Goal: Task Accomplishment & Management: Manage account settings

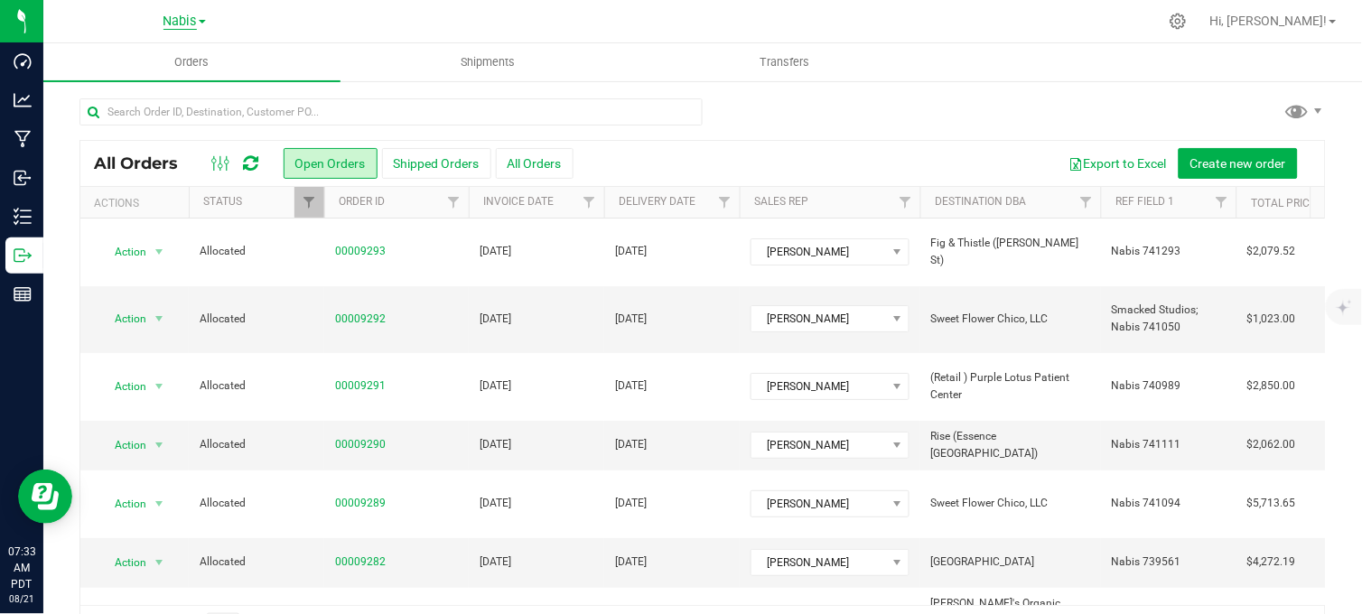
click at [181, 14] on span "Nabis" at bounding box center [179, 22] width 33 height 16
click at [145, 63] on link "MSR Supply" at bounding box center [184, 63] width 264 height 24
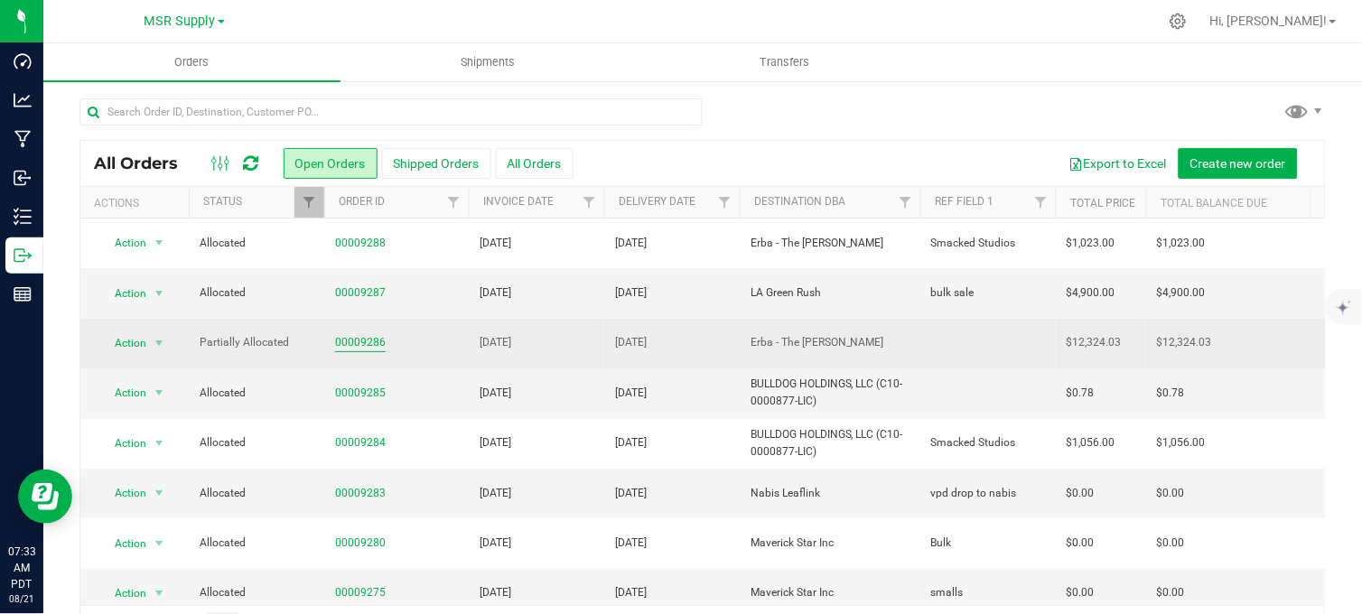
click at [364, 340] on link "00009286" at bounding box center [360, 342] width 51 height 17
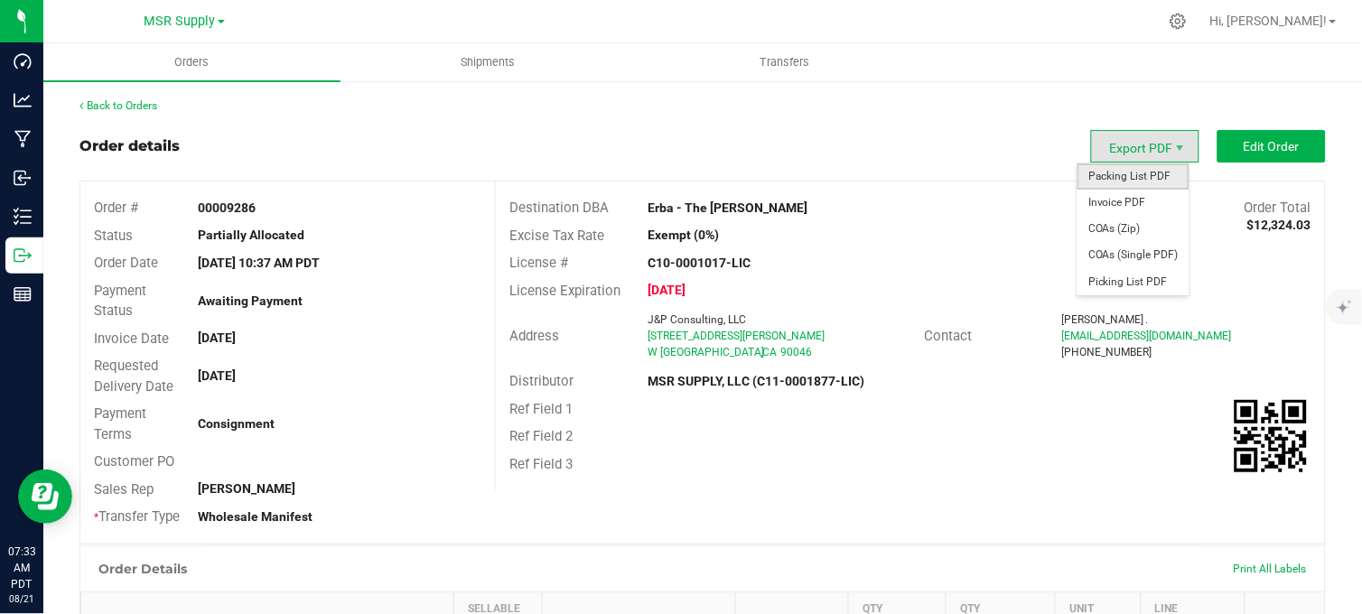
click at [1117, 172] on span "Packing List PDF" at bounding box center [1133, 176] width 112 height 26
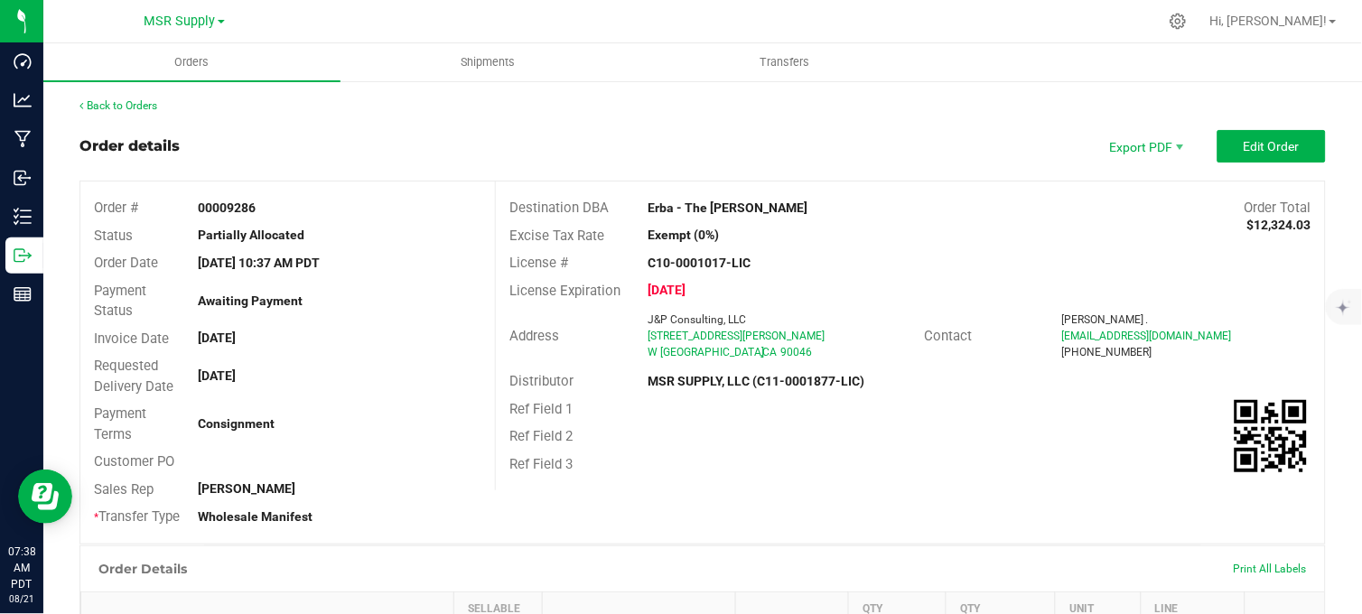
click at [805, 130] on div "Order details Export PDF Edit Order" at bounding box center [702, 146] width 1246 height 33
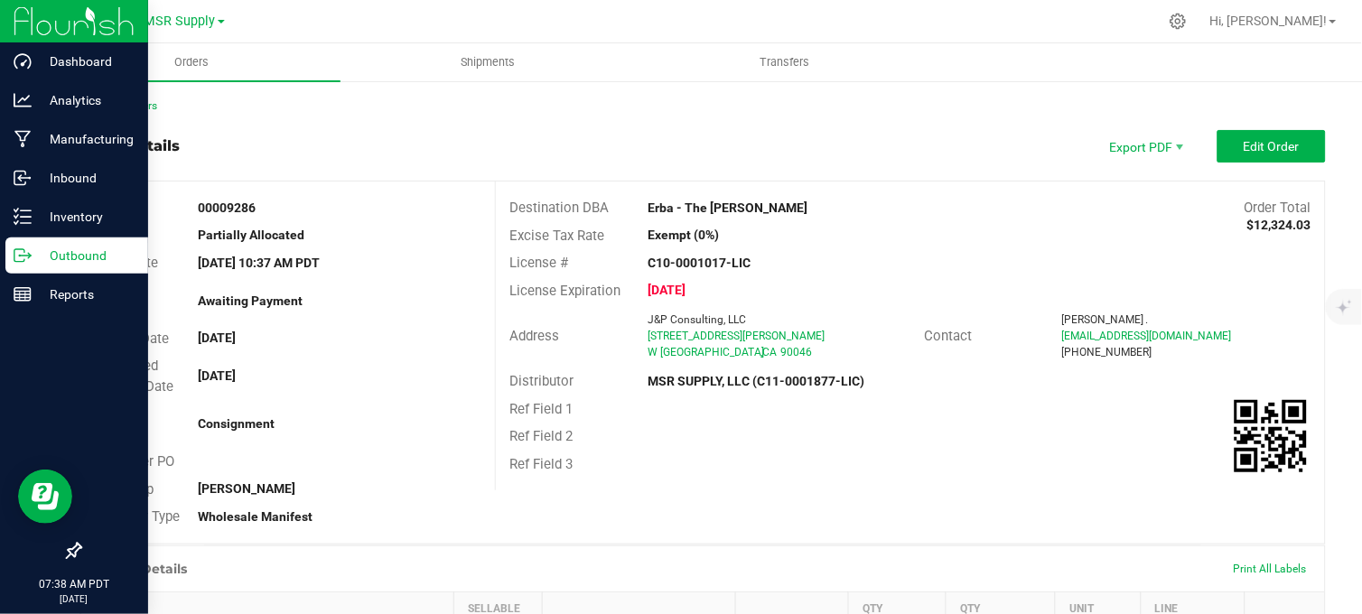
click at [32, 264] on p "Outbound" at bounding box center [86, 256] width 108 height 22
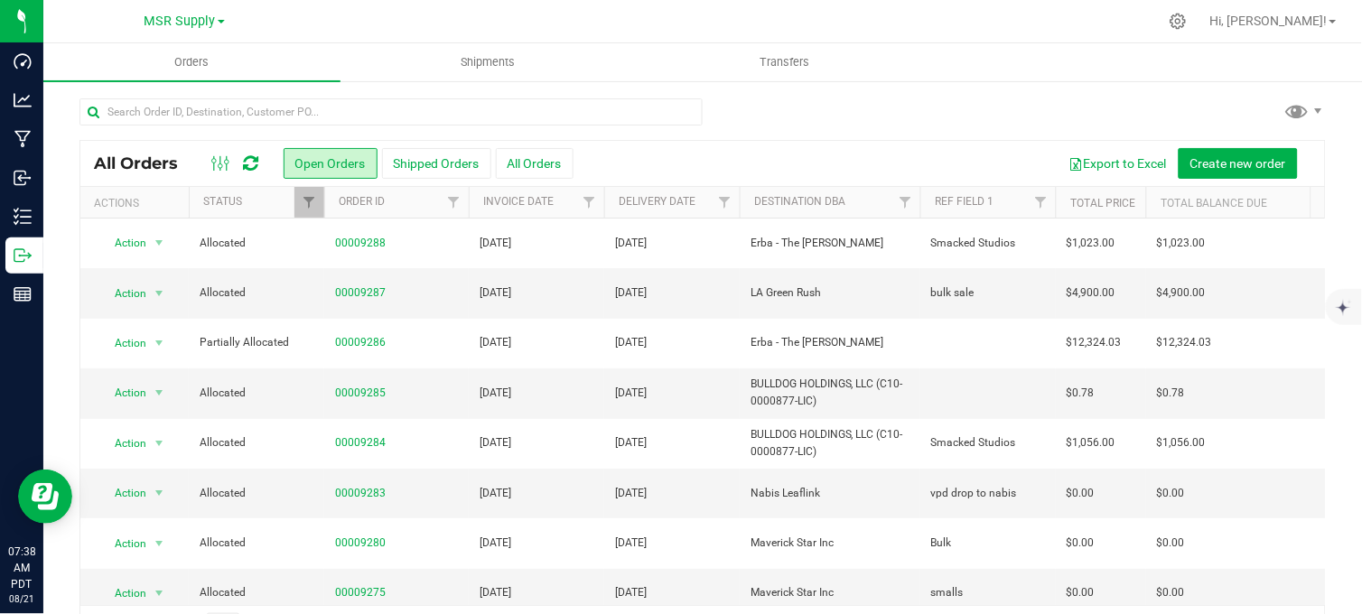
click at [814, 124] on div at bounding box center [702, 119] width 1246 height 42
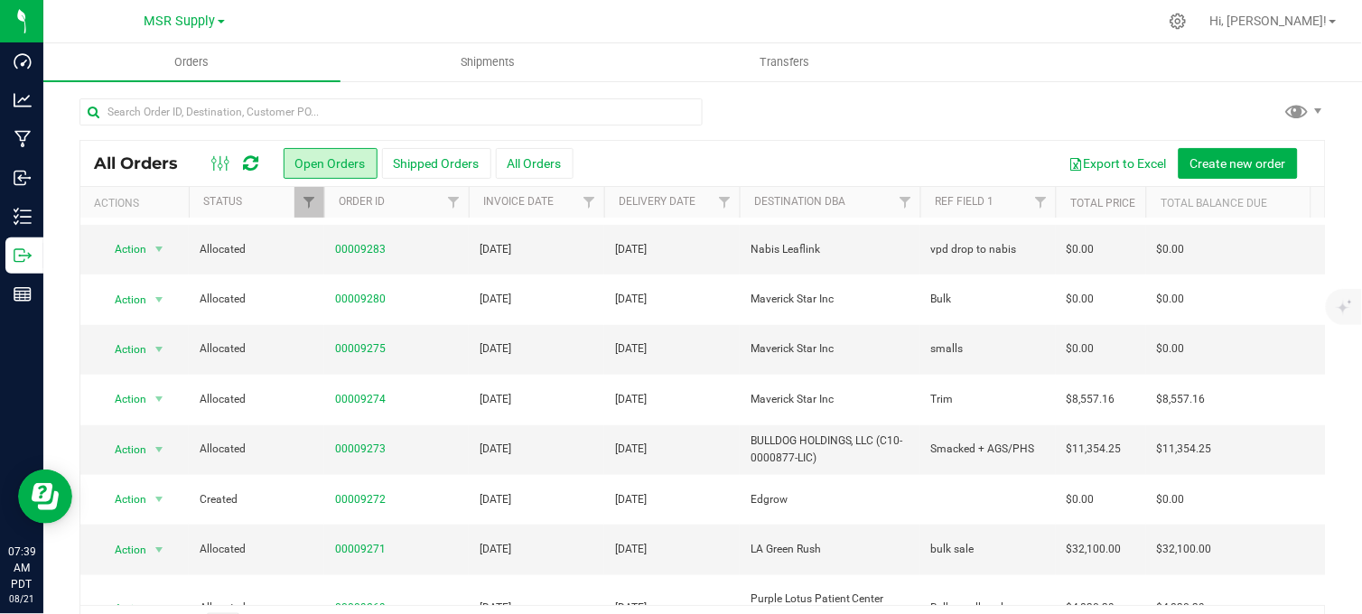
scroll to position [301, 0]
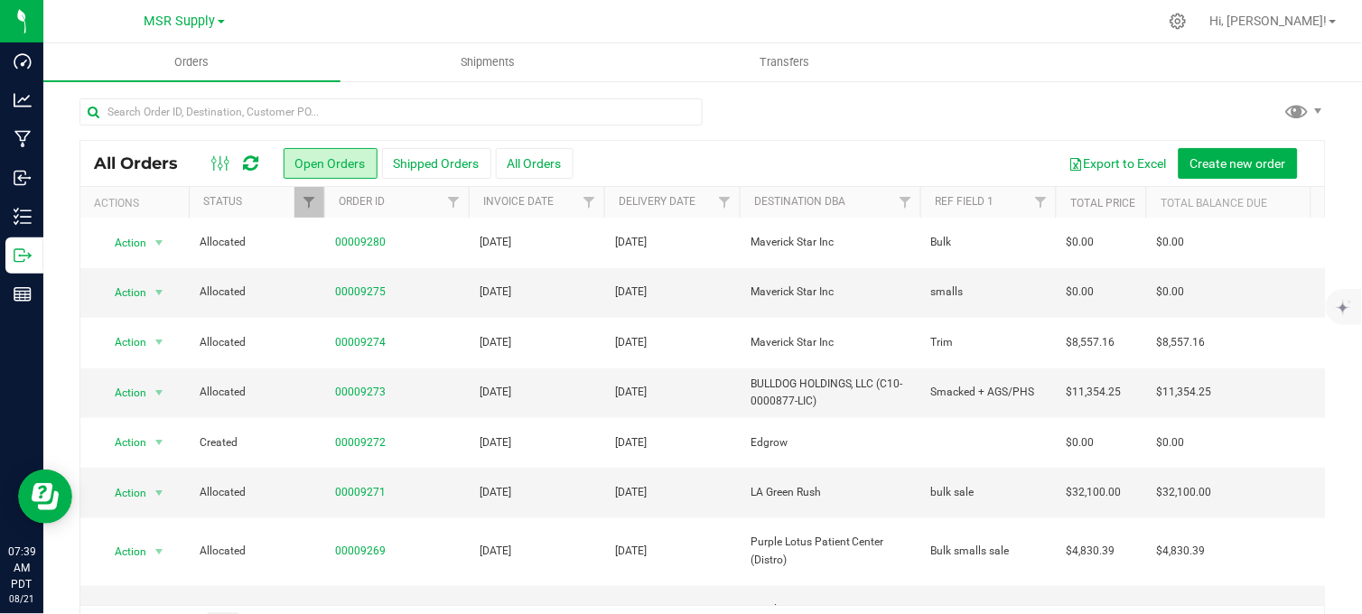
click at [408, 28] on div at bounding box center [740, 21] width 834 height 35
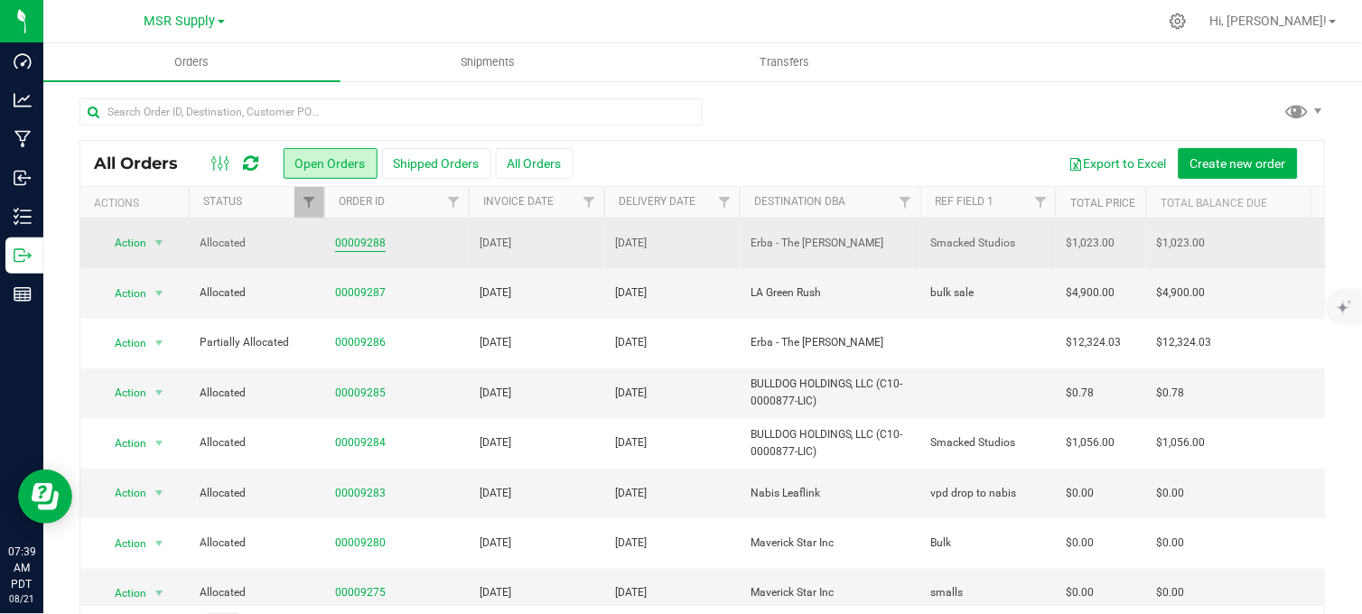
click at [355, 237] on link "00009288" at bounding box center [360, 243] width 51 height 17
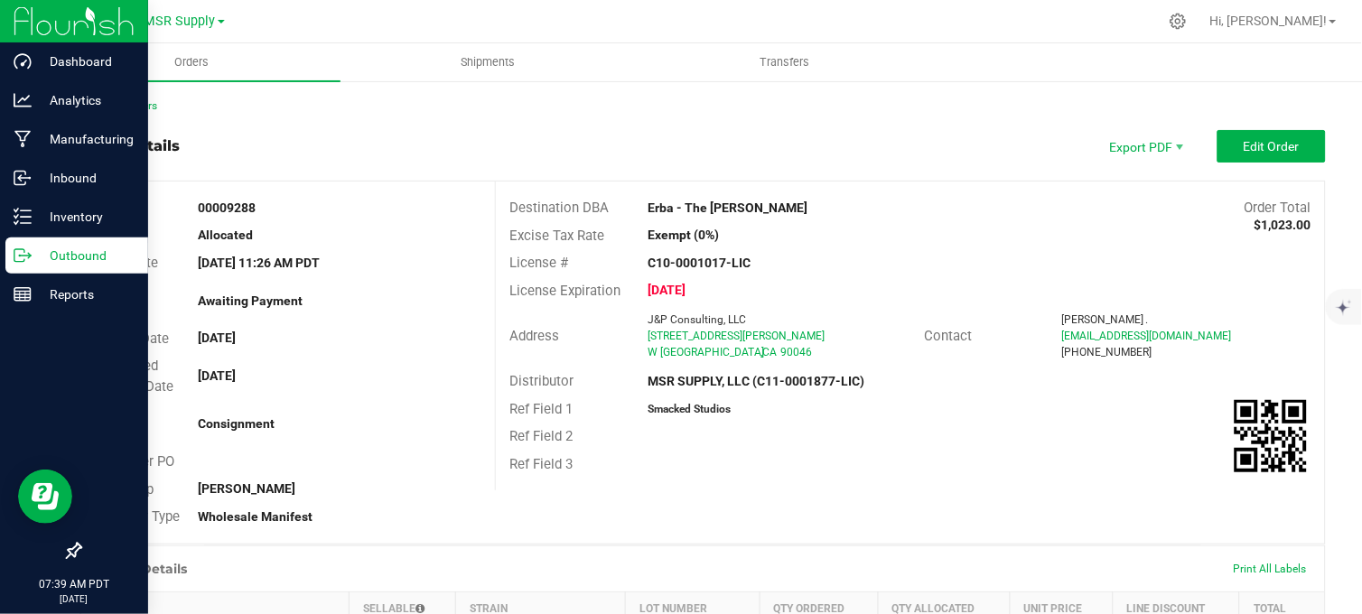
click at [24, 262] on icon at bounding box center [23, 256] width 18 height 18
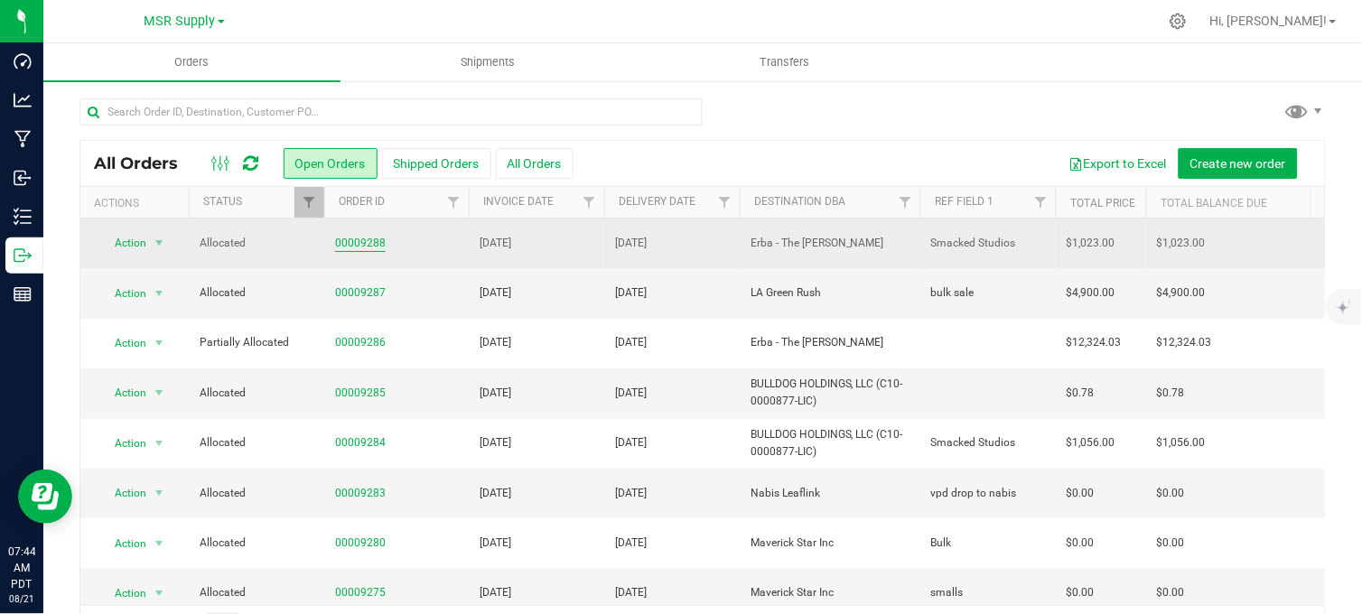
click at [366, 238] on link "00009288" at bounding box center [360, 243] width 51 height 17
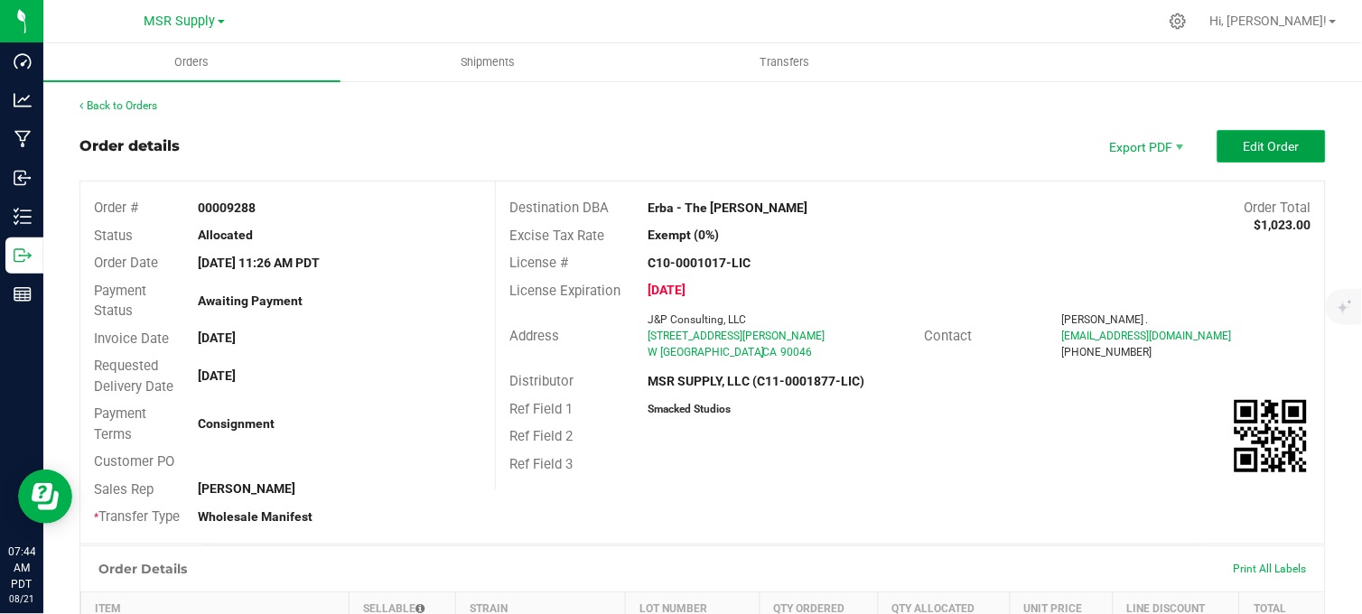
click at [1252, 149] on span "Edit Order" at bounding box center [1271, 146] width 56 height 14
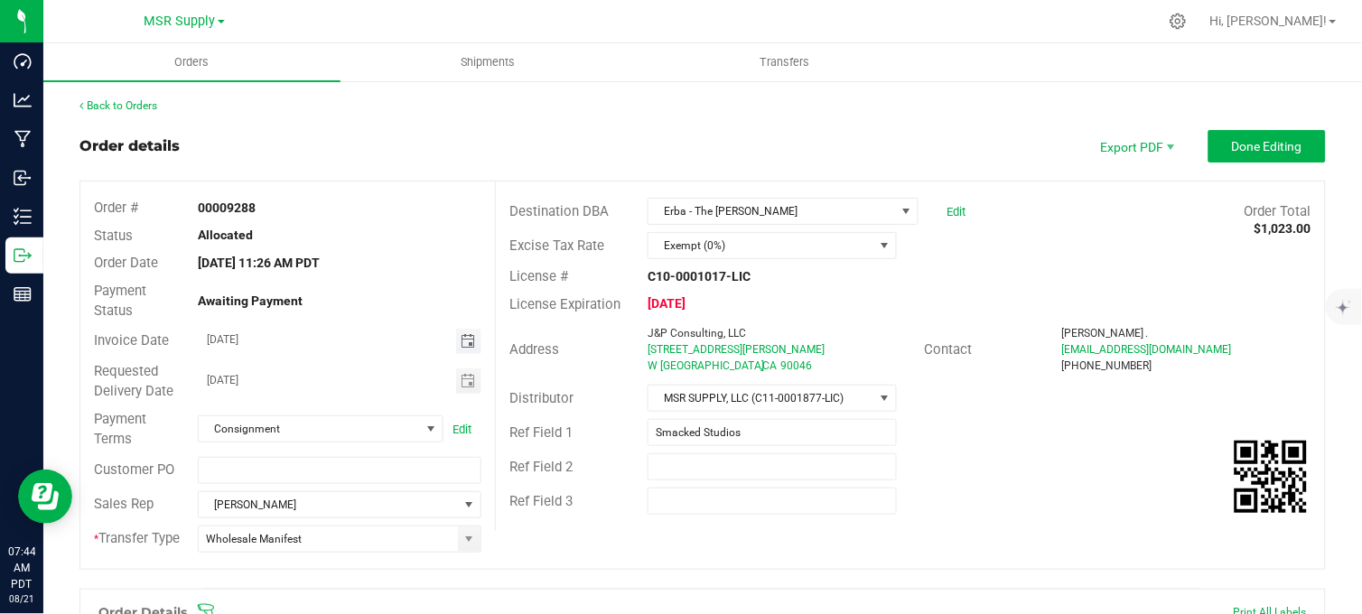
click at [461, 341] on span "Toggle calendar" at bounding box center [468, 341] width 14 height 14
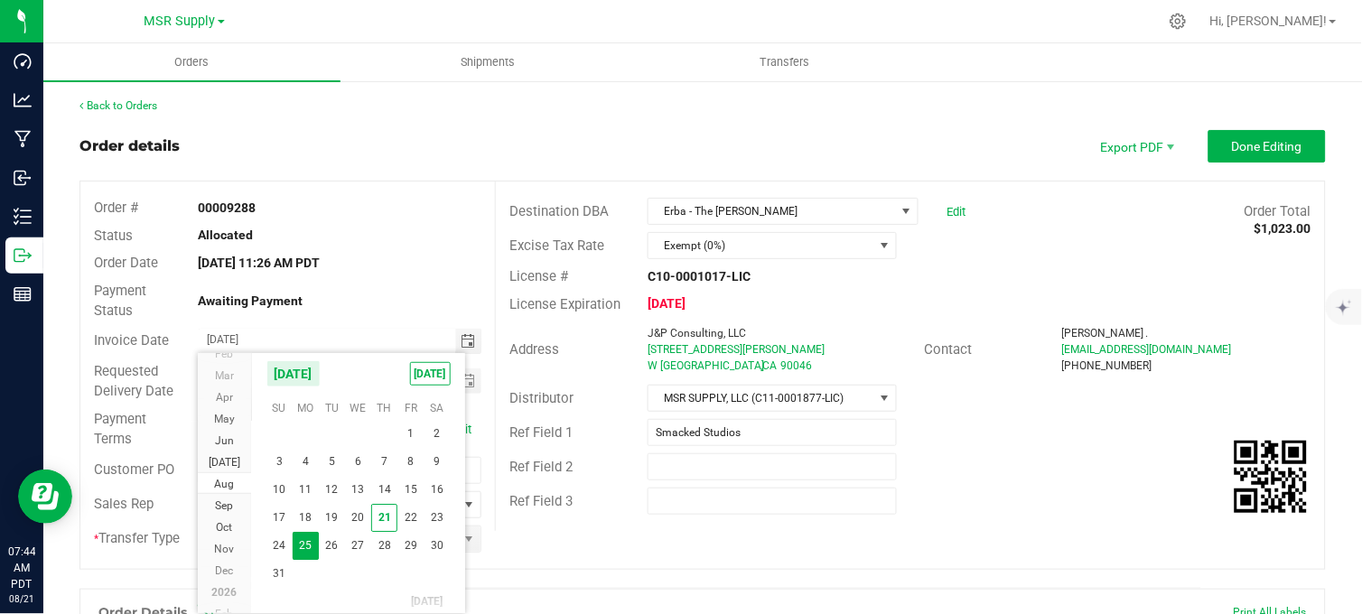
click at [445, 133] on div "Order details Export PDF Done Editing" at bounding box center [702, 146] width 1246 height 33
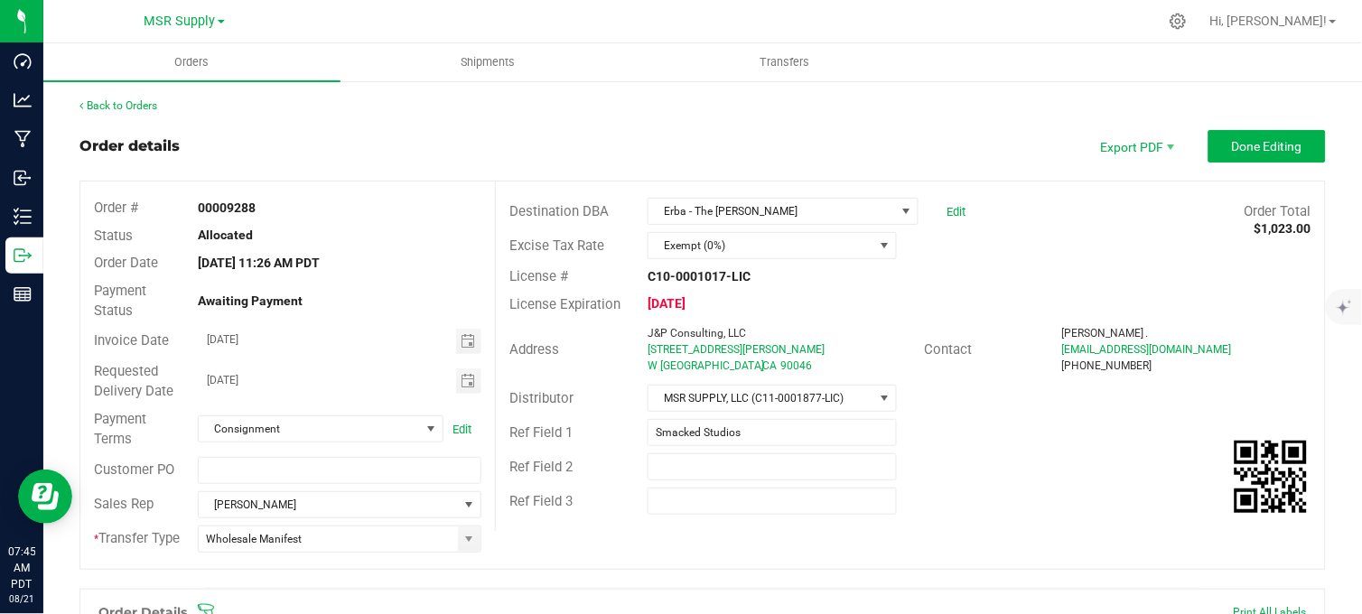
click at [539, 127] on div "Back to Orders Order details Export PDF Done Editing Order # 00009288 Status Al…" at bounding box center [702, 607] width 1246 height 1018
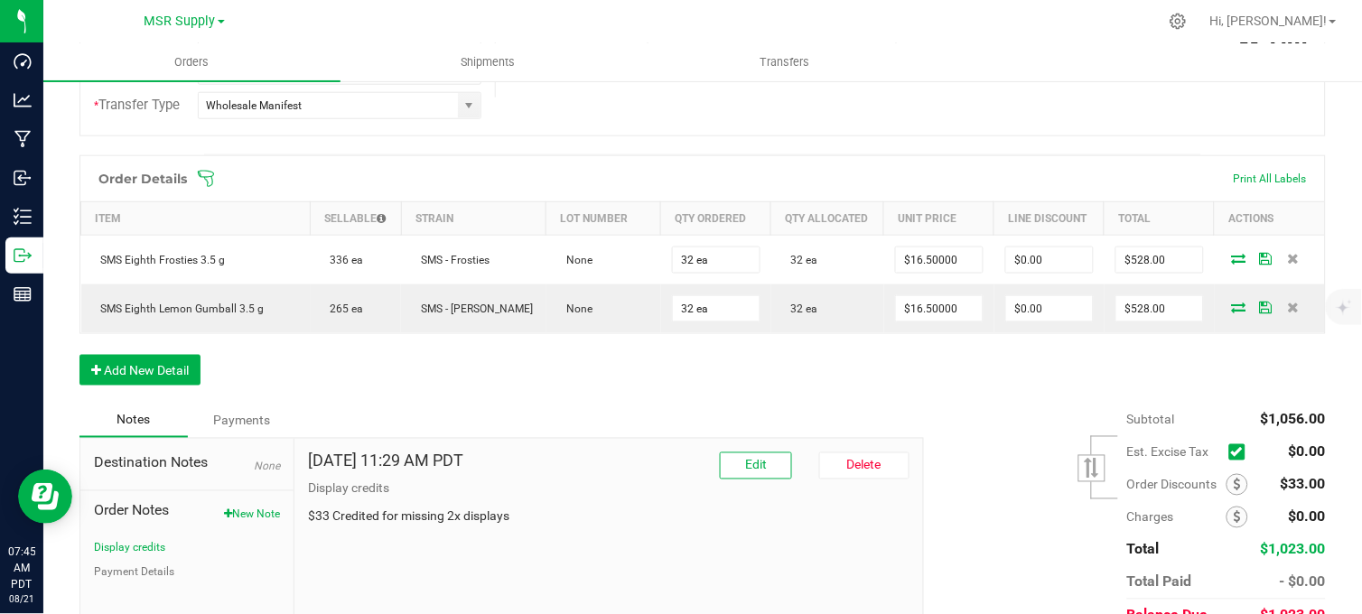
scroll to position [0, 0]
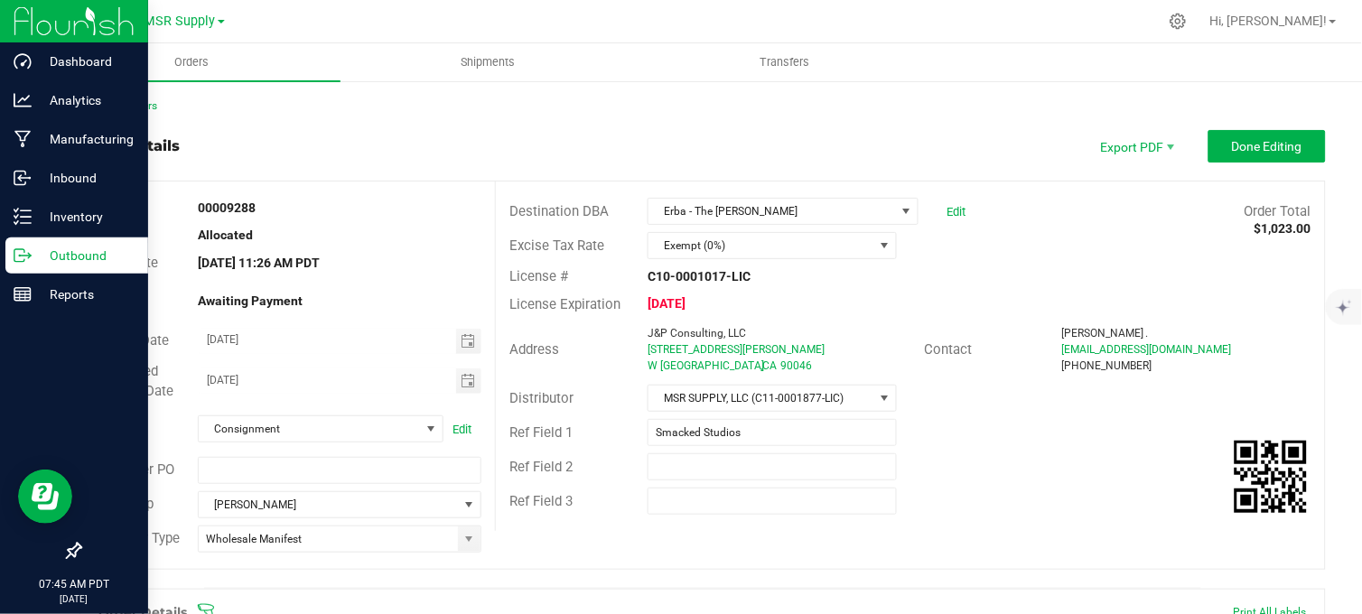
click at [14, 256] on icon at bounding box center [19, 255] width 10 height 13
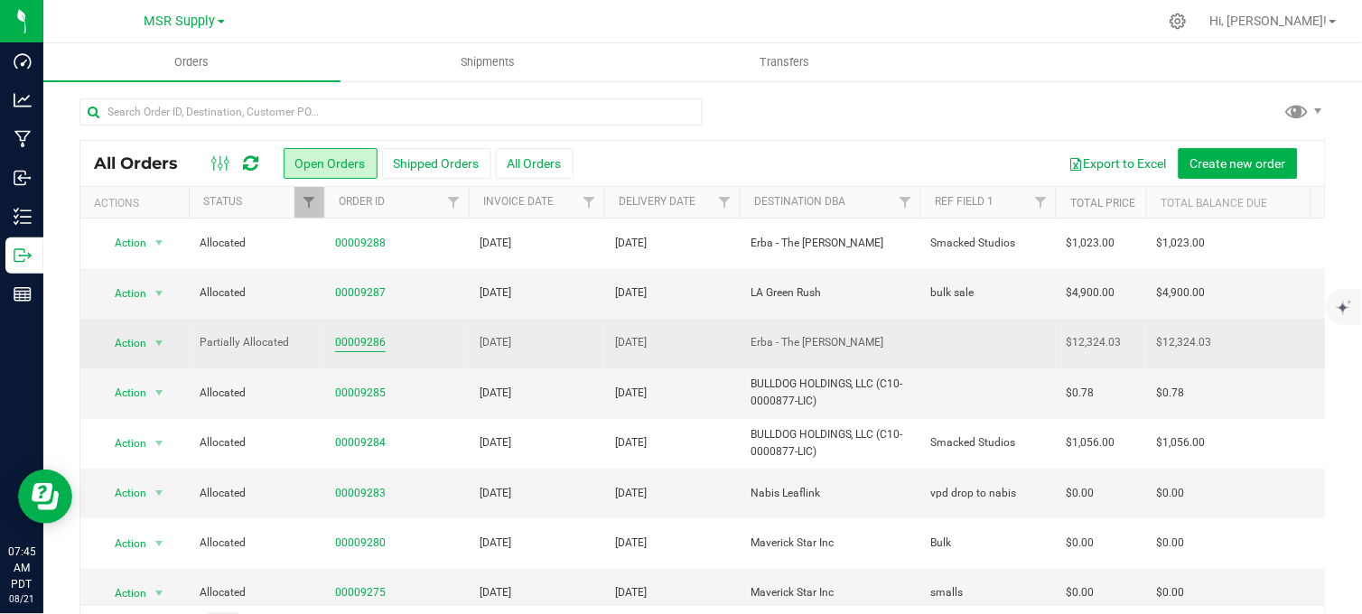
click at [368, 346] on link "00009286" at bounding box center [360, 342] width 51 height 17
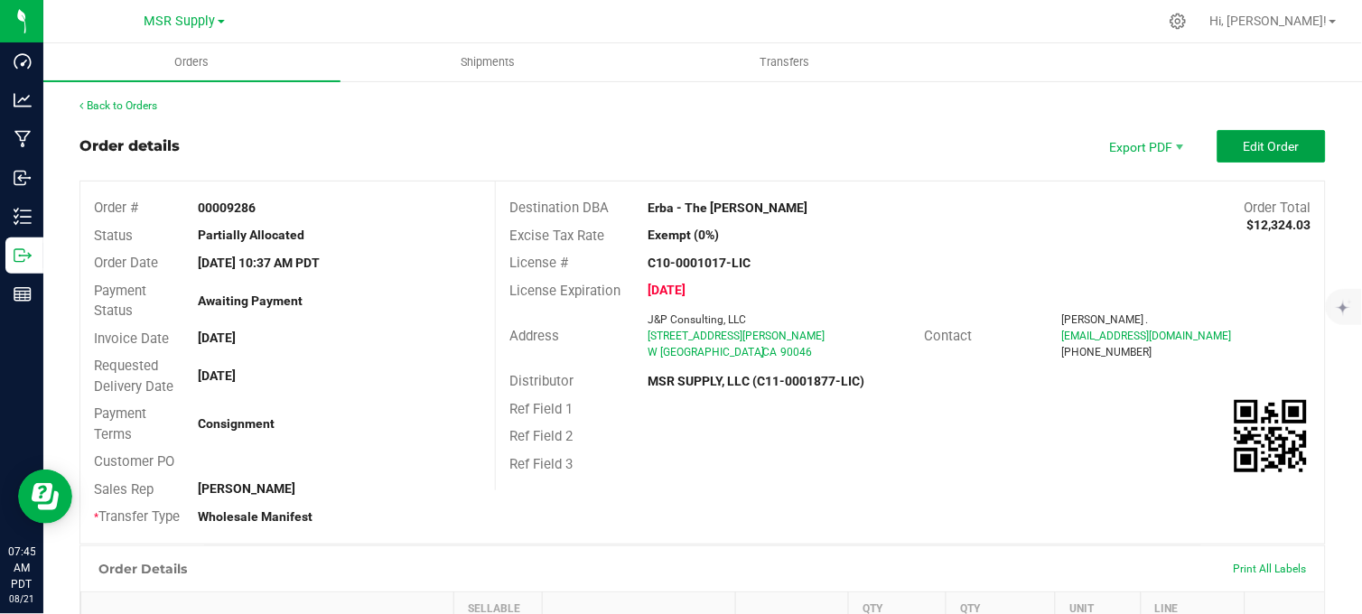
click at [1240, 161] on button "Edit Order" at bounding box center [1271, 146] width 108 height 33
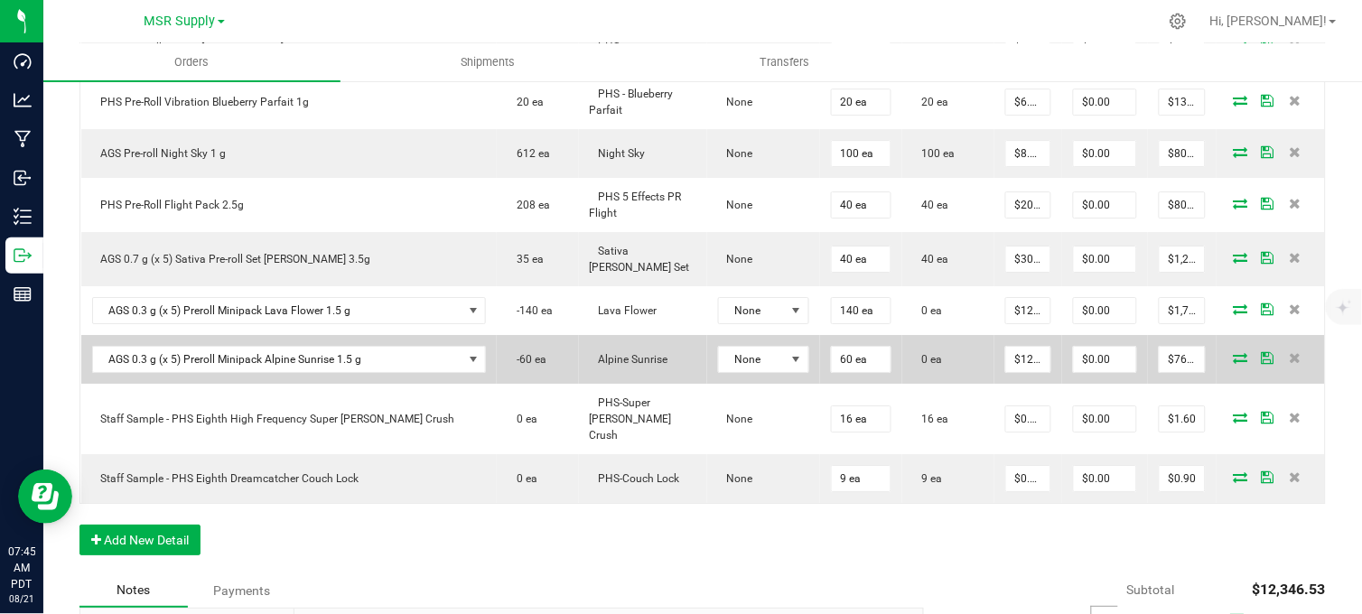
scroll to position [1252, 0]
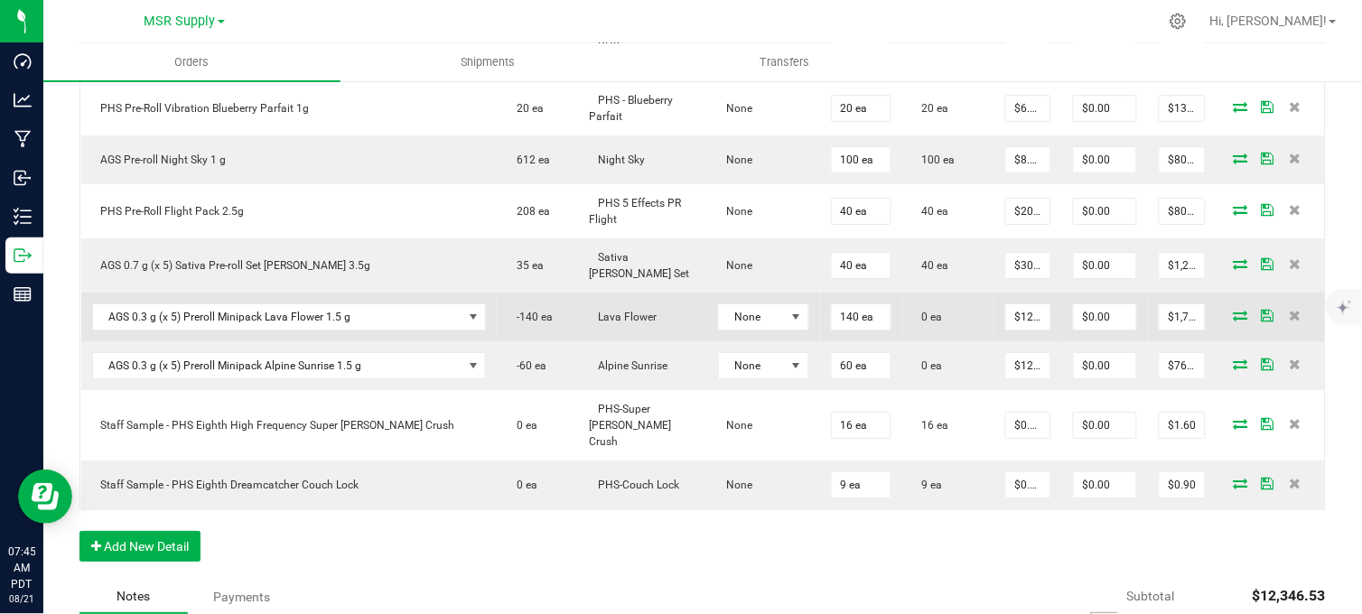
click at [1227, 310] on span at bounding box center [1240, 315] width 27 height 11
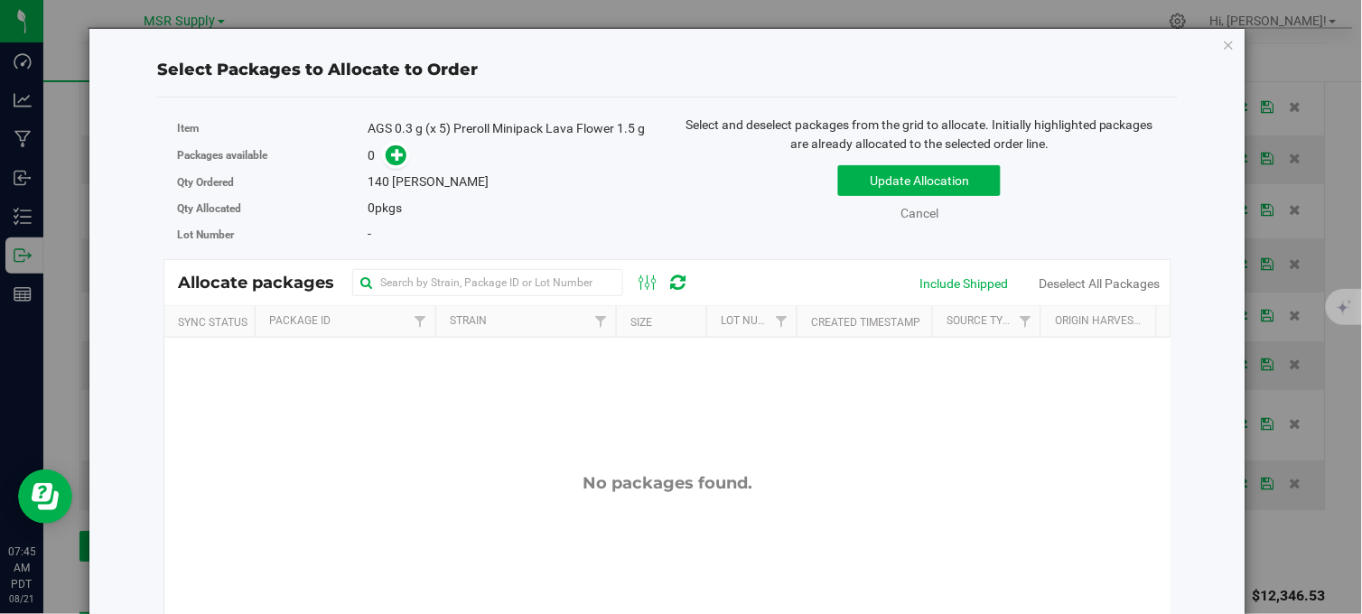
click at [1207, 48] on div "Select Packages to Allocate to Order Item AGS 0.3 g (x 5) Preroll Minipack Lava…" at bounding box center [668, 422] width 1130 height 787
click at [1223, 45] on icon "button" at bounding box center [1229, 44] width 13 height 22
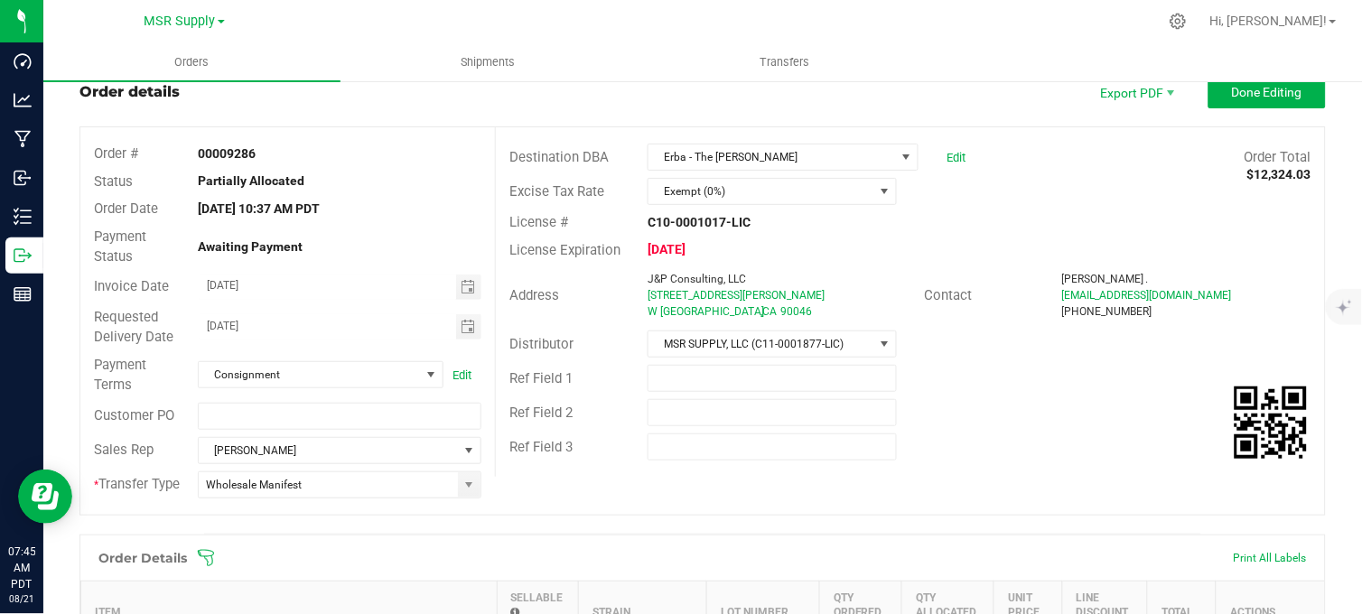
scroll to position [49, 0]
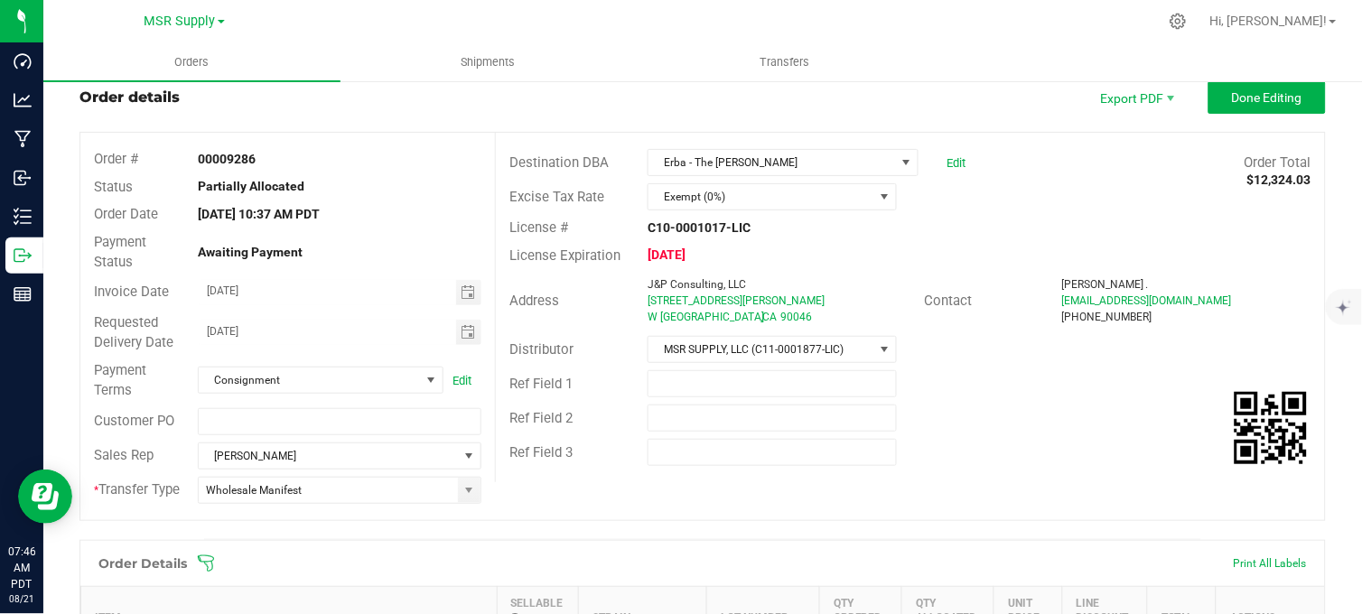
click at [508, 100] on div "Order details Export PDF Done Editing" at bounding box center [702, 97] width 1246 height 33
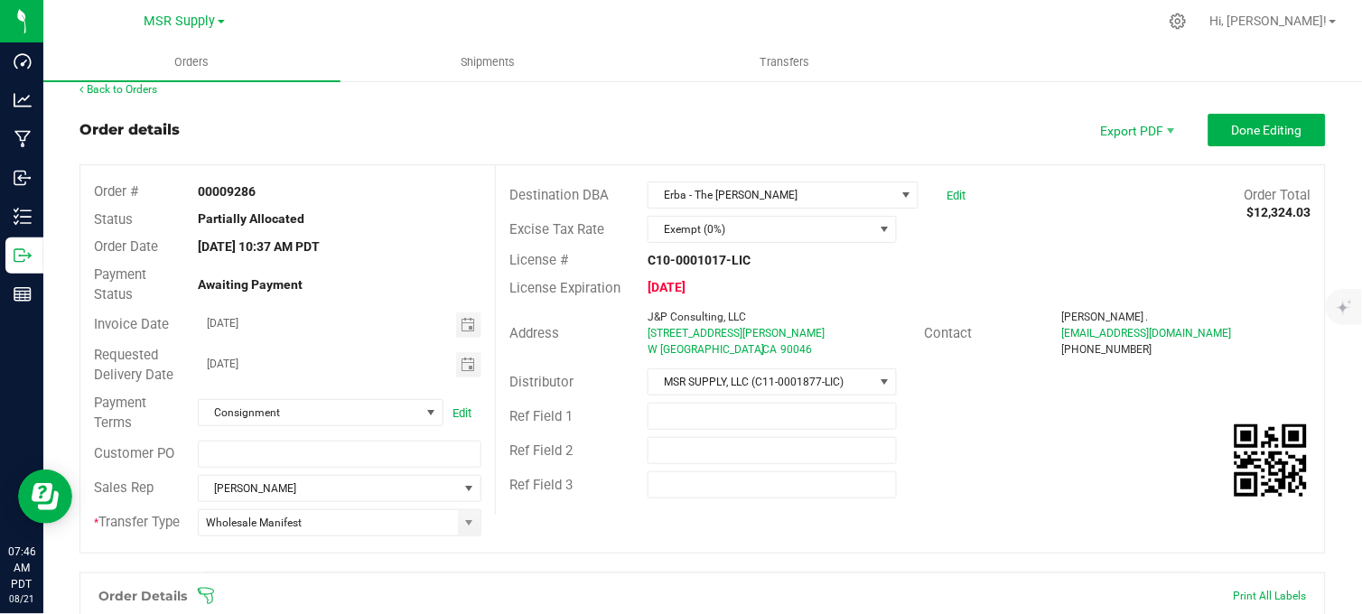
scroll to position [0, 0]
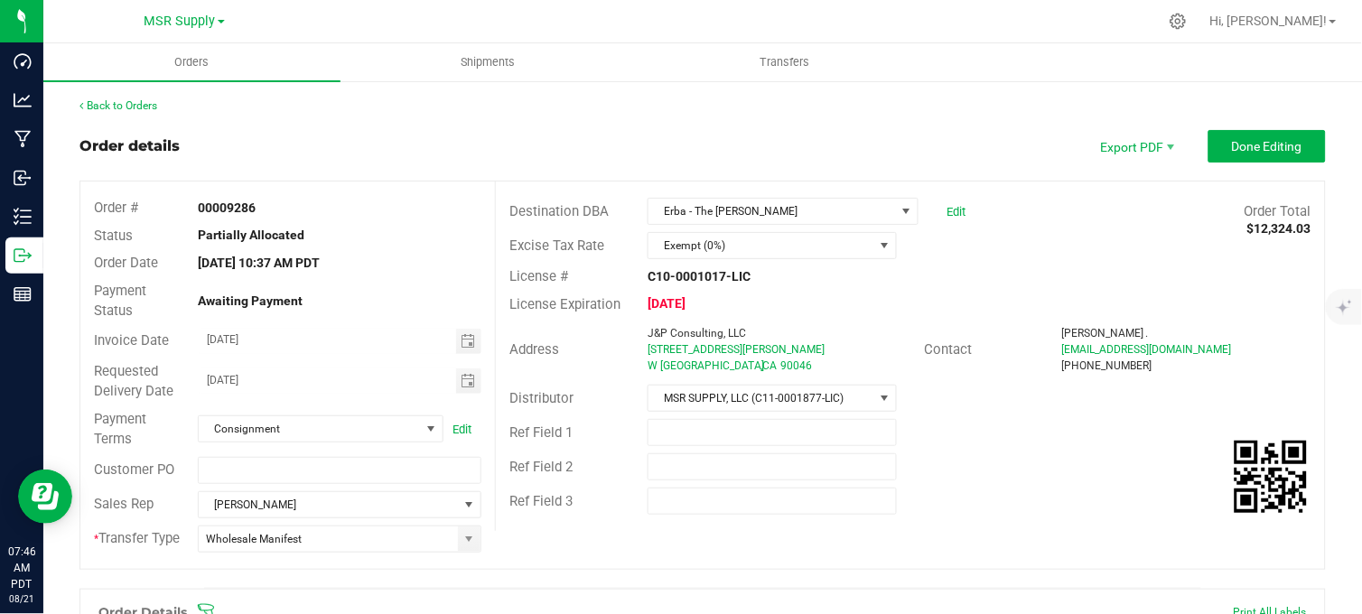
click at [350, 109] on div "Back to Orders" at bounding box center [702, 106] width 1246 height 16
click at [398, 112] on div "Back to Orders" at bounding box center [702, 106] width 1246 height 16
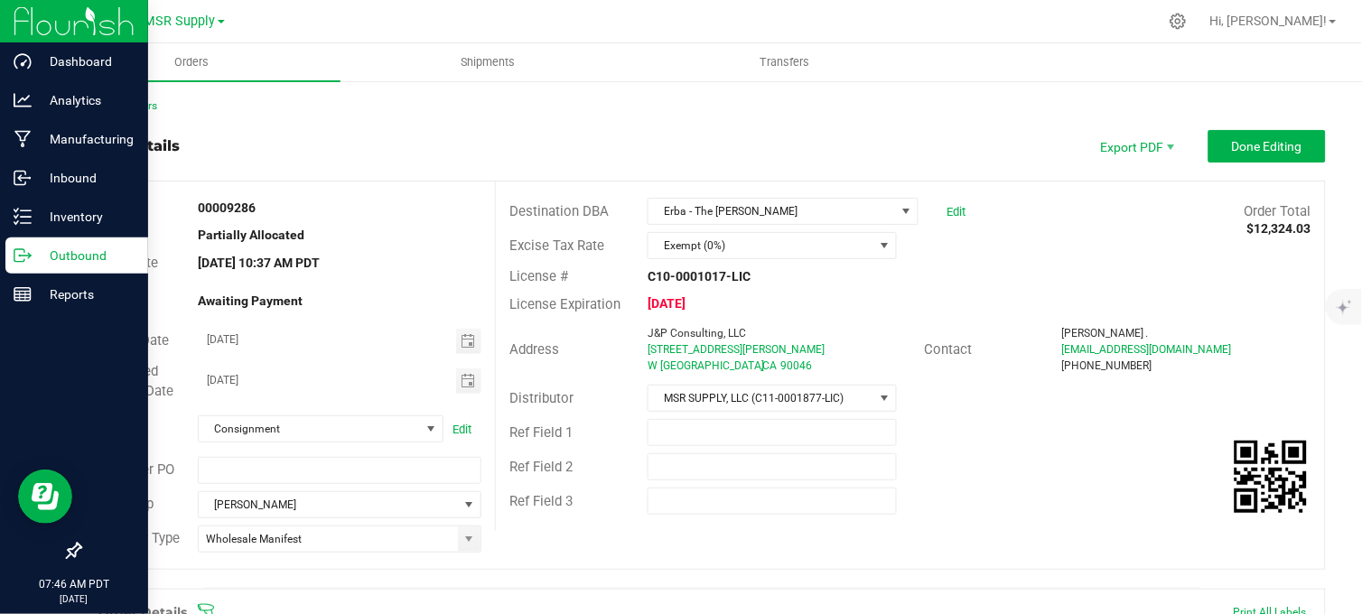
click at [16, 257] on icon at bounding box center [23, 256] width 18 height 18
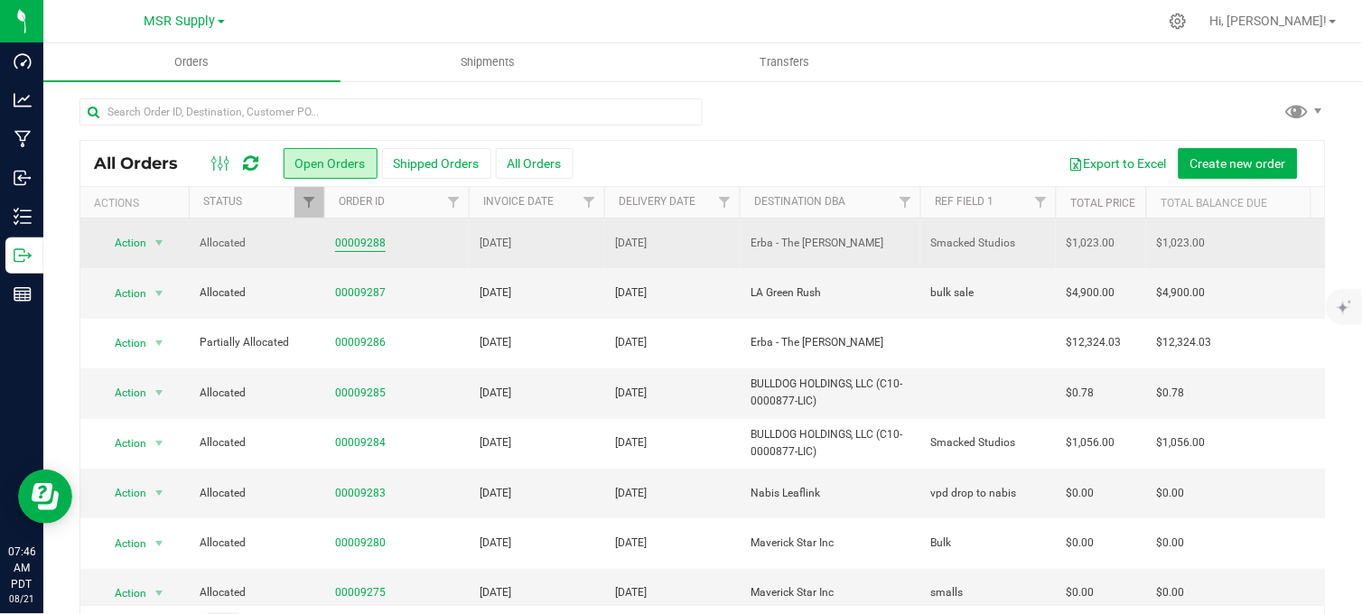
click at [364, 237] on link "00009288" at bounding box center [360, 243] width 51 height 17
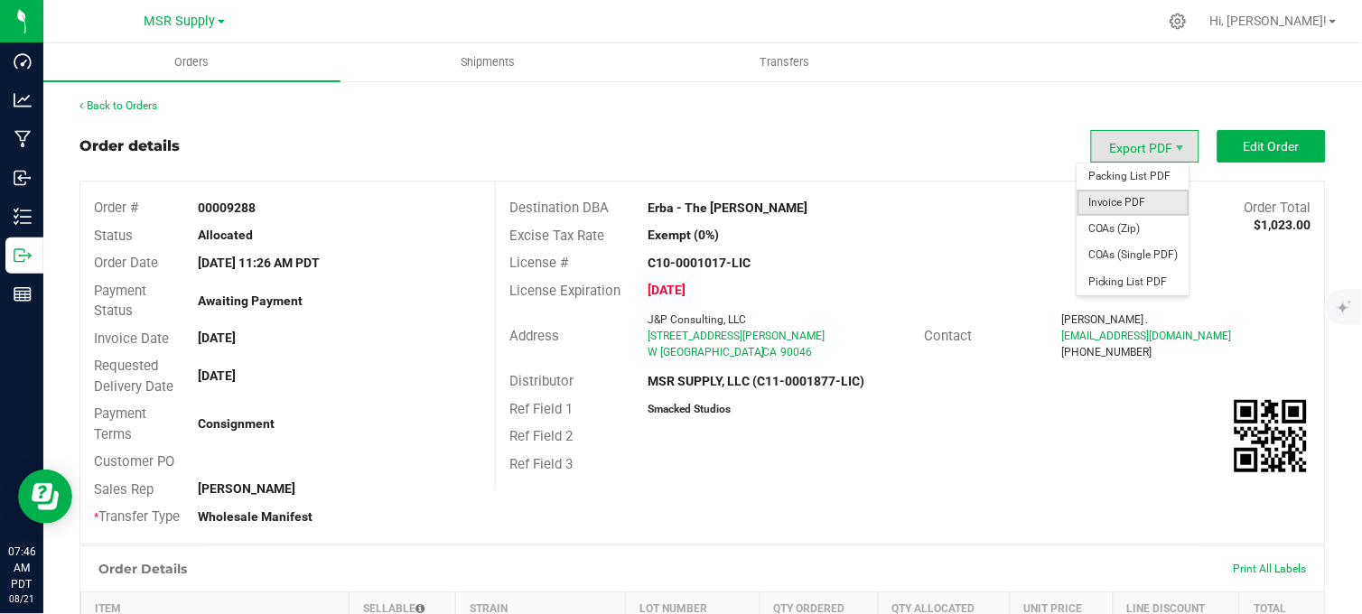
click at [1125, 196] on span "Invoice PDF" at bounding box center [1133, 203] width 112 height 26
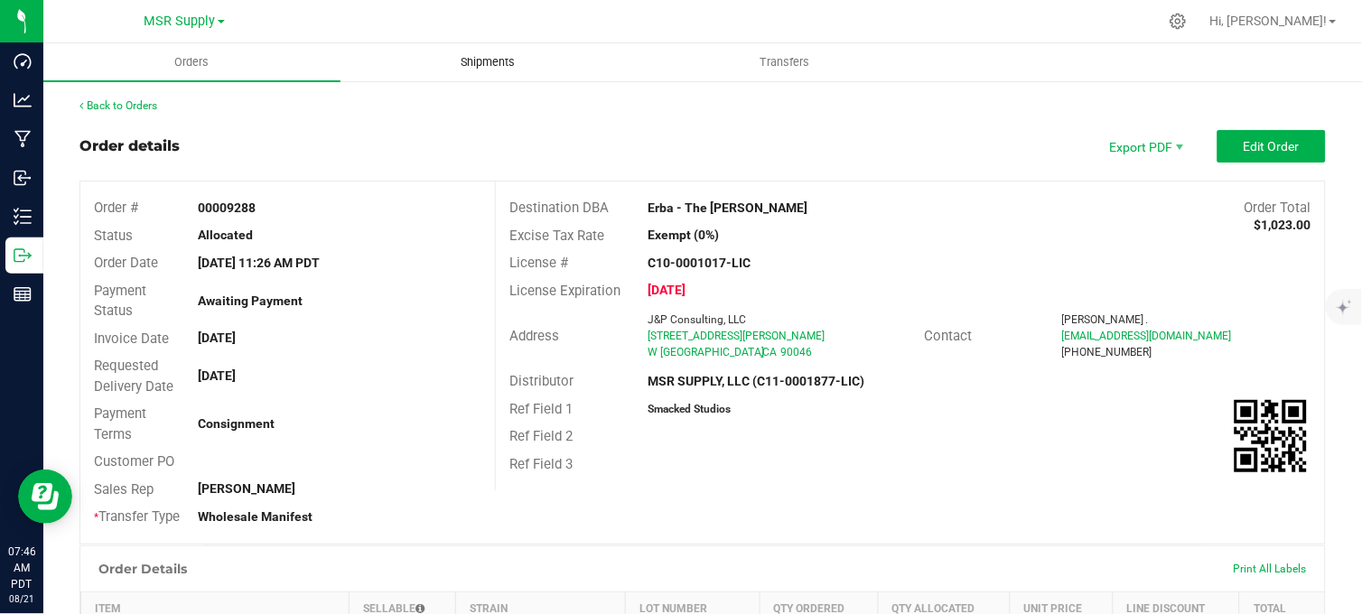
click at [480, 65] on span "Shipments" at bounding box center [488, 62] width 103 height 16
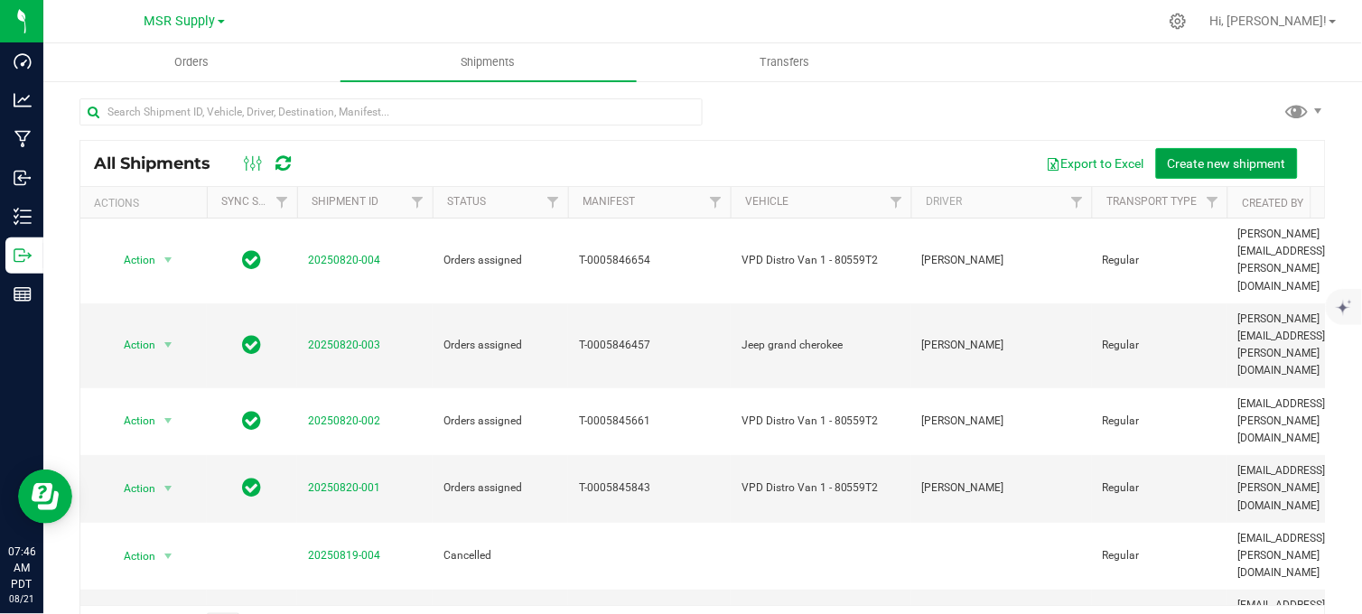
click at [1224, 173] on button "Create new shipment" at bounding box center [1227, 163] width 142 height 31
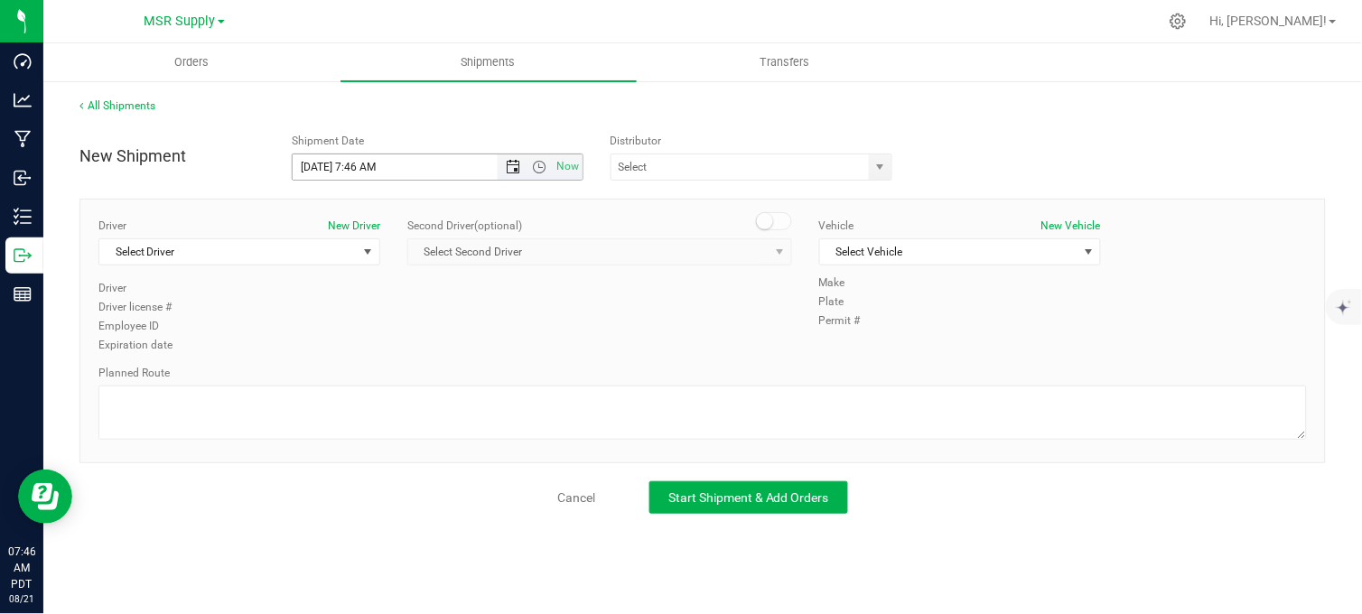
click at [517, 167] on span "Open the date view" at bounding box center [513, 167] width 14 height 14
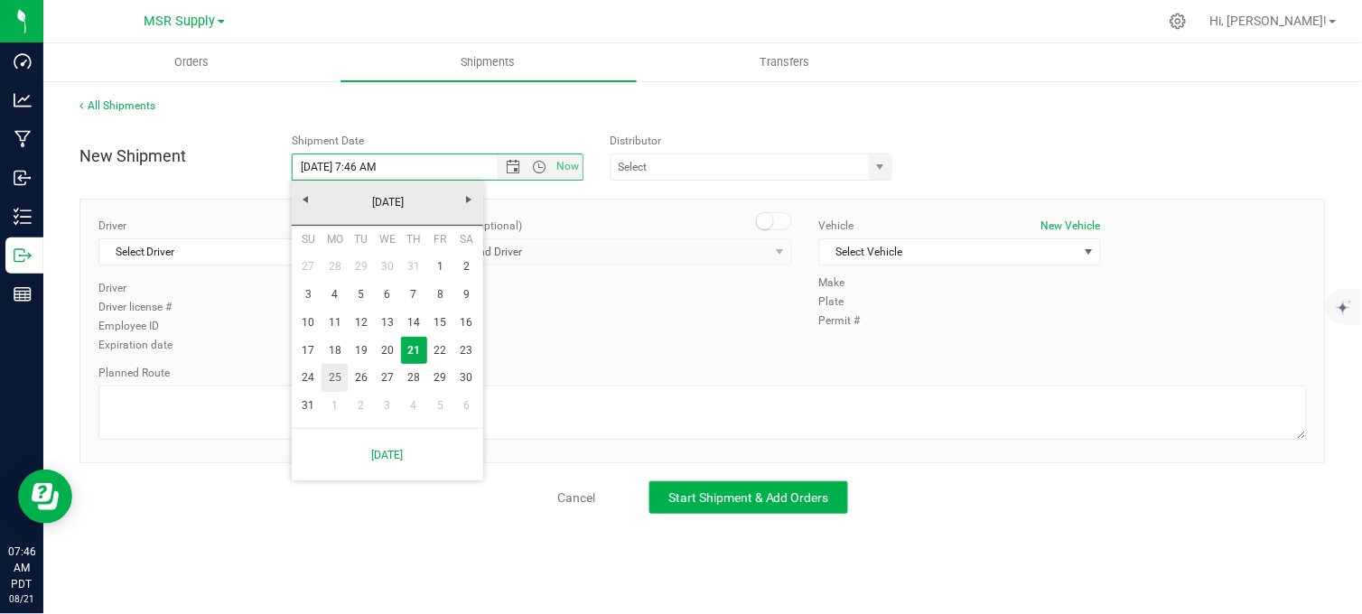
drag, startPoint x: 332, startPoint y: 374, endPoint x: 347, endPoint y: 356, distance: 23.1
click at [334, 374] on link "25" at bounding box center [334, 378] width 26 height 28
type input "8/25/2025 7:46 AM"
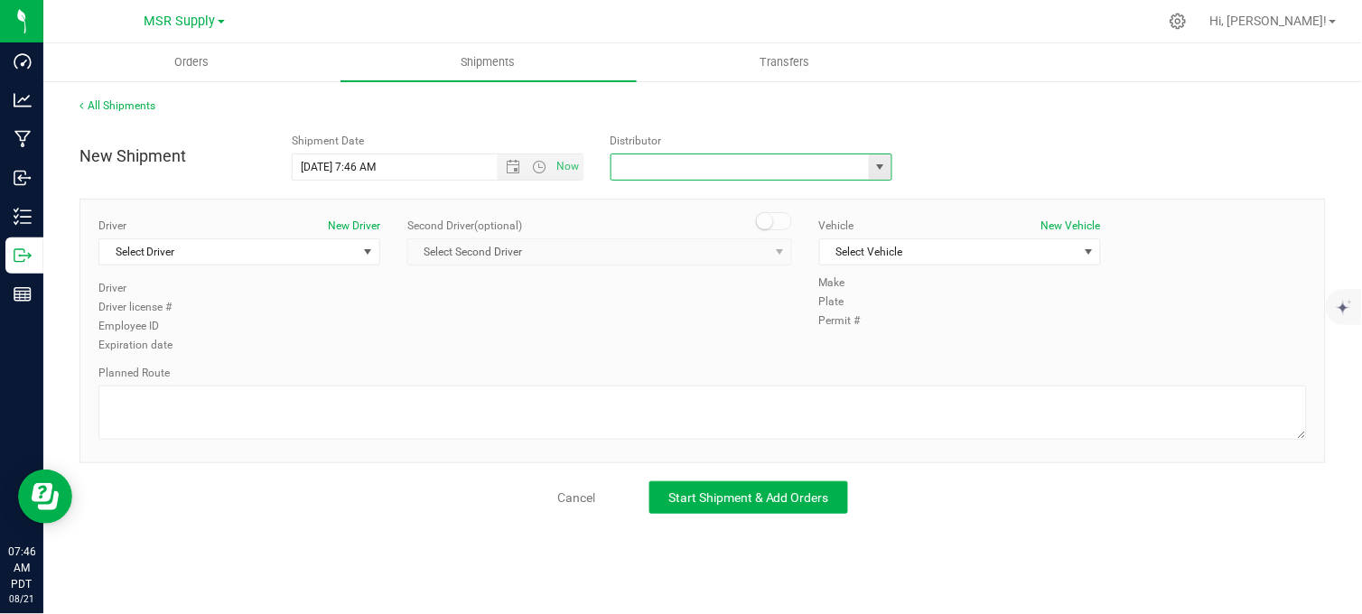
click at [682, 169] on input "text" at bounding box center [736, 166] width 250 height 25
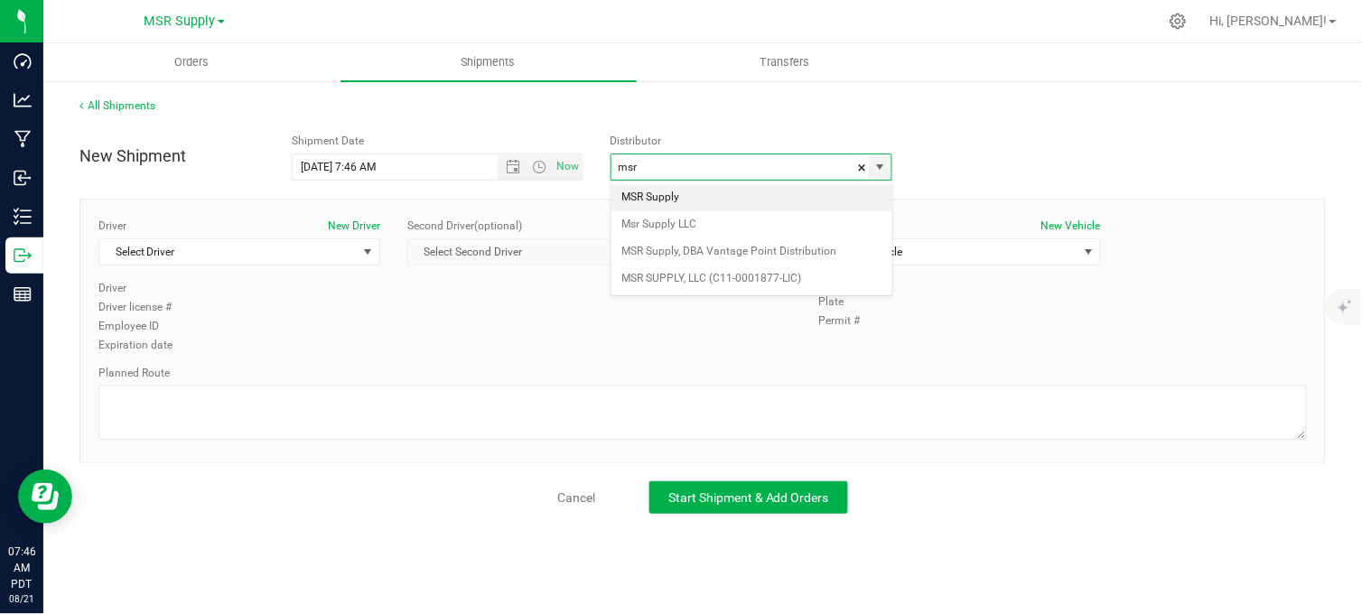
click at [696, 199] on li "MSR Supply" at bounding box center [751, 197] width 281 height 27
type input "MSR Supply"
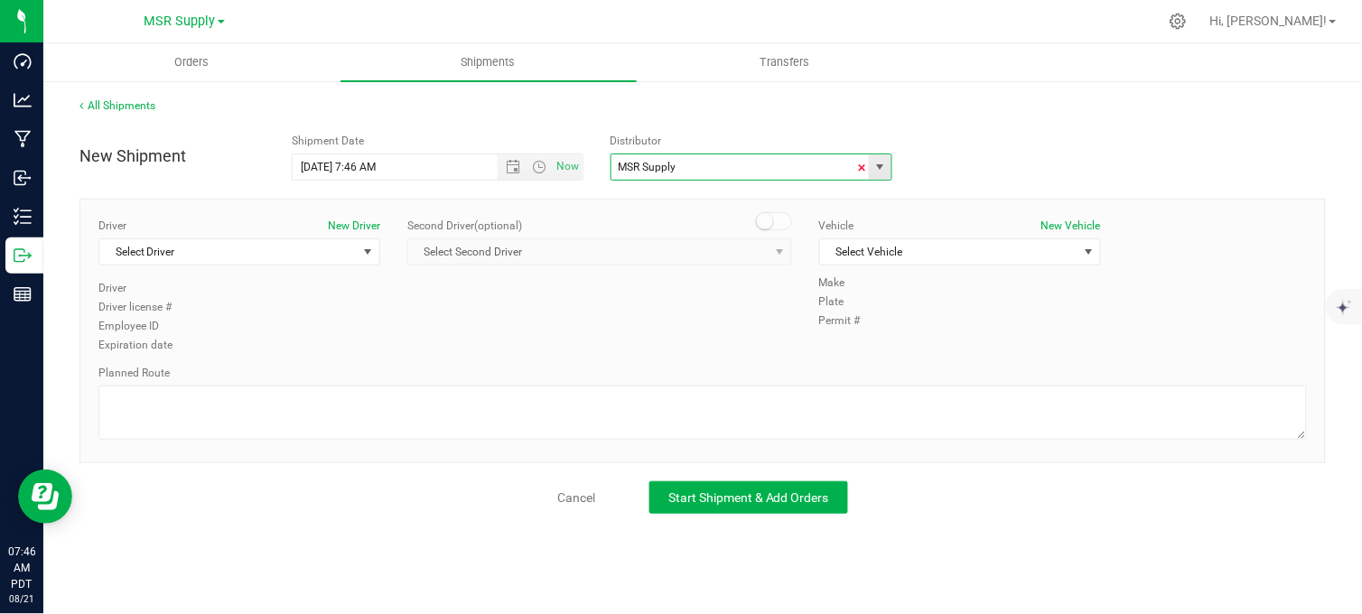
click at [864, 166] on span at bounding box center [862, 167] width 11 height 27
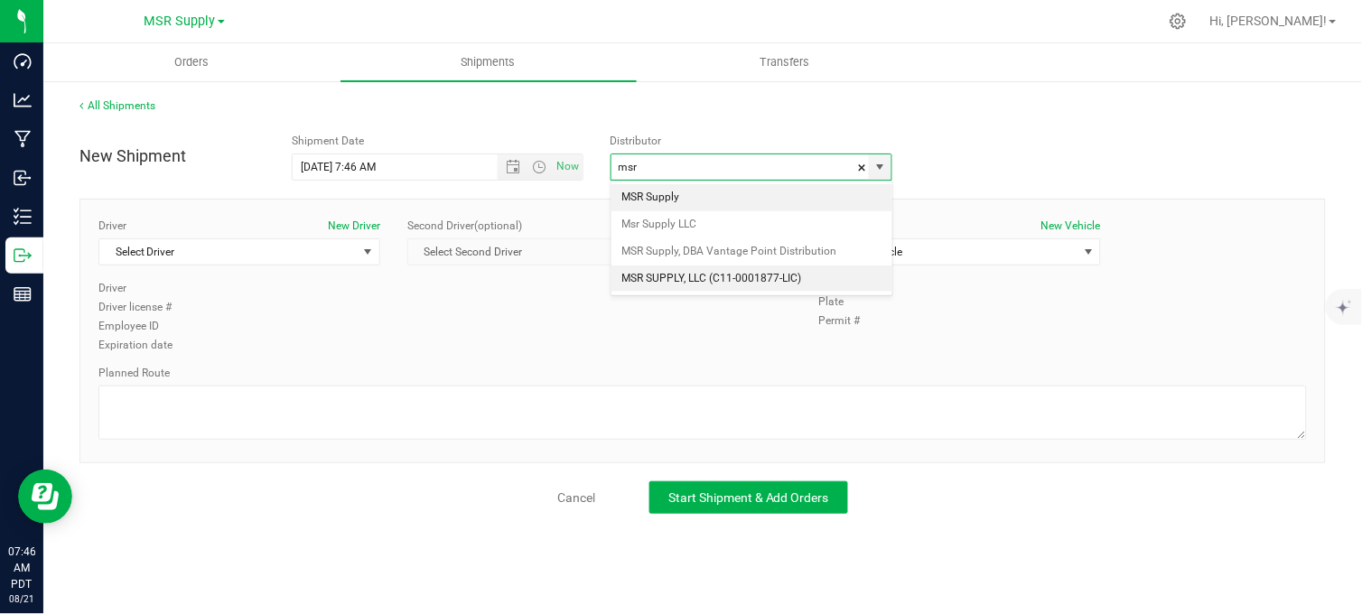
click at [693, 274] on li "MSR SUPPLY, LLC (C11-0001877-LIC)" at bounding box center [751, 278] width 281 height 27
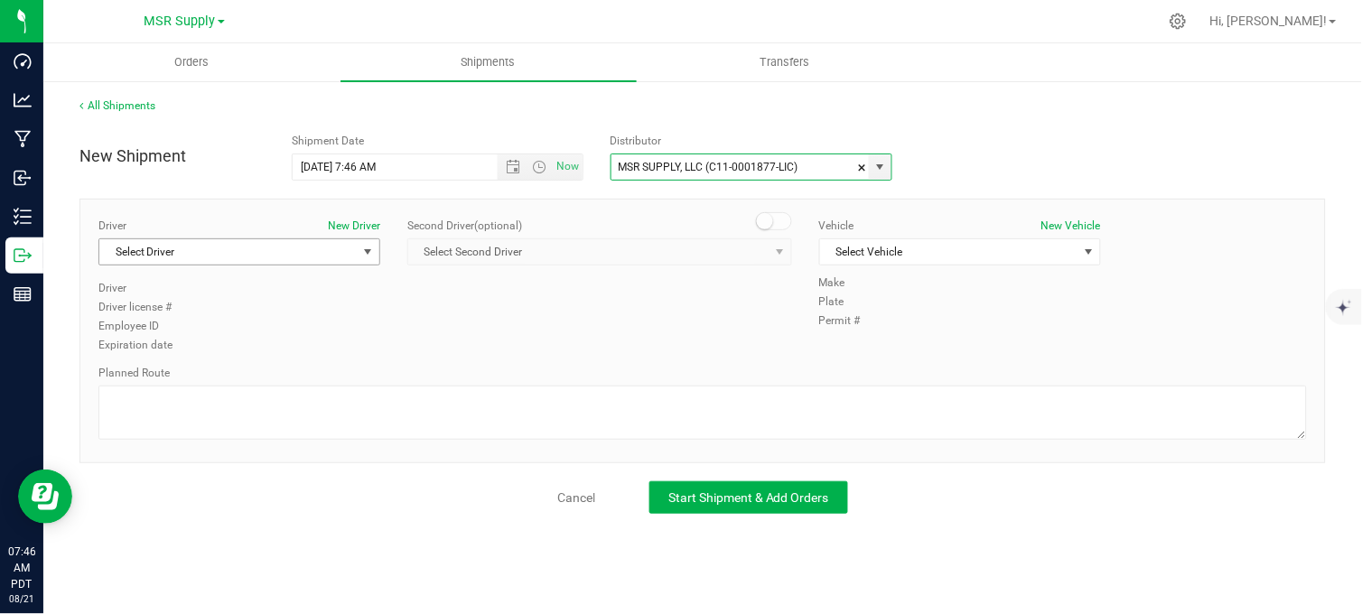
type input "MSR SUPPLY, LLC (C11-0001877-LIC)"
click at [314, 256] on span "Select Driver" at bounding box center [227, 251] width 257 height 25
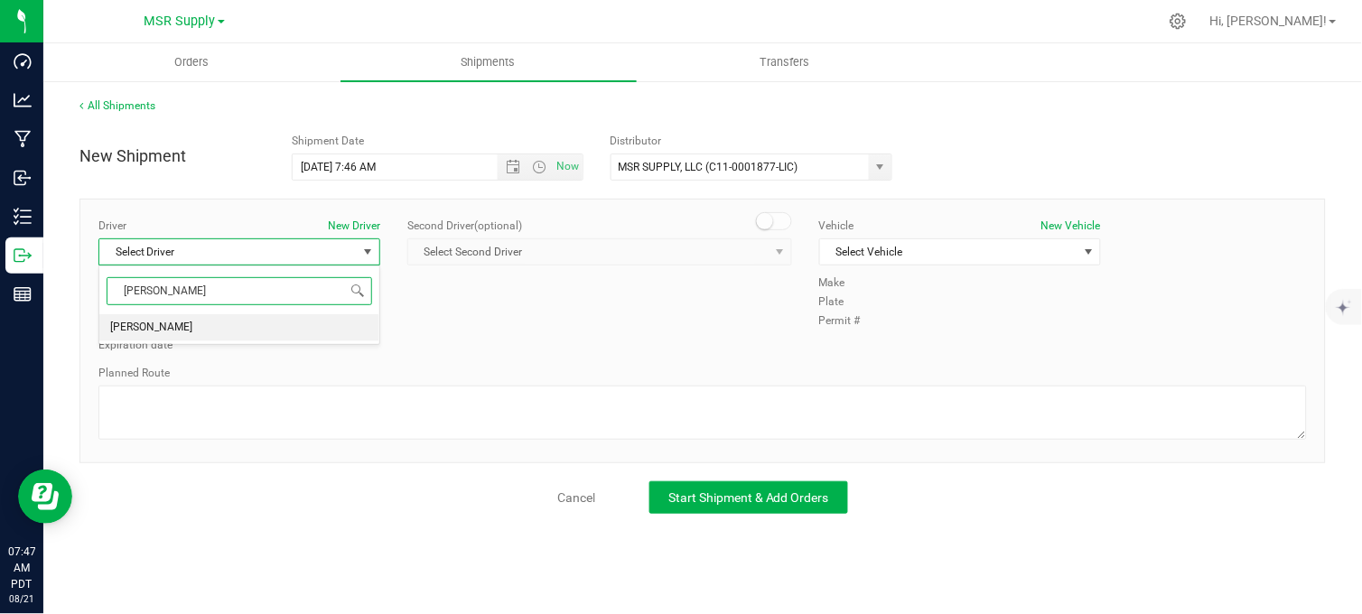
click at [179, 332] on li "Doug Cox" at bounding box center [239, 327] width 280 height 27
type input "doug"
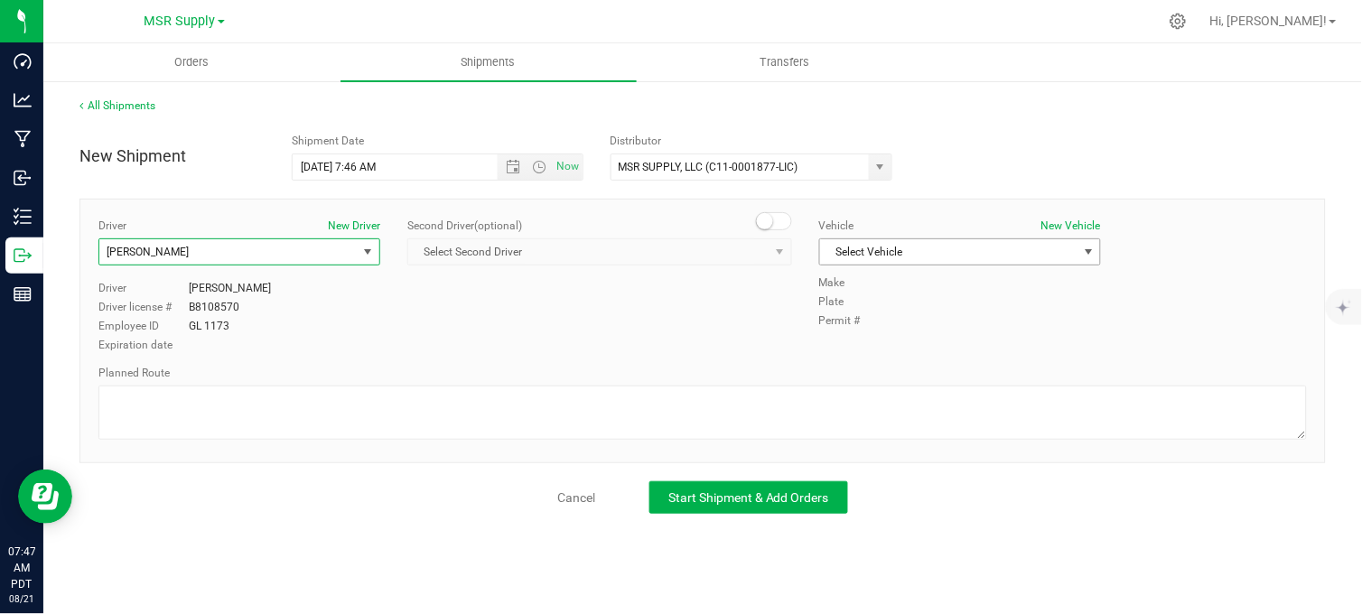
click at [892, 254] on span "Select Vehicle" at bounding box center [948, 251] width 257 height 25
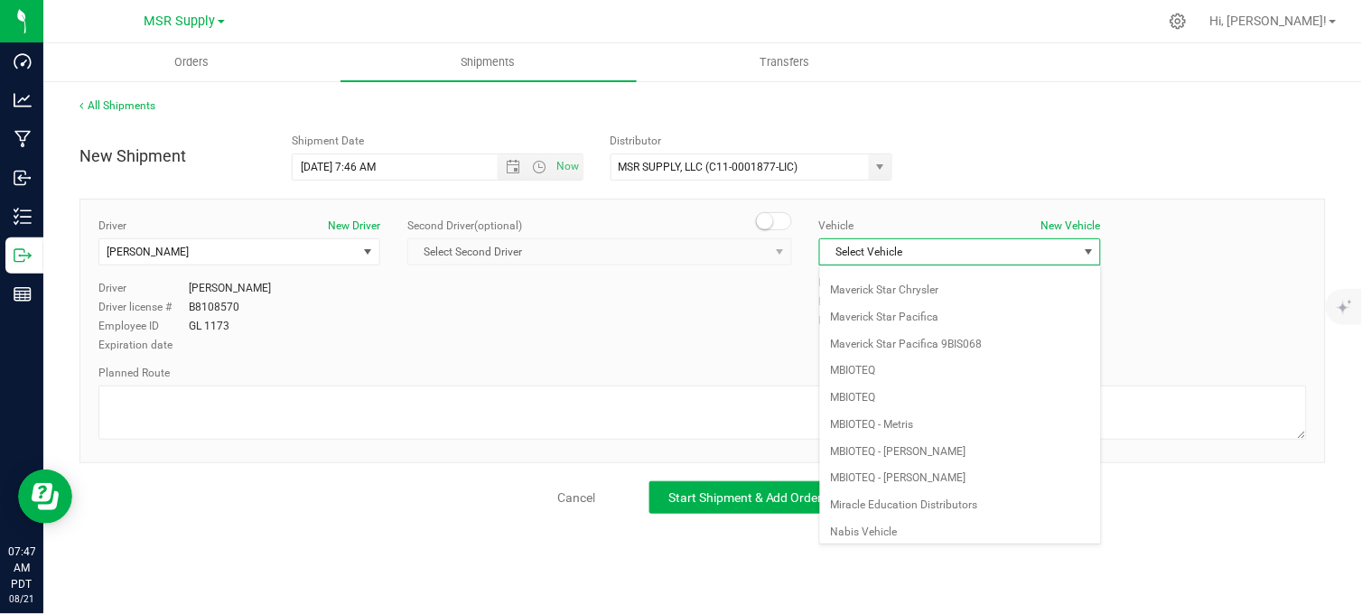
scroll to position [3186, 0]
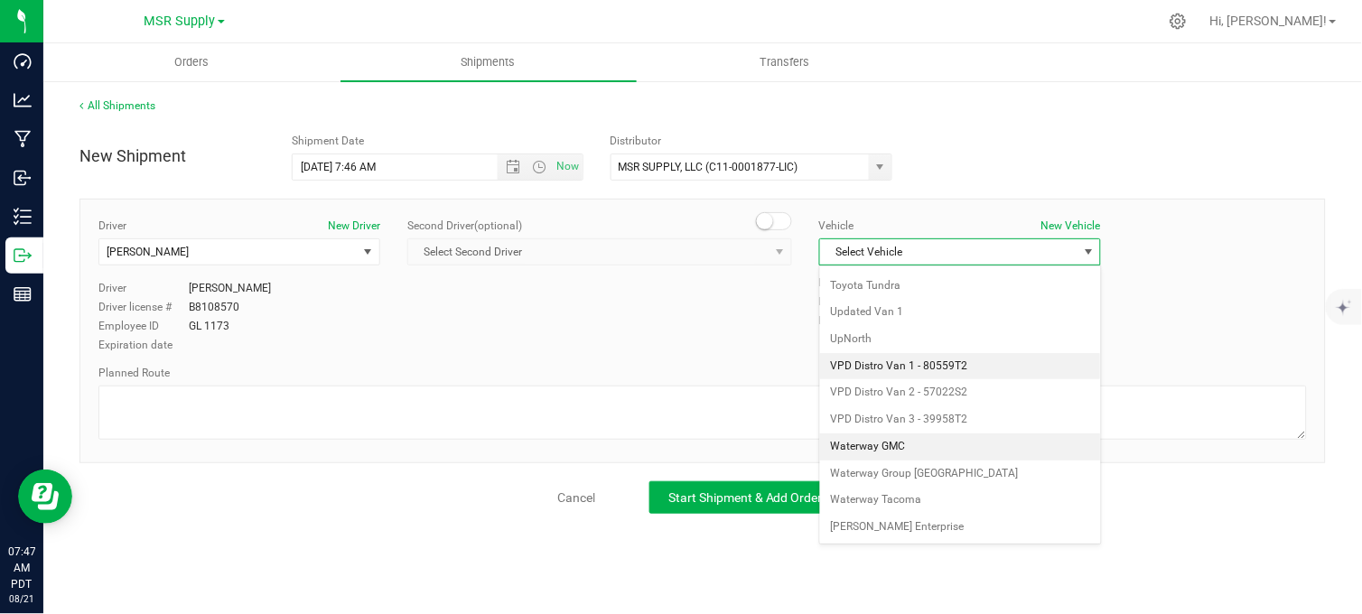
click at [934, 365] on li "VPD Distro Van 1 - 80559T2" at bounding box center [960, 366] width 280 height 27
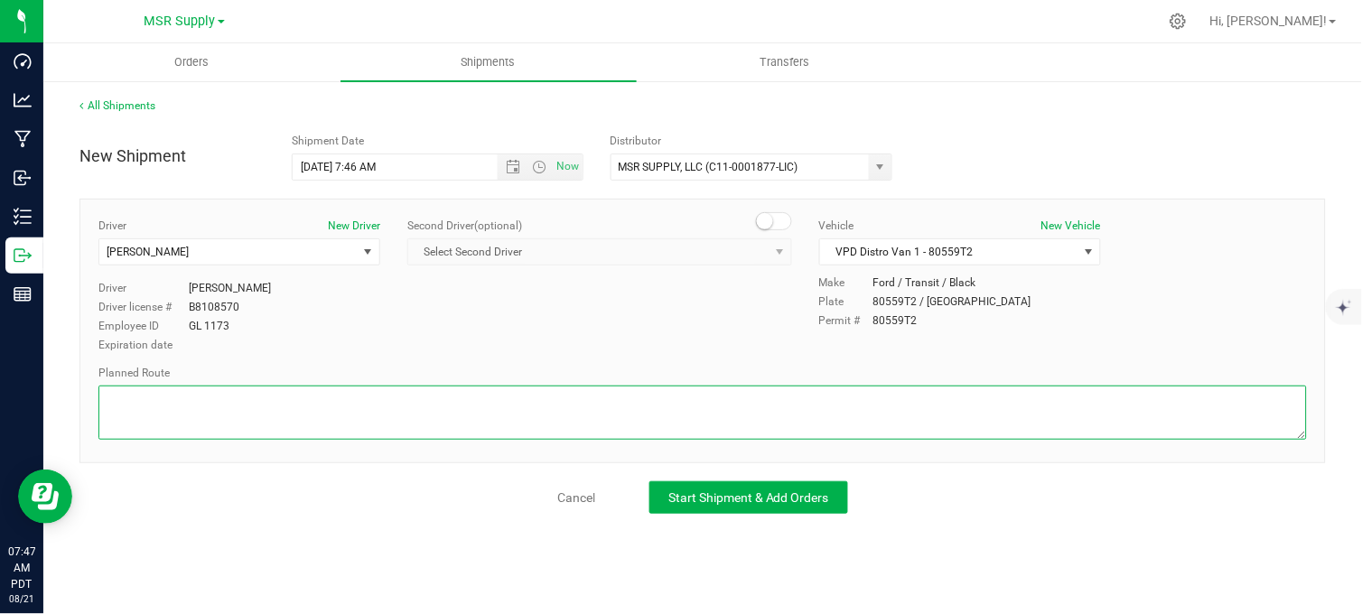
click at [811, 404] on textarea at bounding box center [702, 413] width 1208 height 54
type textarea "Follow google maps"
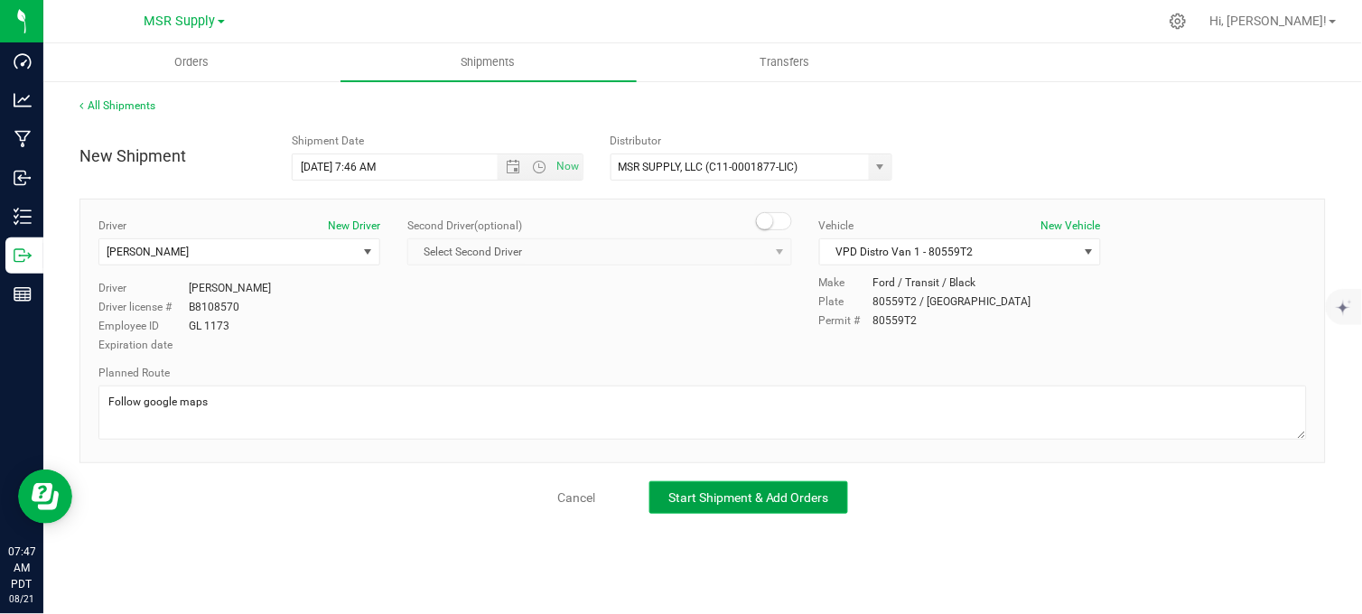
click at [741, 491] on span "Start Shipment & Add Orders" at bounding box center [748, 497] width 161 height 14
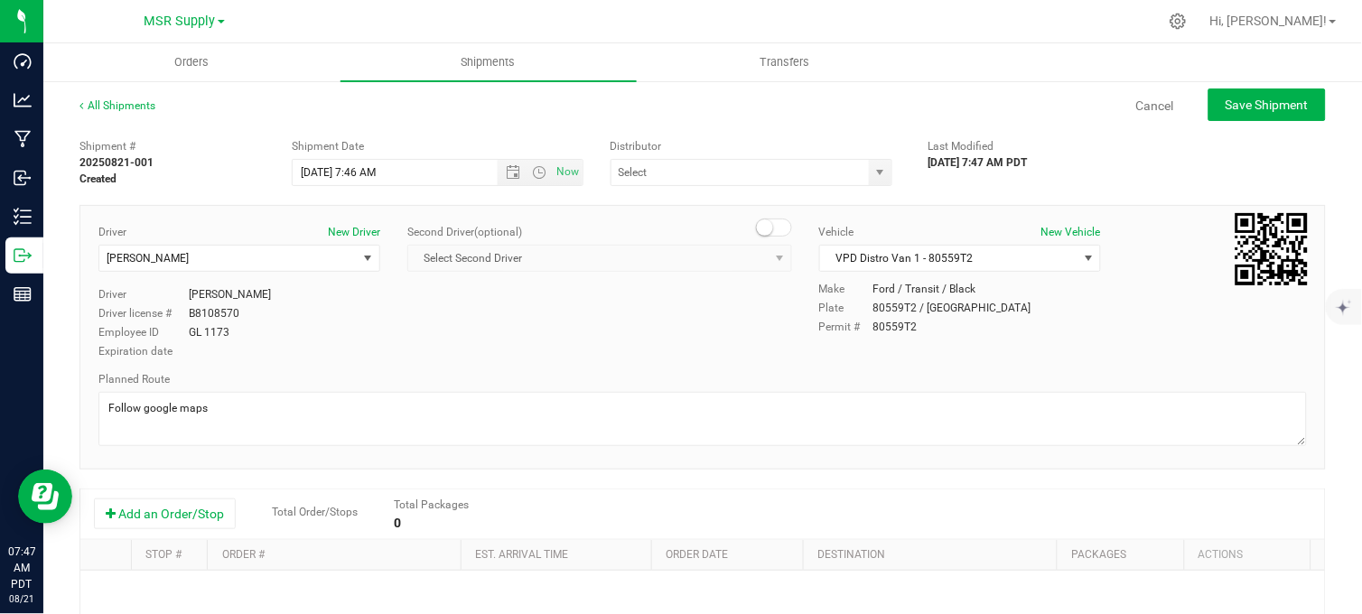
type input "MSR SUPPLY, LLC (C11-0001877-LIC)"
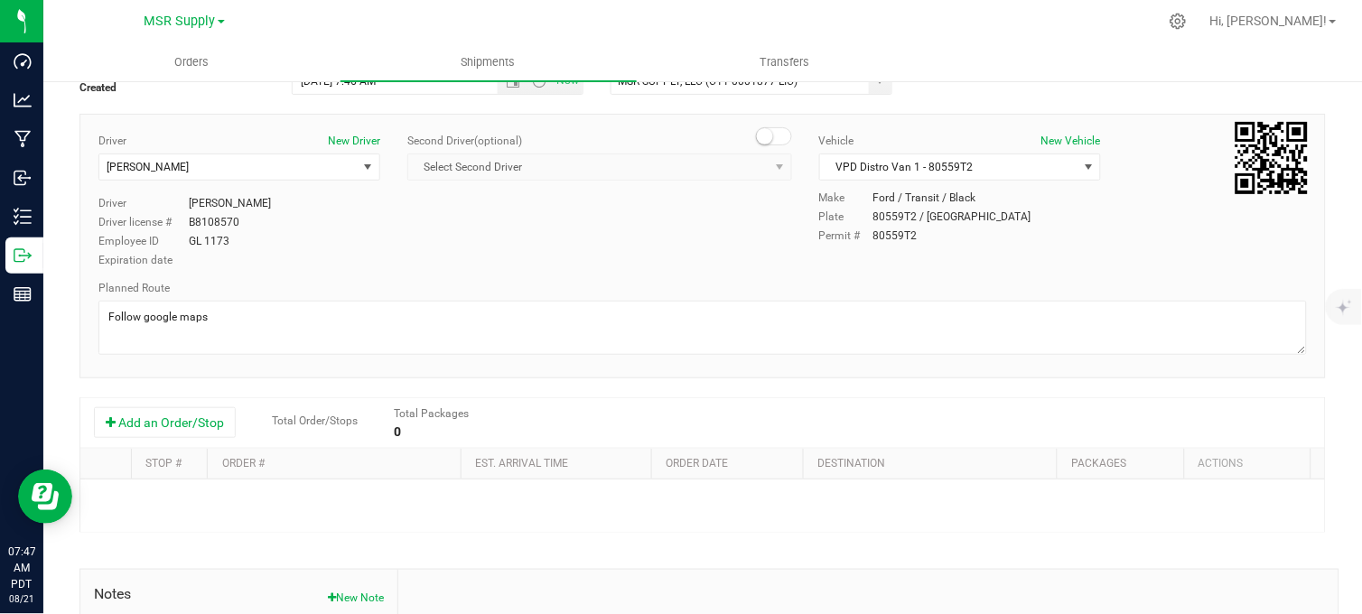
scroll to position [200, 0]
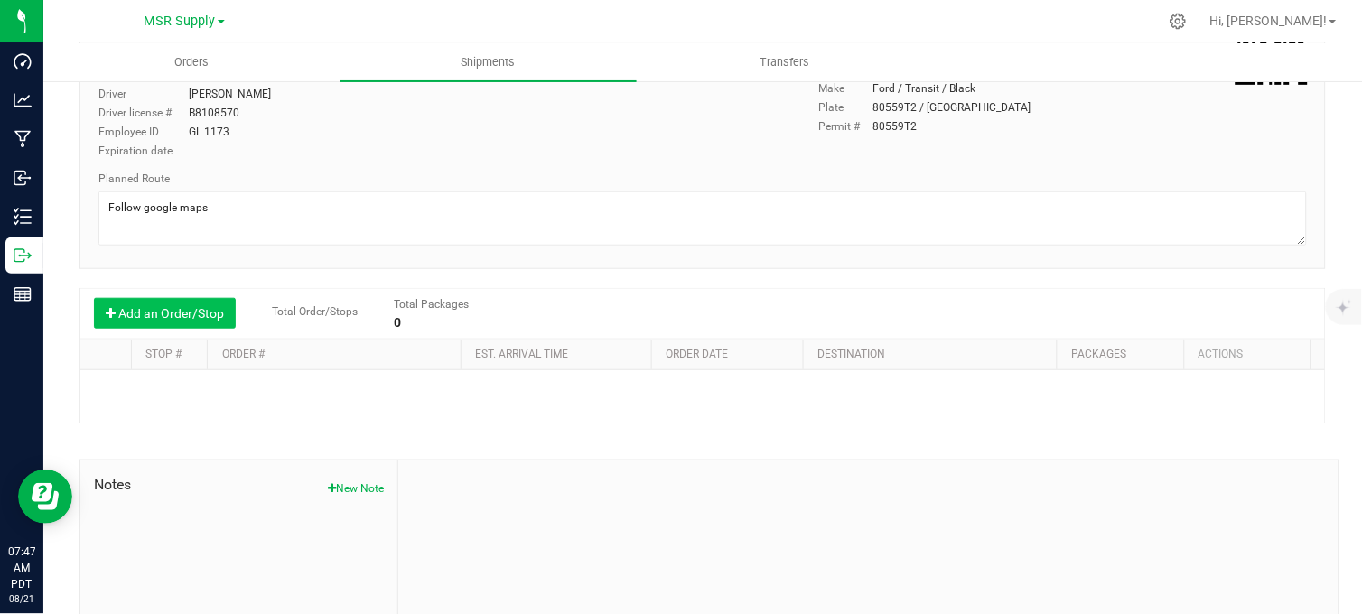
click at [192, 318] on button "Add an Order/Stop" at bounding box center [165, 313] width 142 height 31
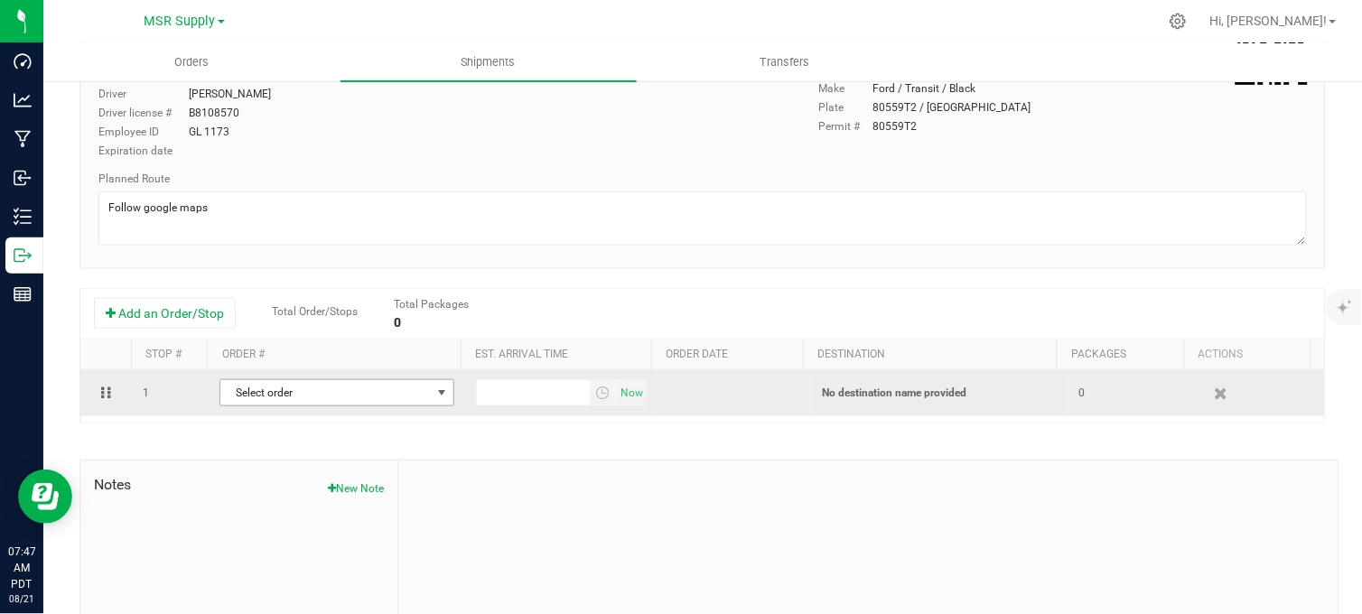
click at [300, 405] on span "Select order" at bounding box center [325, 392] width 210 height 25
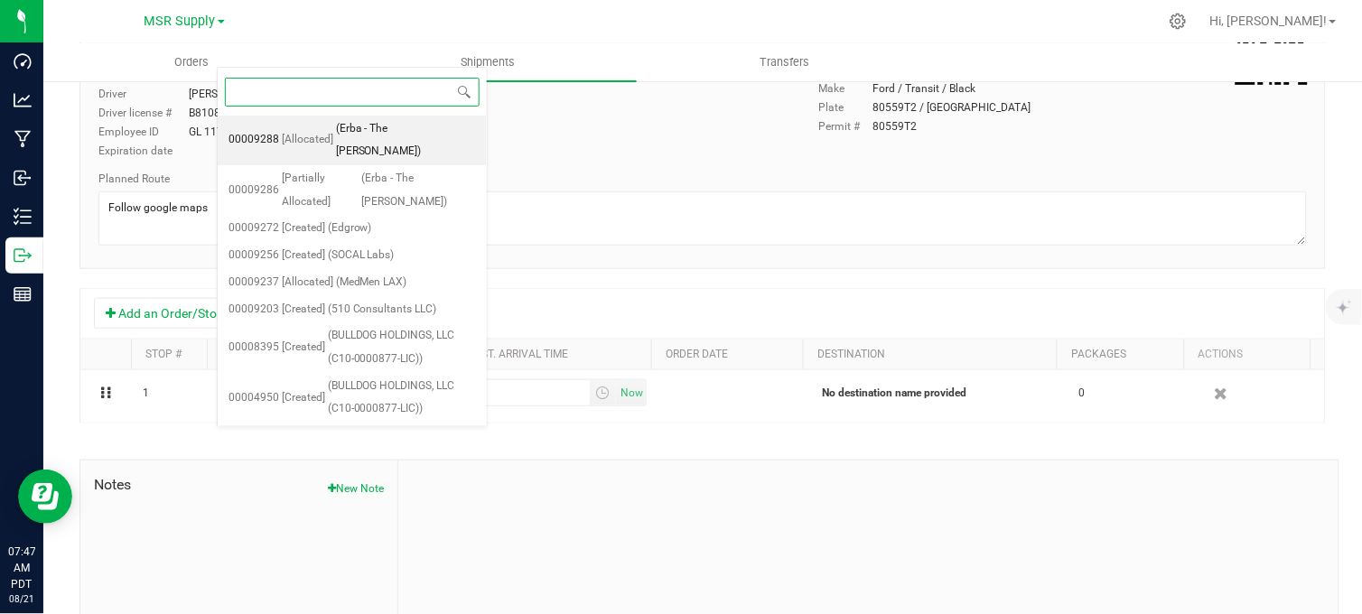
click at [399, 130] on span "(Erba - The Woods)" at bounding box center [406, 140] width 140 height 46
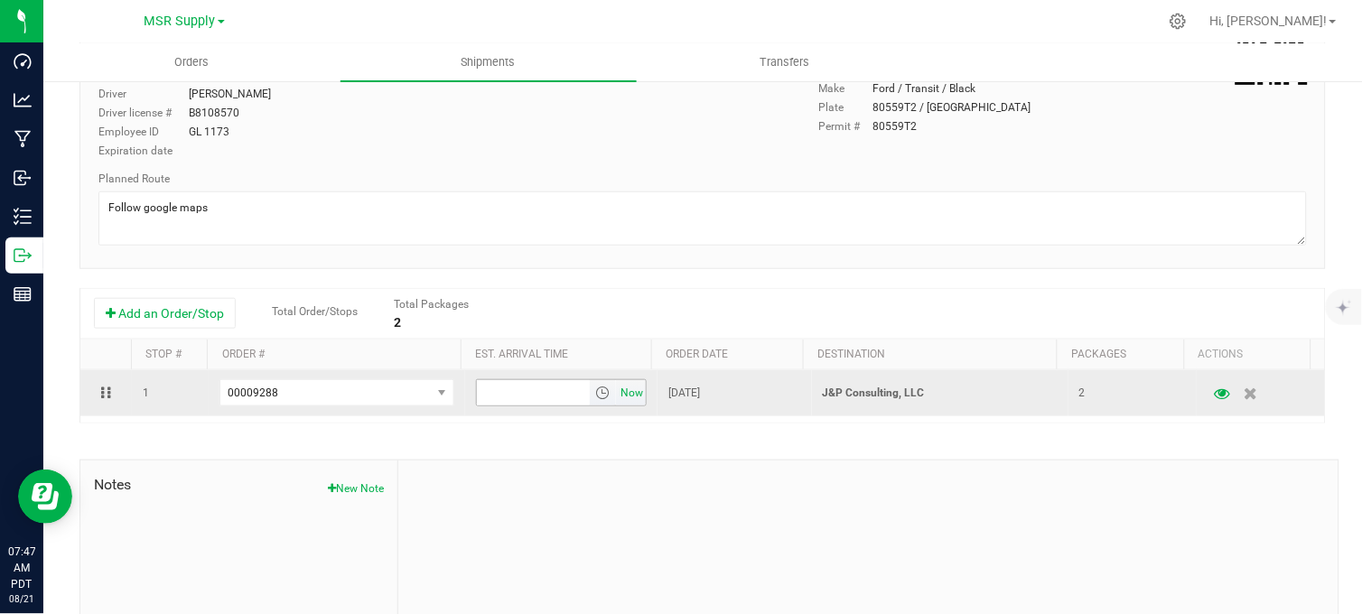
click at [621, 398] on span "Now" at bounding box center [632, 393] width 31 height 26
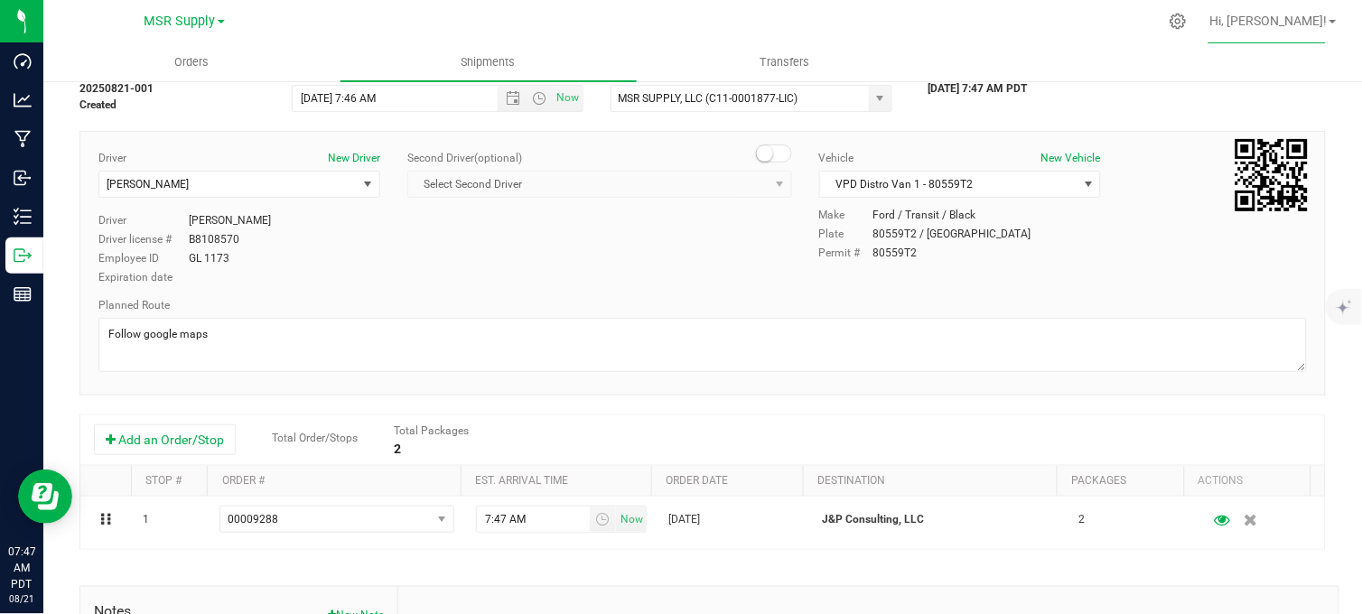
scroll to position [0, 0]
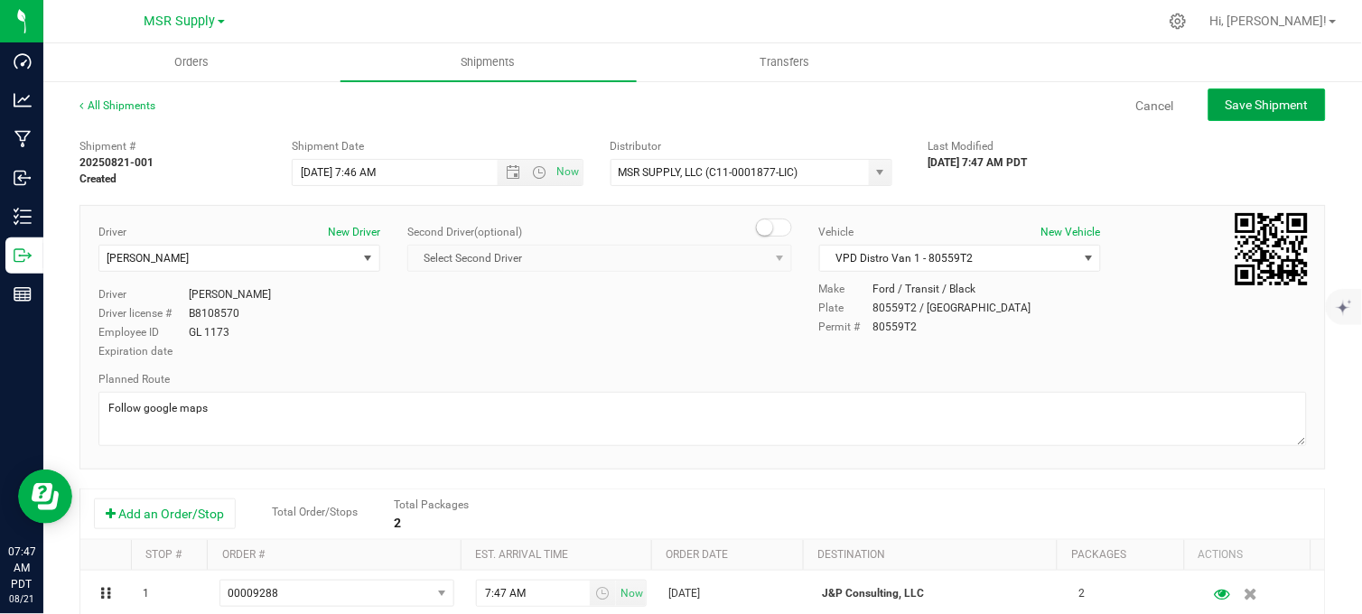
click at [1225, 110] on span "Save Shipment" at bounding box center [1266, 105] width 83 height 14
type input "8/25/2025 2:46 PM"
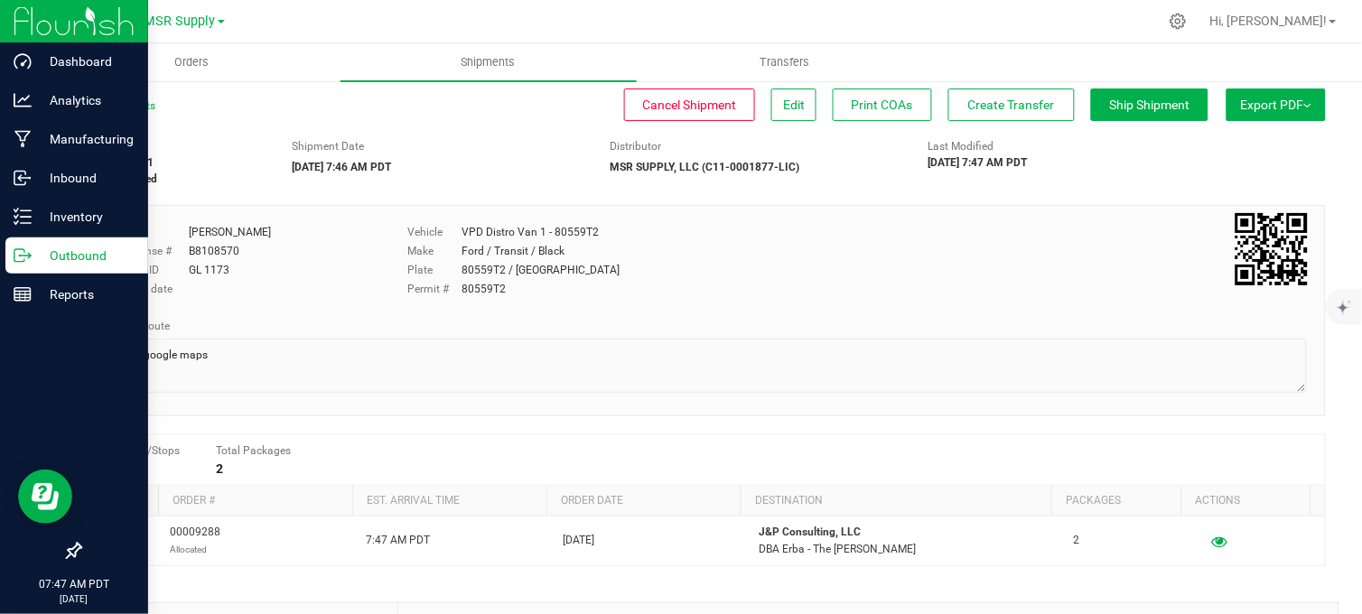
click at [23, 254] on icon at bounding box center [23, 256] width 18 height 18
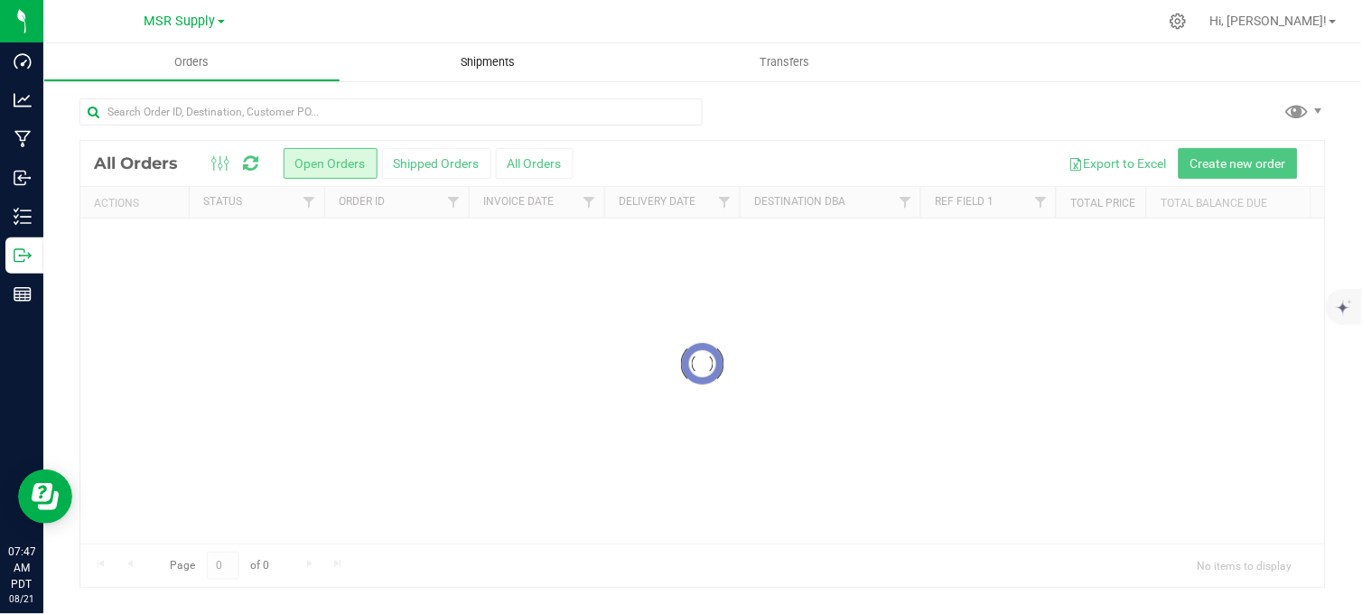
click at [477, 64] on span "Shipments" at bounding box center [488, 62] width 103 height 16
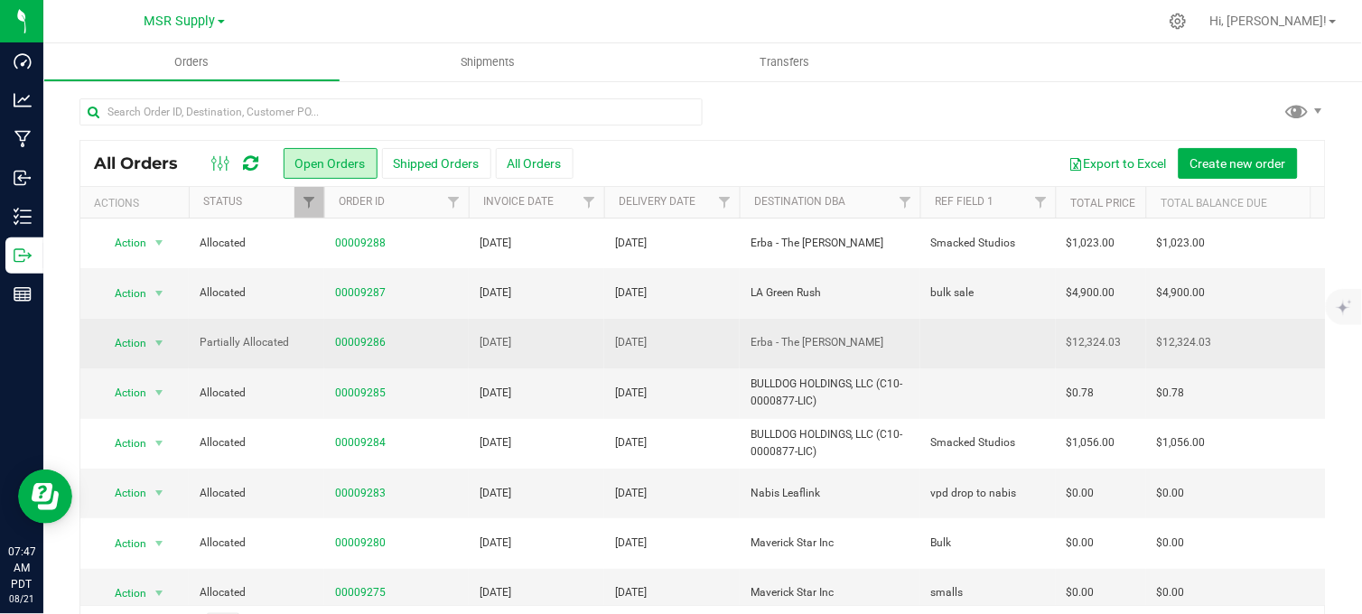
click at [597, 354] on td "Aug 25, 2025" at bounding box center [536, 344] width 135 height 50
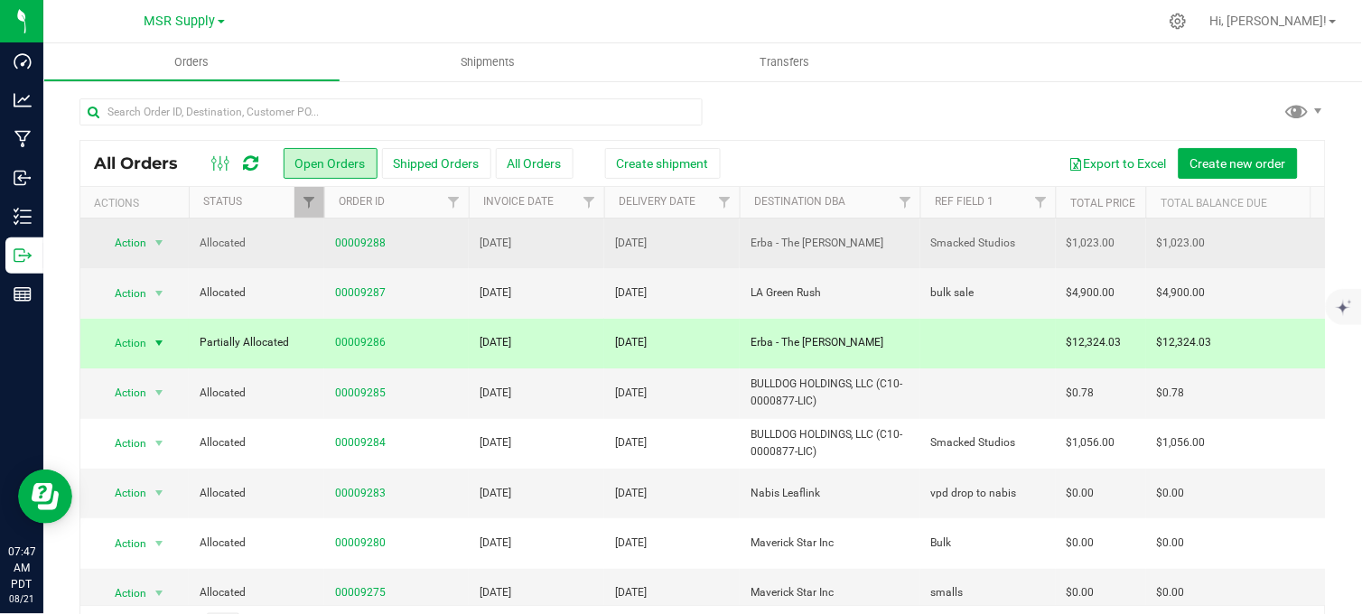
click at [431, 246] on span "00009288" at bounding box center [396, 243] width 123 height 17
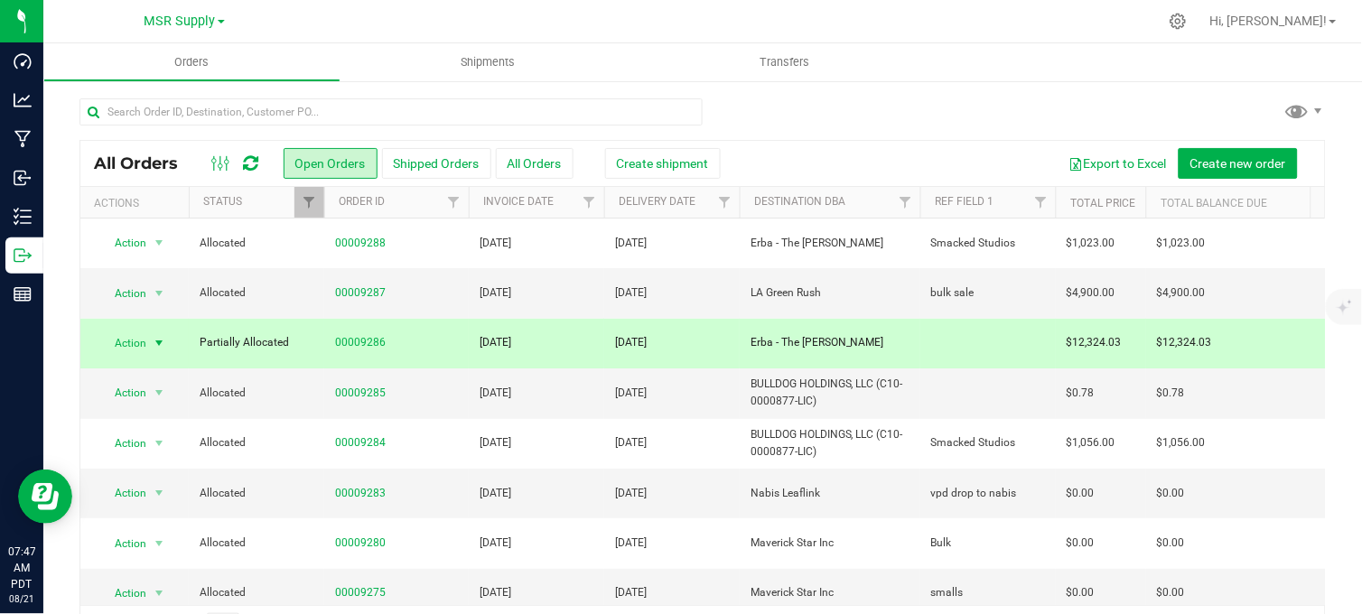
click at [599, 348] on td "Aug 25, 2025" at bounding box center [536, 344] width 135 height 50
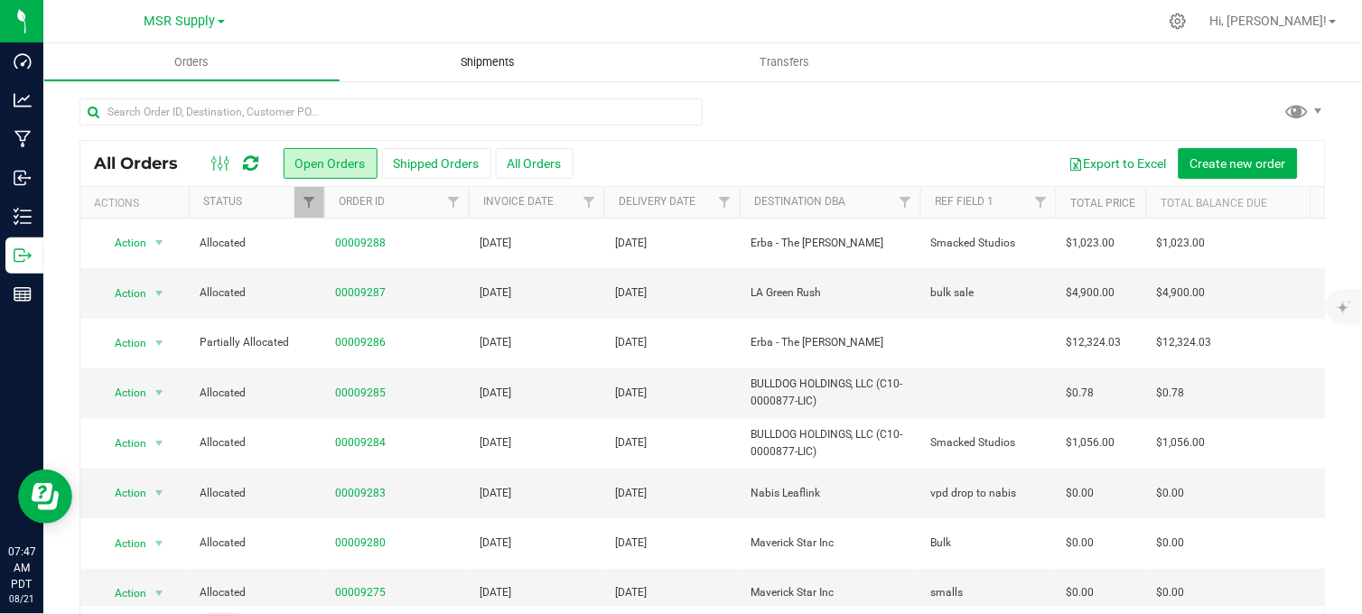
click at [488, 57] on span "Shipments" at bounding box center [488, 62] width 103 height 16
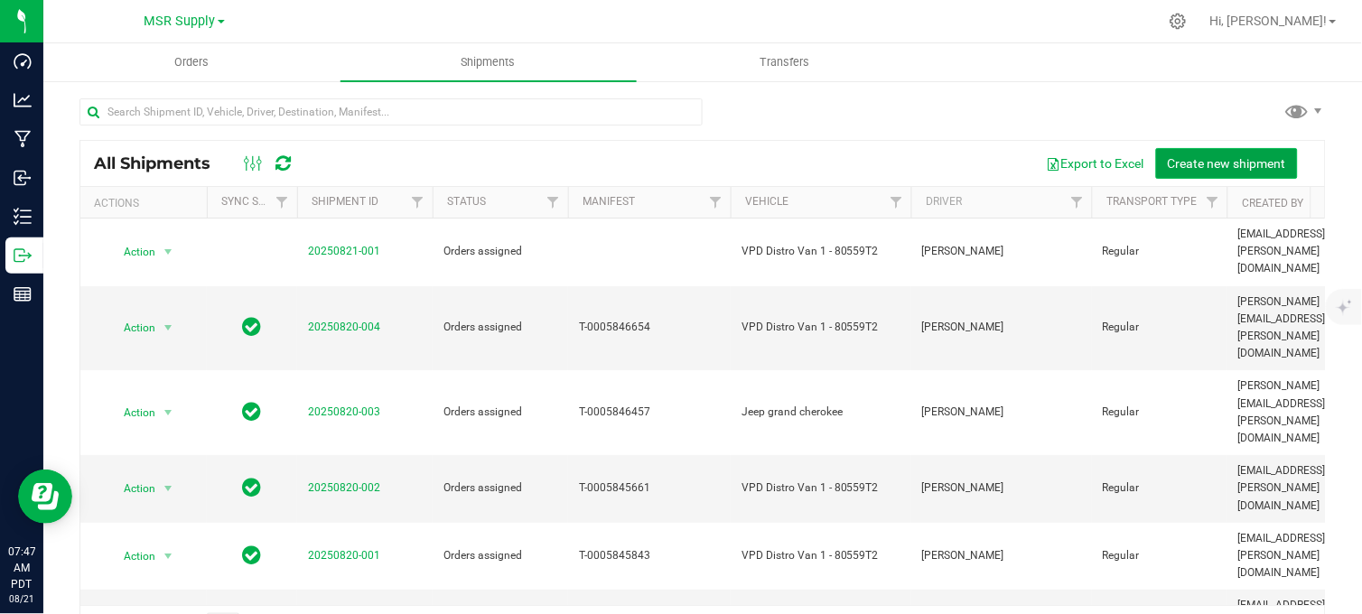
click at [1220, 163] on span "Create new shipment" at bounding box center [1227, 163] width 118 height 14
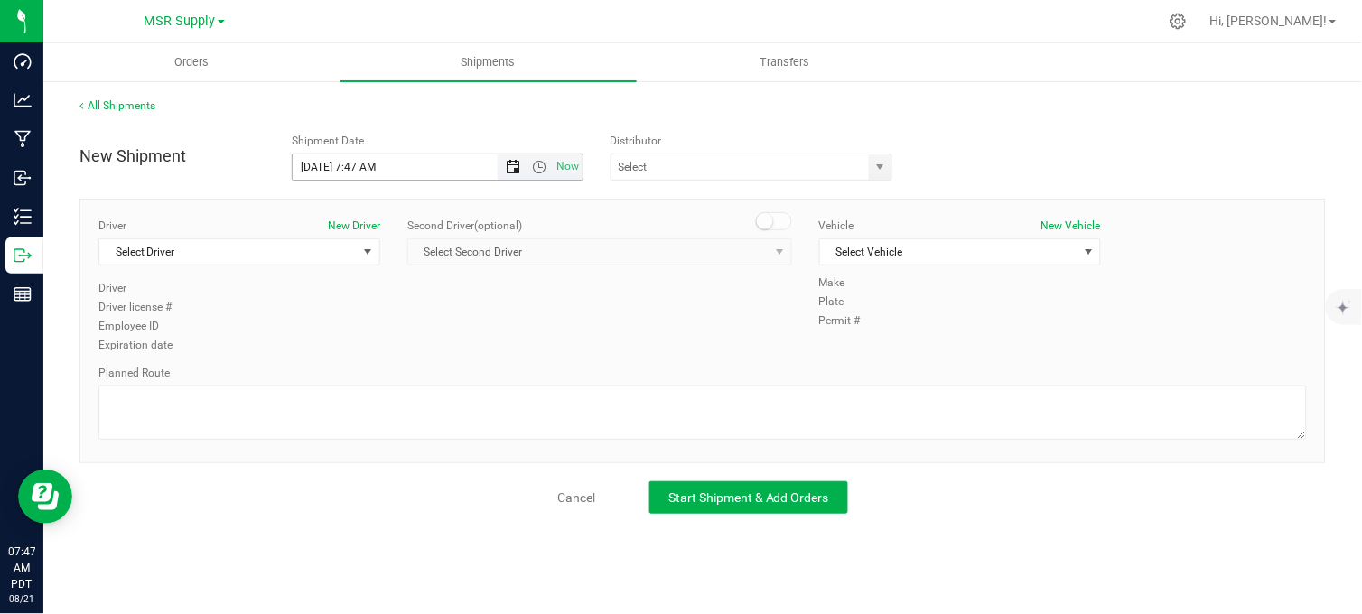
click at [516, 166] on span "Open the date view" at bounding box center [513, 167] width 14 height 14
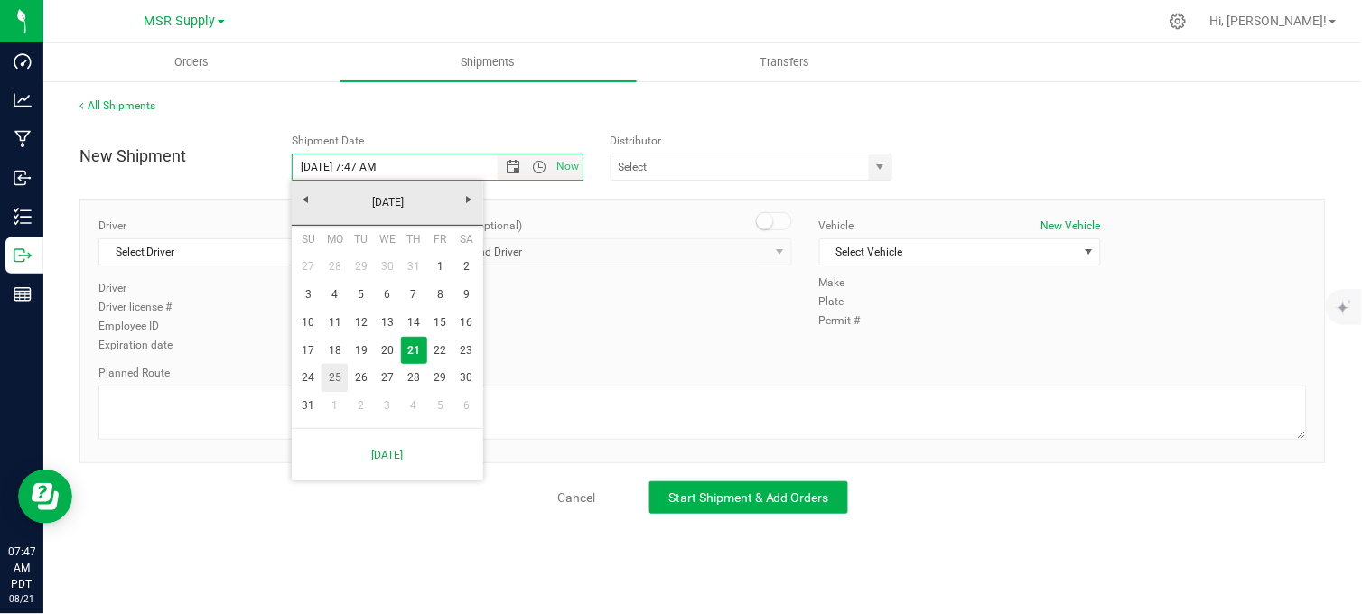
click at [337, 376] on link "25" at bounding box center [334, 378] width 26 height 28
type input "8/25/2025 7:47 AM"
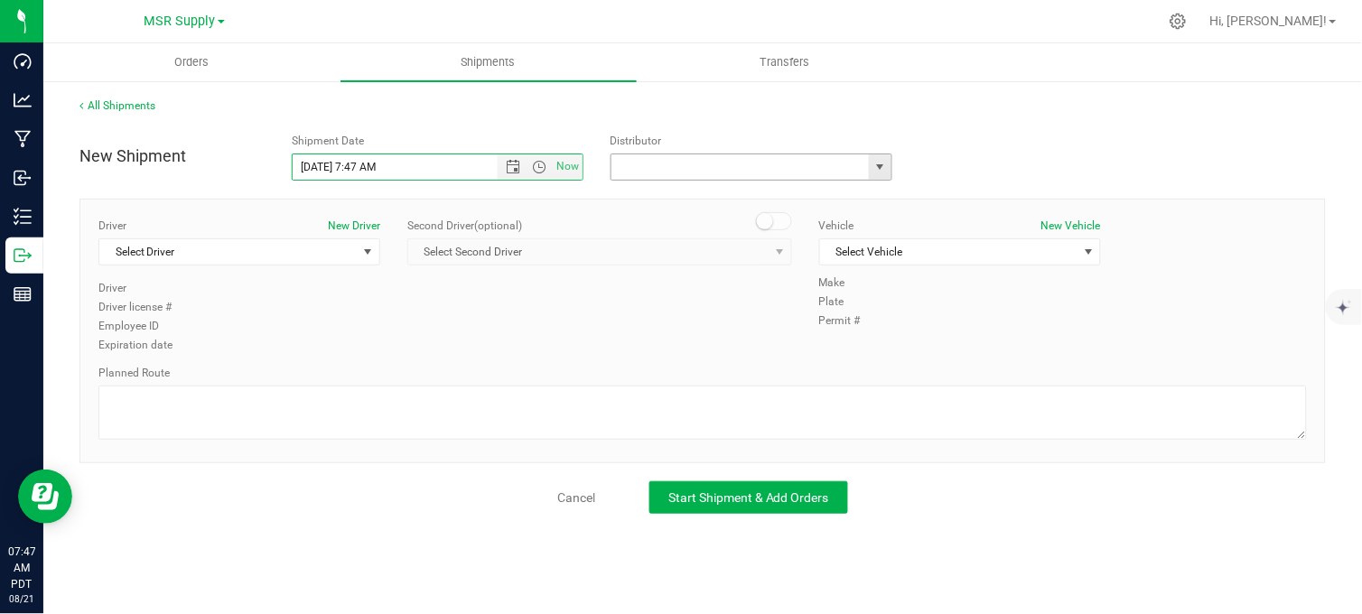
click at [656, 173] on input "text" at bounding box center [736, 166] width 250 height 25
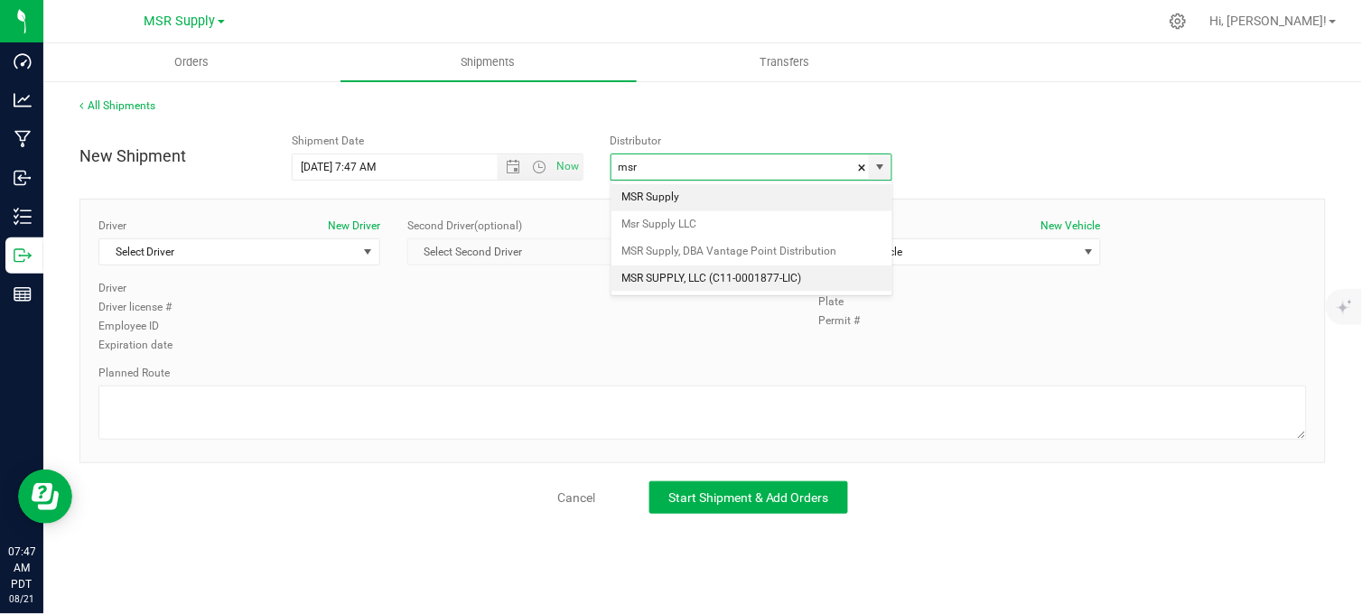
click at [670, 271] on li "MSR SUPPLY, LLC (C11-0001877-LIC)" at bounding box center [751, 278] width 281 height 27
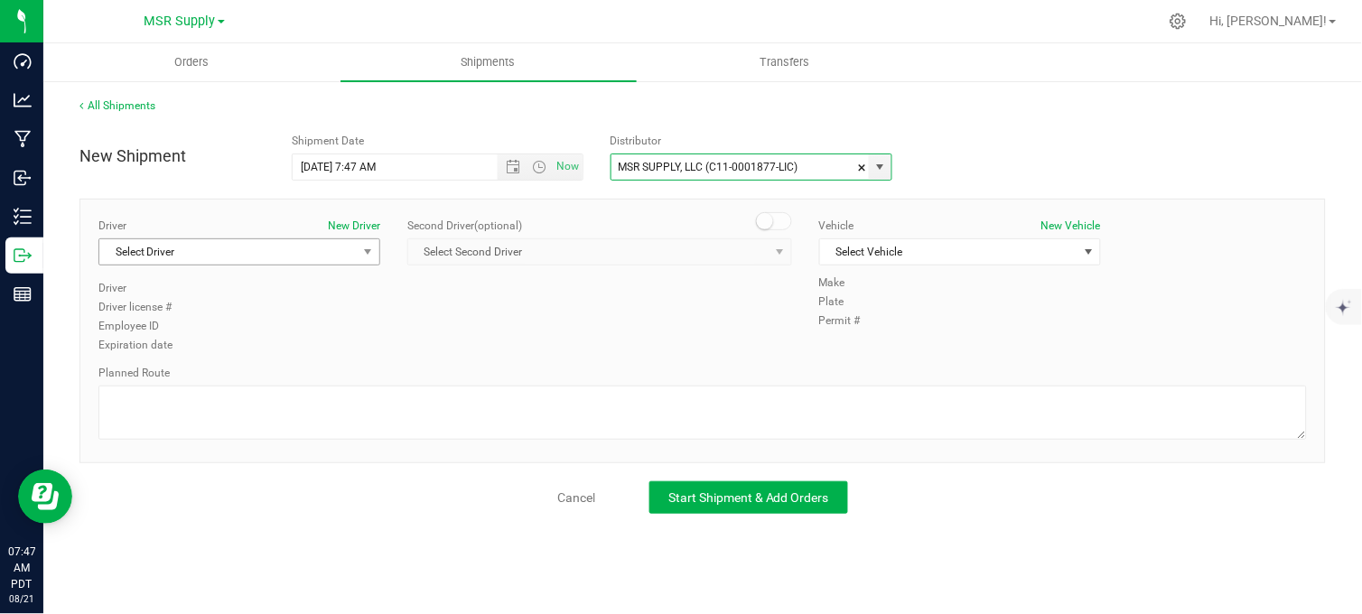
type input "MSR SUPPLY, LLC (C11-0001877-LIC)"
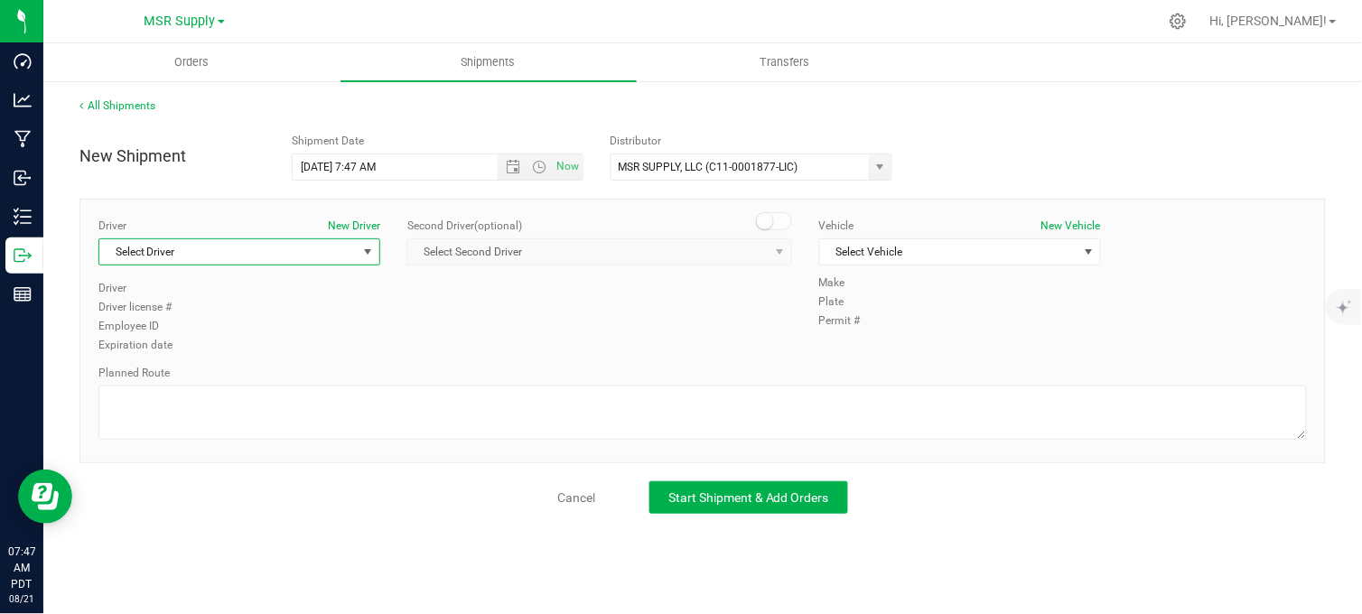
click at [310, 256] on span "Select Driver" at bounding box center [227, 251] width 257 height 25
click at [193, 328] on li "Doug Cox" at bounding box center [239, 327] width 280 height 27
type input "doug"
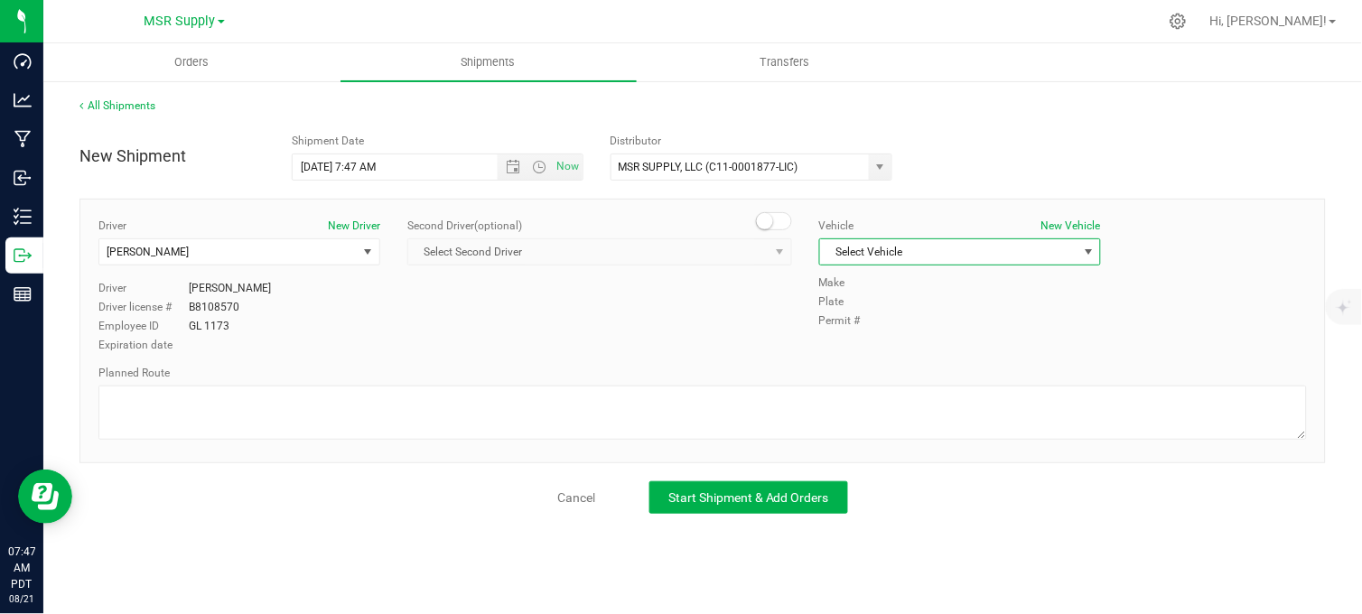
click at [877, 259] on span "Select Vehicle" at bounding box center [948, 251] width 257 height 25
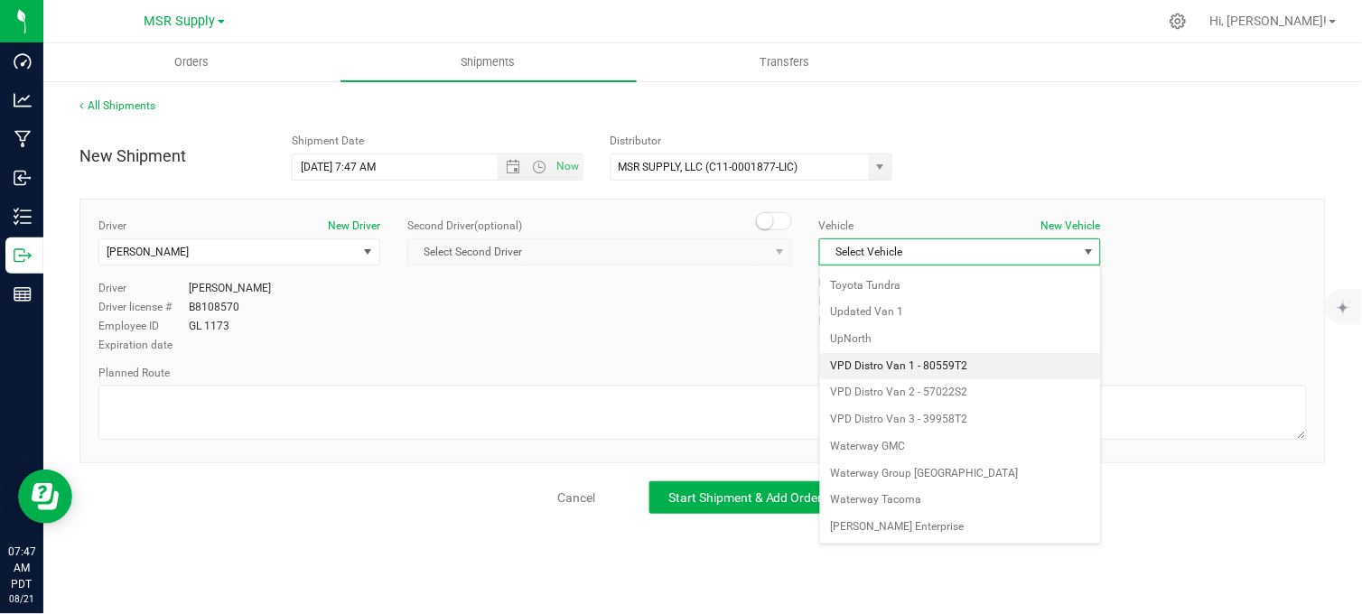
click at [916, 362] on li "VPD Distro Van 1 - 80559T2" at bounding box center [960, 366] width 280 height 27
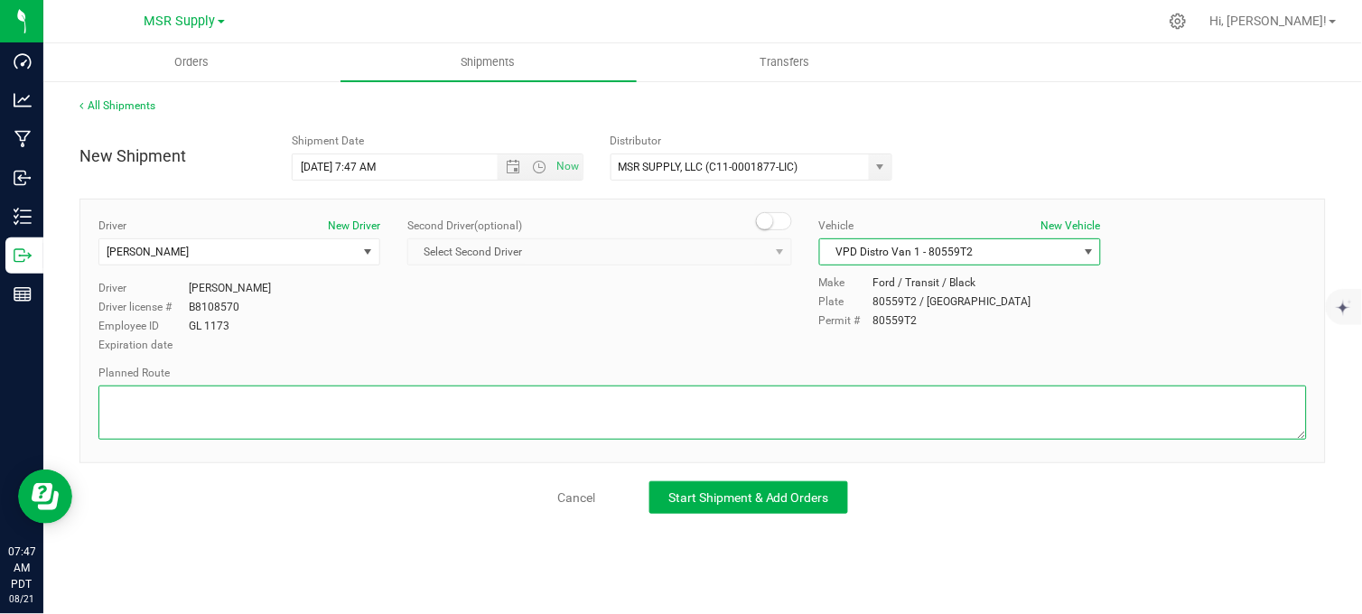
click at [764, 398] on textarea at bounding box center [702, 413] width 1208 height 54
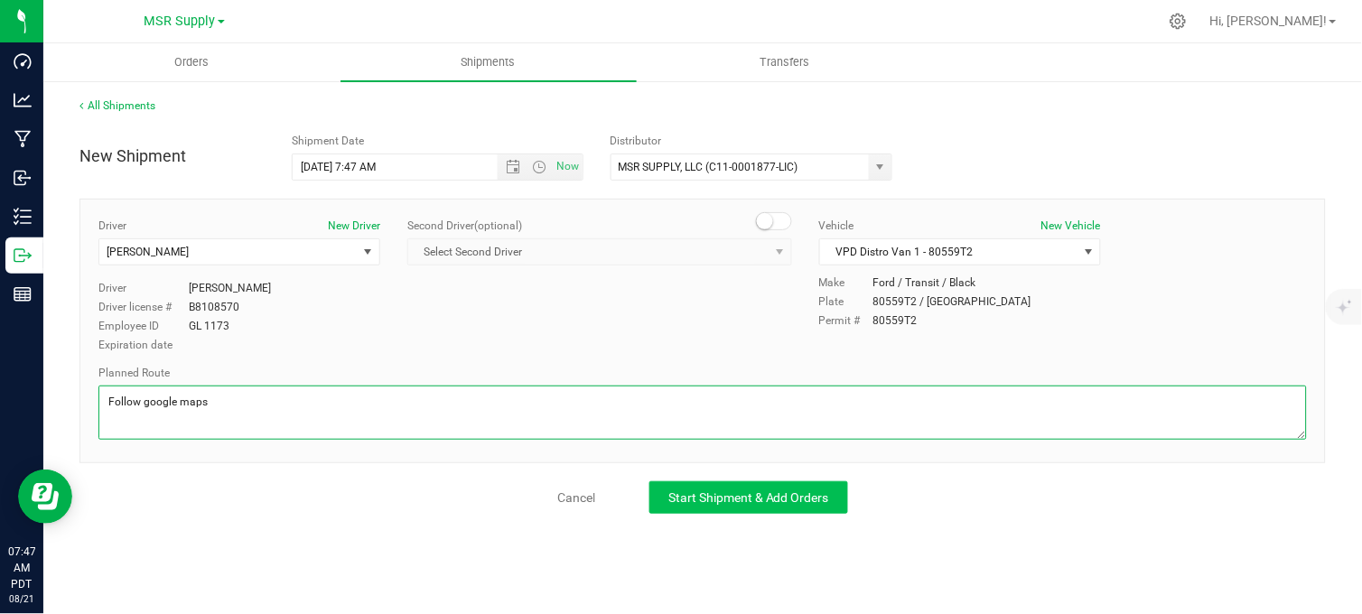
type textarea "Follow google maps"
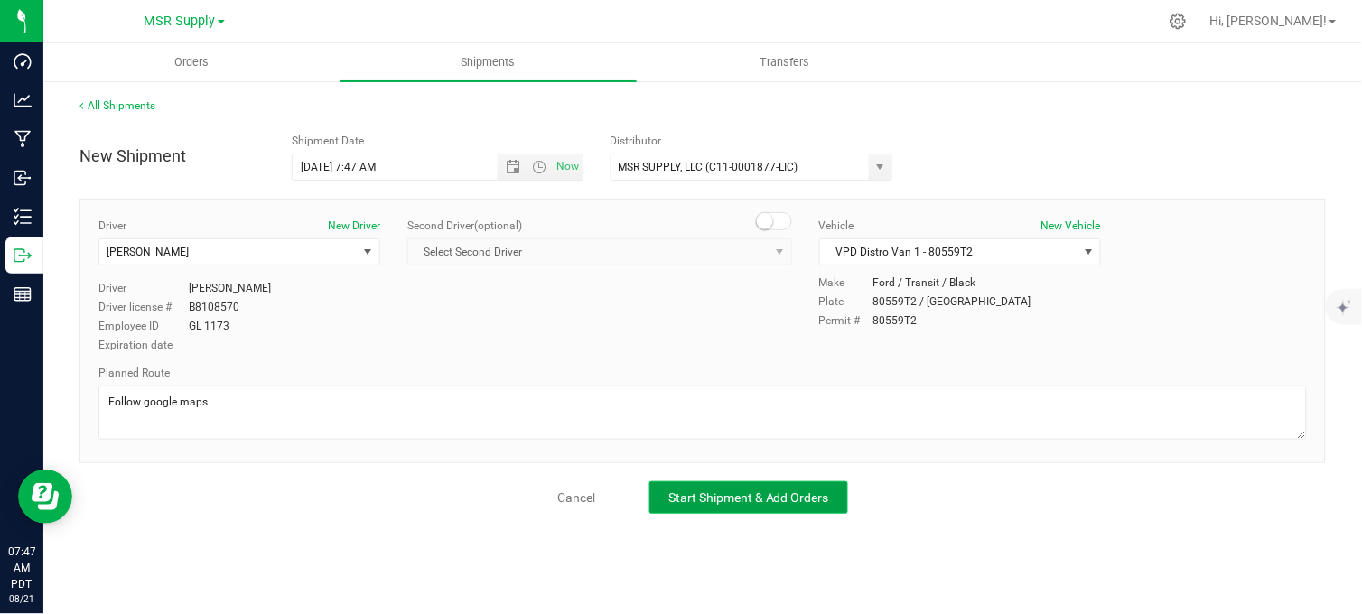
click at [751, 490] on span "Start Shipment & Add Orders" at bounding box center [748, 497] width 161 height 14
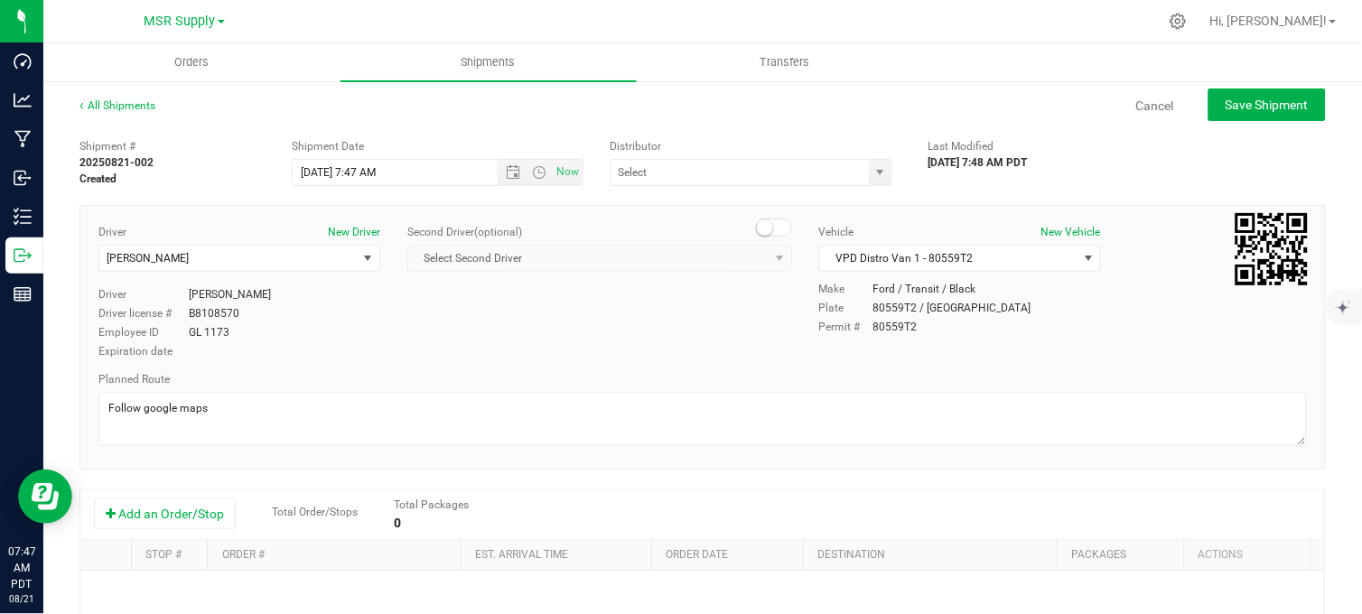
type input "MSR SUPPLY, LLC (C11-0001877-LIC)"
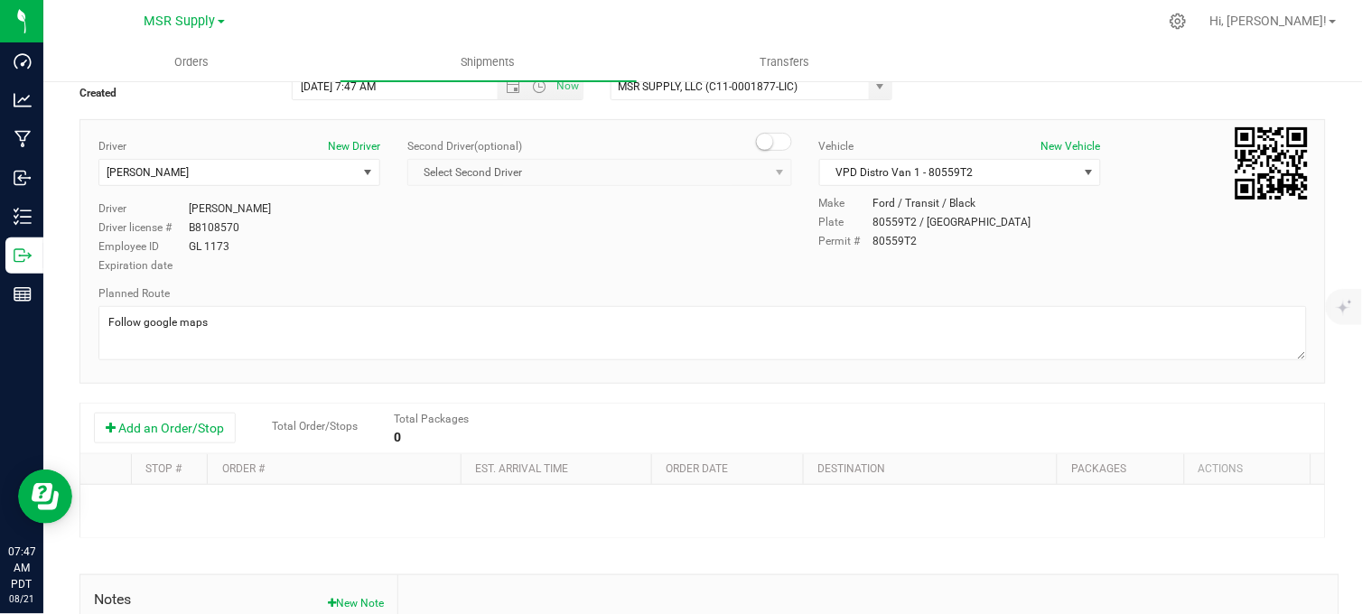
scroll to position [301, 0]
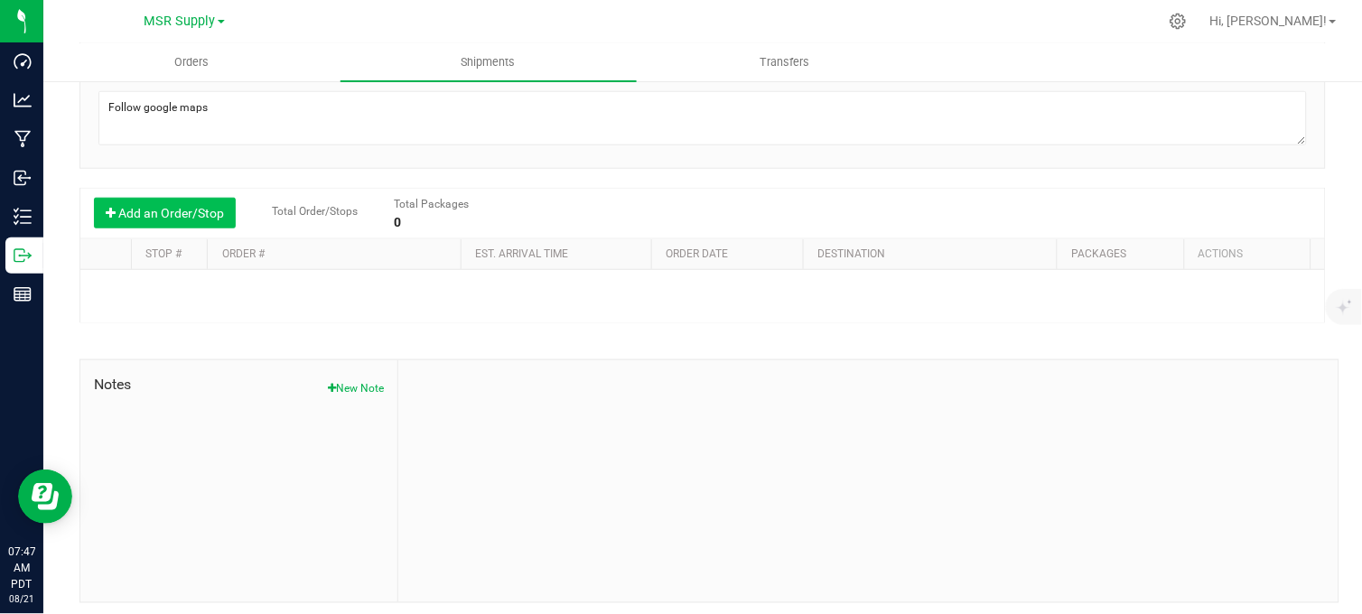
click at [170, 210] on button "Add an Order/Stop" at bounding box center [165, 213] width 142 height 31
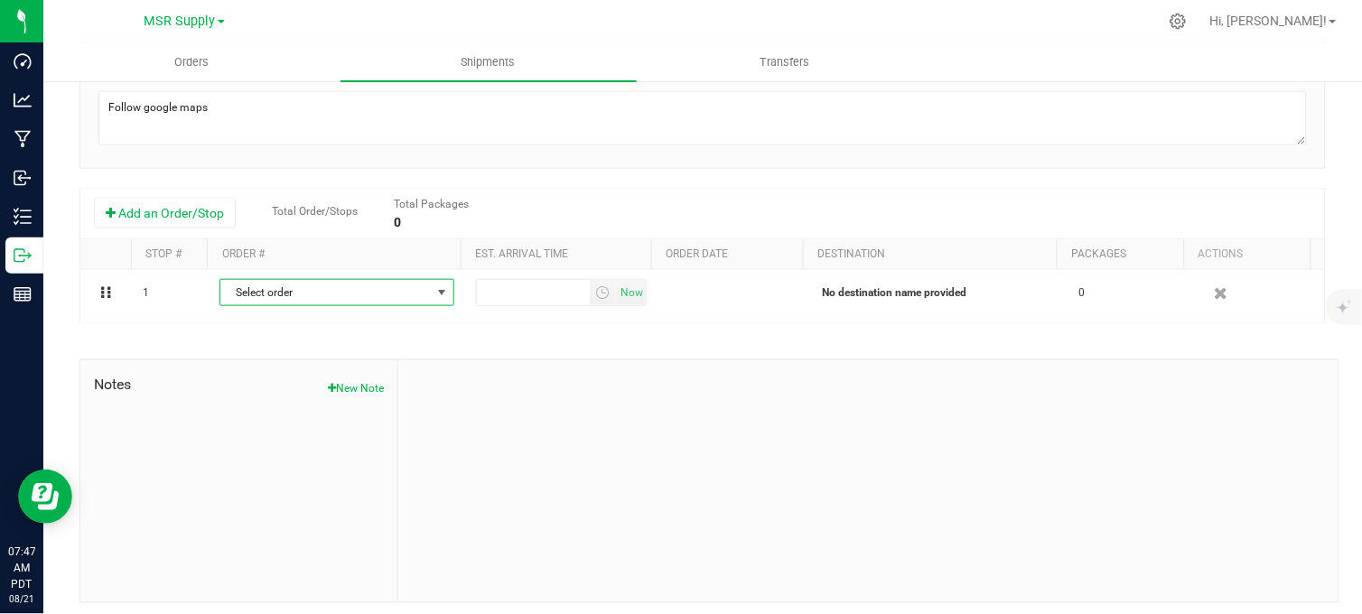
click at [237, 295] on span "Select order" at bounding box center [325, 292] width 210 height 25
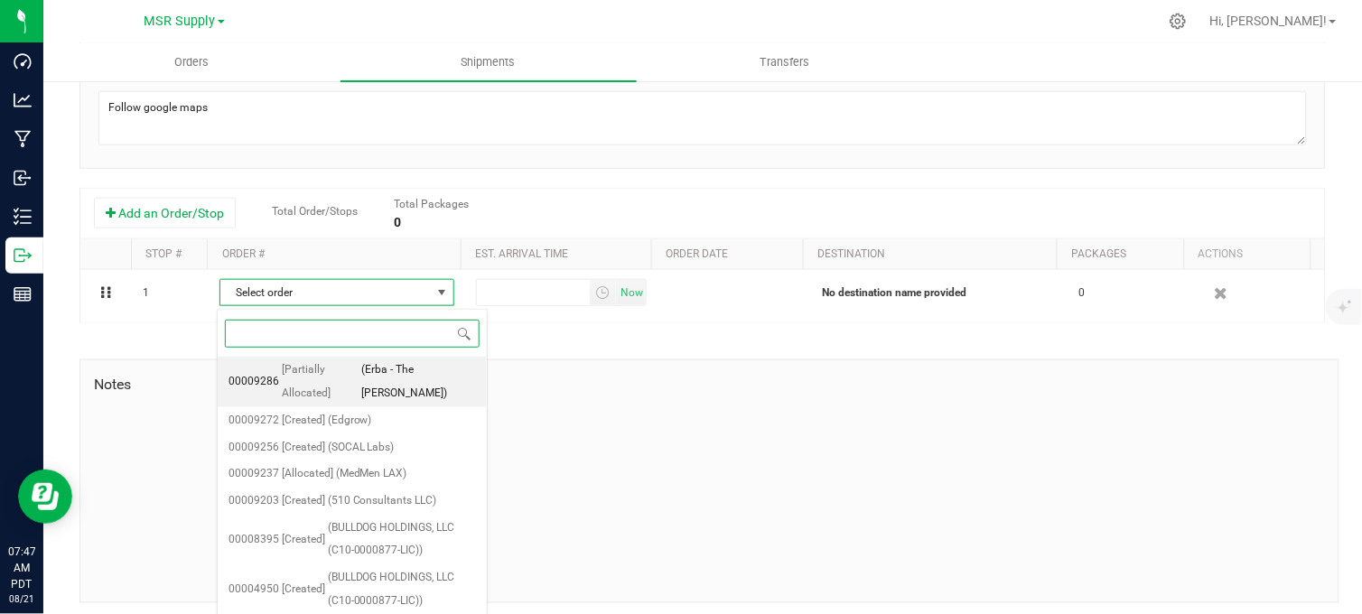
click at [375, 374] on span "(Erba - The Woods)" at bounding box center [418, 381] width 115 height 46
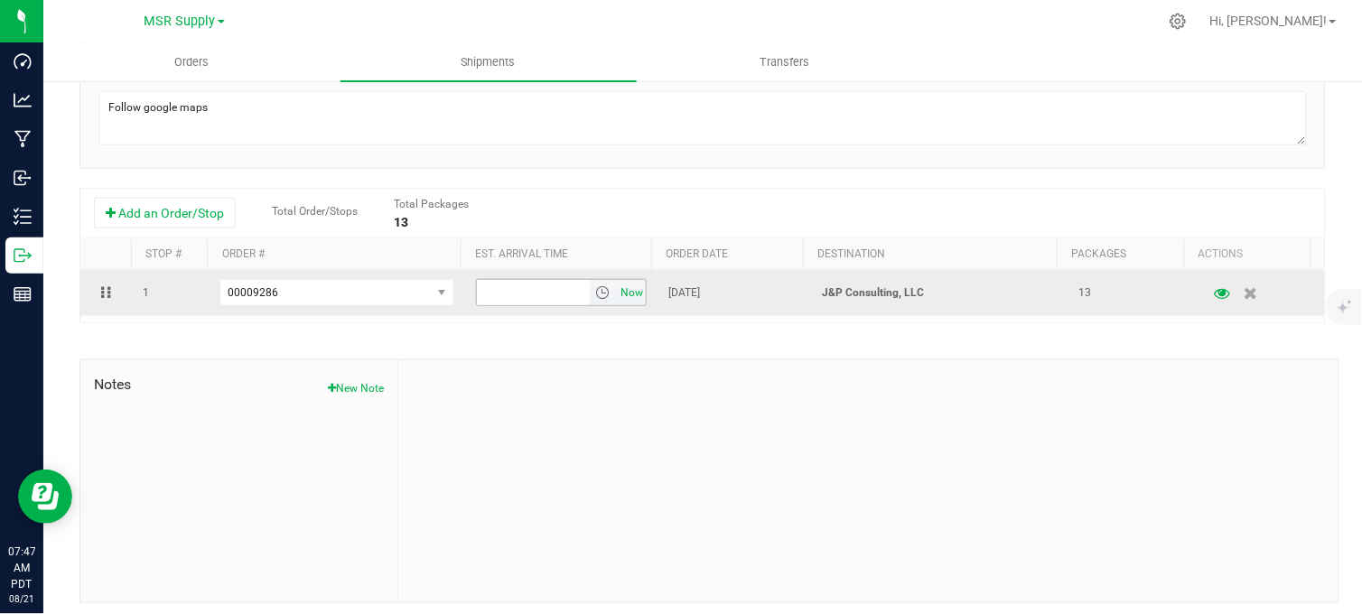
click at [619, 294] on span "Now" at bounding box center [632, 293] width 31 height 26
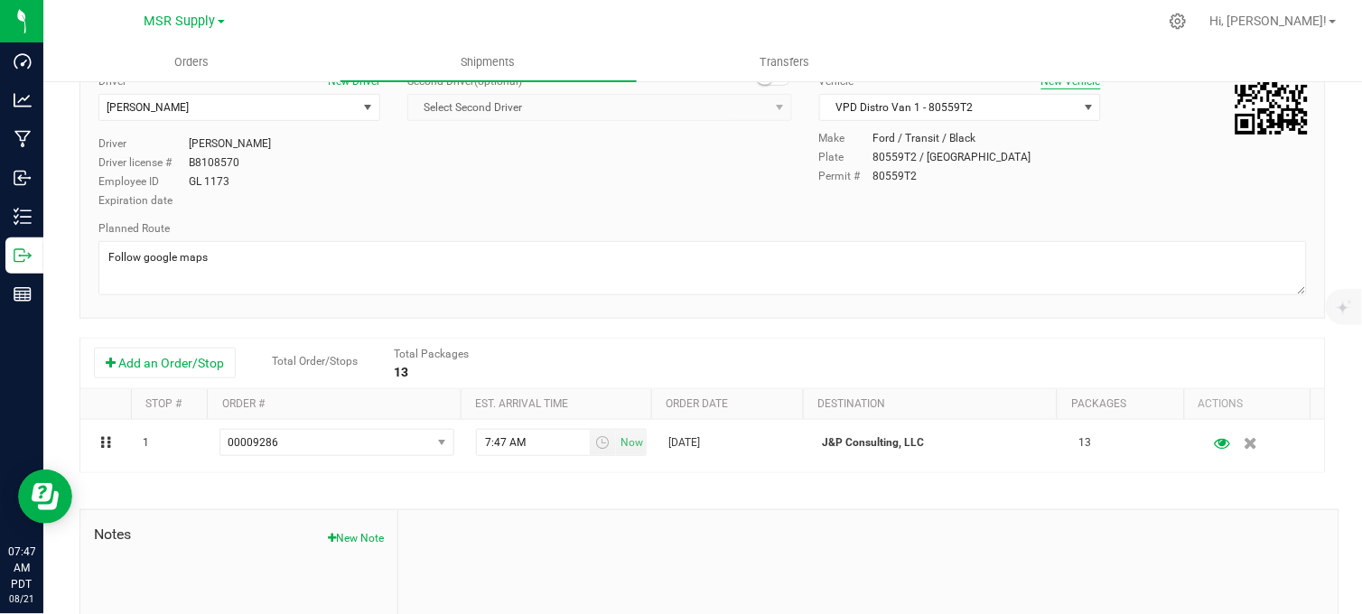
scroll to position [0, 0]
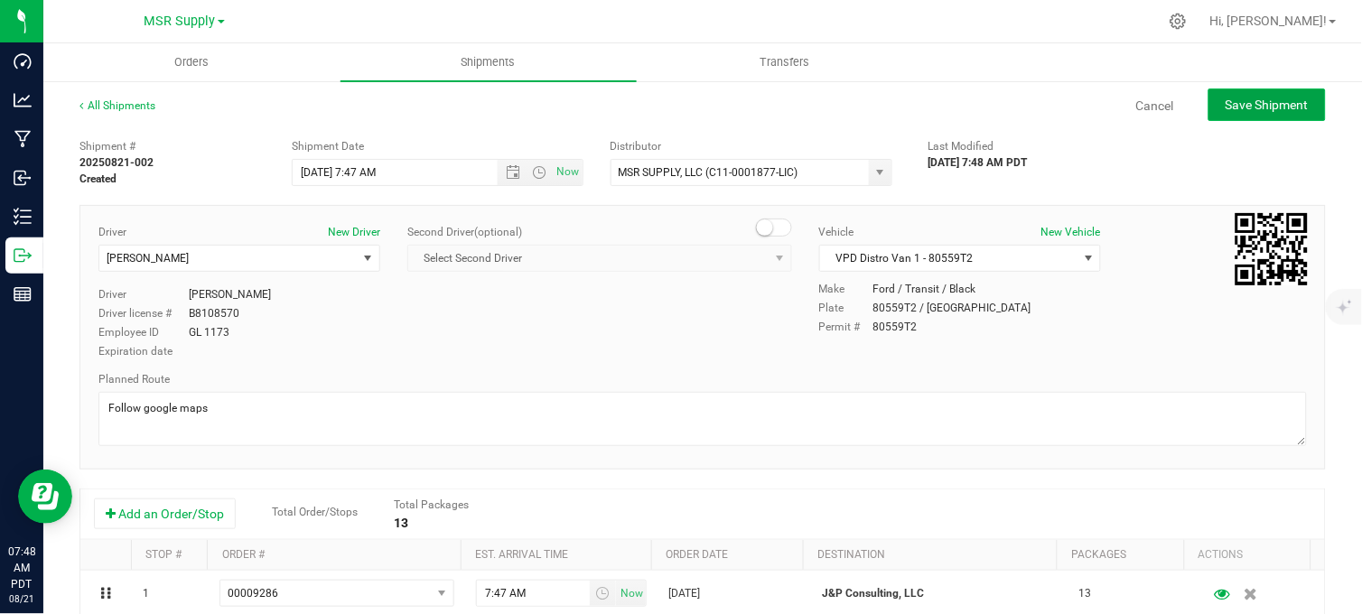
click at [1225, 102] on span "Save Shipment" at bounding box center [1266, 105] width 83 height 14
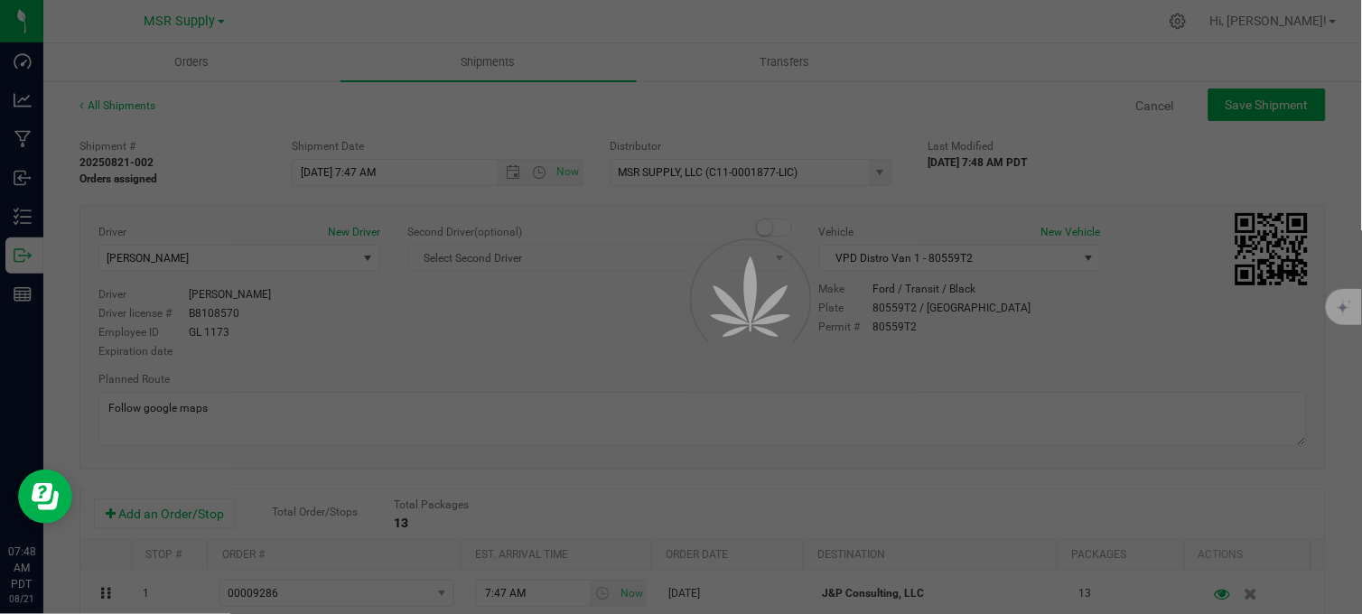
type input "8/25/2025 2:47 PM"
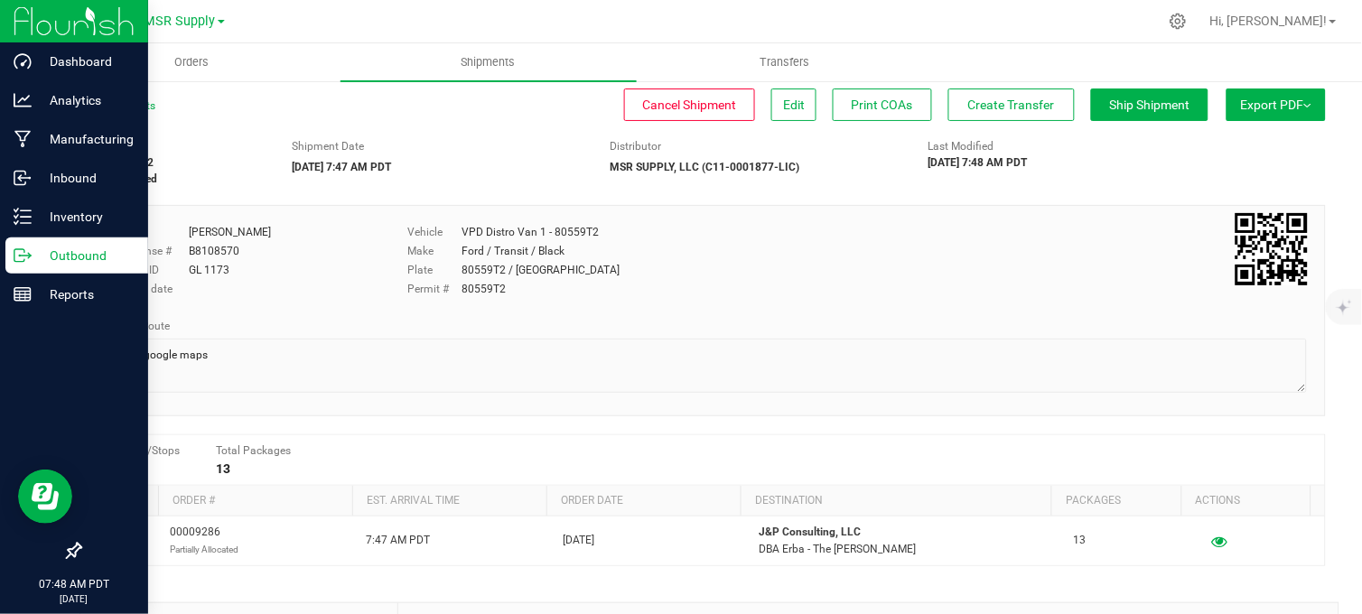
click at [39, 264] on p "Outbound" at bounding box center [86, 256] width 108 height 22
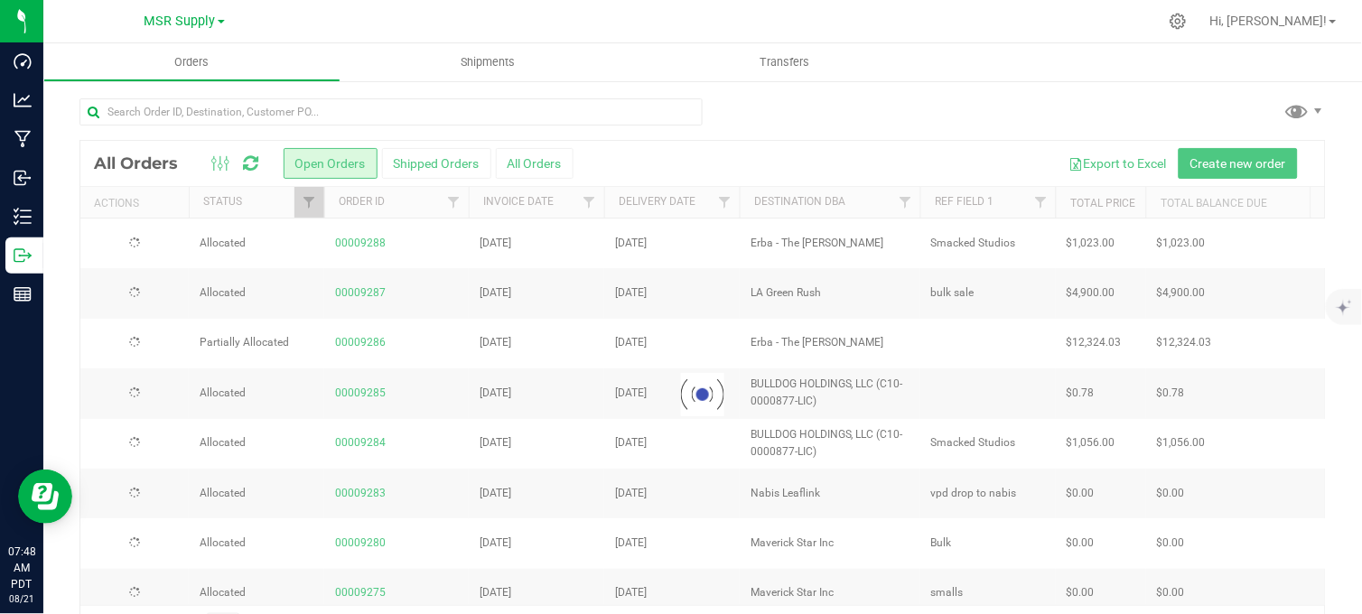
click at [892, 110] on div at bounding box center [702, 119] width 1246 height 42
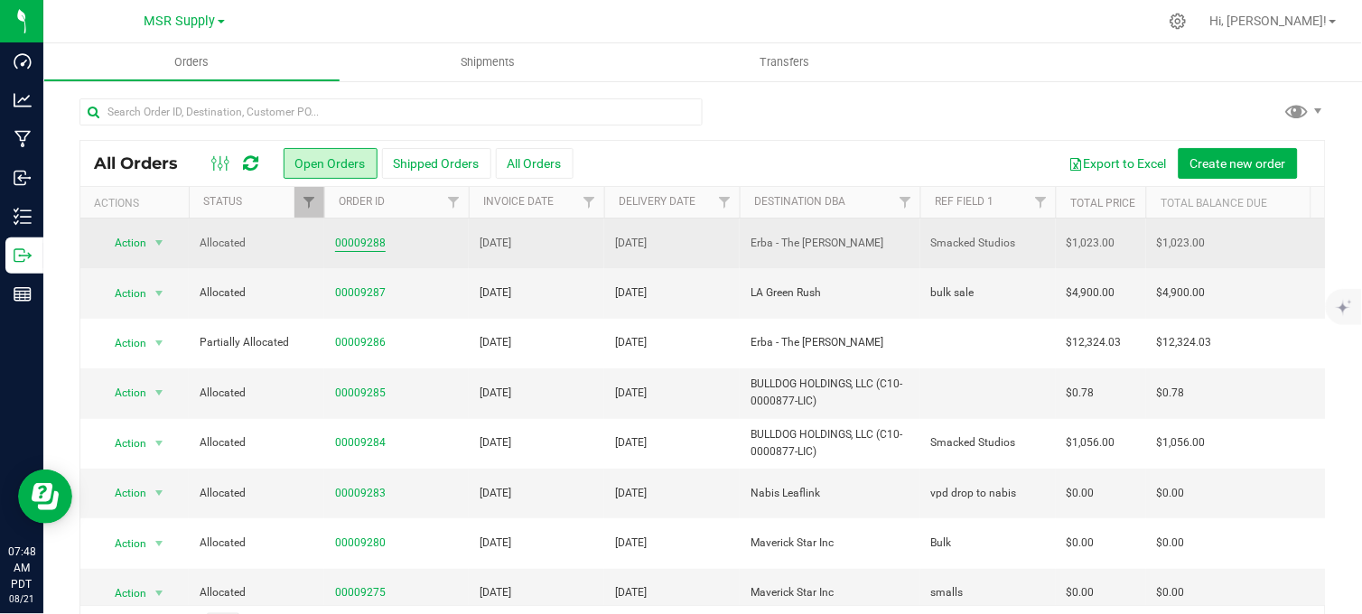
click at [367, 242] on link "00009288" at bounding box center [360, 243] width 51 height 17
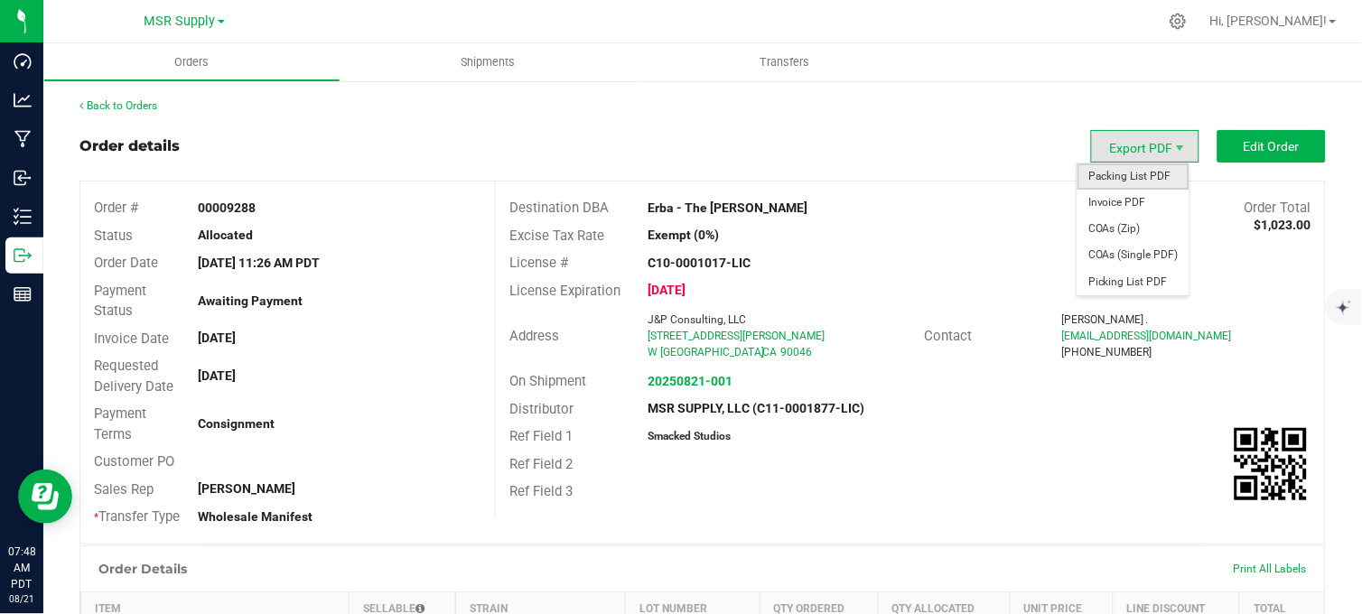
click at [1121, 177] on span "Packing List PDF" at bounding box center [1133, 176] width 112 height 26
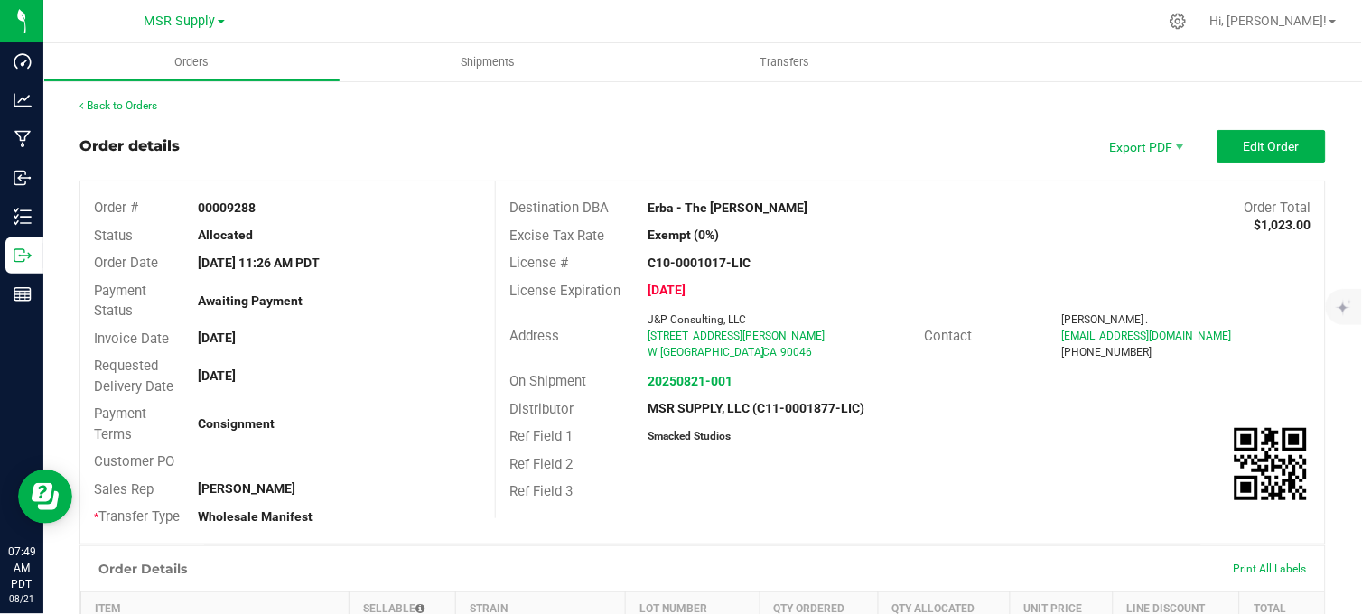
click at [704, 112] on div "Back to Orders" at bounding box center [702, 106] width 1246 height 16
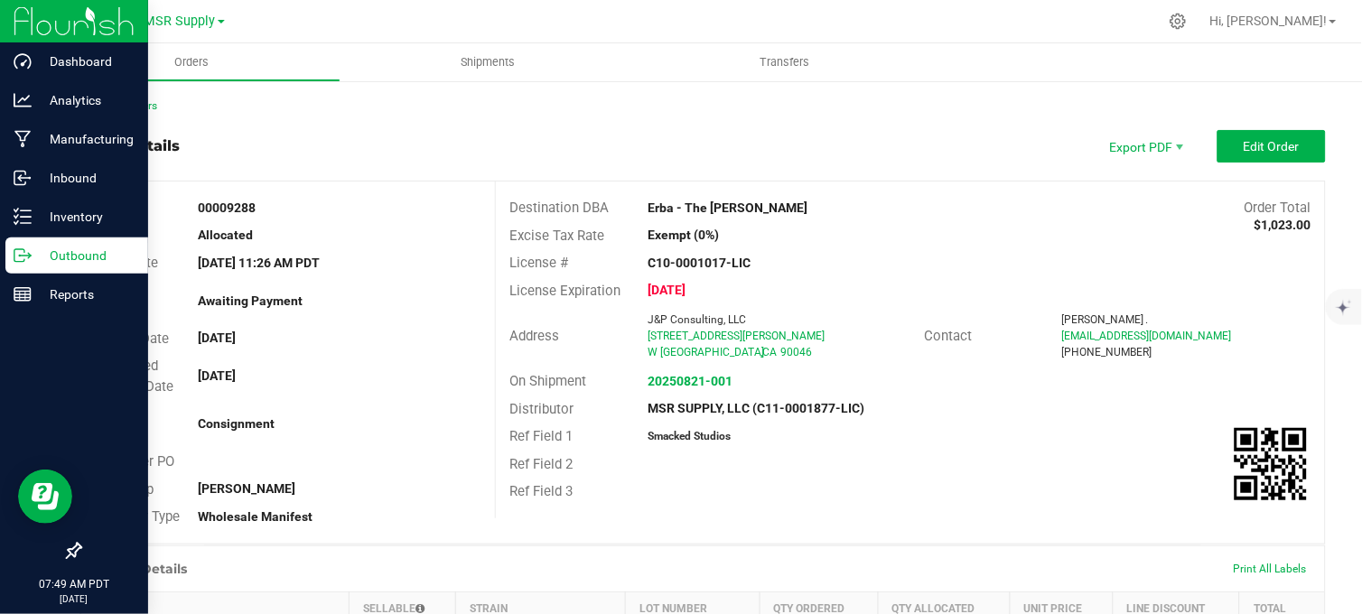
click at [39, 256] on p "Outbound" at bounding box center [86, 256] width 108 height 22
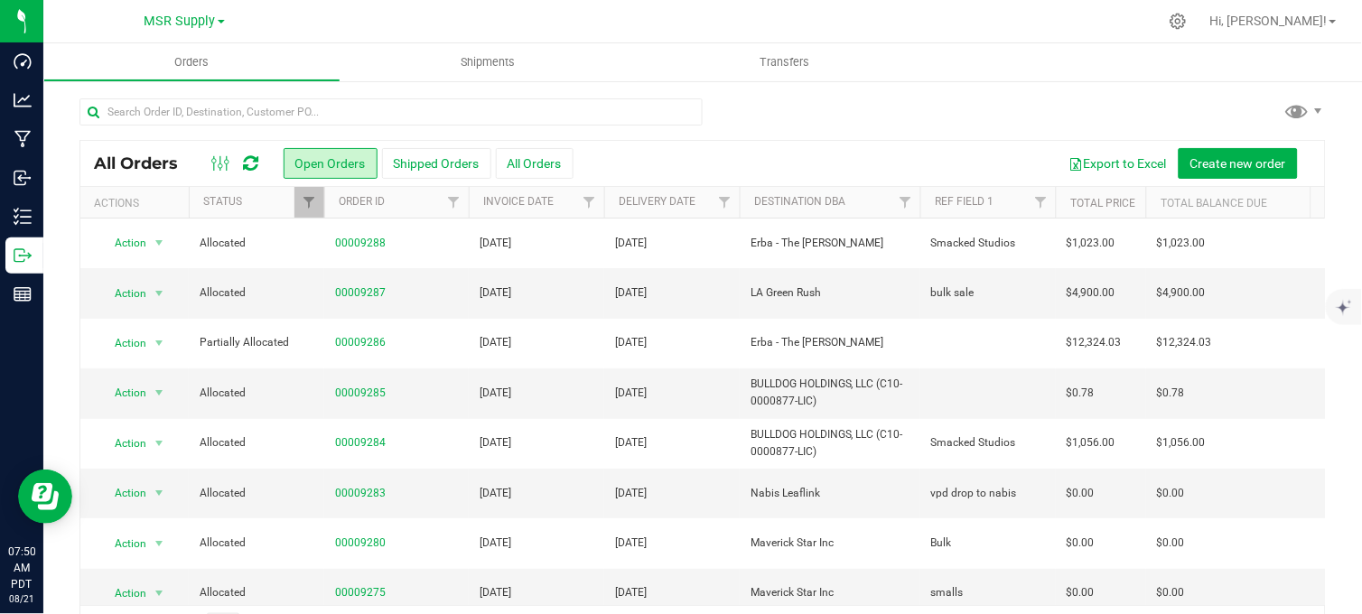
click at [759, 112] on div at bounding box center [702, 119] width 1246 height 42
click at [801, 121] on div at bounding box center [702, 119] width 1246 height 42
click at [805, 110] on div at bounding box center [702, 119] width 1246 height 42
click at [802, 128] on div at bounding box center [702, 119] width 1246 height 42
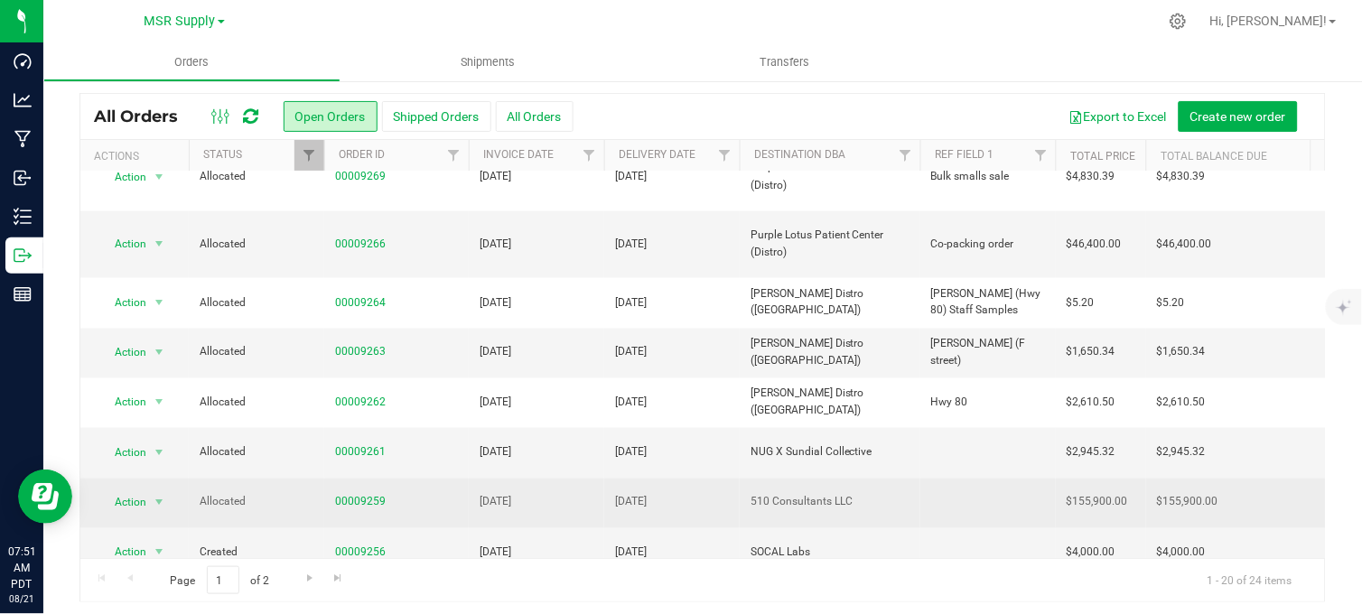
scroll to position [54, 0]
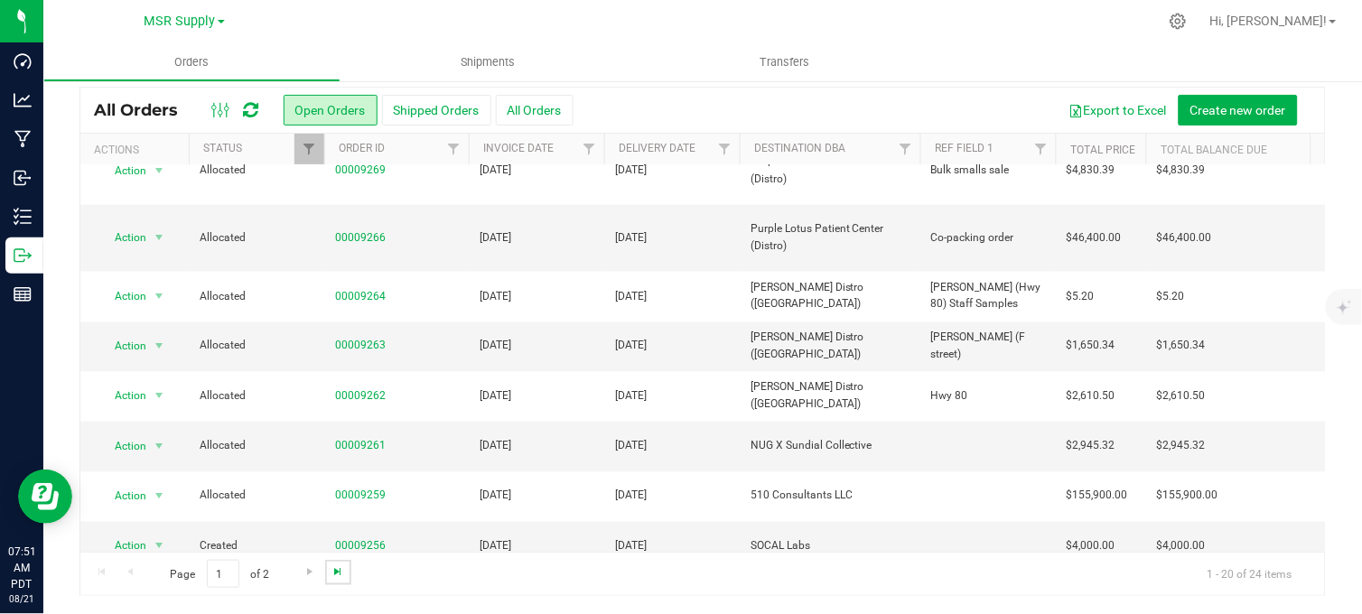
click at [338, 572] on span "Go to the last page" at bounding box center [337, 571] width 14 height 14
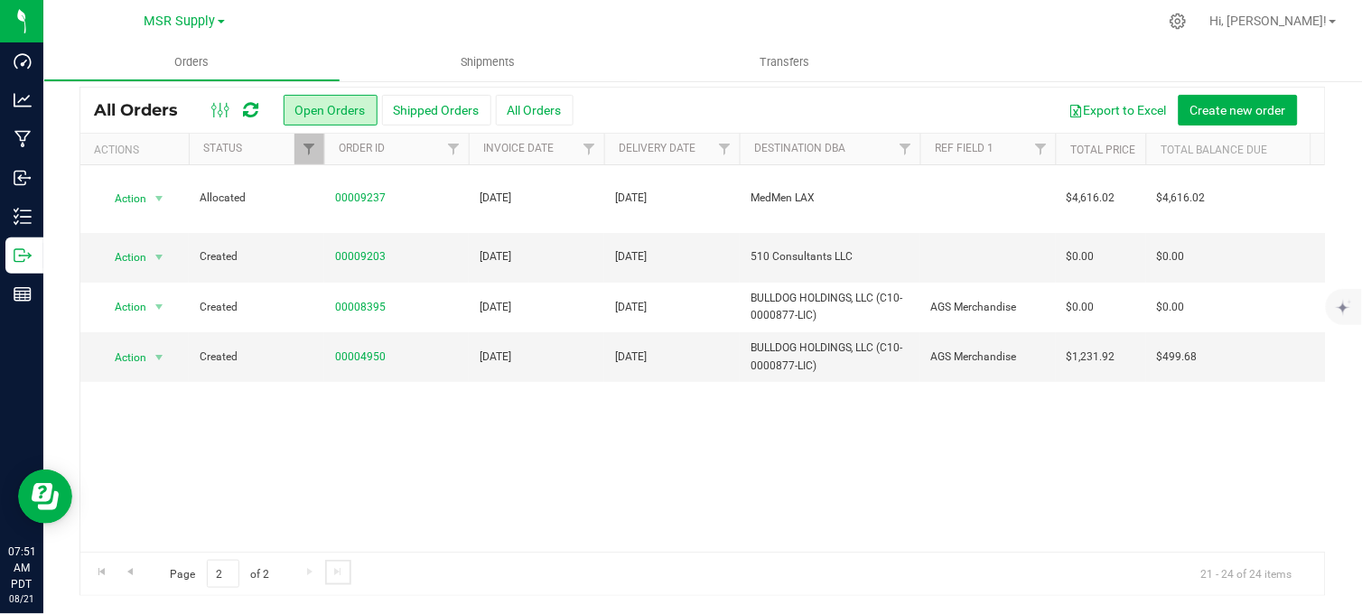
scroll to position [0, 0]
click at [130, 570] on span "Go to the previous page" at bounding box center [130, 571] width 14 height 14
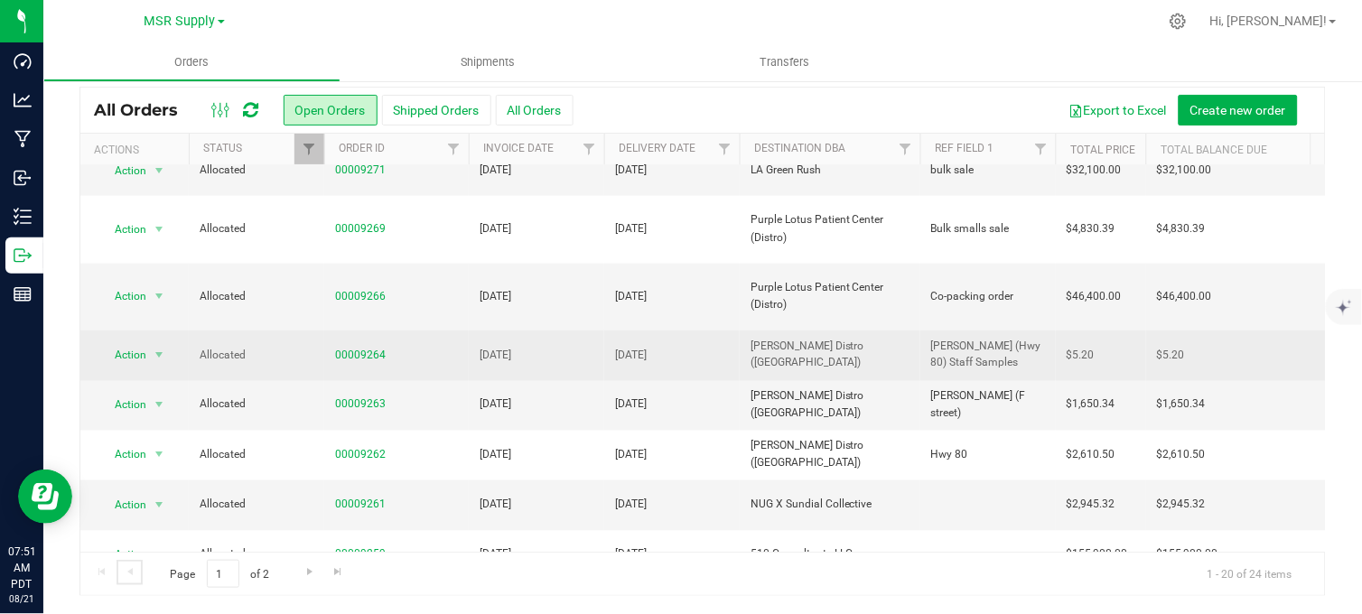
scroll to position [628, 0]
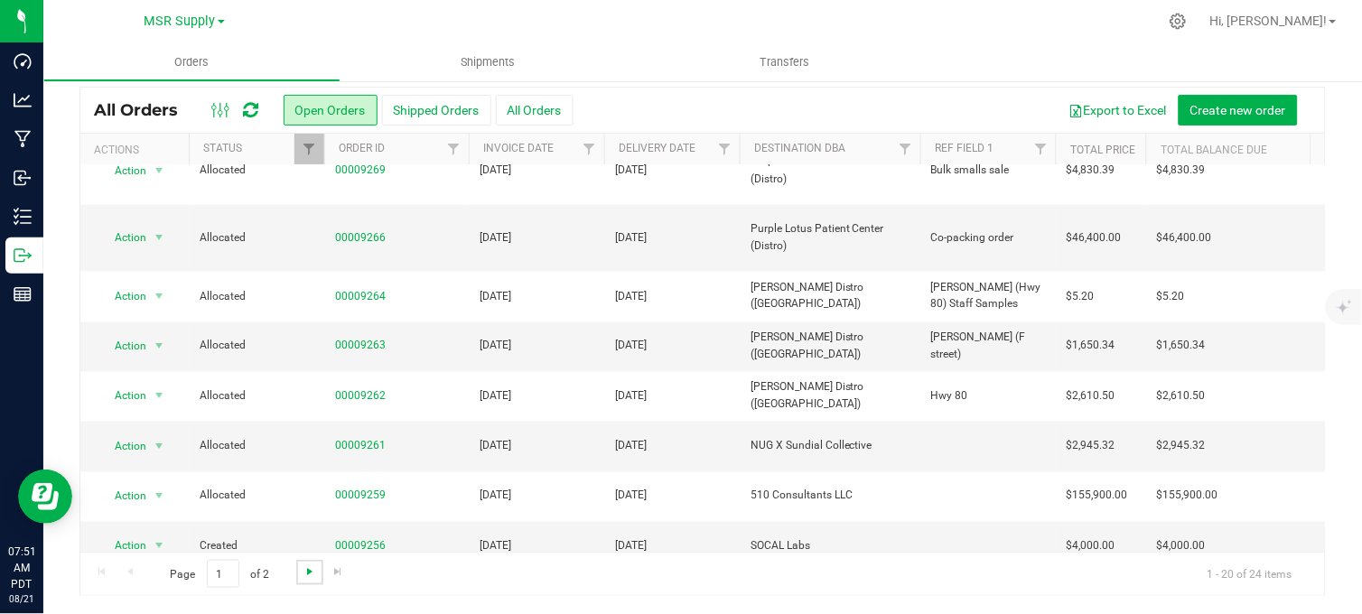
click at [307, 572] on span "Go to the next page" at bounding box center [309, 571] width 14 height 14
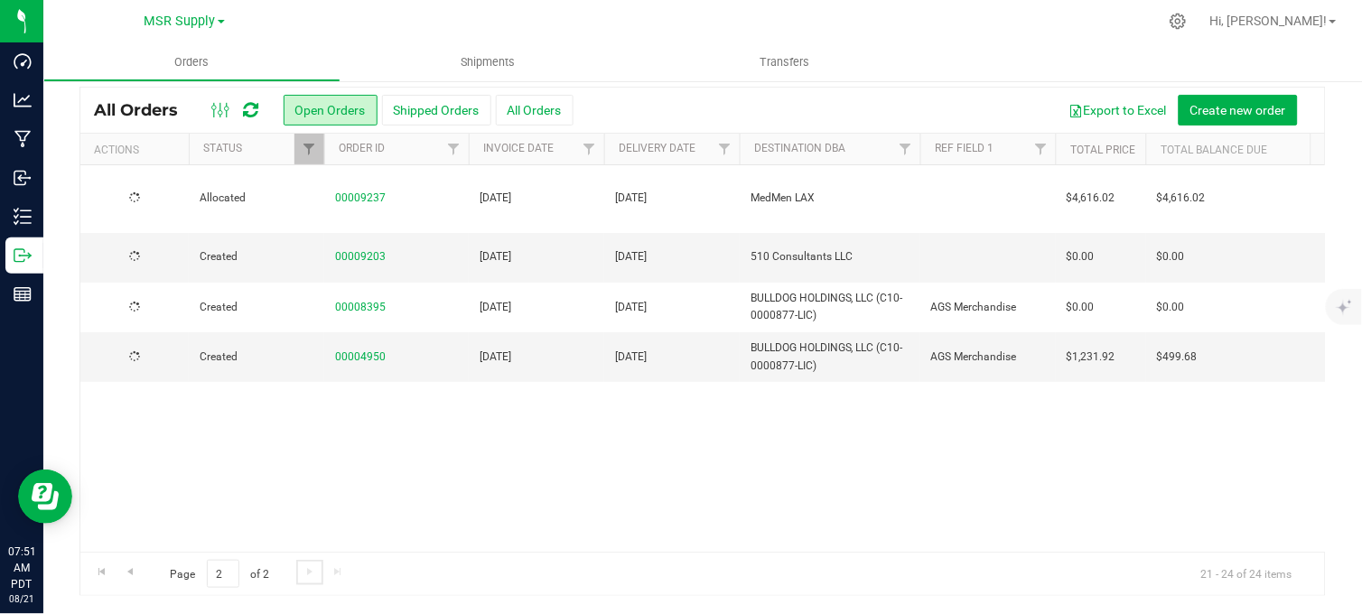
scroll to position [0, 0]
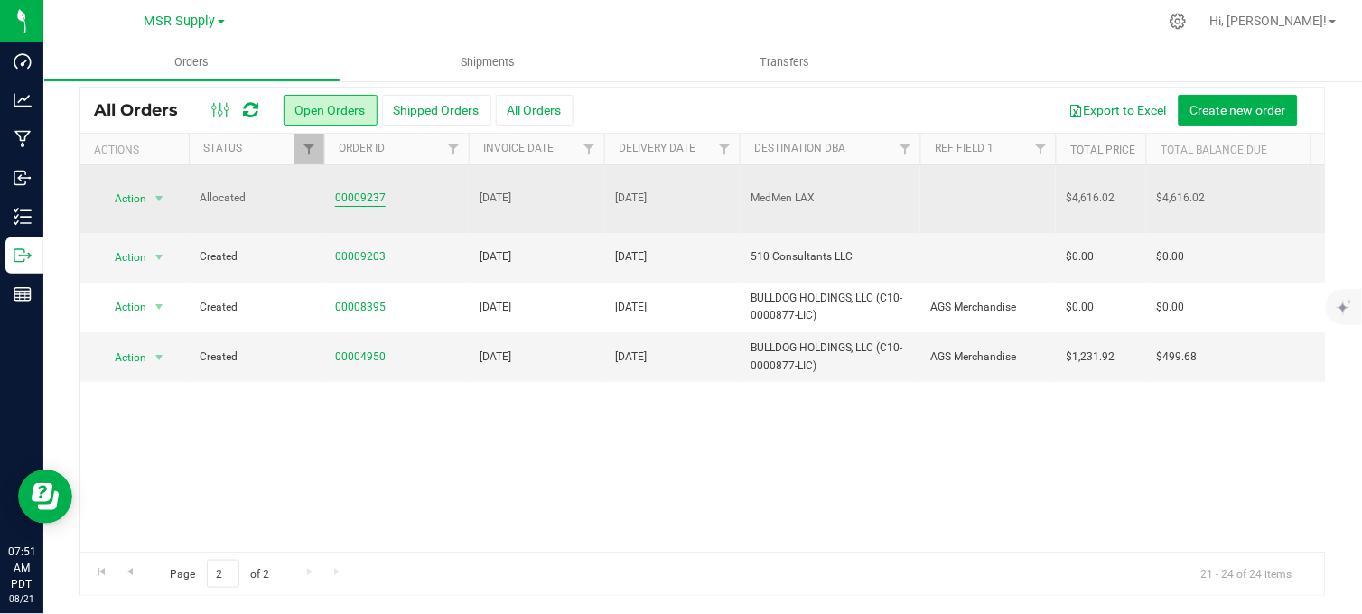
click at [361, 191] on link "00009237" at bounding box center [360, 198] width 51 height 17
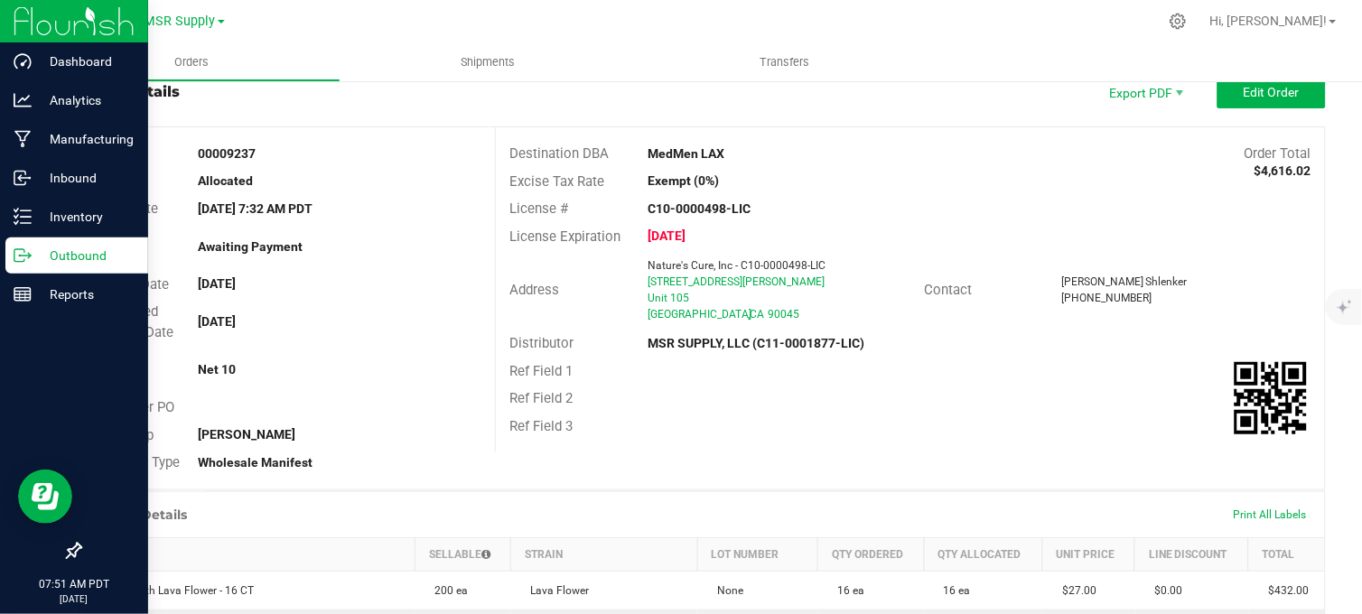
click at [41, 260] on p "Outbound" at bounding box center [86, 256] width 108 height 22
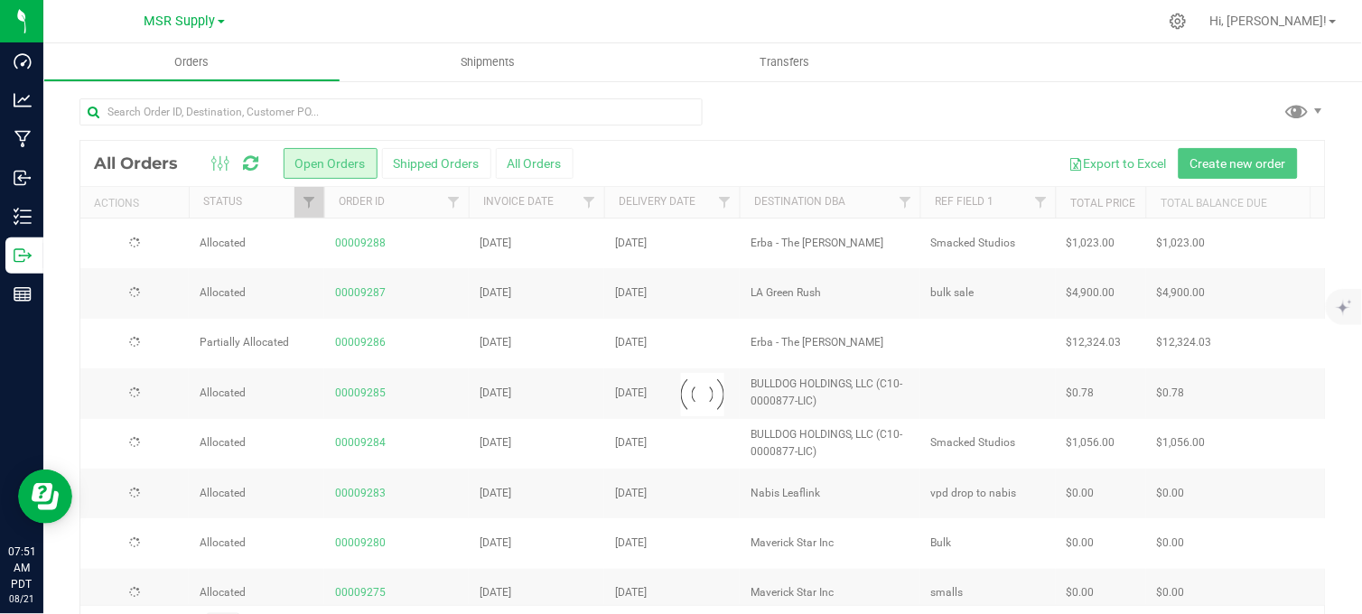
click at [735, 112] on div at bounding box center [702, 119] width 1246 height 42
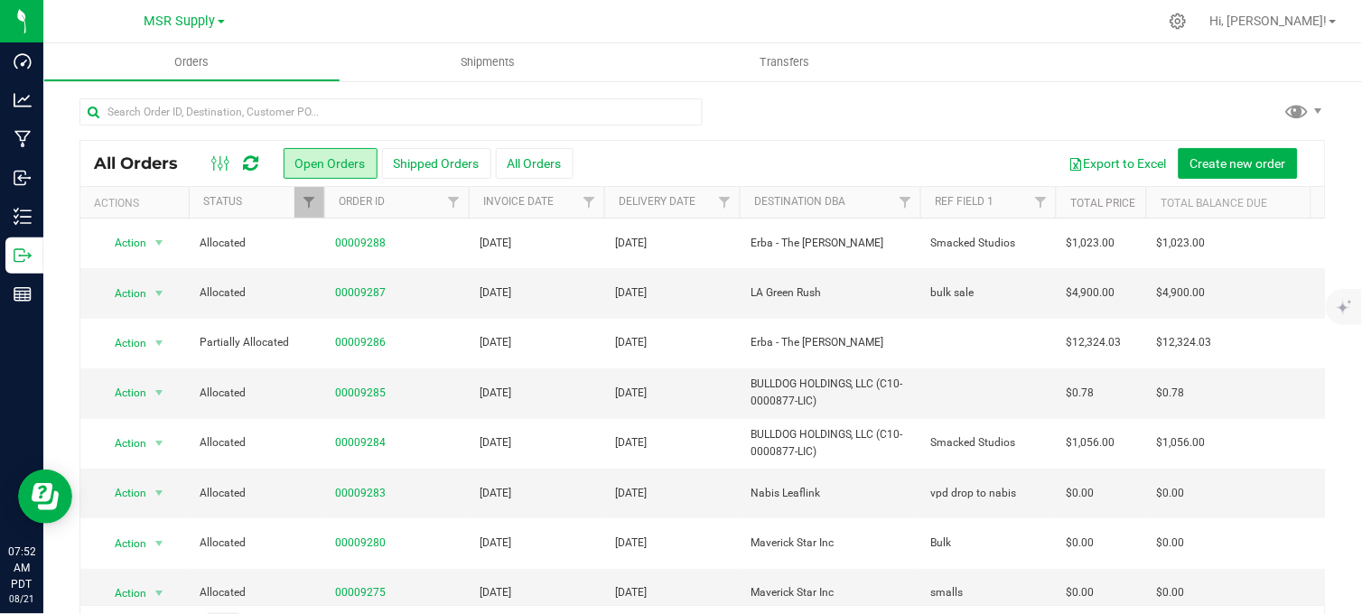
click at [796, 112] on div at bounding box center [702, 119] width 1246 height 42
drag, startPoint x: 195, startPoint y: 22, endPoint x: 194, endPoint y: 6, distance: 15.4
click at [194, 7] on div "MSR Supply MSR Supply Nabis" at bounding box center [184, 21] width 264 height 28
click at [187, 15] on span "MSR Supply" at bounding box center [179, 22] width 71 height 16
click at [99, 85] on link "Nabis" at bounding box center [184, 88] width 264 height 24
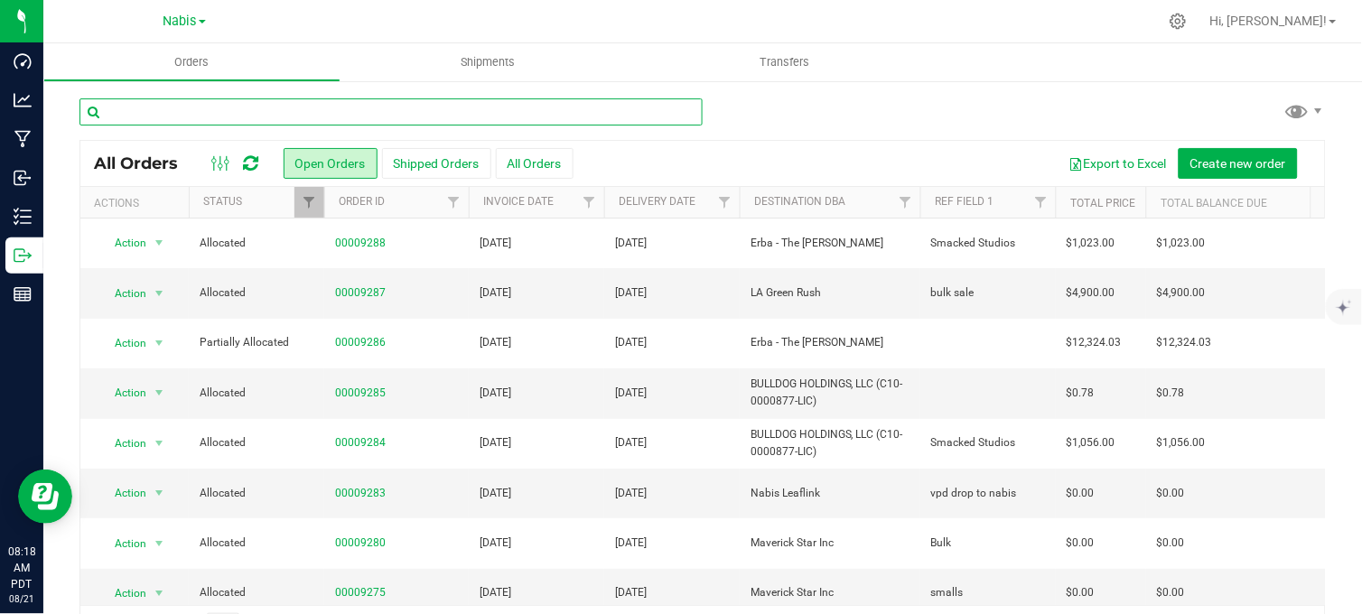
click at [231, 118] on input "text" at bounding box center [390, 111] width 623 height 27
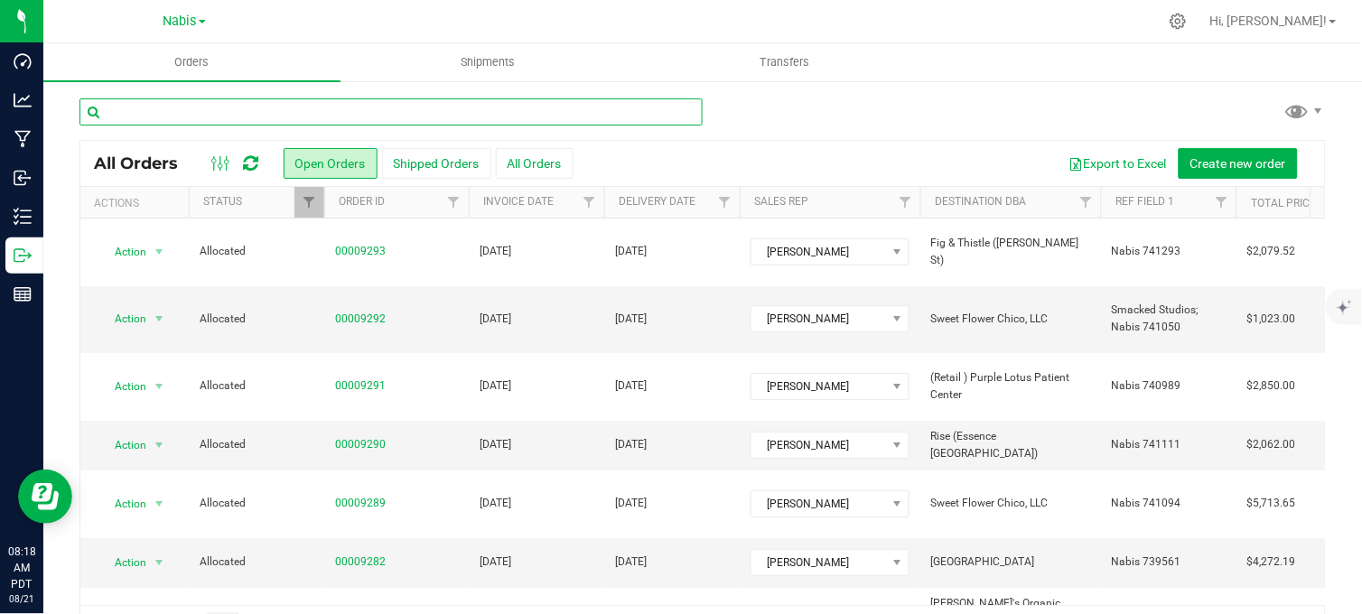
click at [231, 118] on input "text" at bounding box center [390, 111] width 623 height 27
paste input "inv #9252"
click at [130, 107] on input "inv #9252" at bounding box center [390, 111] width 623 height 27
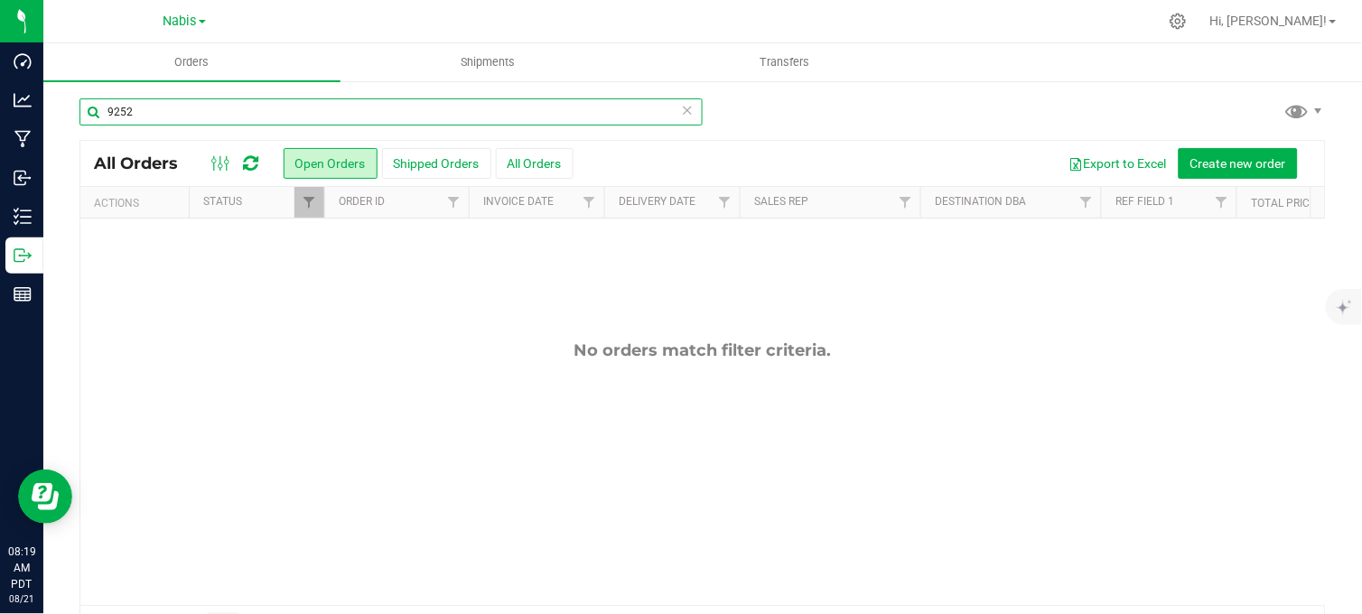
type input "9252"
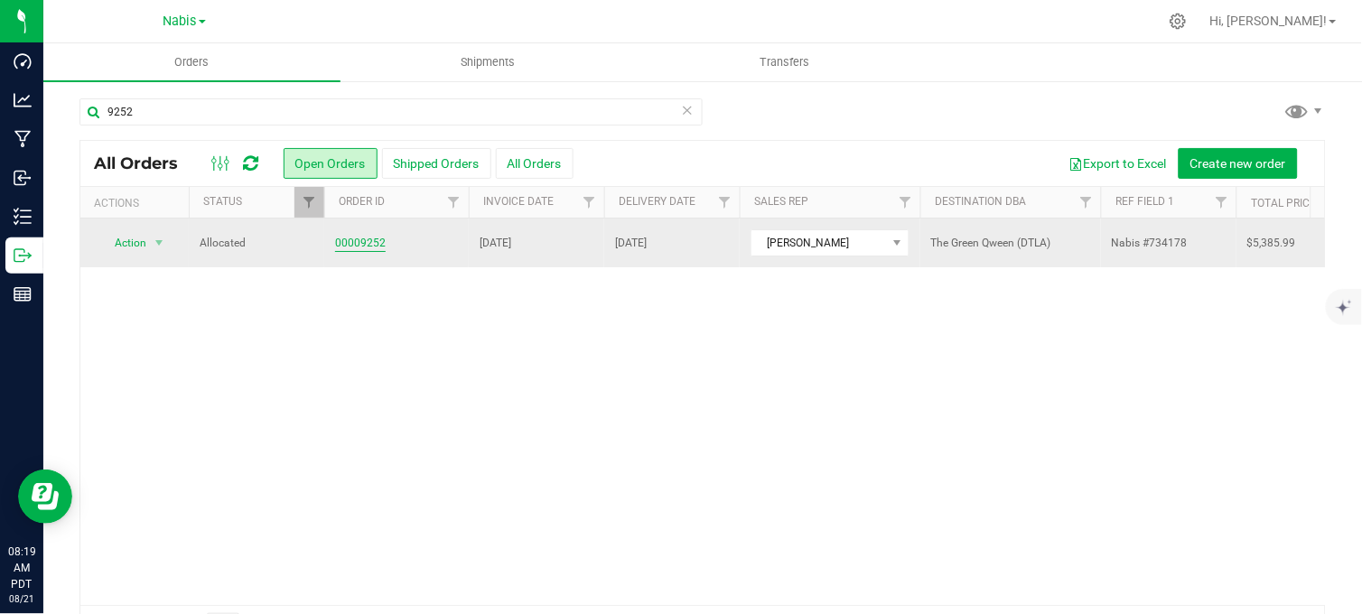
click at [368, 247] on link "00009252" at bounding box center [360, 243] width 51 height 17
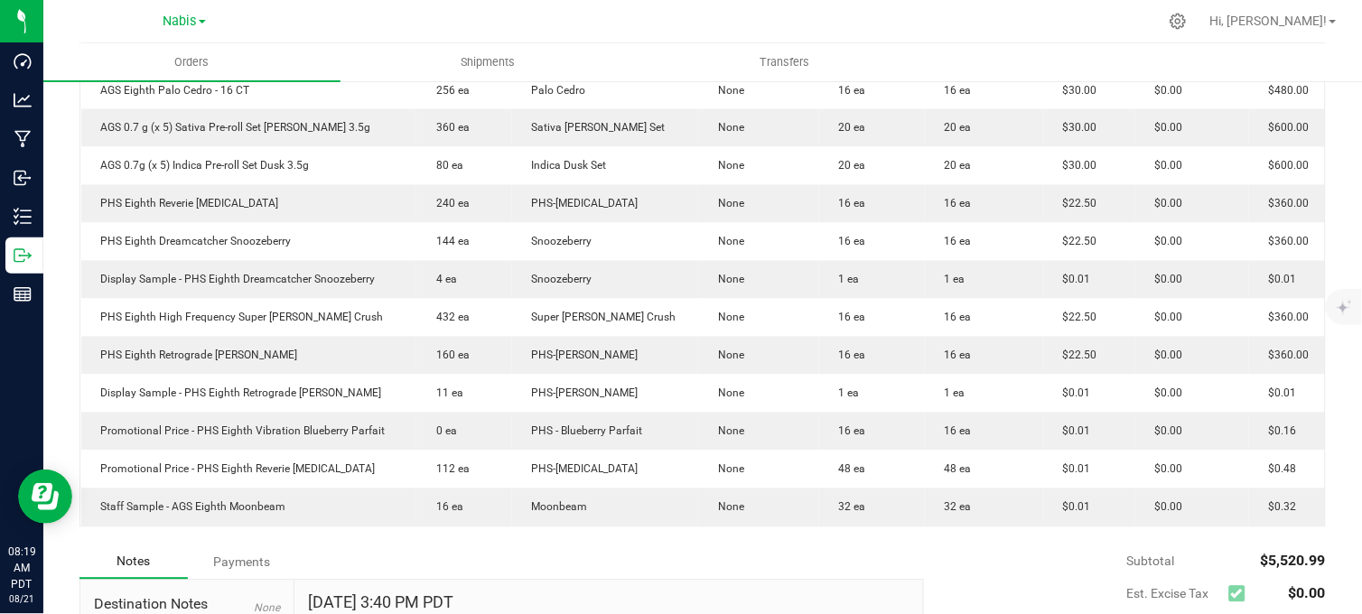
scroll to position [686, 0]
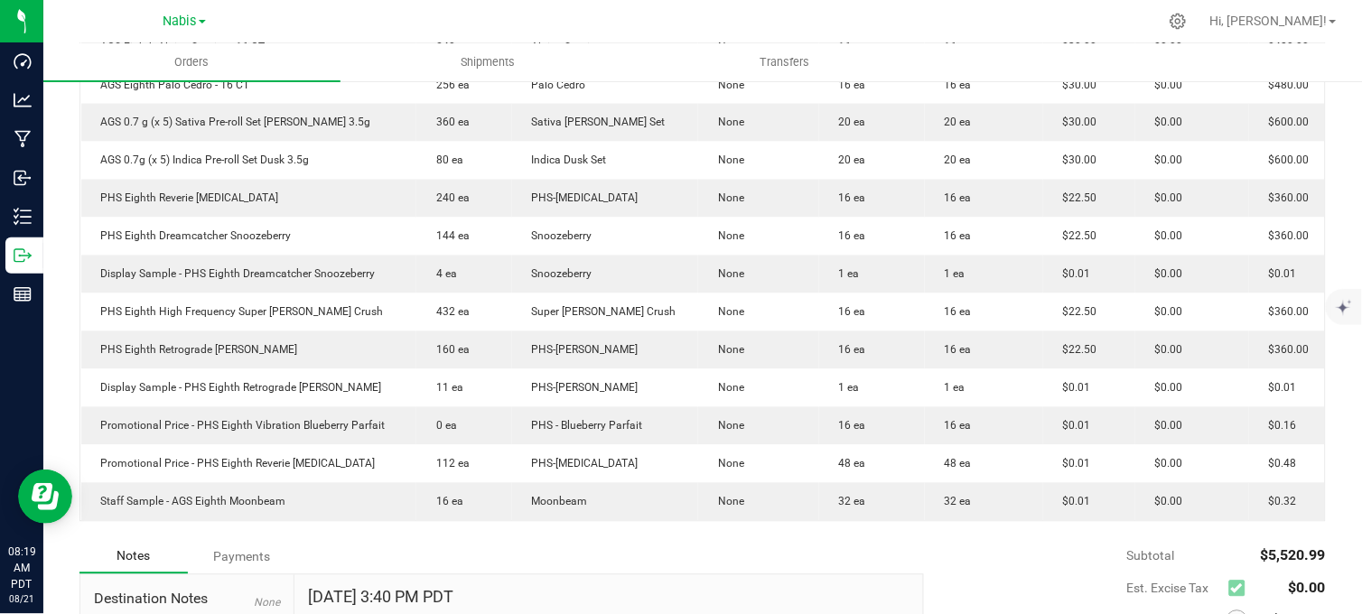
click at [335, 9] on div at bounding box center [740, 21] width 834 height 35
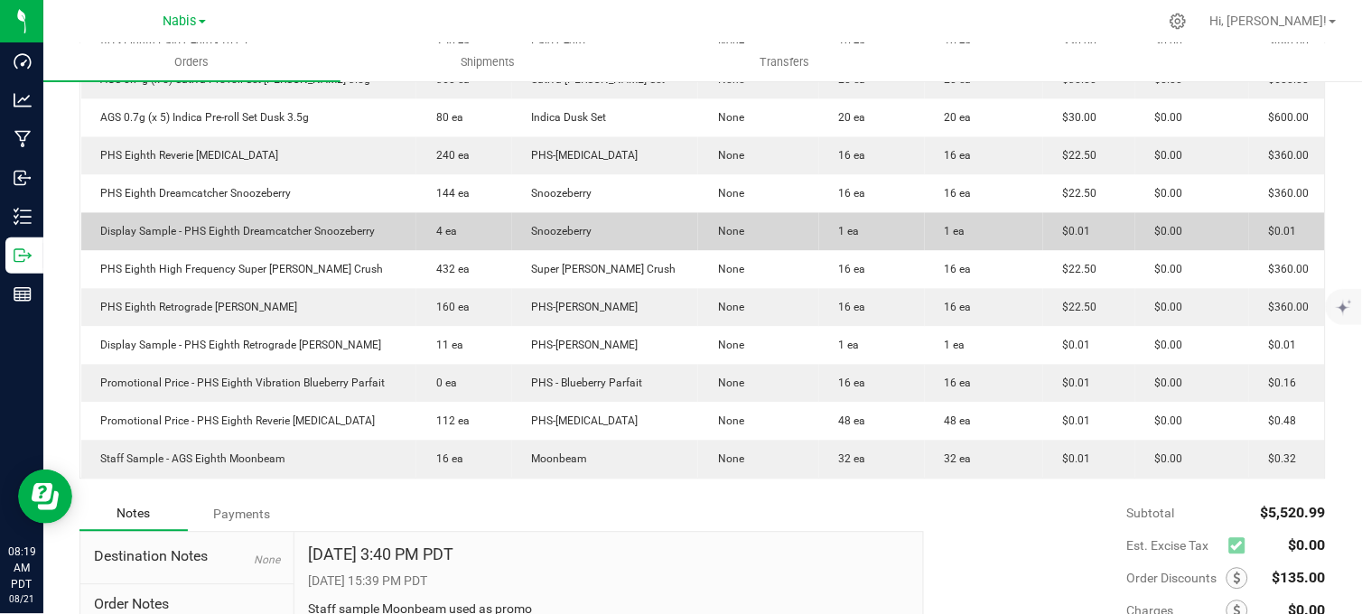
scroll to position [731, 0]
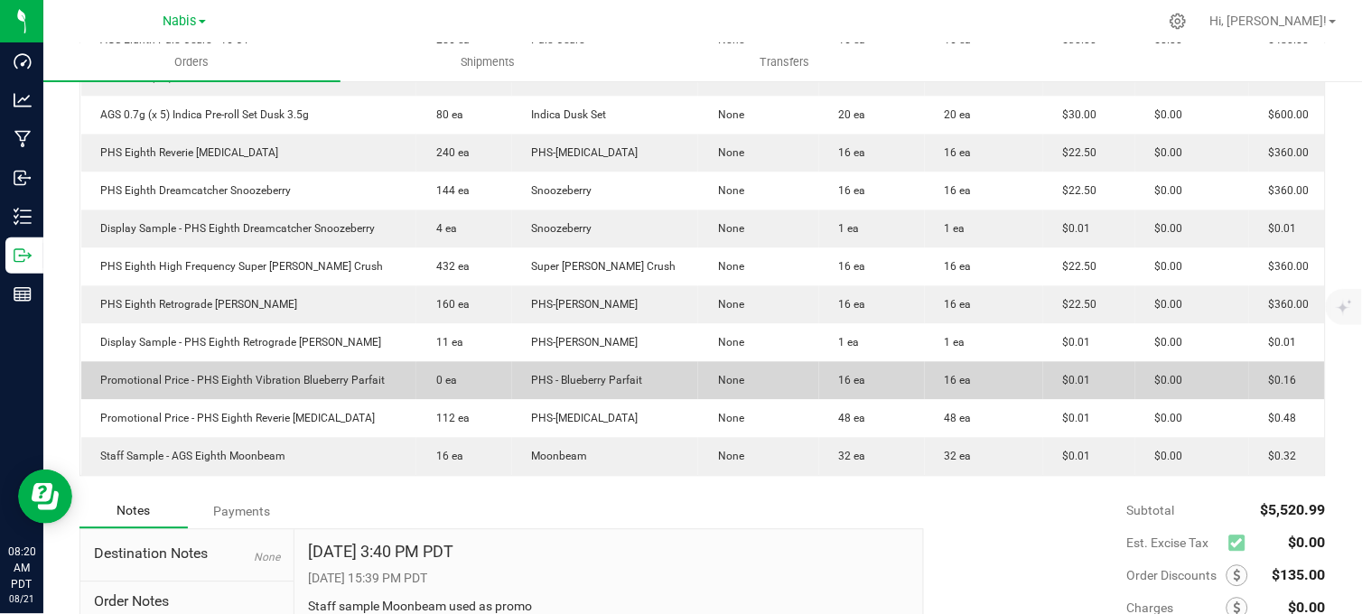
click at [407, 382] on td "Promotional Price - PHS Eighth Vibration Blueberry Parfait" at bounding box center [249, 381] width 336 height 38
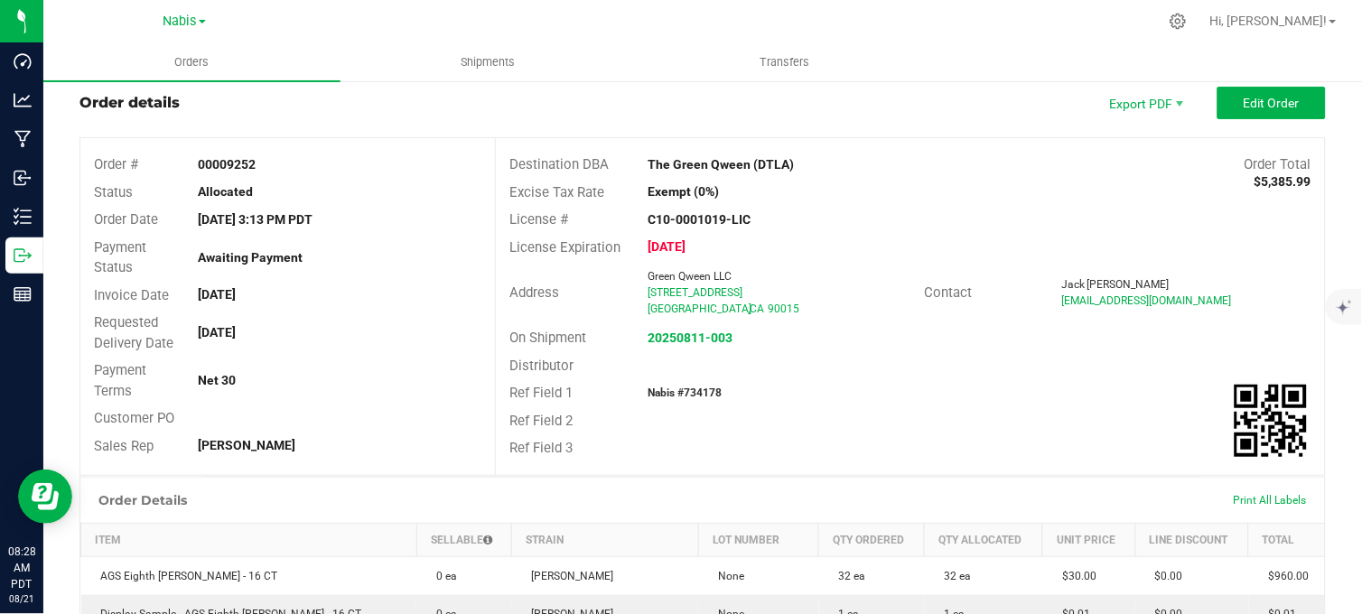
scroll to position [45, 0]
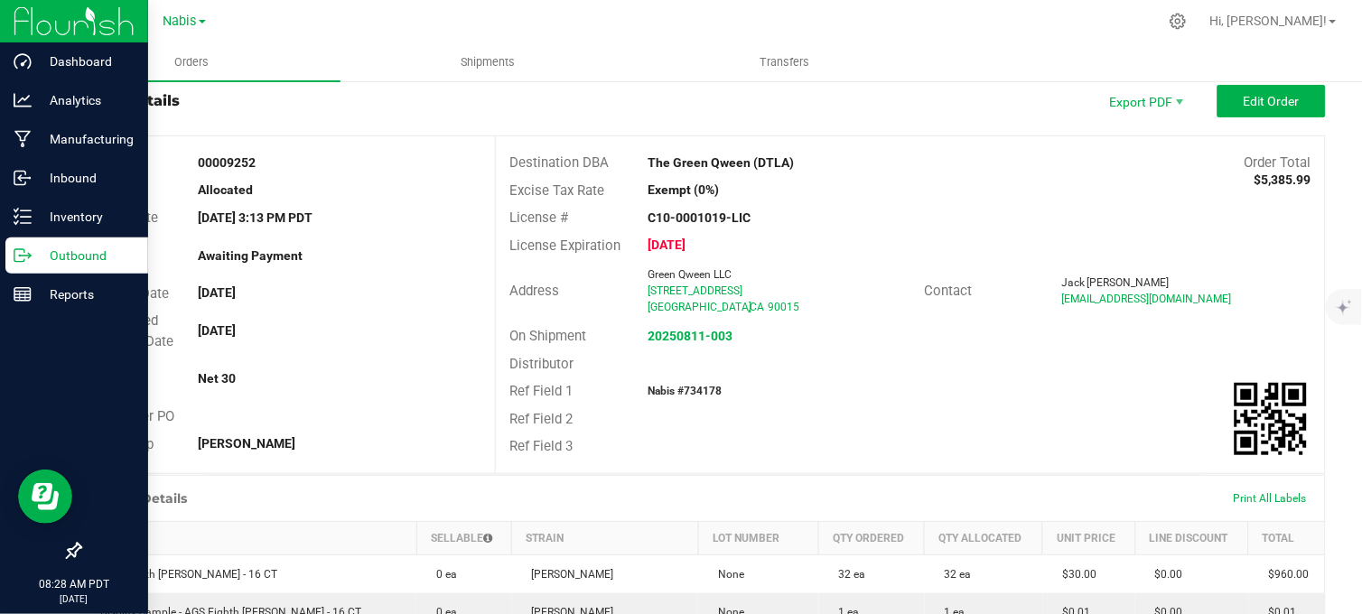
click at [25, 254] on icon at bounding box center [23, 256] width 18 height 18
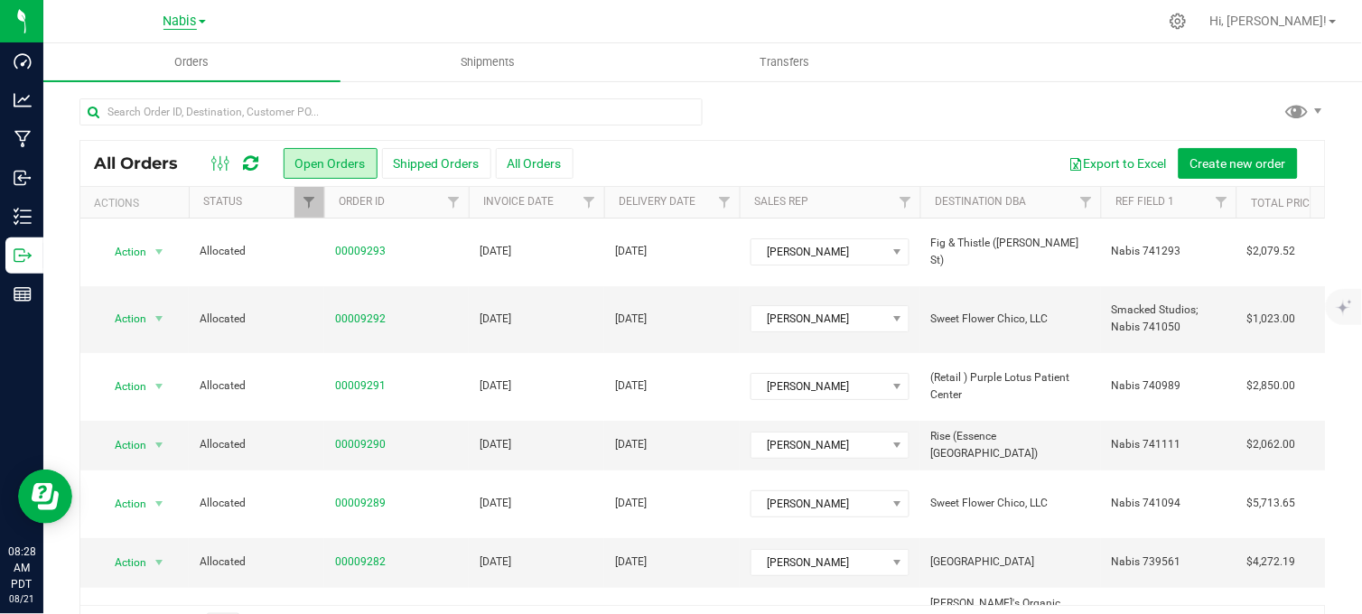
scroll to position [54, 0]
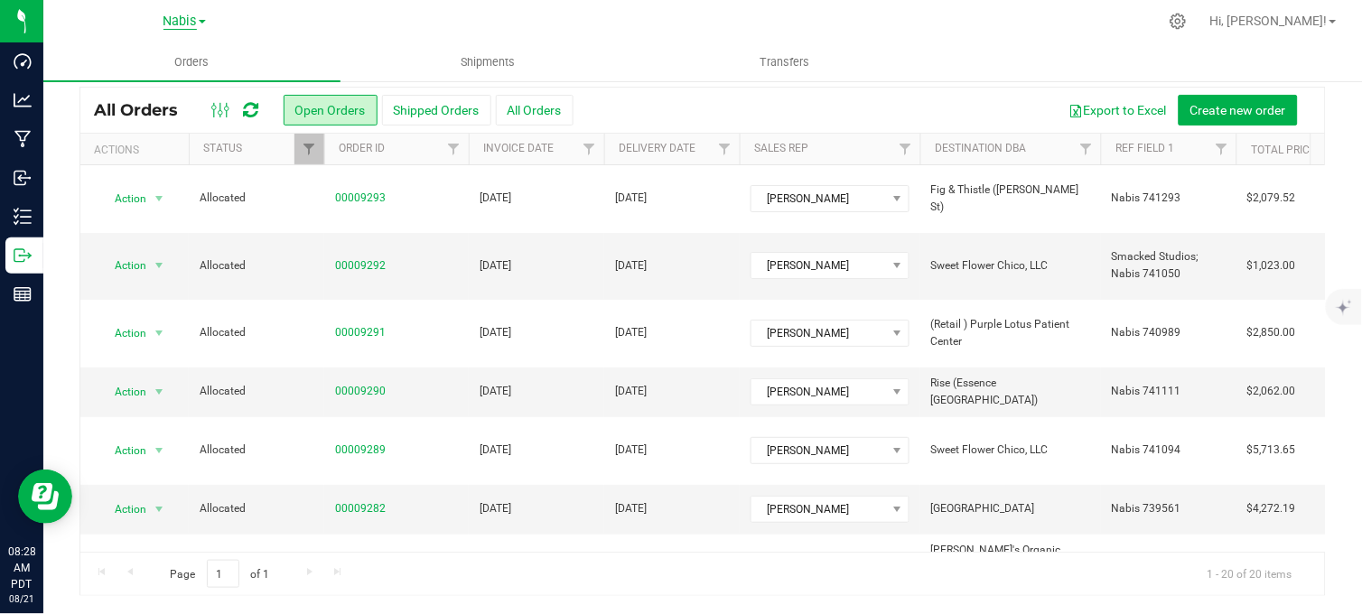
click at [183, 20] on span "Nabis" at bounding box center [179, 22] width 33 height 16
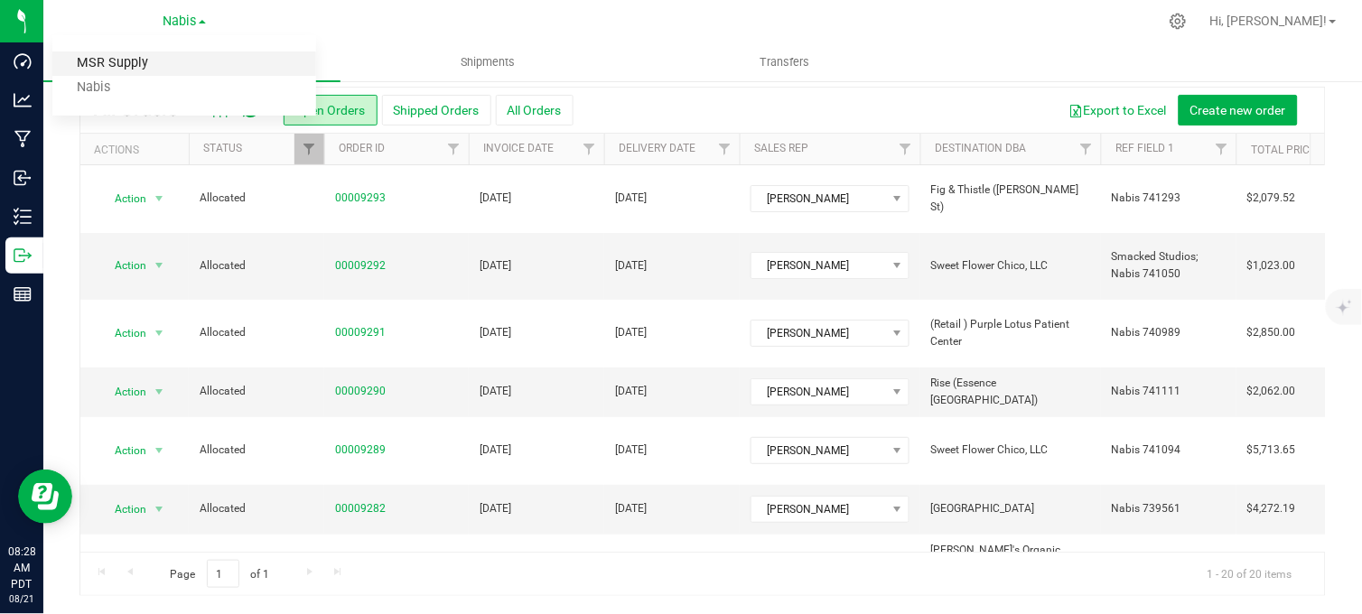
click at [108, 65] on link "MSR Supply" at bounding box center [184, 63] width 264 height 24
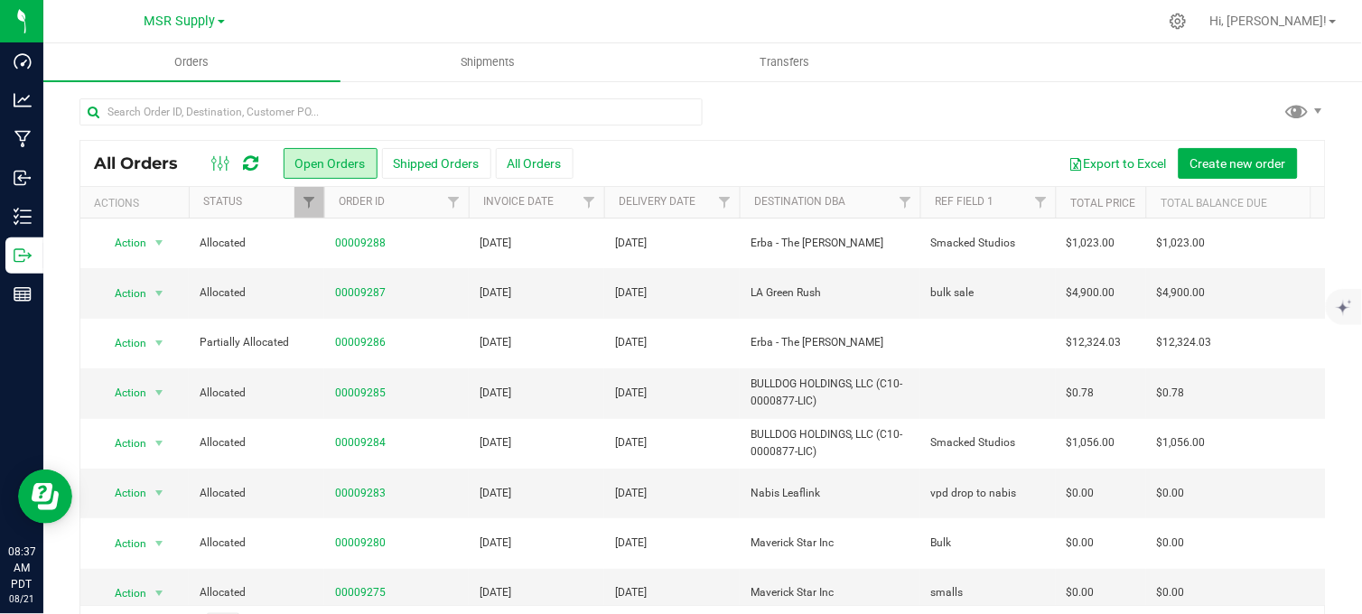
click at [347, 22] on div at bounding box center [740, 21] width 834 height 35
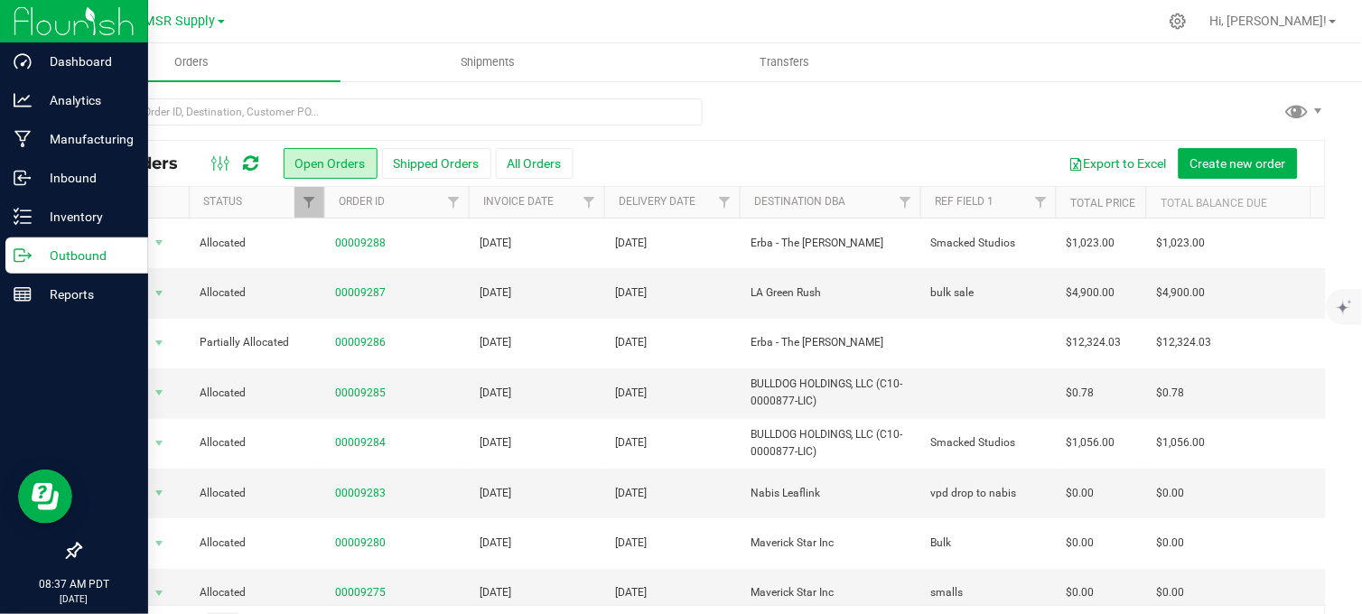
click at [32, 262] on p "Outbound" at bounding box center [86, 256] width 108 height 22
drag, startPoint x: 33, startPoint y: 210, endPoint x: 82, endPoint y: 242, distance: 58.9
click at [33, 210] on p "Inventory" at bounding box center [86, 217] width 108 height 22
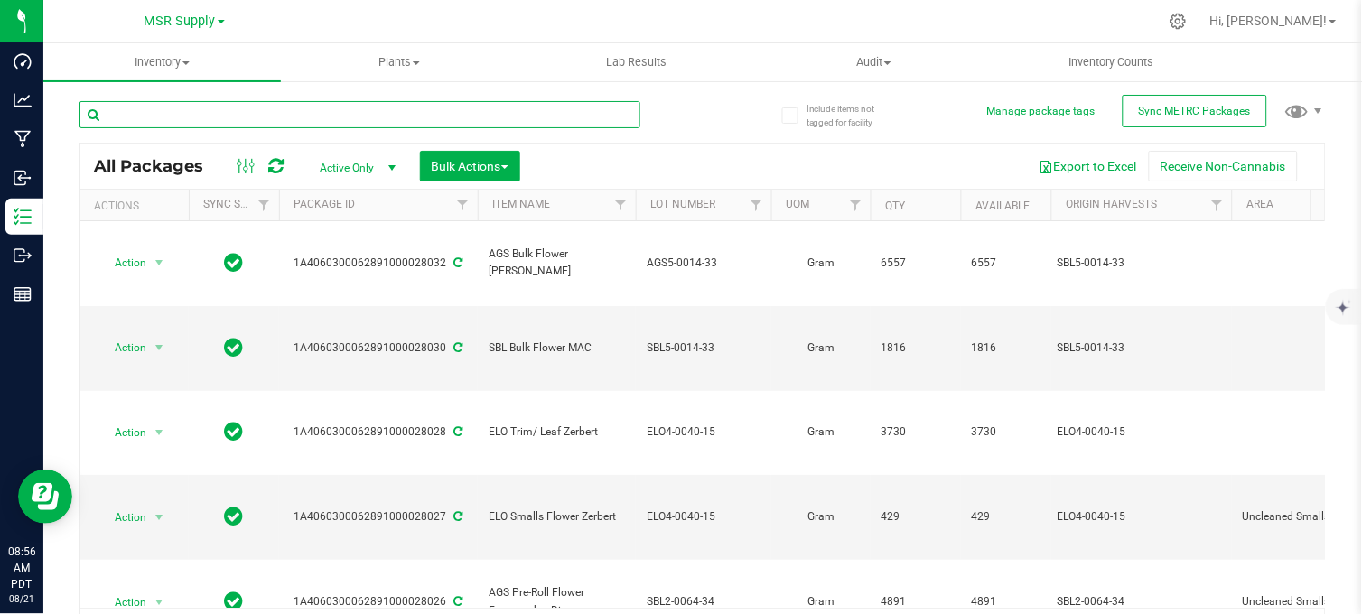
click at [357, 116] on input "text" at bounding box center [359, 114] width 561 height 27
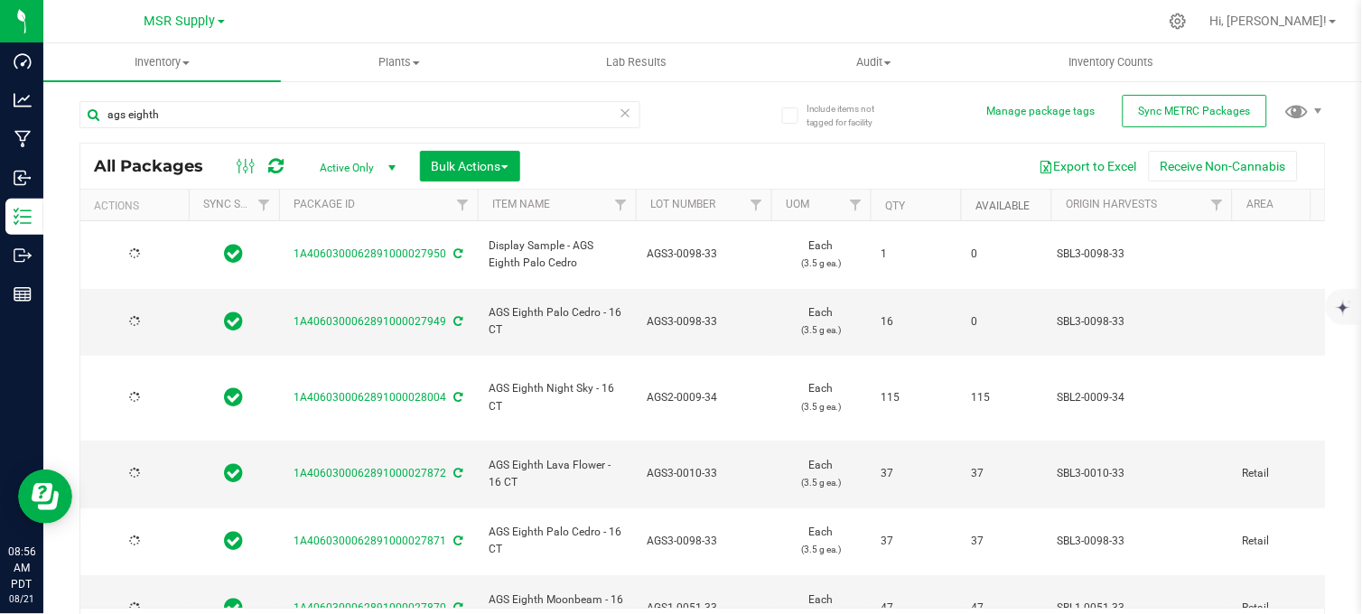
click at [1012, 206] on link "Available" at bounding box center [1002, 206] width 54 height 13
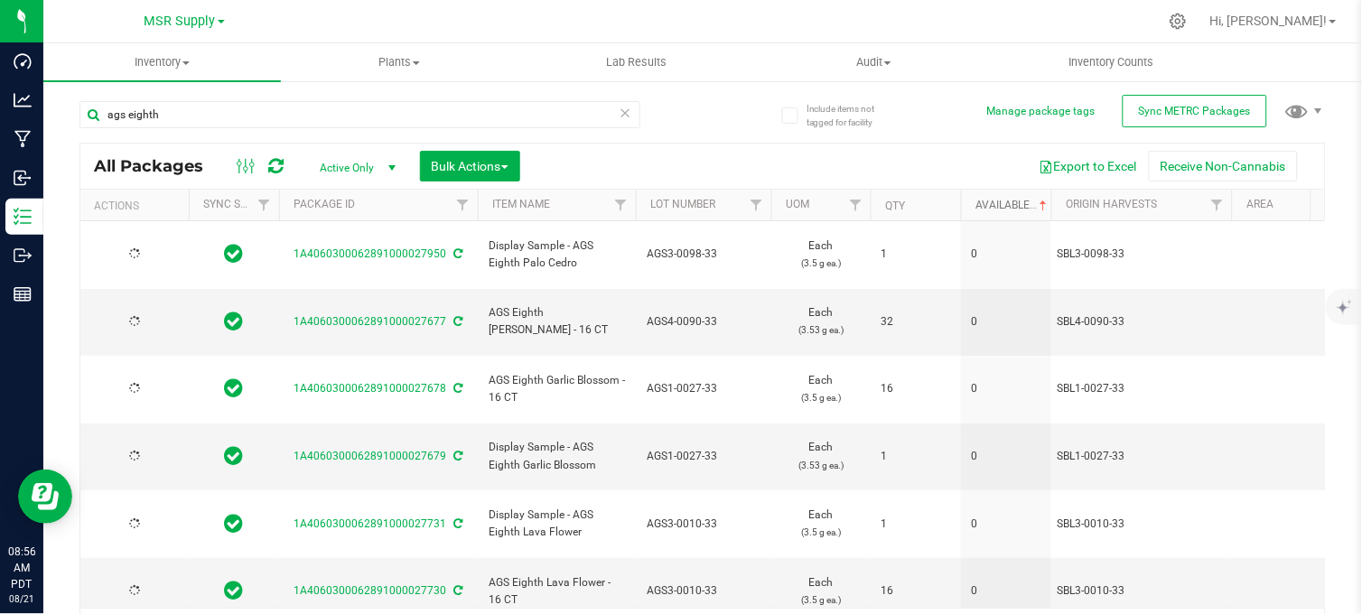
click at [1001, 203] on link "Available" at bounding box center [1012, 205] width 75 height 13
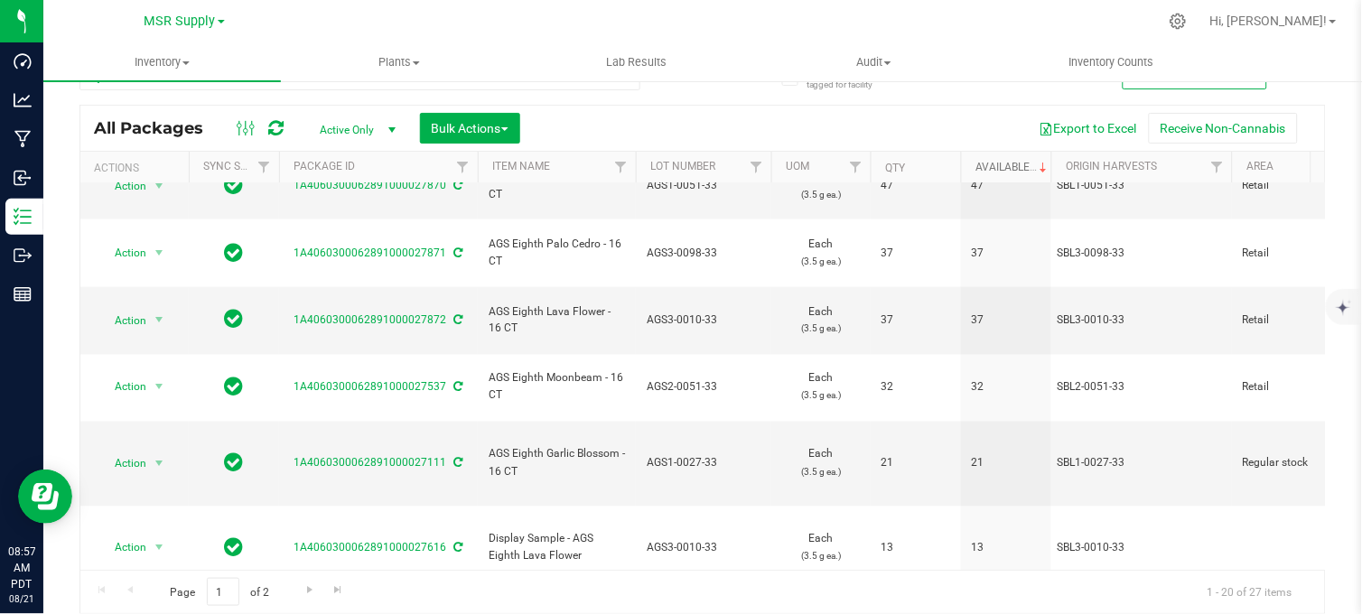
scroll to position [628, 0]
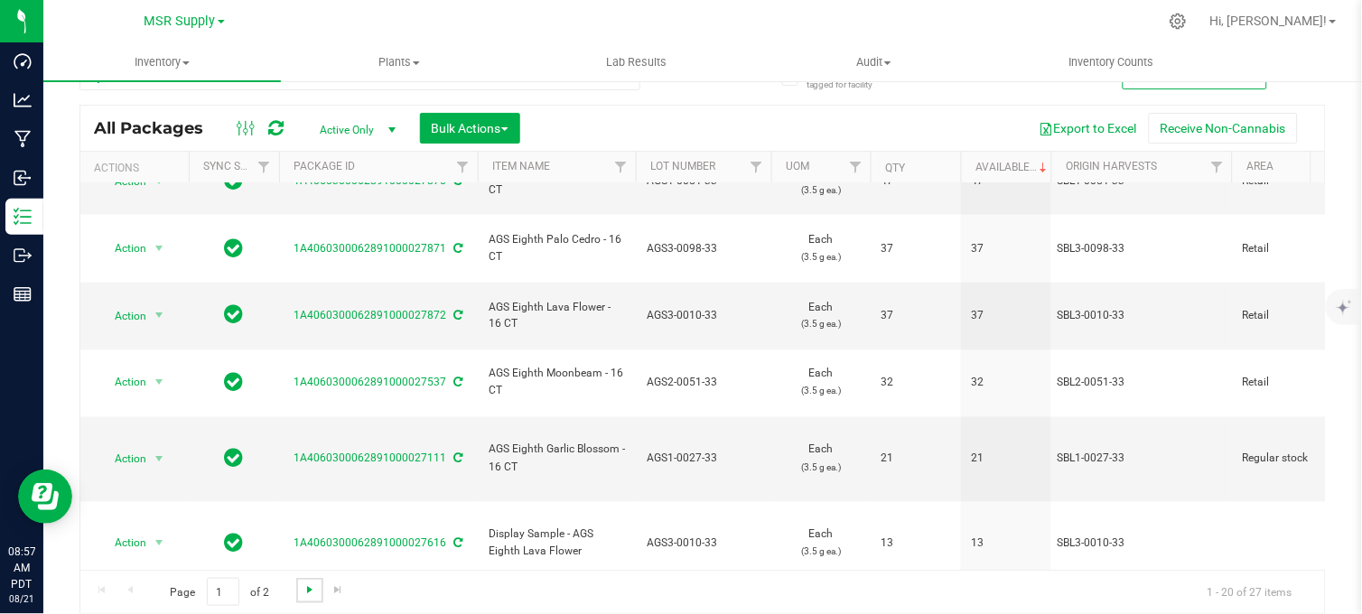
click at [310, 588] on span "Go to the next page" at bounding box center [309, 589] width 14 height 14
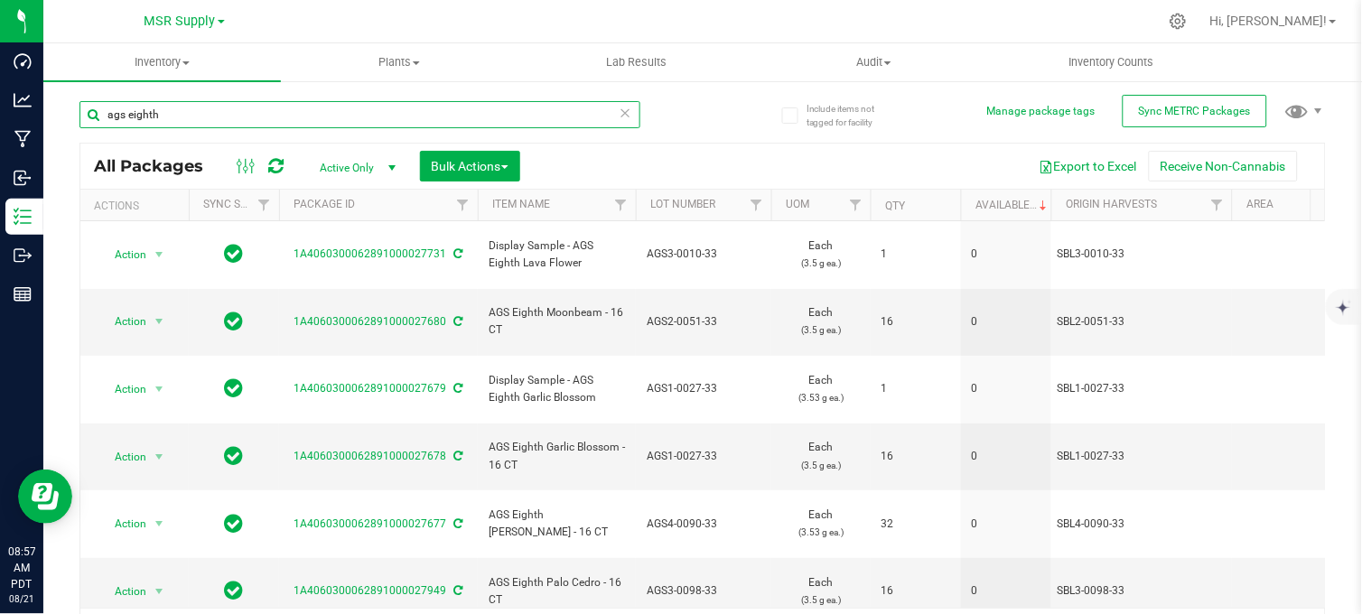
click at [123, 115] on input "ags eighth" at bounding box center [359, 114] width 561 height 27
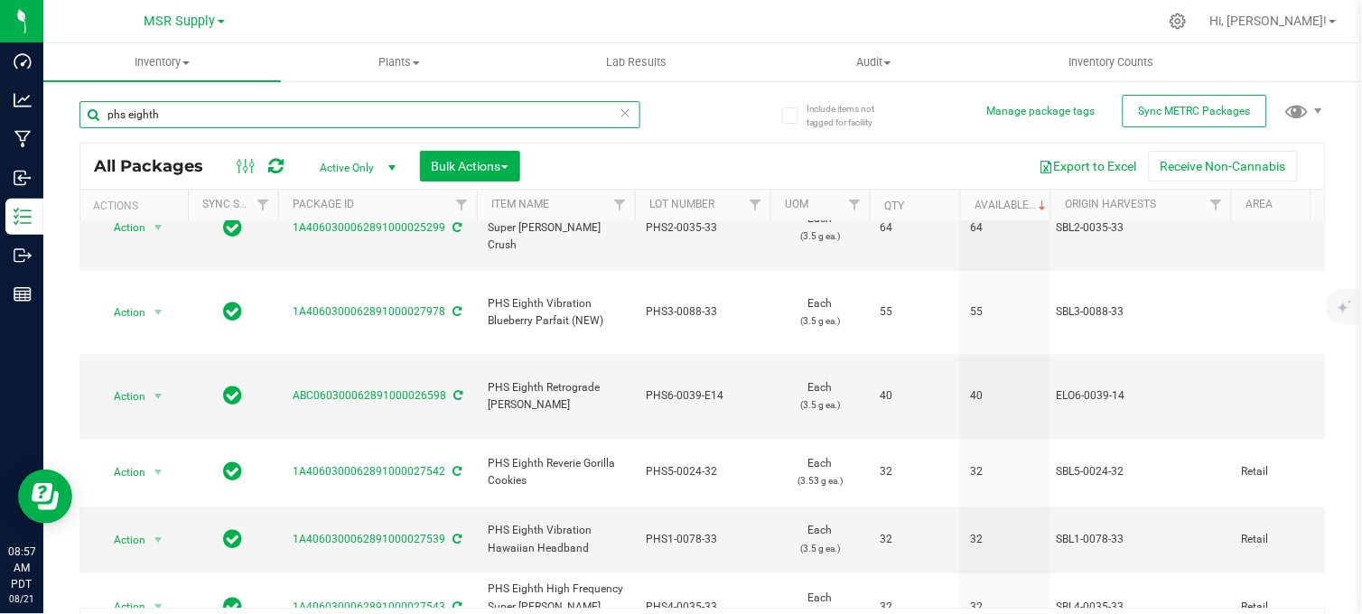
scroll to position [38, 0]
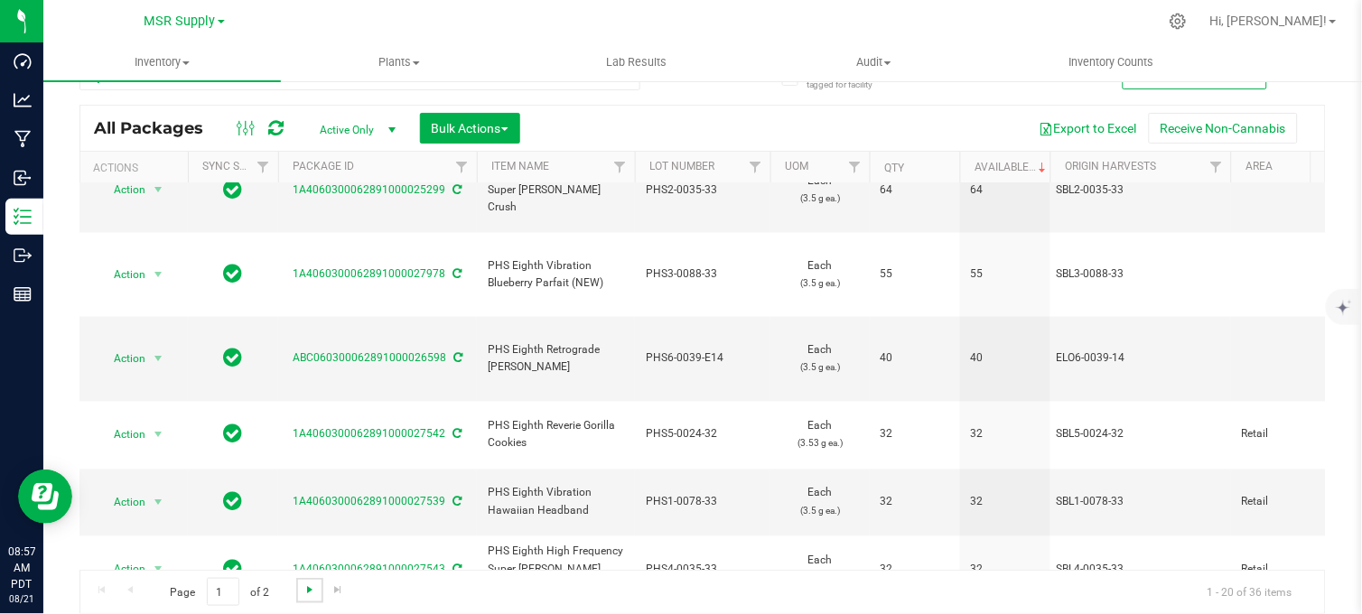
click at [303, 585] on span "Go to the next page" at bounding box center [309, 589] width 14 height 14
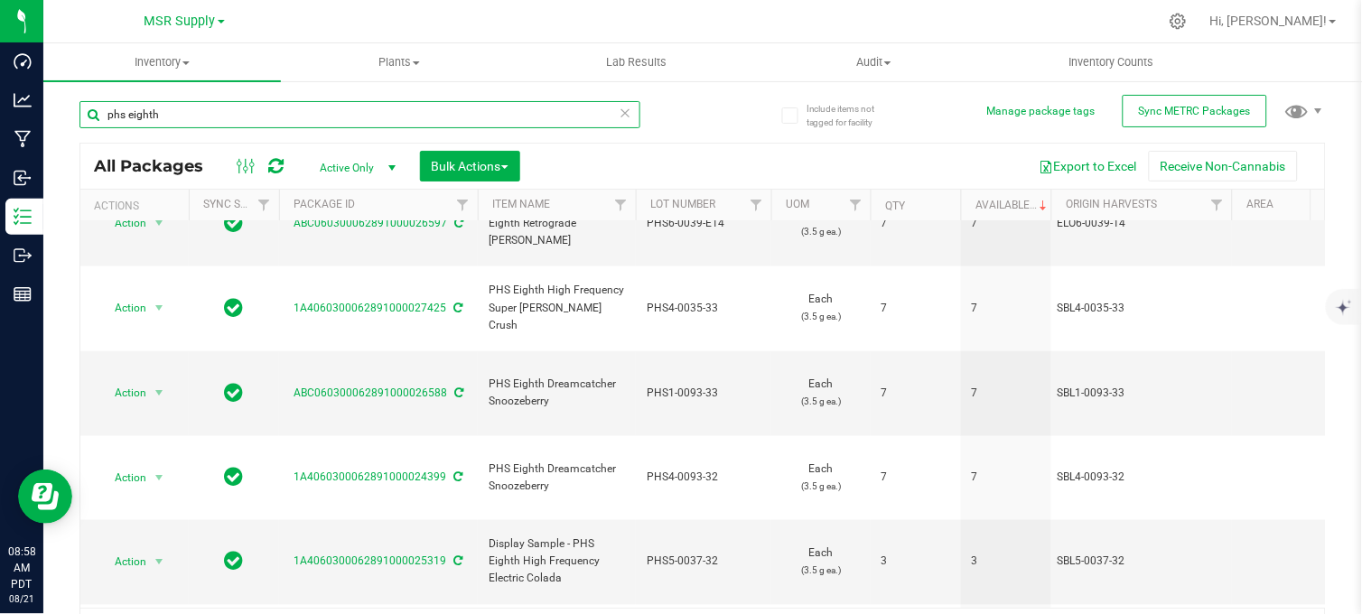
click at [157, 117] on input "phs eighth" at bounding box center [359, 114] width 561 height 27
type input "phs happy mediums"
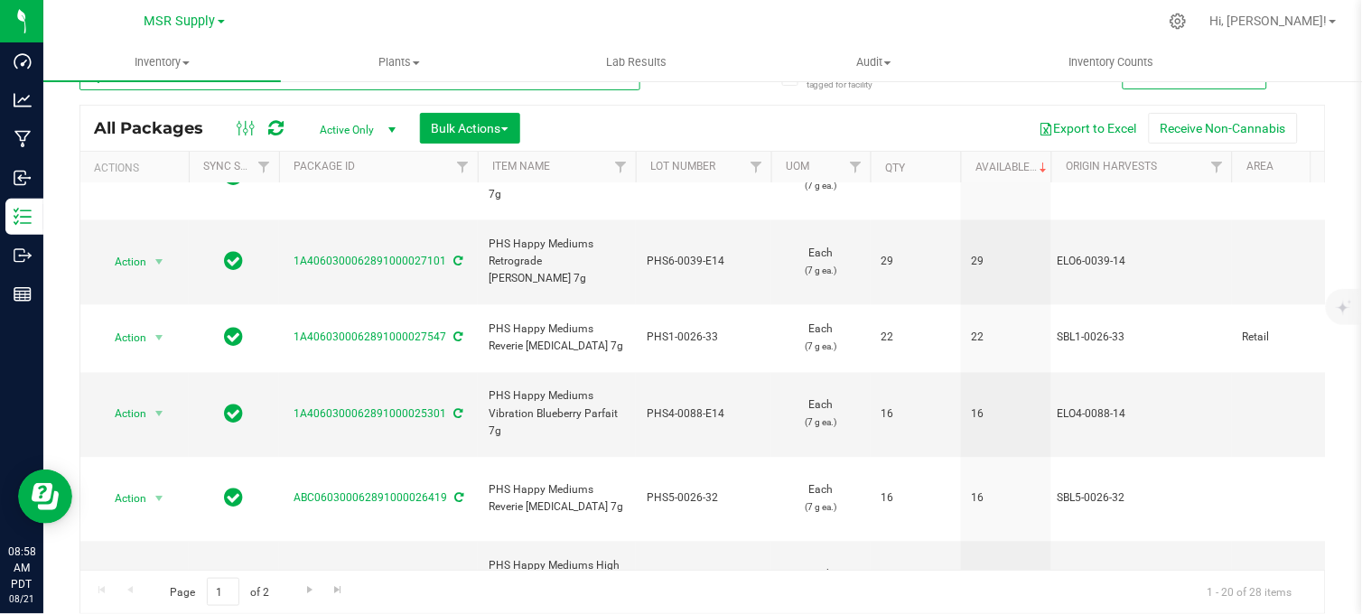
scroll to position [853, 0]
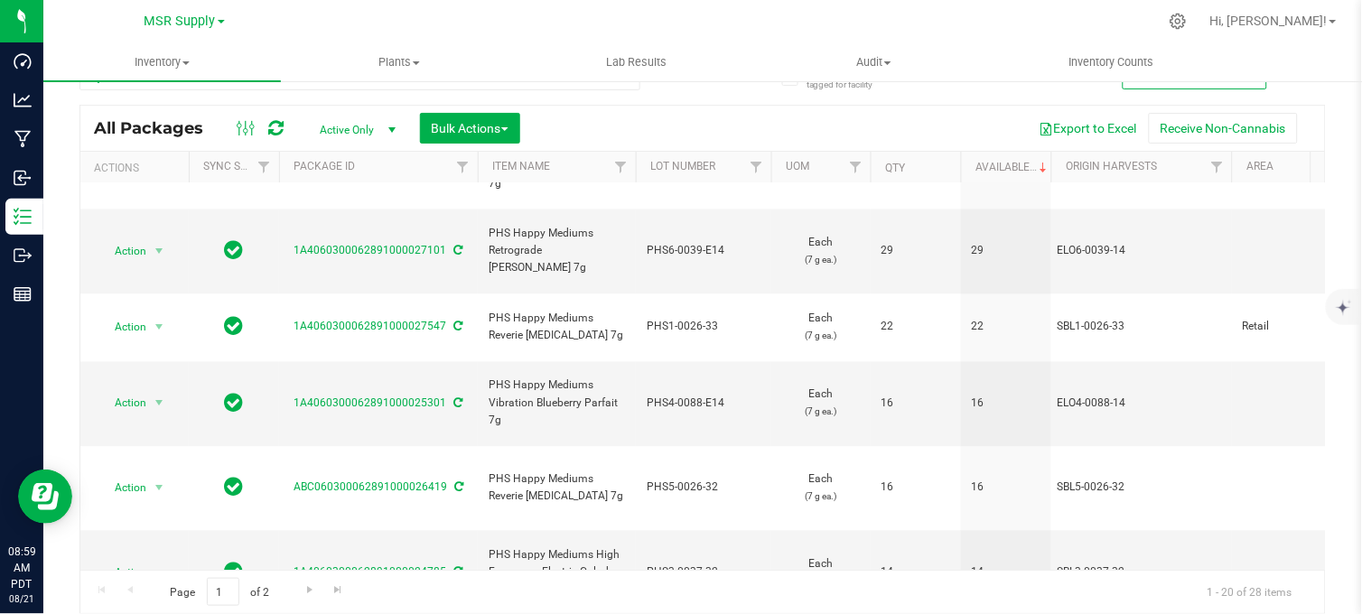
click at [449, 23] on div at bounding box center [740, 21] width 834 height 35
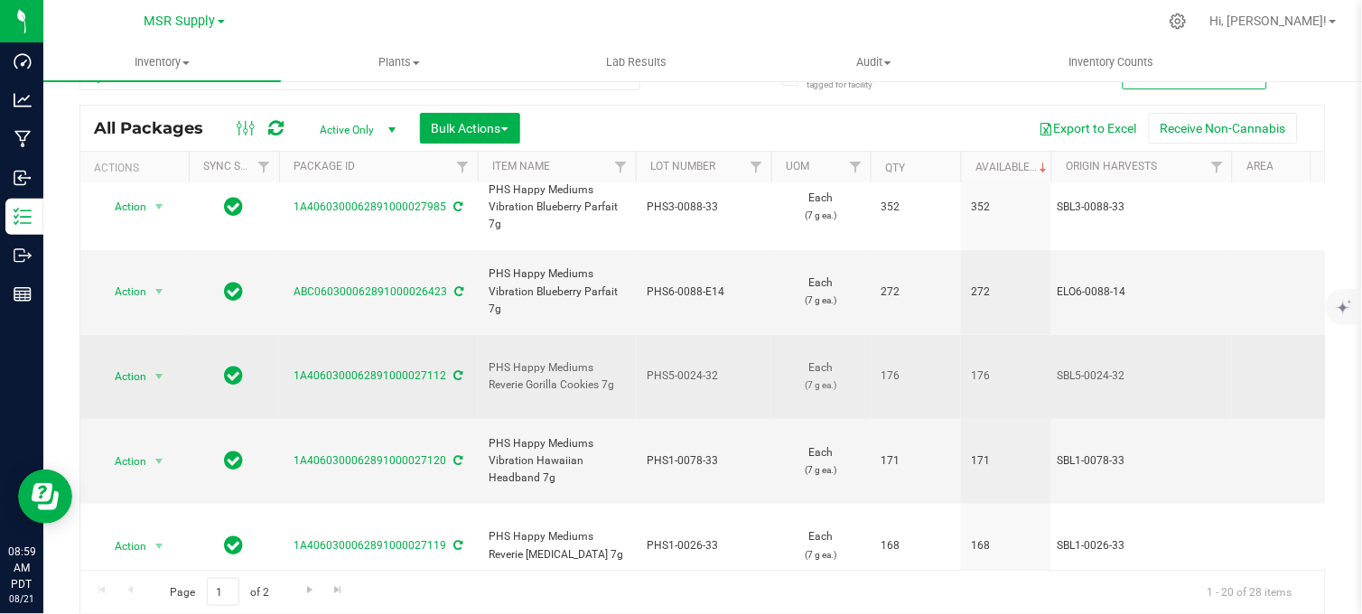
scroll to position [0, 0]
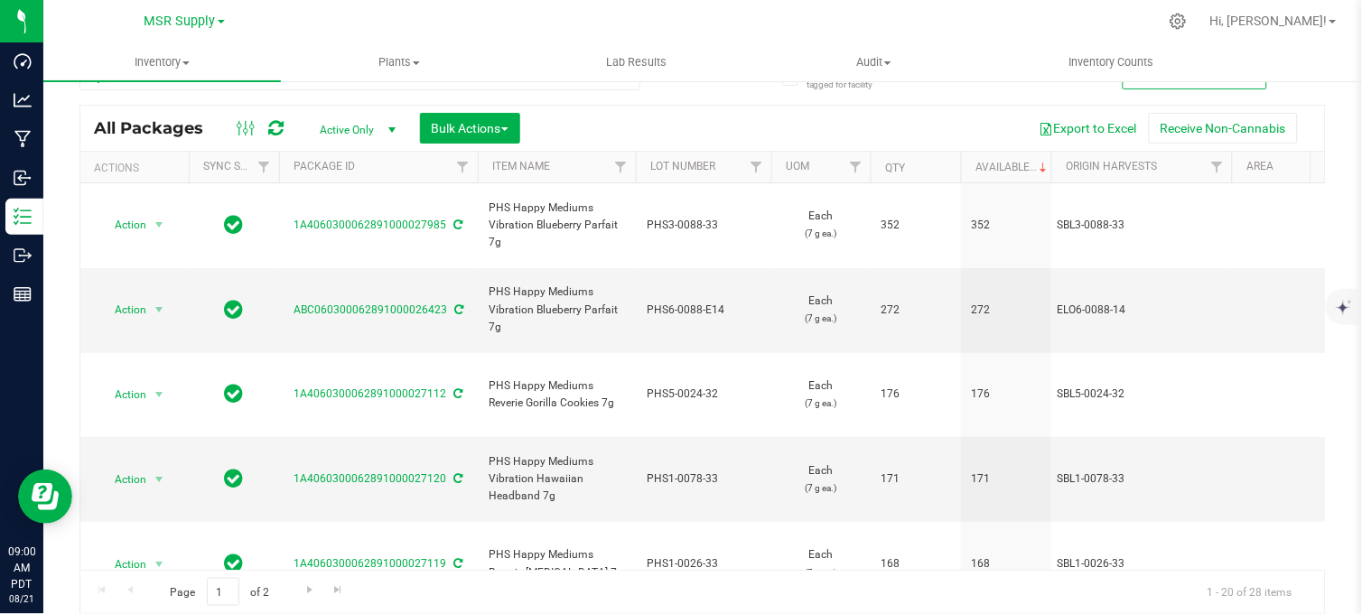
click at [343, 14] on div at bounding box center [740, 21] width 834 height 35
click at [410, 23] on div at bounding box center [740, 21] width 834 height 35
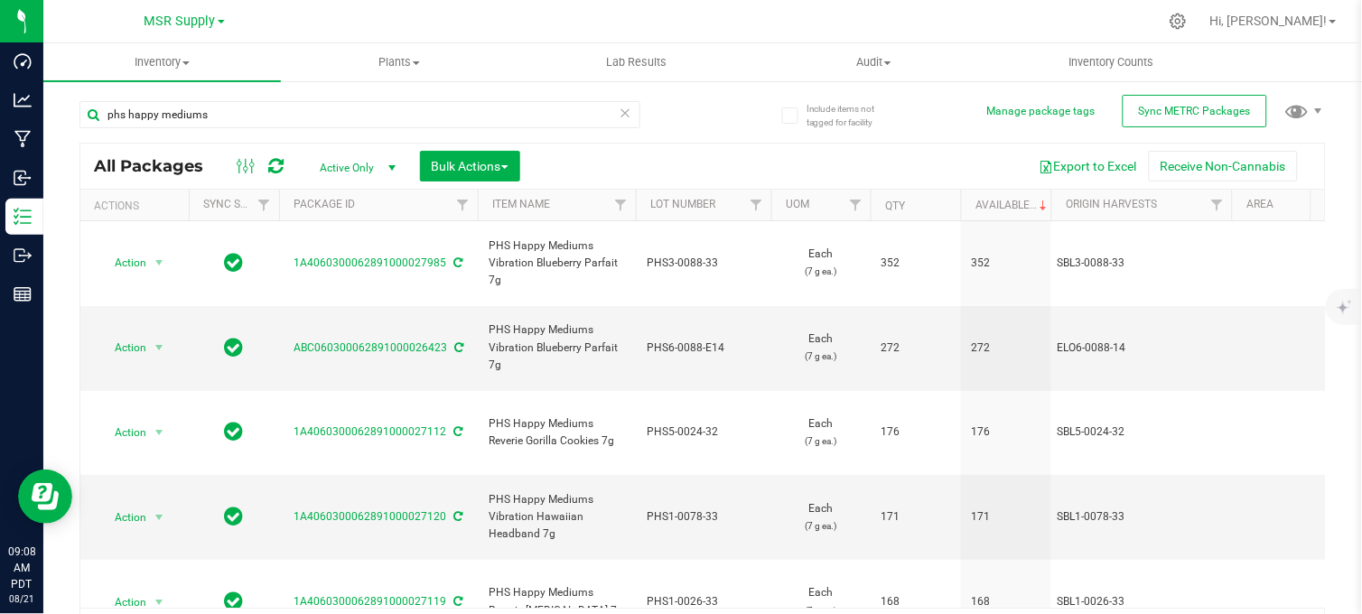
click at [684, 114] on div "phs happy mediums" at bounding box center [390, 114] width 623 height 58
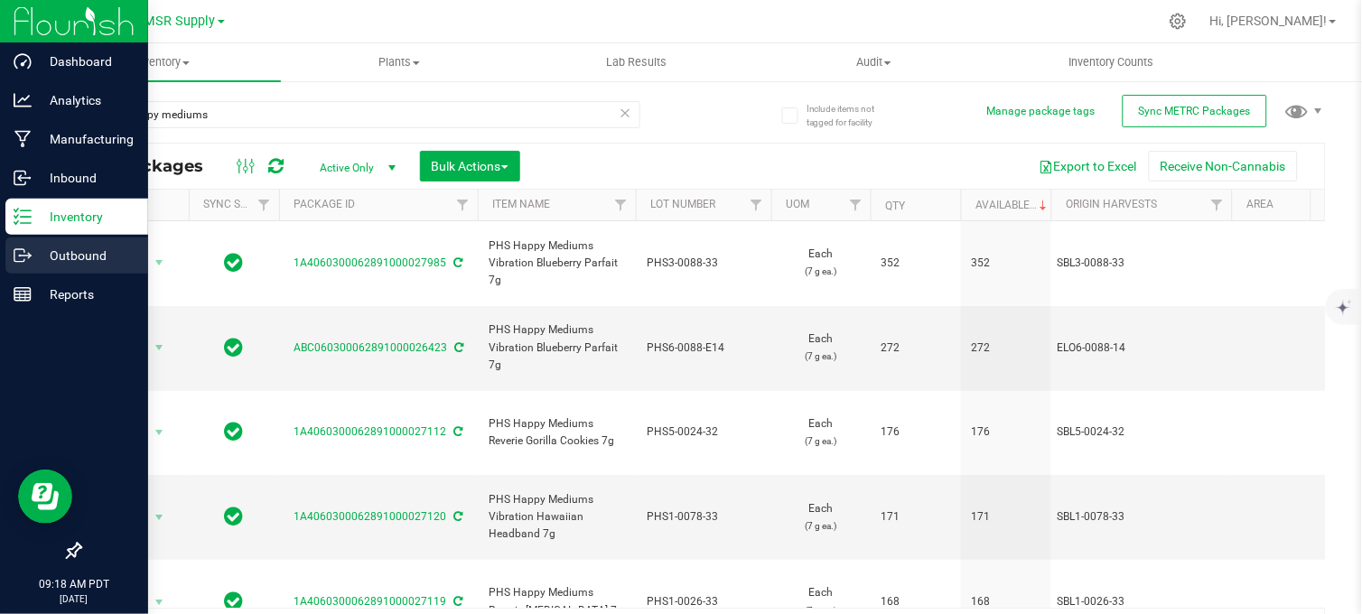
click at [38, 256] on p "Outbound" at bounding box center [86, 256] width 108 height 22
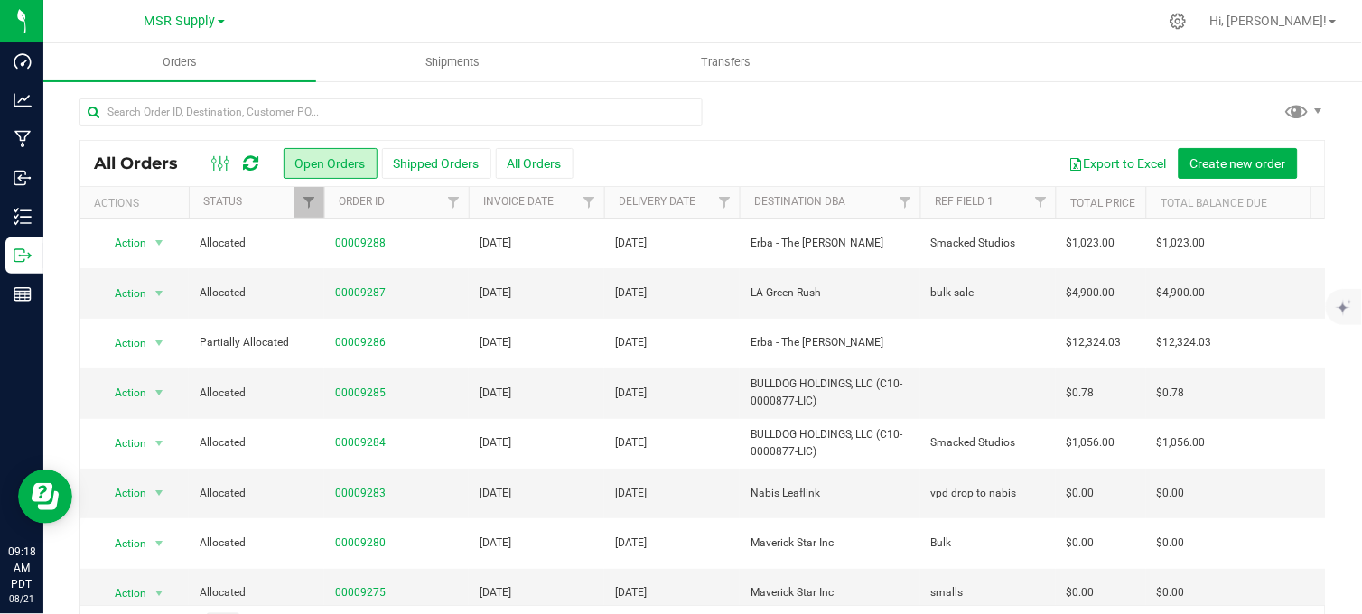
click at [592, 14] on div at bounding box center [740, 21] width 834 height 35
click at [582, 18] on div at bounding box center [740, 21] width 834 height 35
click at [759, 112] on div at bounding box center [702, 119] width 1246 height 42
click at [824, 109] on div at bounding box center [702, 119] width 1246 height 42
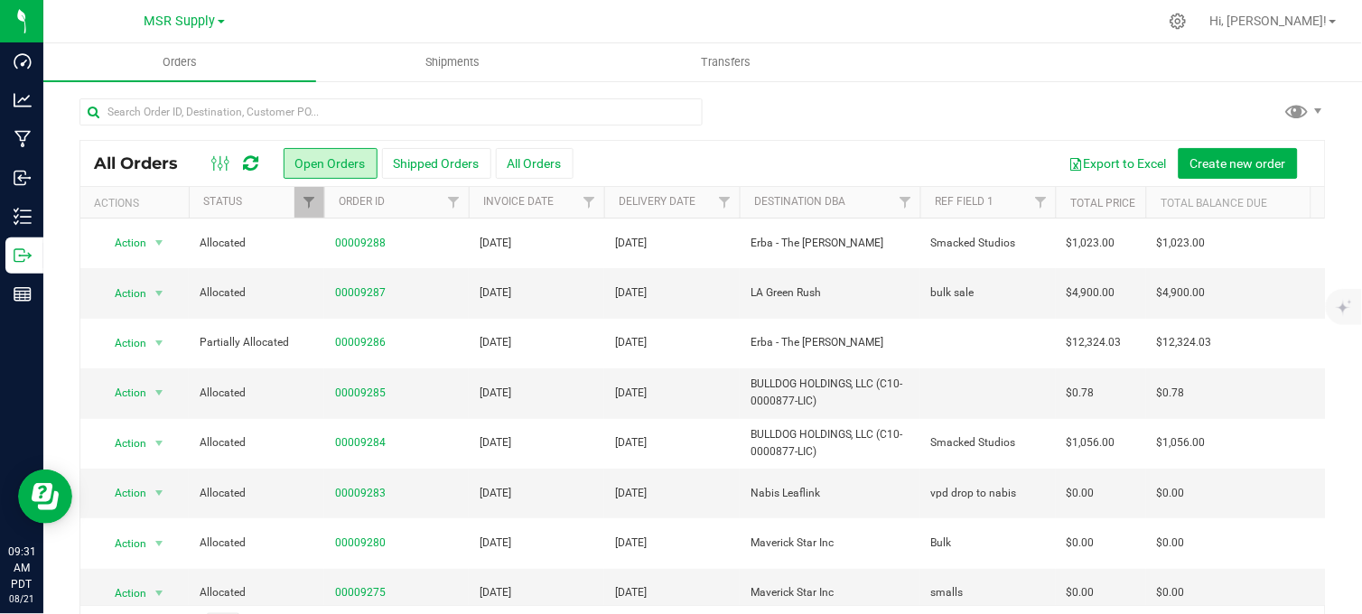
click at [914, 95] on div "All Orders Open Orders Shipped Orders All Orders Export to Excel Create new ord…" at bounding box center [702, 373] width 1318 height 588
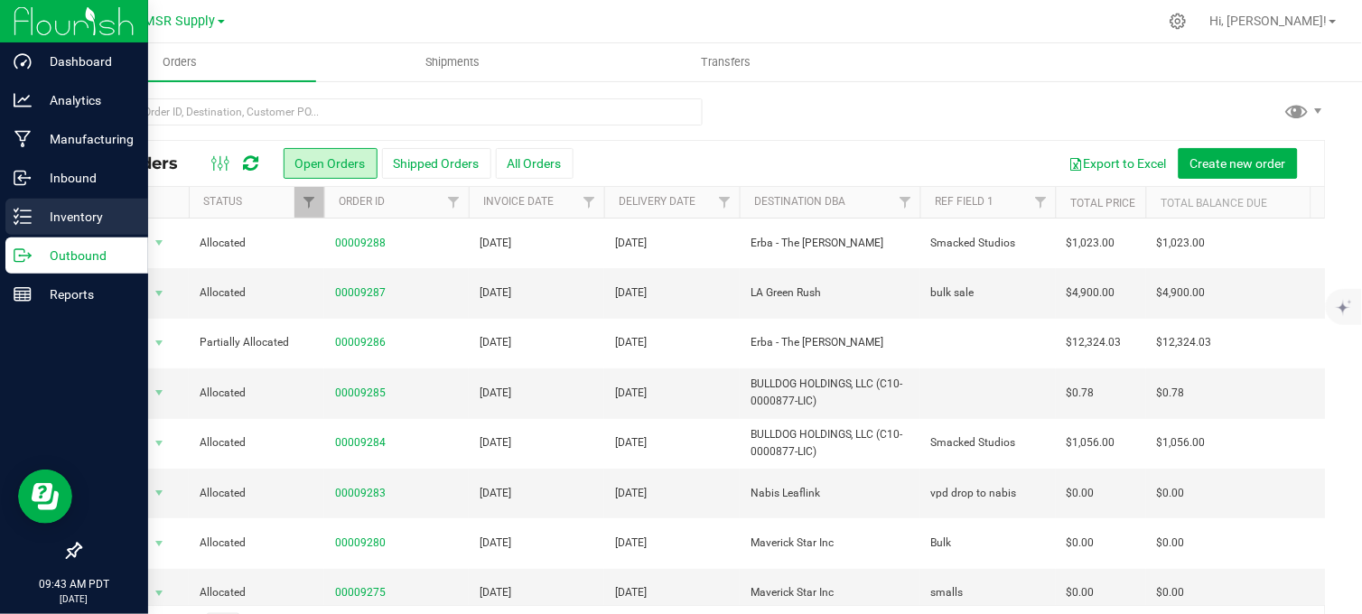
click at [32, 218] on p "Inventory" at bounding box center [86, 217] width 108 height 22
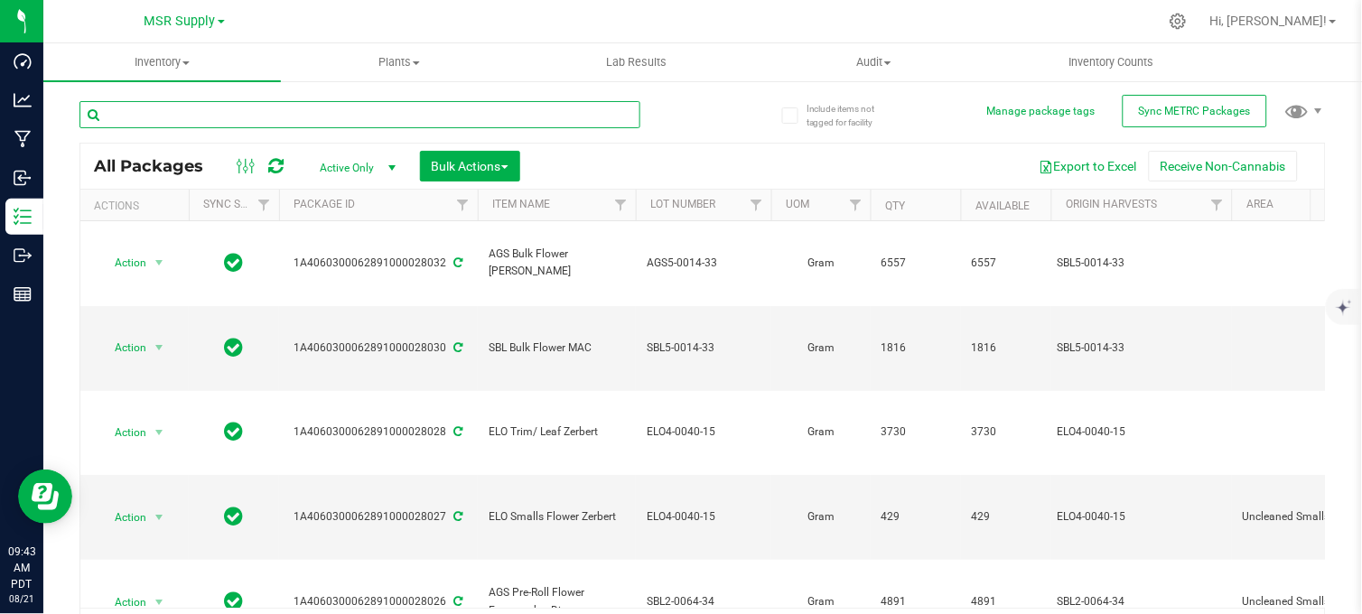
click at [312, 112] on input "text" at bounding box center [359, 114] width 561 height 27
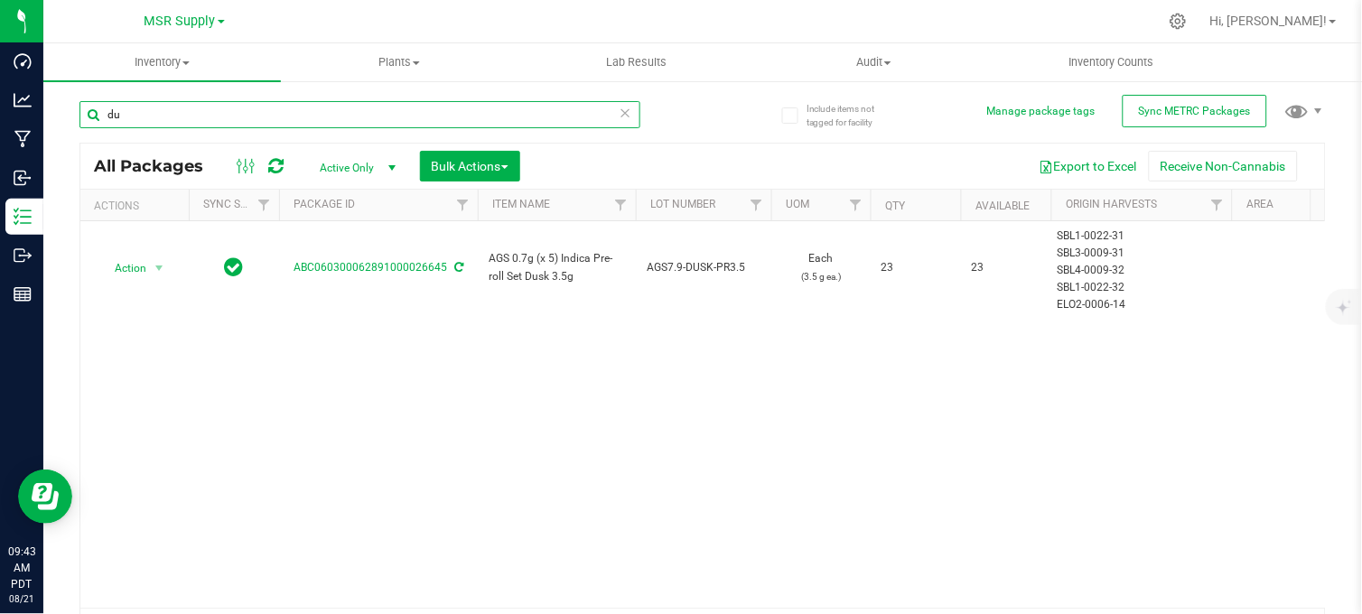
type input "d"
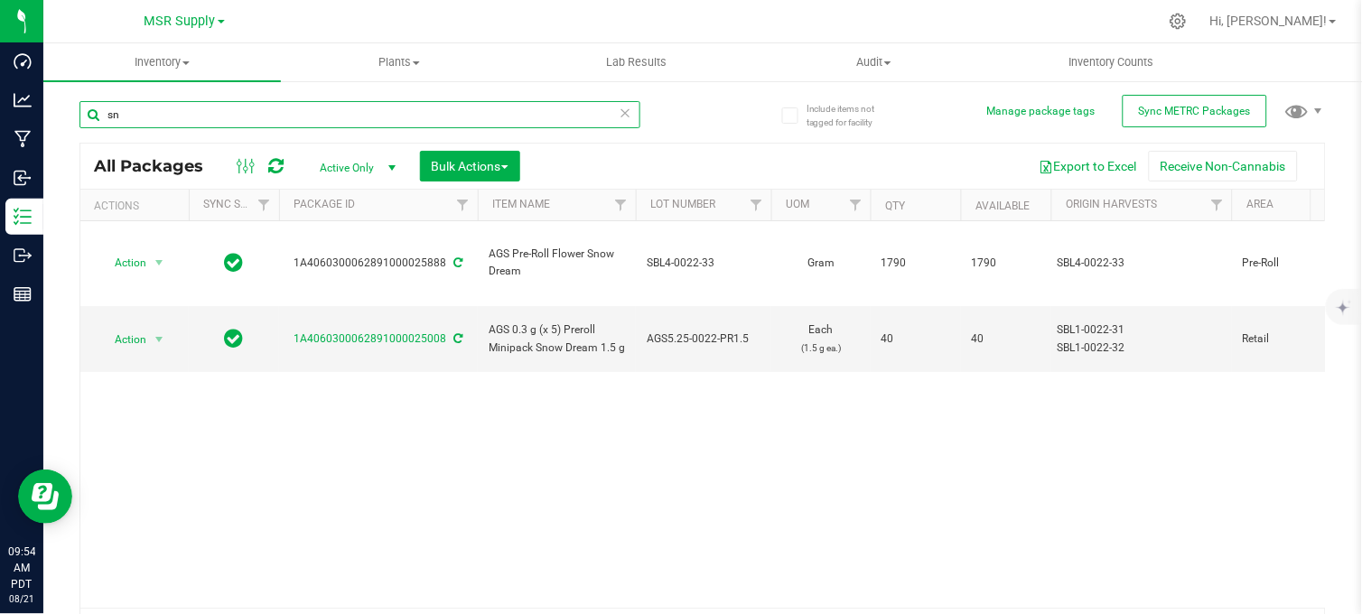
type input "s"
type input "dusk"
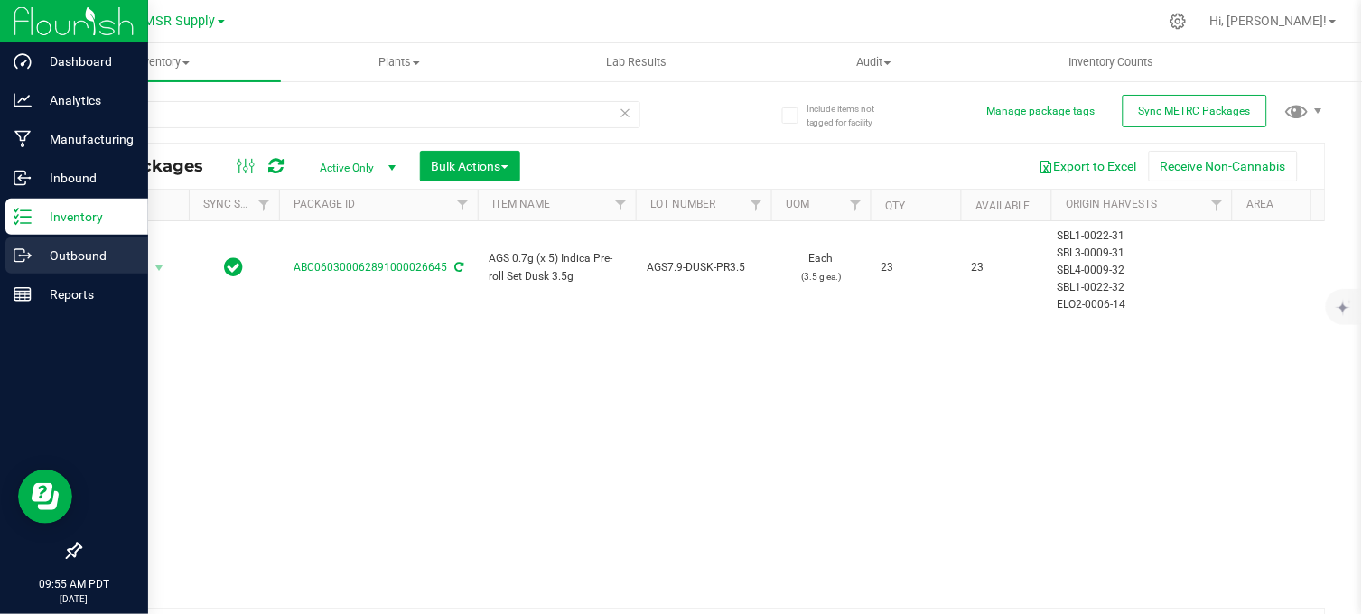
click at [30, 257] on icon at bounding box center [23, 256] width 18 height 18
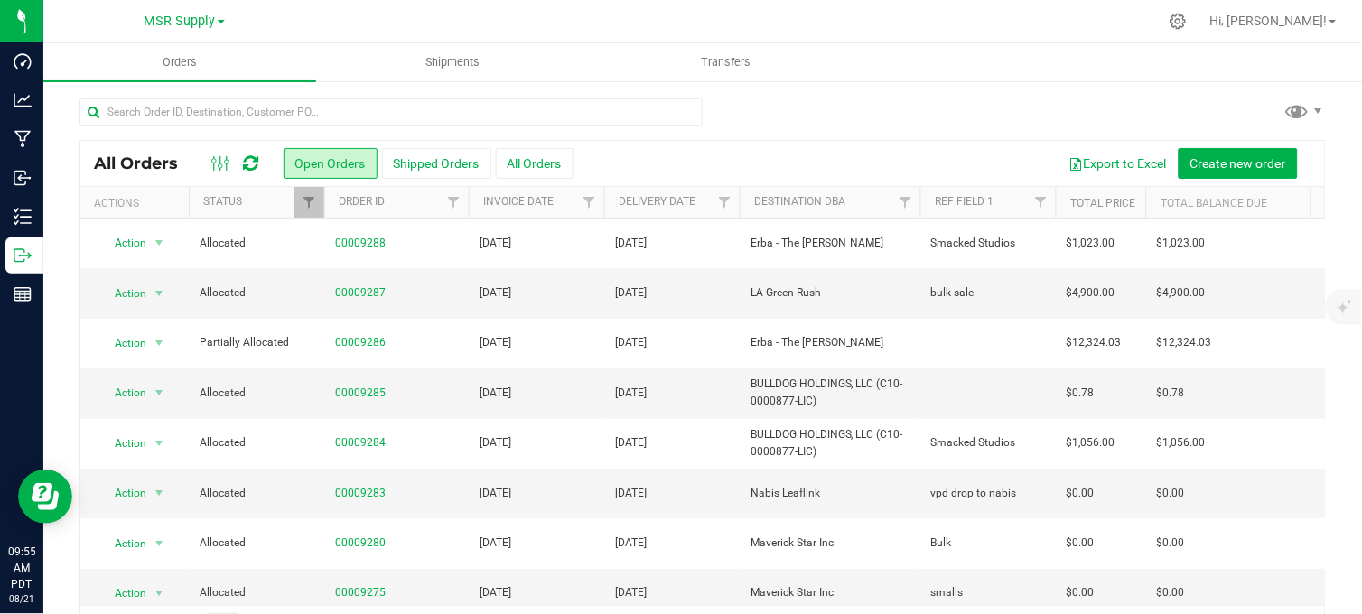
click at [763, 116] on div at bounding box center [702, 119] width 1246 height 42
click at [714, 102] on div at bounding box center [702, 119] width 1246 height 42
click at [852, 121] on div at bounding box center [702, 119] width 1246 height 42
click at [882, 98] on div at bounding box center [702, 119] width 1246 height 42
click at [815, 123] on div at bounding box center [702, 119] width 1246 height 42
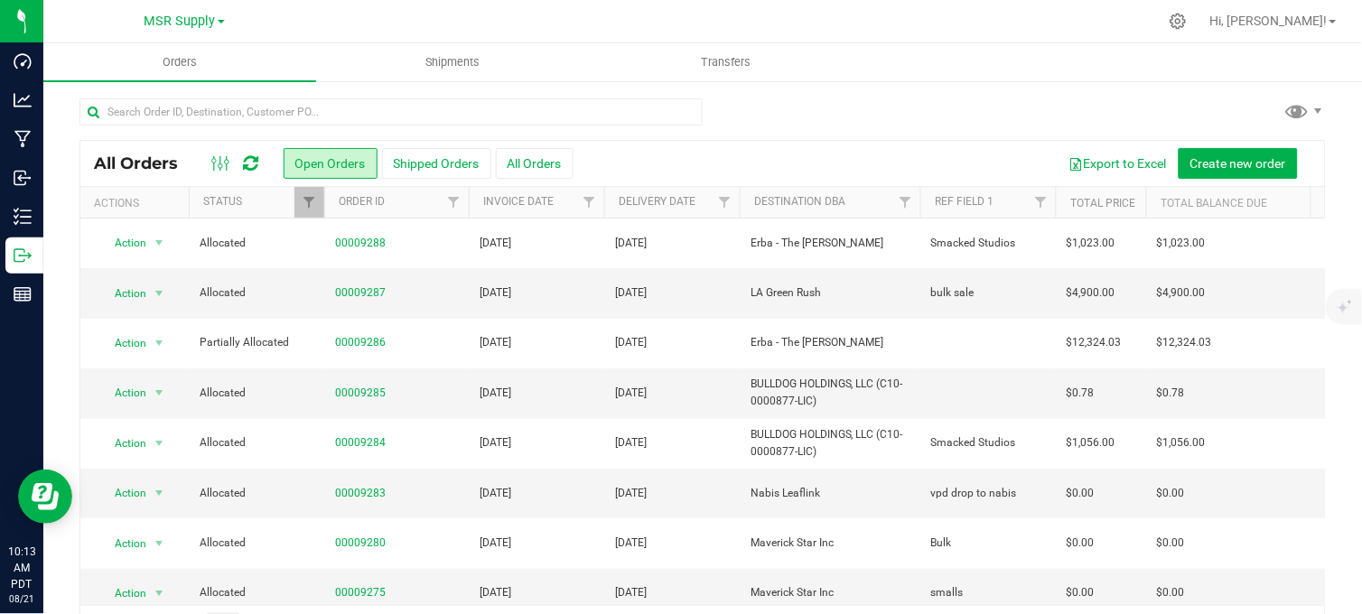
click at [822, 116] on div at bounding box center [702, 119] width 1246 height 42
click at [792, 118] on div at bounding box center [702, 119] width 1246 height 42
click at [905, 121] on div at bounding box center [702, 119] width 1246 height 42
click at [900, 120] on div at bounding box center [702, 119] width 1246 height 42
click at [903, 122] on div at bounding box center [702, 119] width 1246 height 42
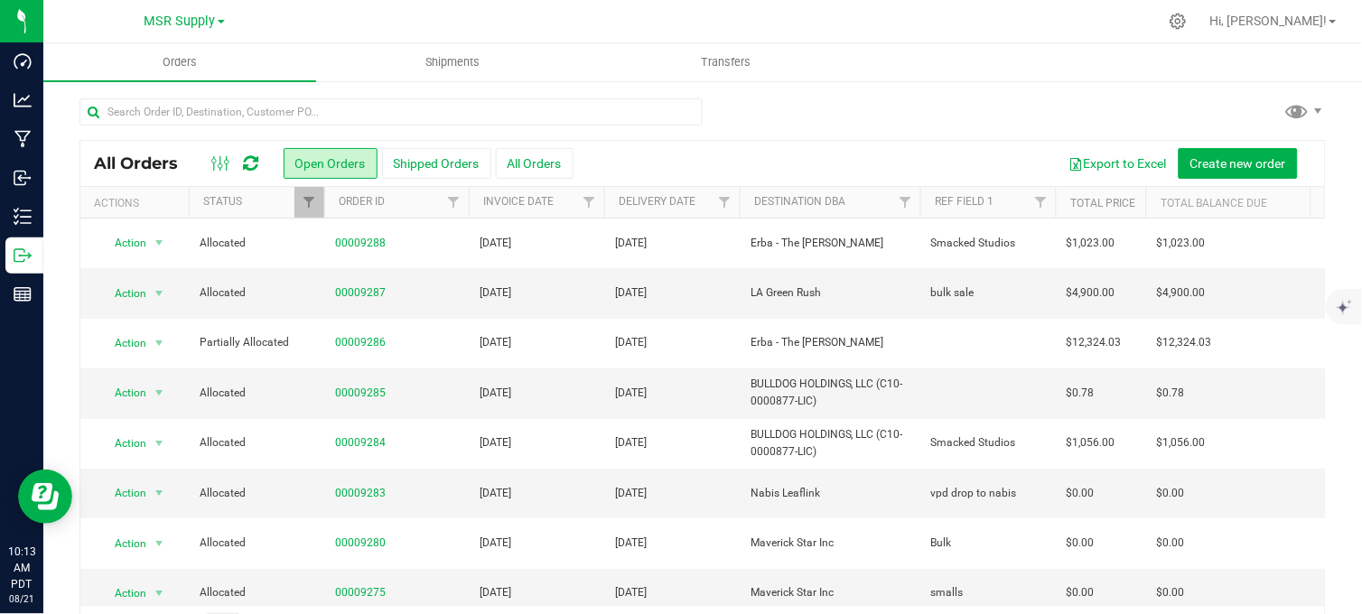
click at [903, 122] on div at bounding box center [702, 119] width 1246 height 42
click at [881, 118] on div at bounding box center [702, 119] width 1246 height 42
click at [141, 20] on div "MSR Supply MSR Supply Nabis" at bounding box center [184, 21] width 264 height 28
click at [157, 25] on span "MSR Supply" at bounding box center [179, 22] width 71 height 16
click at [133, 64] on link "MSR Supply" at bounding box center [184, 63] width 264 height 24
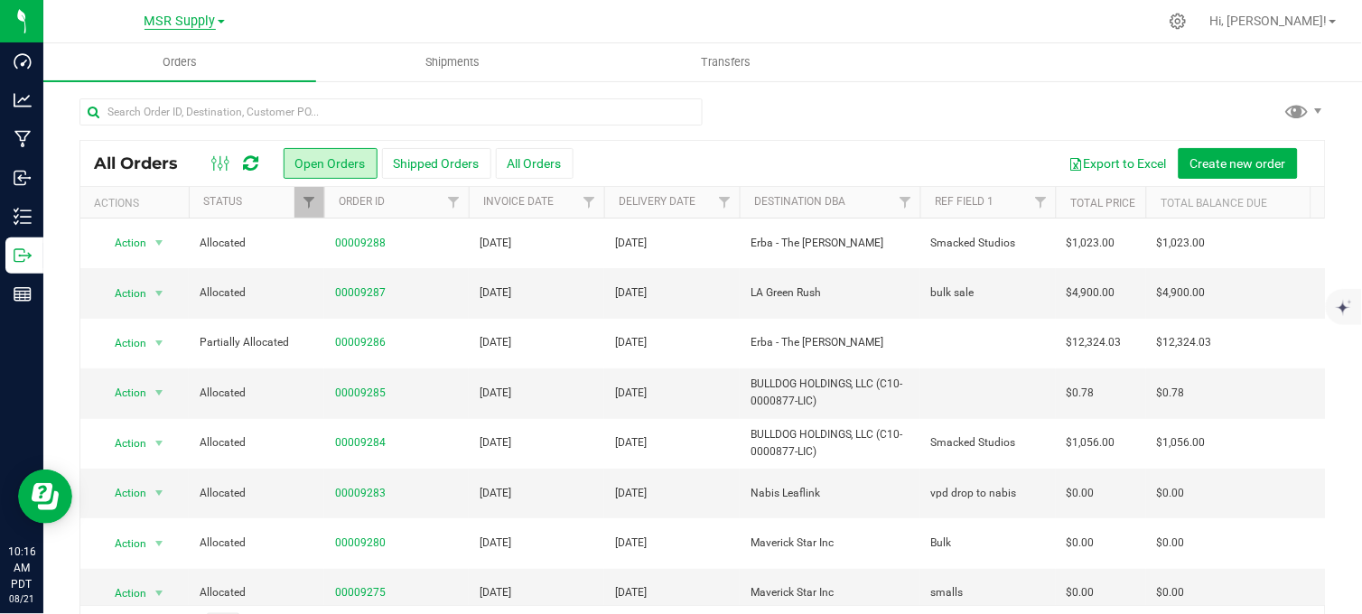
click at [186, 21] on span "MSR Supply" at bounding box center [179, 22] width 71 height 16
click at [149, 86] on link "Nabis" at bounding box center [184, 88] width 264 height 24
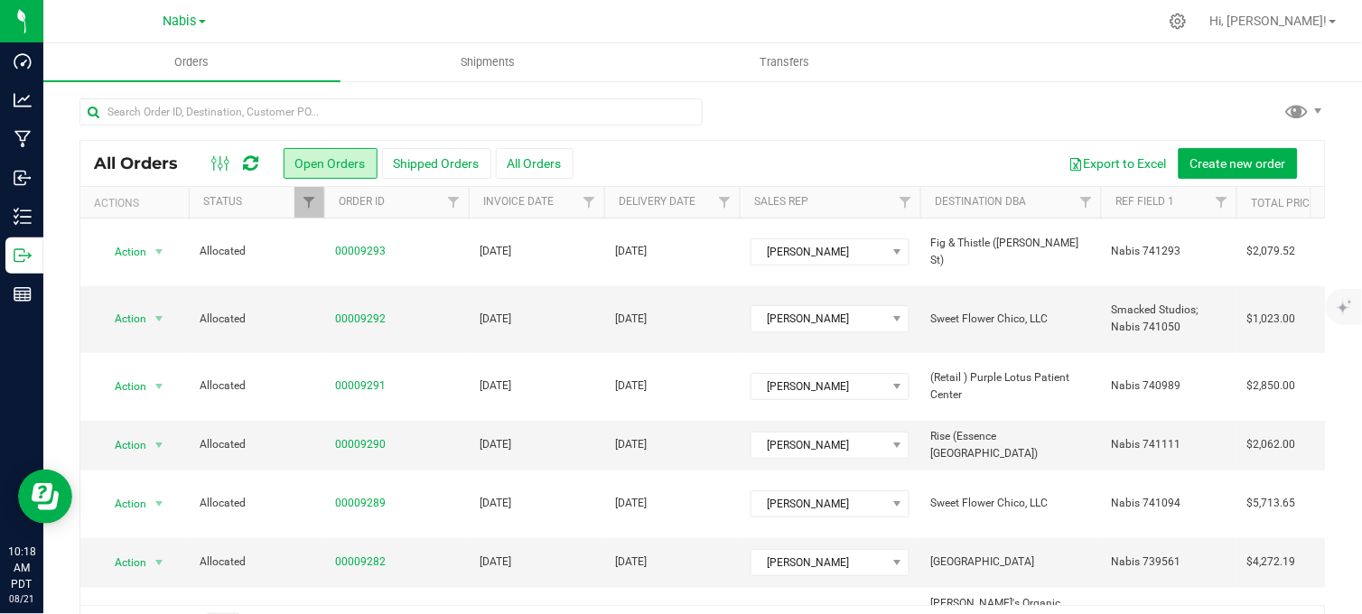
click at [936, 29] on div at bounding box center [740, 21] width 834 height 35
click at [635, 21] on div at bounding box center [740, 21] width 834 height 35
click at [404, 20] on div at bounding box center [740, 21] width 834 height 35
click at [178, 21] on span "Nabis" at bounding box center [179, 22] width 33 height 16
click at [358, 24] on div at bounding box center [740, 21] width 834 height 35
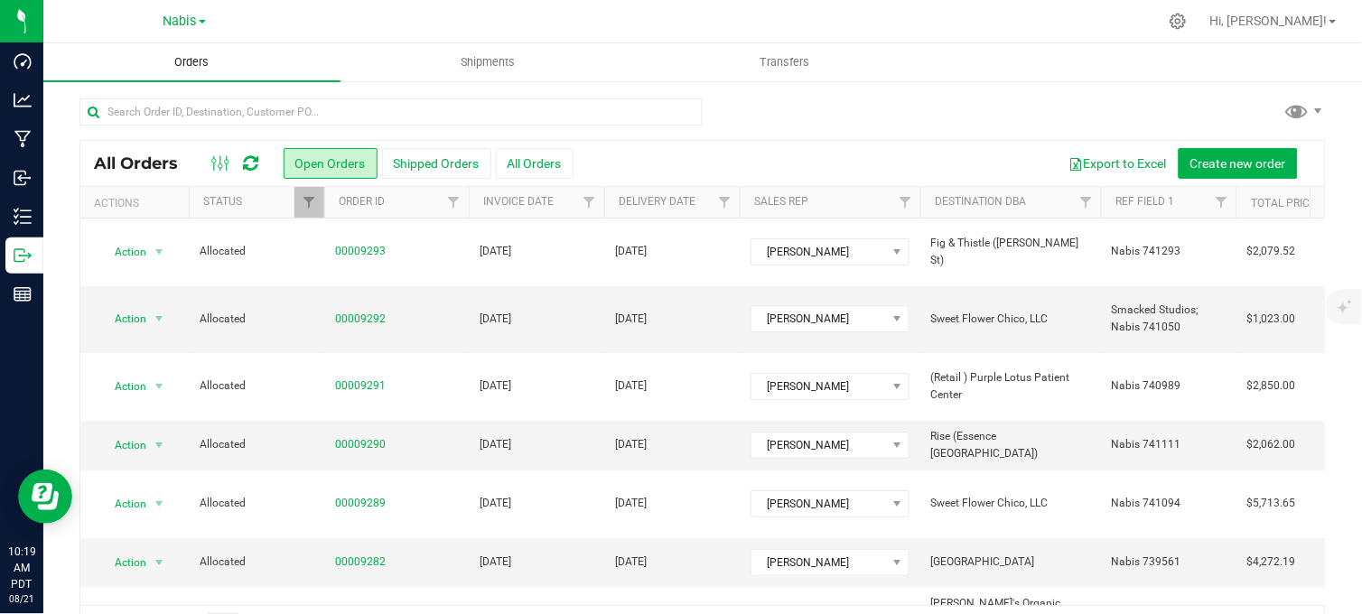
drag, startPoint x: 424, startPoint y: 23, endPoint x: 232, endPoint y: 72, distance: 198.4
click at [422, 23] on div at bounding box center [740, 21] width 834 height 35
click at [169, 16] on span "Nabis" at bounding box center [179, 22] width 33 height 16
click at [129, 59] on link "MSR Supply" at bounding box center [184, 63] width 264 height 24
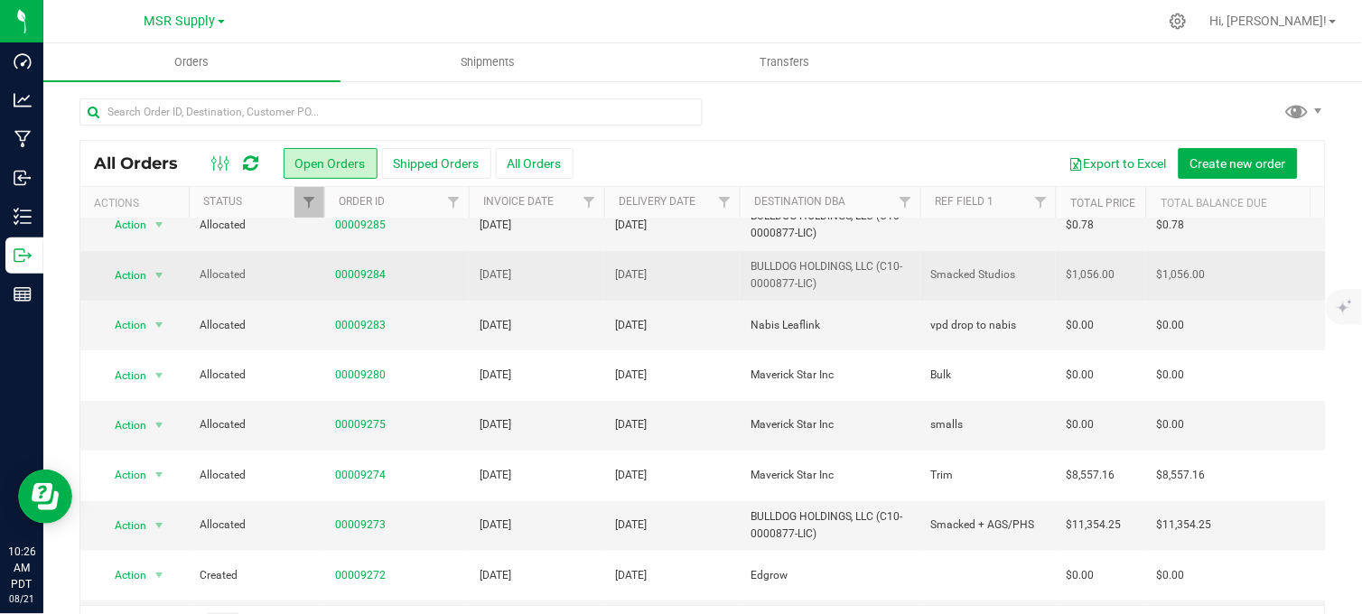
scroll to position [169, 0]
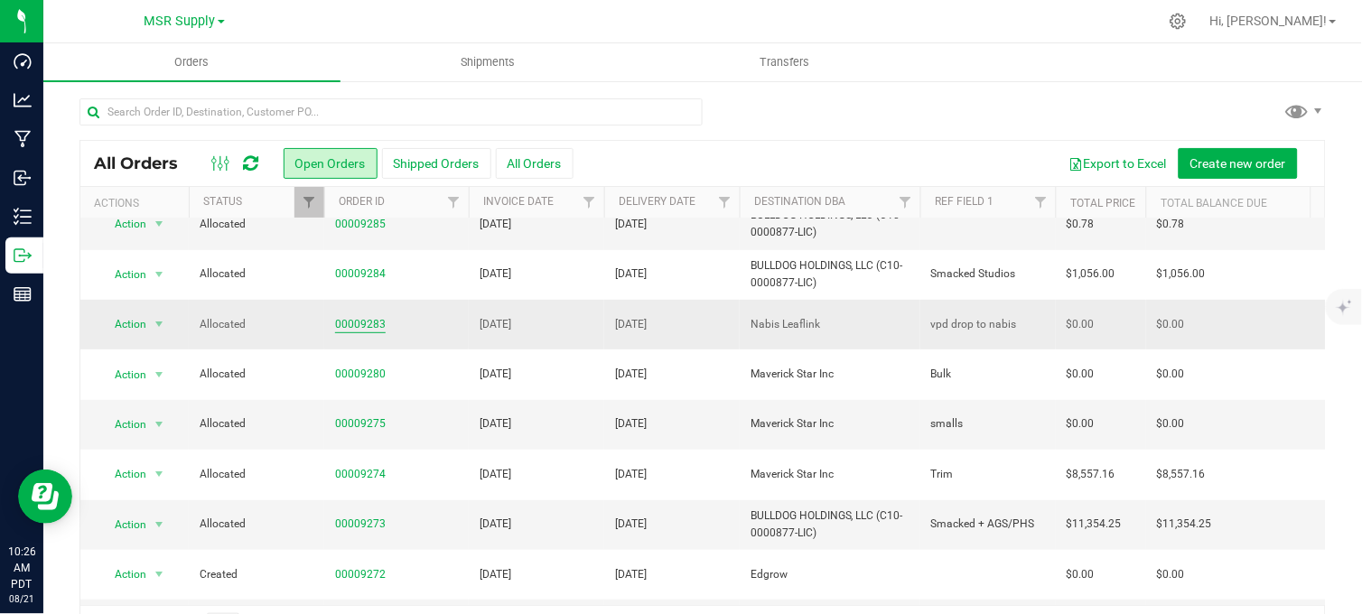
click at [345, 319] on link "00009283" at bounding box center [360, 324] width 51 height 17
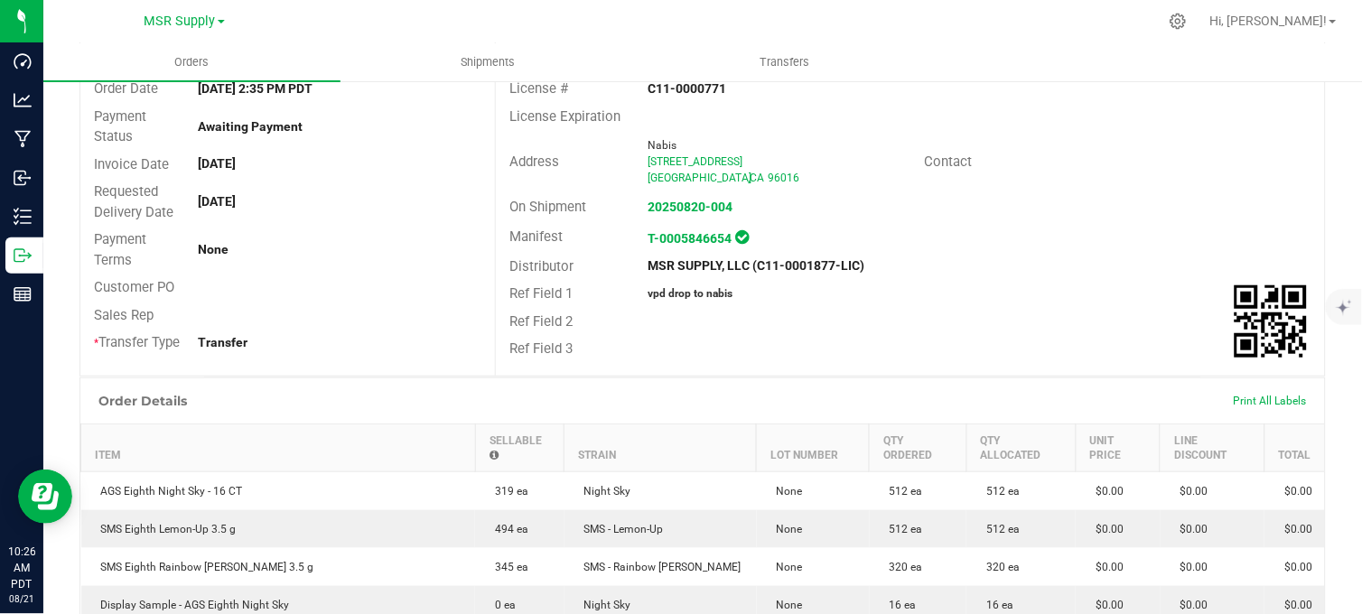
scroll to position [175, 0]
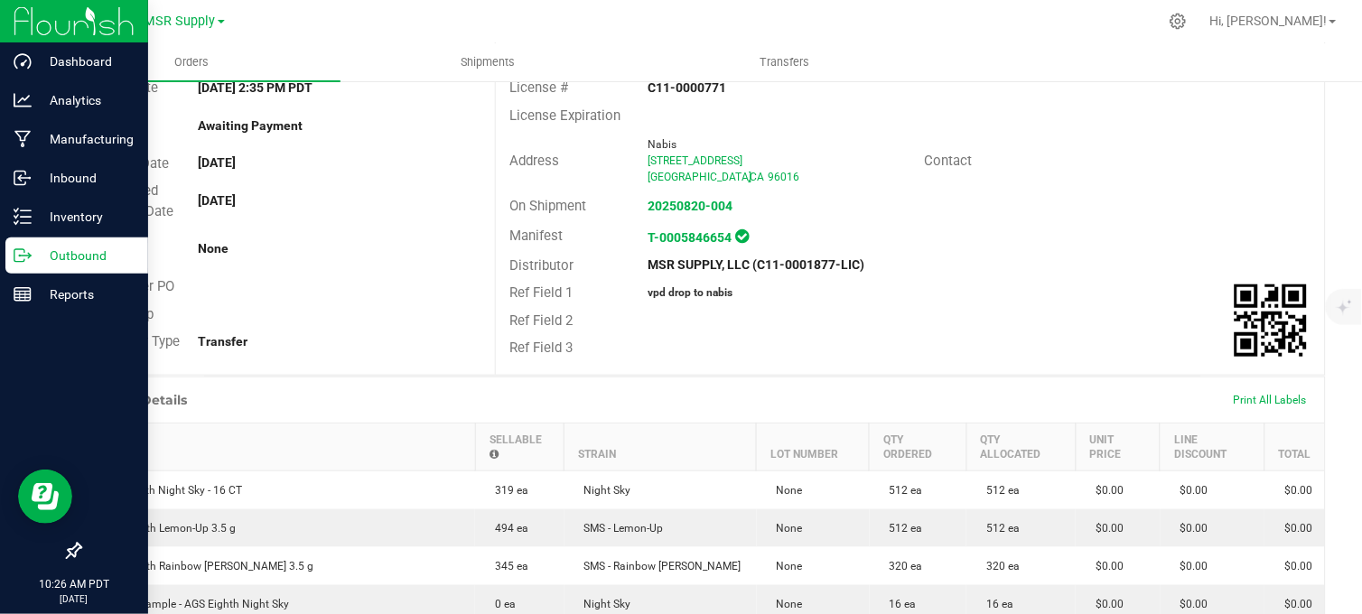
click at [25, 259] on icon at bounding box center [23, 256] width 18 height 18
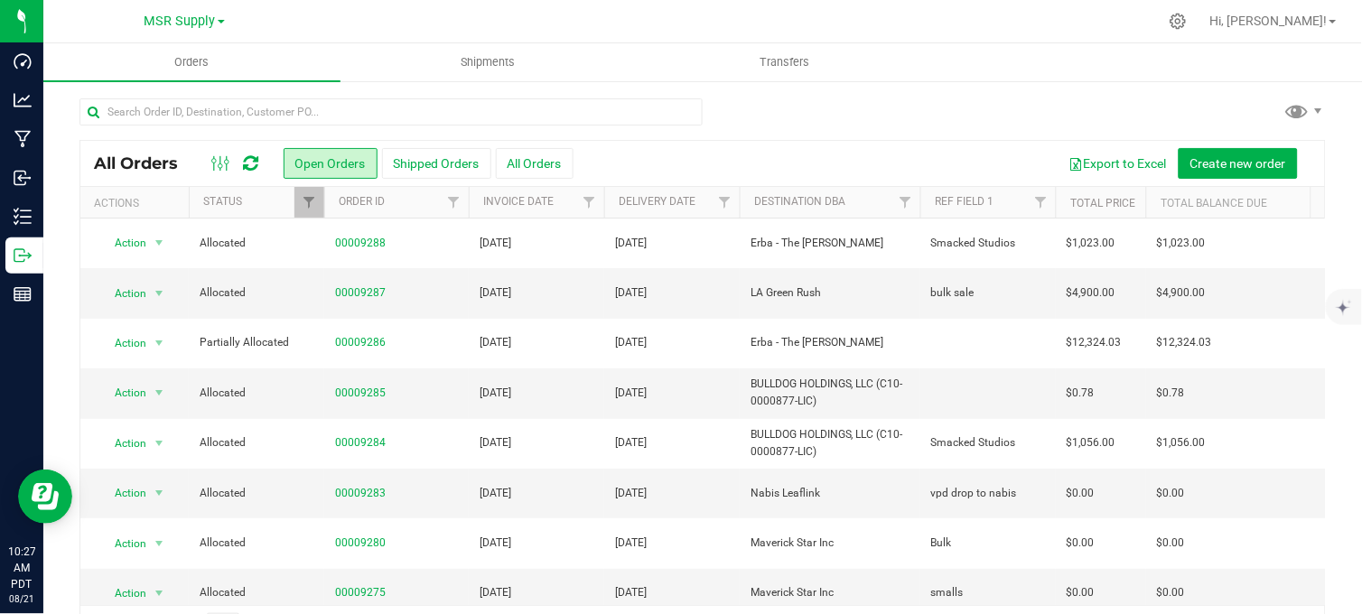
click at [430, 11] on div at bounding box center [740, 21] width 834 height 35
drag, startPoint x: 793, startPoint y: 110, endPoint x: 783, endPoint y: 112, distance: 10.1
click at [792, 110] on div at bounding box center [702, 119] width 1246 height 42
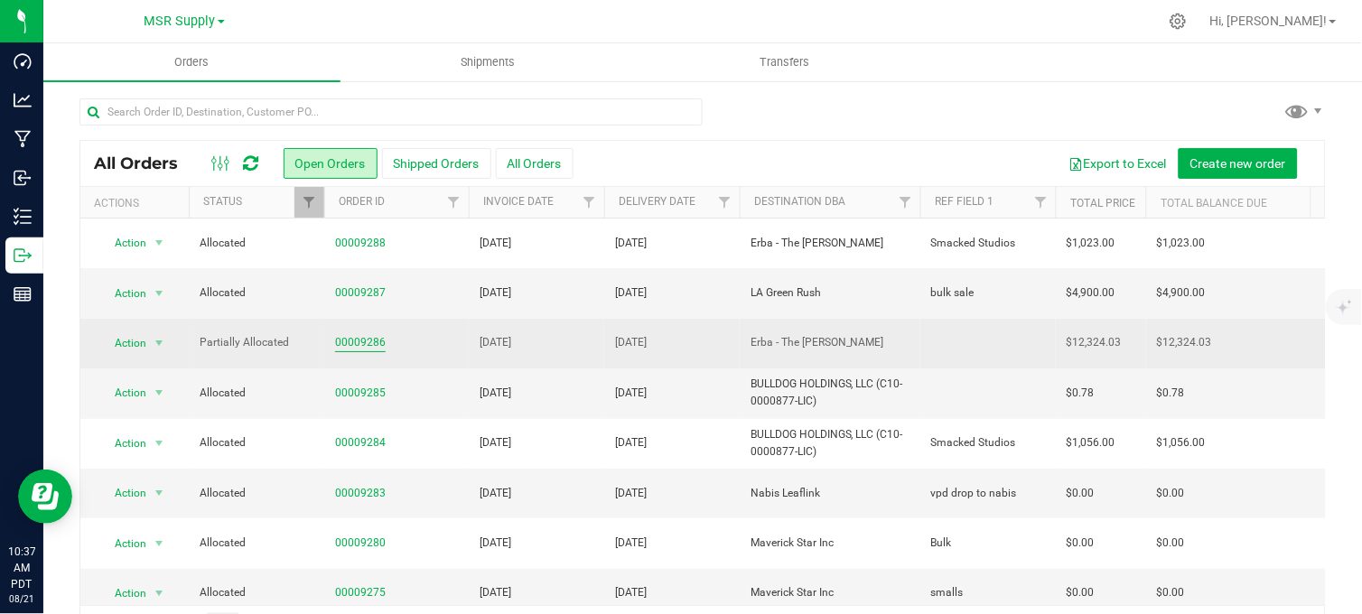
click at [364, 343] on link "00009286" at bounding box center [360, 342] width 51 height 17
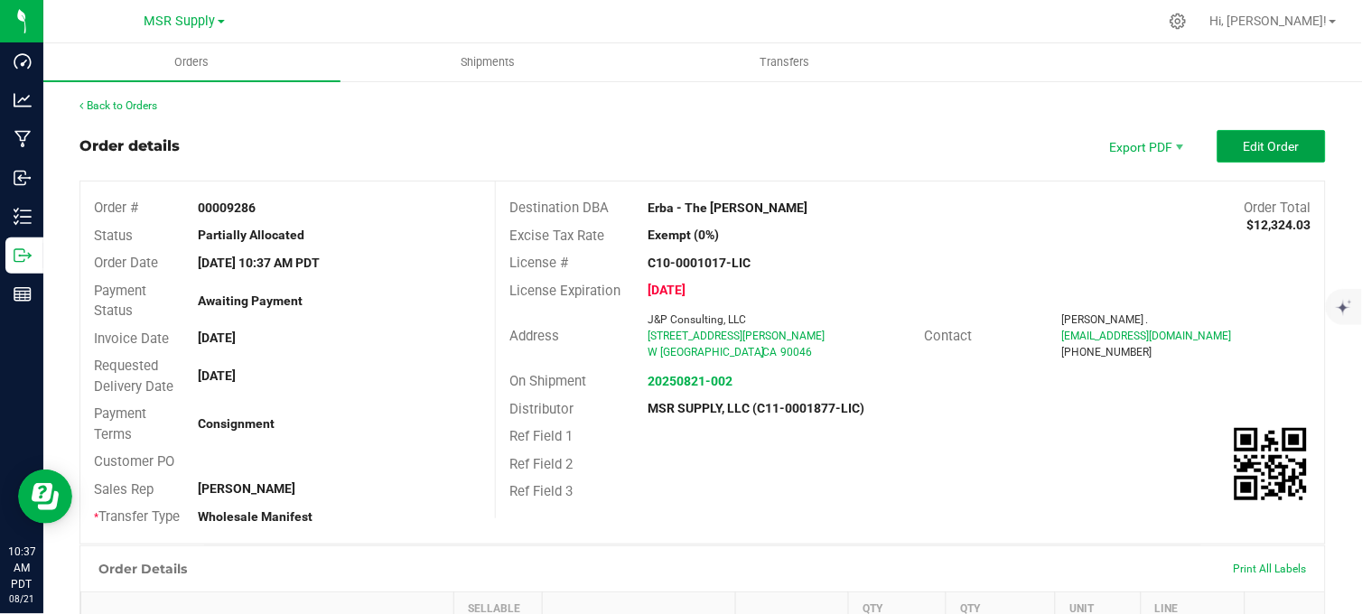
click at [1235, 155] on button "Edit Order" at bounding box center [1271, 146] width 108 height 33
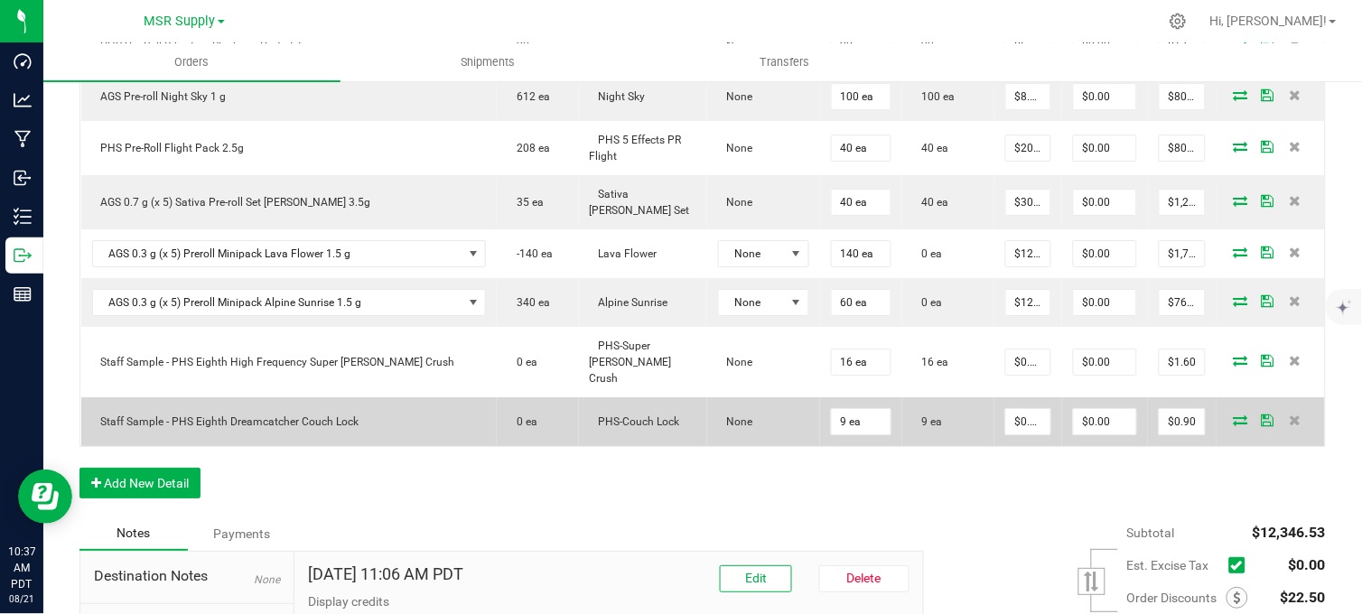
scroll to position [1454, 0]
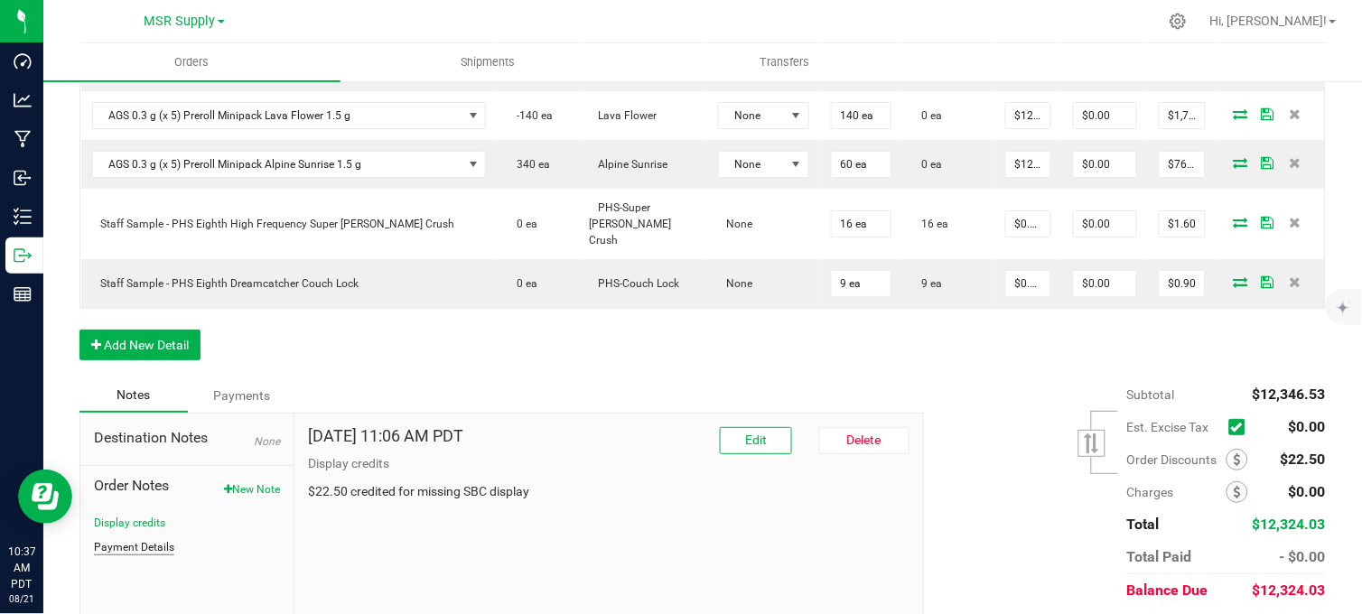
click at [120, 539] on button "Payment Details" at bounding box center [134, 547] width 80 height 16
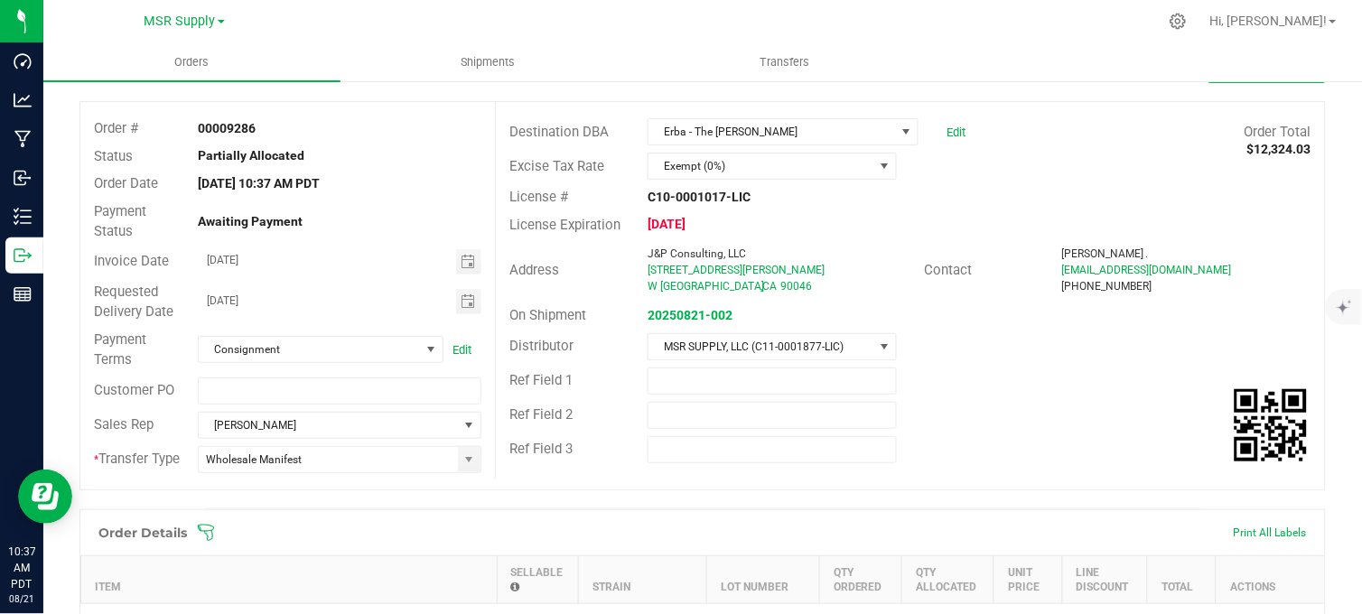
scroll to position [0, 0]
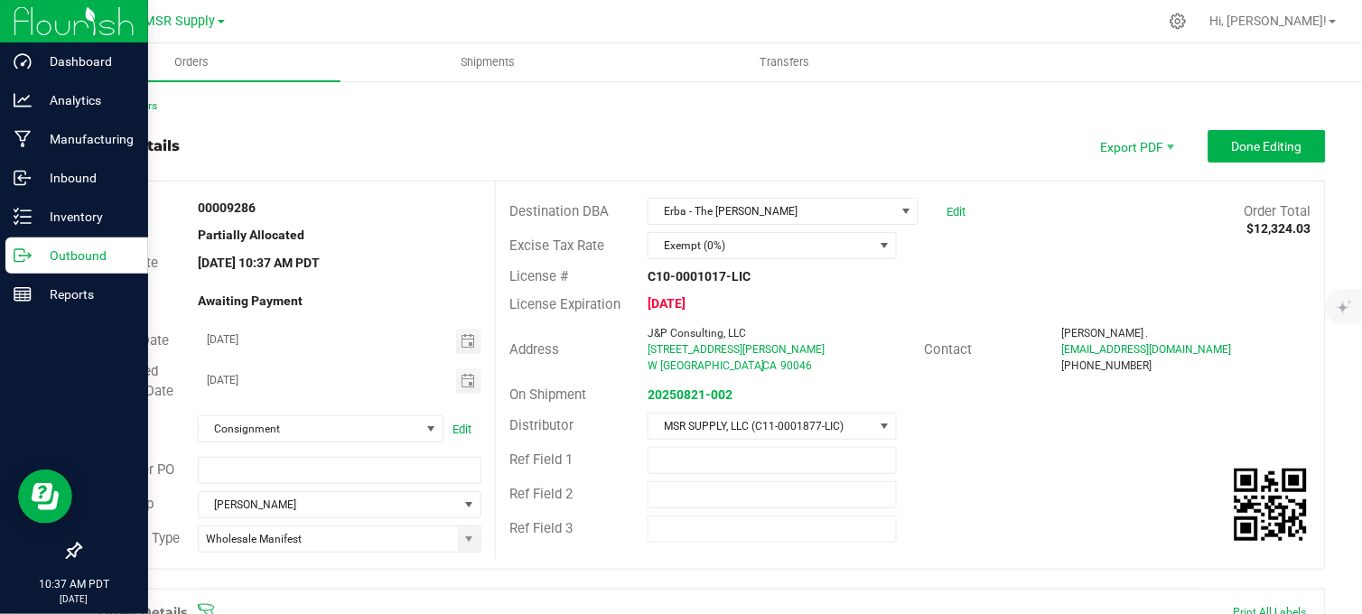
click at [34, 255] on p "Outbound" at bounding box center [86, 256] width 108 height 22
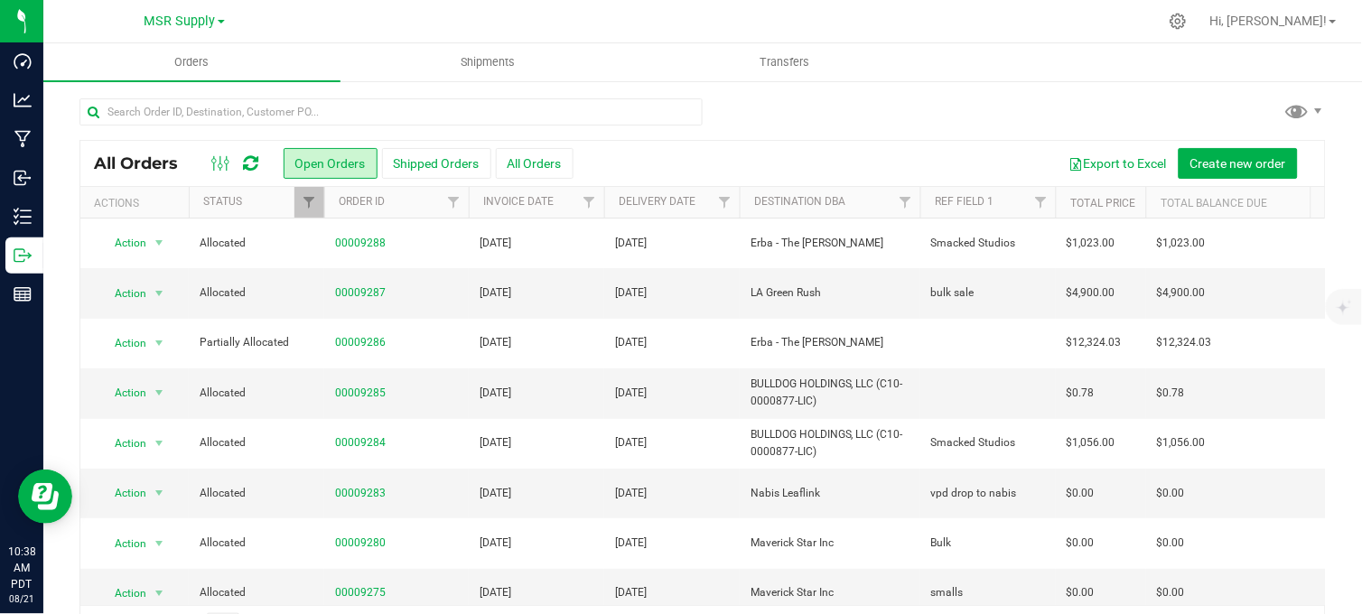
click at [395, 19] on div at bounding box center [740, 21] width 834 height 35
click at [157, 20] on span "MSR Supply" at bounding box center [179, 22] width 71 height 16
click at [99, 81] on link "Nabis" at bounding box center [184, 88] width 264 height 24
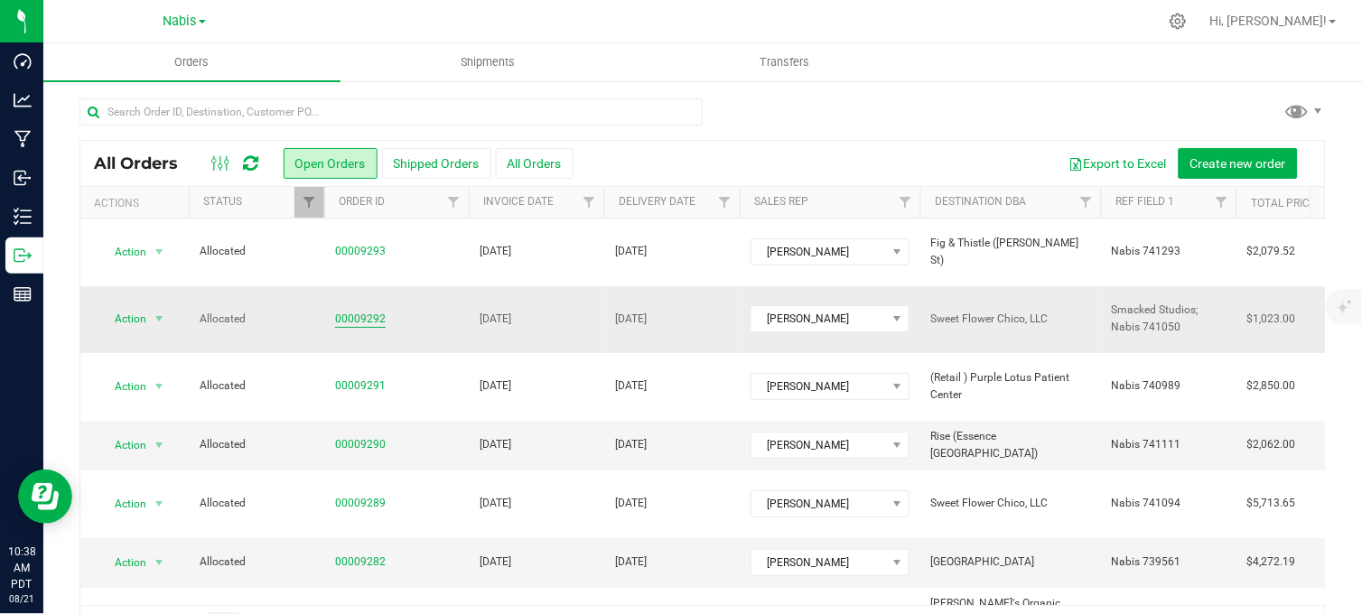
click at [368, 311] on link "00009292" at bounding box center [360, 319] width 51 height 17
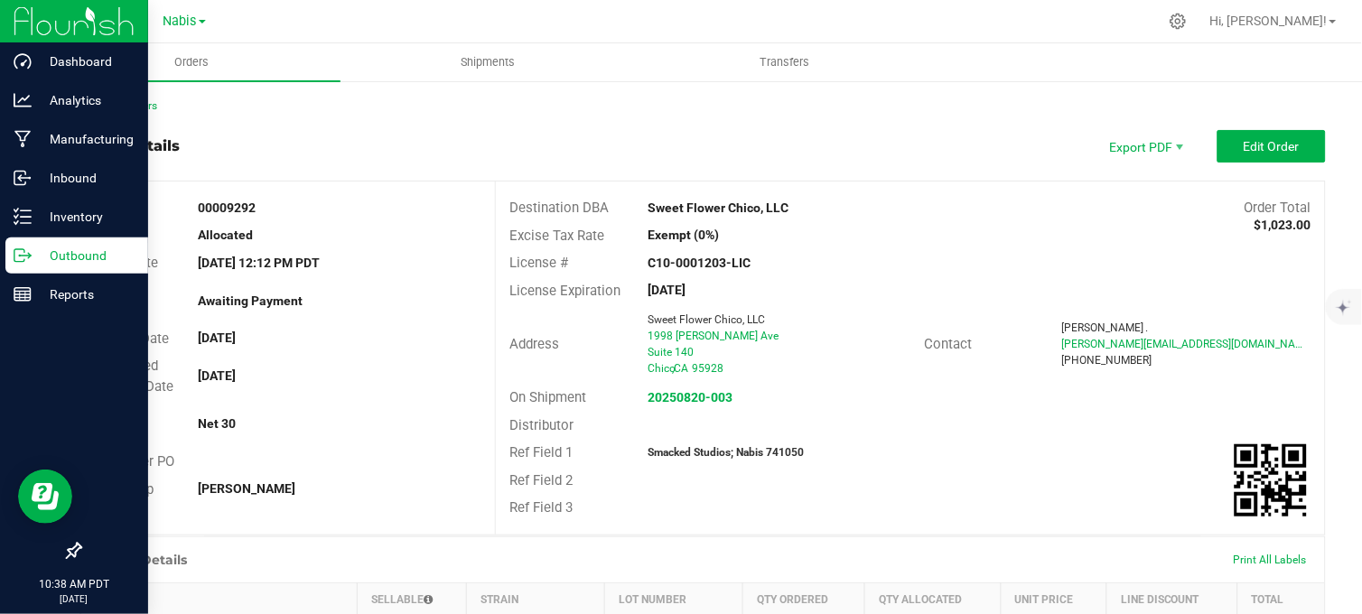
click at [33, 260] on p "Outbound" at bounding box center [86, 256] width 108 height 22
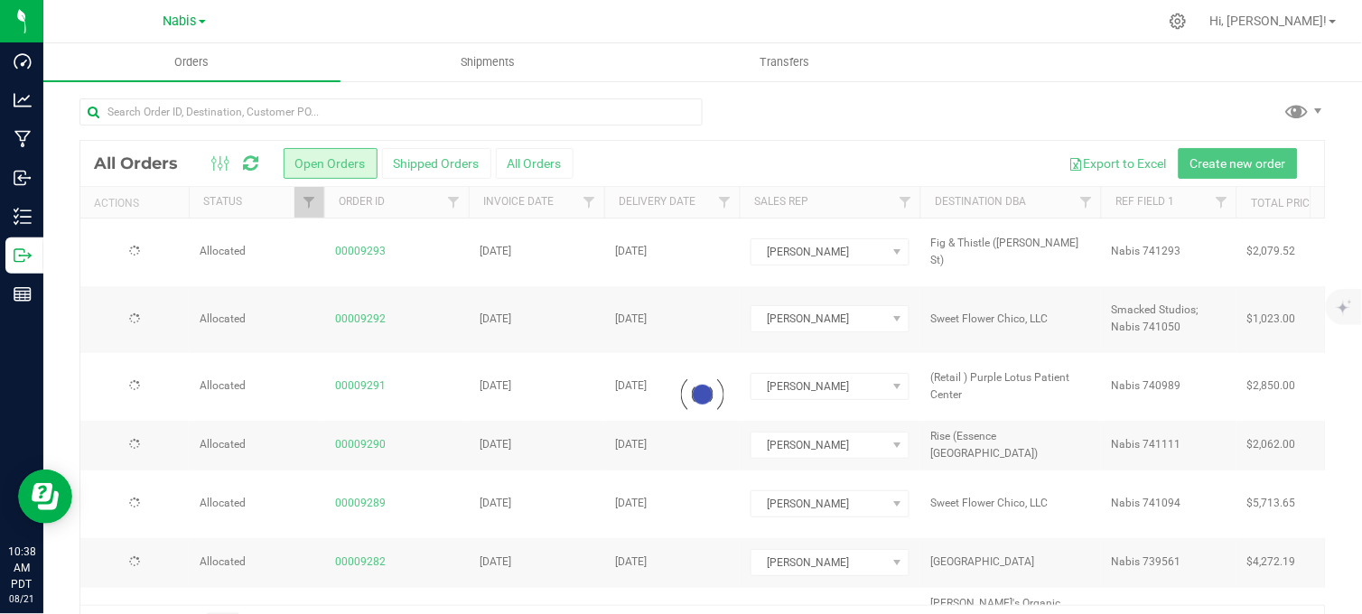
click at [860, 129] on div at bounding box center [702, 119] width 1246 height 42
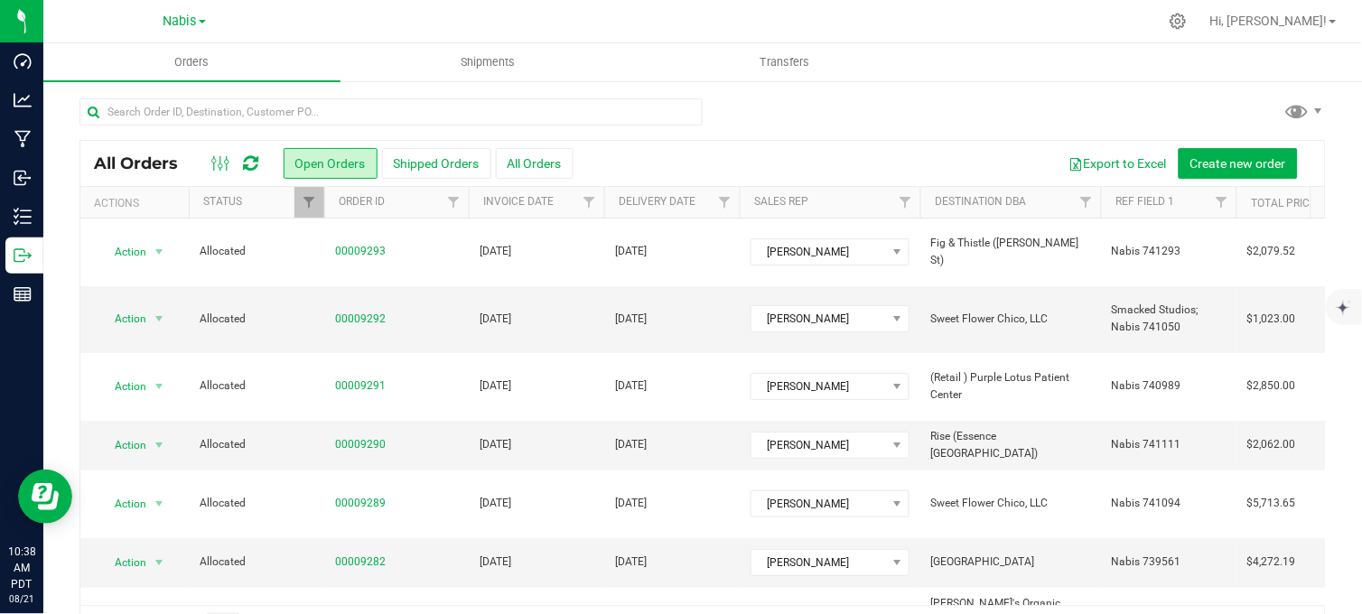
click at [880, 121] on div at bounding box center [702, 119] width 1246 height 42
click at [778, 121] on div at bounding box center [702, 119] width 1246 height 42
click at [56, 355] on div "All Orders Open Orders Shipped Orders All Orders Export to Excel Create new ord…" at bounding box center [702, 373] width 1318 height 588
click at [818, 106] on div at bounding box center [702, 119] width 1246 height 42
click at [939, 108] on div at bounding box center [702, 119] width 1246 height 42
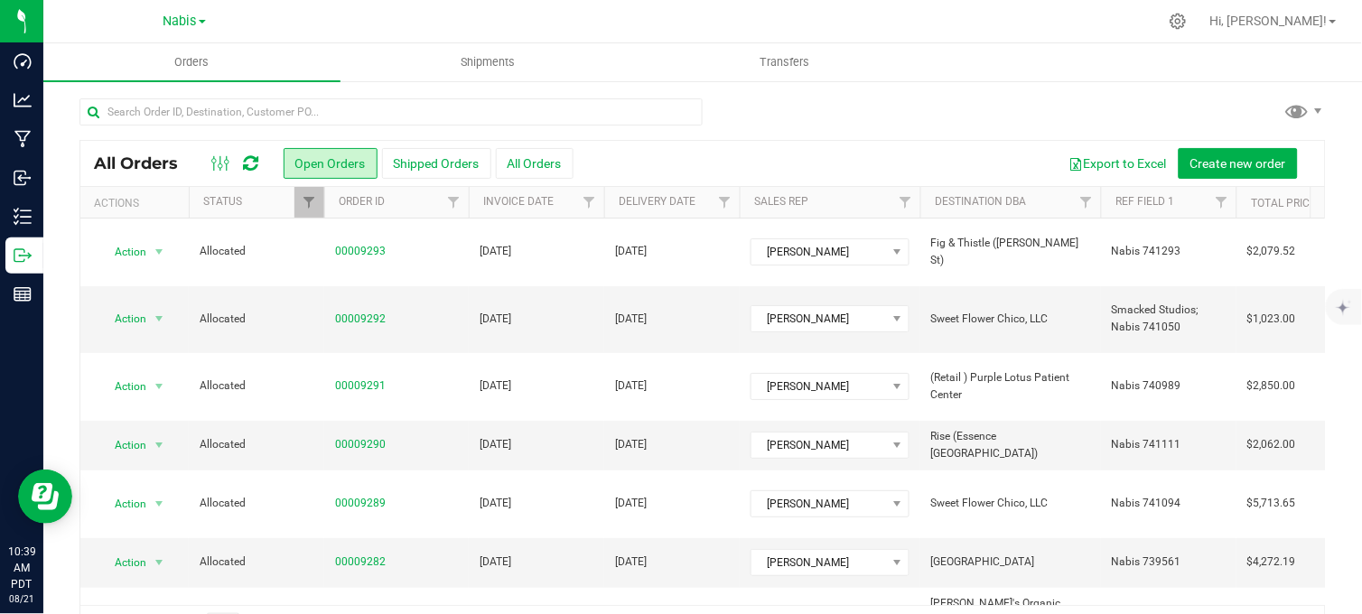
click at [952, 105] on div at bounding box center [702, 119] width 1246 height 42
click at [174, 12] on link "Nabis" at bounding box center [184, 20] width 42 height 17
click at [147, 69] on link "MSR Supply" at bounding box center [184, 63] width 264 height 24
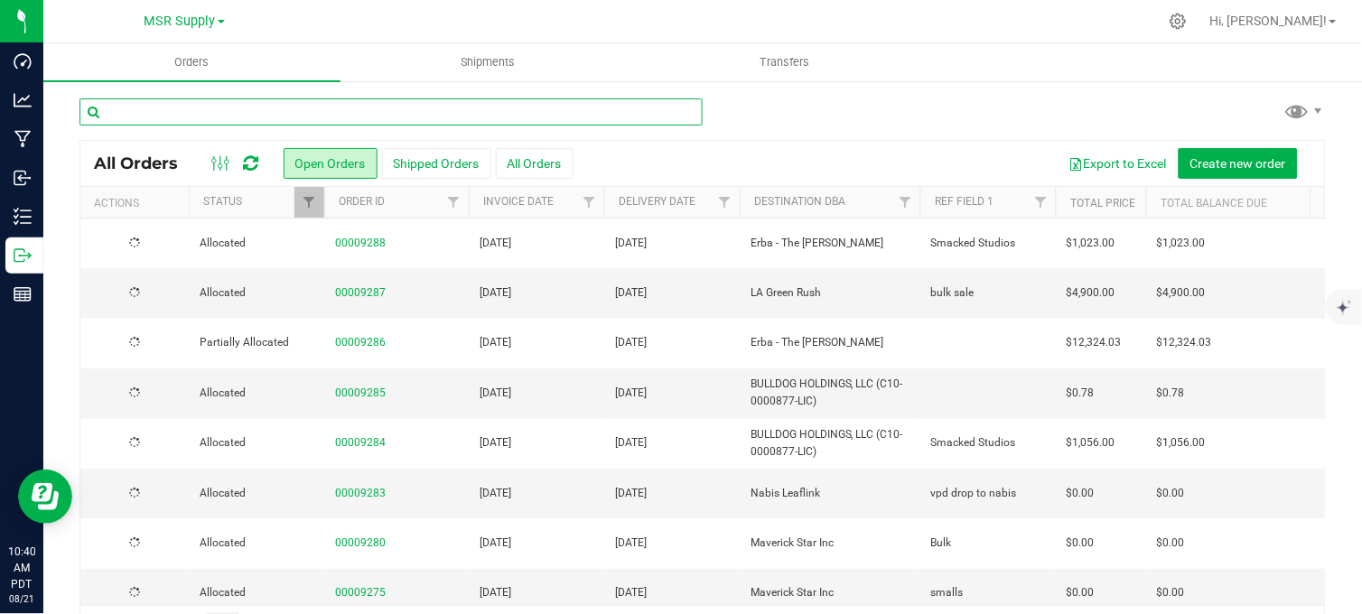
click at [312, 114] on input "text" at bounding box center [390, 111] width 623 height 27
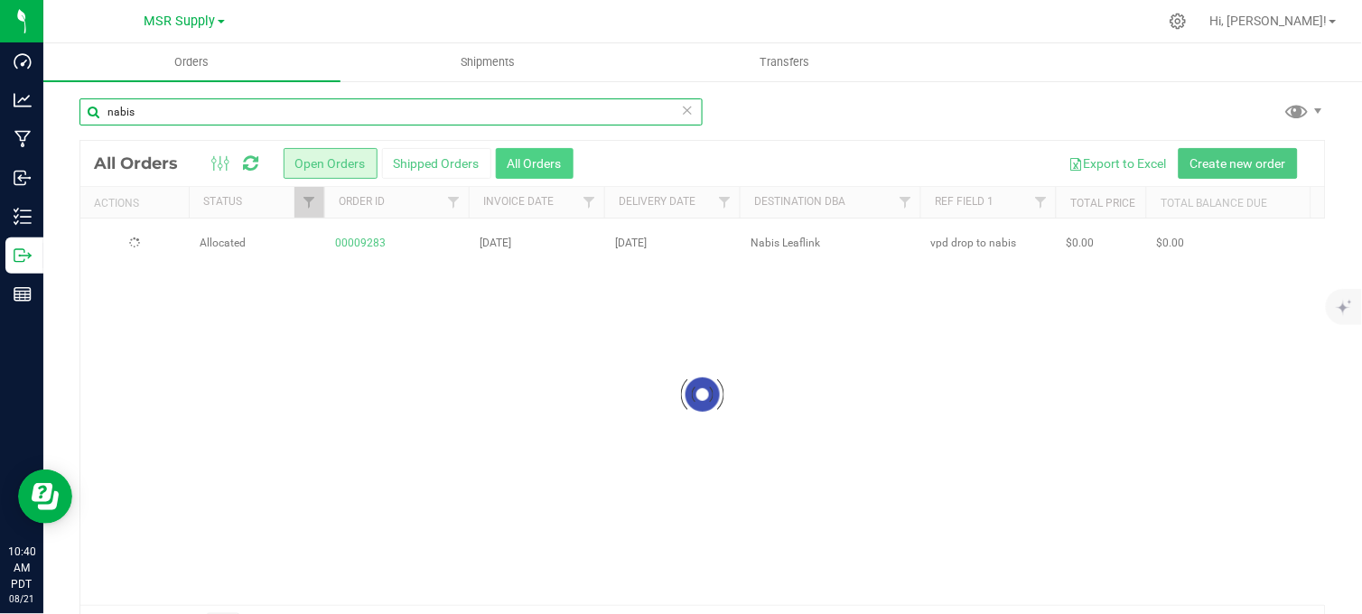
type input "nabis"
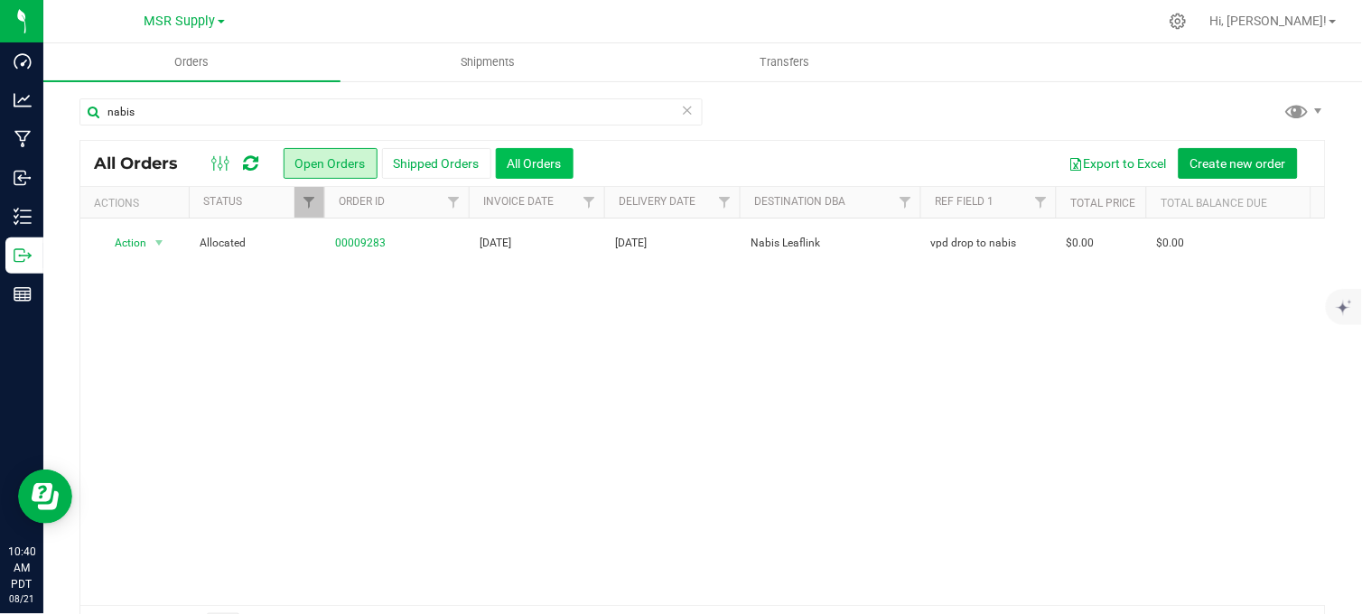
click at [538, 165] on button "All Orders" at bounding box center [535, 163] width 78 height 31
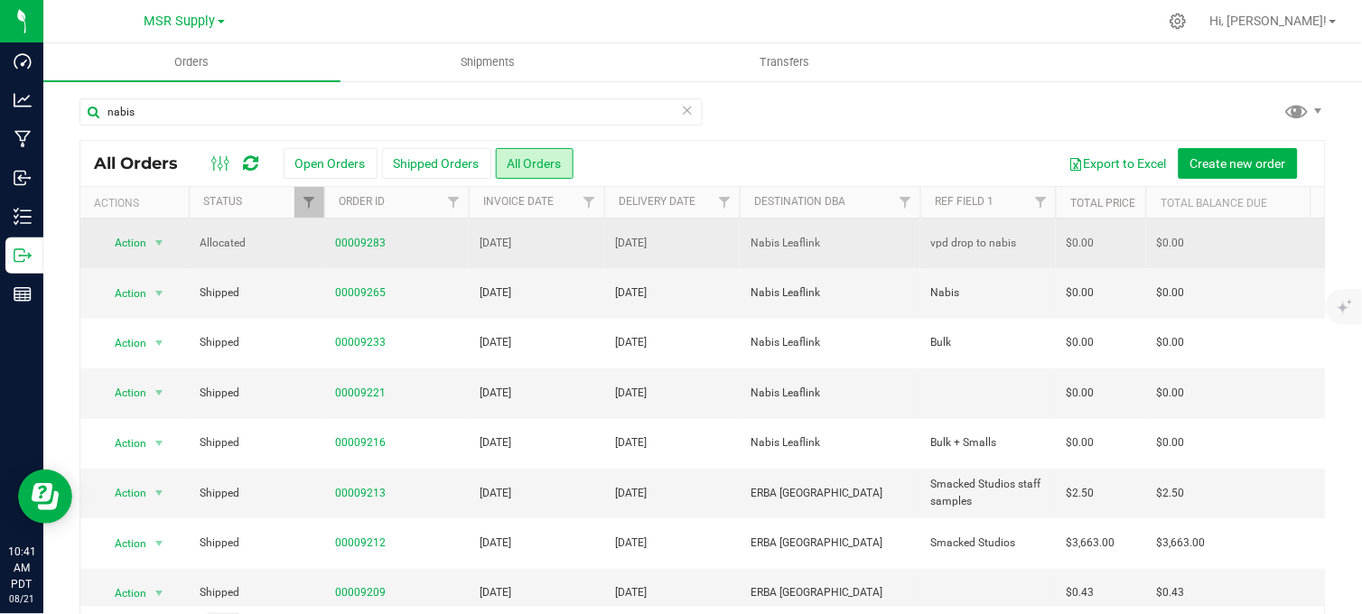
copy span "Nabis Leaflink"
drag, startPoint x: 822, startPoint y: 244, endPoint x: 748, endPoint y: 249, distance: 74.2
click at [748, 249] on td "Nabis Leaflink" at bounding box center [830, 244] width 181 height 50
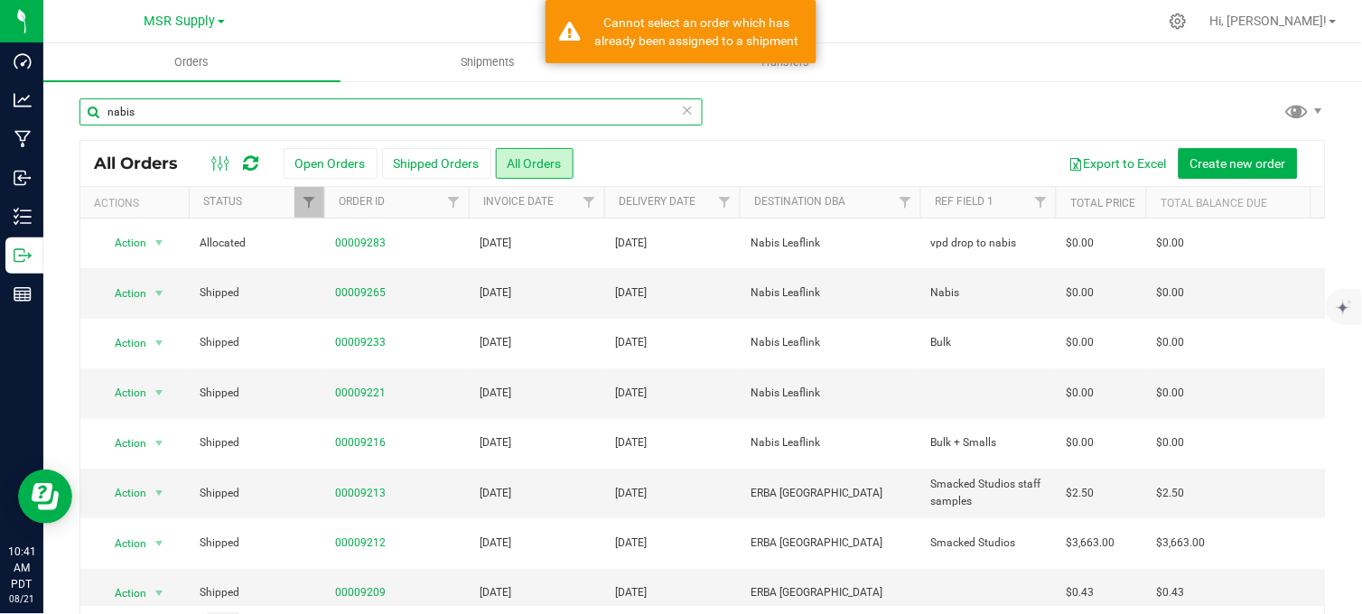
drag, startPoint x: 154, startPoint y: 112, endPoint x: 90, endPoint y: 123, distance: 64.1
click at [90, 123] on input "nabis" at bounding box center [390, 111] width 623 height 27
paste input "Nabis Leaflink"
type input "Nabis Leaflink"
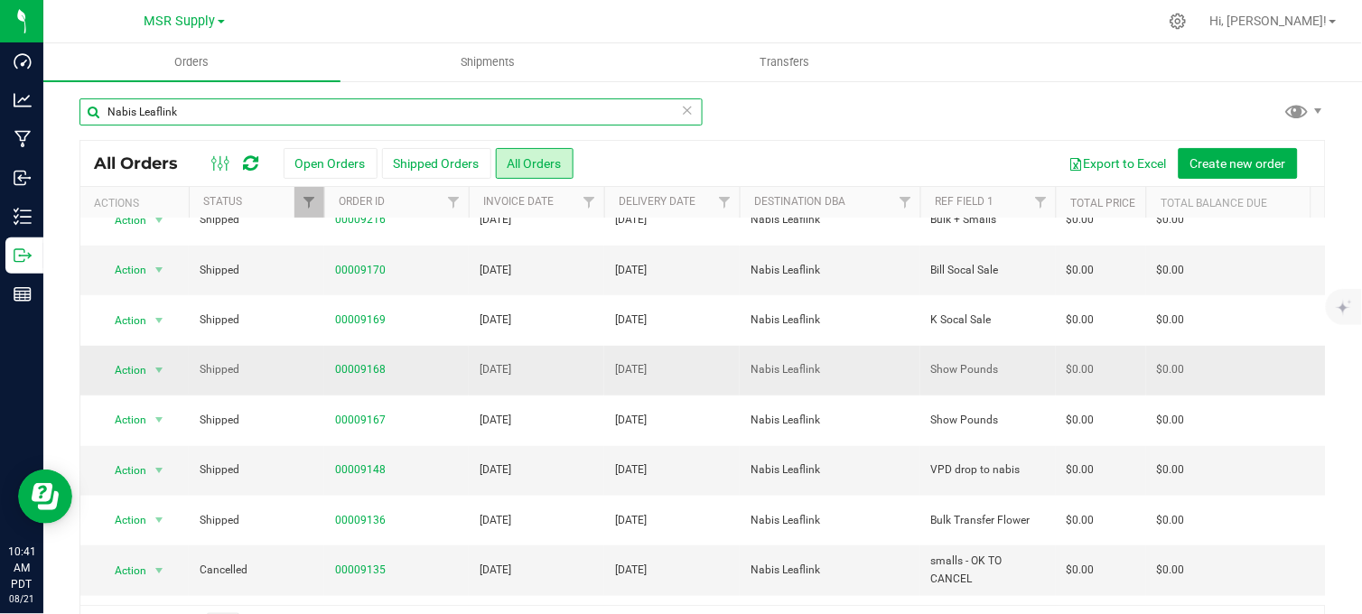
scroll to position [200, 0]
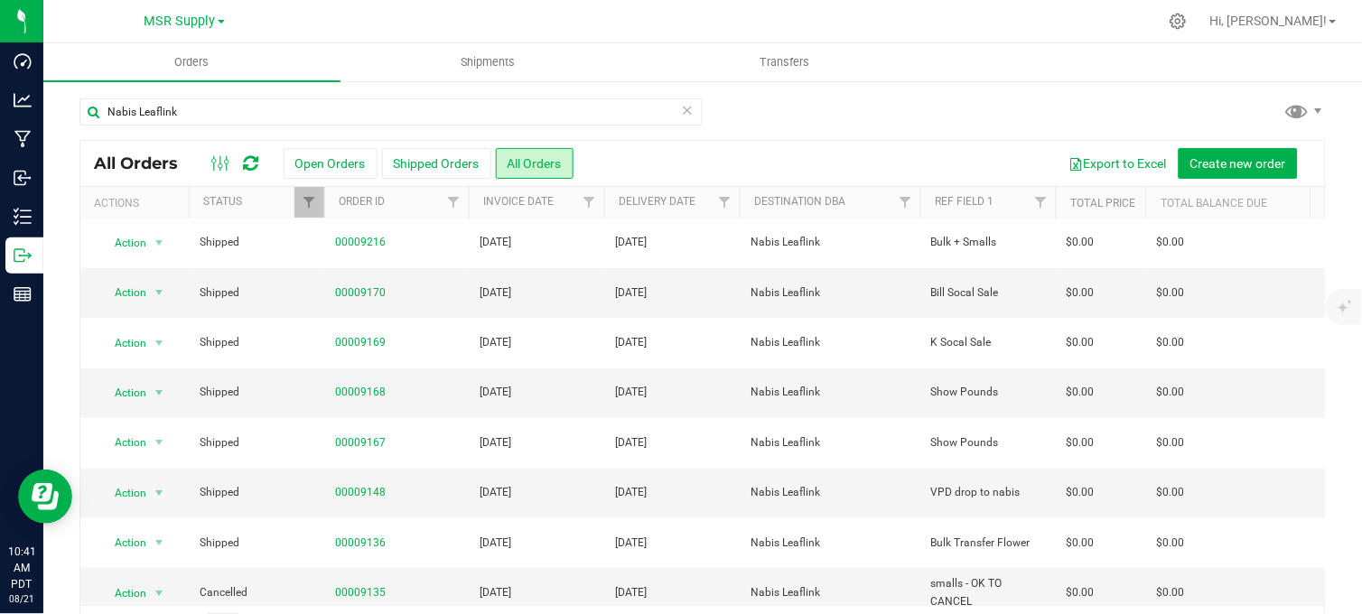
click at [935, 22] on div at bounding box center [740, 21] width 834 height 35
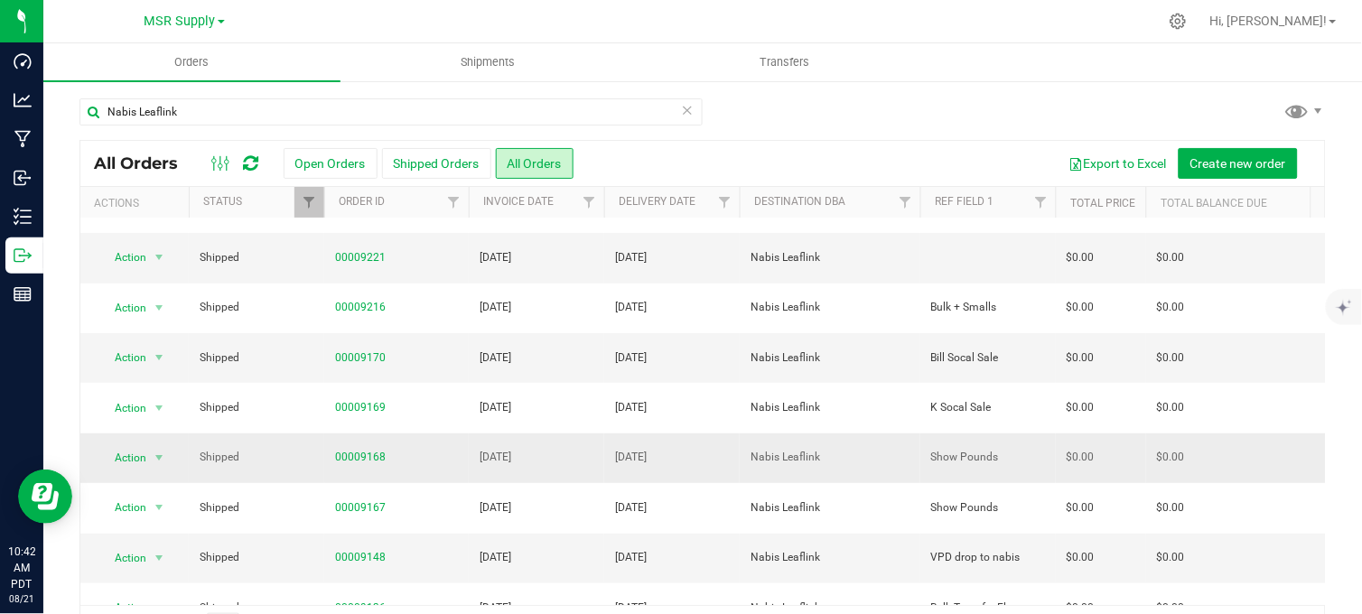
scroll to position [100, 0]
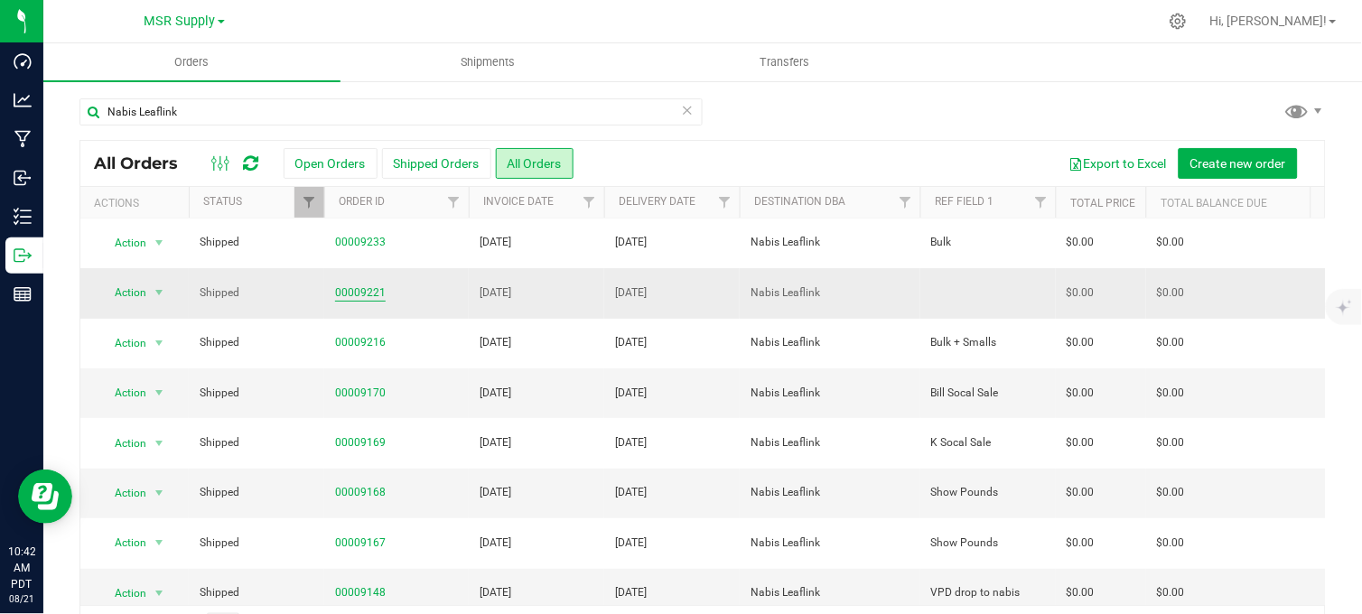
click at [343, 293] on link "00009221" at bounding box center [360, 292] width 51 height 17
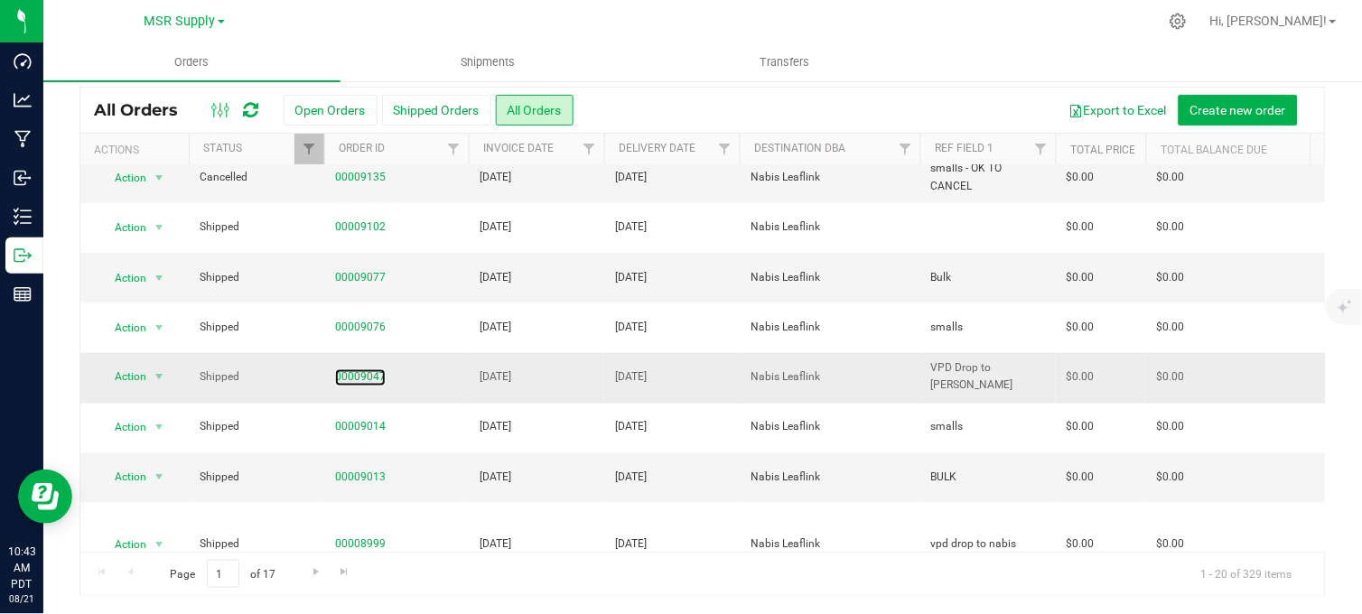
scroll to position [663, 0]
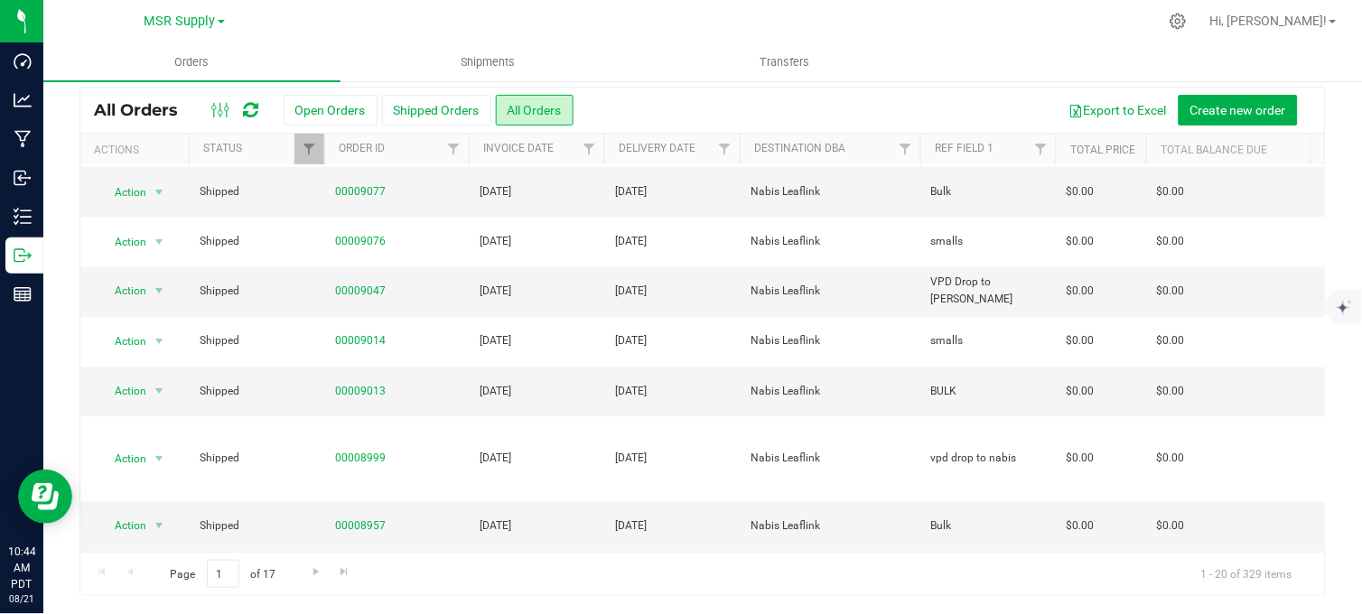
click at [670, 16] on div at bounding box center [740, 21] width 834 height 35
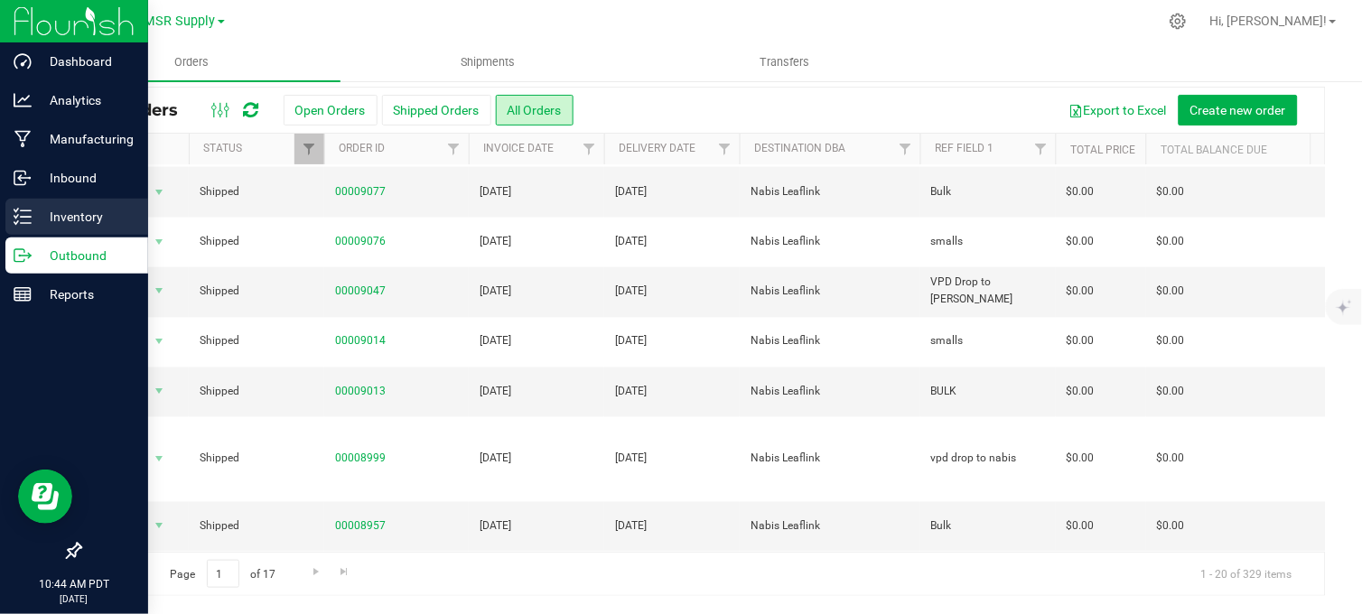
drag, startPoint x: 25, startPoint y: 219, endPoint x: 37, endPoint y: 218, distance: 11.9
click at [25, 219] on icon at bounding box center [23, 217] width 18 height 18
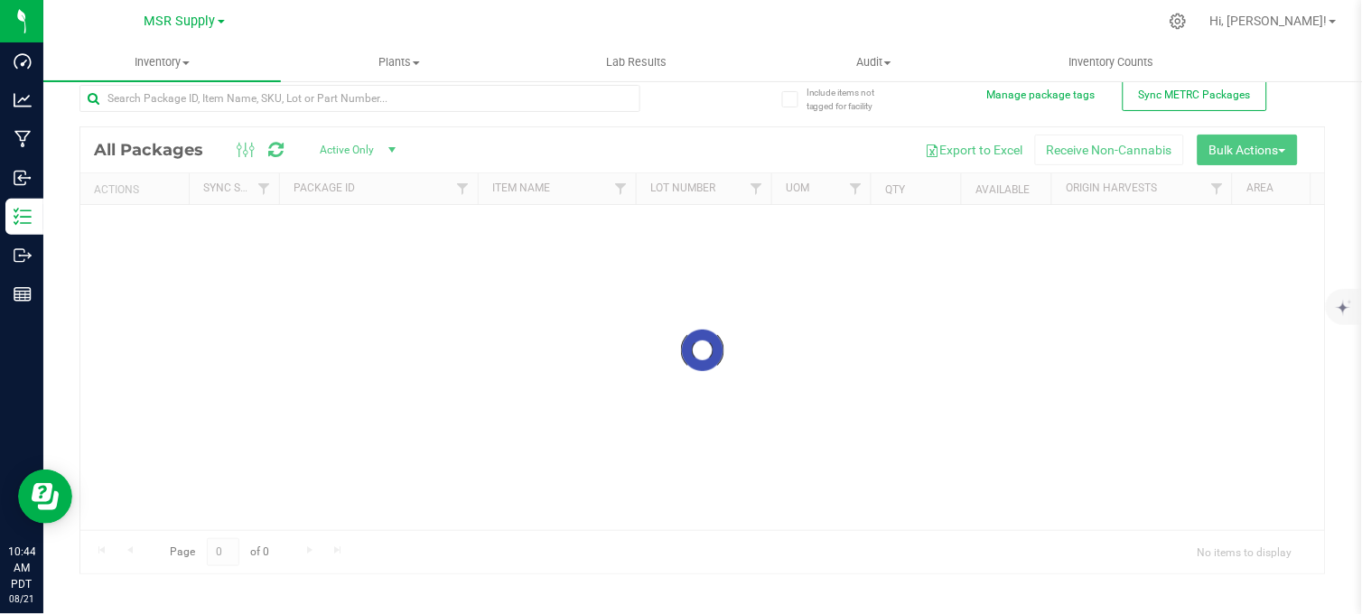
scroll to position [15, 0]
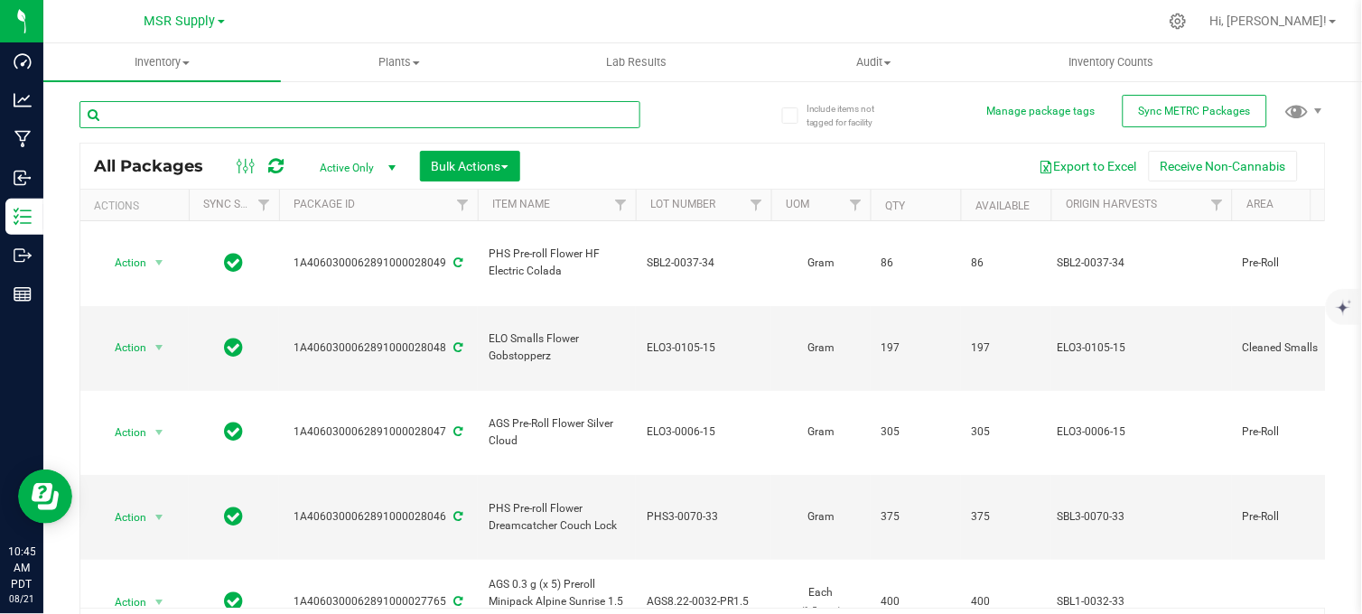
click at [329, 115] on input "text" at bounding box center [359, 114] width 561 height 27
type input "ags eighth"
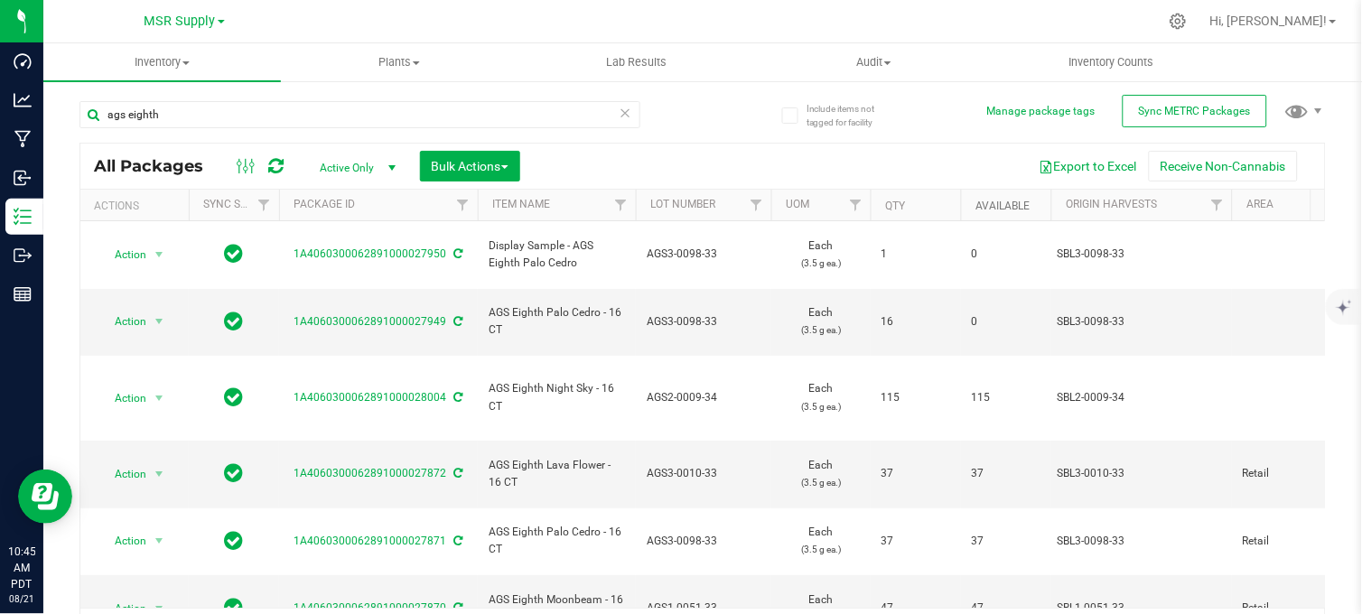
click at [1013, 202] on link "Available" at bounding box center [1002, 206] width 54 height 13
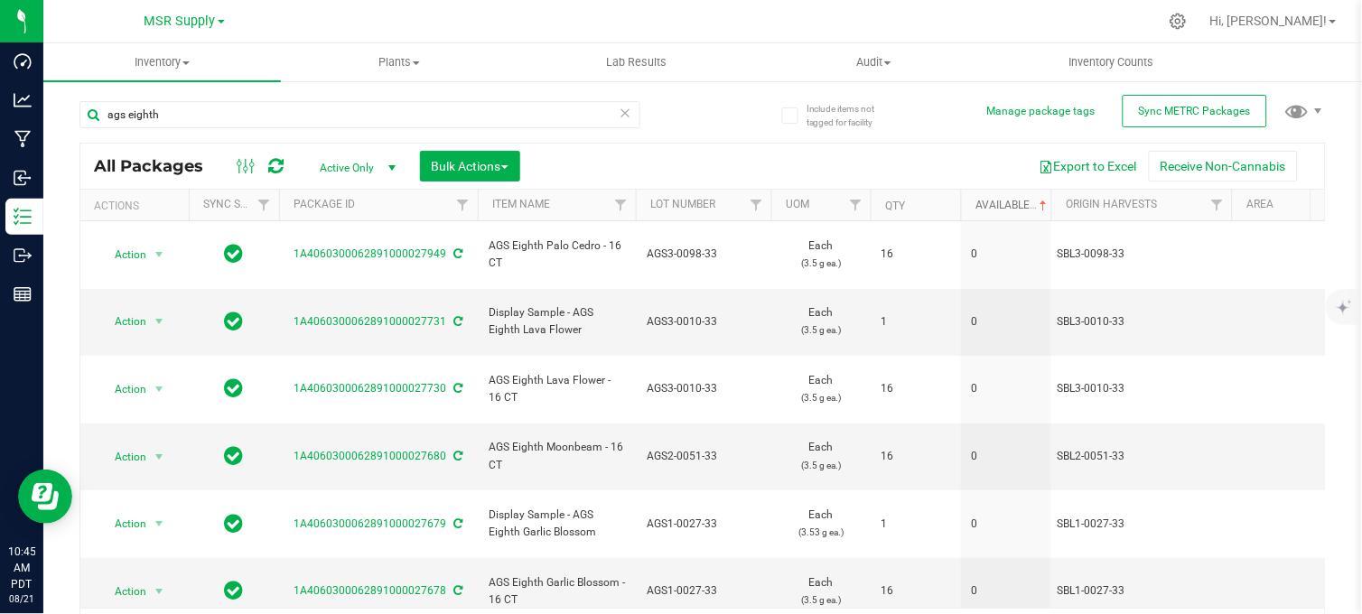
click at [1012, 202] on link "Available" at bounding box center [1012, 205] width 75 height 13
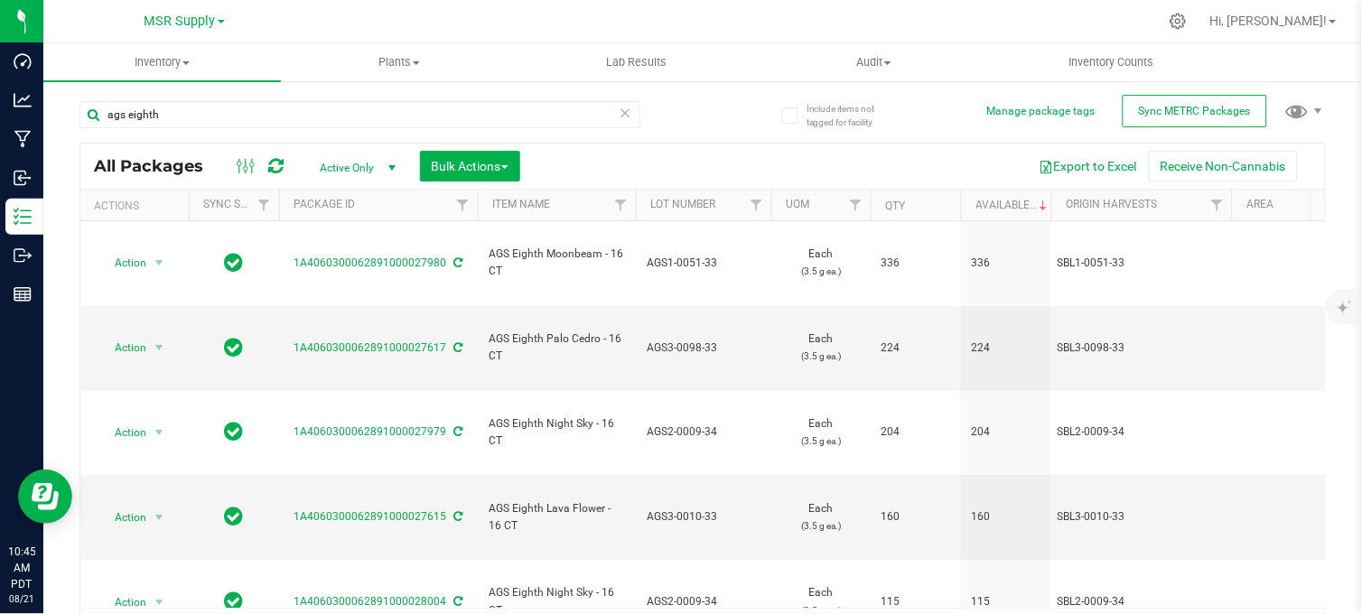
click at [698, 94] on div "ags eighth All Packages Active Only Active Only Lab Samples Locked All External…" at bounding box center [702, 368] width 1246 height 568
click at [698, 97] on div "ags eighth All Packages Active Only Active Only Lab Samples Locked All External…" at bounding box center [702, 368] width 1246 height 568
click at [719, 114] on div "ags eighth All Packages Active Only Active Only Lab Samples Locked All External…" at bounding box center [702, 368] width 1246 height 568
drag, startPoint x: 341, startPoint y: 28, endPoint x: 356, endPoint y: 24, distance: 14.9
click at [341, 28] on div at bounding box center [740, 21] width 834 height 35
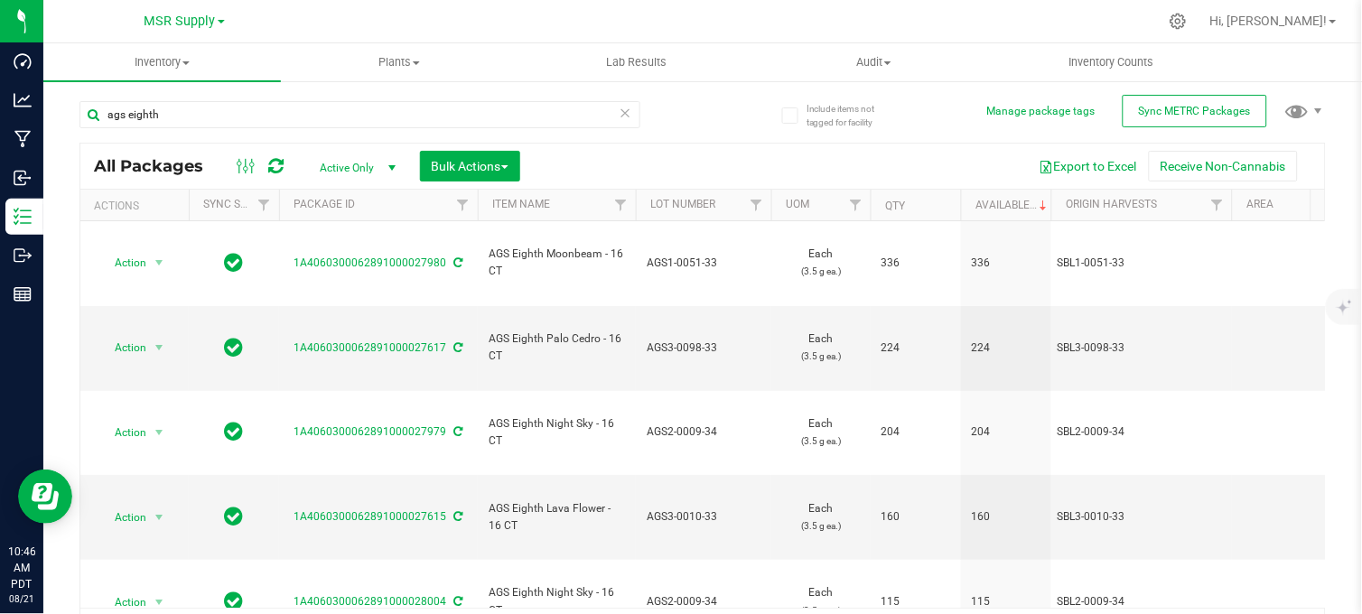
click at [368, 14] on div at bounding box center [740, 21] width 834 height 35
click at [412, 41] on nav "MSR Supply MSR Supply Nabis Hi, Stevie!" at bounding box center [702, 21] width 1318 height 43
click at [470, 13] on div at bounding box center [740, 21] width 834 height 35
click at [712, 112] on div "ags eighth All Packages Active Only Active Only Lab Samples Locked All External…" at bounding box center [702, 368] width 1246 height 568
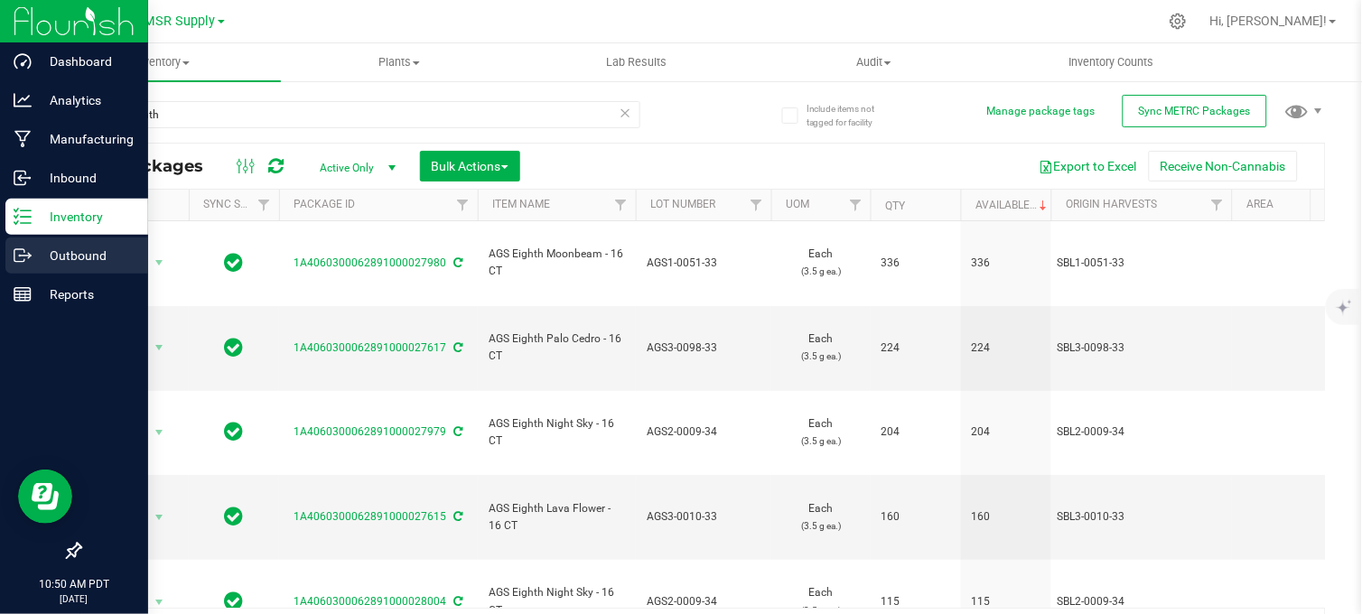
drag, startPoint x: 24, startPoint y: 242, endPoint x: 132, endPoint y: 253, distance: 108.0
click at [24, 242] on div "Outbound" at bounding box center [76, 255] width 143 height 36
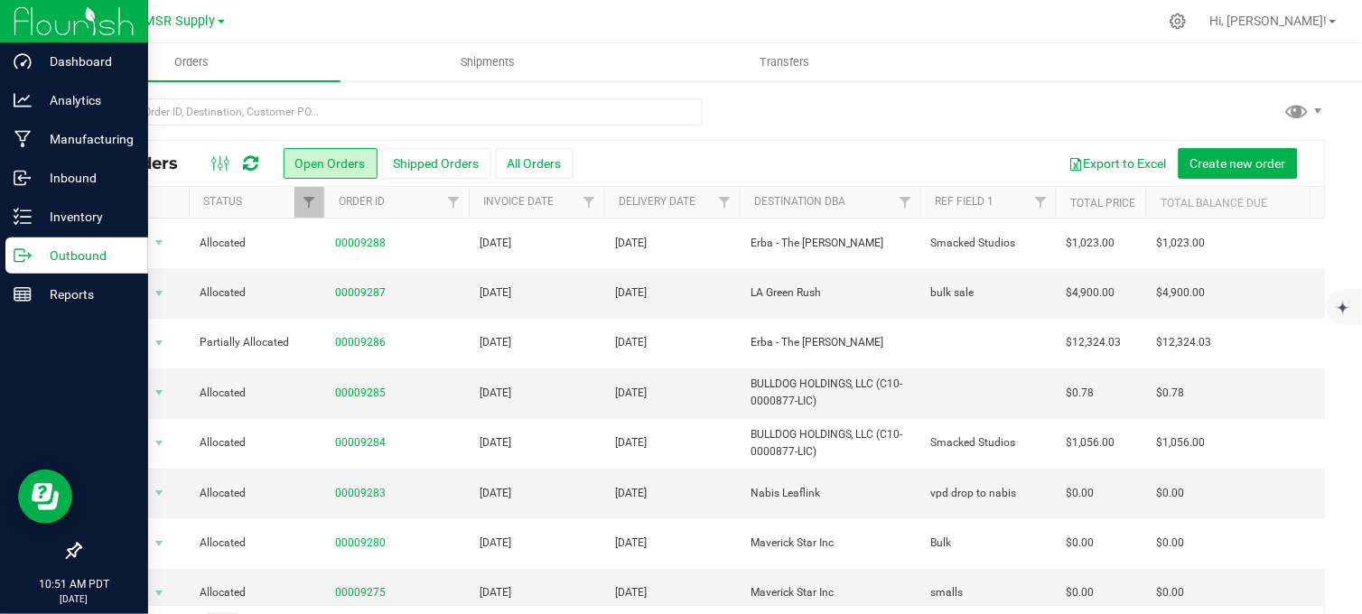
click at [798, 130] on div at bounding box center [702, 119] width 1246 height 42
click at [802, 127] on div at bounding box center [702, 119] width 1246 height 42
click at [790, 112] on div at bounding box center [702, 119] width 1246 height 42
click at [449, 5] on div at bounding box center [740, 21] width 834 height 35
click at [147, 22] on span "MSR Supply" at bounding box center [179, 22] width 71 height 16
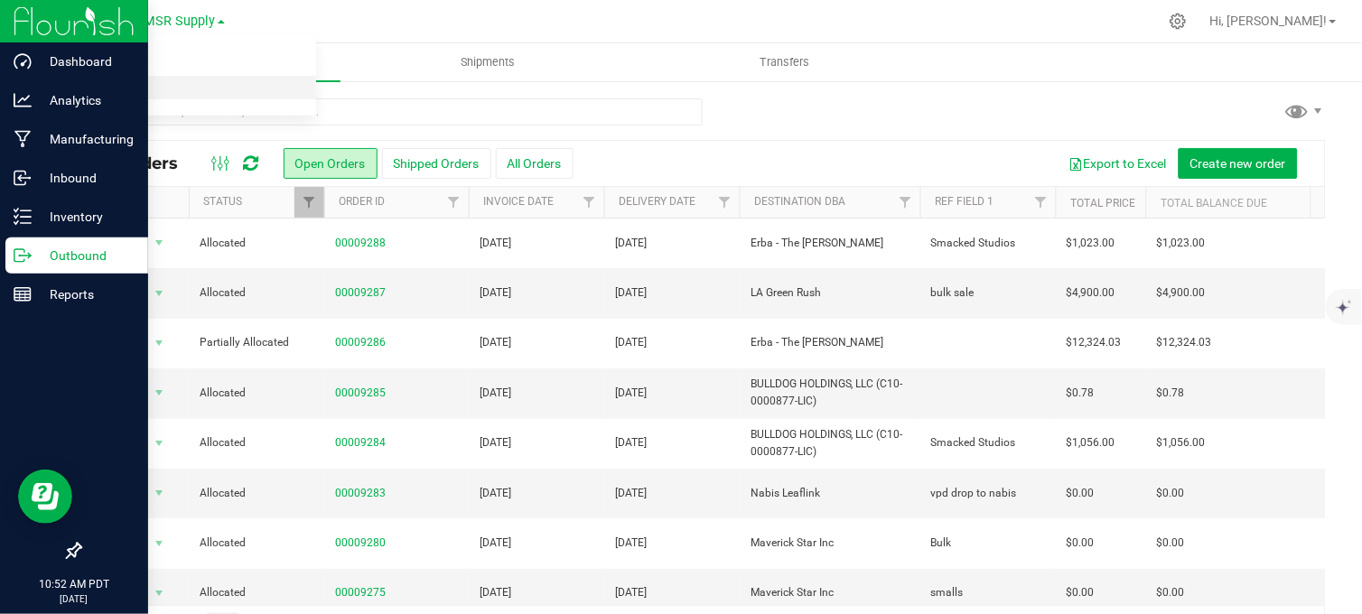
click at [127, 94] on link "Nabis" at bounding box center [184, 88] width 264 height 24
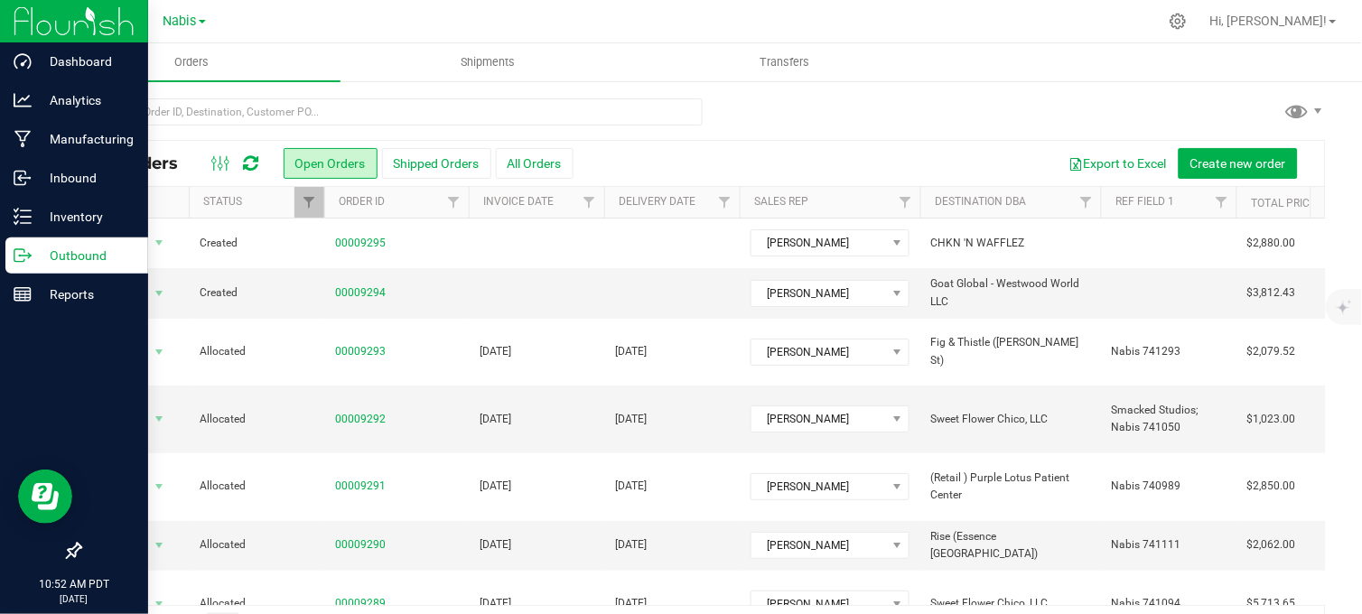
drag, startPoint x: 368, startPoint y: 14, endPoint x: 372, endPoint y: 25, distance: 11.4
click at [368, 14] on div at bounding box center [740, 21] width 834 height 35
click at [337, 293] on link "00009294" at bounding box center [360, 292] width 51 height 17
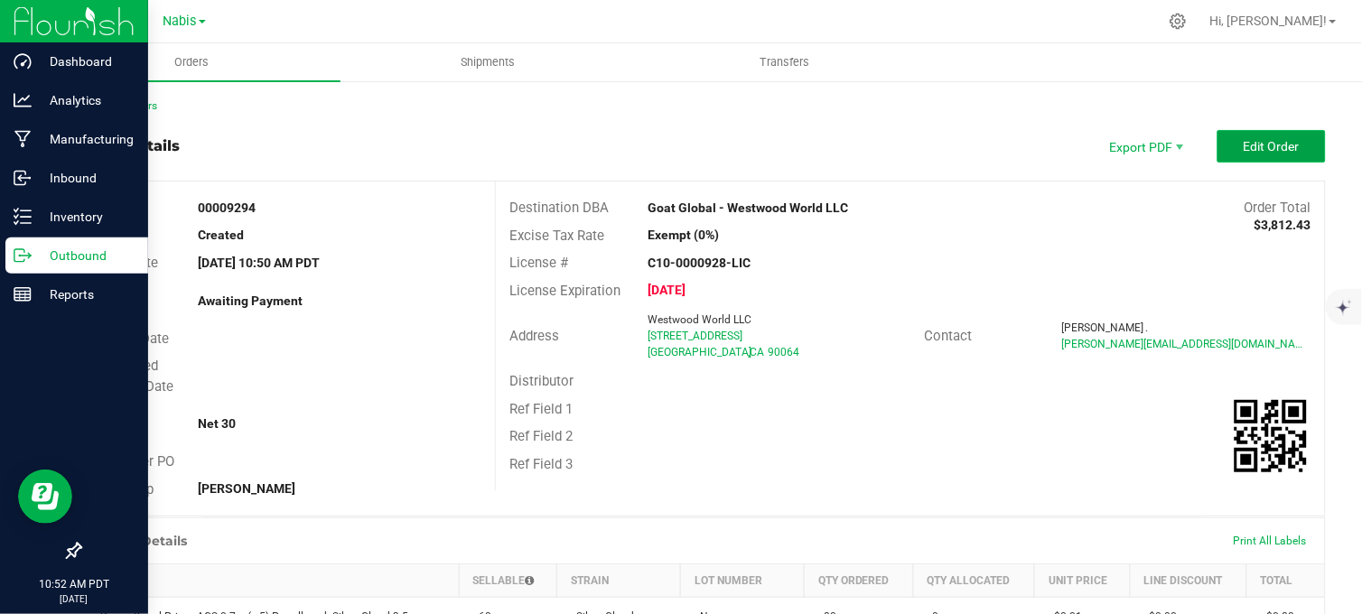
click at [1240, 137] on button "Edit Order" at bounding box center [1271, 146] width 108 height 33
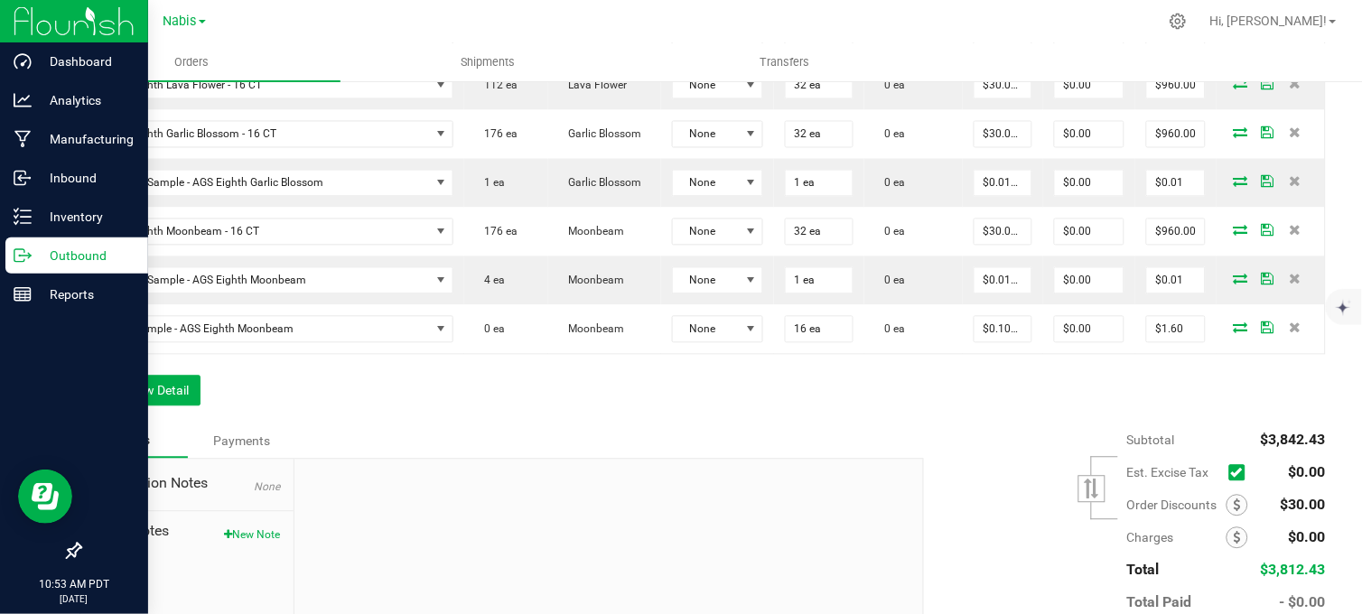
scroll to position [802, 0]
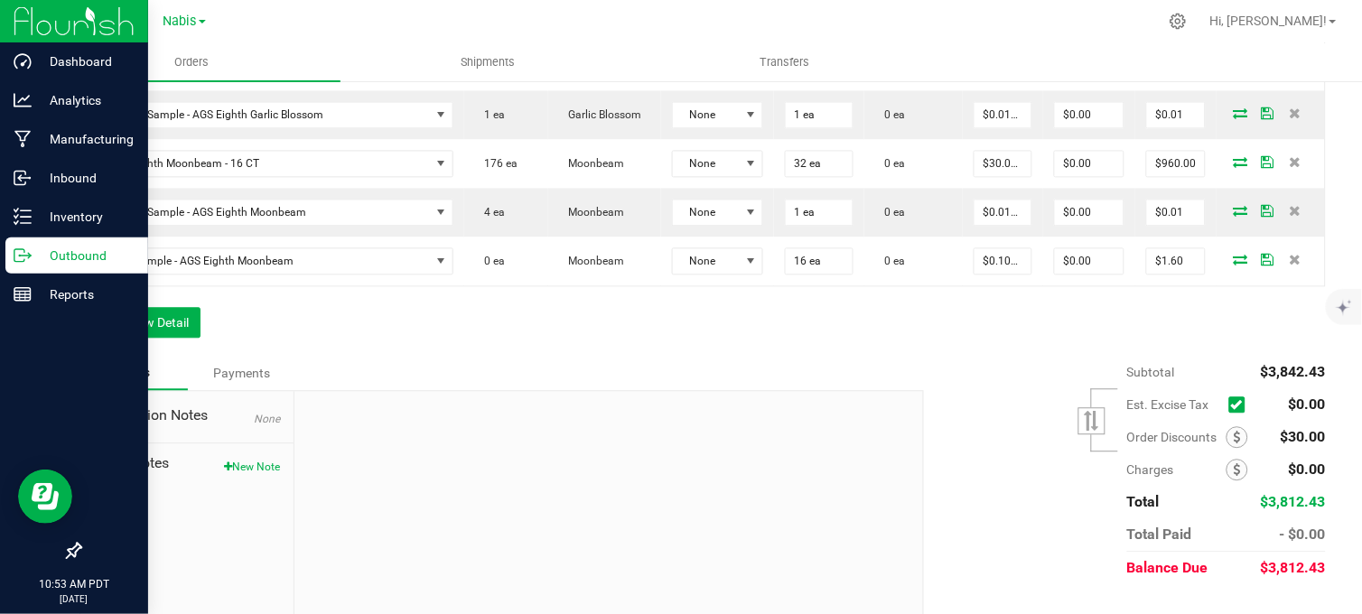
click at [451, 349] on div "Order Details Print All Labels Item Sellable Strain Lot Number Qty Ordered Qty …" at bounding box center [702, 55] width 1246 height 604
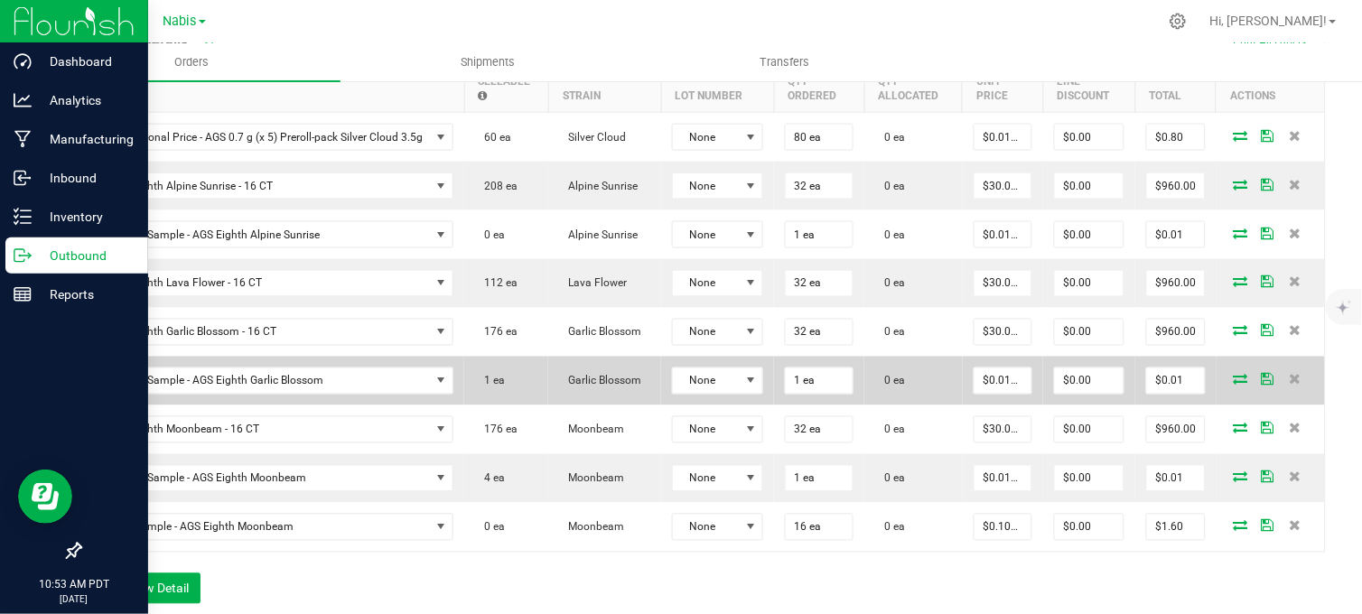
scroll to position [501, 0]
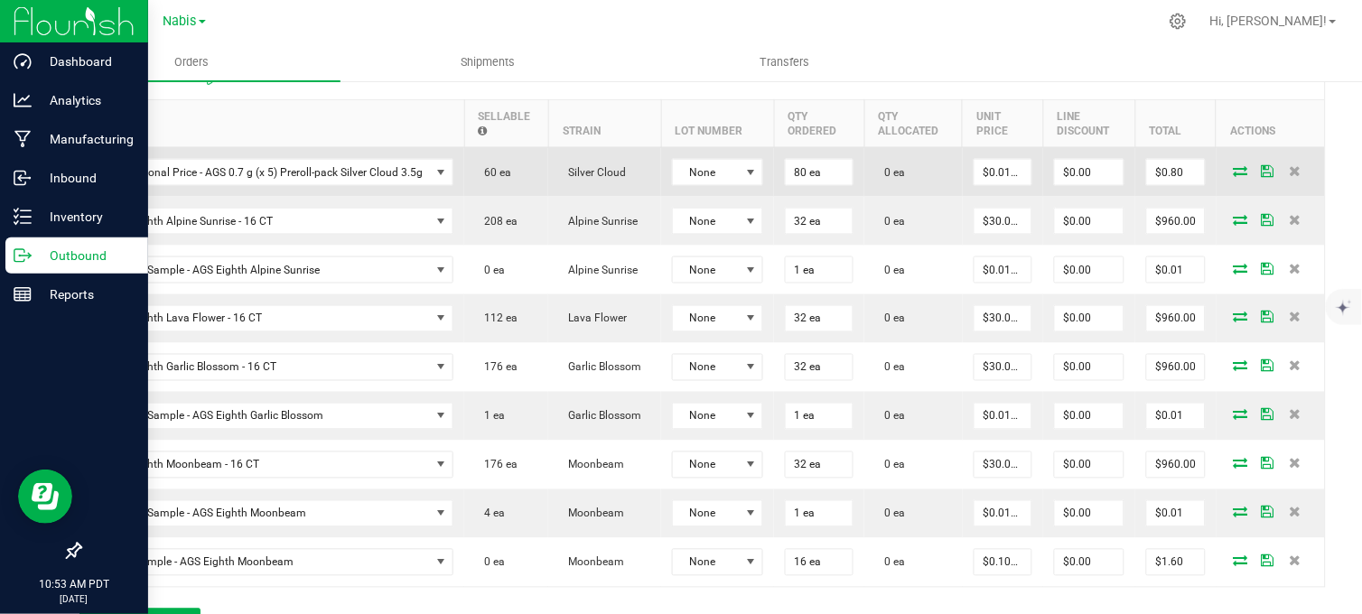
click at [1233, 172] on icon at bounding box center [1240, 170] width 14 height 11
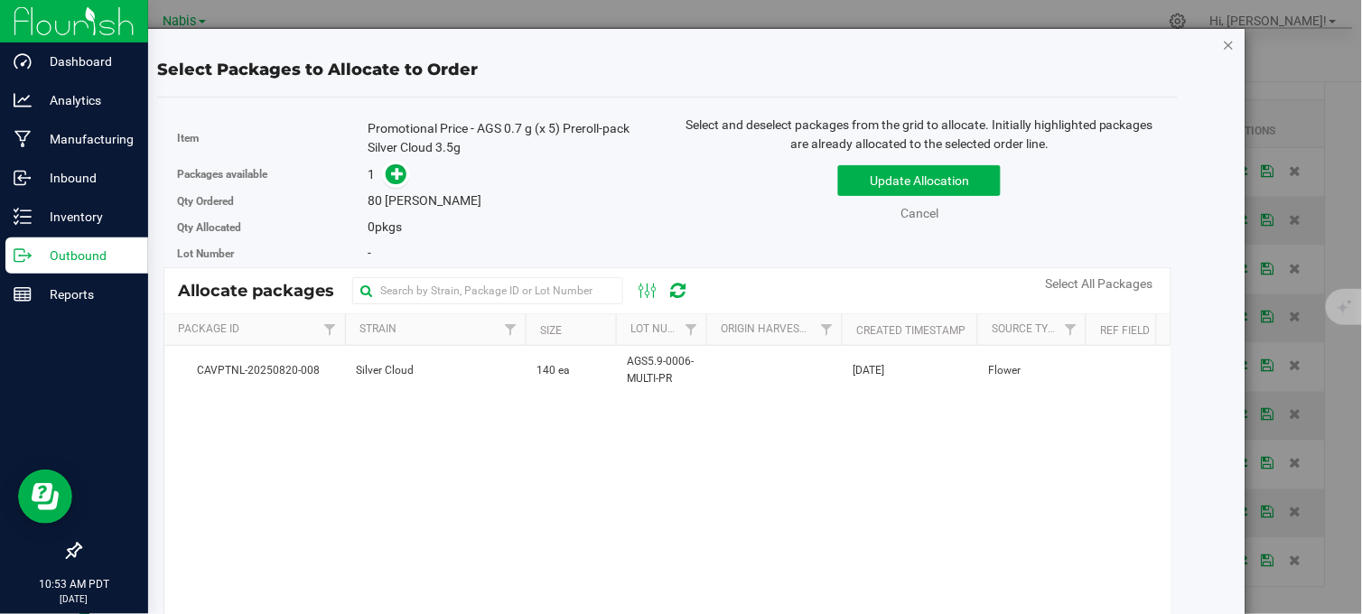
click at [1223, 46] on icon "button" at bounding box center [1229, 44] width 13 height 22
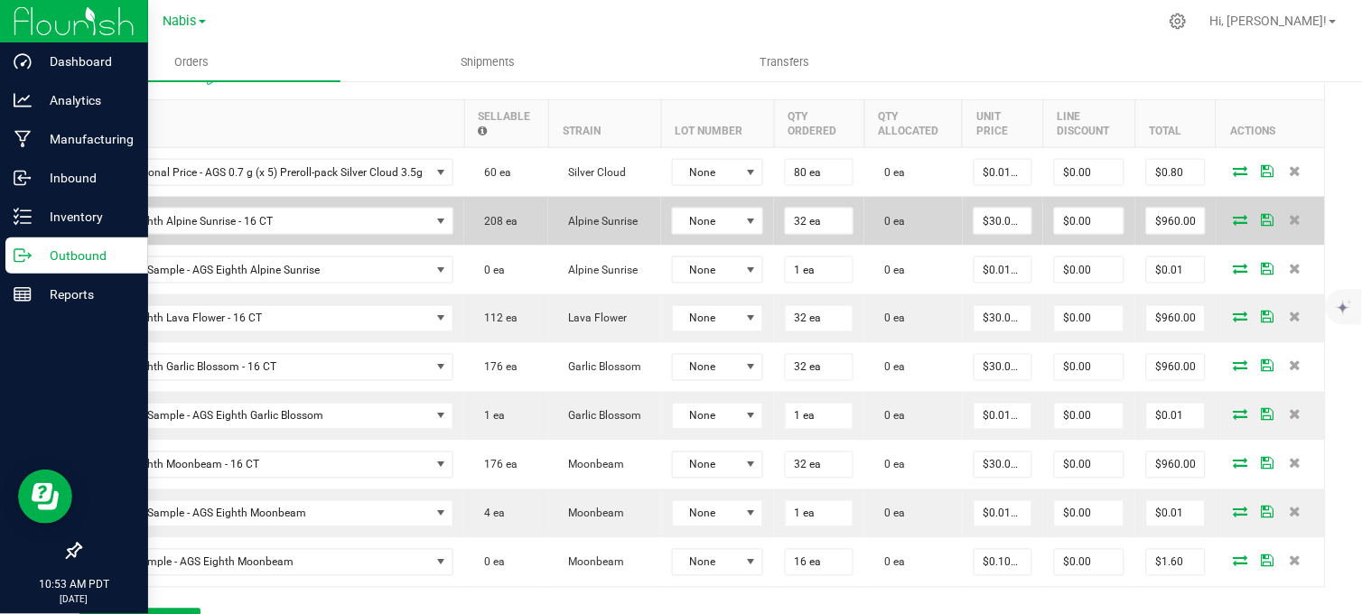
click at [1233, 220] on icon at bounding box center [1240, 219] width 14 height 11
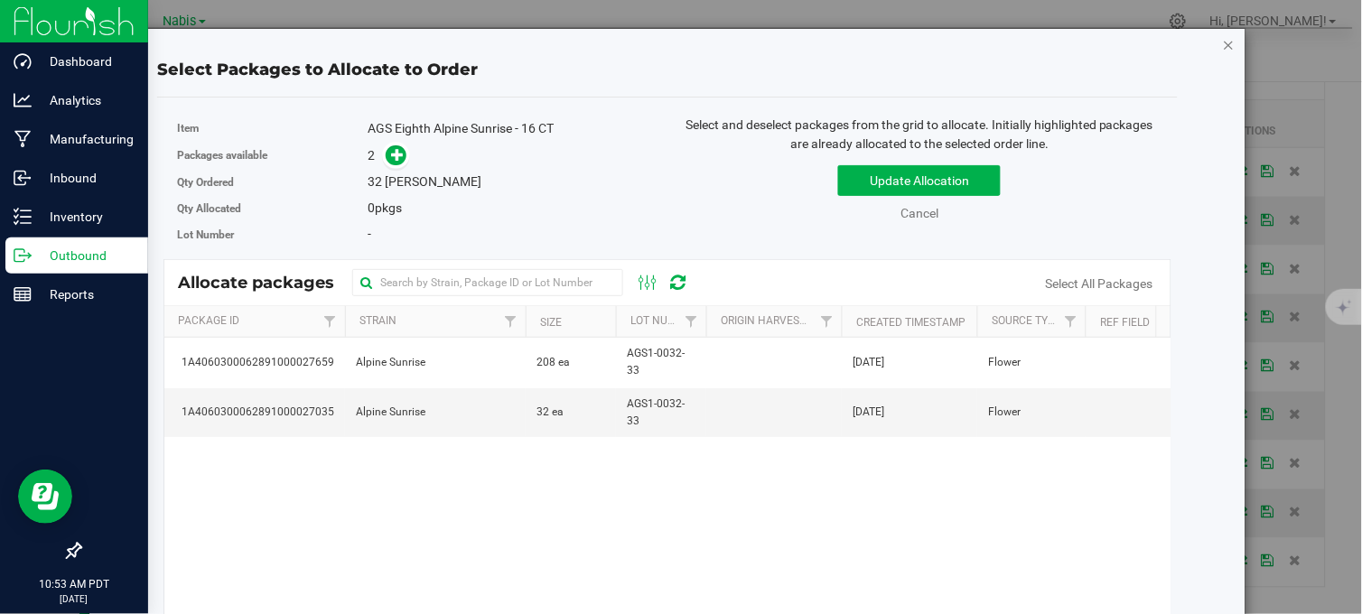
click at [1223, 45] on icon "button" at bounding box center [1229, 44] width 13 height 22
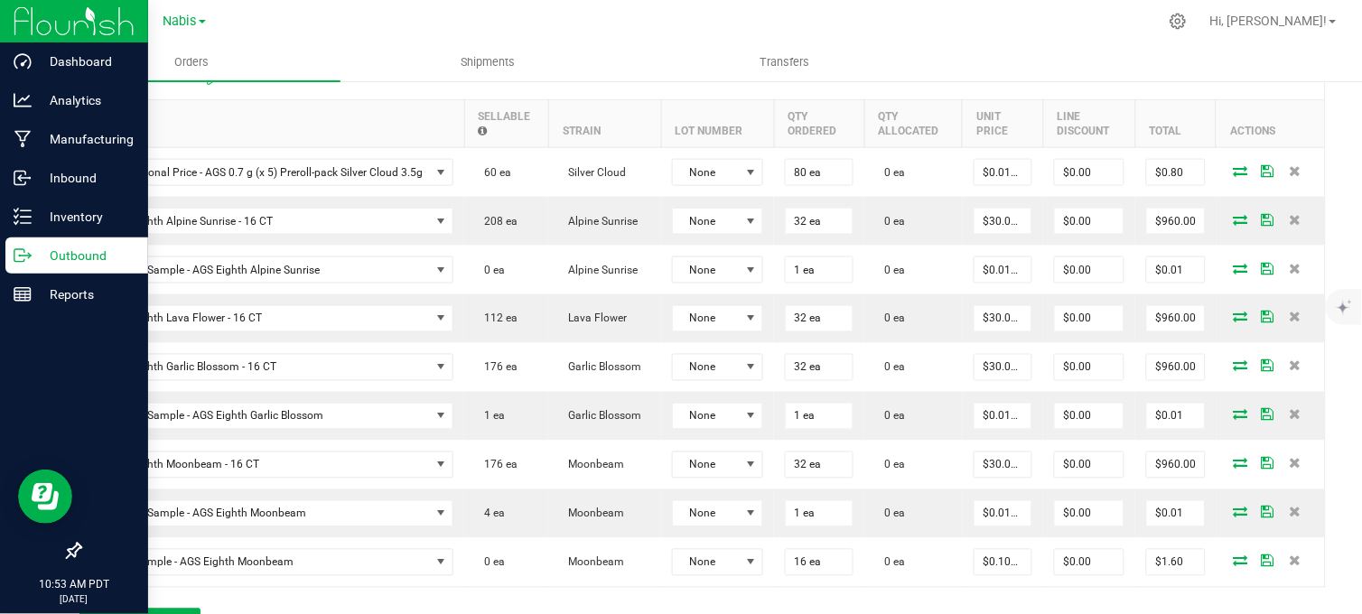
click at [872, 36] on div at bounding box center [740, 21] width 834 height 35
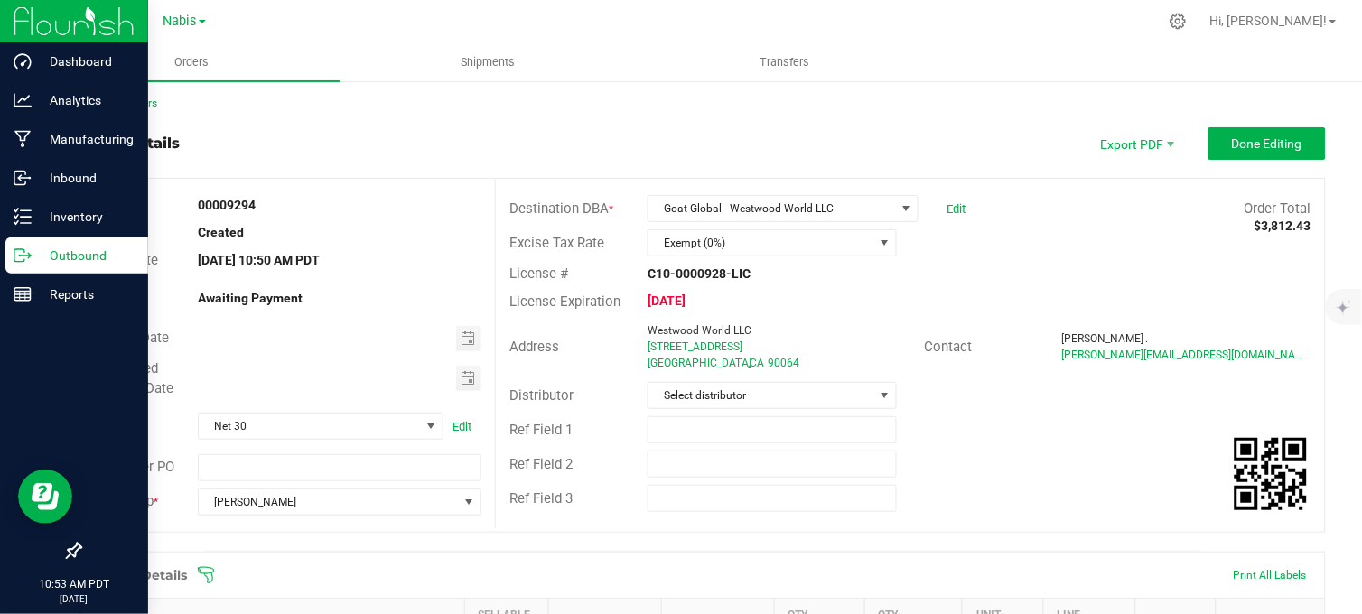
scroll to position [0, 0]
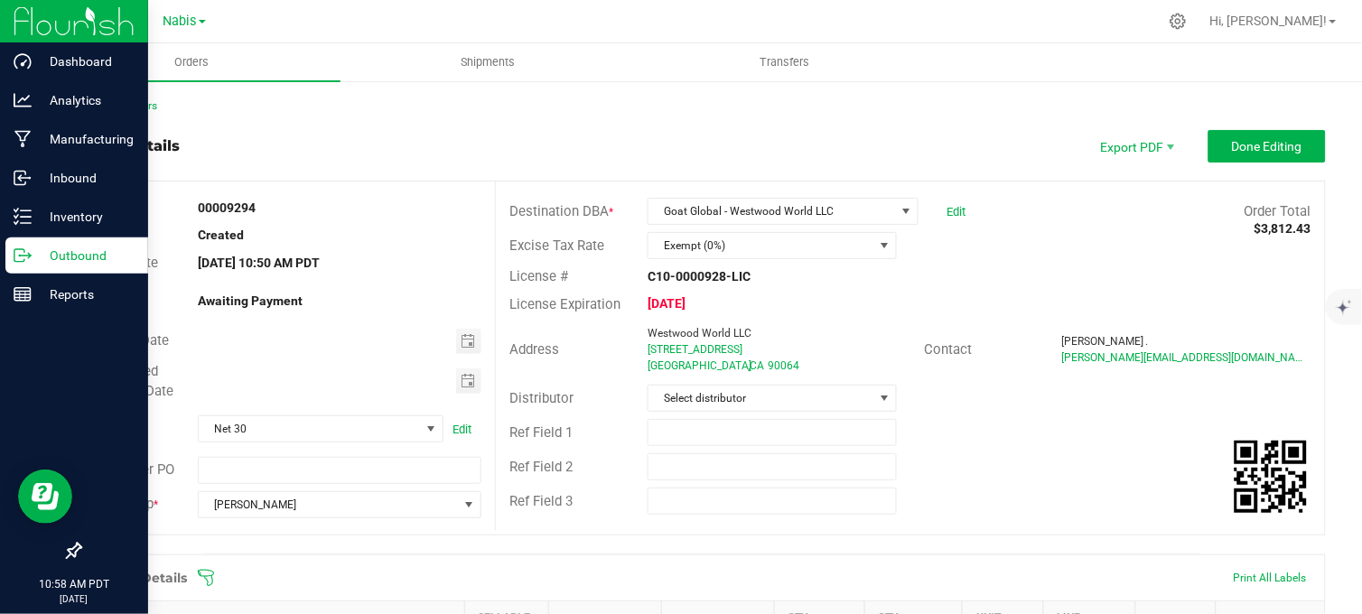
click at [22, 213] on icon at bounding box center [23, 217] width 18 height 18
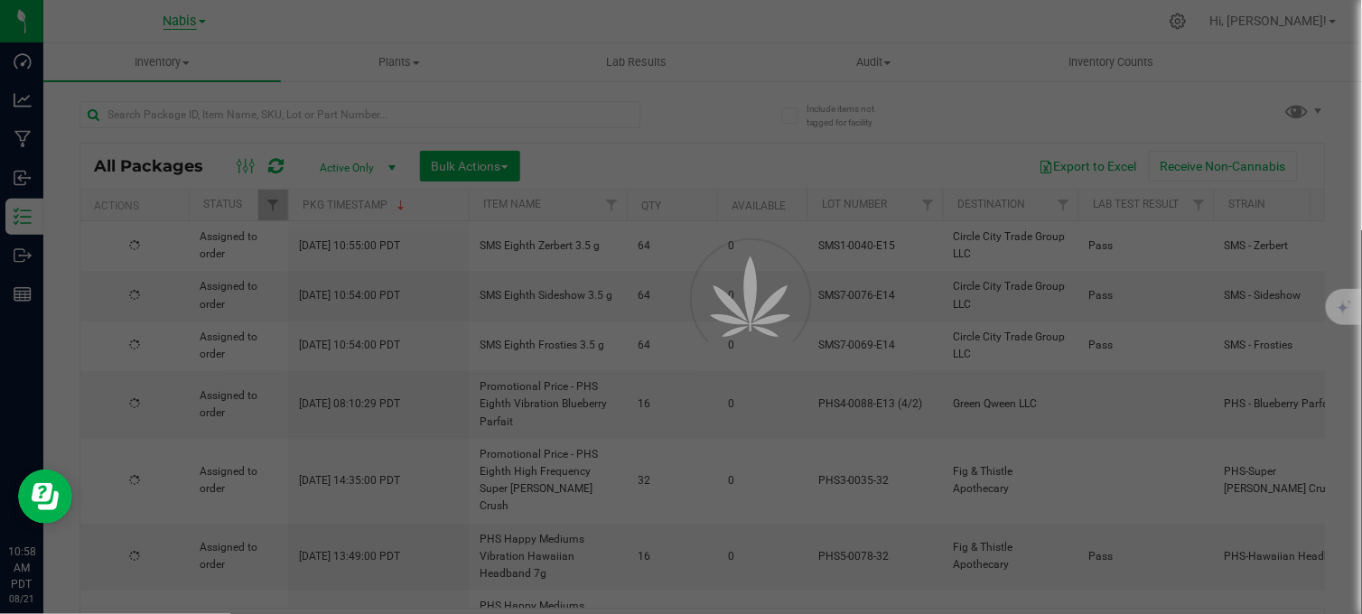
click at [192, 23] on span "Nabis" at bounding box center [179, 22] width 33 height 16
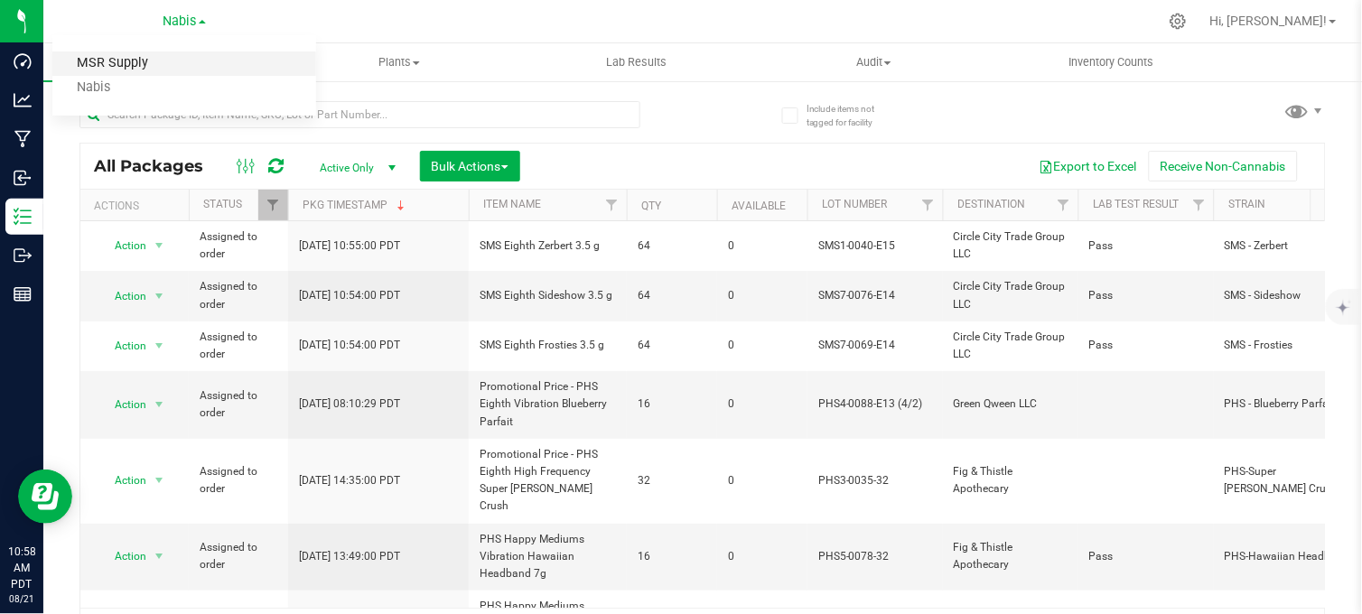
click at [131, 61] on link "MSR Supply" at bounding box center [184, 63] width 264 height 24
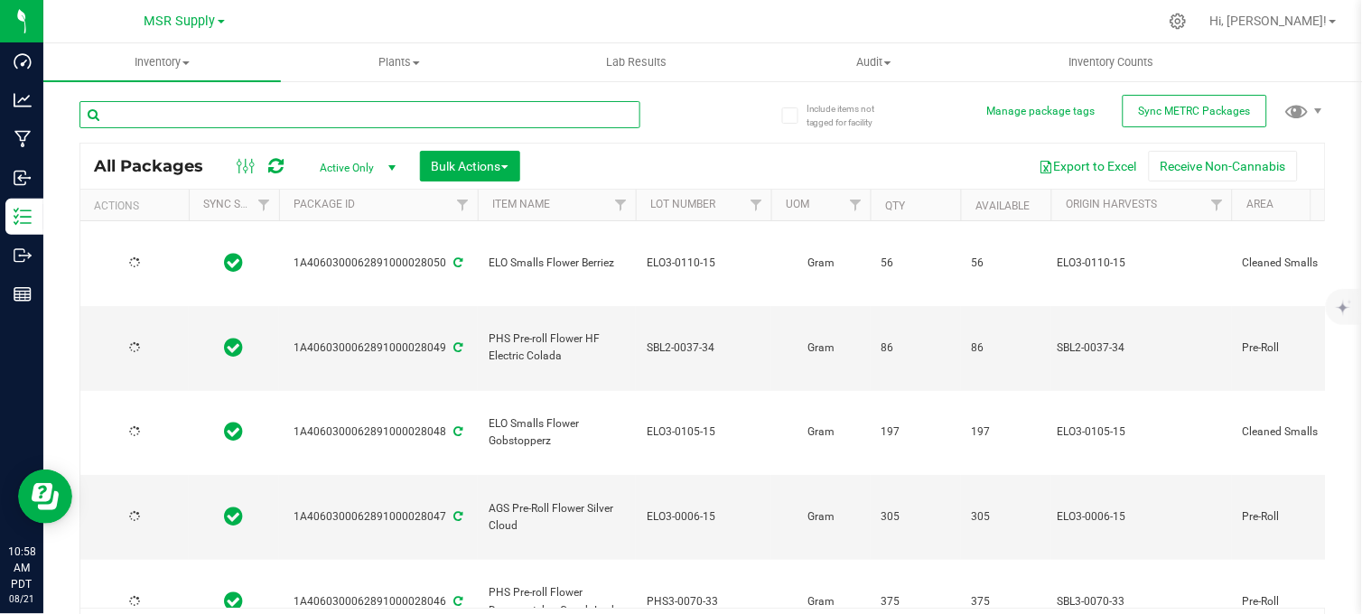
drag, startPoint x: 349, startPoint y: 147, endPoint x: 350, endPoint y: 138, distance: 9.2
click at [349, 148] on div "All Packages Active Only Active Only Lab Samples Locked All External Internal B…" at bounding box center [702, 368] width 1246 height 568
type input "ags eighth"
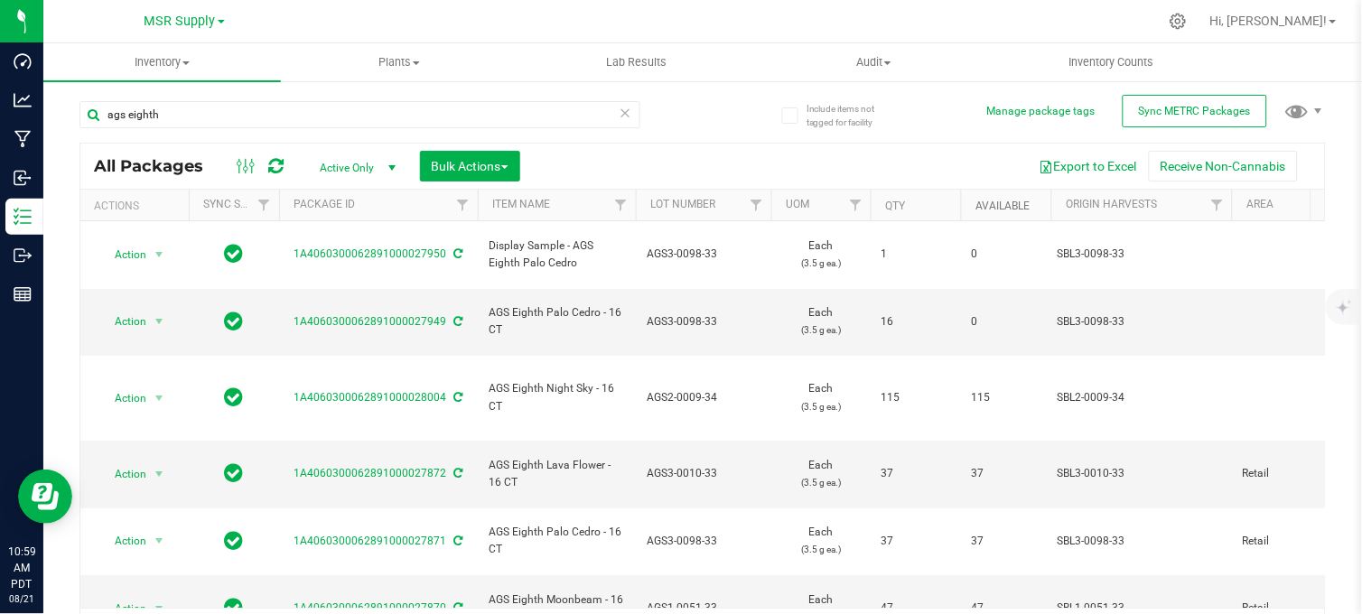
click at [1003, 205] on link "Available" at bounding box center [1002, 206] width 54 height 13
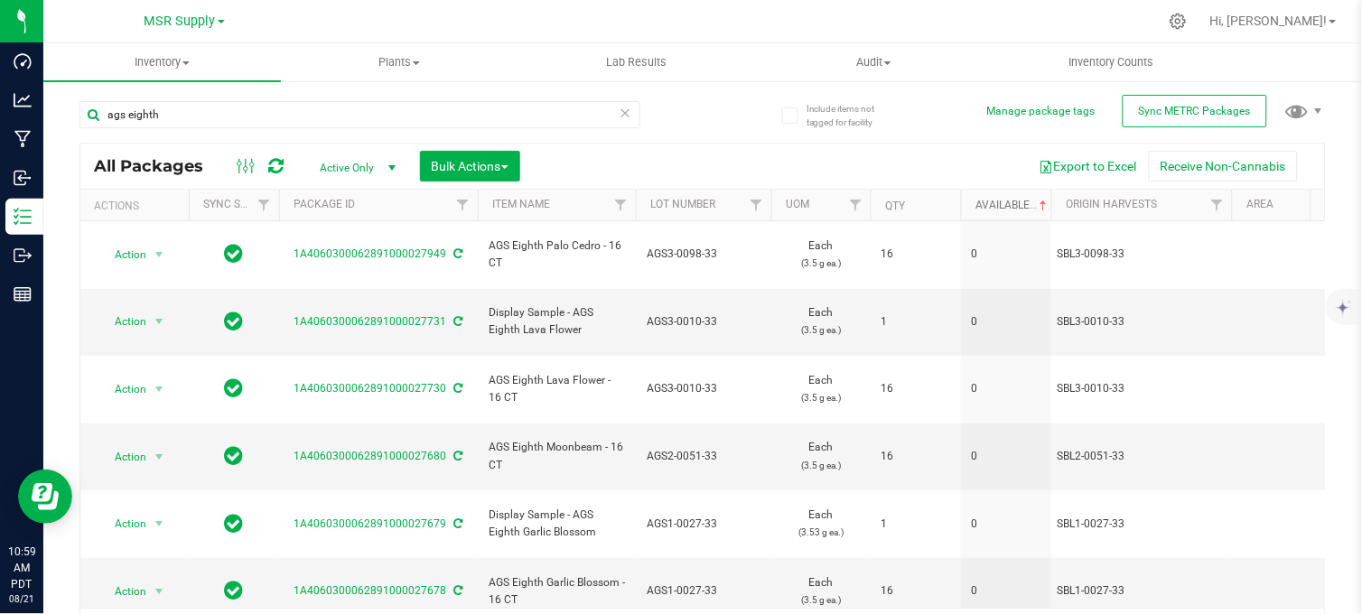
click at [1003, 205] on link "Available" at bounding box center [1012, 205] width 75 height 13
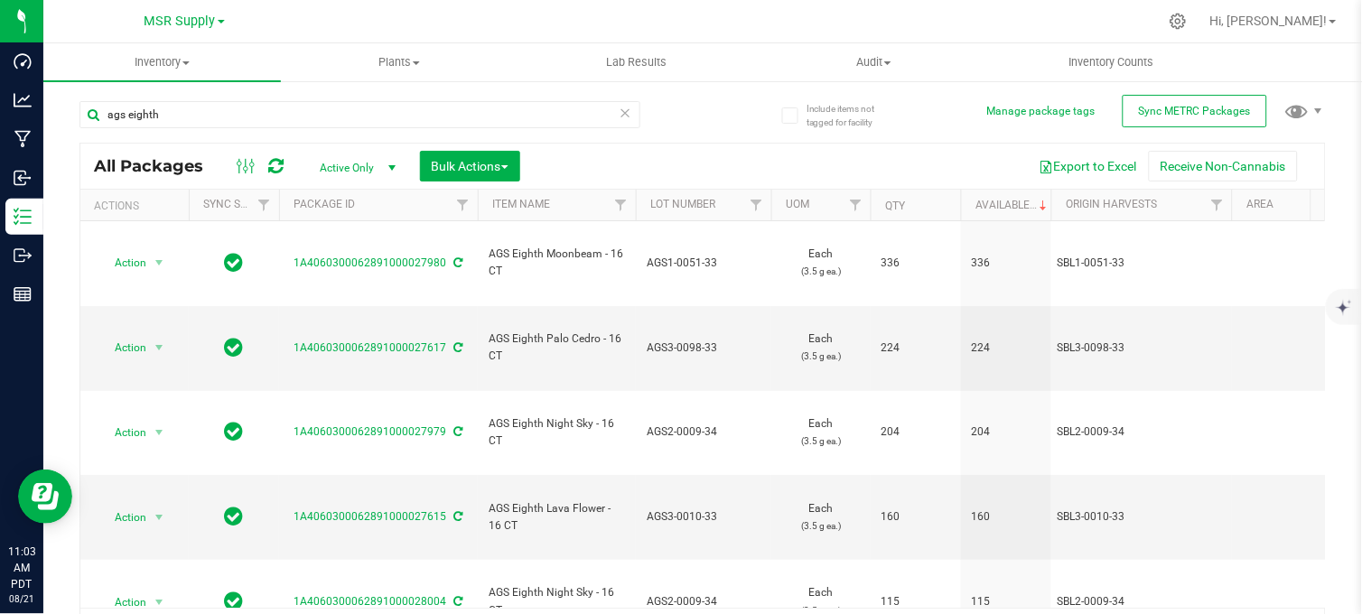
click at [346, 30] on div at bounding box center [740, 21] width 834 height 35
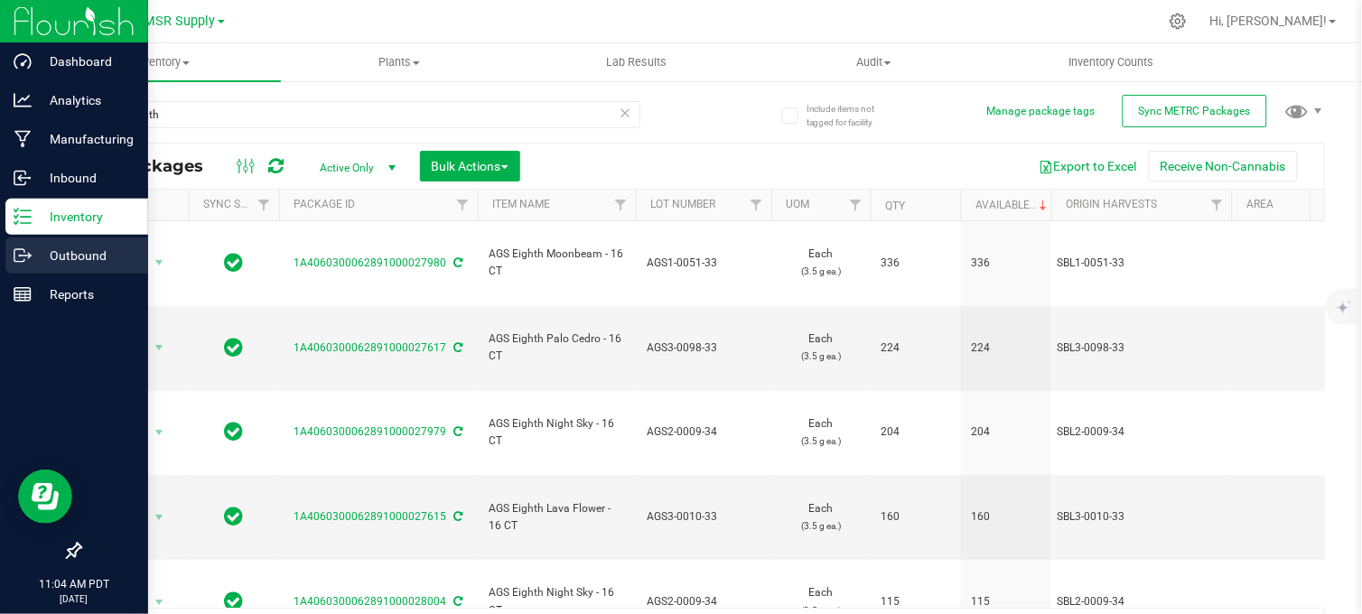
drag, startPoint x: 21, startPoint y: 256, endPoint x: 38, endPoint y: 254, distance: 17.3
click at [22, 256] on icon at bounding box center [23, 256] width 18 height 18
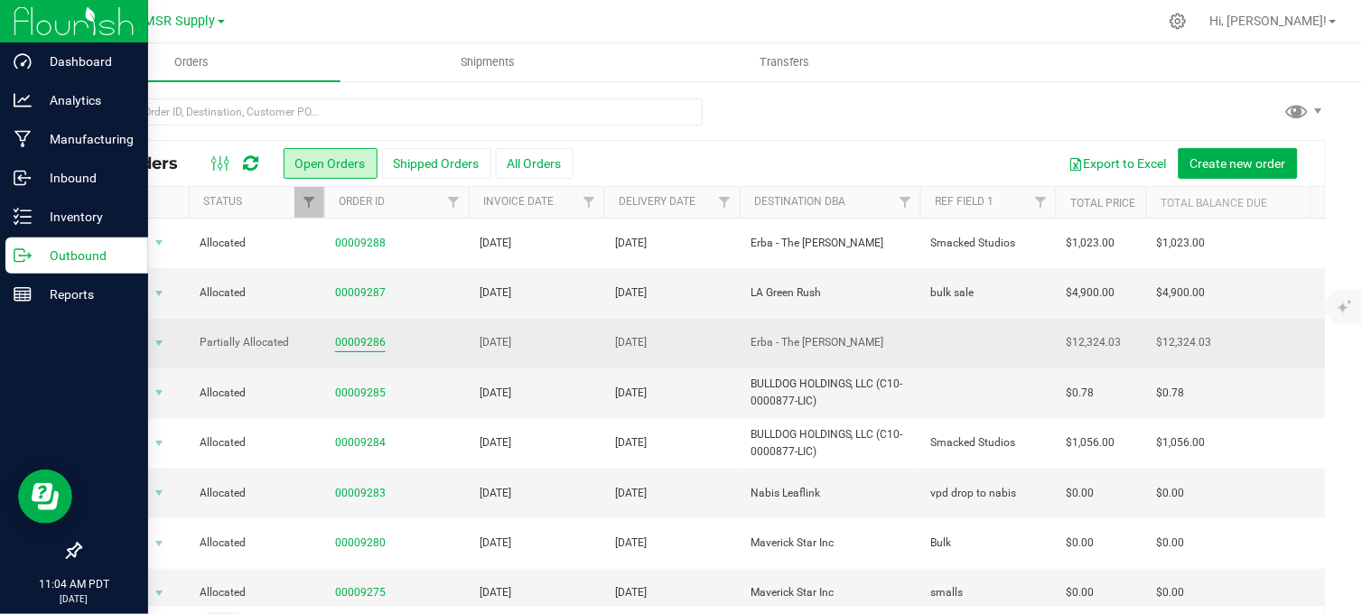
click at [368, 345] on link "00009286" at bounding box center [360, 342] width 51 height 17
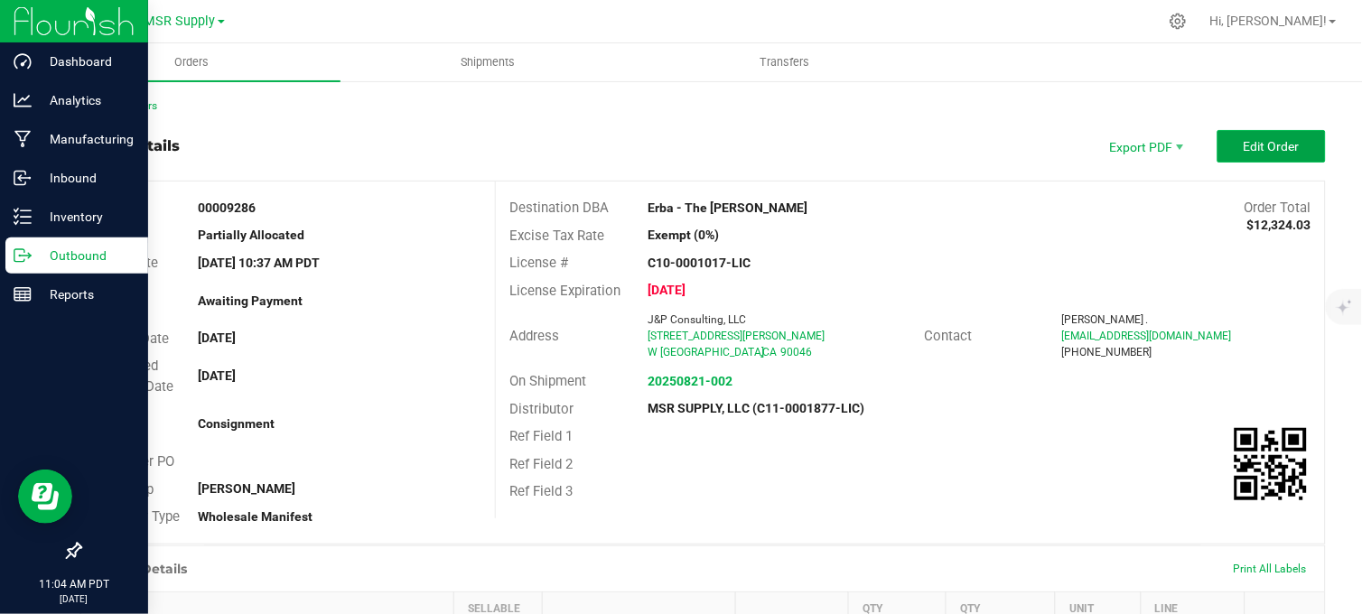
click at [1243, 150] on span "Edit Order" at bounding box center [1271, 146] width 56 height 14
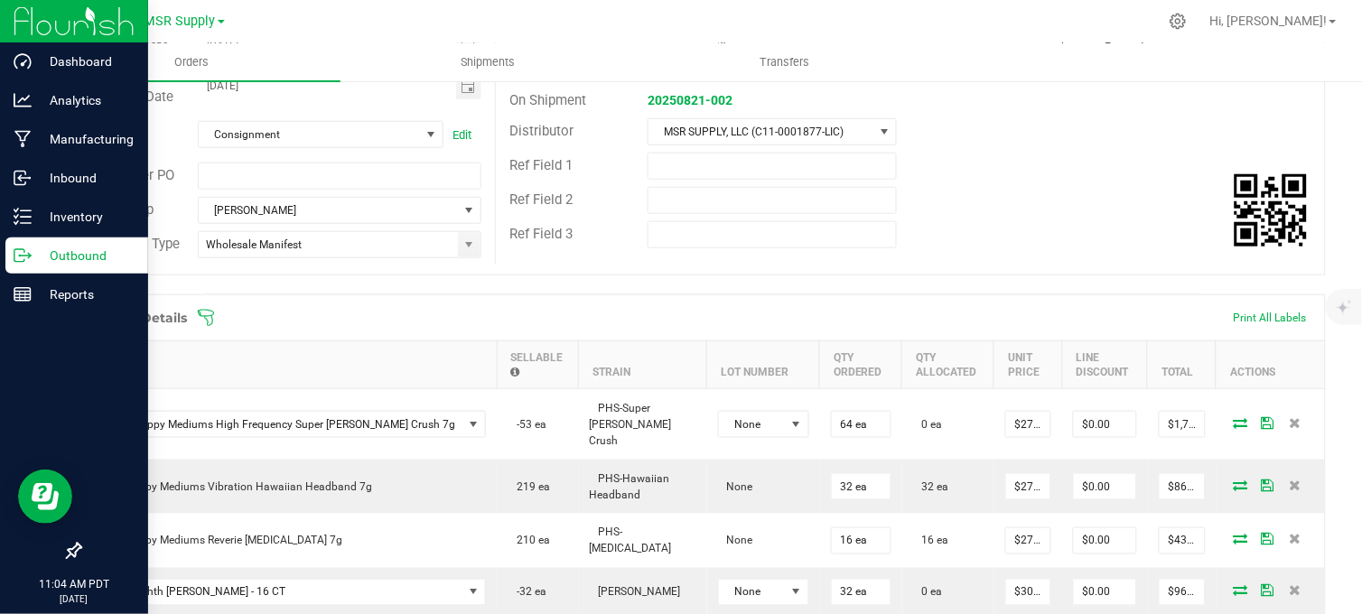
scroll to position [301, 0]
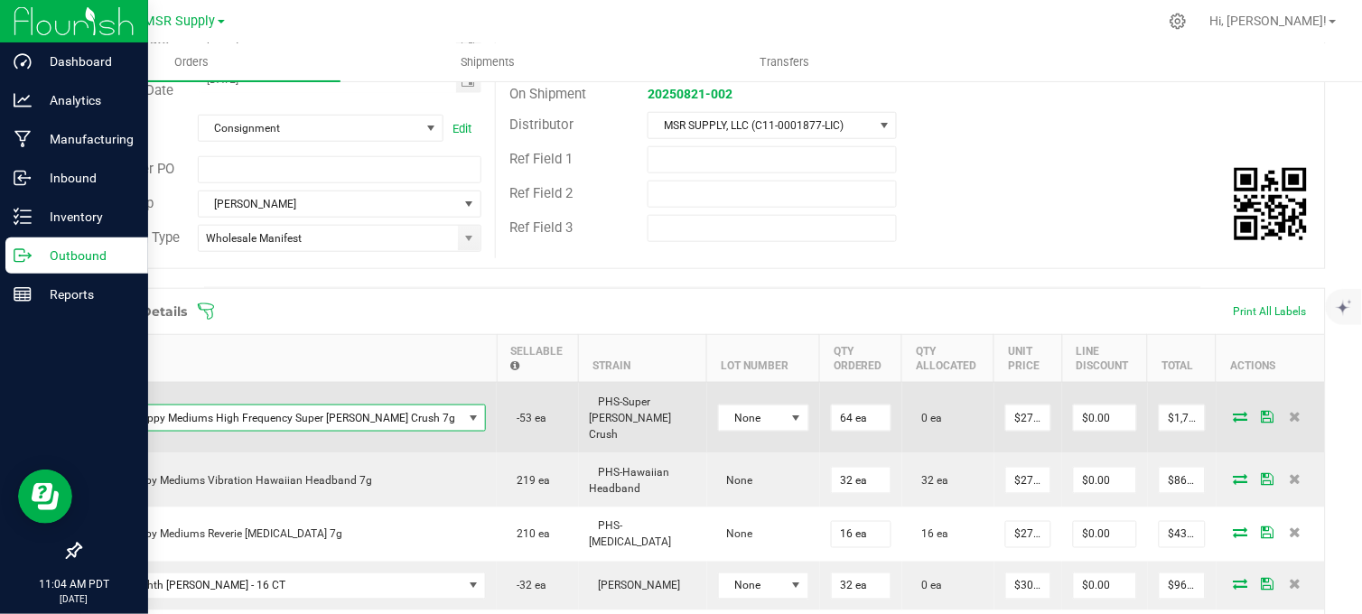
click at [263, 421] on span "PHS Happy Mediums High Frequency Super Berry Crush 7g" at bounding box center [278, 417] width 370 height 25
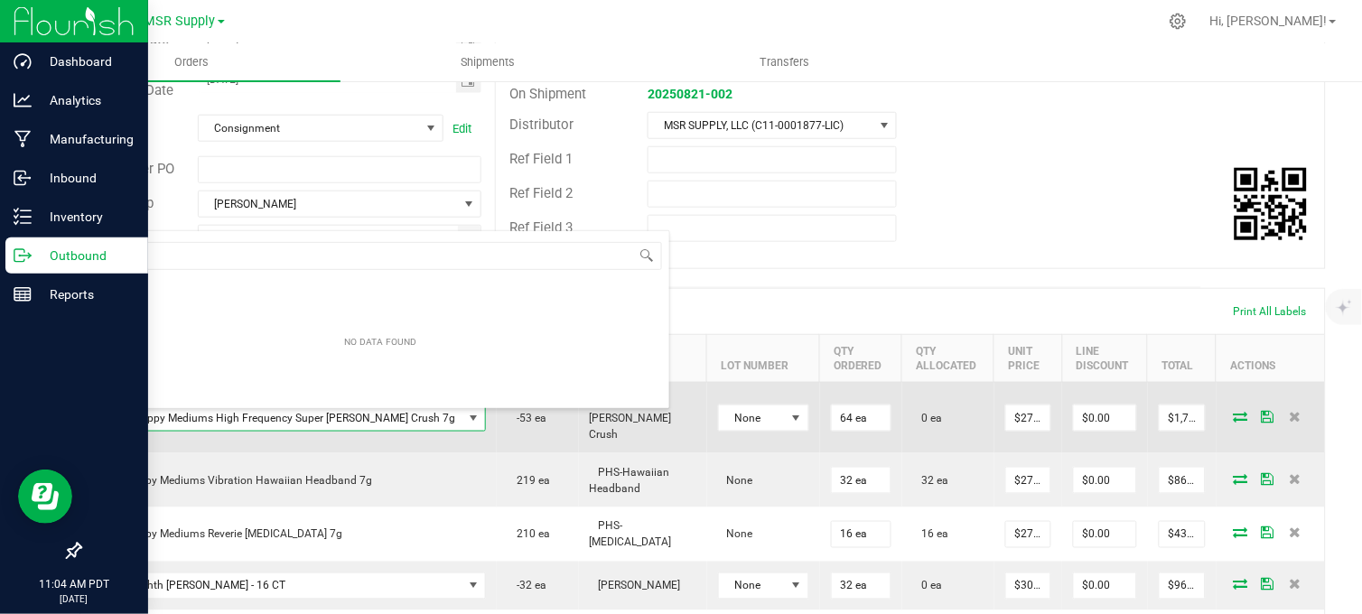
scroll to position [27, 331]
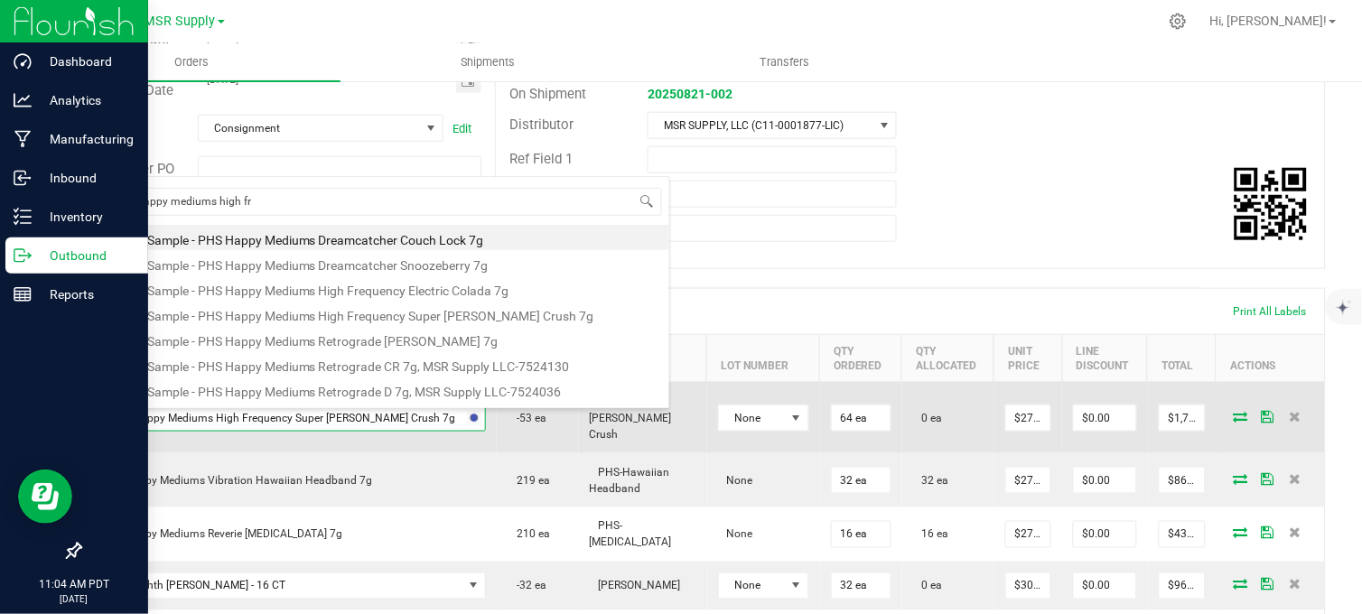
type input "phs happy mediums high fre"
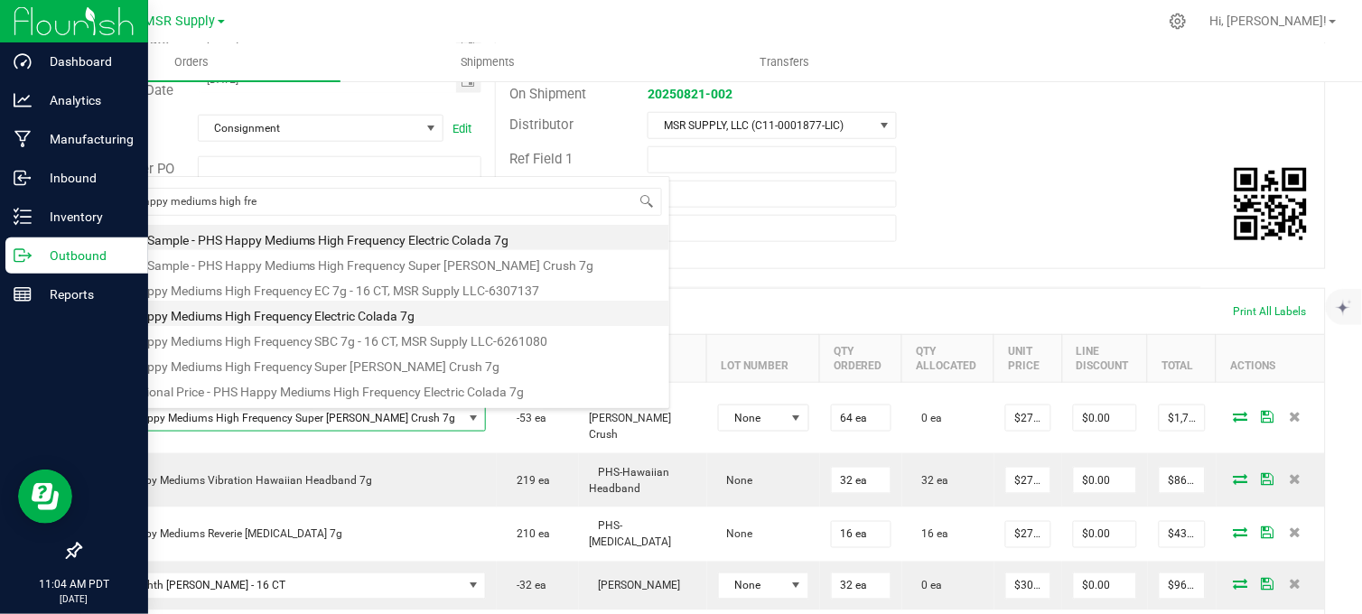
click at [394, 320] on li "PHS Happy Mediums High Frequency Electric Colada 7g" at bounding box center [381, 313] width 576 height 25
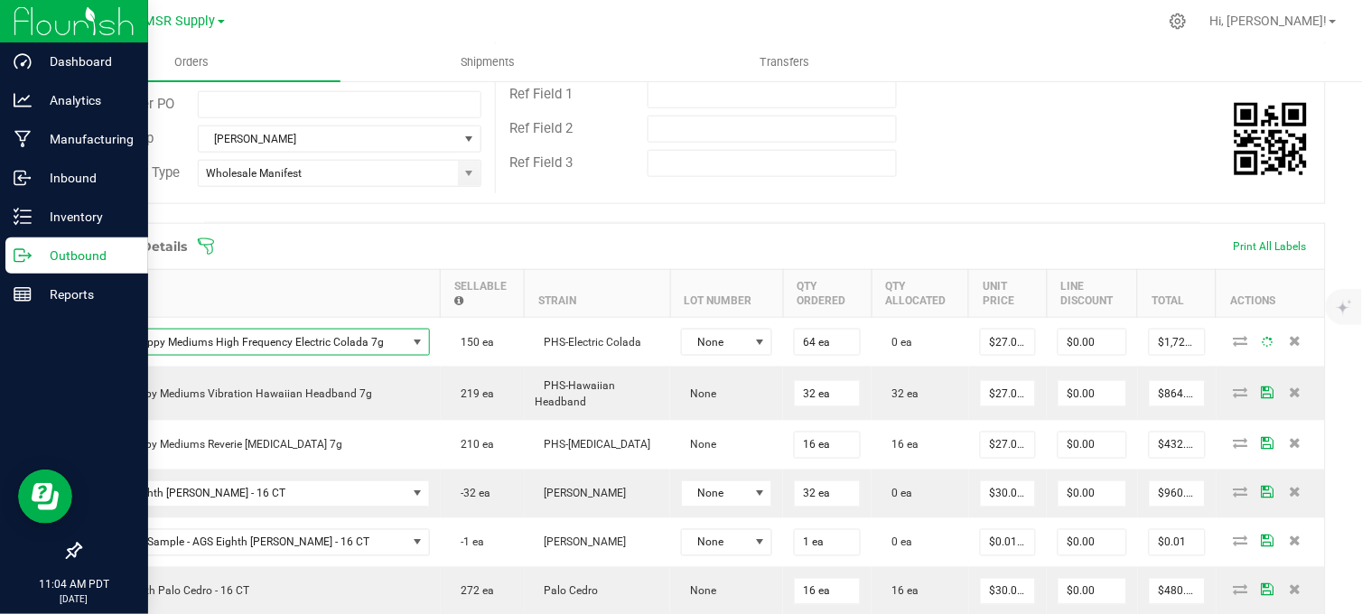
scroll to position [401, 0]
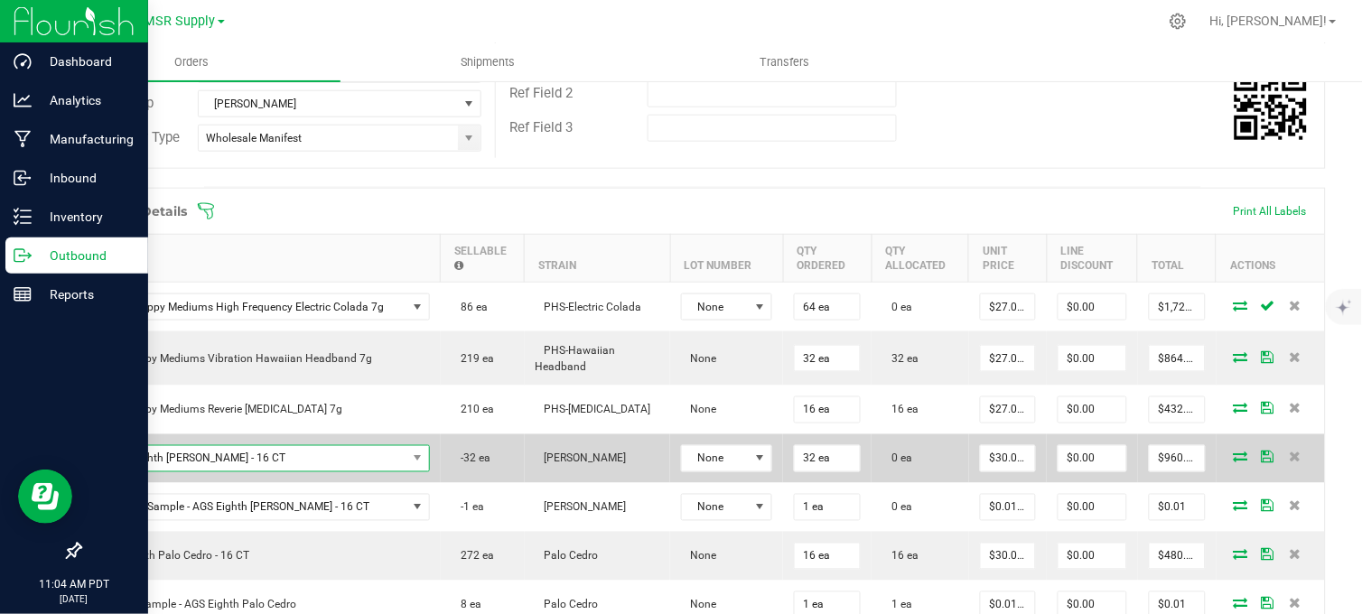
click at [160, 471] on span "AGS Eighth Shasta Bloom - 16 CT" at bounding box center [249, 458] width 313 height 25
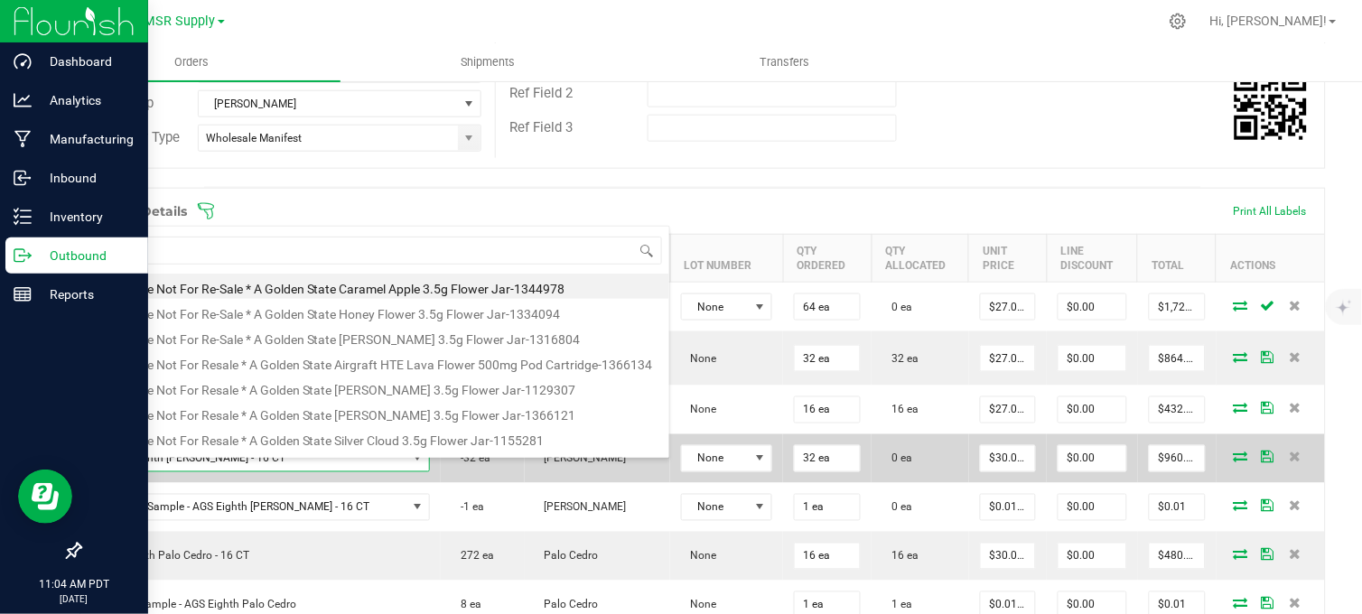
scroll to position [27, 317]
type input "ags eighth la"
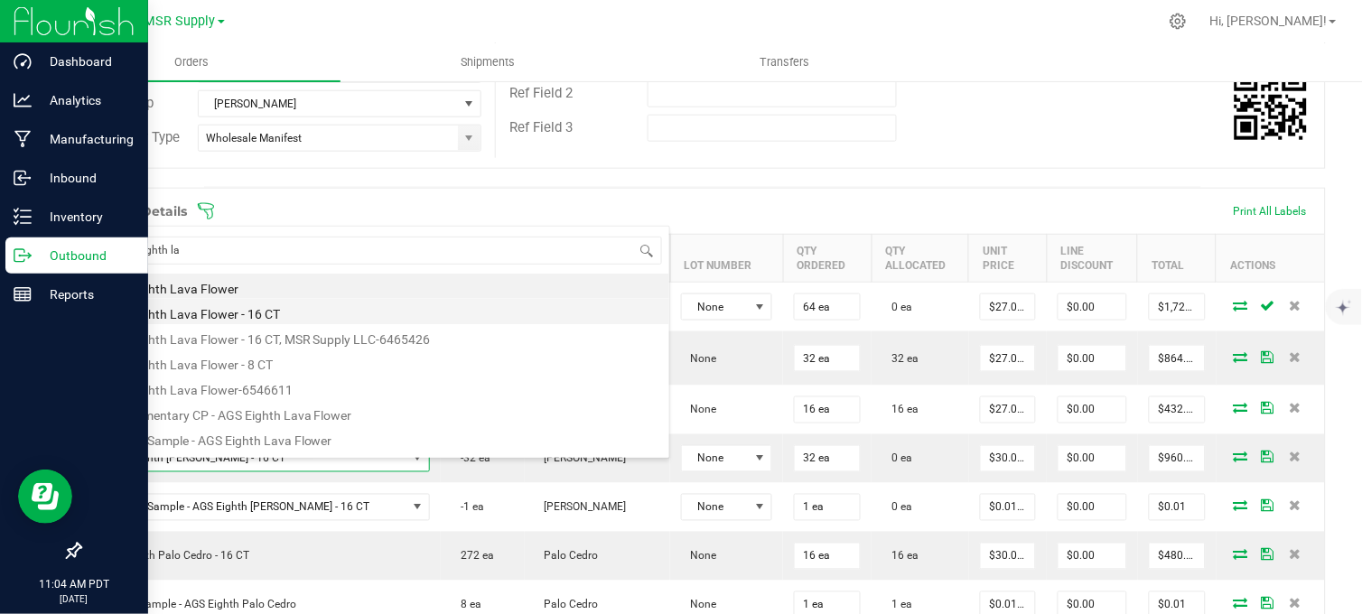
click at [275, 314] on li "AGS Eighth Lava Flower - 16 CT" at bounding box center [381, 311] width 576 height 25
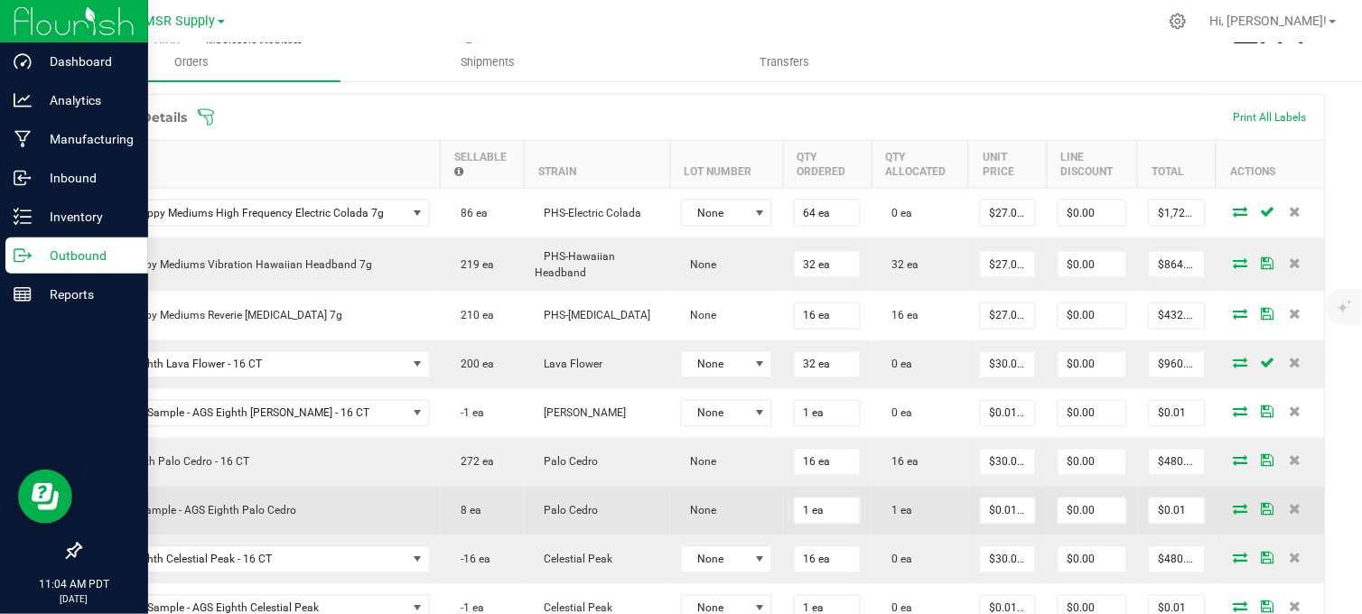
scroll to position [601, 0]
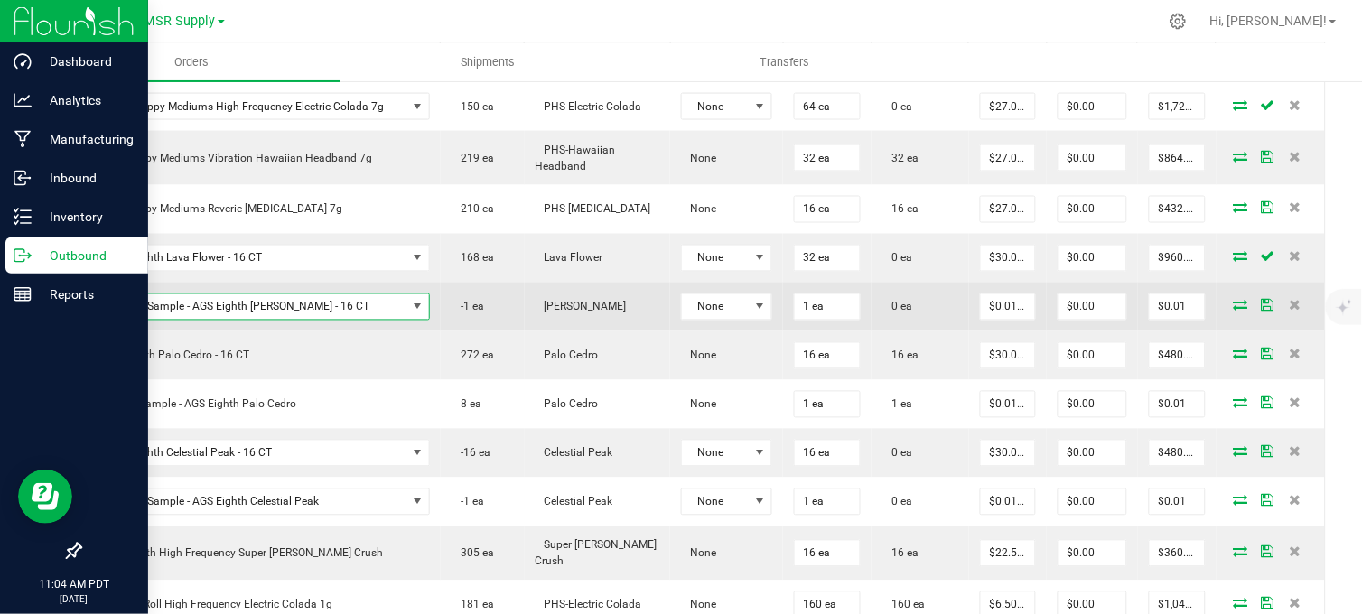
click at [222, 318] on span "Display Sample - AGS Eighth Shasta Bloom - 16 CT" at bounding box center [249, 306] width 313 height 25
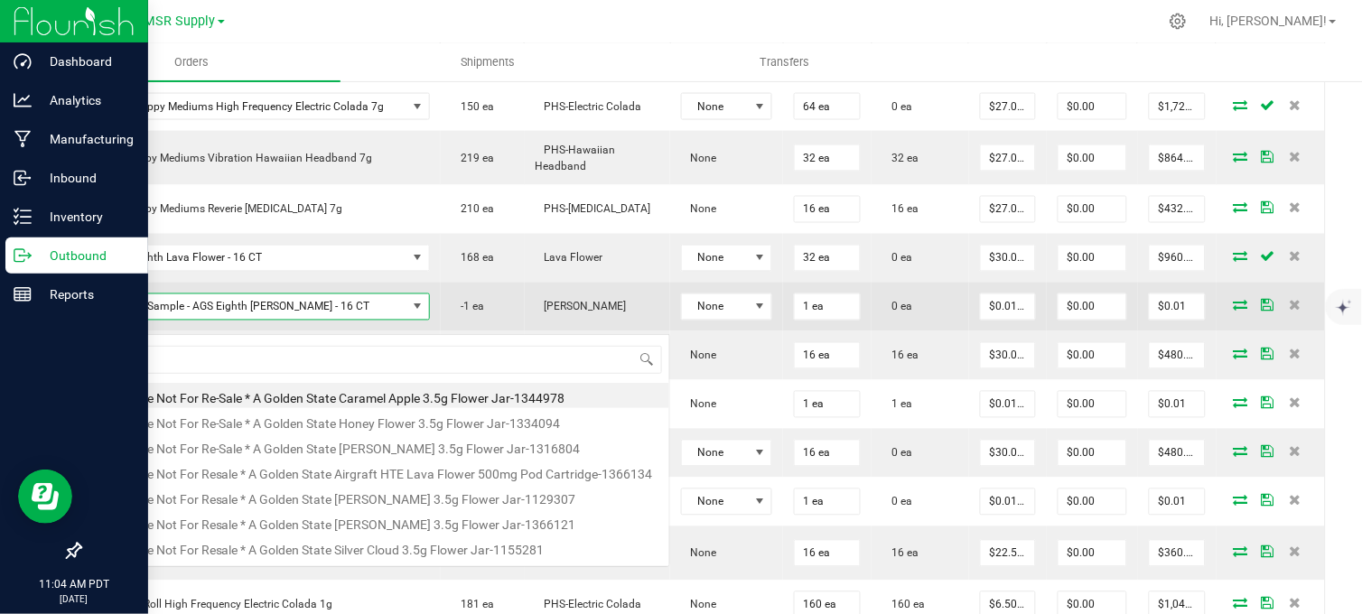
scroll to position [27, 317]
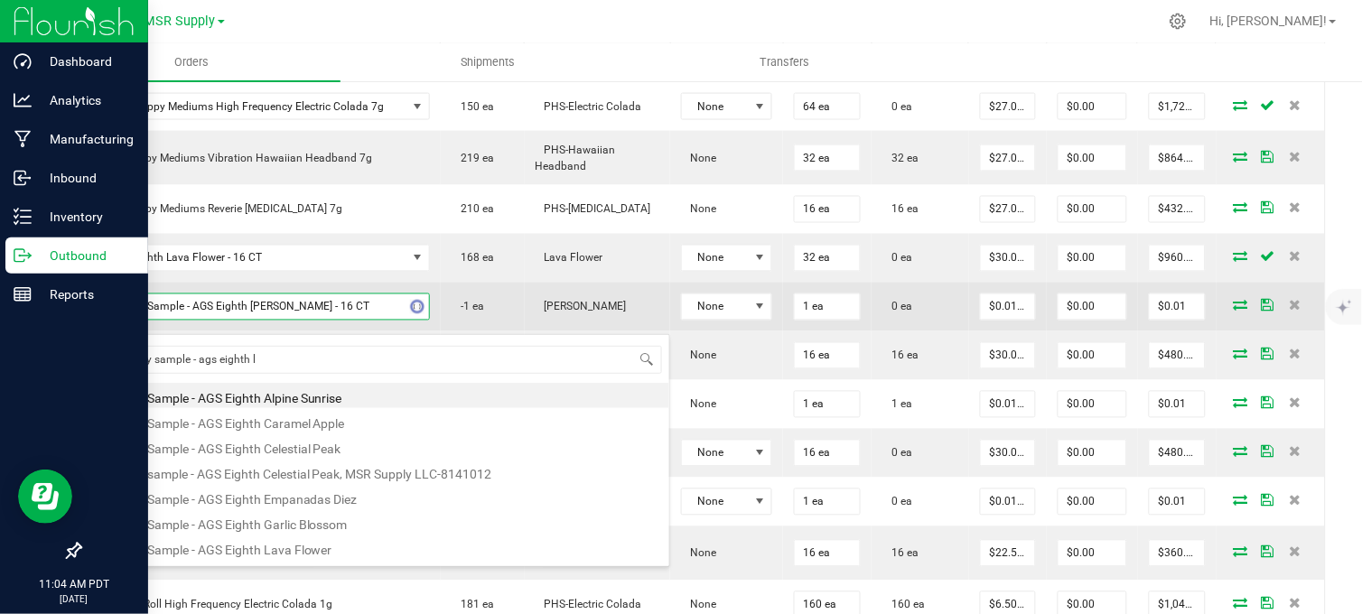
type input "display sample - ags eighth la"
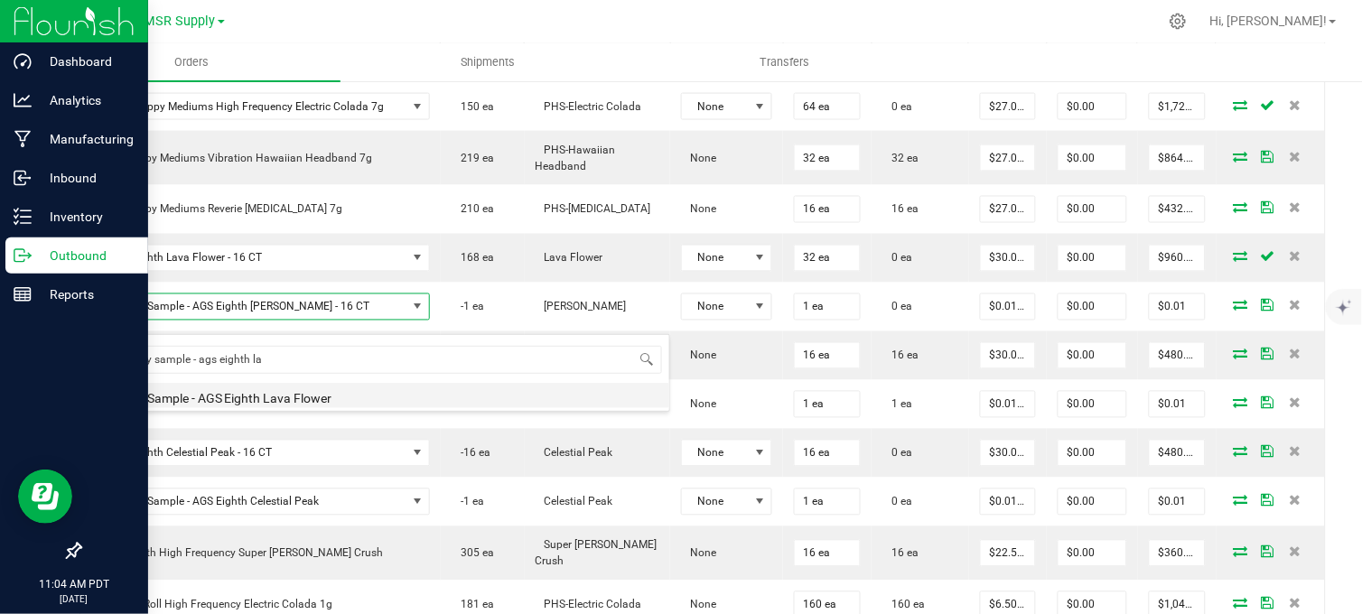
click at [316, 394] on li "Display Sample - AGS Eighth Lava Flower" at bounding box center [381, 395] width 576 height 25
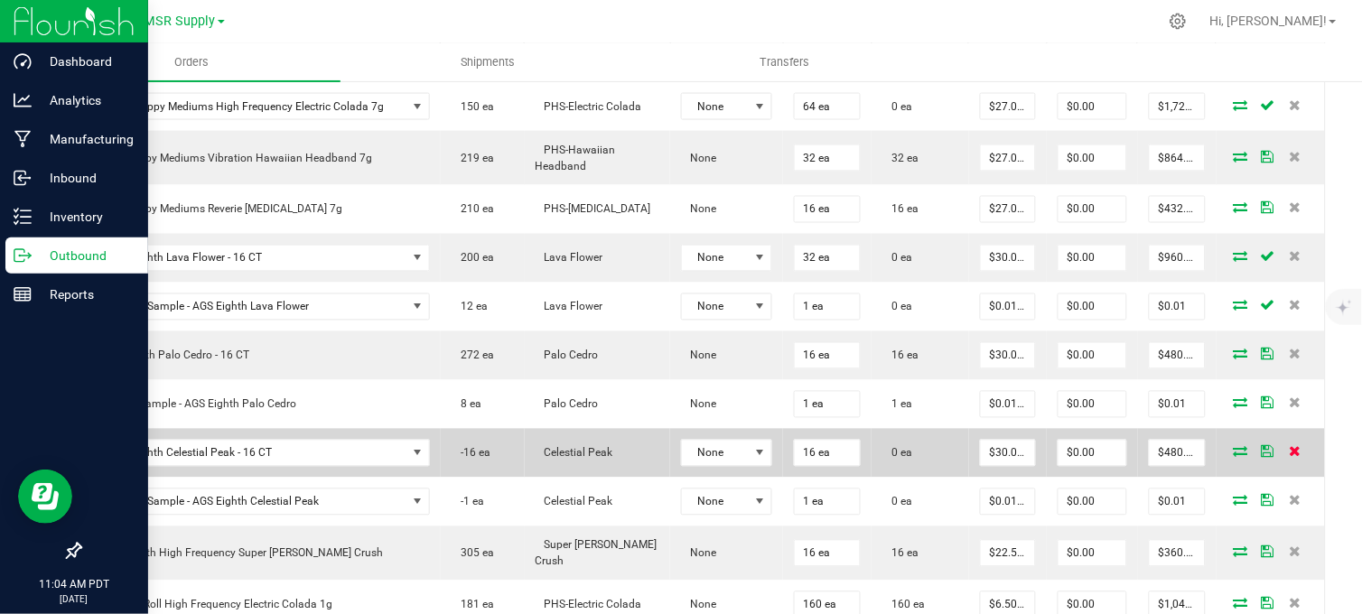
click at [1289, 457] on icon at bounding box center [1295, 451] width 12 height 11
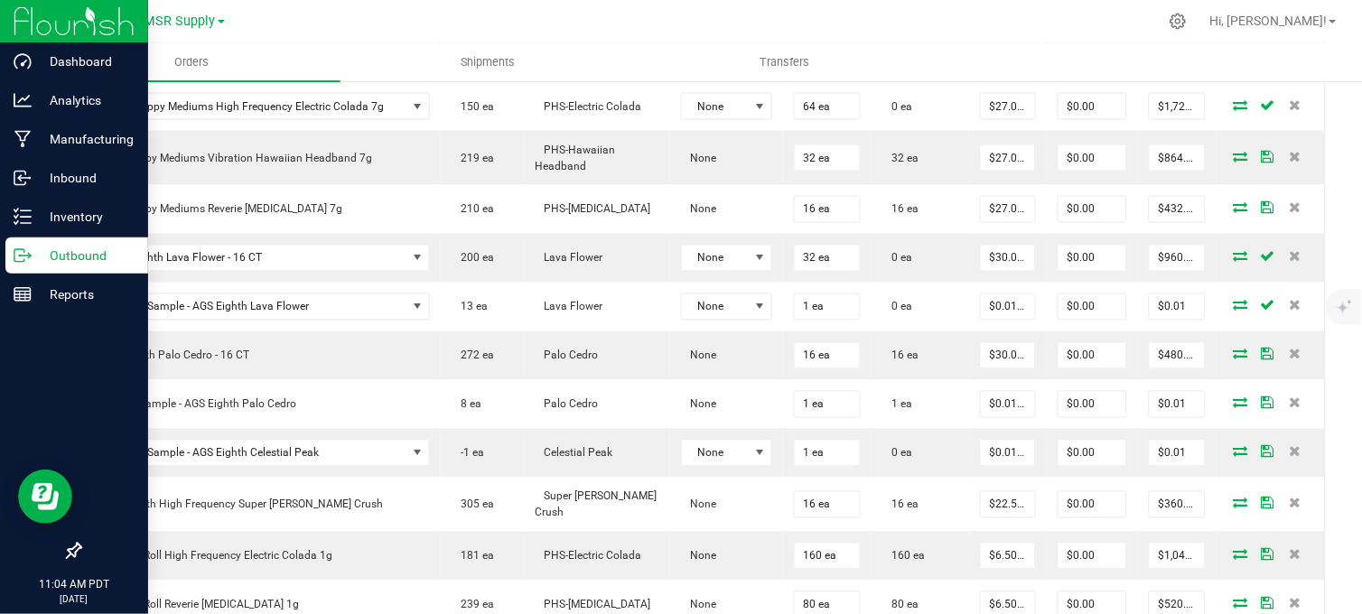
click at [1289, 457] on icon at bounding box center [1295, 451] width 12 height 11
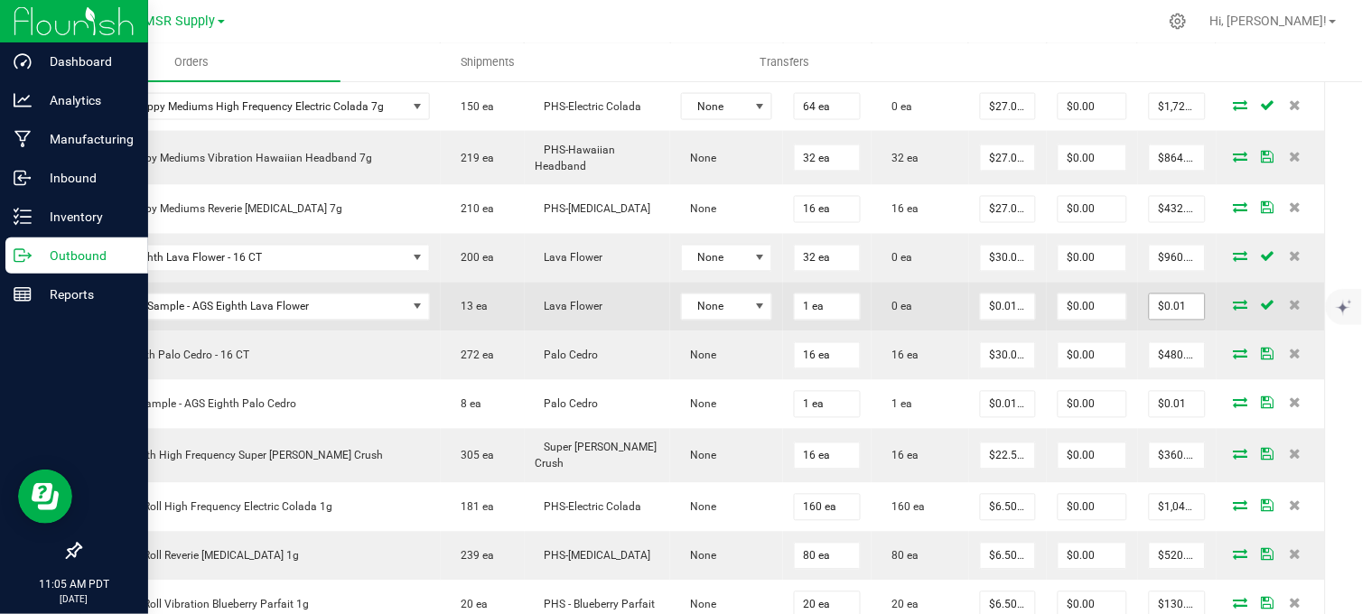
scroll to position [501, 0]
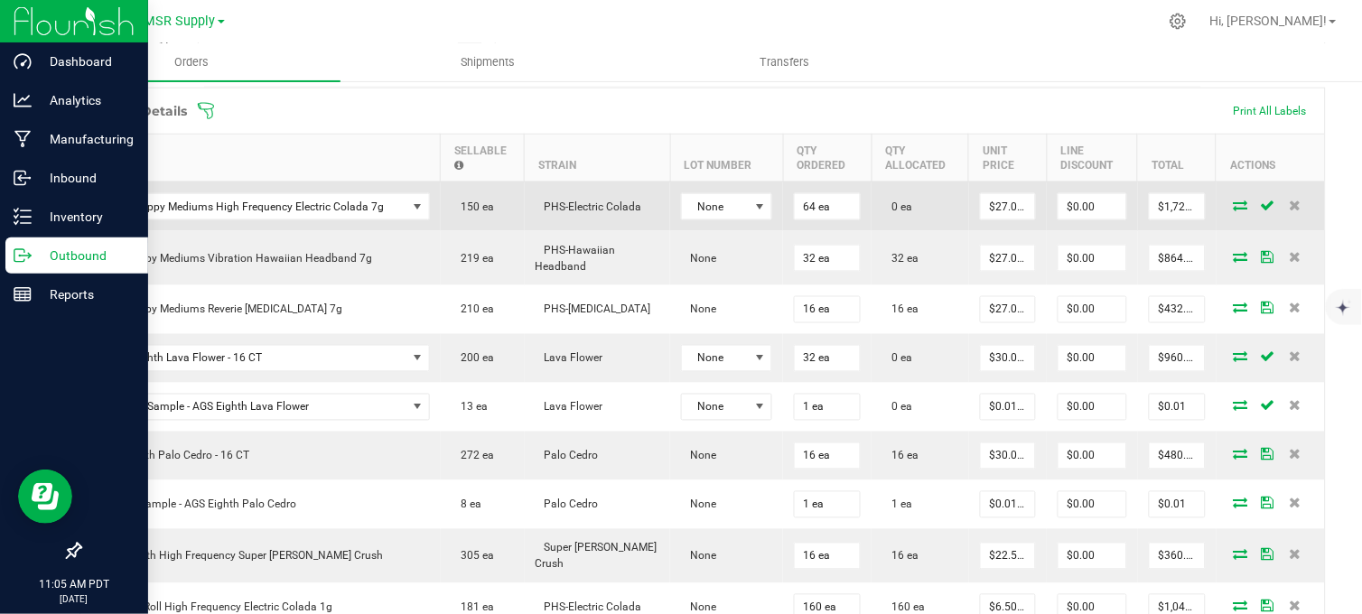
click at [1233, 210] on icon at bounding box center [1240, 205] width 14 height 11
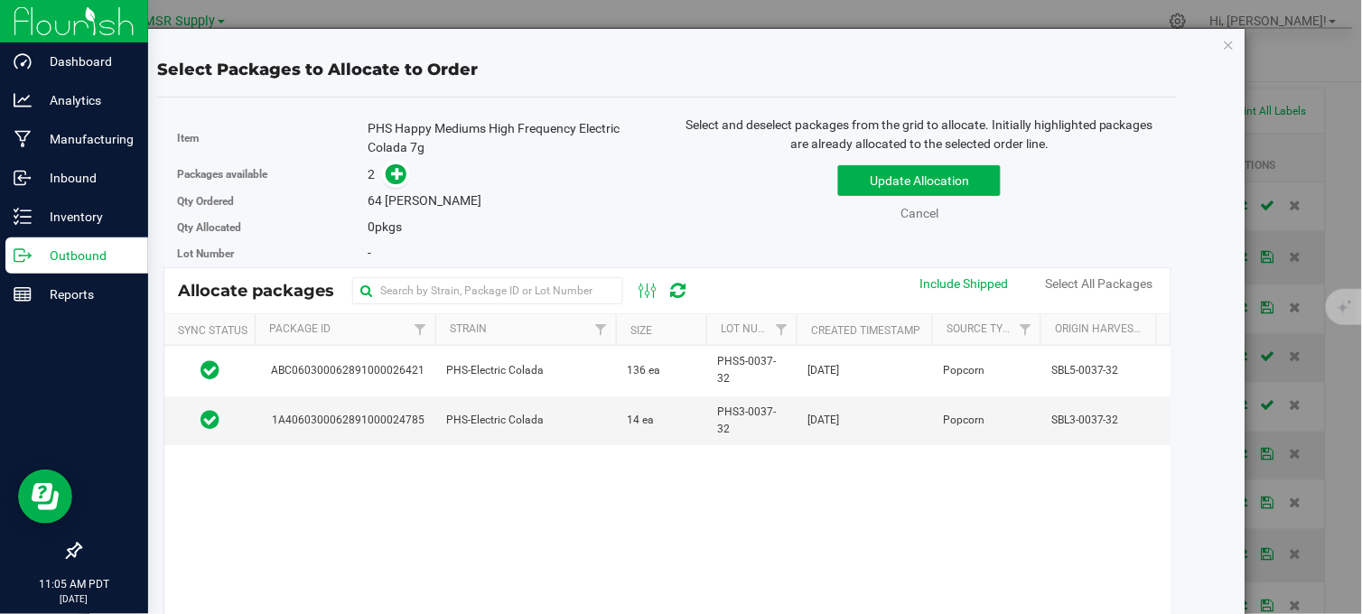
click at [1183, 172] on div "Select Packages to Allocate to Order Item PHS Happy Mediums High Frequency Elec…" at bounding box center [668, 427] width 1130 height 796
click at [720, 175] on div "Update Allocation Cancel Include Shipped Select All Packages" at bounding box center [919, 190] width 477 height 66
click at [688, 211] on div "Update Allocation Cancel Include Shipped Select All Packages" at bounding box center [919, 190] width 477 height 66
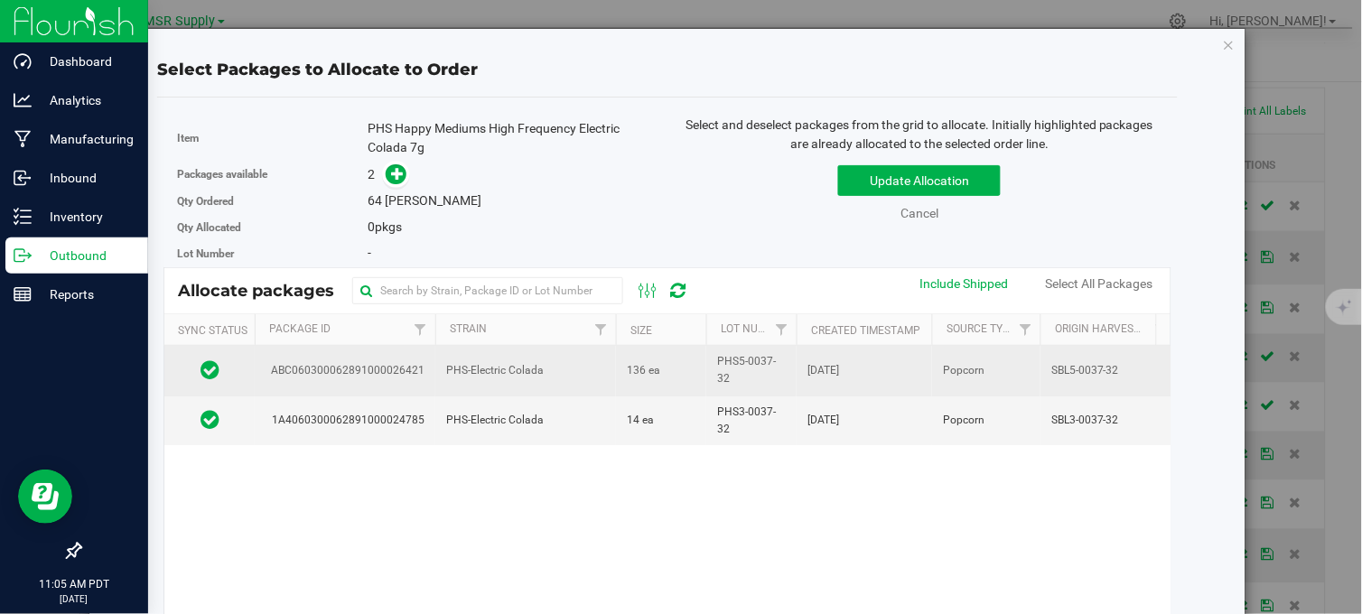
drag, startPoint x: 592, startPoint y: 373, endPoint x: 600, endPoint y: 356, distance: 19.0
click at [592, 373] on td "PHS-Electric Colada" at bounding box center [525, 371] width 181 height 50
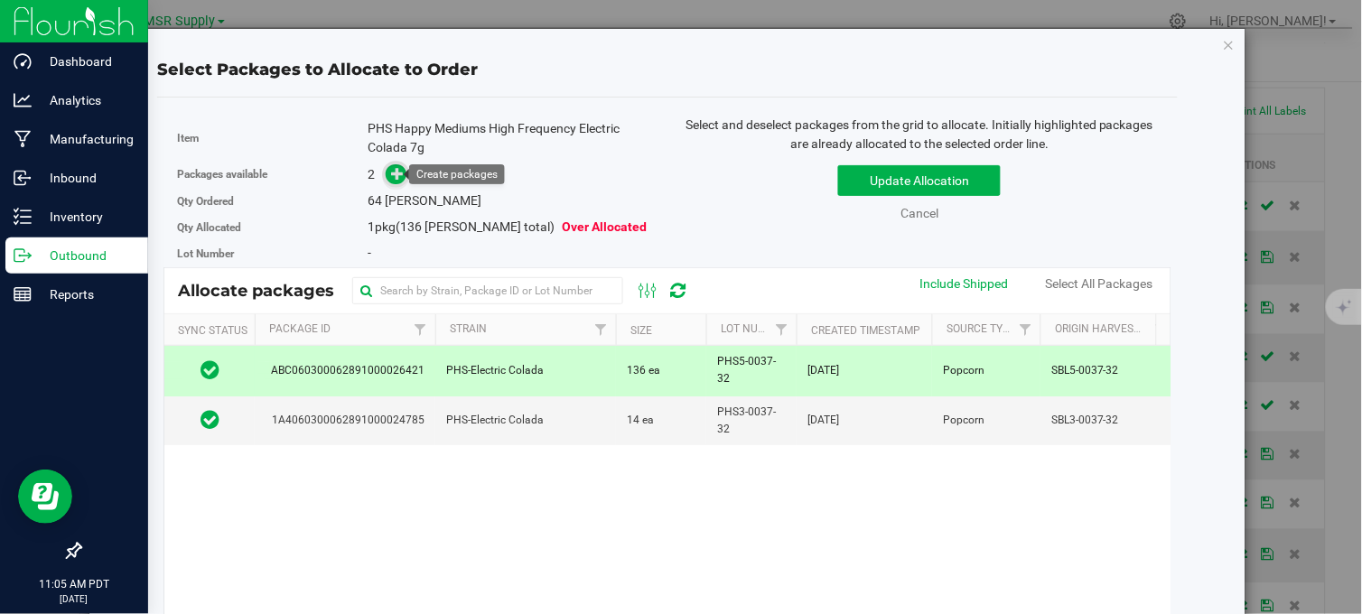
click at [391, 179] on icon at bounding box center [397, 173] width 13 height 13
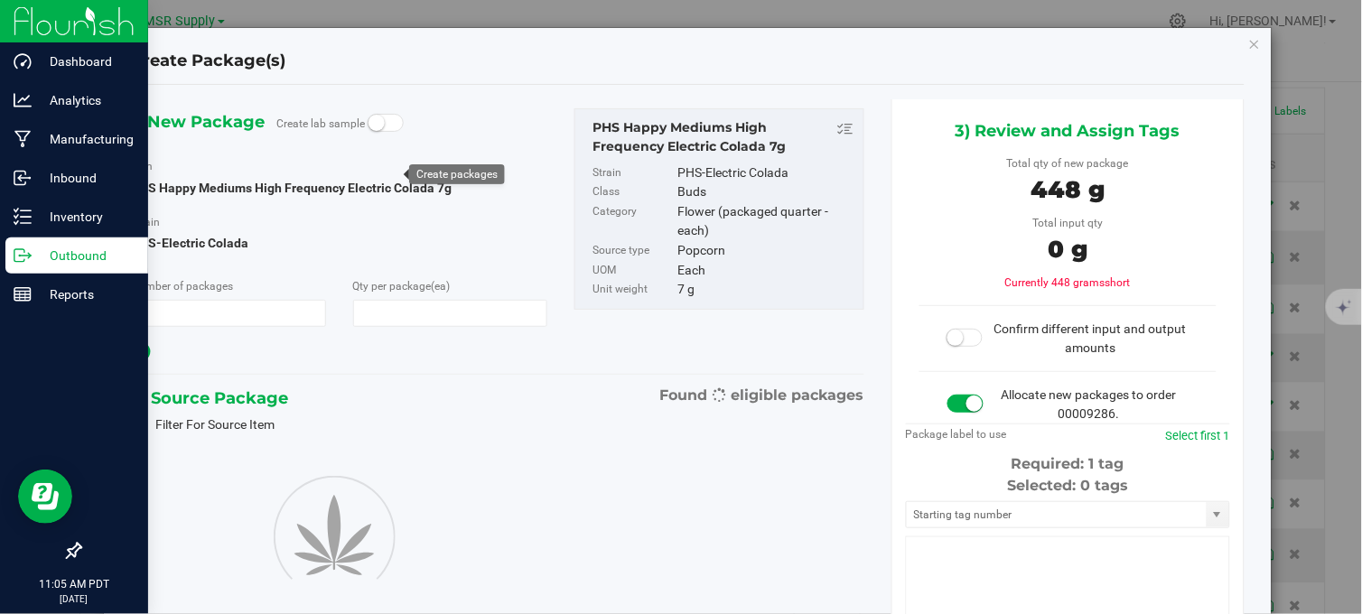
type input "1"
type input "64"
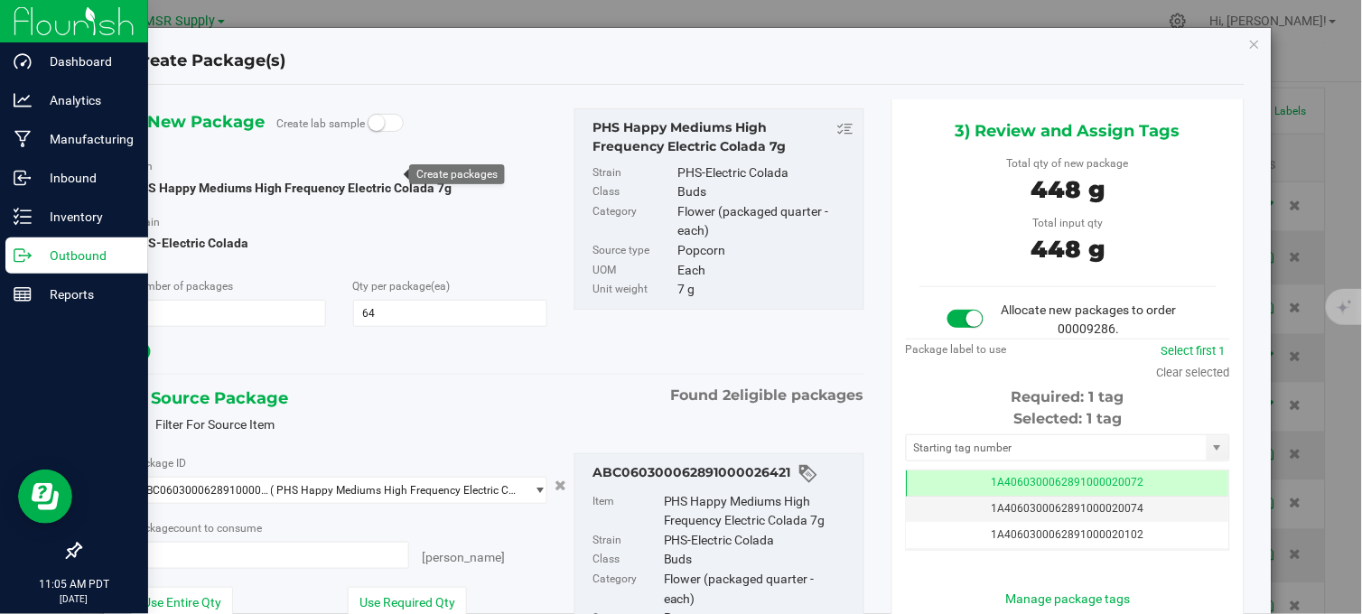
type input "64 ea"
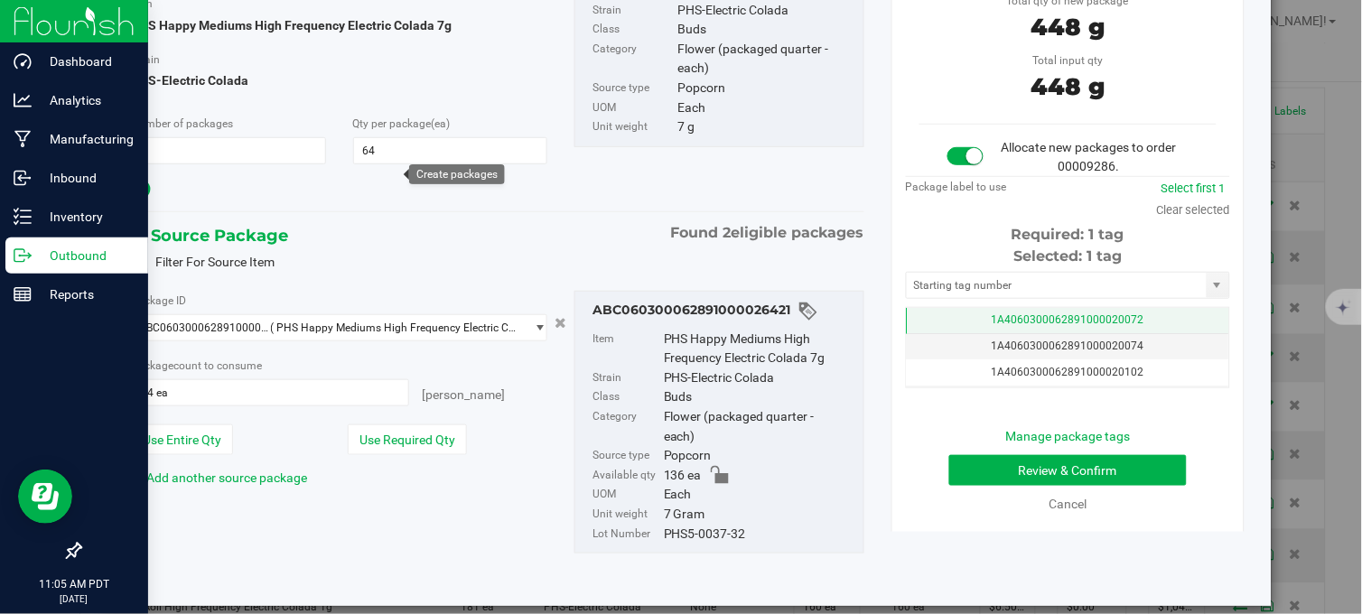
scroll to position [184, 0]
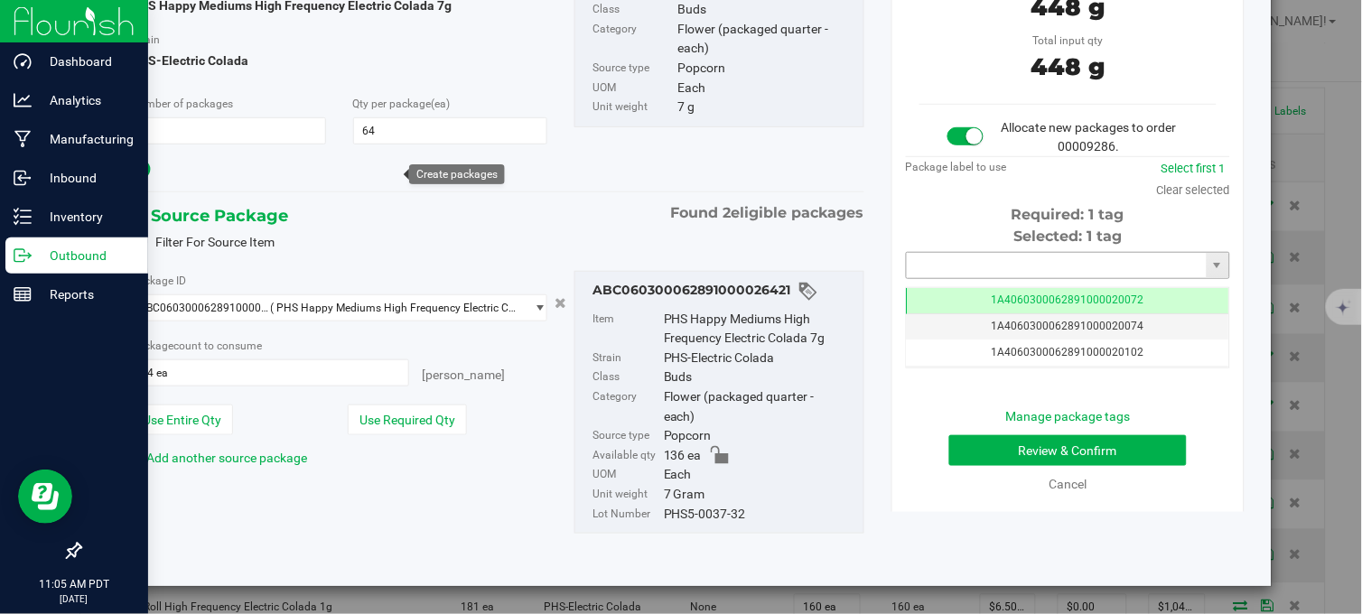
click at [971, 268] on input "text" at bounding box center [1057, 265] width 300 height 25
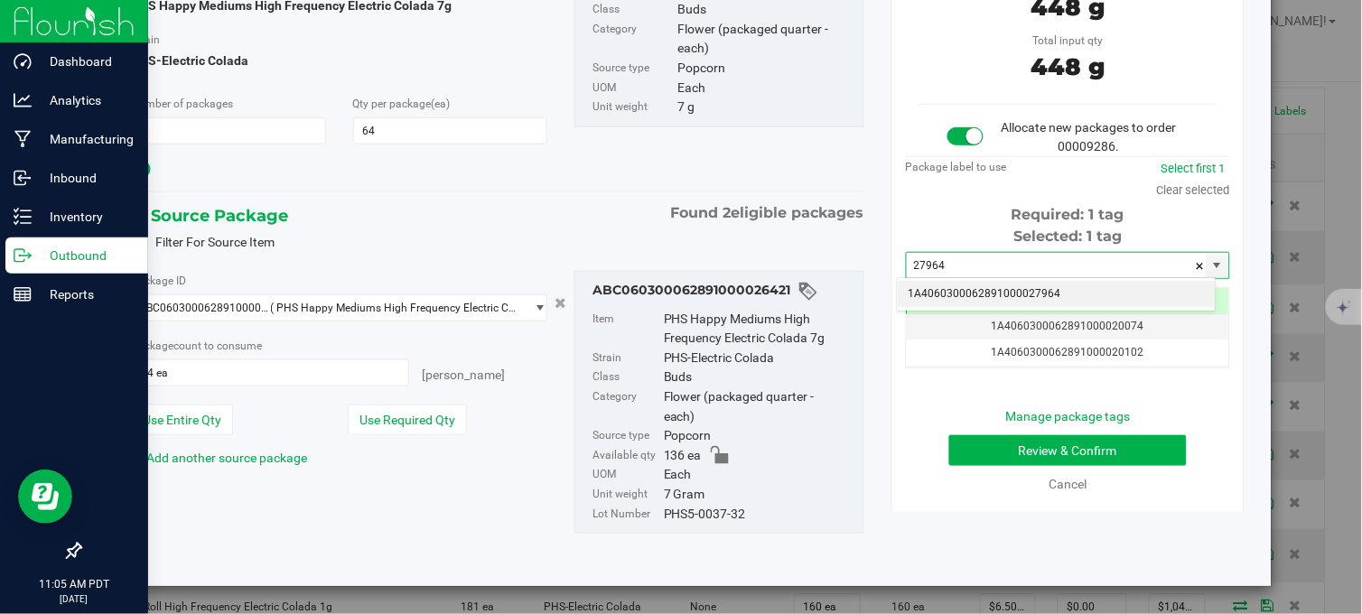
click at [1023, 294] on li "1A4060300062891000027964" at bounding box center [1057, 294] width 318 height 27
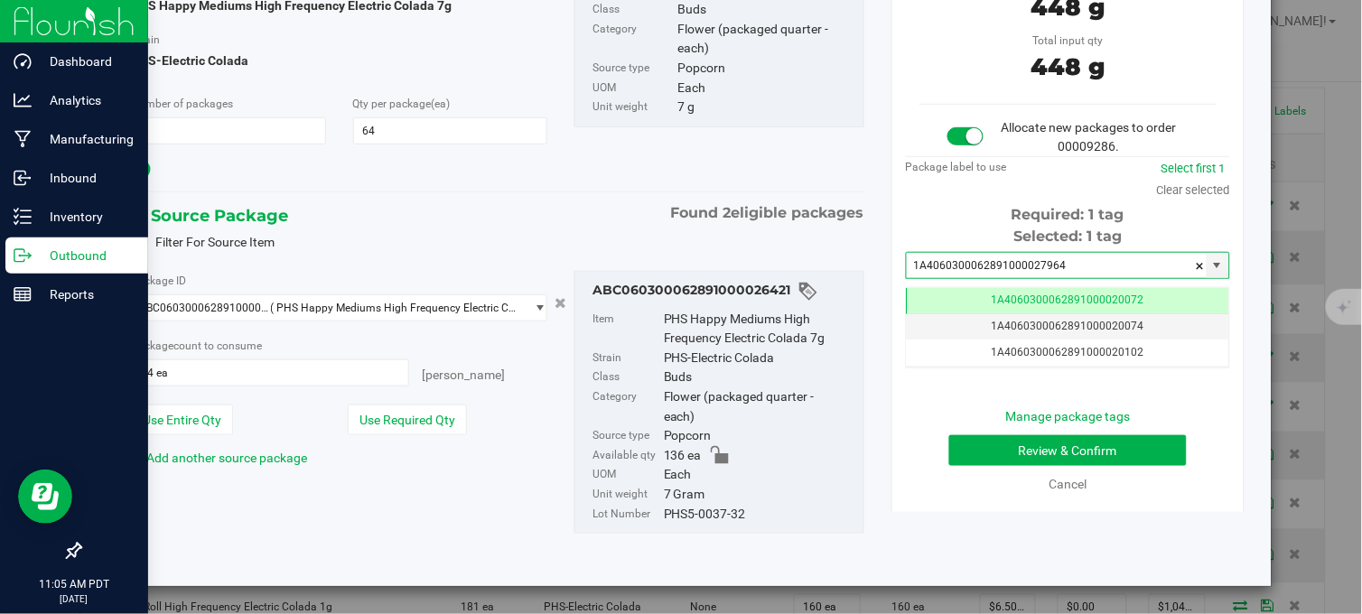
type input "1A4060300062891000027964"
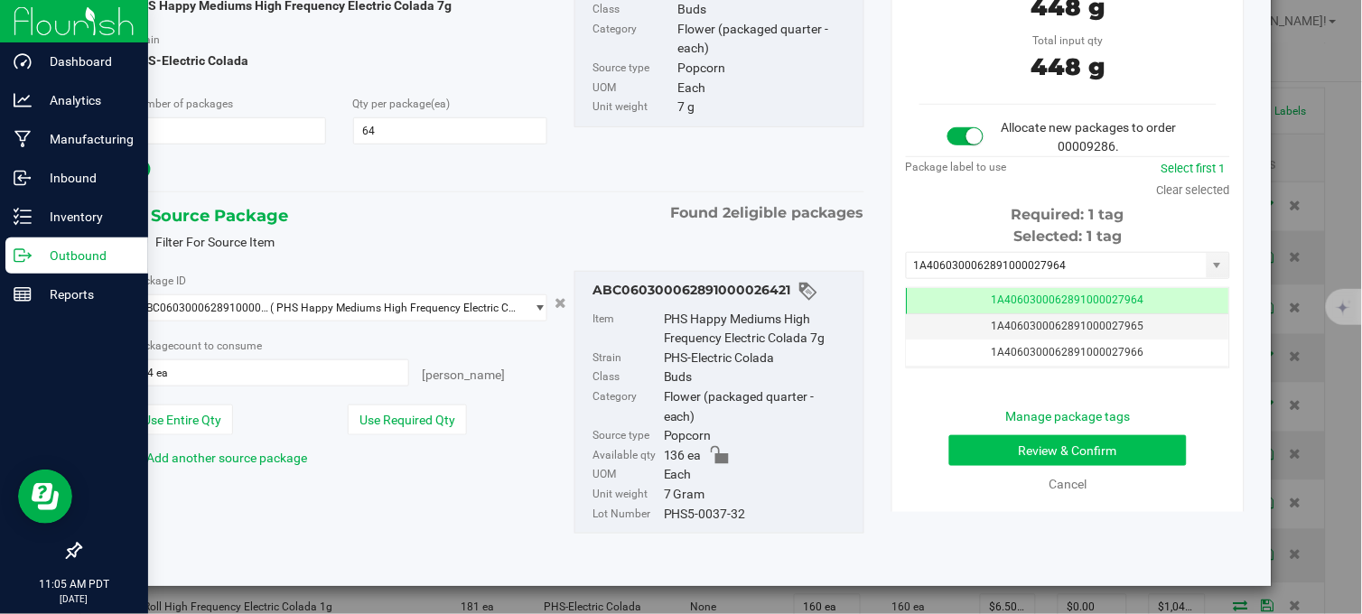
drag, startPoint x: 1015, startPoint y: 464, endPoint x: 1015, endPoint y: 452, distance: 11.7
click at [1015, 459] on div "Manage package tags Review & Confirm Cancel" at bounding box center [1067, 450] width 297 height 87
click at [1015, 452] on button "Review & Confirm" at bounding box center [1067, 450] width 237 height 31
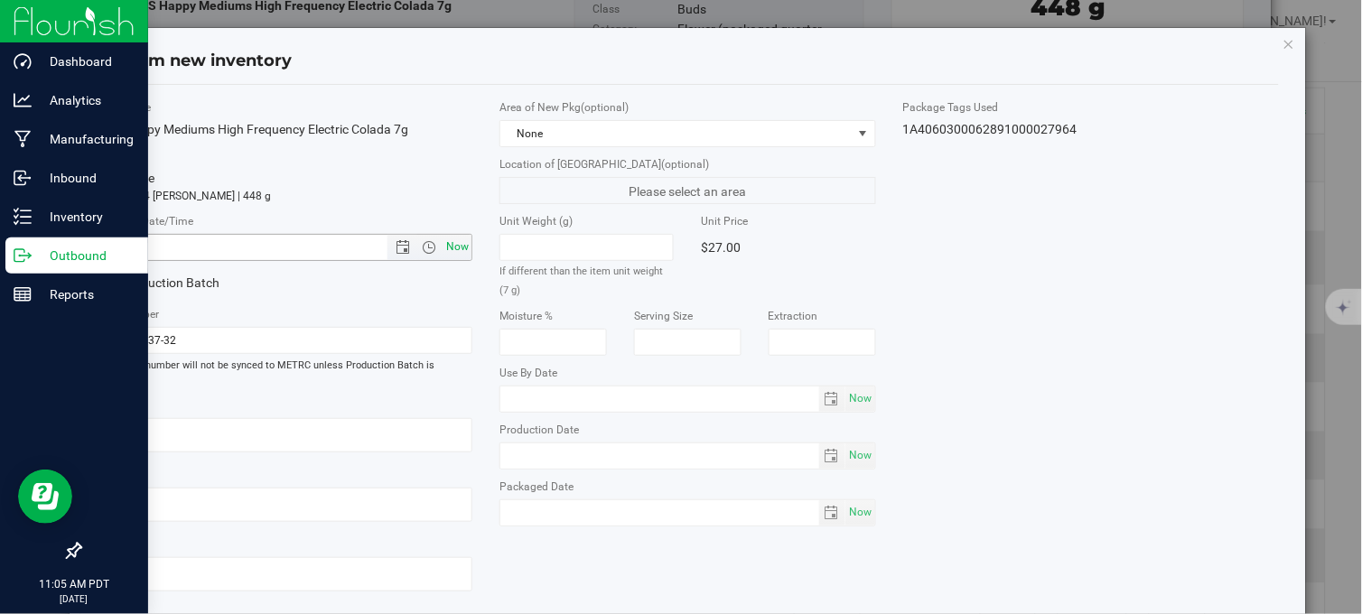
click at [463, 246] on span "Now" at bounding box center [457, 247] width 31 height 26
type input "8/21/2025 11:05 AM"
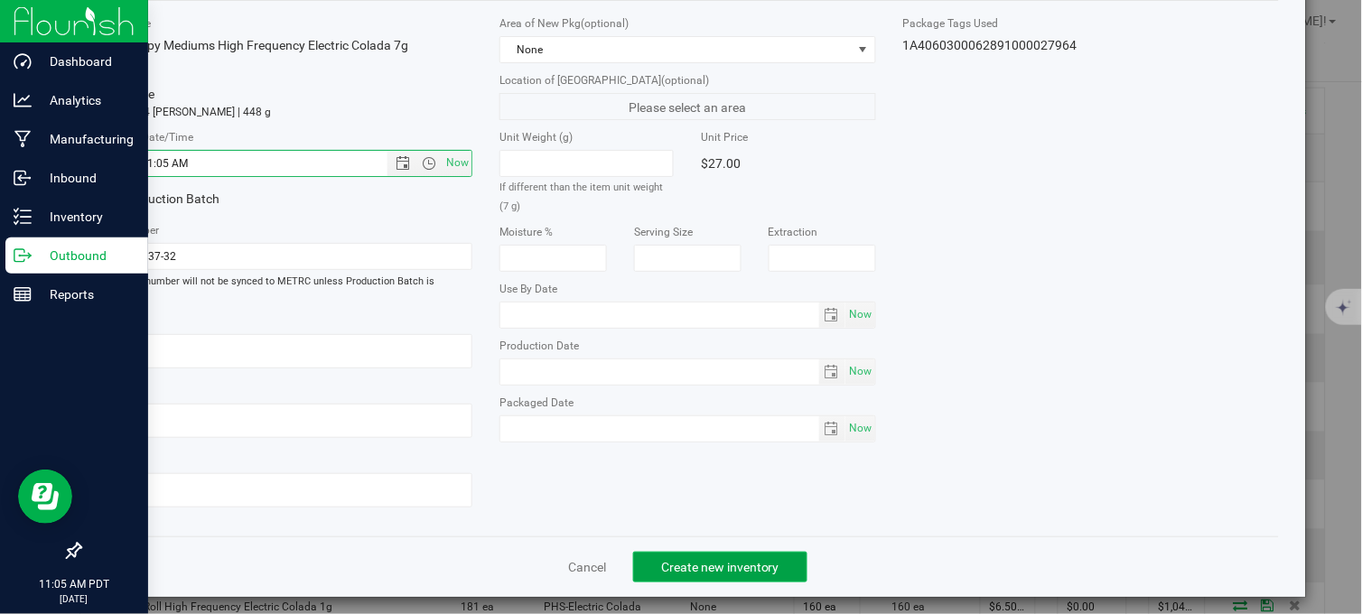
click at [683, 552] on button "Create new inventory" at bounding box center [720, 567] width 174 height 31
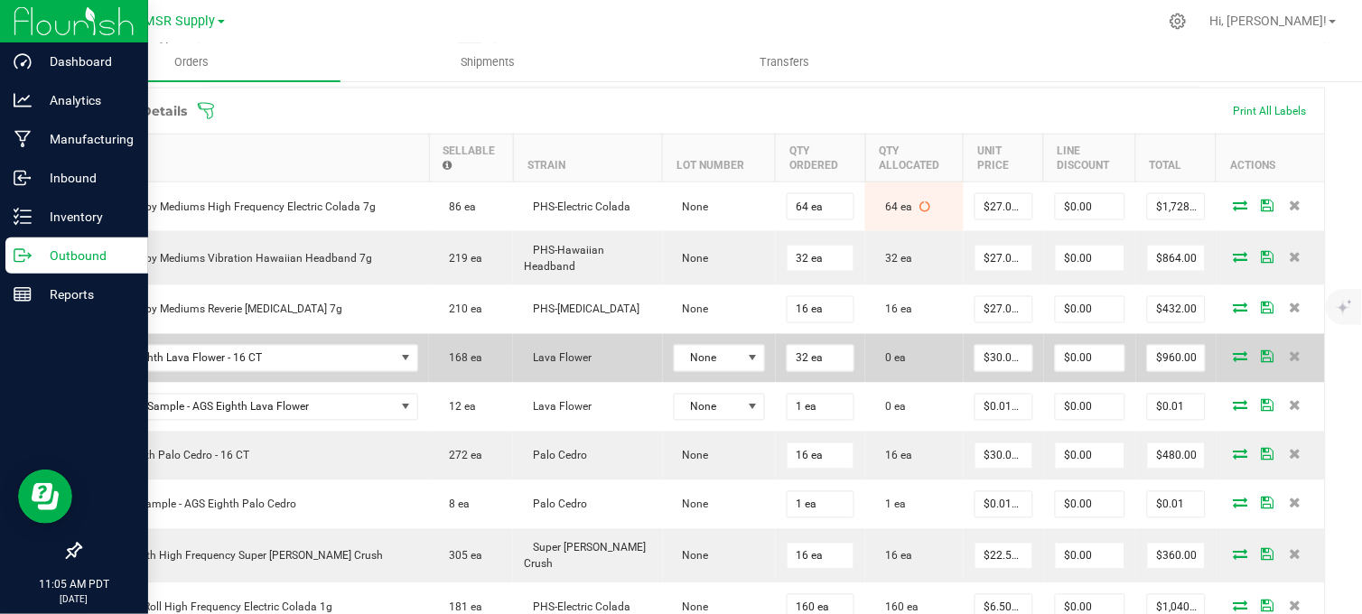
click at [1233, 362] on icon at bounding box center [1240, 356] width 14 height 11
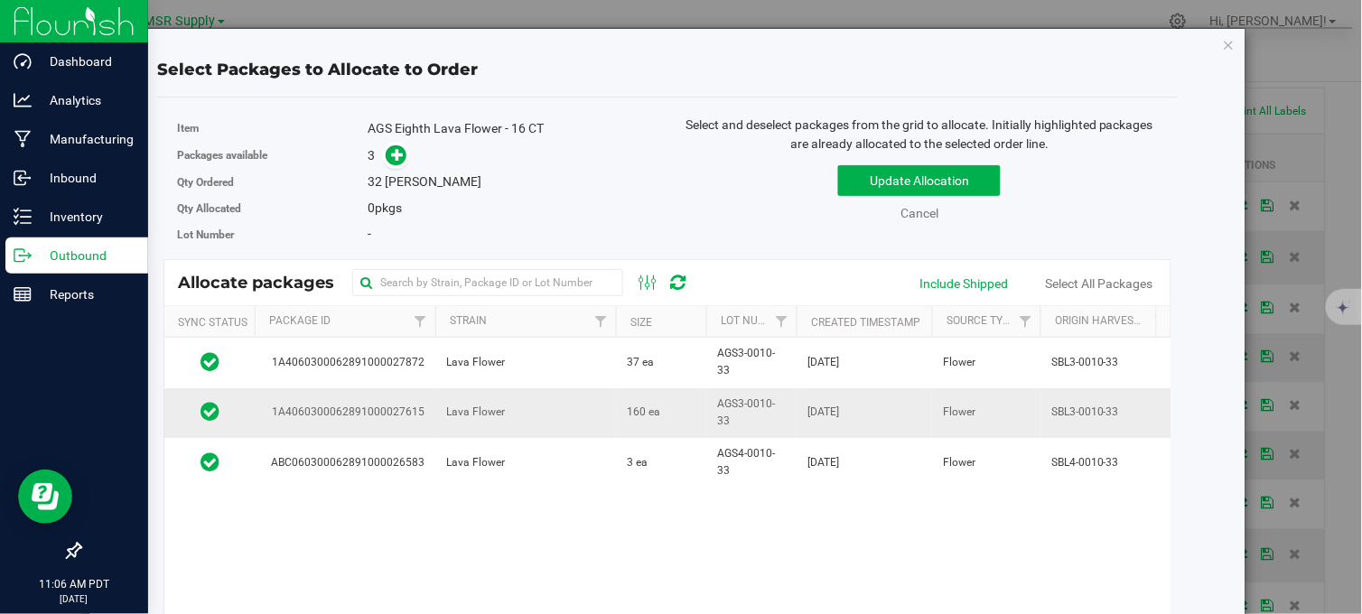
click at [687, 414] on td "160 ea" at bounding box center [661, 413] width 90 height 50
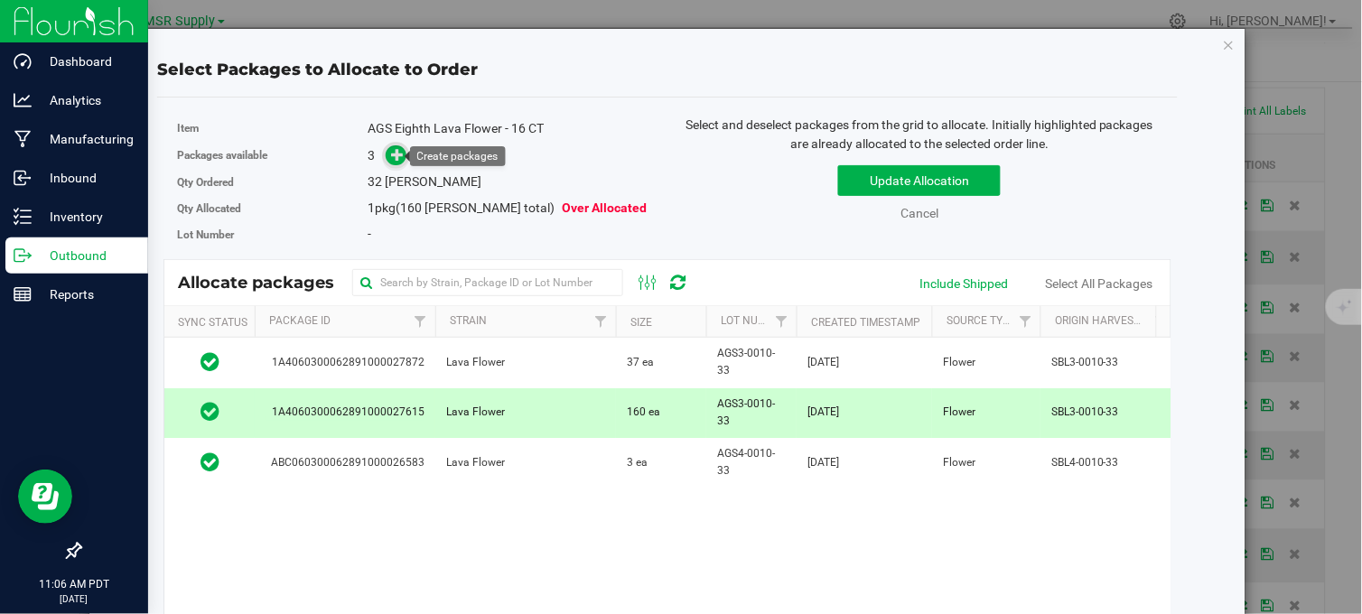
click at [395, 156] on icon at bounding box center [397, 154] width 13 height 13
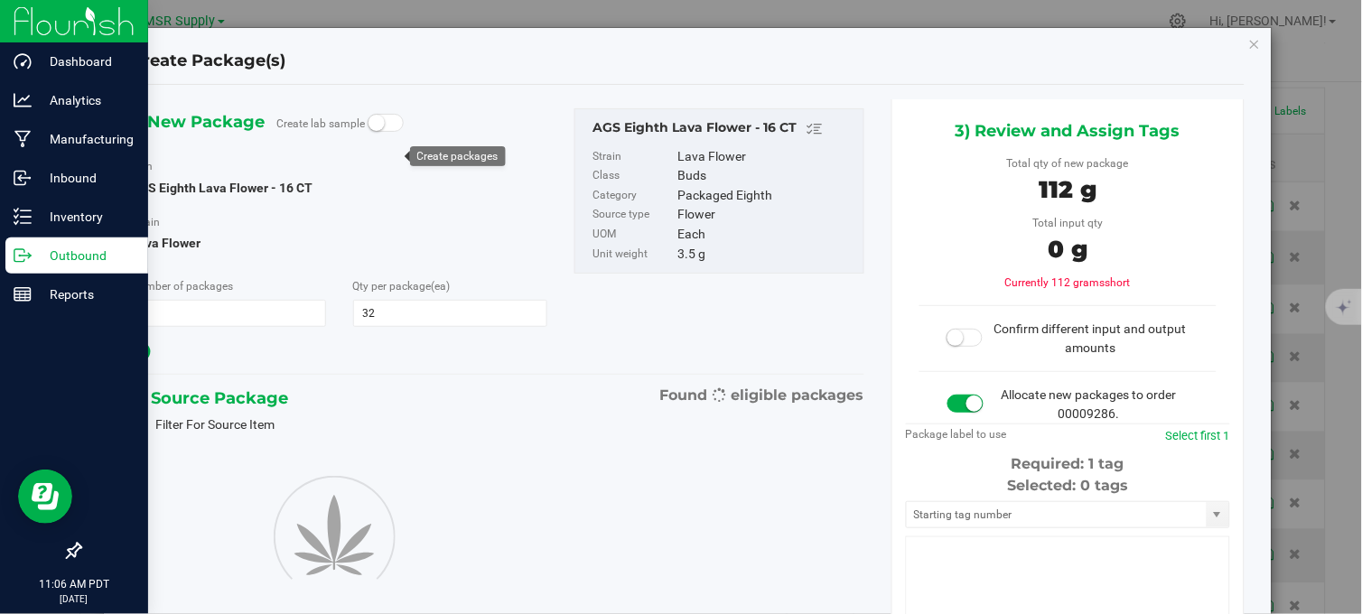
type input "32"
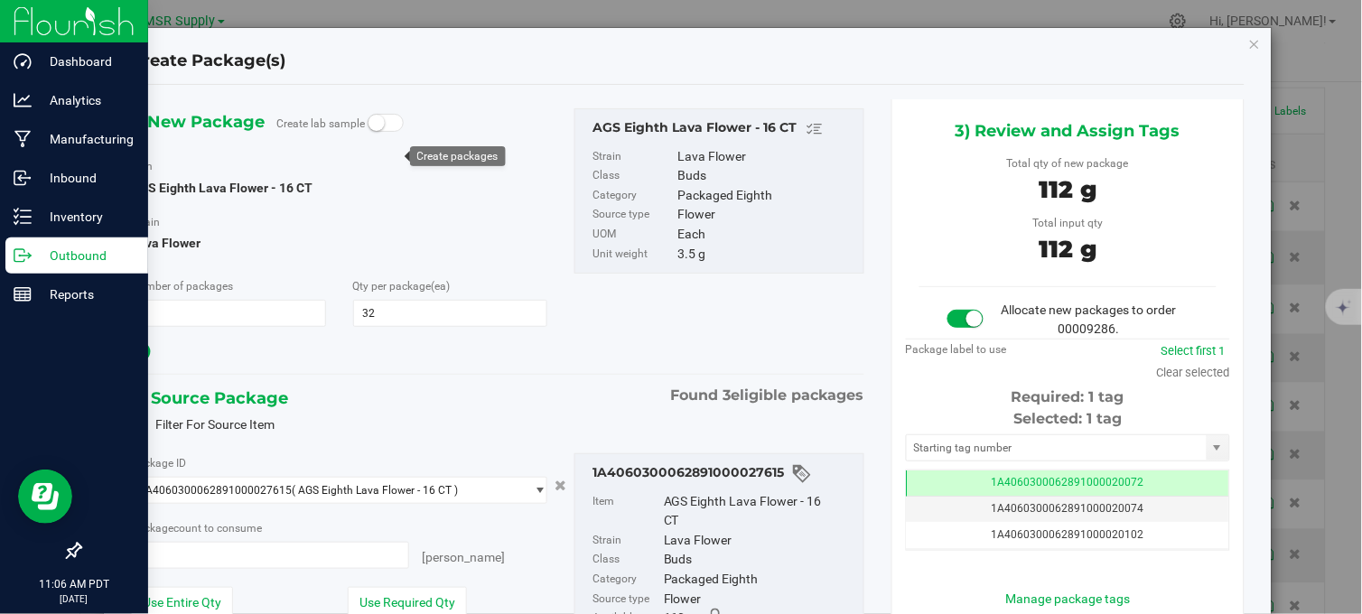
type input "32 ea"
click at [949, 446] on input "text" at bounding box center [1057, 447] width 300 height 25
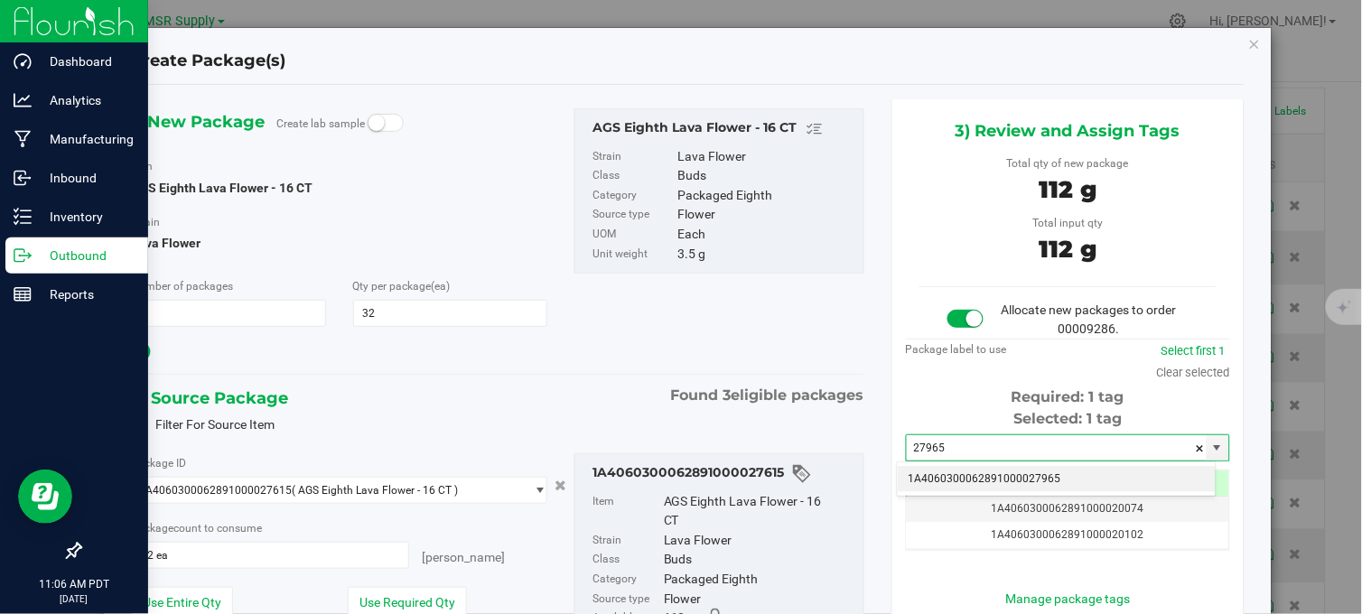
click at [990, 480] on li "1A4060300062891000027965" at bounding box center [1057, 479] width 318 height 27
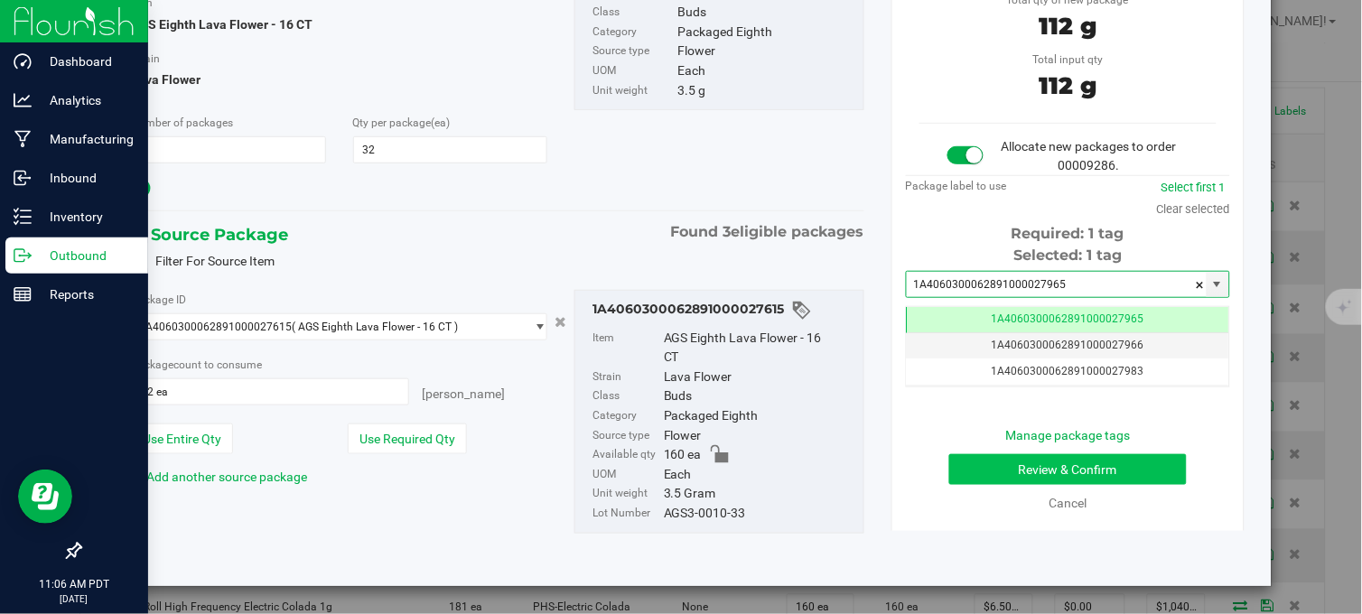
type input "1A4060300062891000027965"
click at [1005, 471] on button "Review & Confirm" at bounding box center [1067, 469] width 237 height 31
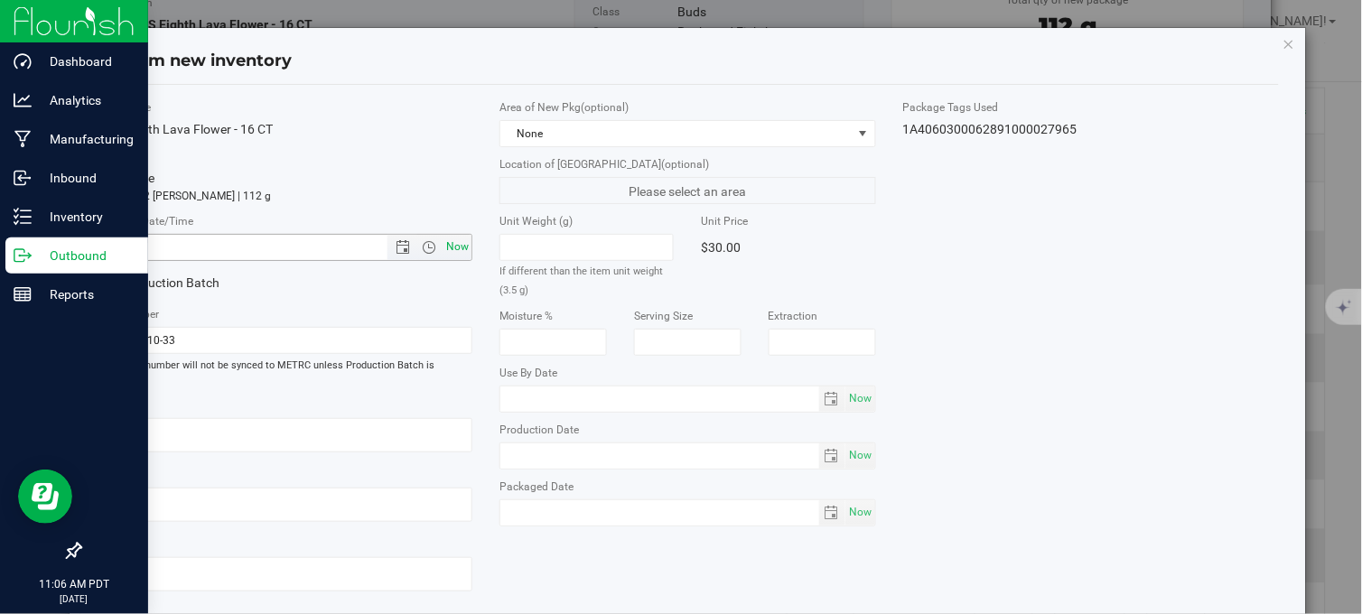
click at [455, 249] on span "Now" at bounding box center [457, 247] width 31 height 26
type input "8/21/2025 11:06 AM"
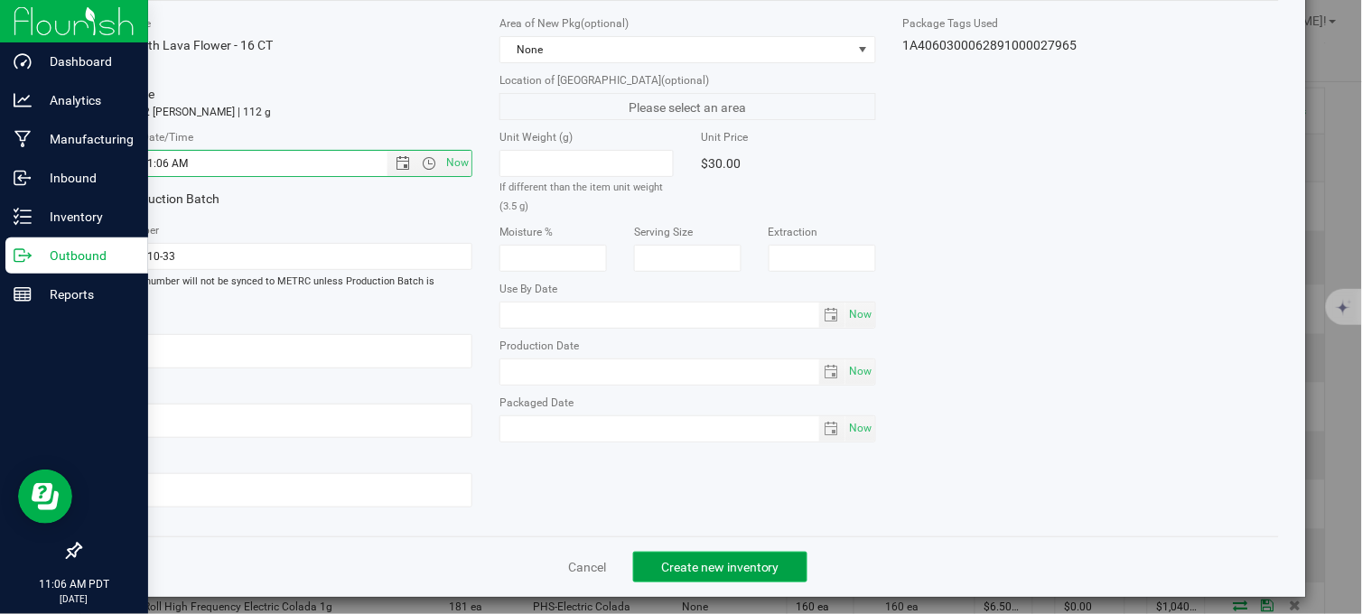
click at [661, 560] on span "Create new inventory" at bounding box center [720, 567] width 118 height 14
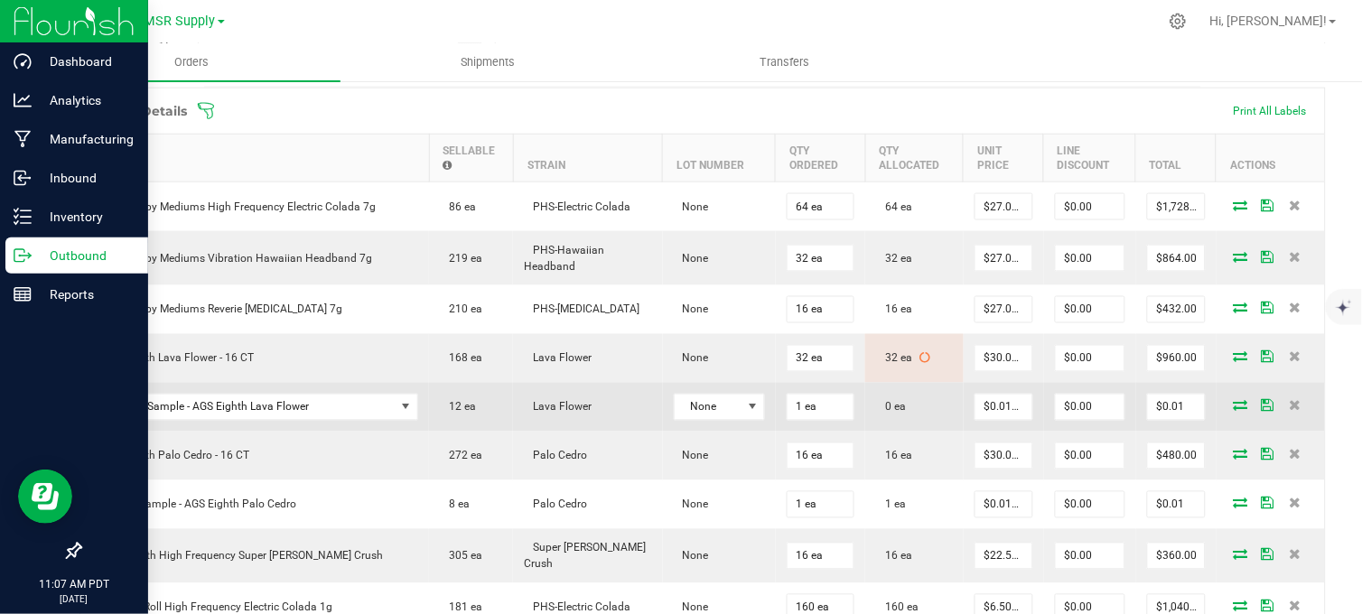
click at [1233, 411] on icon at bounding box center [1240, 405] width 14 height 11
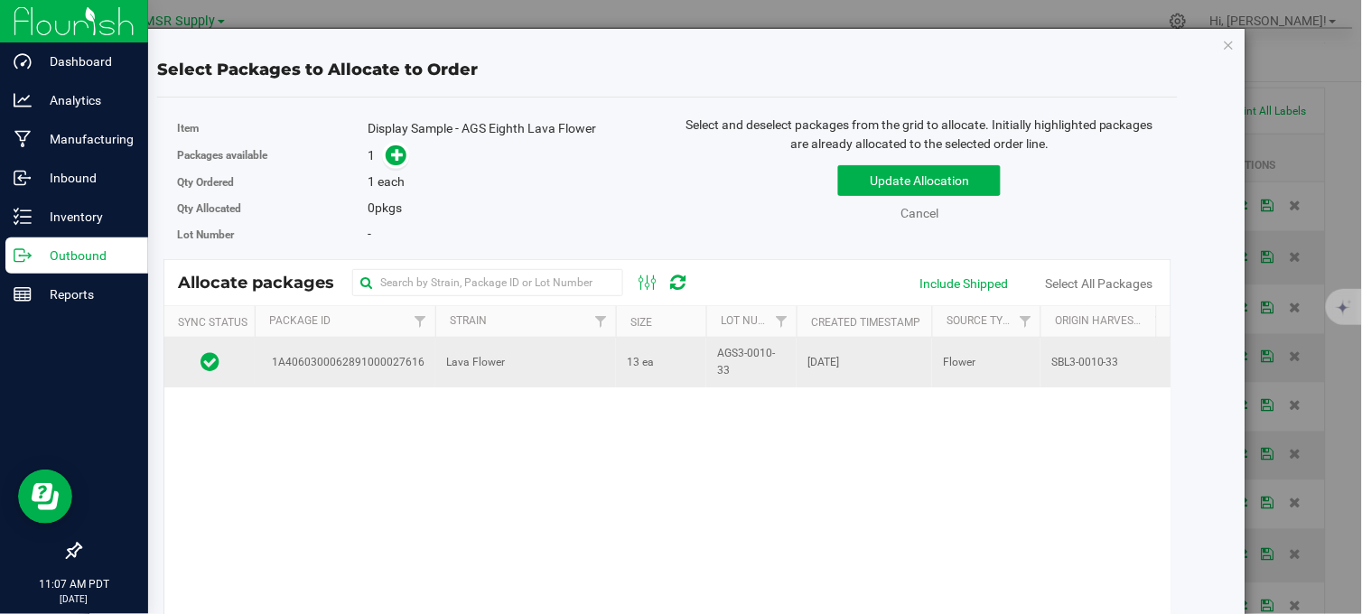
click at [689, 363] on td "13 ea" at bounding box center [661, 362] width 90 height 49
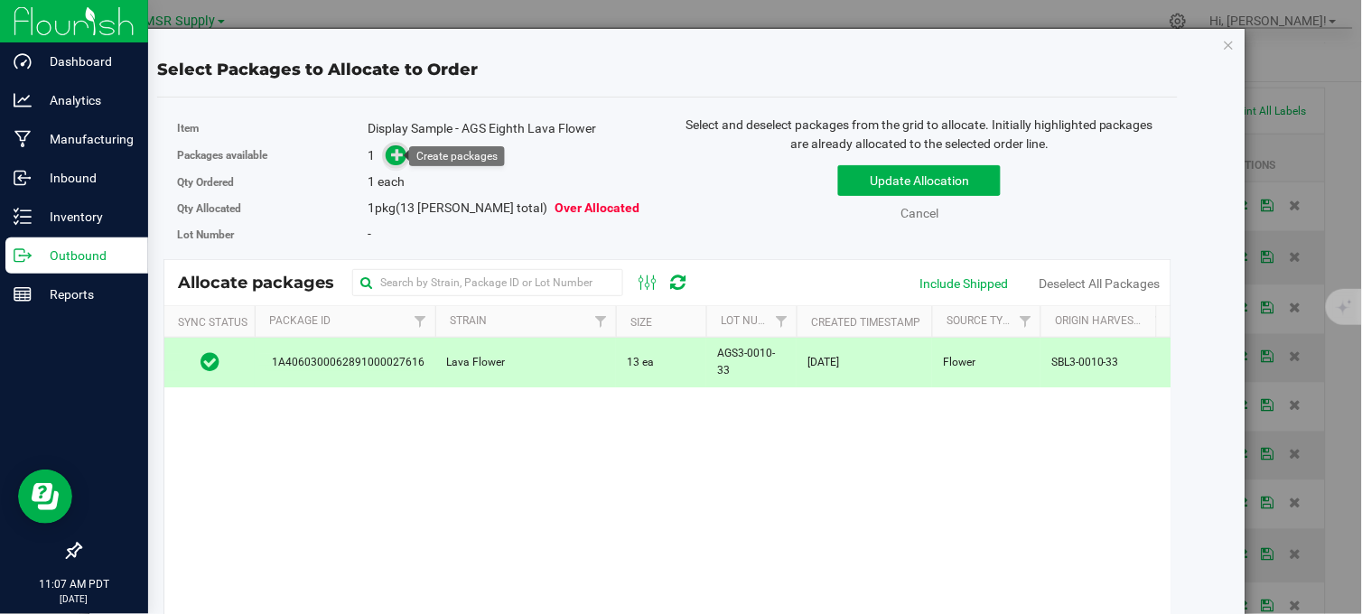
click at [391, 158] on icon at bounding box center [397, 154] width 13 height 13
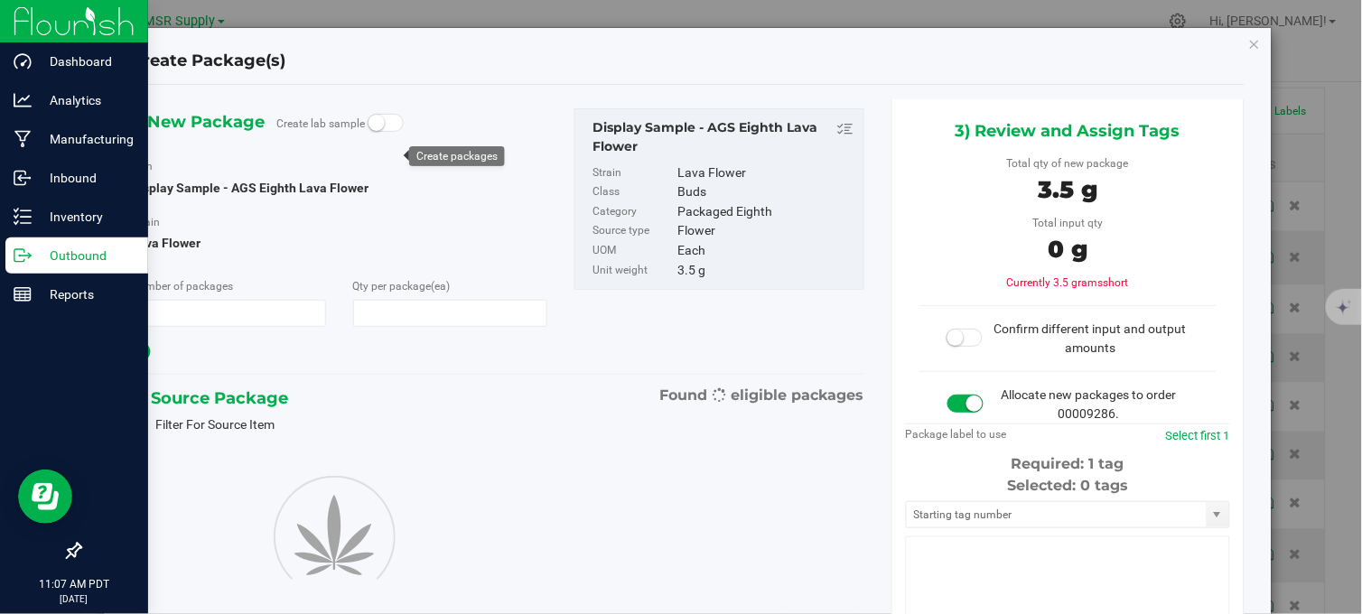
type input "1"
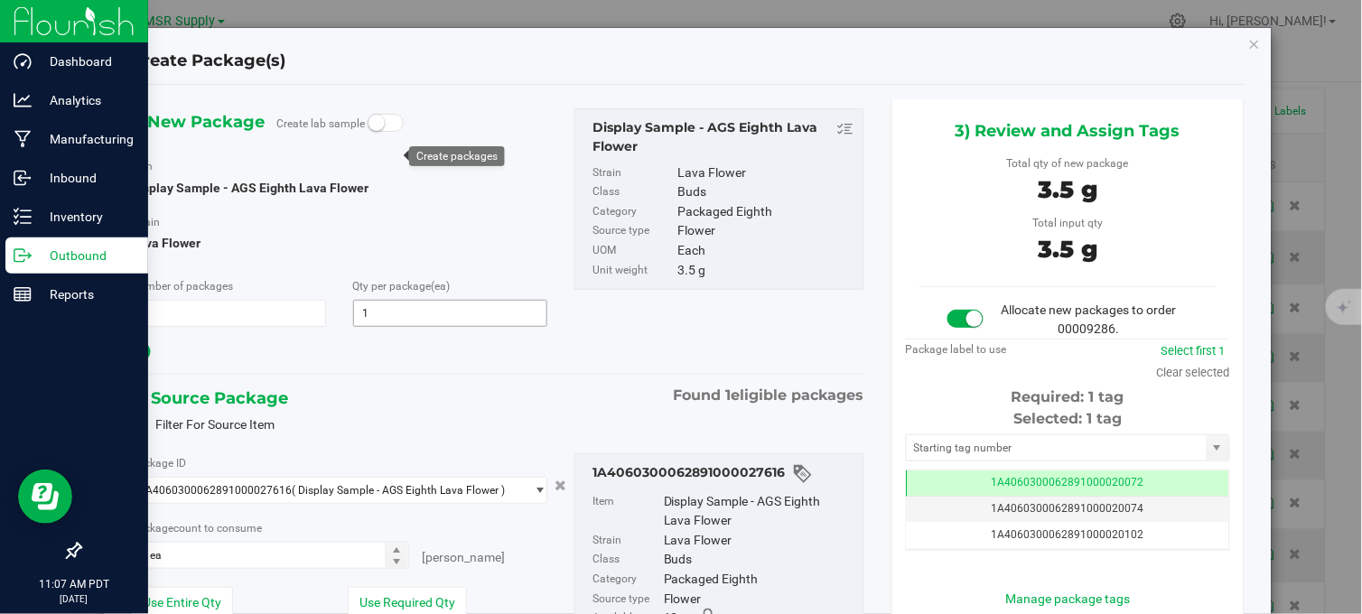
scroll to position [0, -1]
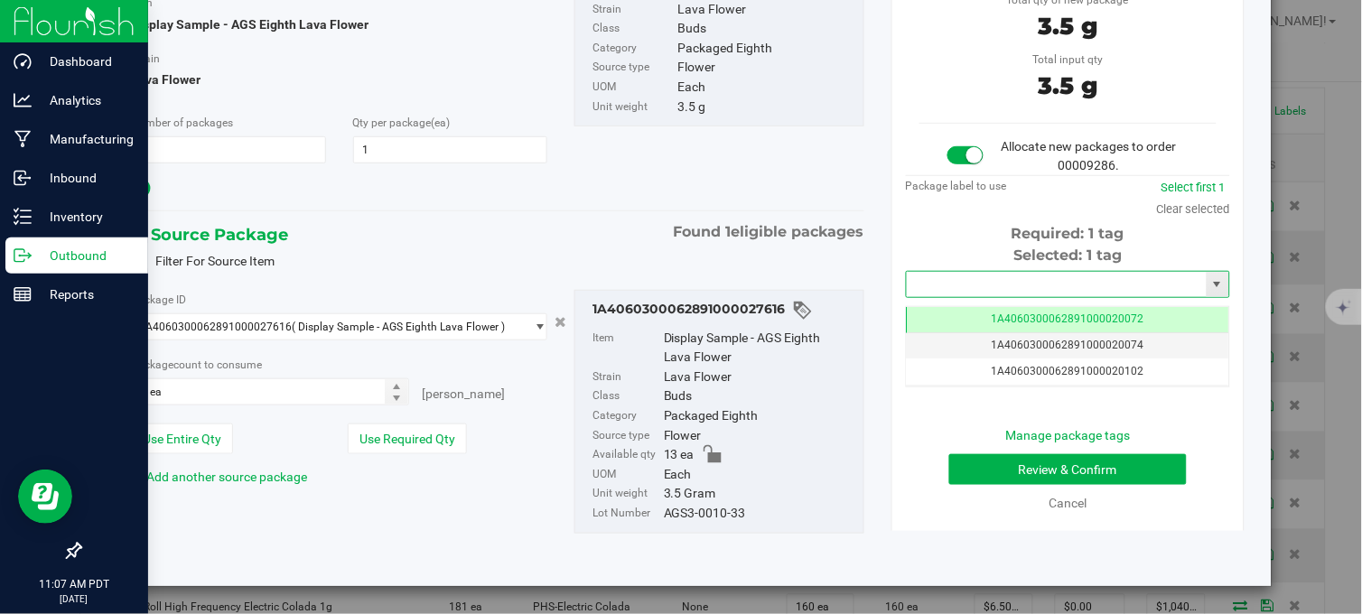
click at [945, 276] on input "text" at bounding box center [1057, 284] width 300 height 25
drag, startPoint x: 997, startPoint y: 310, endPoint x: 995, endPoint y: 277, distance: 32.6
click at [996, 310] on li "1A4060300062891000027966" at bounding box center [1057, 314] width 318 height 27
type input "1A4060300062891000027966"
click at [1016, 461] on button "Review & Confirm" at bounding box center [1067, 469] width 237 height 31
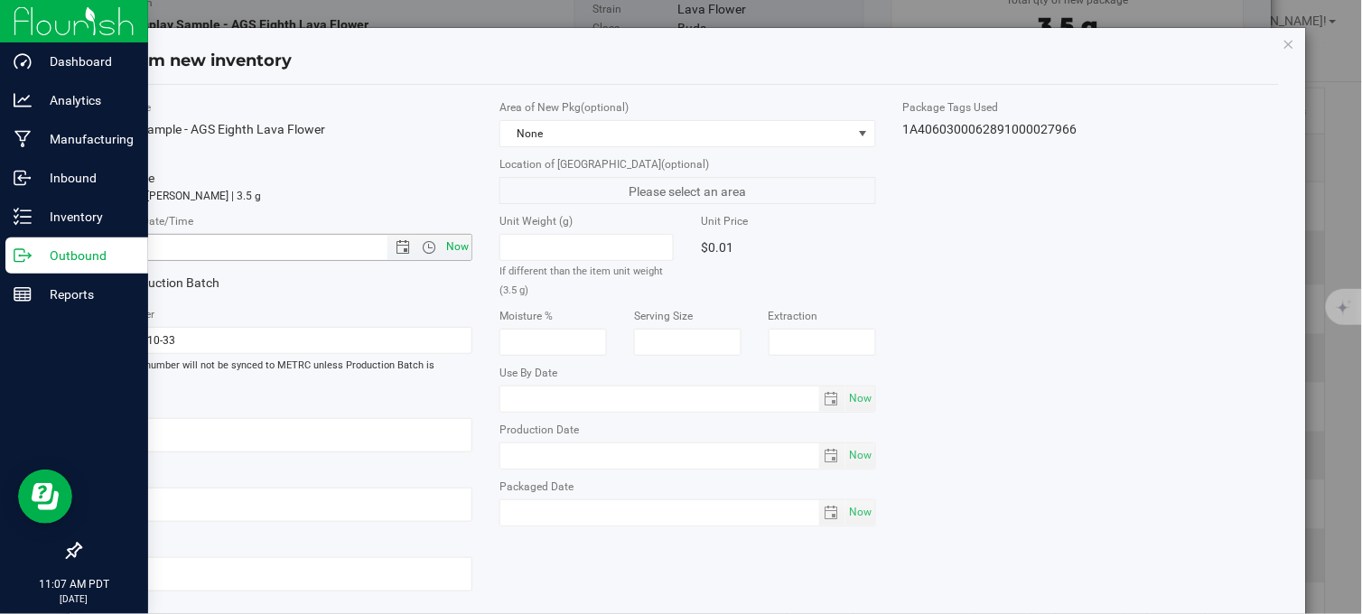
click at [458, 247] on span "Now" at bounding box center [457, 247] width 31 height 26
type input "8/21/2025 11:07 AM"
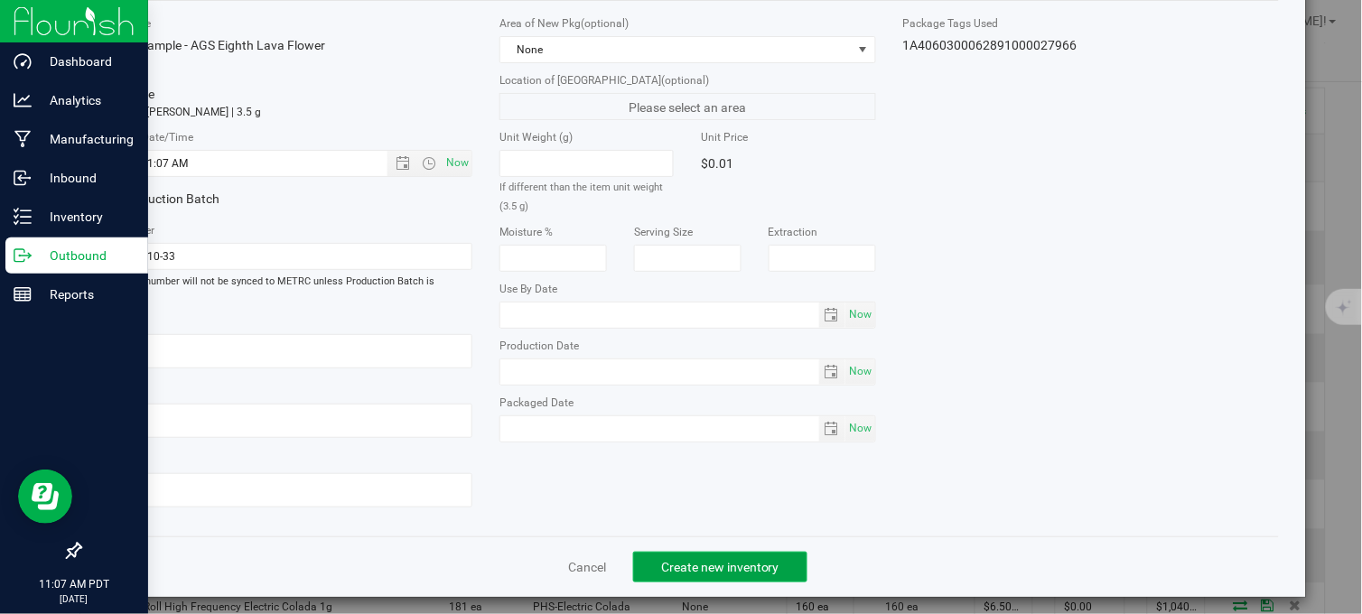
click at [730, 560] on span "Create new inventory" at bounding box center [720, 567] width 118 height 14
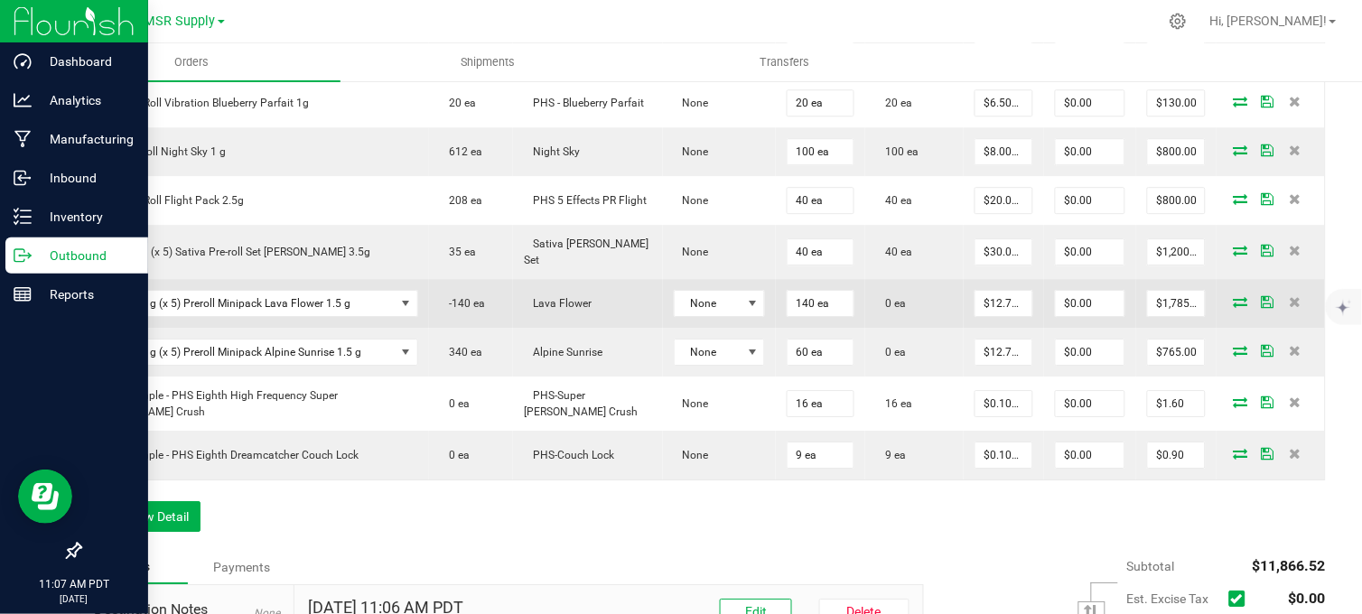
click at [1233, 307] on icon at bounding box center [1240, 301] width 14 height 11
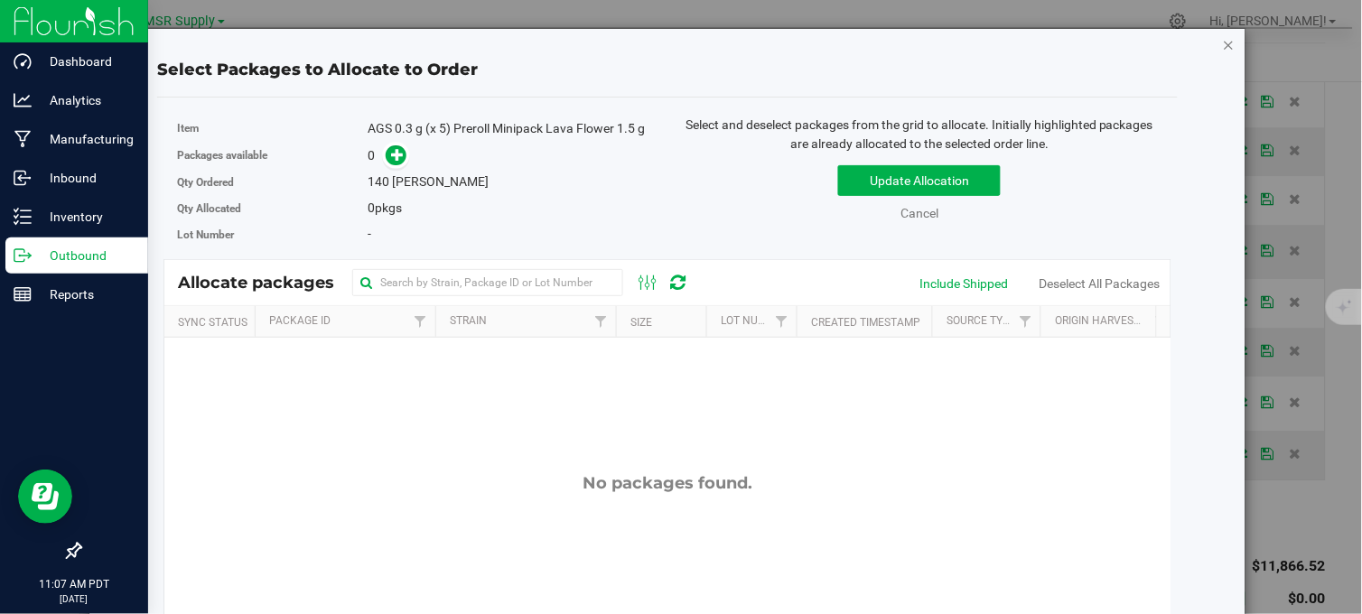
click at [1223, 47] on icon "button" at bounding box center [1229, 44] width 13 height 22
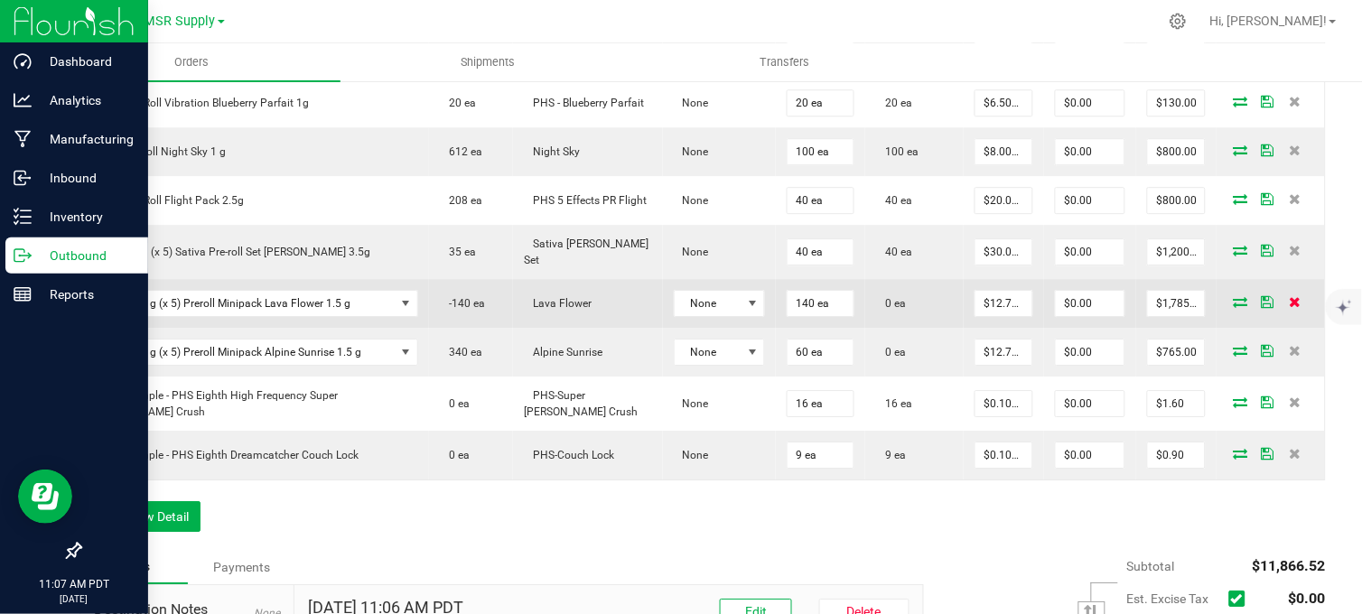
click at [1289, 307] on icon at bounding box center [1295, 301] width 12 height 11
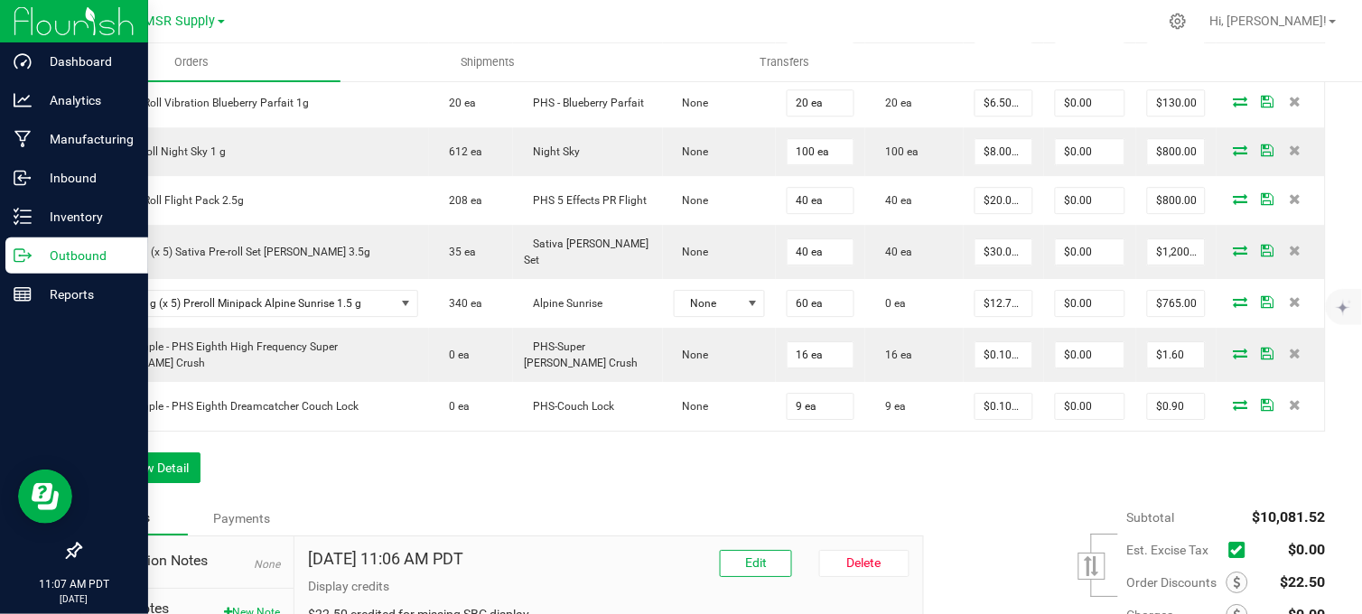
click at [1289, 307] on icon at bounding box center [1295, 301] width 12 height 11
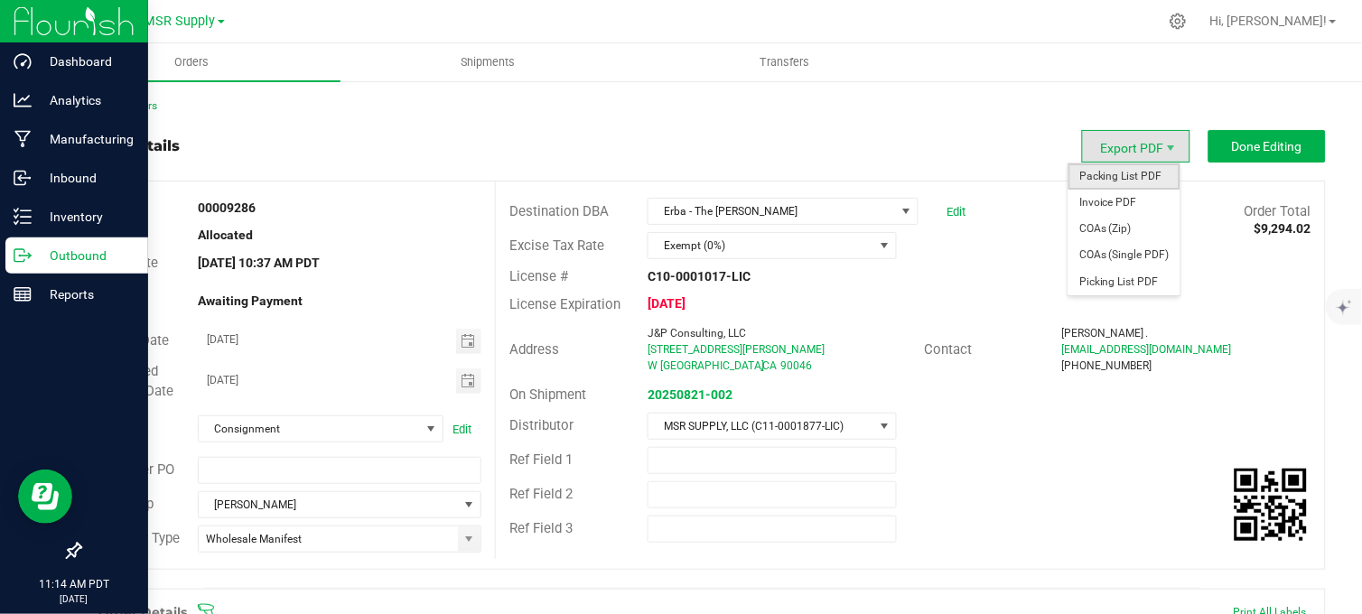
click at [1123, 170] on span "Packing List PDF" at bounding box center [1124, 176] width 112 height 26
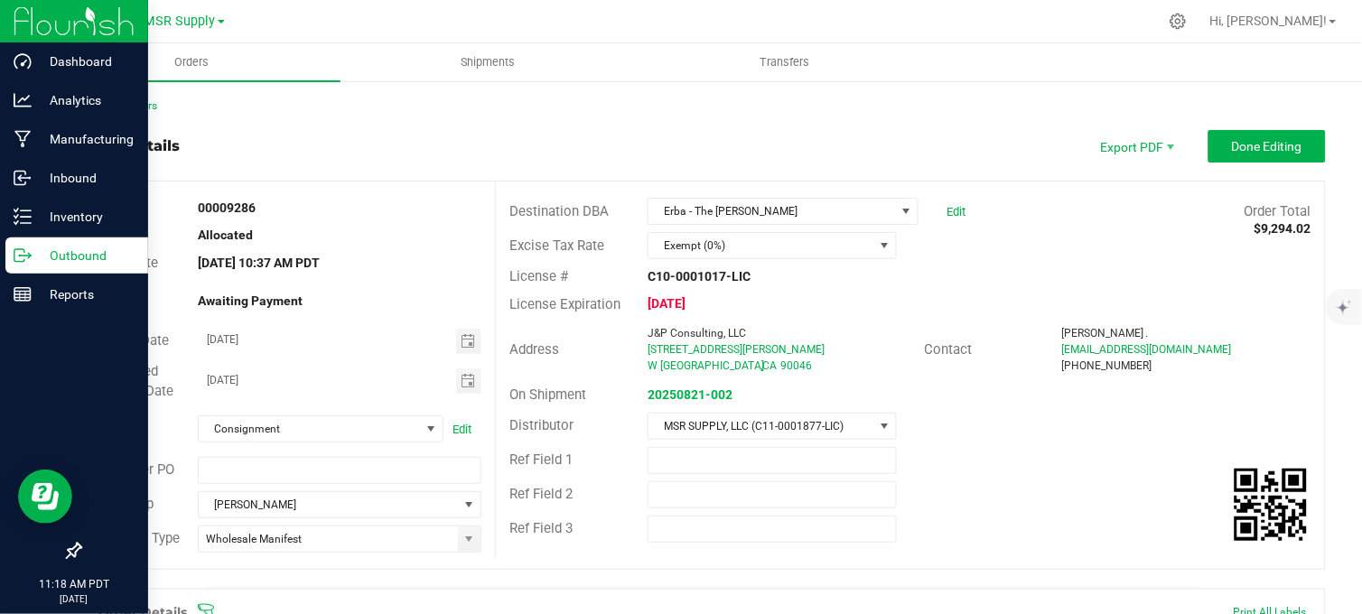
drag, startPoint x: 392, startPoint y: 133, endPoint x: 473, endPoint y: 284, distance: 171.3
click at [392, 133] on div "Order details Export PDF Done Editing" at bounding box center [702, 146] width 1246 height 33
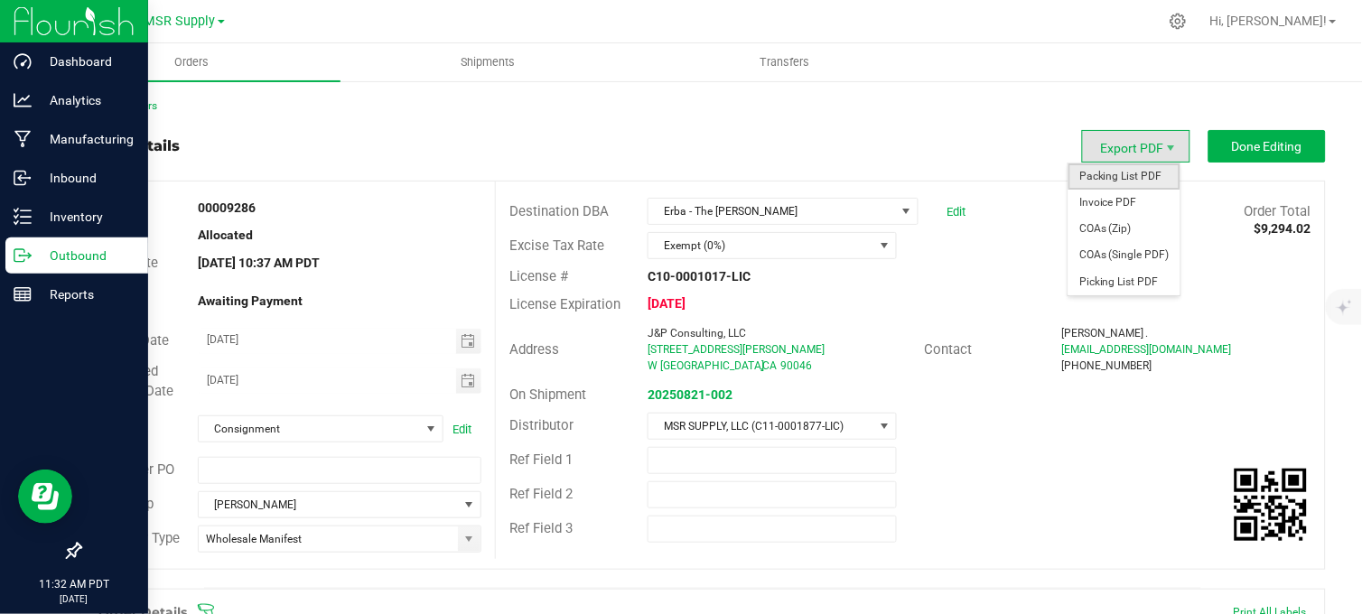
click at [1111, 178] on span "Packing List PDF" at bounding box center [1124, 176] width 112 height 26
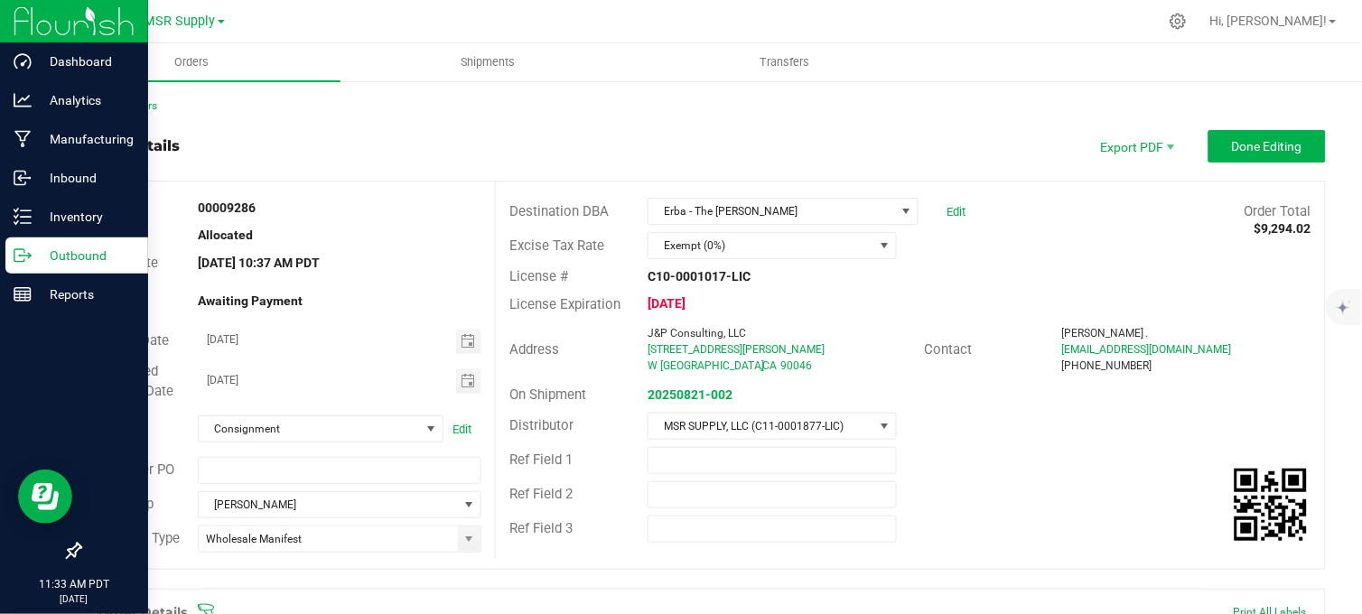
click at [408, 139] on div "Order details Export PDF Done Editing" at bounding box center [702, 146] width 1246 height 33
click at [698, 393] on strong "20250821-002" at bounding box center [689, 394] width 85 height 14
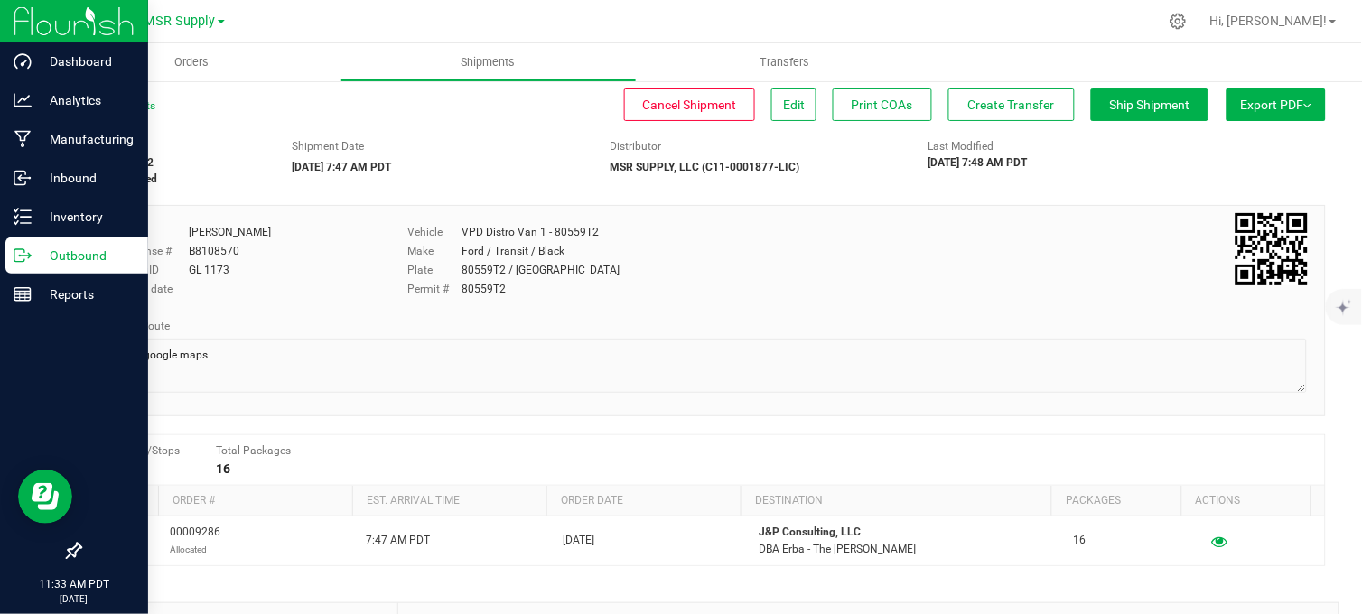
click at [21, 258] on icon at bounding box center [23, 256] width 18 height 18
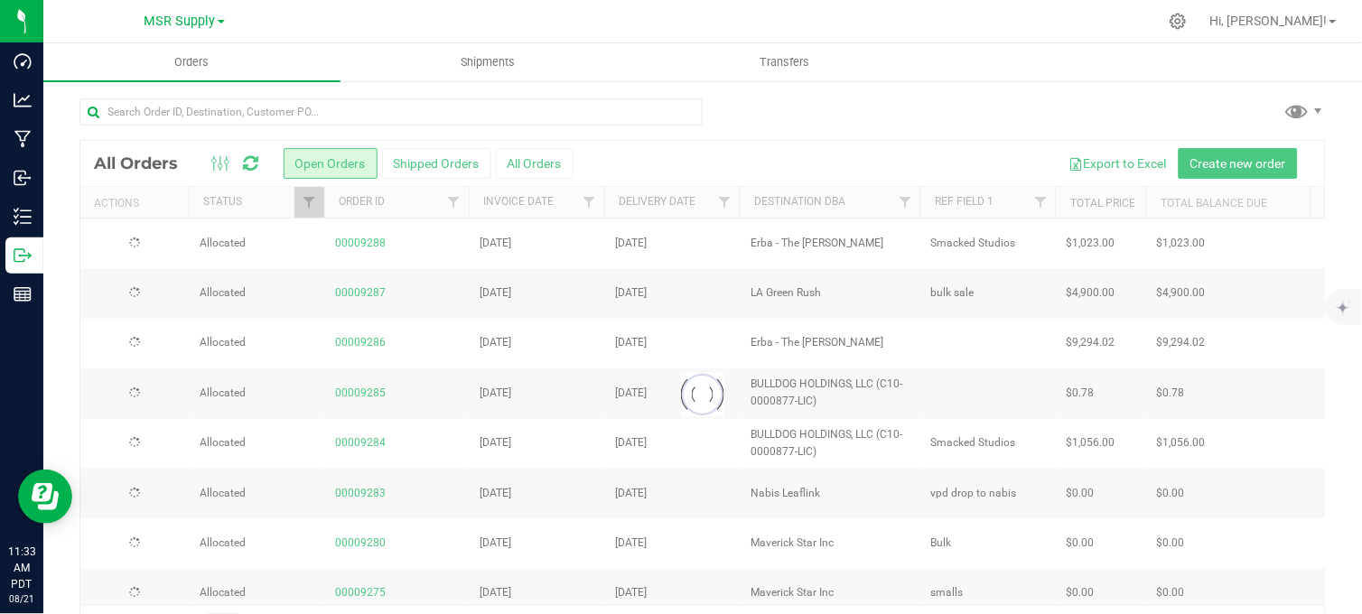
click at [764, 118] on div at bounding box center [702, 119] width 1246 height 42
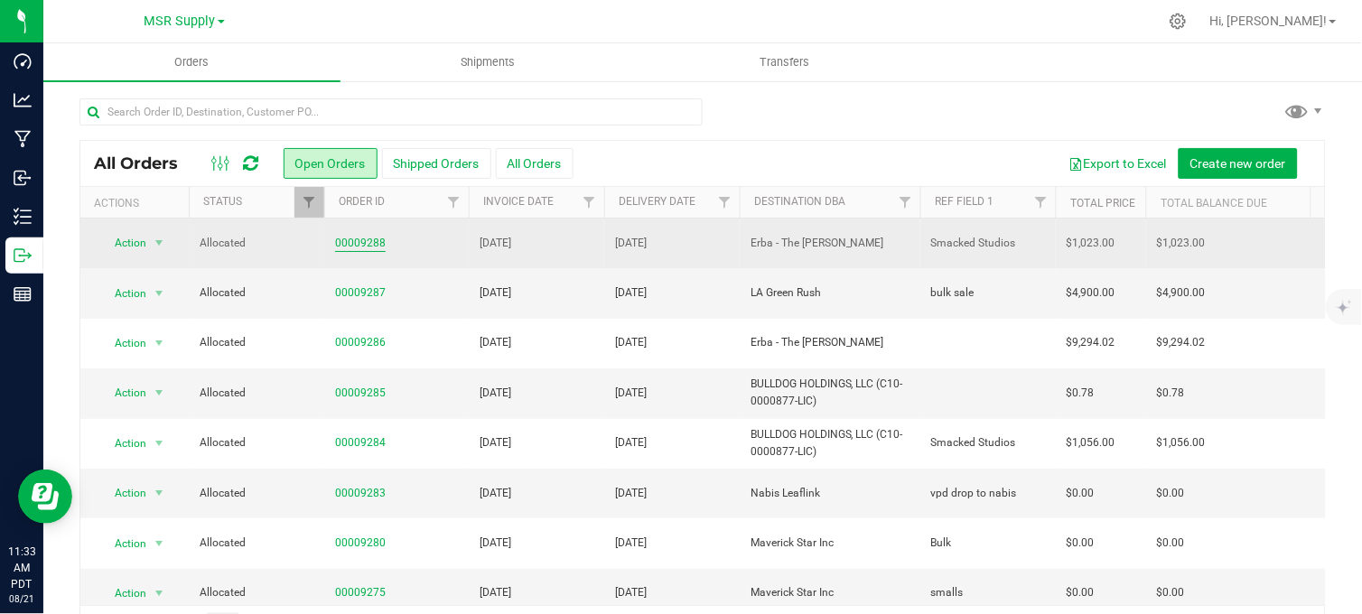
click at [346, 239] on link "00009288" at bounding box center [360, 243] width 51 height 17
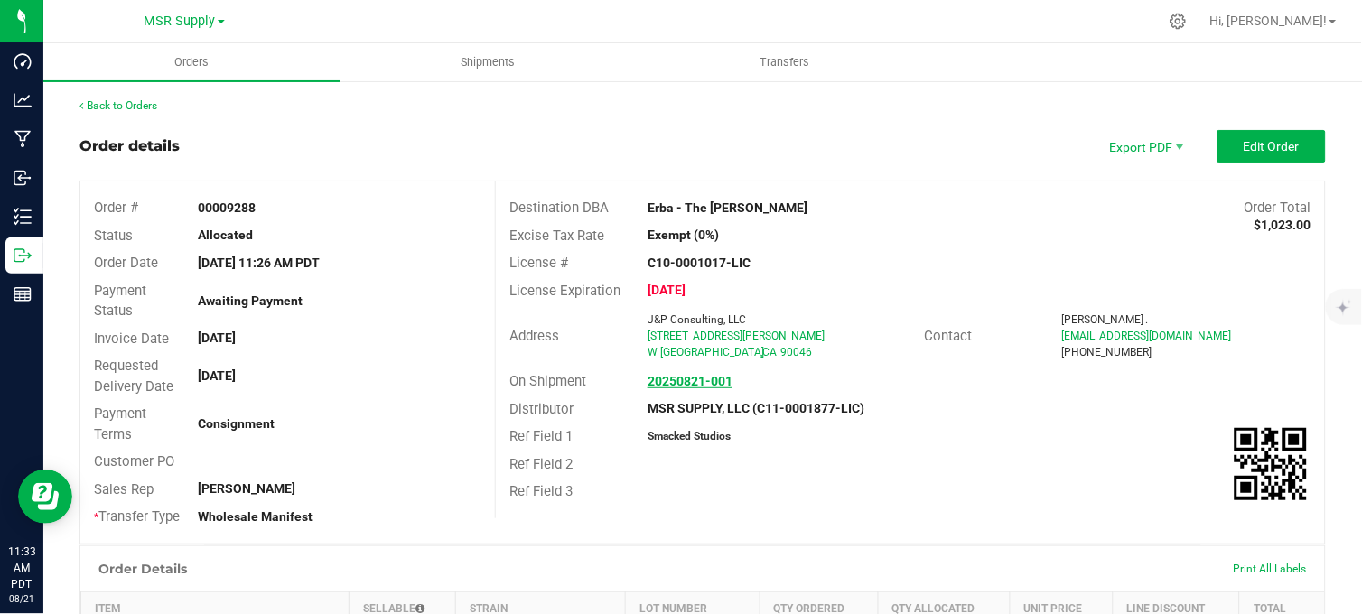
click at [673, 379] on strong "20250821-001" at bounding box center [689, 381] width 85 height 14
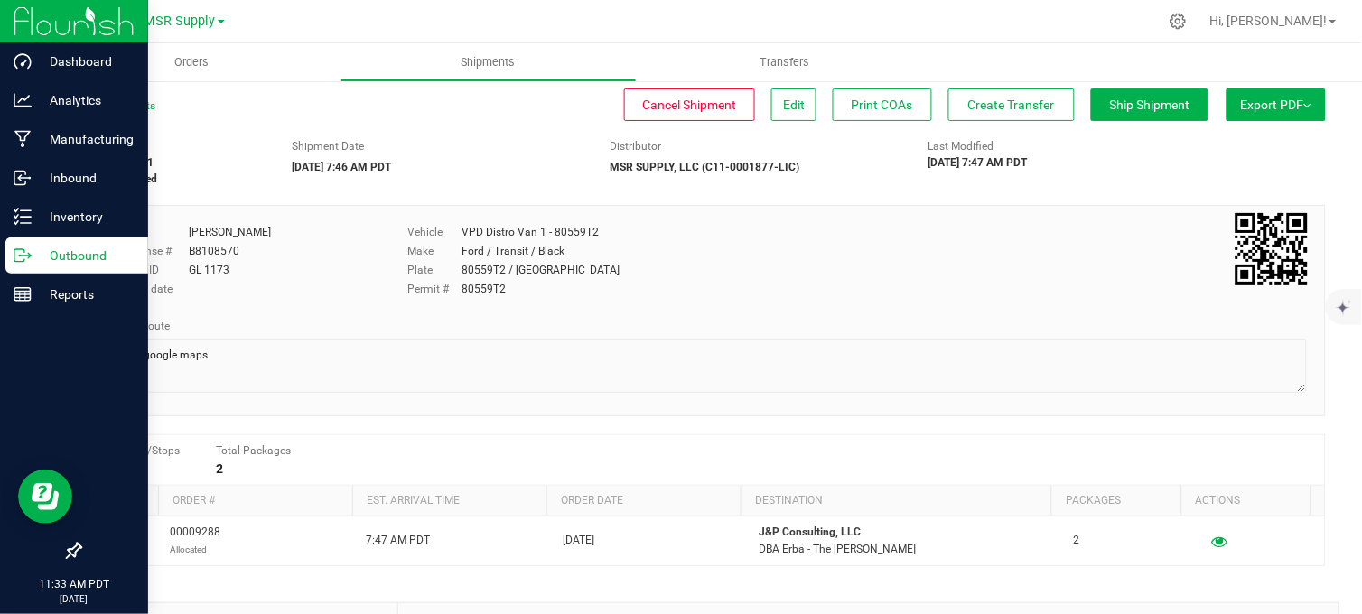
click at [5, 254] on div "Outbound" at bounding box center [76, 255] width 143 height 36
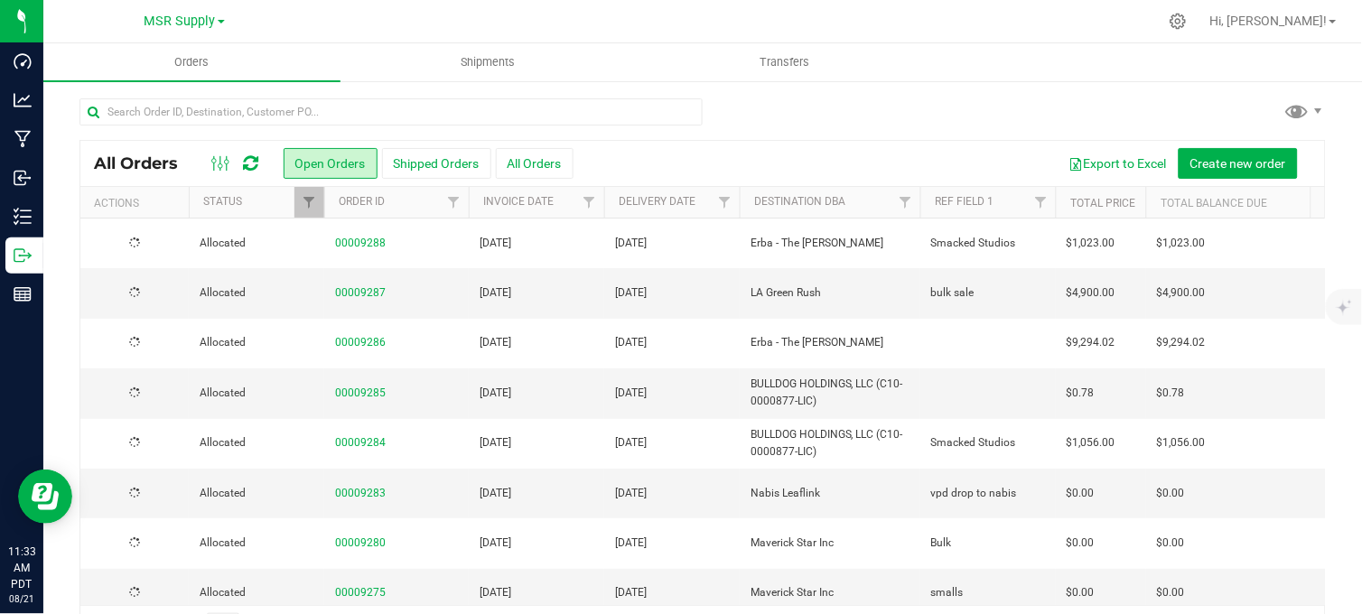
click at [817, 104] on div at bounding box center [702, 119] width 1246 height 42
drag, startPoint x: 760, startPoint y: 20, endPoint x: 701, endPoint y: 23, distance: 59.7
click at [760, 20] on div at bounding box center [740, 21] width 834 height 35
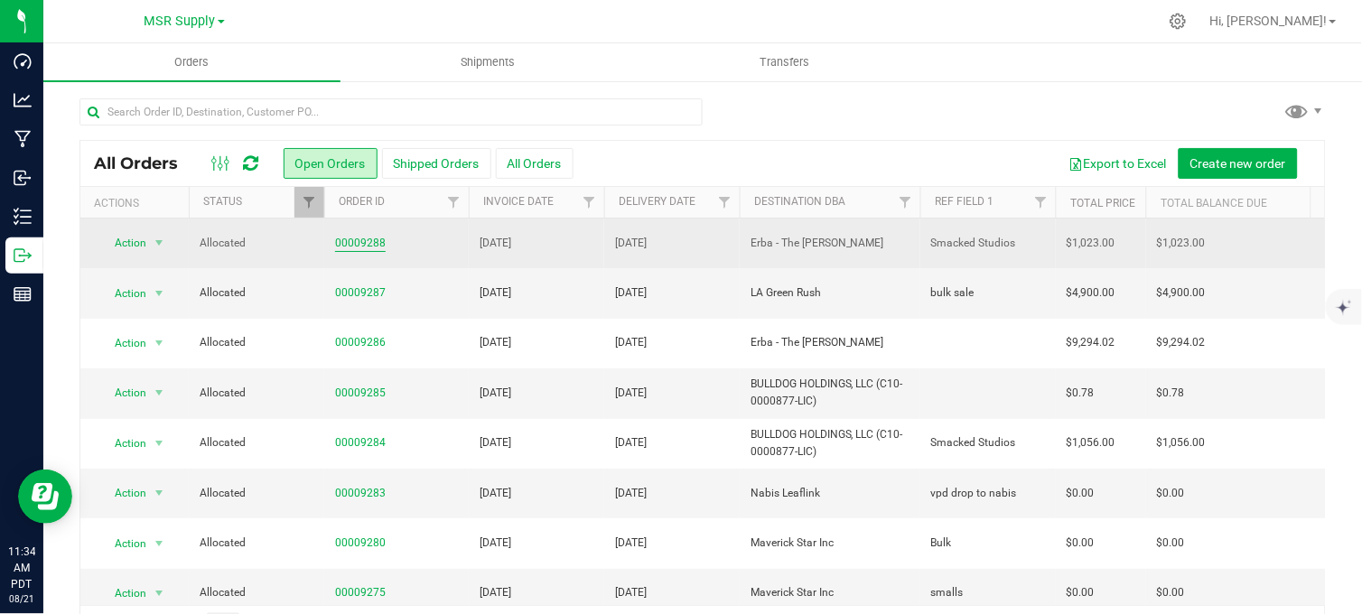
click at [367, 244] on link "00009288" at bounding box center [360, 243] width 51 height 17
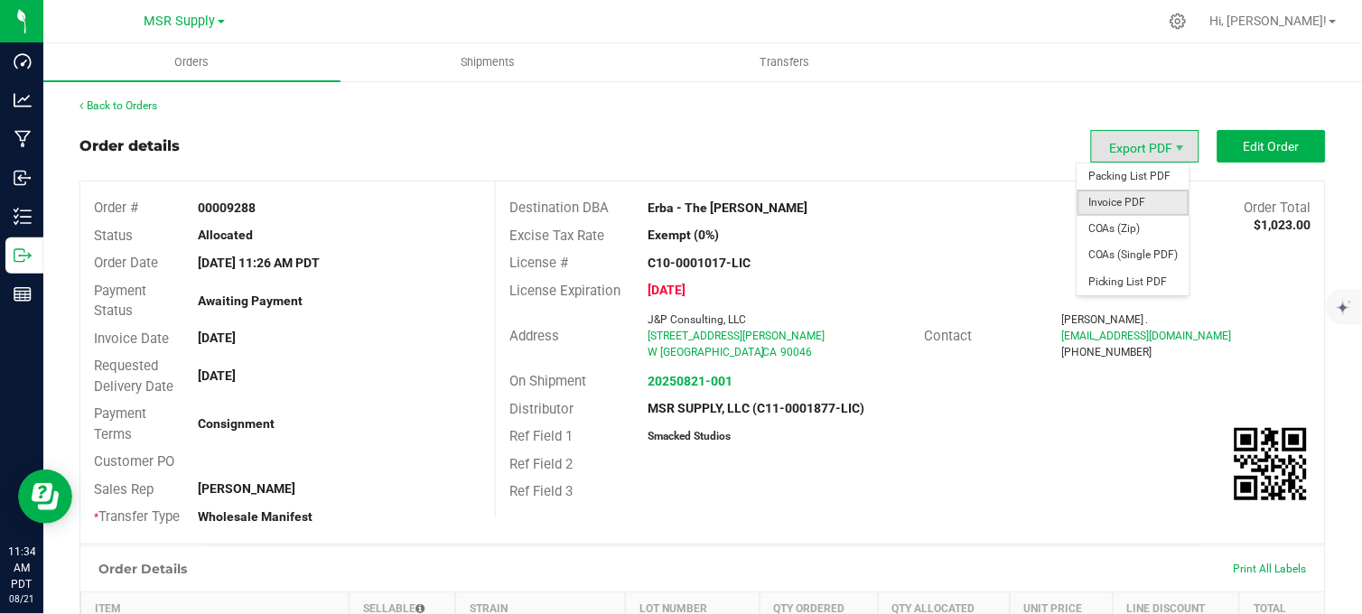
click at [1105, 200] on span "Invoice PDF" at bounding box center [1133, 203] width 112 height 26
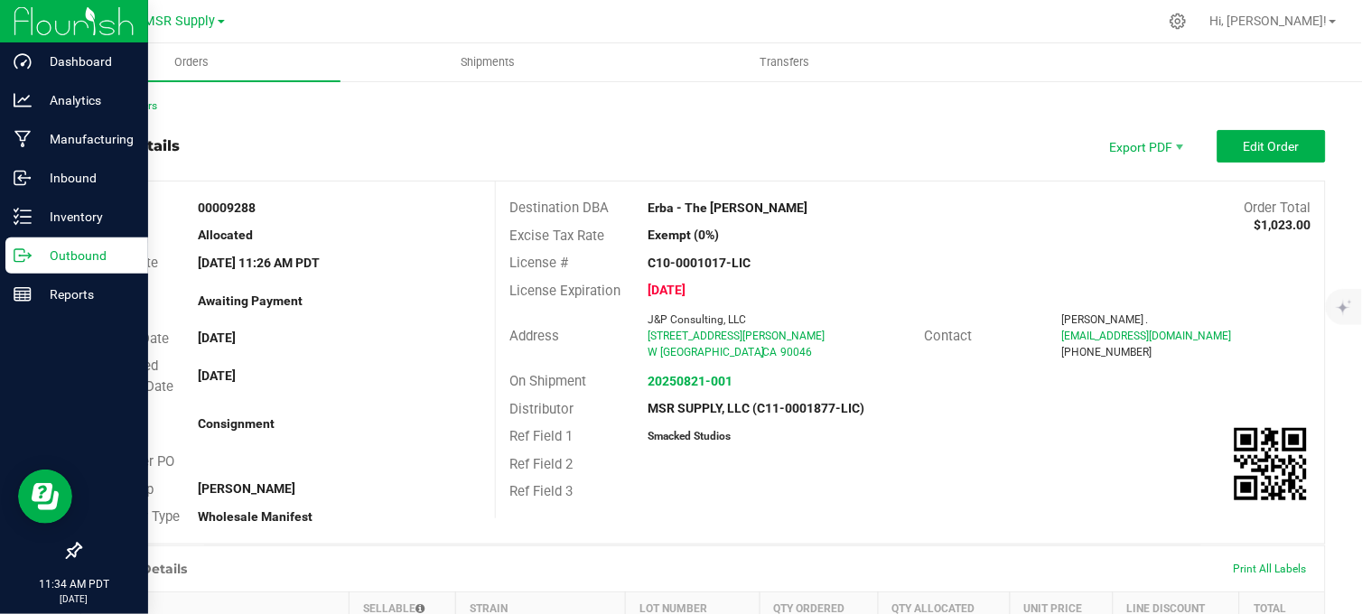
click at [22, 259] on icon at bounding box center [23, 256] width 18 height 18
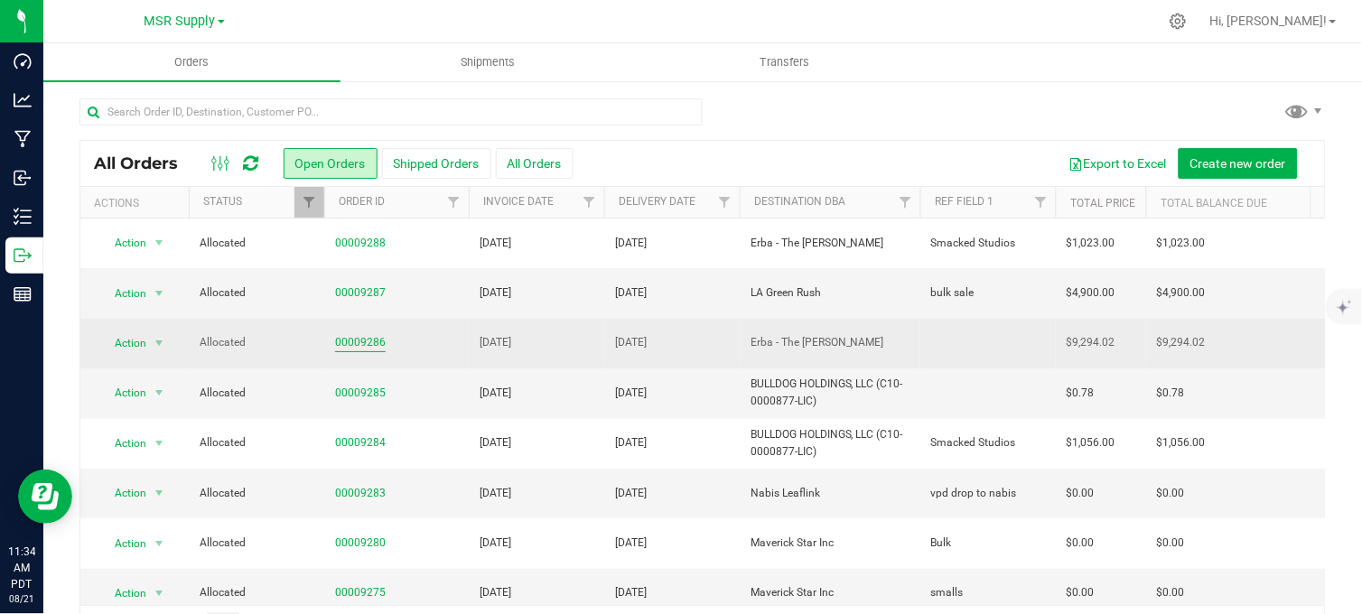
click at [368, 348] on link "00009286" at bounding box center [360, 342] width 51 height 17
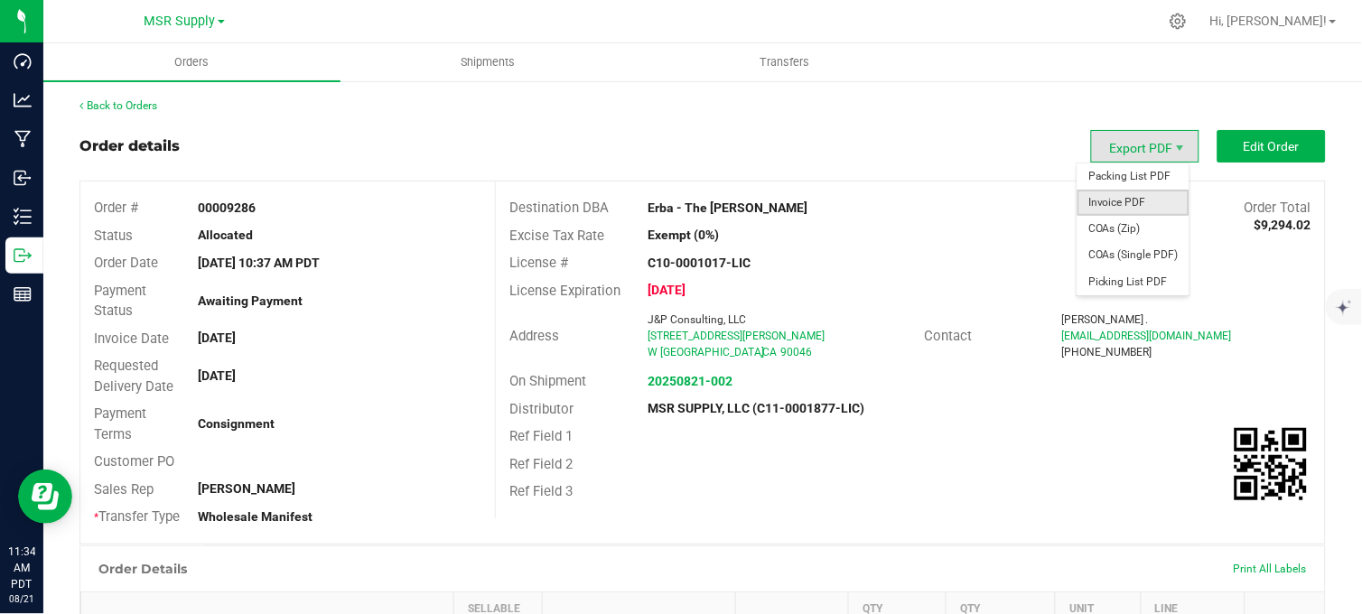
click at [1109, 204] on span "Invoice PDF" at bounding box center [1133, 203] width 112 height 26
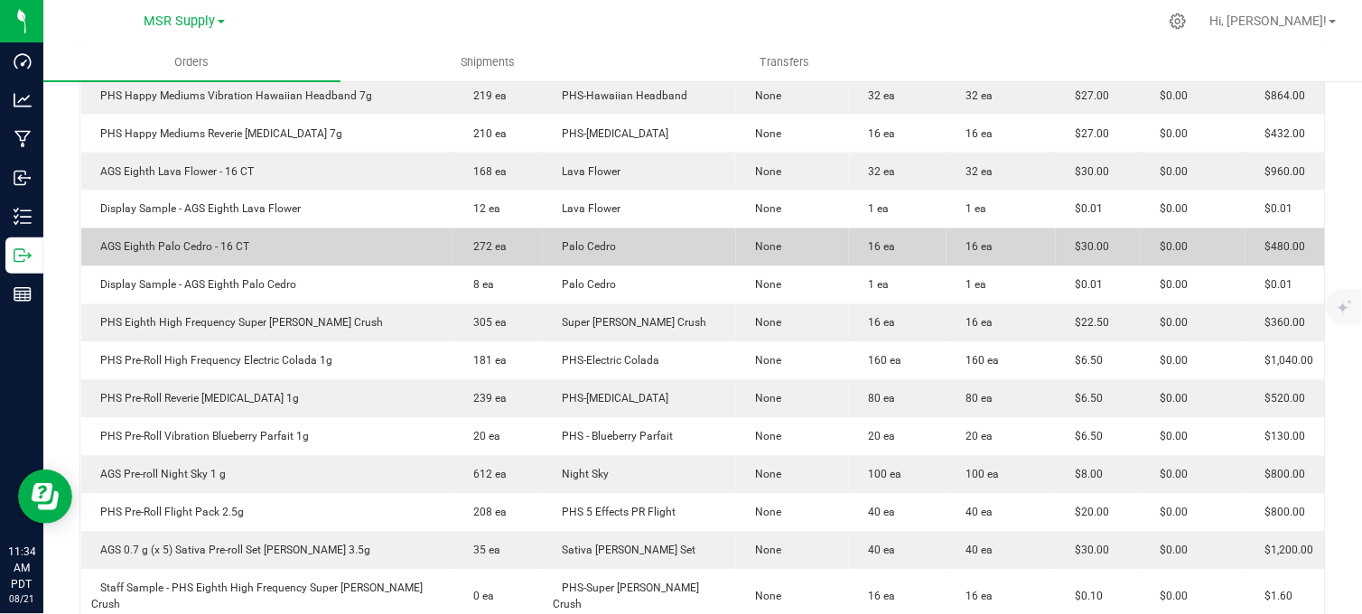
scroll to position [953, 0]
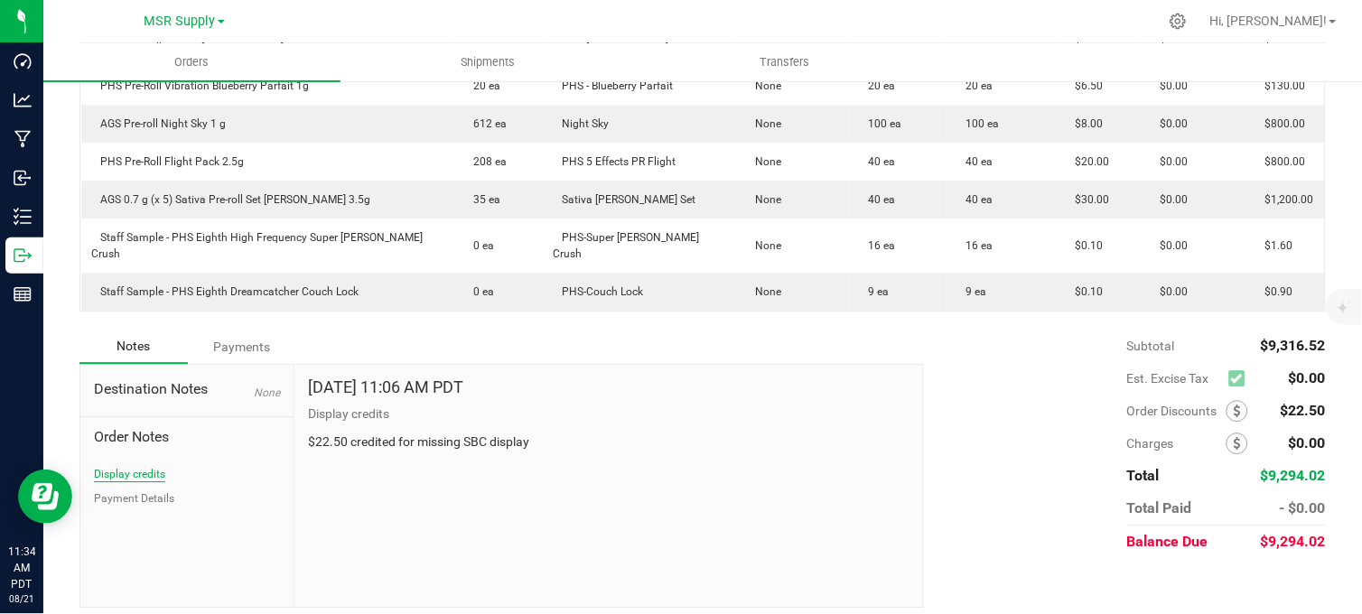
click at [108, 466] on button "Display credits" at bounding box center [129, 474] width 71 height 16
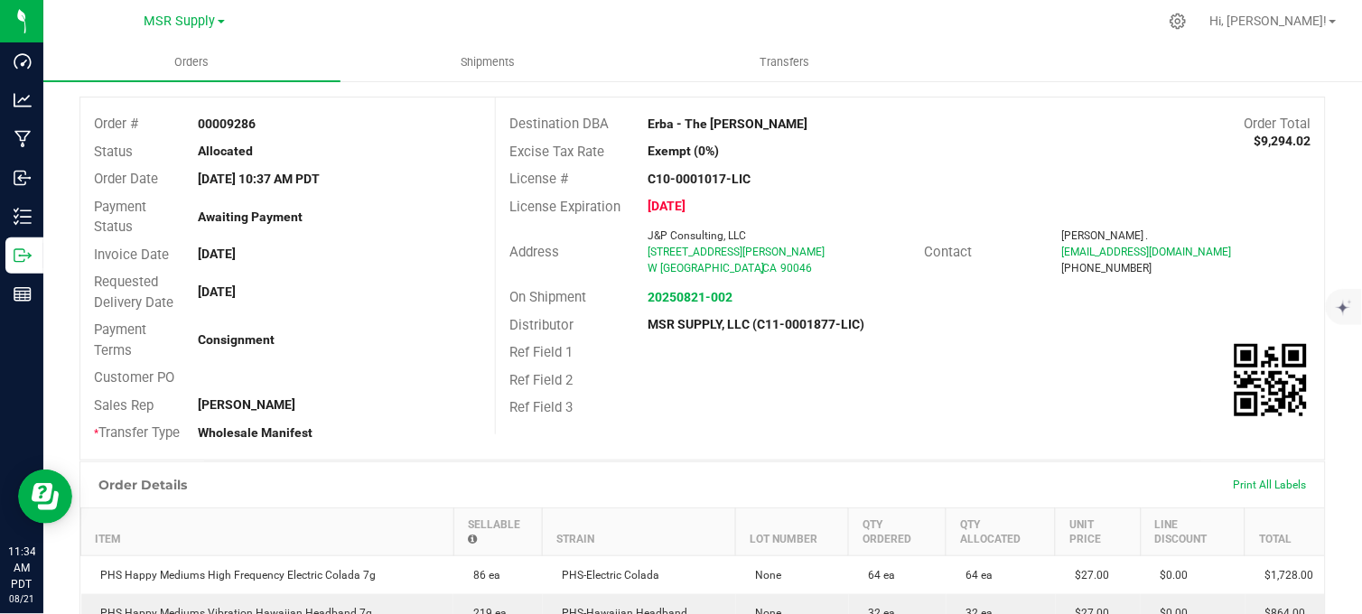
scroll to position [0, 0]
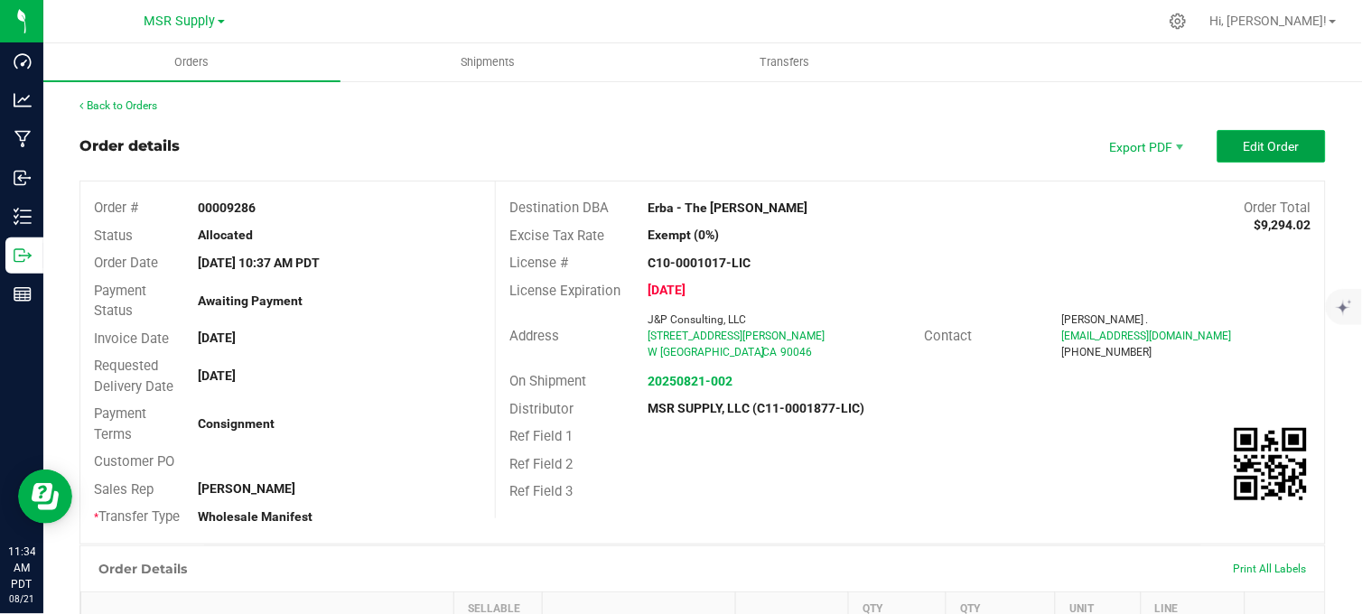
click at [1246, 139] on span "Edit Order" at bounding box center [1271, 146] width 56 height 14
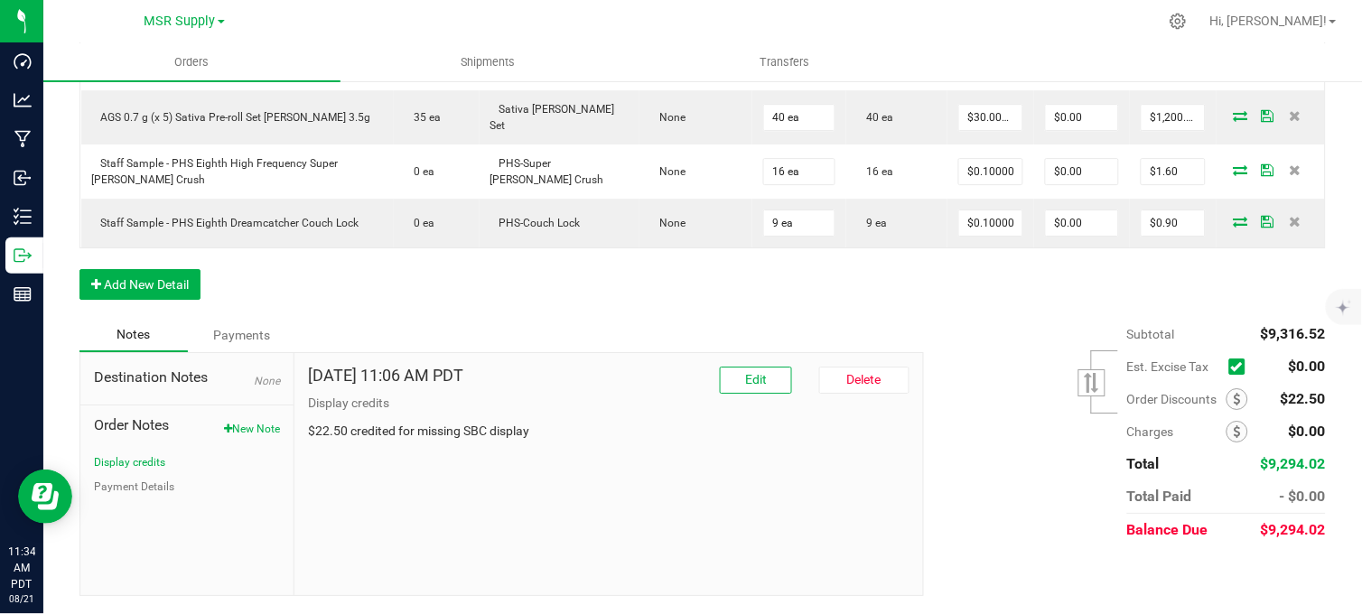
scroll to position [1258, 0]
click at [733, 375] on button "Edit" at bounding box center [756, 380] width 72 height 27
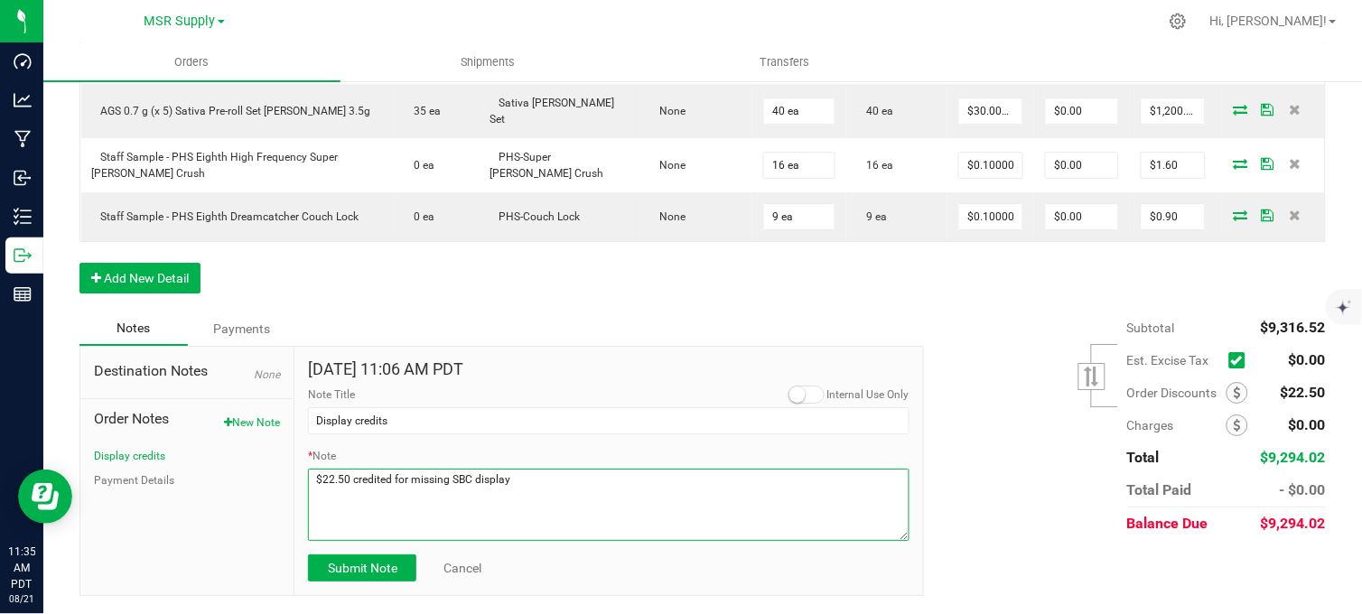
click at [317, 485] on textarea "* Note" at bounding box center [608, 505] width 601 height 72
click at [339, 486] on textarea "* Note" at bounding box center [608, 505] width 601 height 72
click at [526, 501] on textarea "* Note" at bounding box center [608, 505] width 601 height 72
click at [381, 513] on textarea "* Note" at bounding box center [608, 505] width 601 height 72
type textarea "$81 credited for missing 3x HM displays $22.50 credited for missing SBC display…"
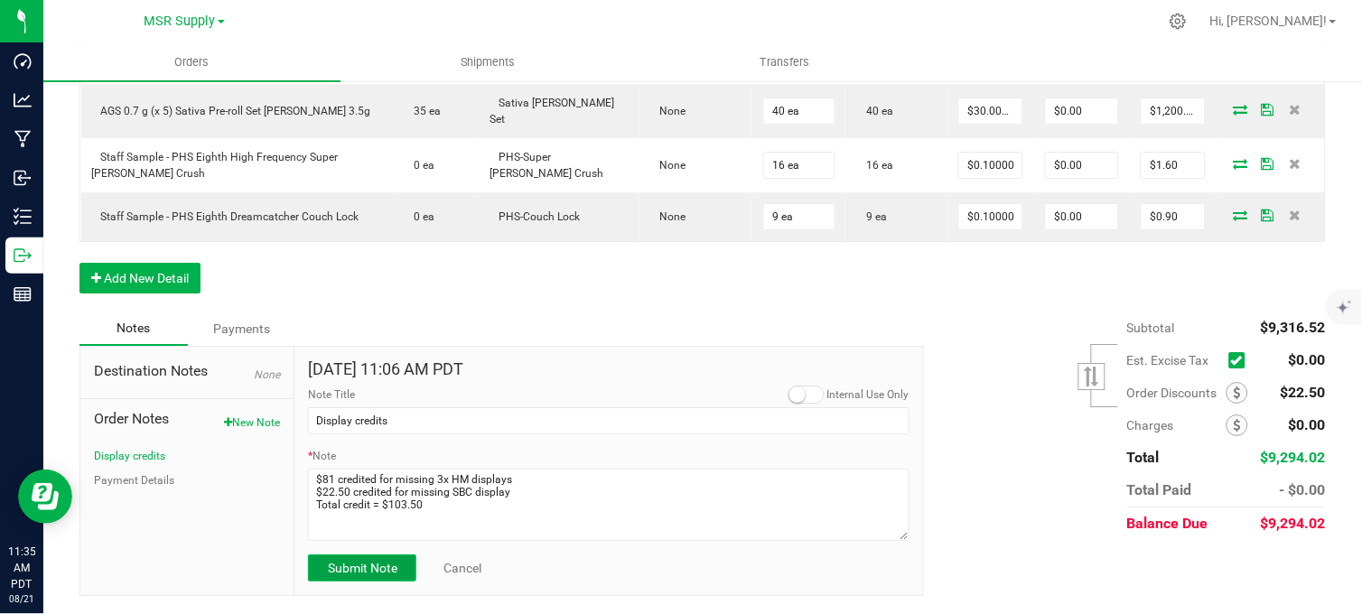
click at [356, 571] on span "Submit Note" at bounding box center [363, 568] width 70 height 14
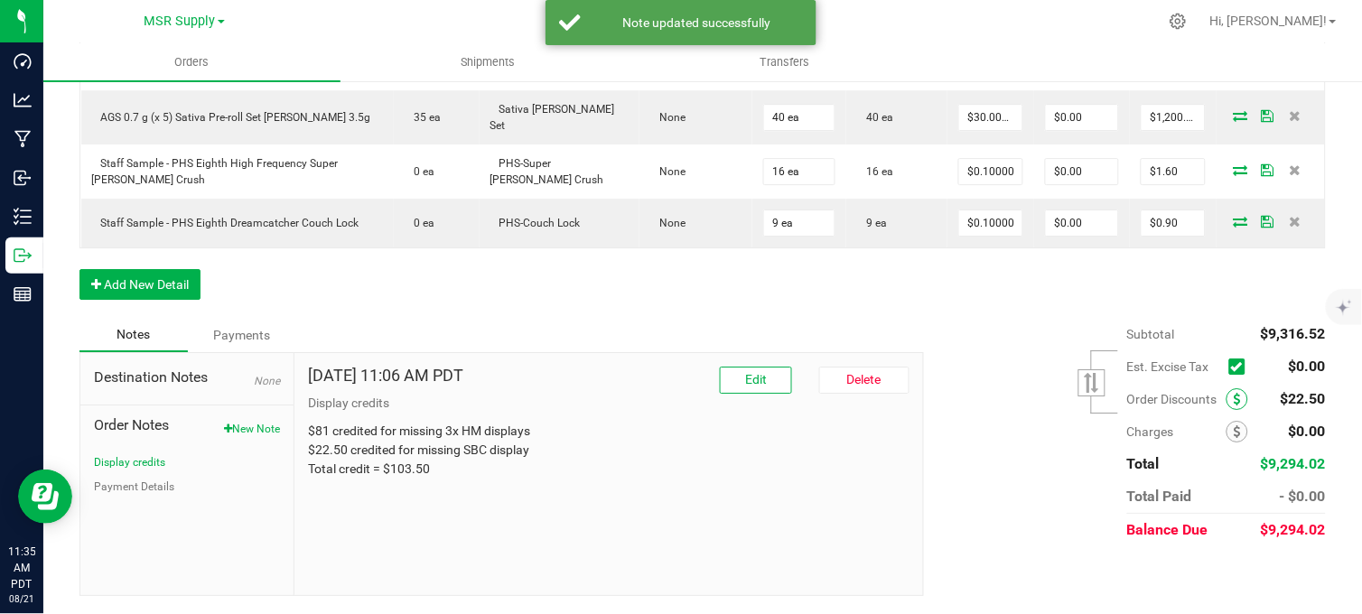
click at [1233, 401] on icon at bounding box center [1236, 399] width 7 height 13
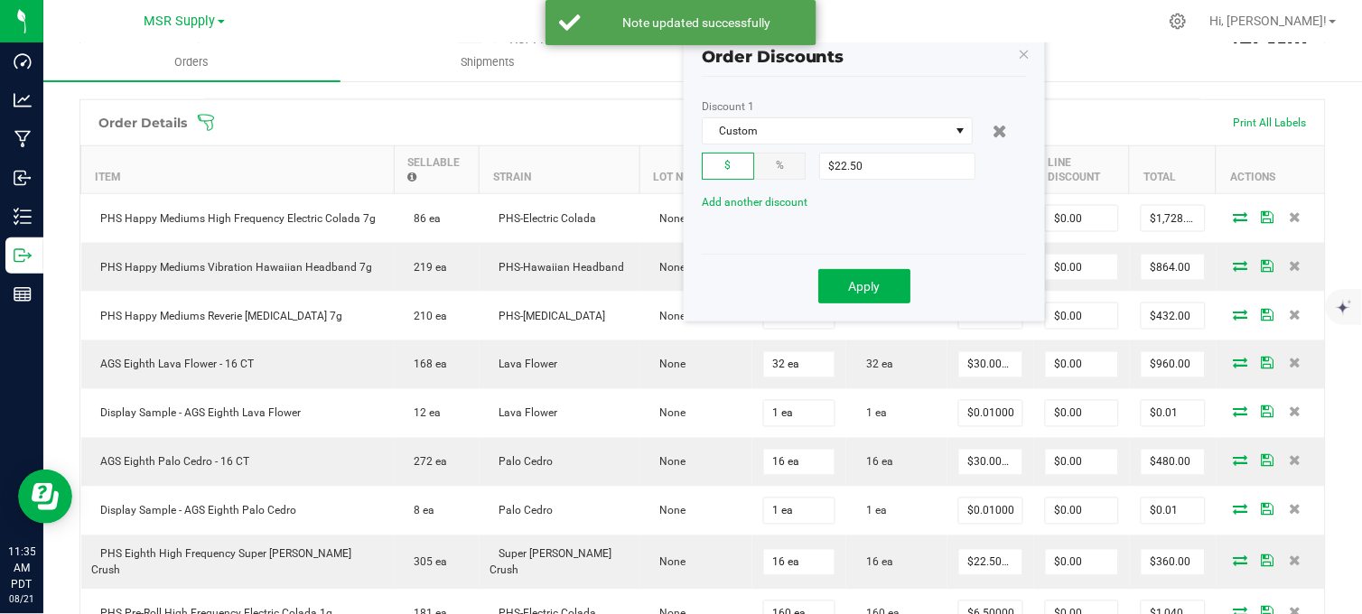
scroll to position [355, 0]
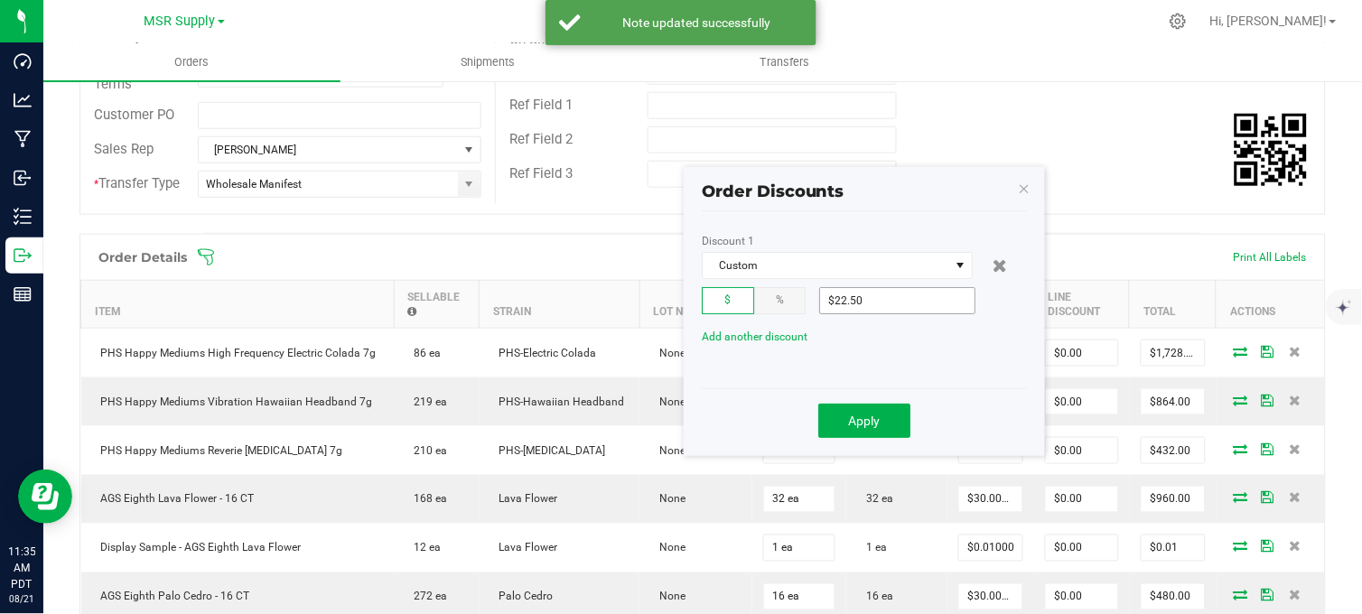
type input "22.5"
click at [915, 302] on input "22.5" at bounding box center [897, 300] width 154 height 25
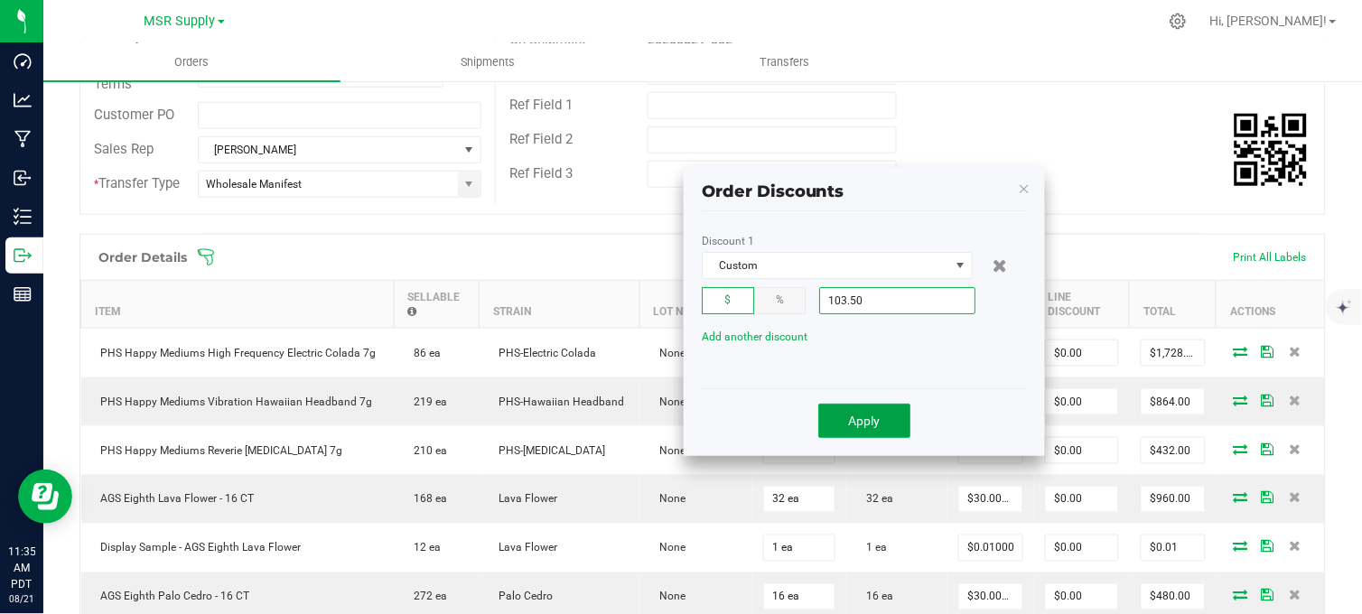
type input "$103.50"
click at [868, 419] on span "Apply" at bounding box center [865, 421] width 32 height 14
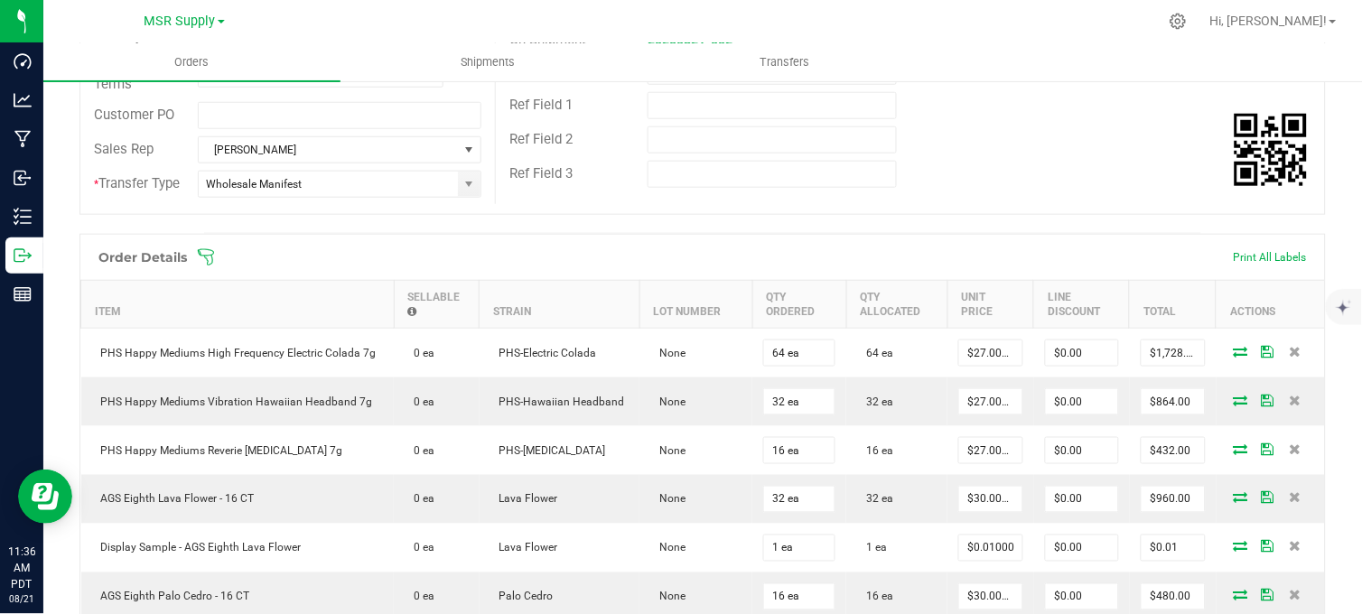
click at [434, 12] on div at bounding box center [740, 21] width 834 height 35
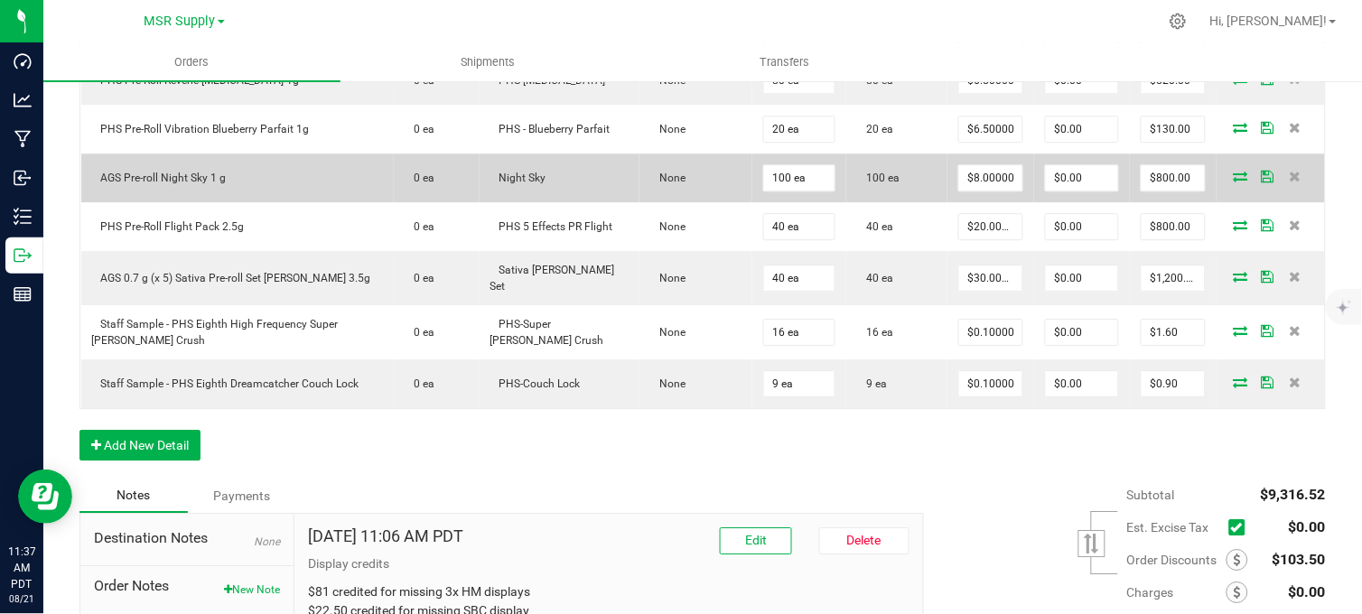
scroll to position [1158, 0]
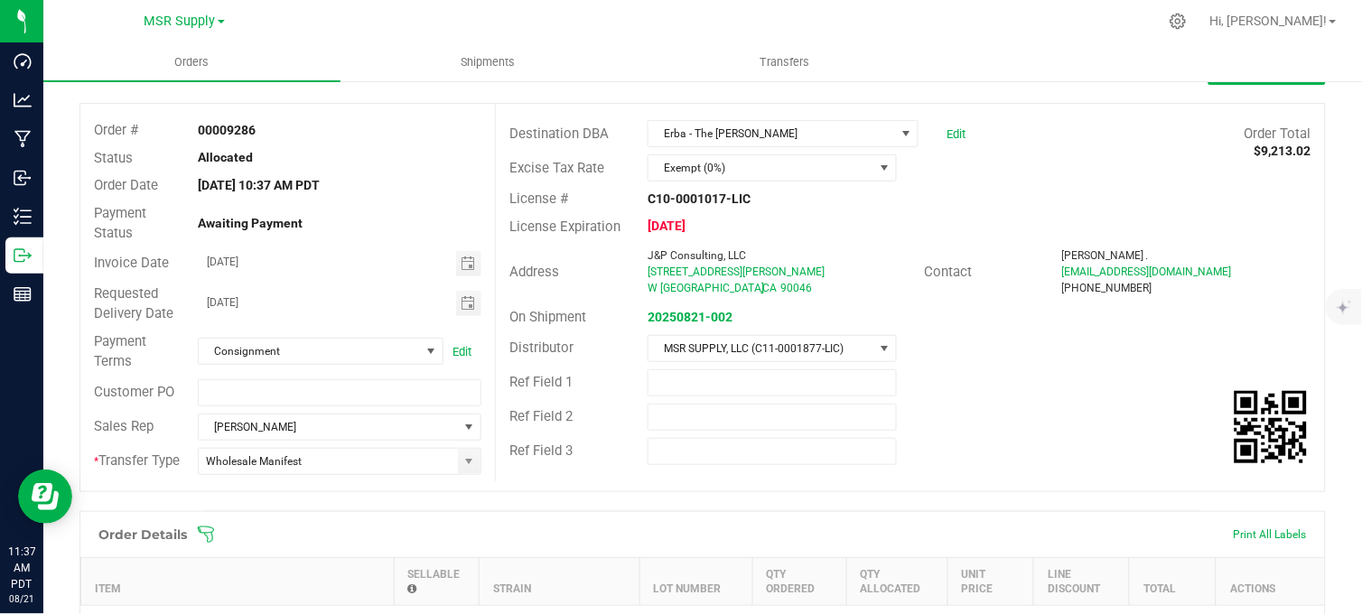
scroll to position [0, 0]
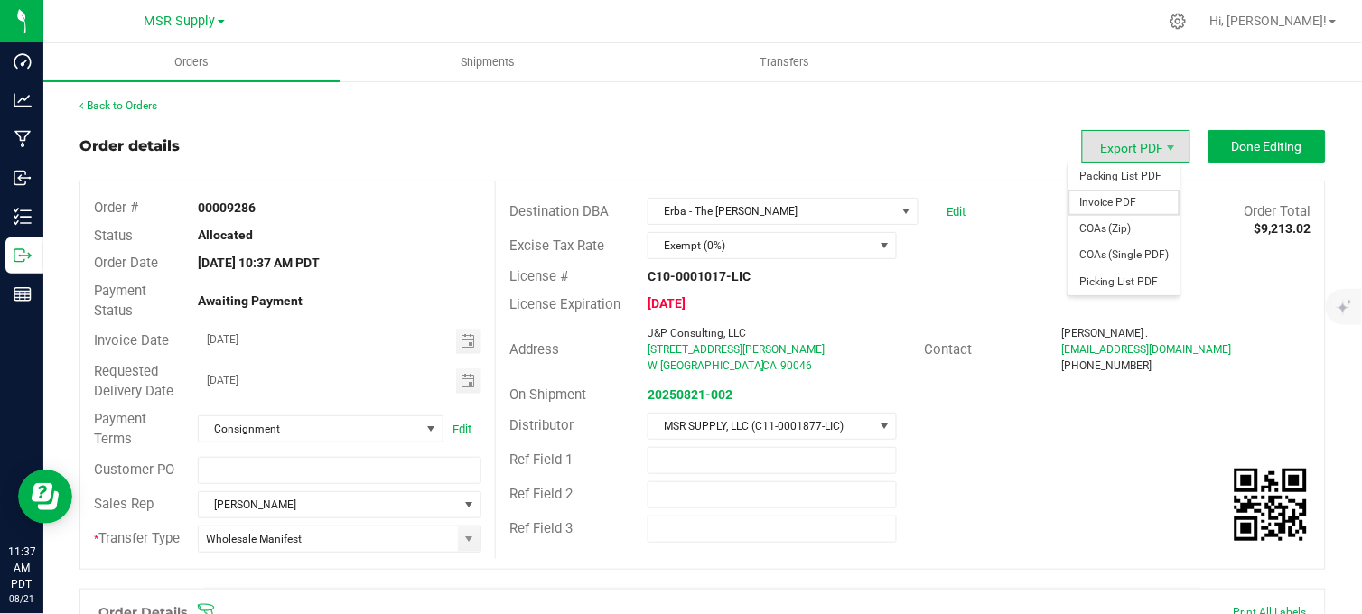
click at [1093, 202] on span "Invoice PDF" at bounding box center [1124, 203] width 112 height 26
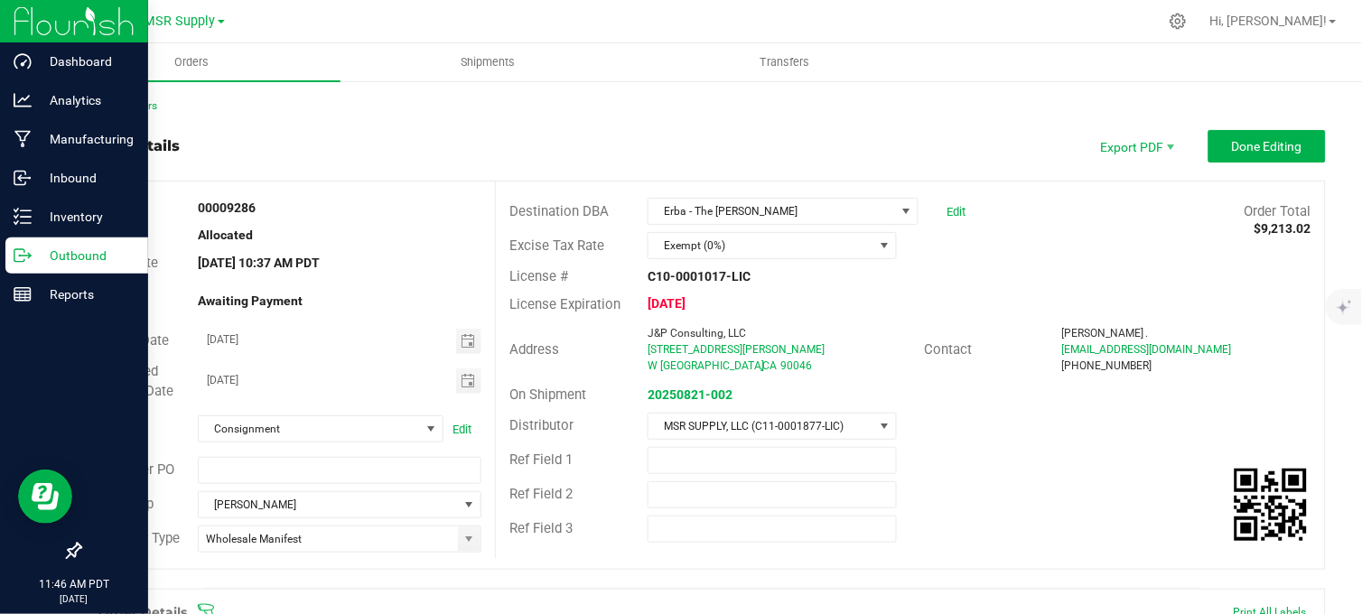
drag, startPoint x: 25, startPoint y: 256, endPoint x: 104, endPoint y: 256, distance: 78.6
click at [27, 256] on icon at bounding box center [23, 256] width 18 height 18
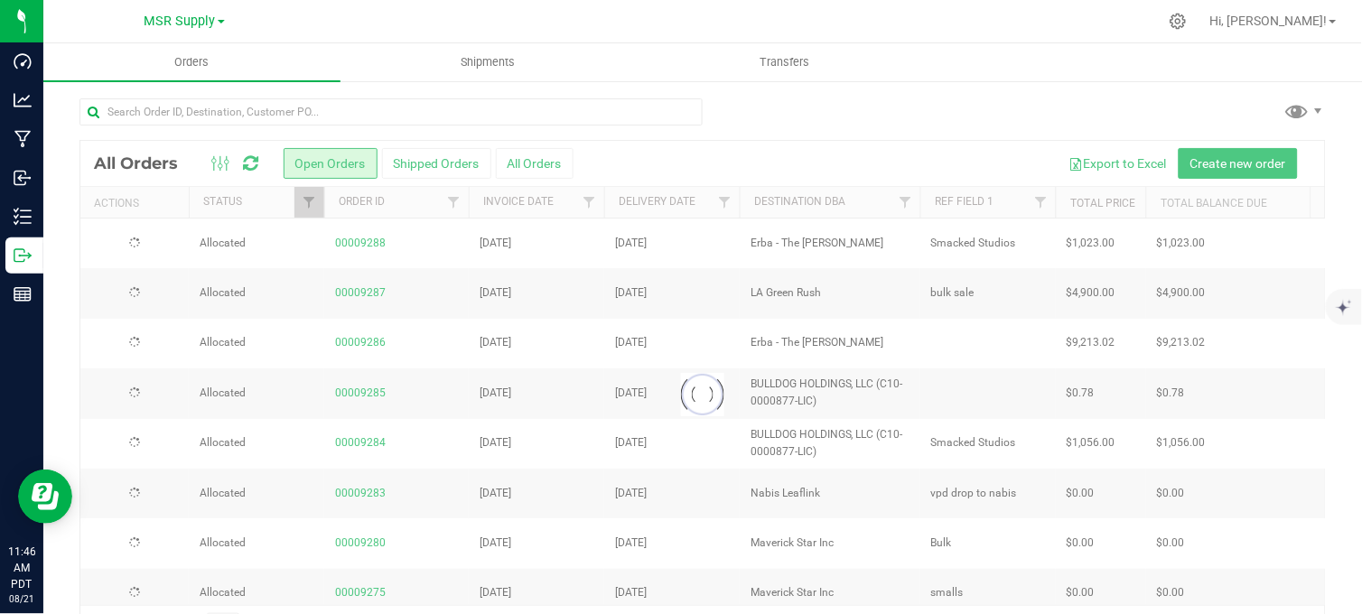
click at [1210, 159] on div at bounding box center [702, 394] width 1244 height 507
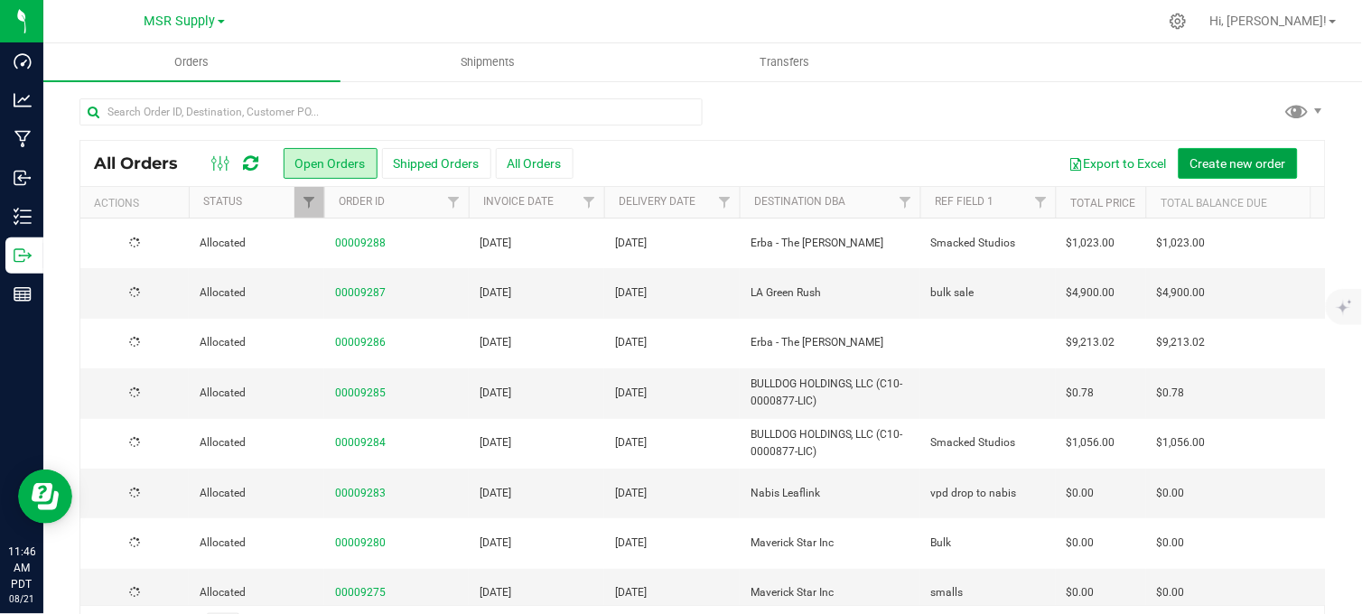
click at [1206, 157] on span "Create new order" at bounding box center [1238, 163] width 96 height 14
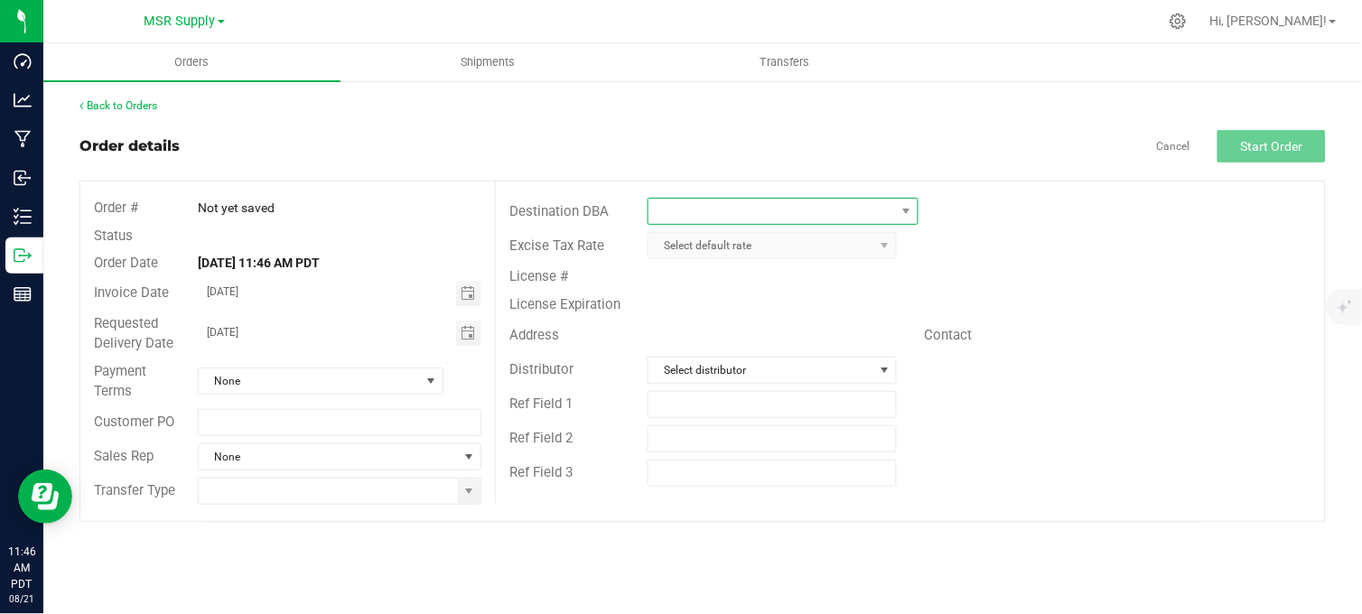
click at [756, 200] on span at bounding box center [771, 211] width 246 height 25
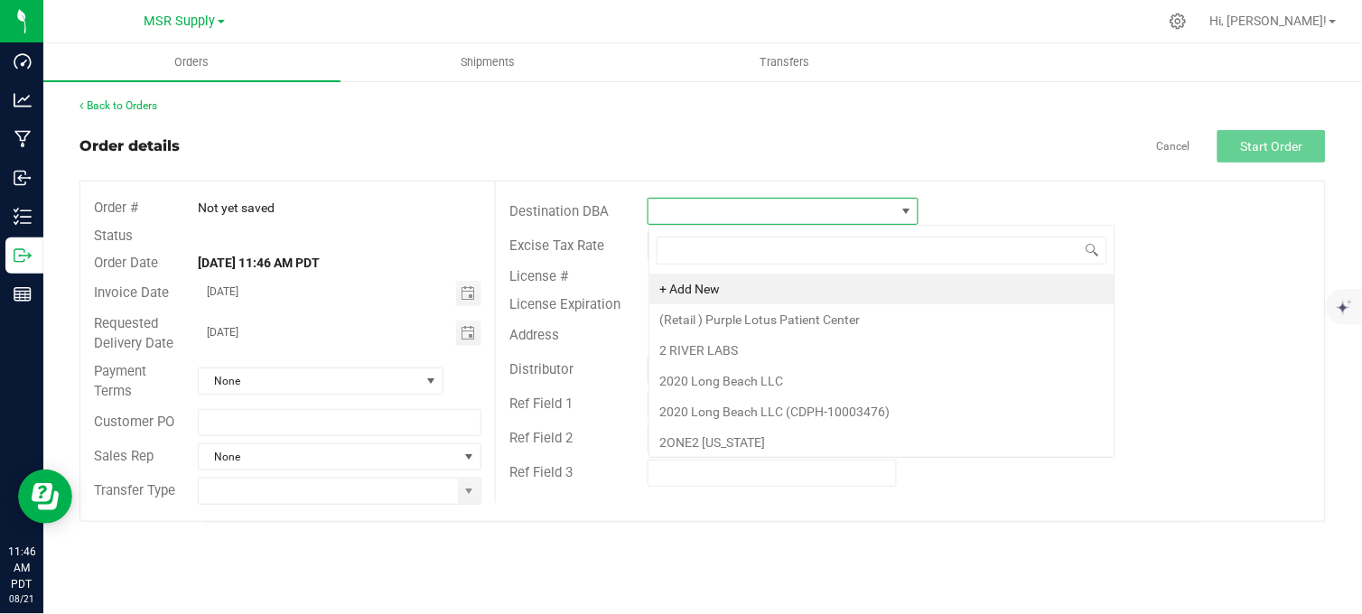
scroll to position [27, 269]
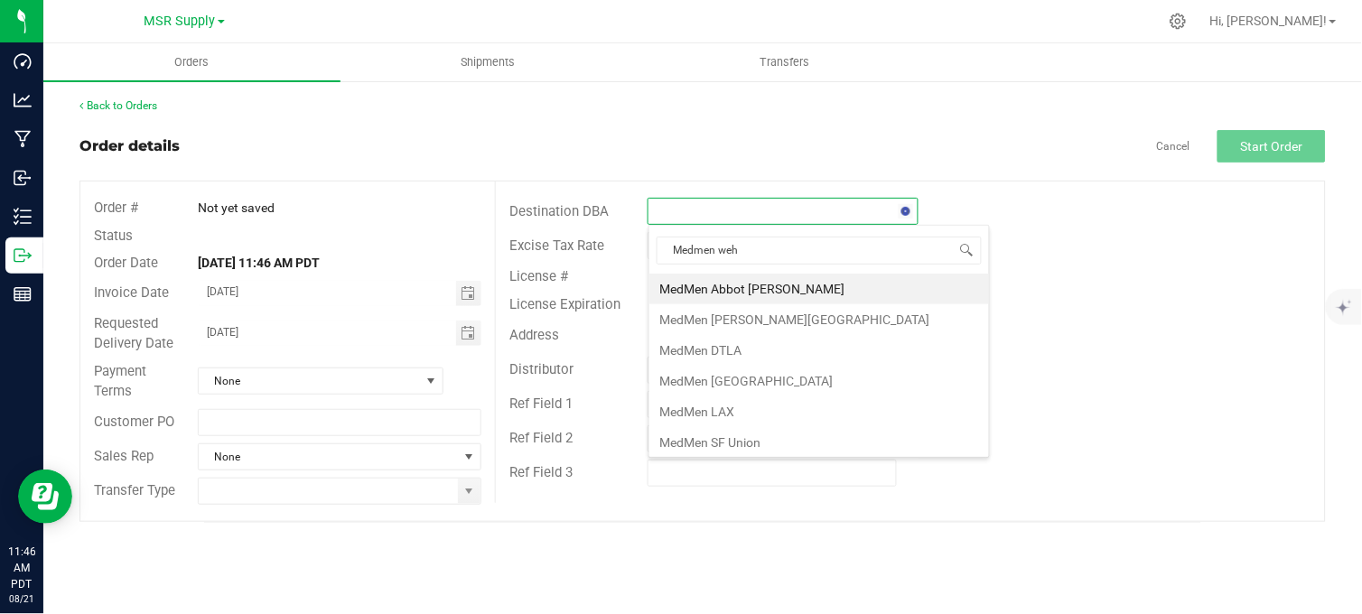
type input "Medmen weho"
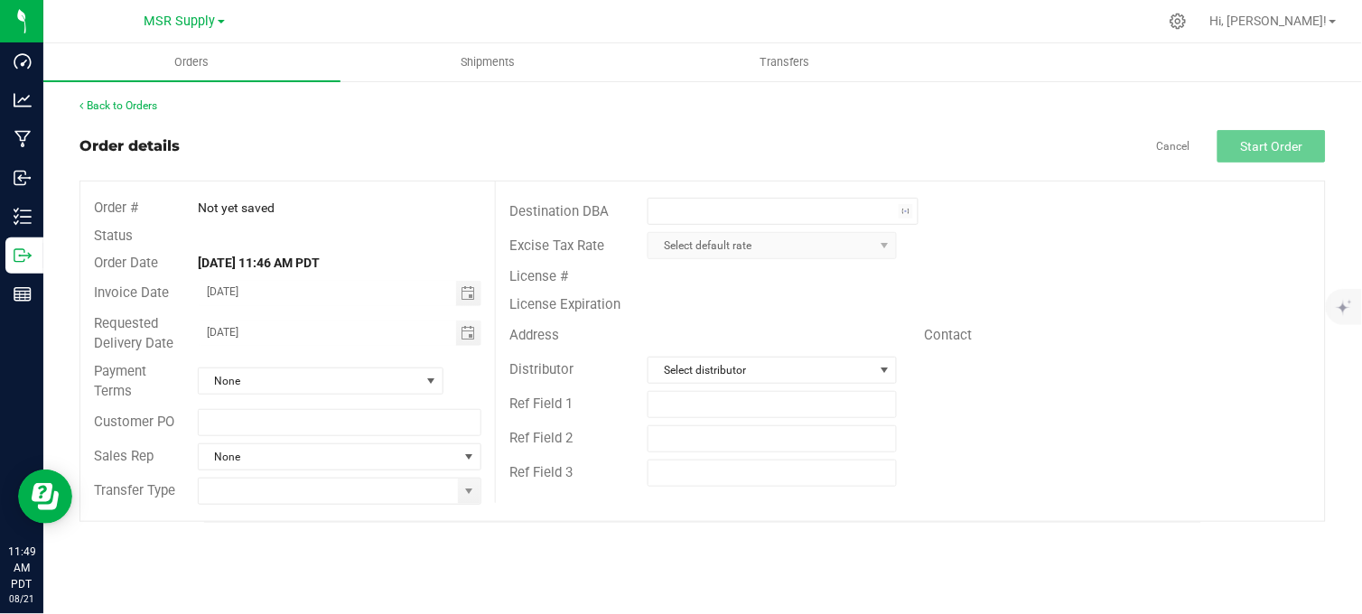
click at [688, 169] on outbound-order-header "Order details Cancel Start Order Order # Not yet saved Status Order Date Aug 21…" at bounding box center [702, 326] width 1246 height 392
click at [629, 141] on div "Order details Cancel Start Order" at bounding box center [702, 146] width 1246 height 33
click at [563, 123] on div "Back to Orders Order details Cancel Start Order Order # Not yet saved Status Or…" at bounding box center [702, 310] width 1246 height 425
click at [421, 135] on div "Order details Cancel Start Order" at bounding box center [702, 146] width 1246 height 33
click at [436, 140] on div "Order details Cancel Start Order" at bounding box center [702, 146] width 1246 height 33
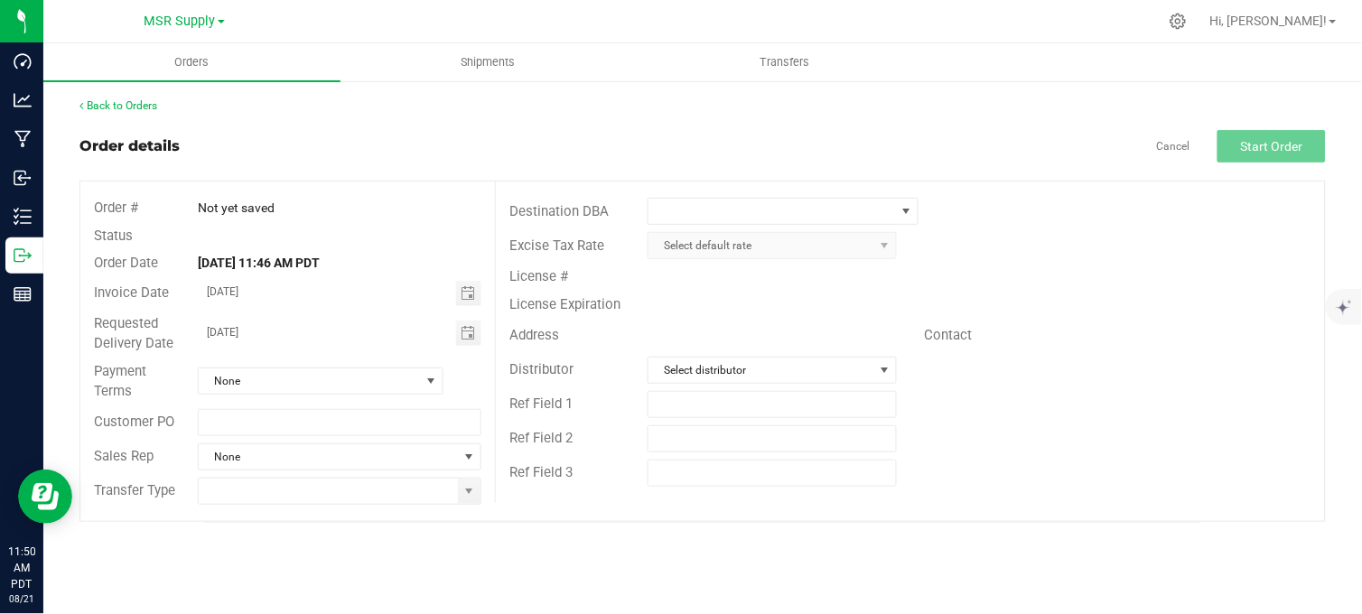
click at [368, 124] on div "Back to Orders Order details Cancel Start Order Order # Not yet saved Status Or…" at bounding box center [702, 310] width 1246 height 425
click at [975, 301] on div "License Expiration" at bounding box center [910, 305] width 829 height 28
click at [802, 218] on span at bounding box center [771, 211] width 246 height 25
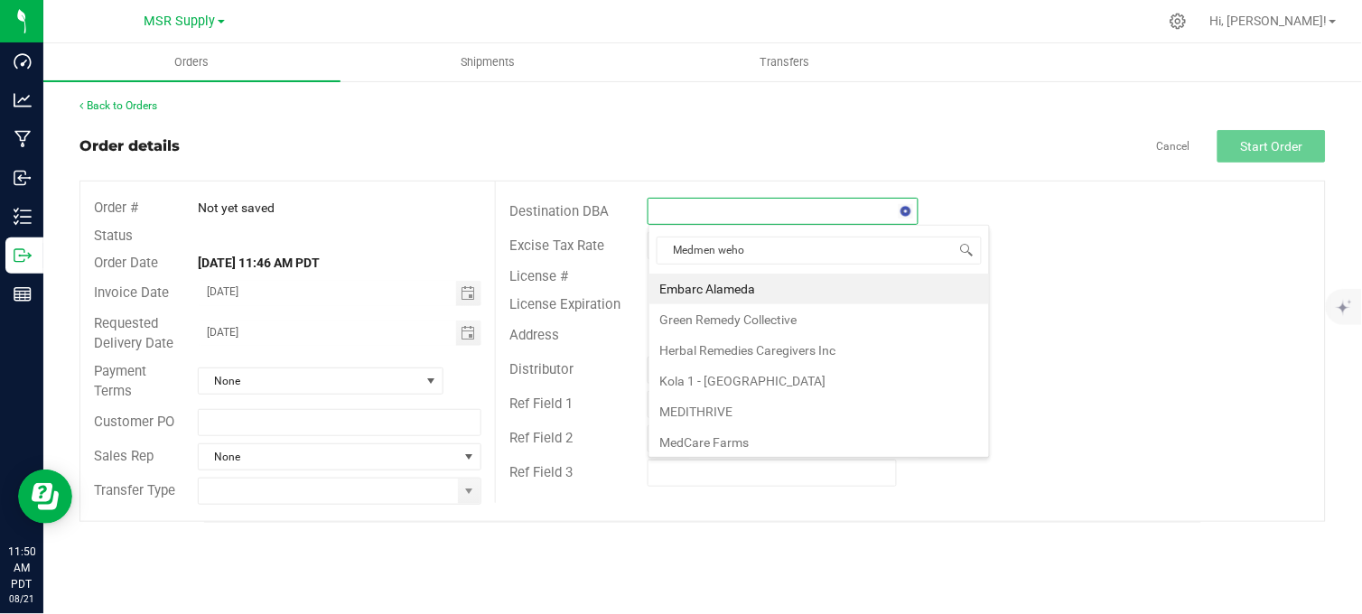
type input "Medmen weho"
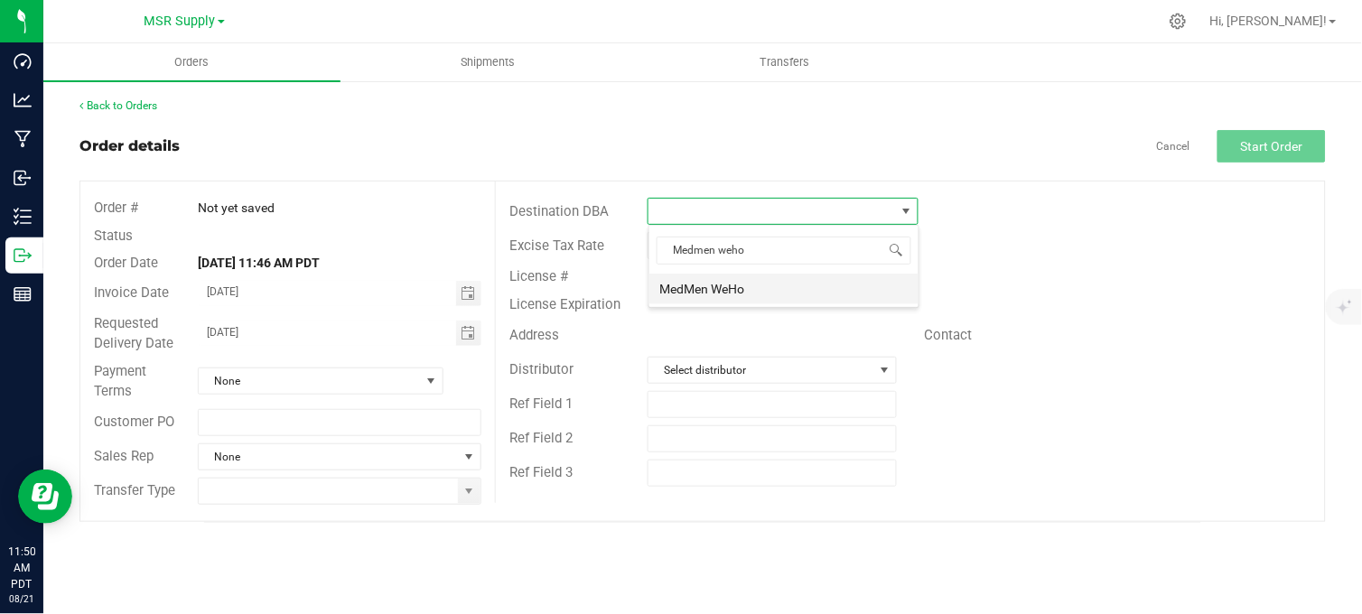
click at [730, 287] on li "MedMen WeHo" at bounding box center [783, 289] width 269 height 31
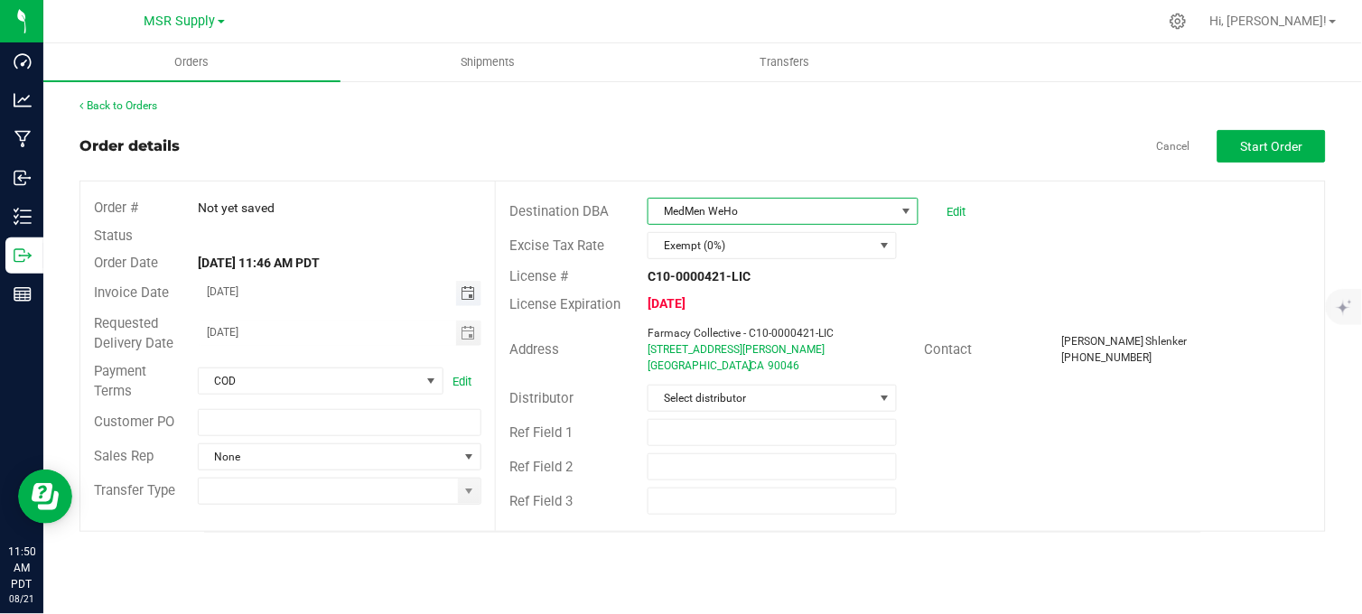
click at [462, 291] on span "Toggle calendar" at bounding box center [468, 293] width 14 height 14
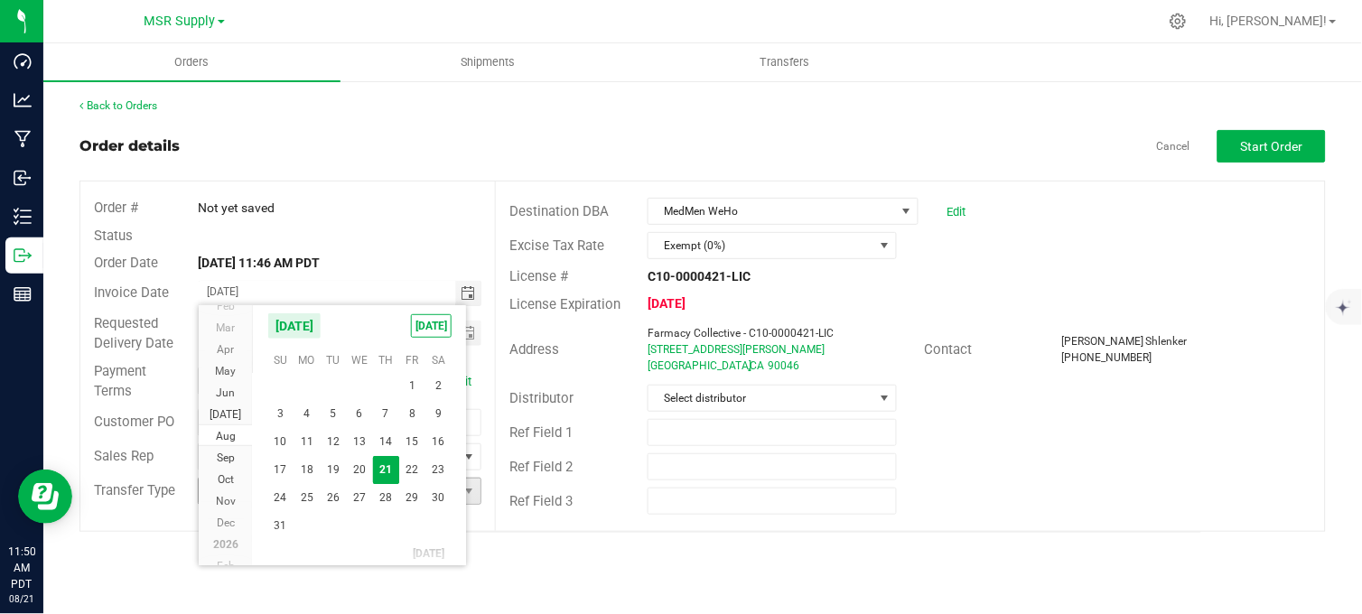
drag, startPoint x: 300, startPoint y: 494, endPoint x: 332, endPoint y: 491, distance: 32.6
click at [301, 494] on span "25" at bounding box center [306, 498] width 26 height 28
type input "[DATE]"
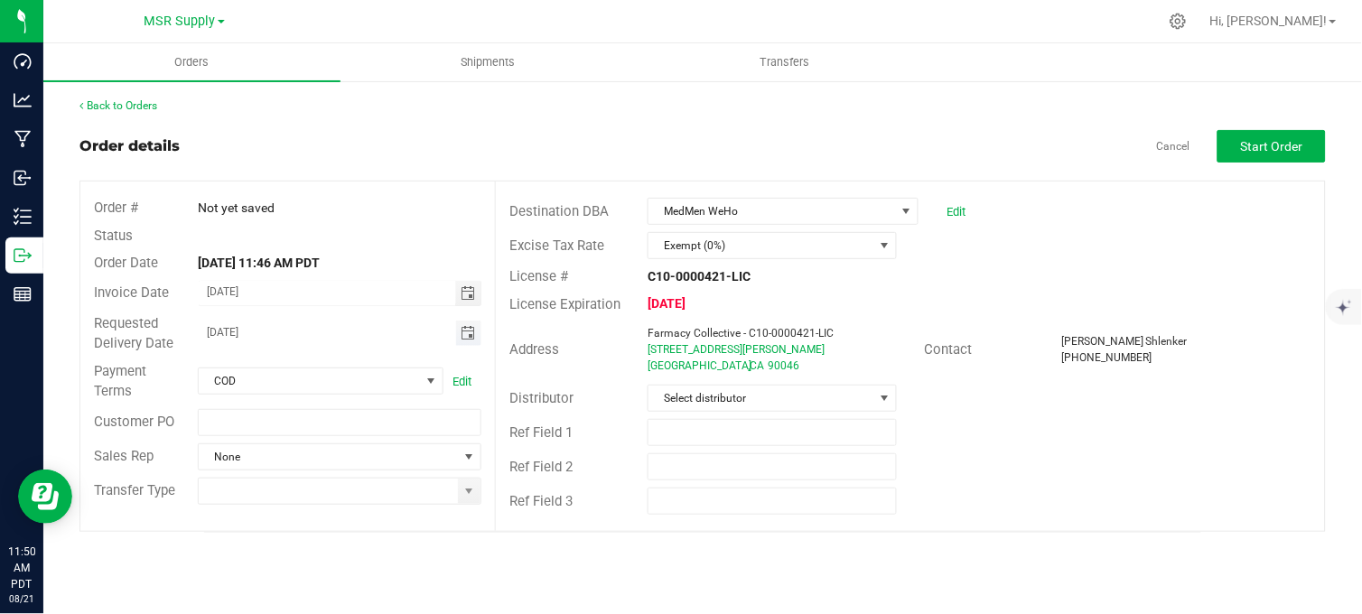
click at [461, 336] on span "Toggle calendar" at bounding box center [468, 333] width 14 height 14
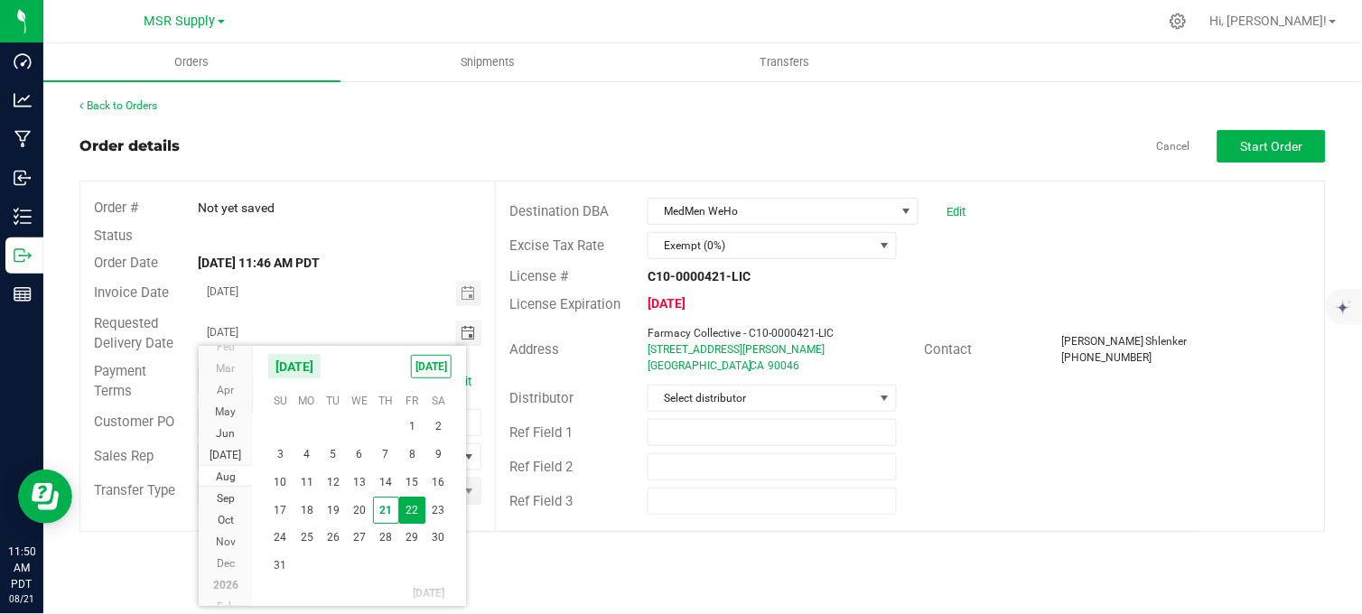
click at [316, 535] on span "25" at bounding box center [306, 538] width 26 height 28
type input "[DATE]"
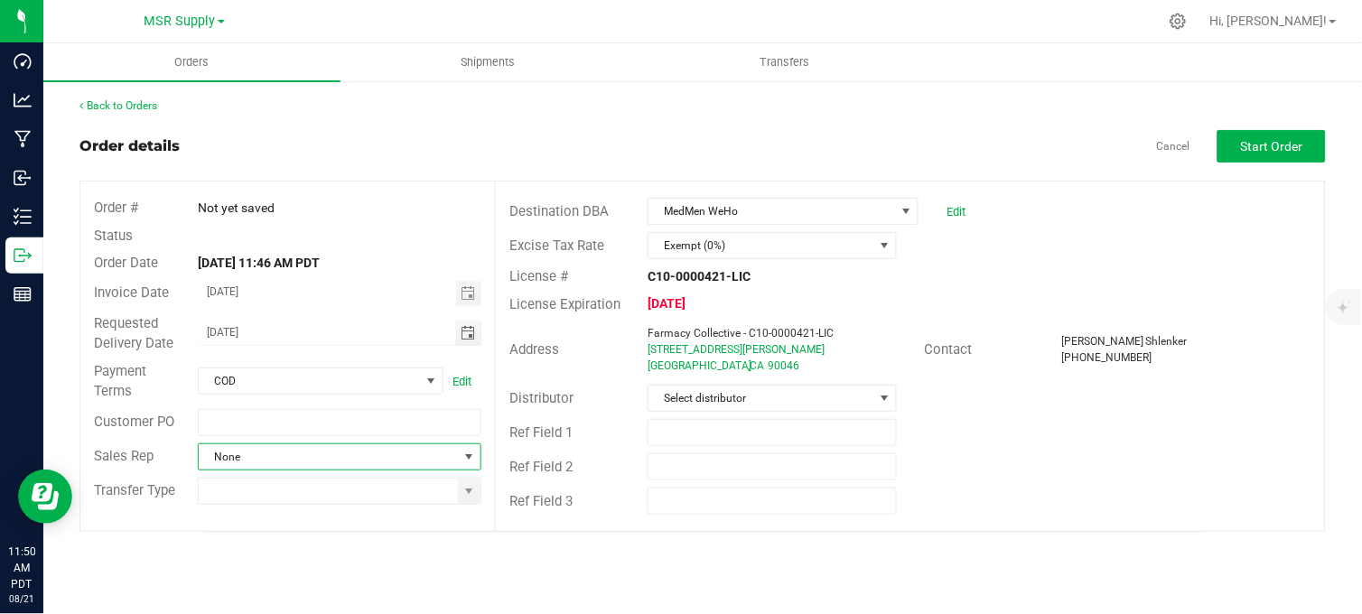
click at [463, 462] on span at bounding box center [469, 457] width 14 height 14
drag, startPoint x: 273, startPoint y: 535, endPoint x: 429, endPoint y: 527, distance: 156.4
click at [274, 535] on li "[PERSON_NAME]" at bounding box center [340, 533] width 283 height 31
drag, startPoint x: 462, startPoint y: 481, endPoint x: 445, endPoint y: 500, distance: 25.6
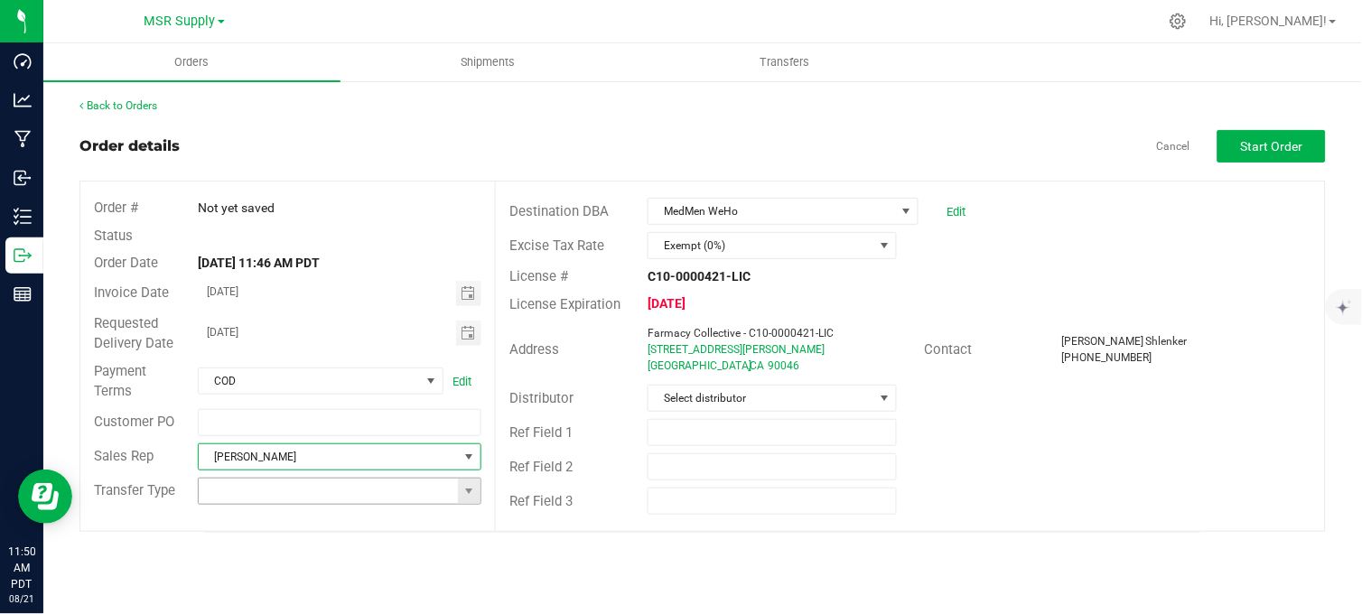
click at [461, 485] on span at bounding box center [469, 491] width 23 height 25
click at [291, 466] on li "Wholesale Manifest" at bounding box center [340, 457] width 283 height 31
type input "Wholesale Manifest"
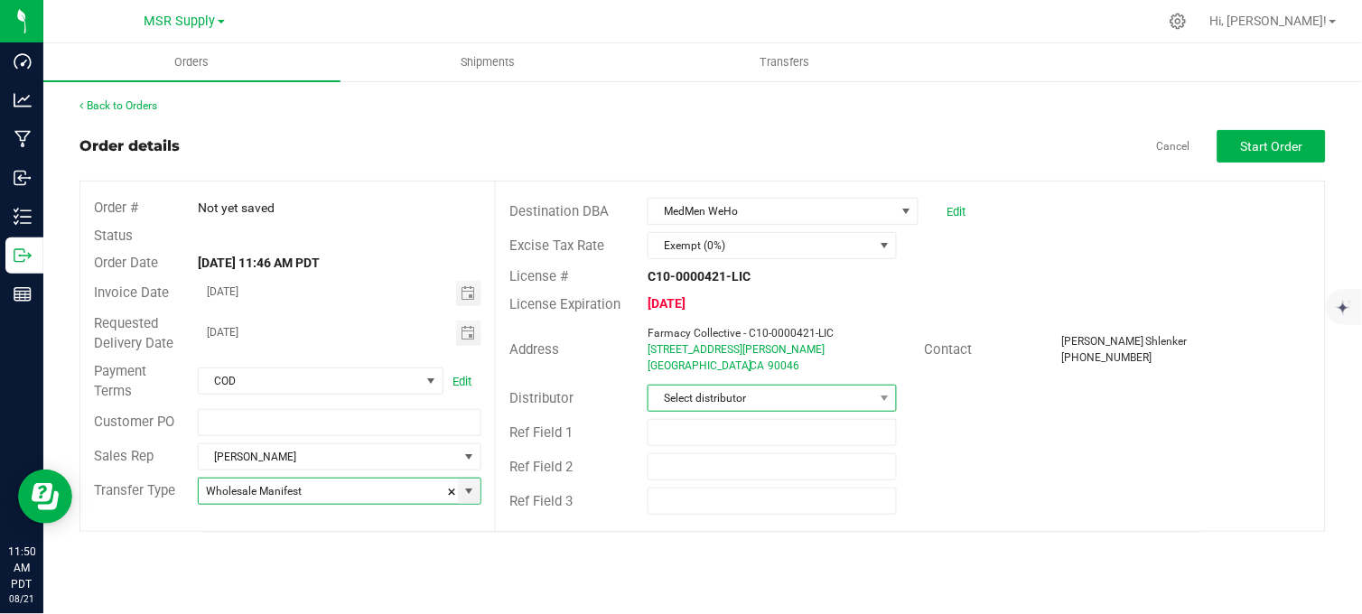
click at [781, 402] on span "Select distributor" at bounding box center [760, 398] width 225 height 25
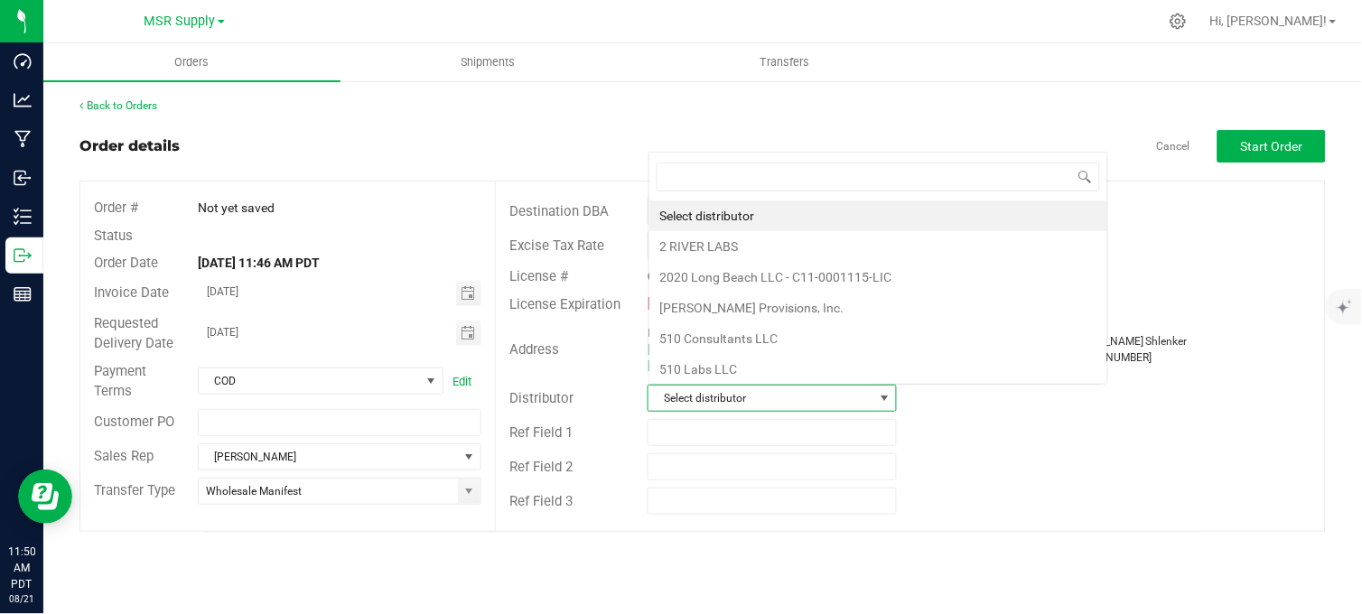
scroll to position [27, 246]
type input "msr"
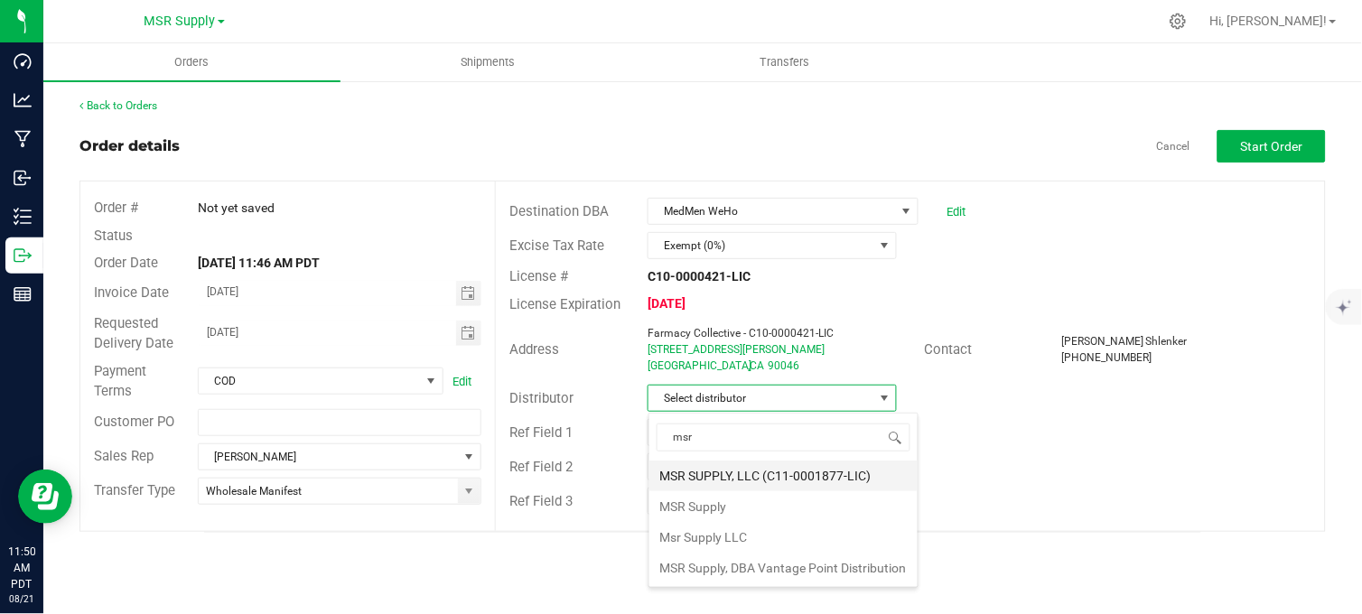
click at [750, 484] on li "MSR SUPPLY, LLC (C11-0001877-LIC)" at bounding box center [783, 476] width 268 height 31
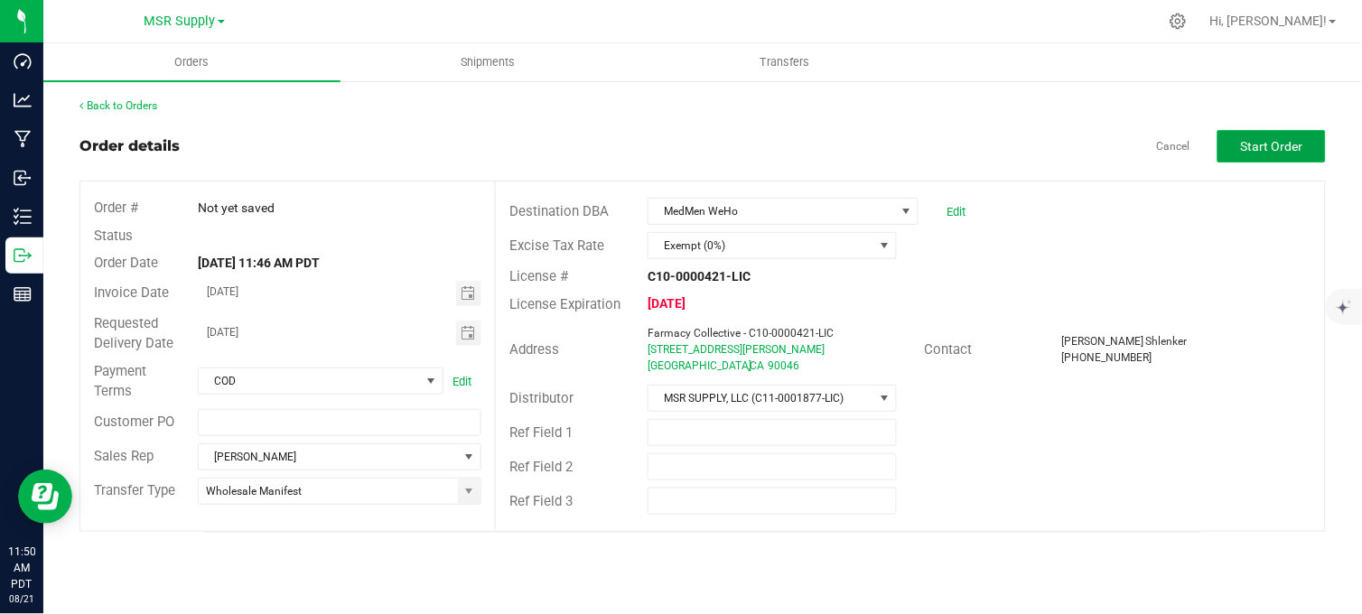
click at [1246, 139] on span "Start Order" at bounding box center [1272, 146] width 62 height 14
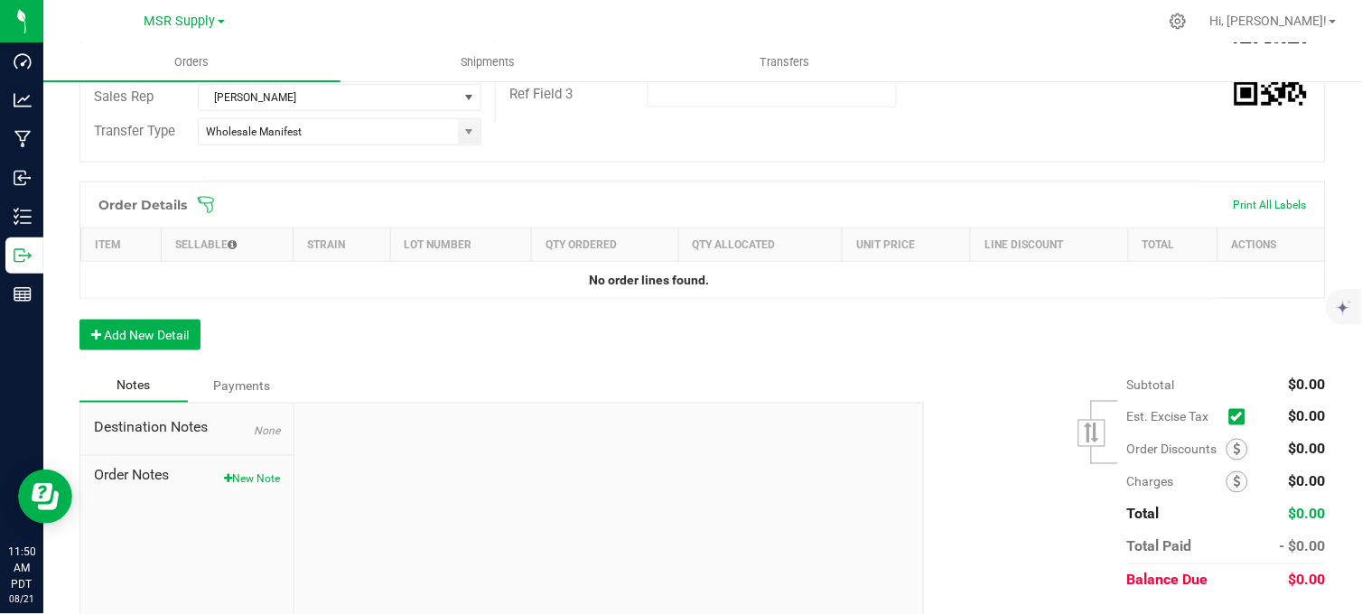
scroll to position [457, 0]
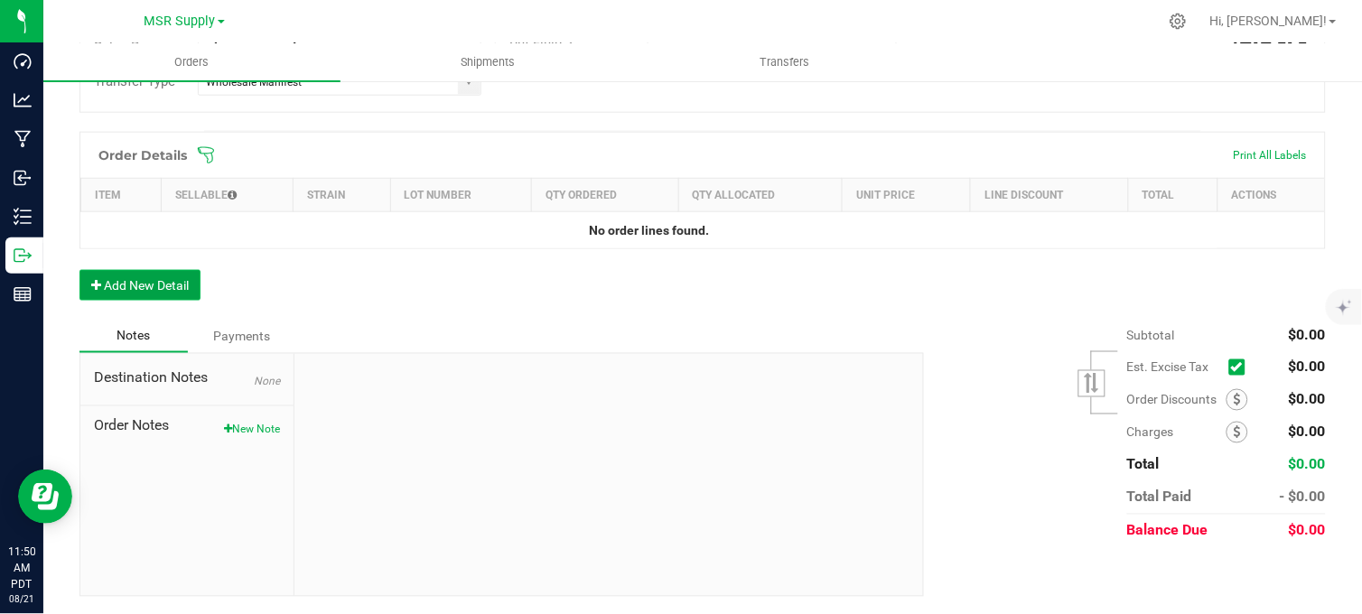
click at [145, 274] on button "Add New Detail" at bounding box center [139, 285] width 121 height 31
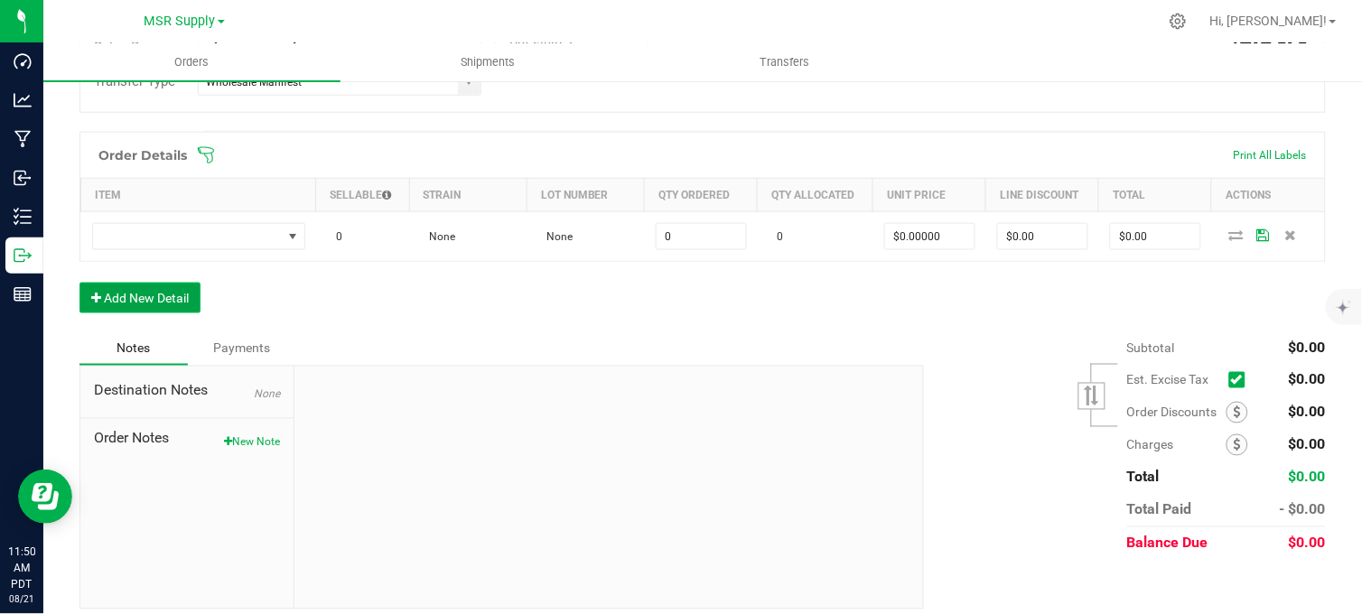
click at [144, 301] on button "Add New Detail" at bounding box center [139, 298] width 121 height 31
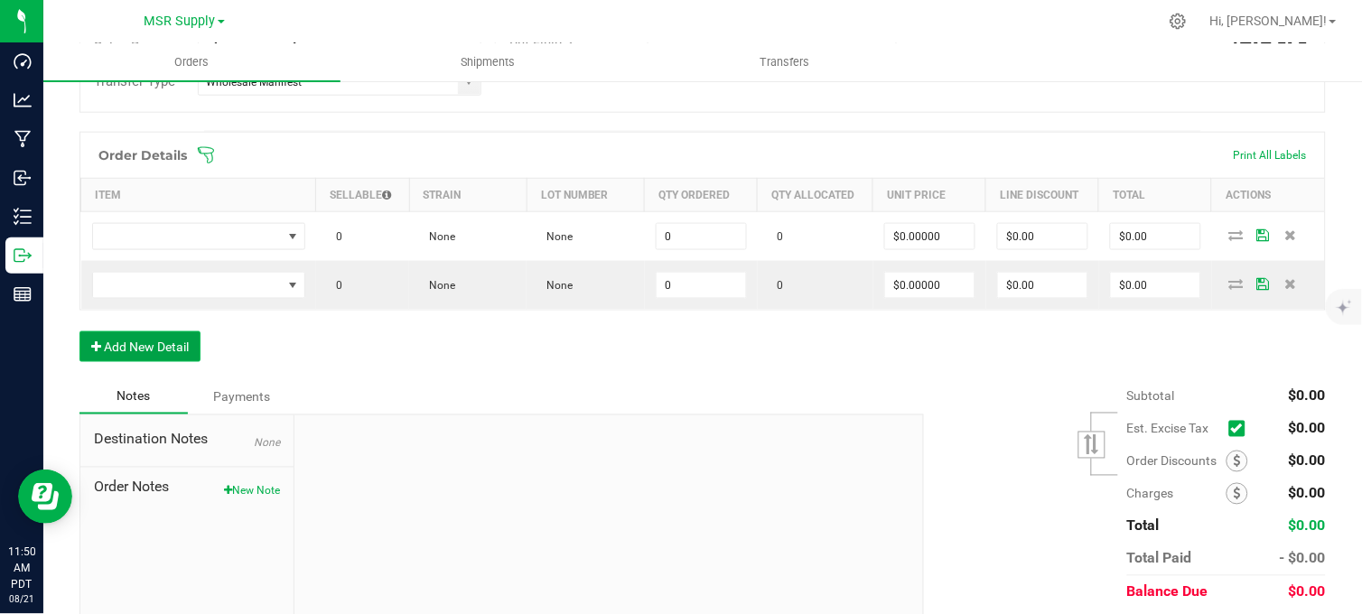
click at [149, 344] on button "Add New Detail" at bounding box center [139, 346] width 121 height 31
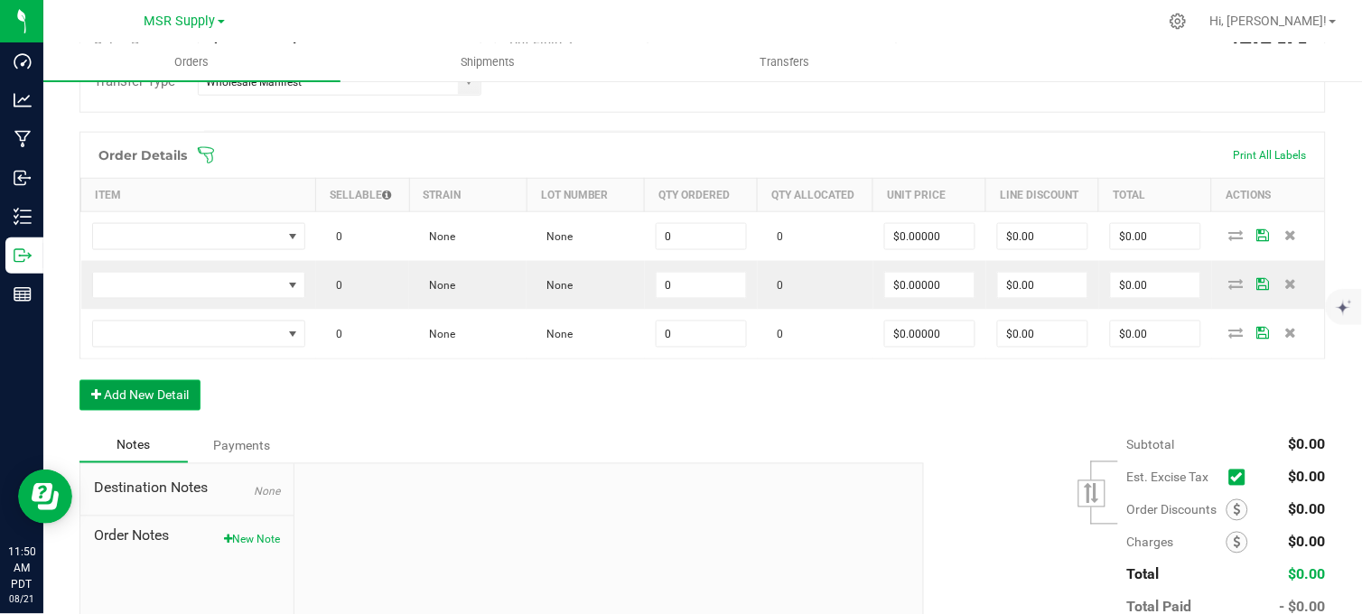
click at [156, 398] on button "Add New Detail" at bounding box center [139, 395] width 121 height 31
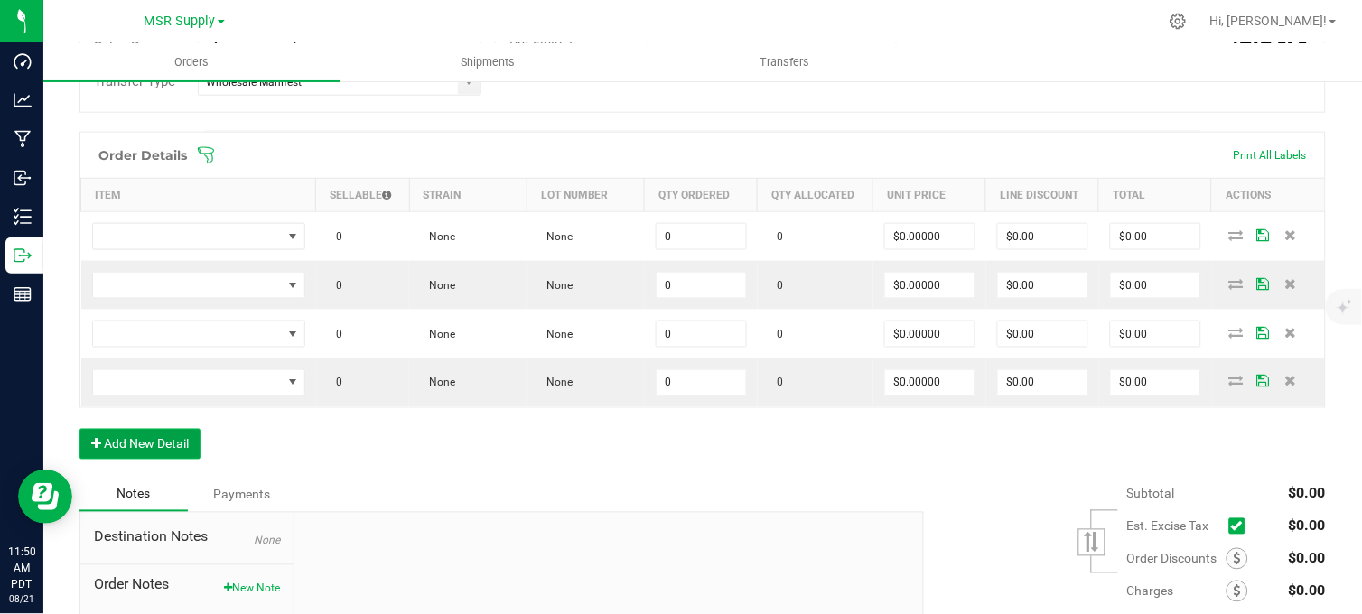
click at [150, 443] on button "Add New Detail" at bounding box center [139, 444] width 121 height 31
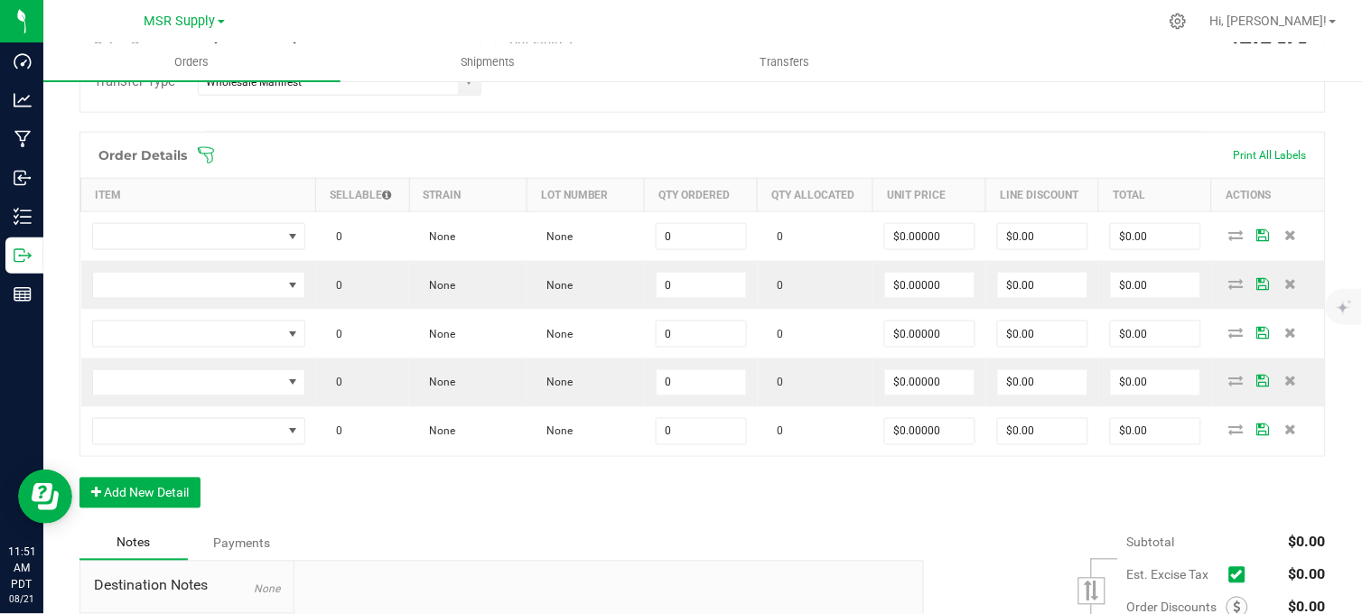
click at [332, 534] on div "Notes Payments" at bounding box center [494, 543] width 831 height 34
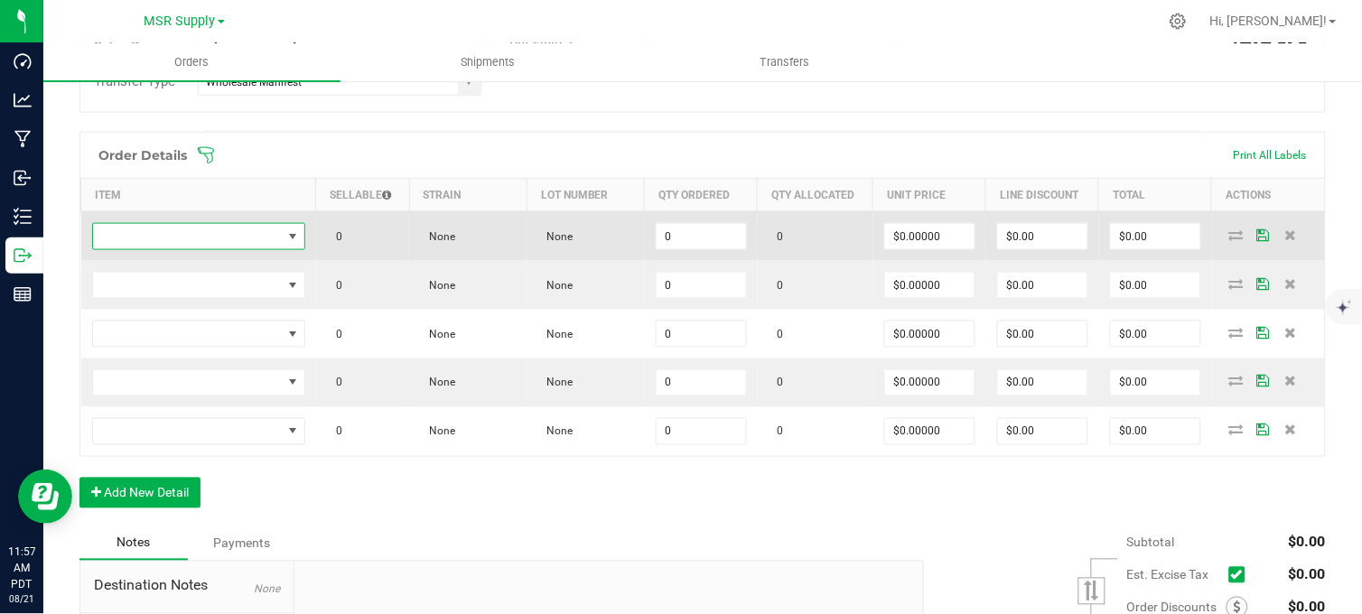
click at [228, 235] on span "NO DATA FOUND" at bounding box center [187, 236] width 189 height 25
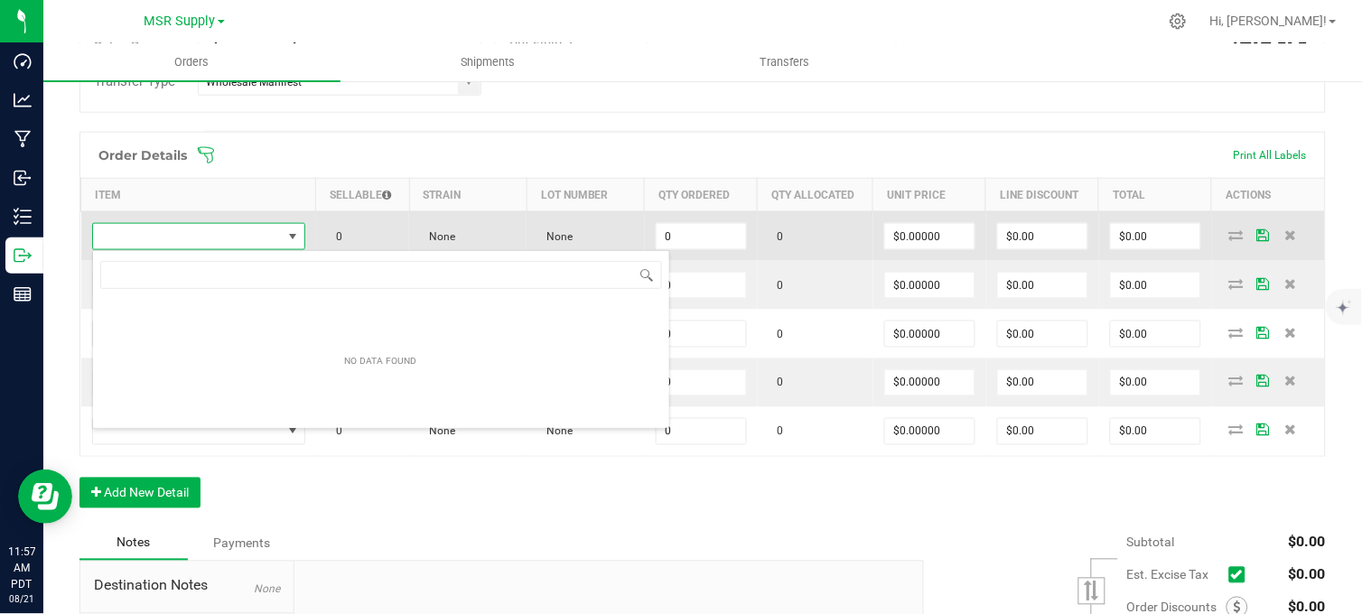
scroll to position [27, 210]
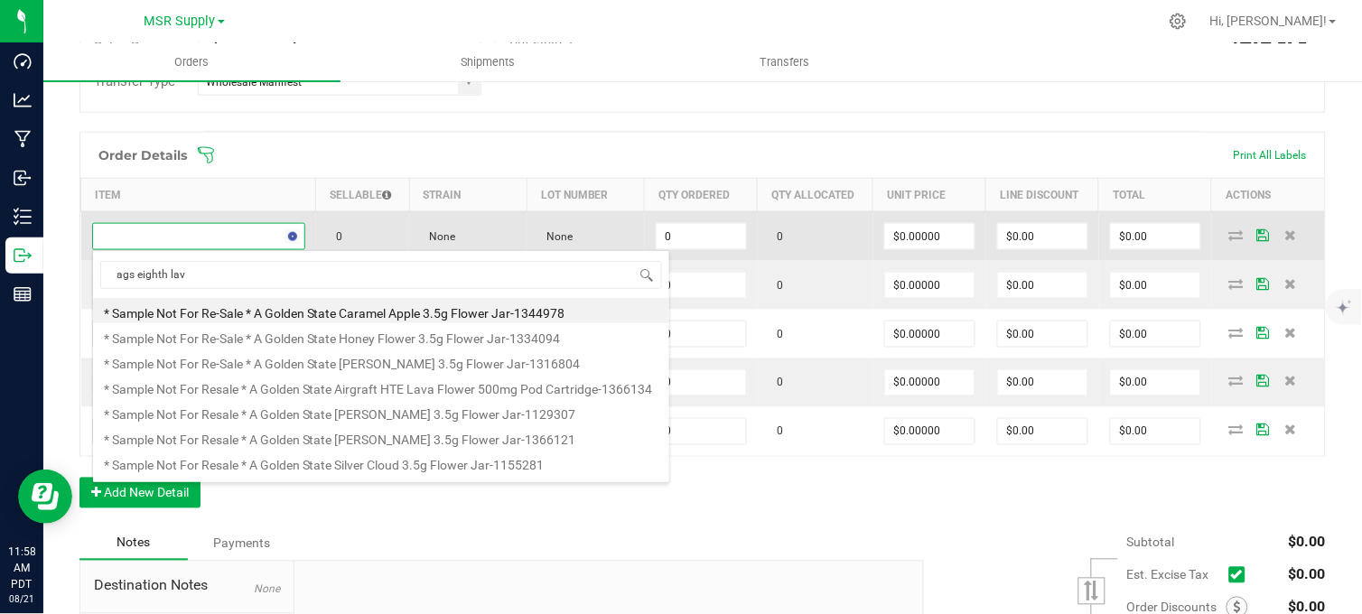
type input "ags eighth lava"
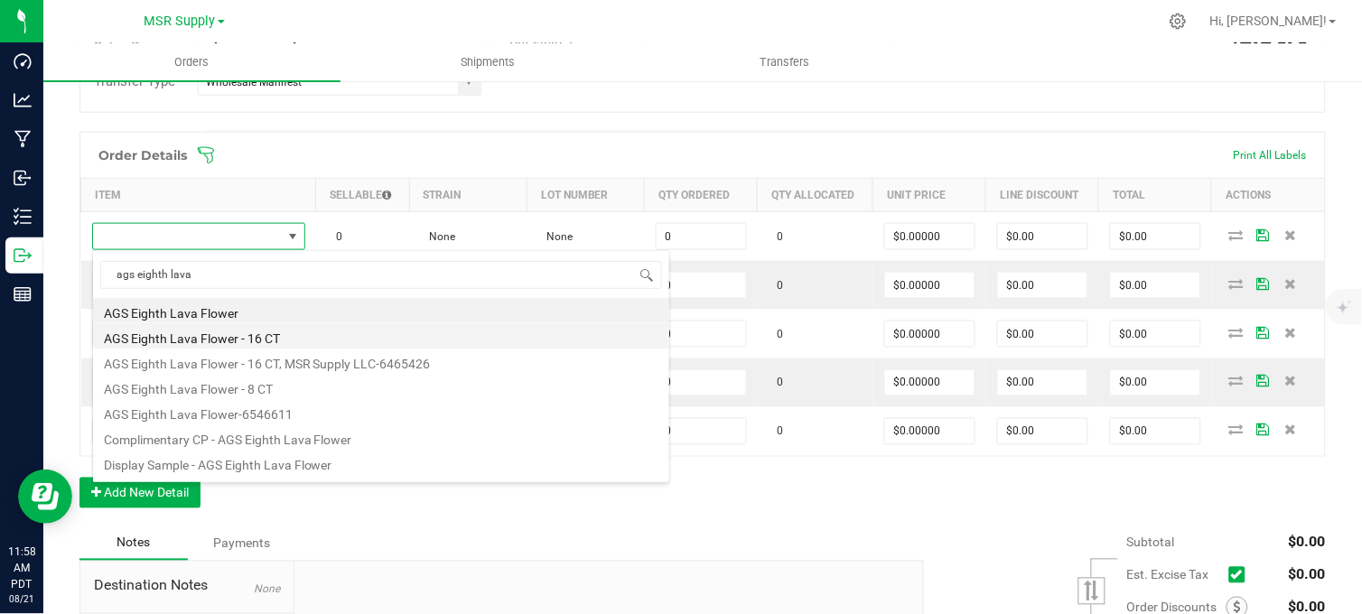
click at [275, 340] on li "AGS Eighth Lava Flower - 16 CT" at bounding box center [381, 335] width 576 height 25
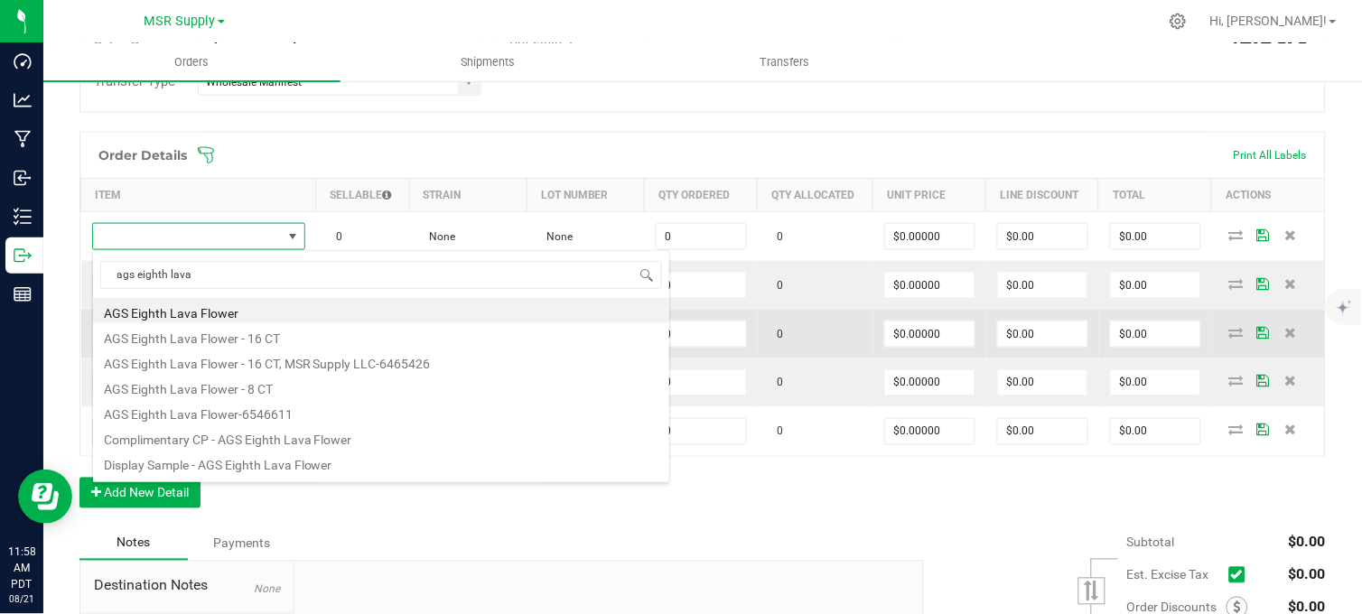
type input "0 ea"
type input "$30.00000"
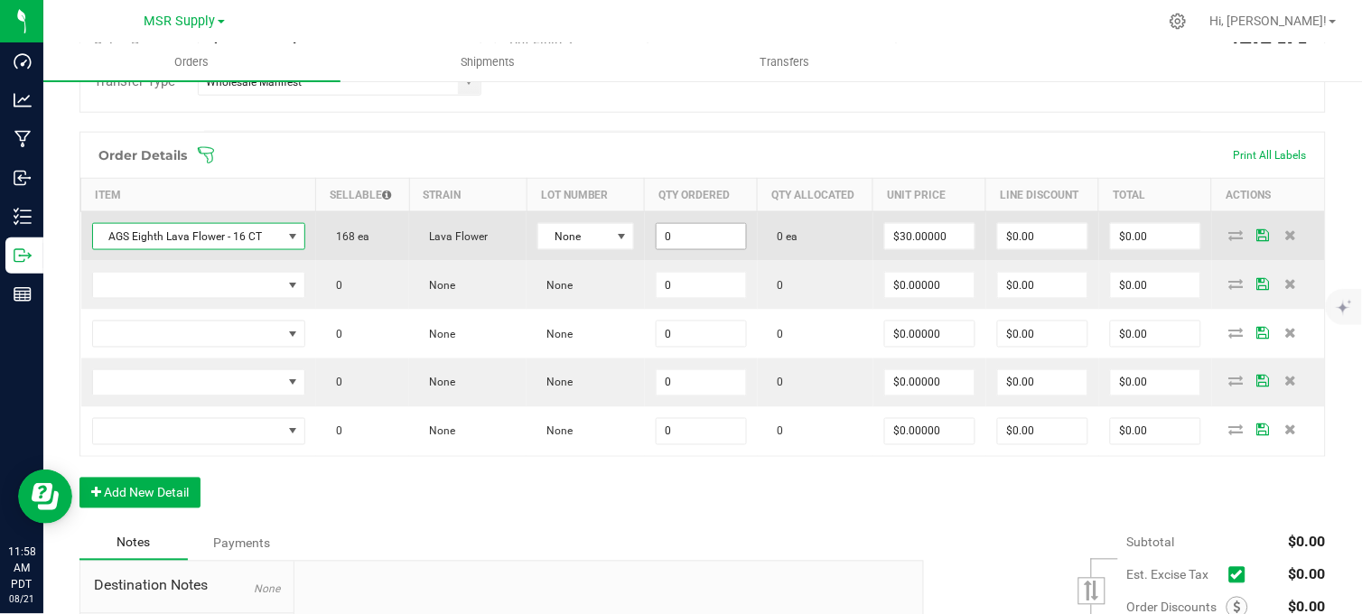
click at [705, 227] on input "0" at bounding box center [700, 236] width 89 height 25
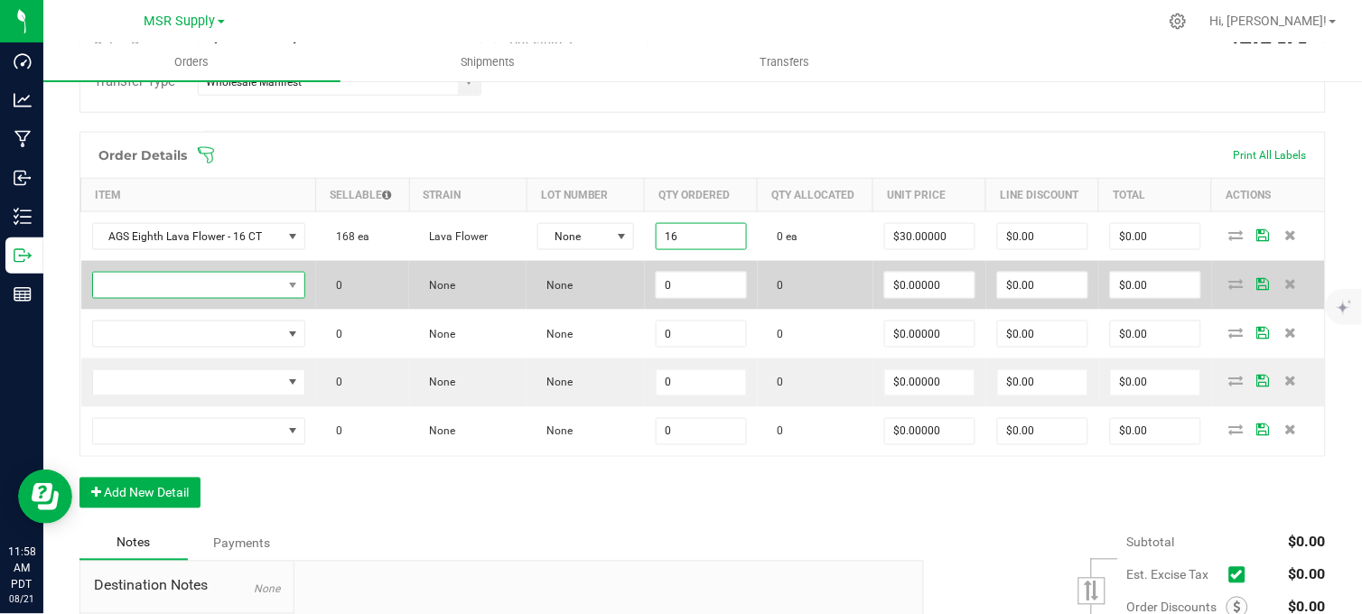
type input "16 ea"
type input "$480.00"
click at [222, 293] on span "NO DATA FOUND" at bounding box center [187, 285] width 189 height 25
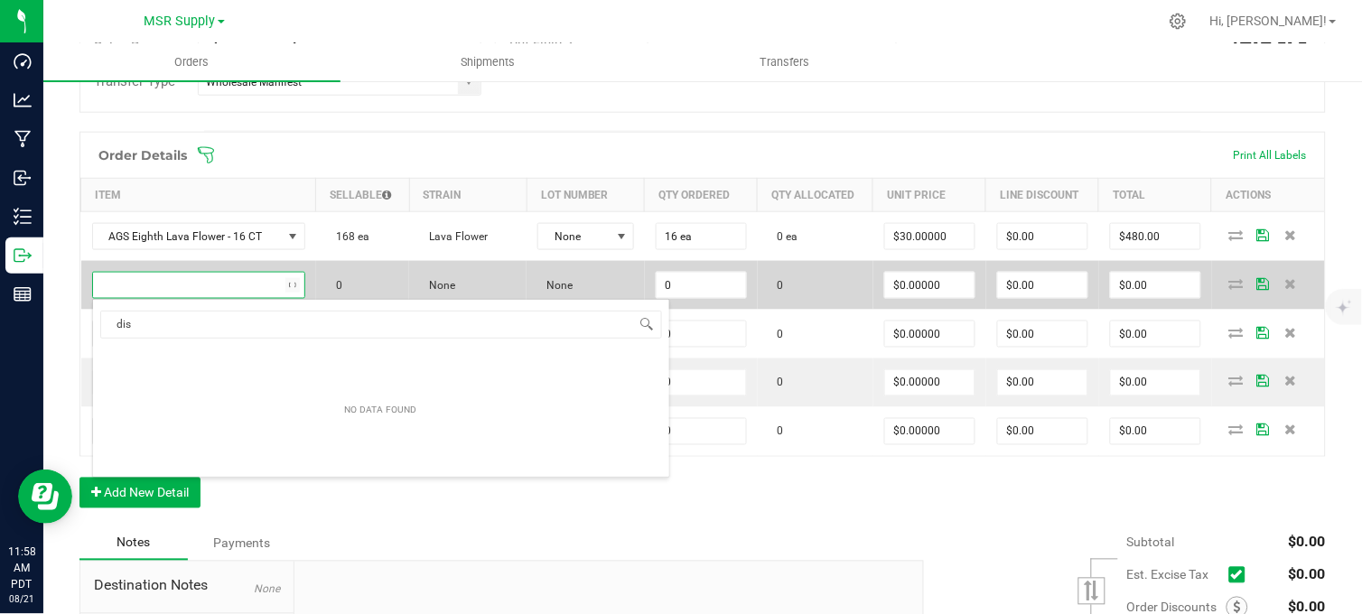
scroll to position [27, 208]
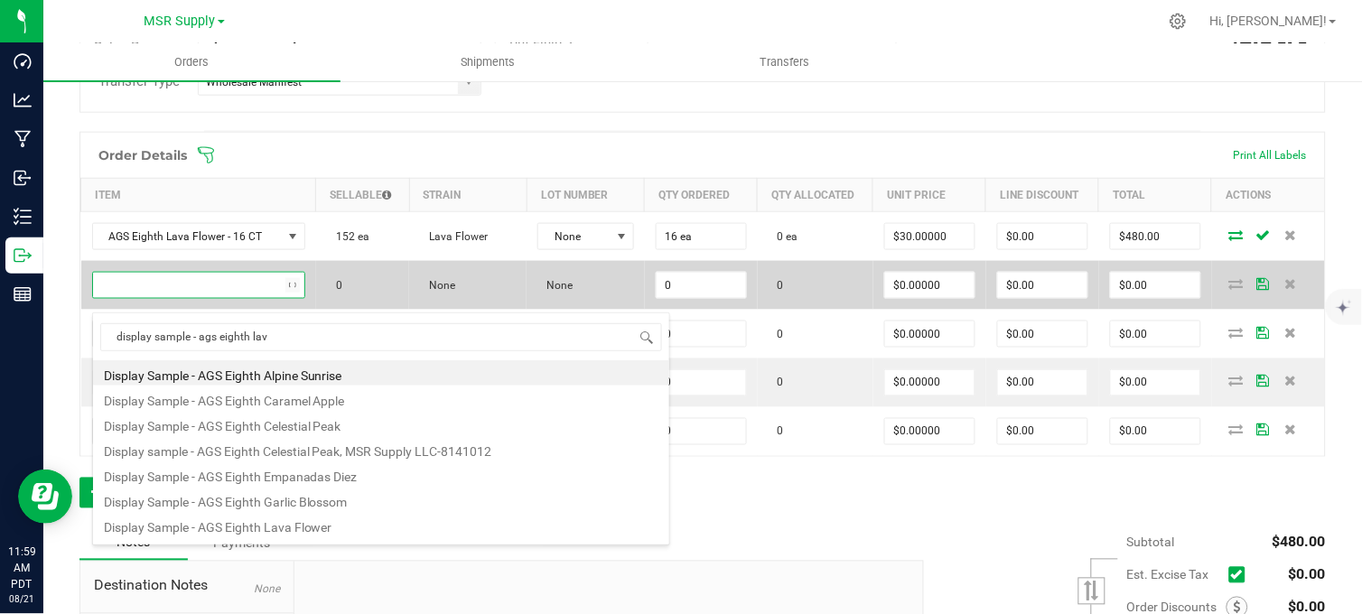
type input "display sample - ags eighth lava"
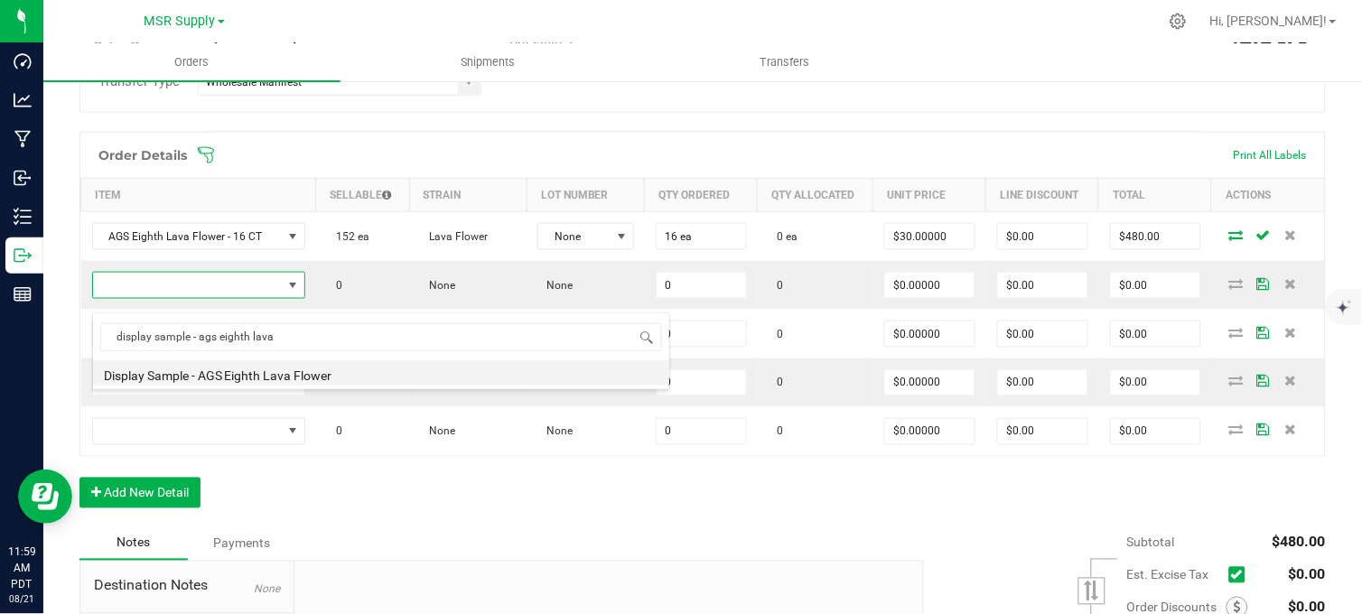
click at [317, 376] on li "Display Sample - AGS Eighth Lava Flower" at bounding box center [381, 372] width 576 height 25
type input "0 ea"
type input "$0.01000"
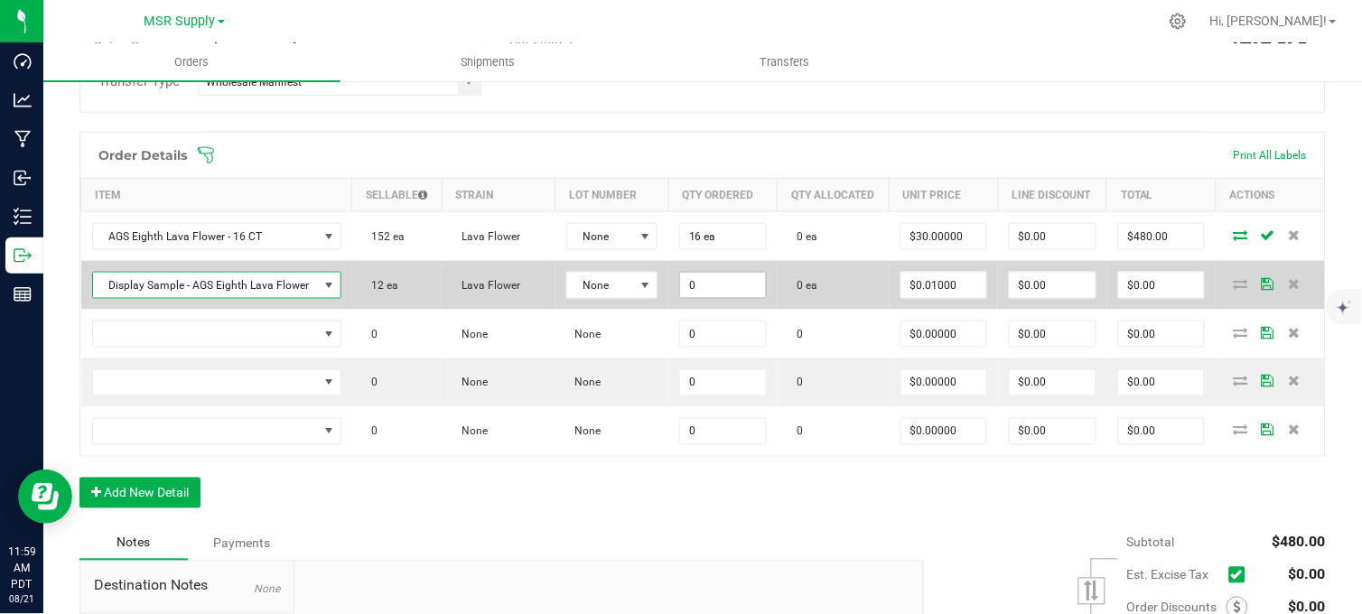
click at [682, 298] on input "0" at bounding box center [723, 285] width 86 height 25
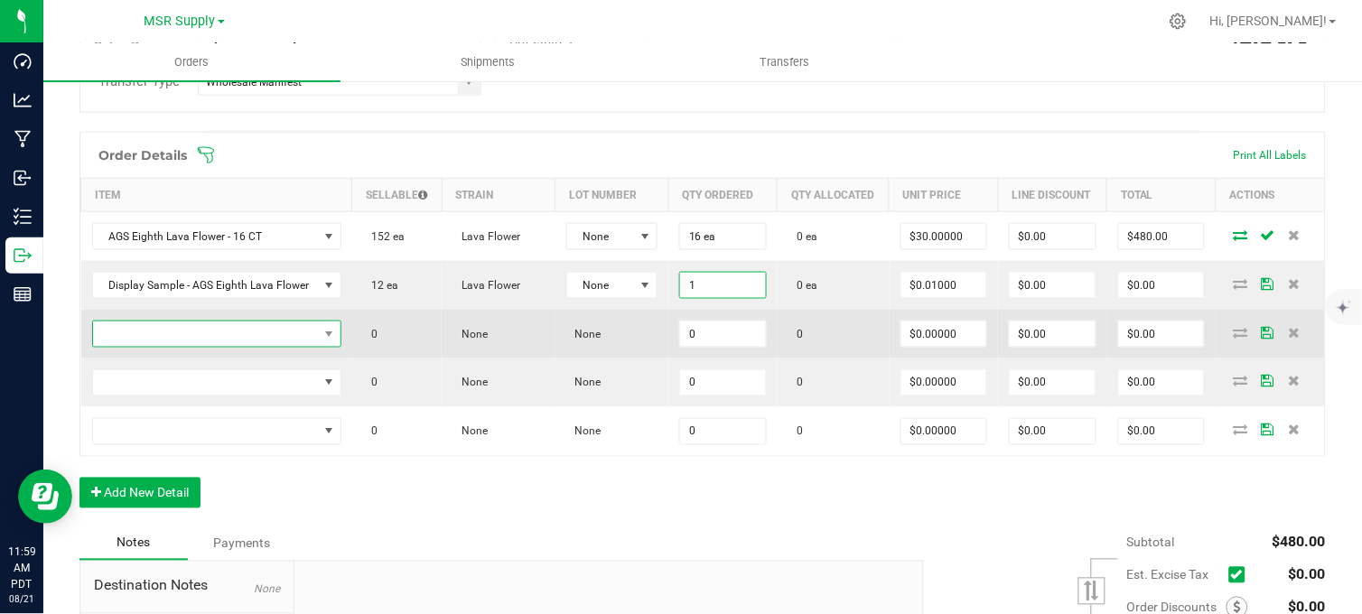
type input "1 ea"
type input "$0.01"
click at [246, 347] on span "NO DATA FOUND" at bounding box center [205, 333] width 225 height 25
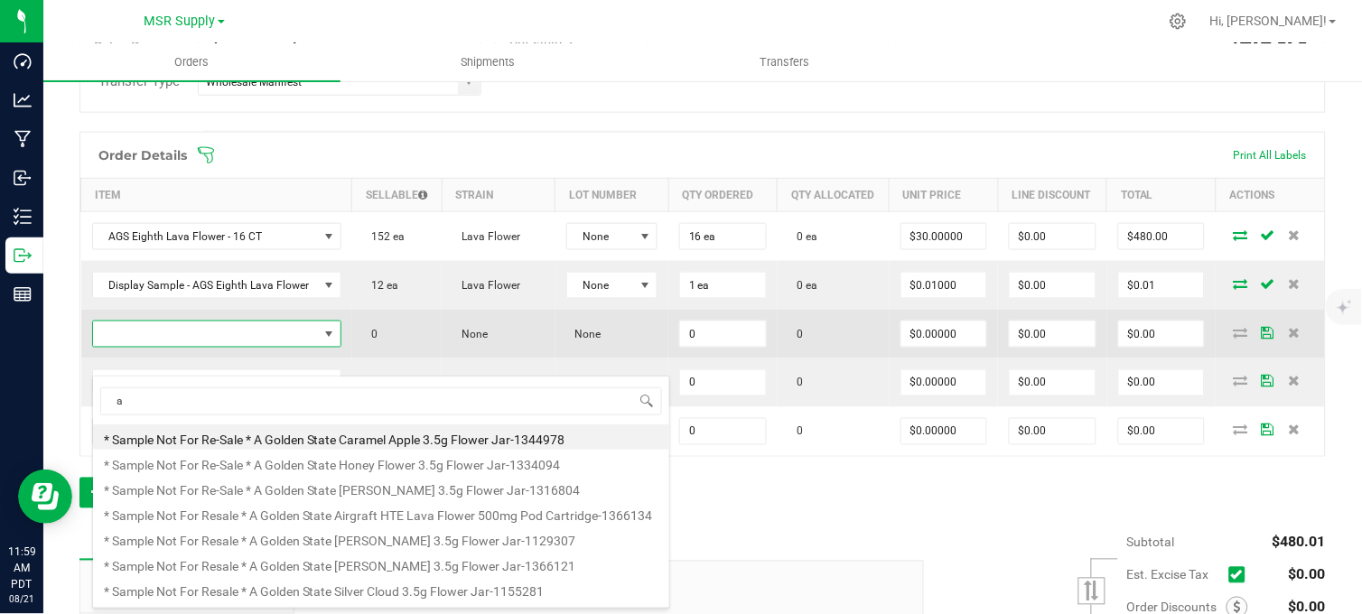
scroll to position [27, 210]
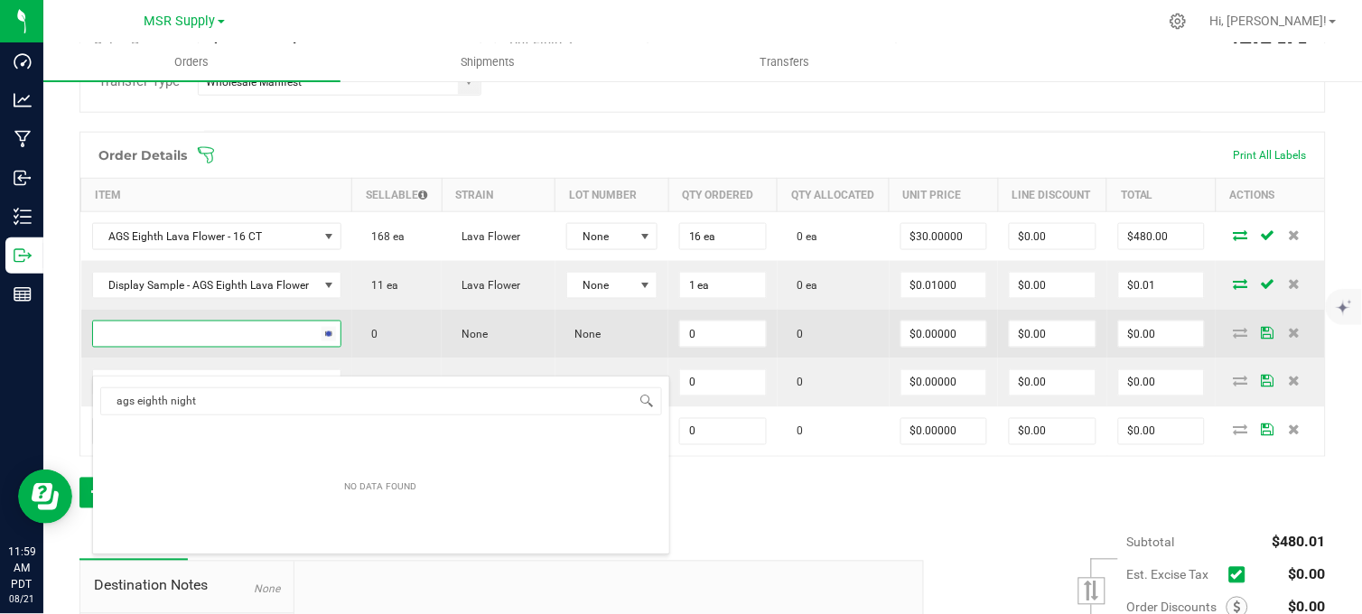
type input "ags eighth night"
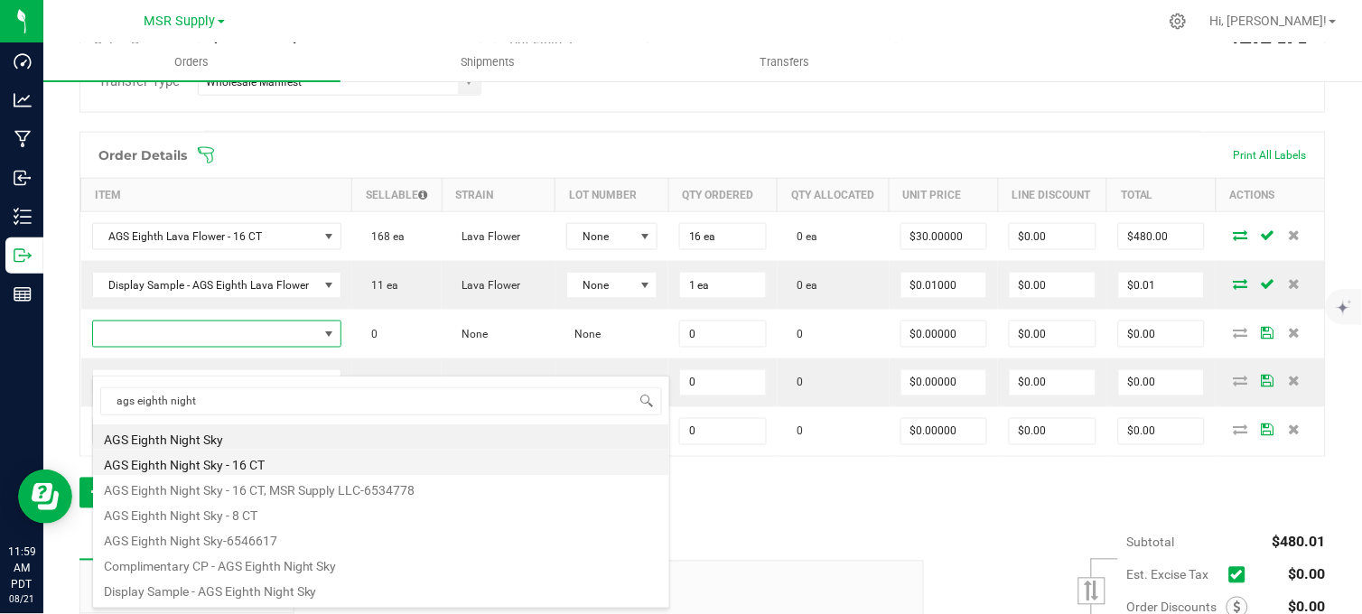
click at [244, 461] on li "AGS Eighth Night Sky - 16 CT" at bounding box center [381, 462] width 576 height 25
type input "0 ea"
type input "$30.00000"
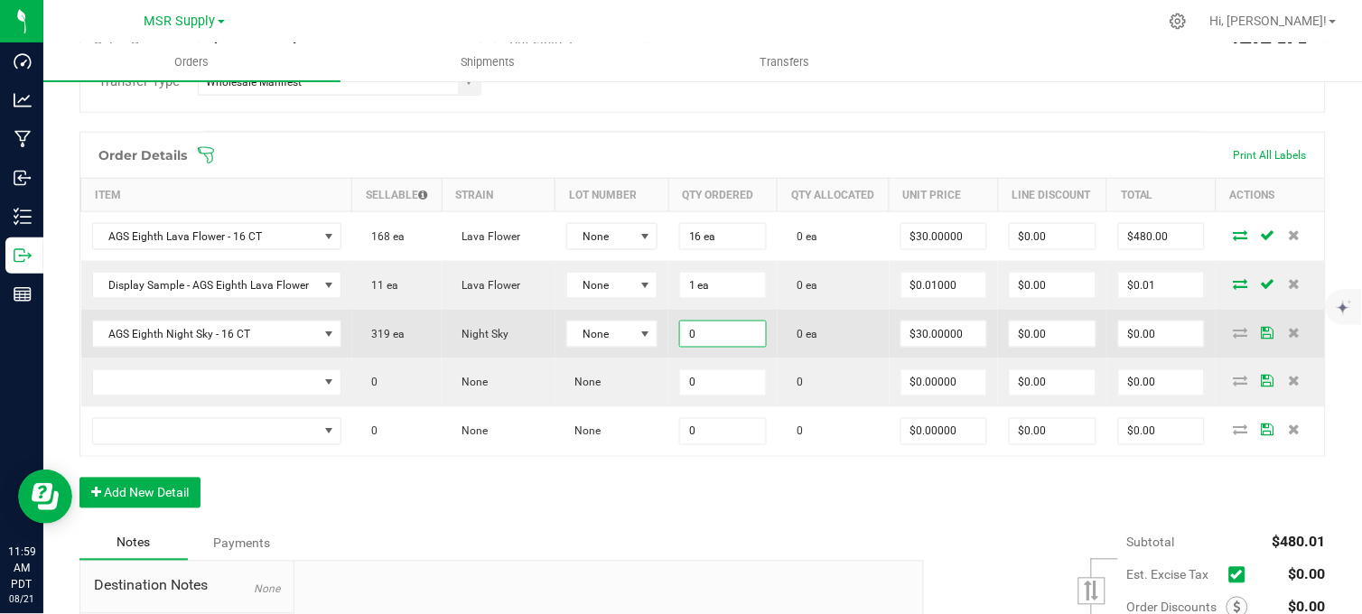
click at [690, 347] on input "0" at bounding box center [723, 333] width 86 height 25
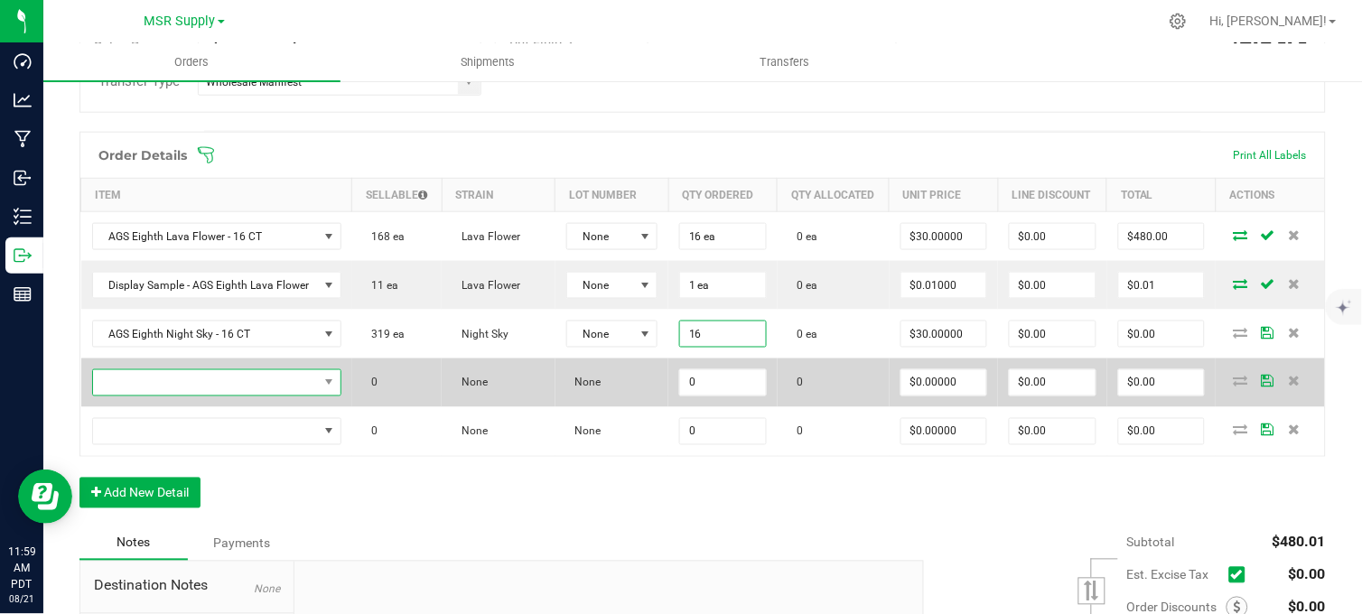
type input "16 ea"
type input "$480.00"
click at [165, 396] on span "NO DATA FOUND" at bounding box center [205, 382] width 225 height 25
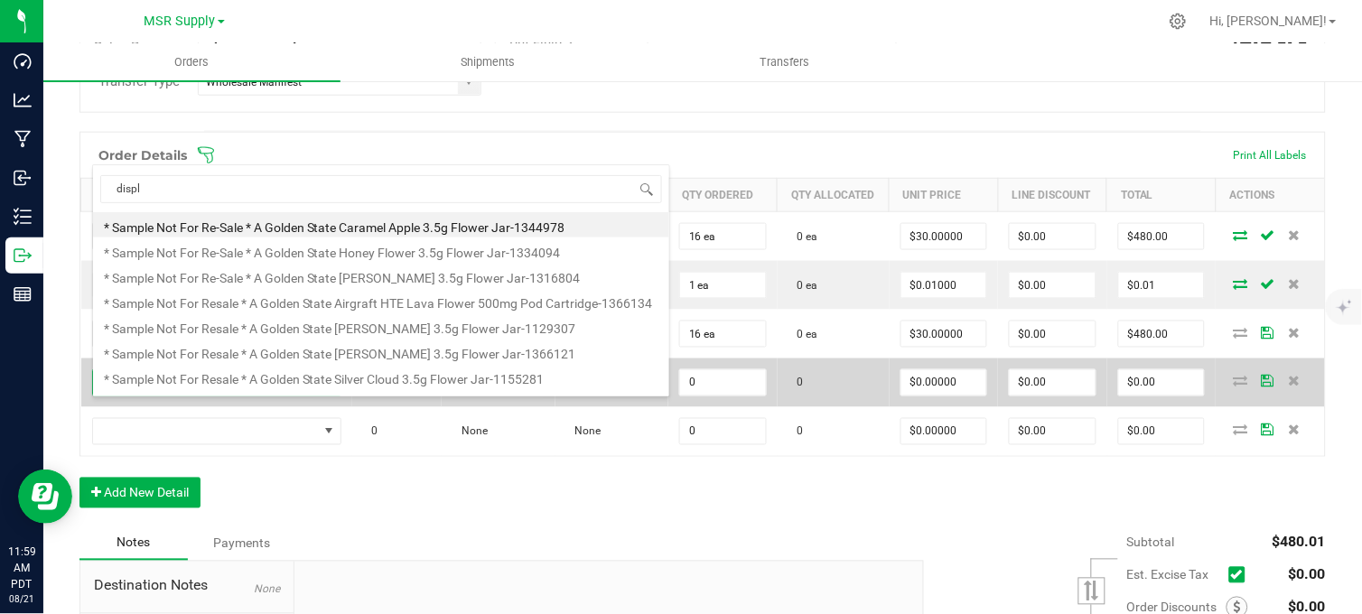
scroll to position [27, 245]
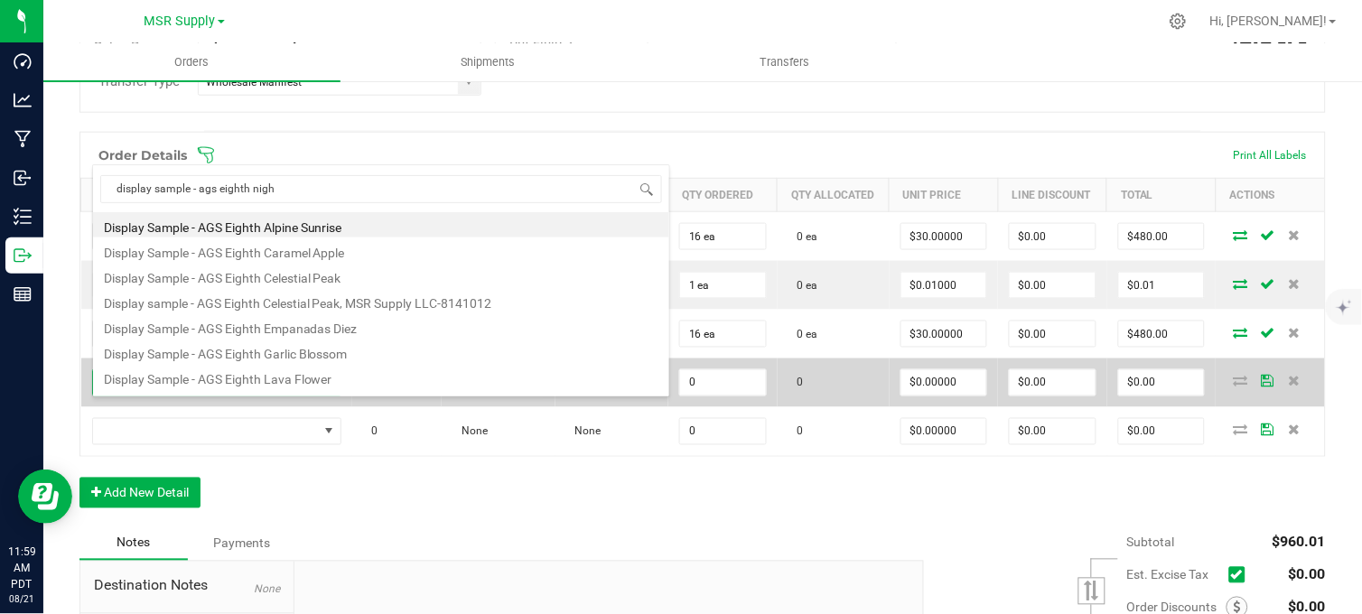
type input "display sample - ags eighth night"
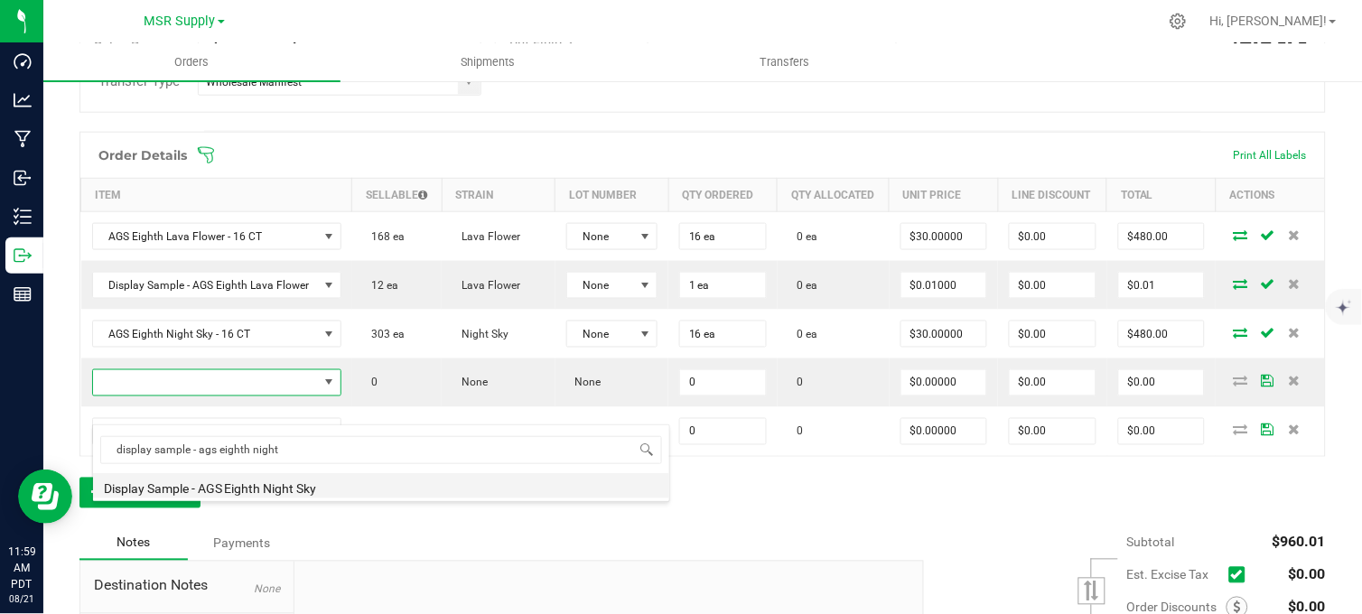
click at [304, 491] on li "Display Sample - AGS Eighth Night Sky" at bounding box center [381, 485] width 576 height 25
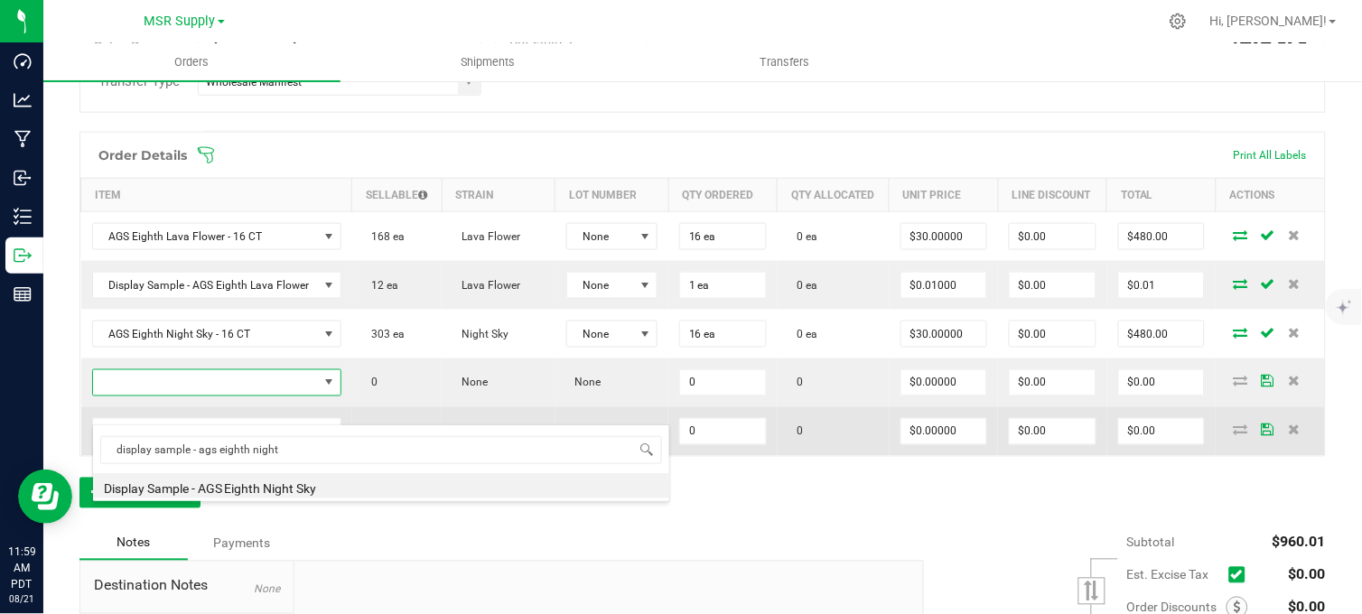
type input "0 ea"
type input "$0.01000"
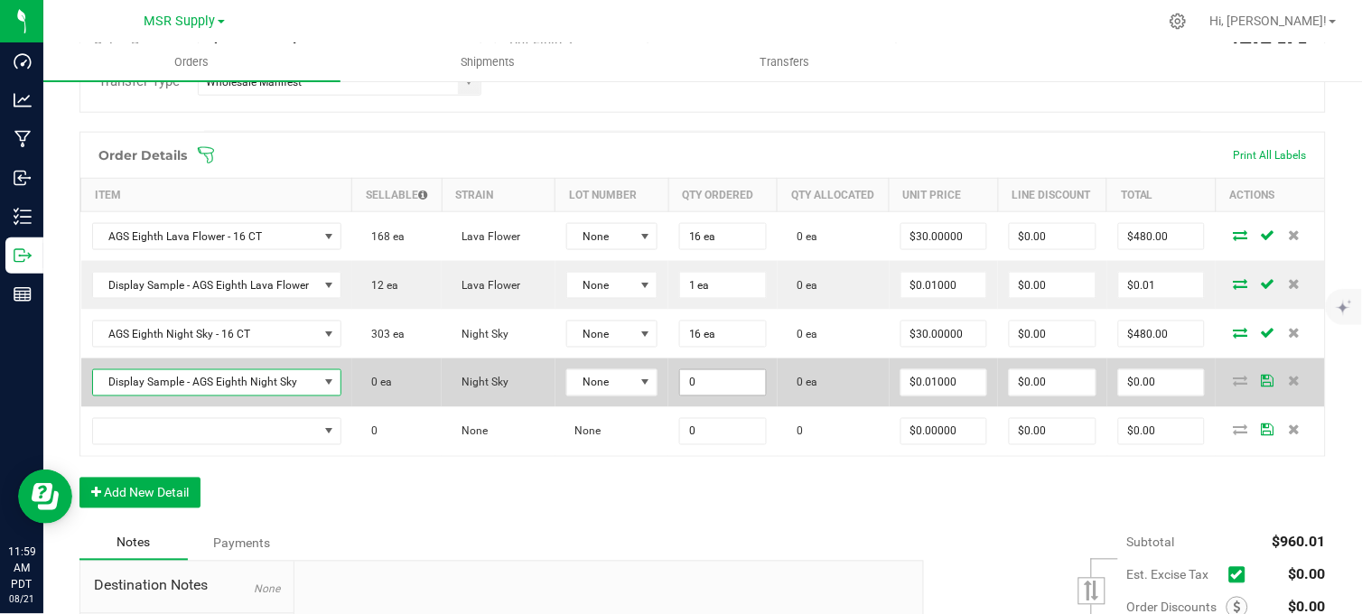
click at [733, 396] on input "0" at bounding box center [723, 382] width 86 height 25
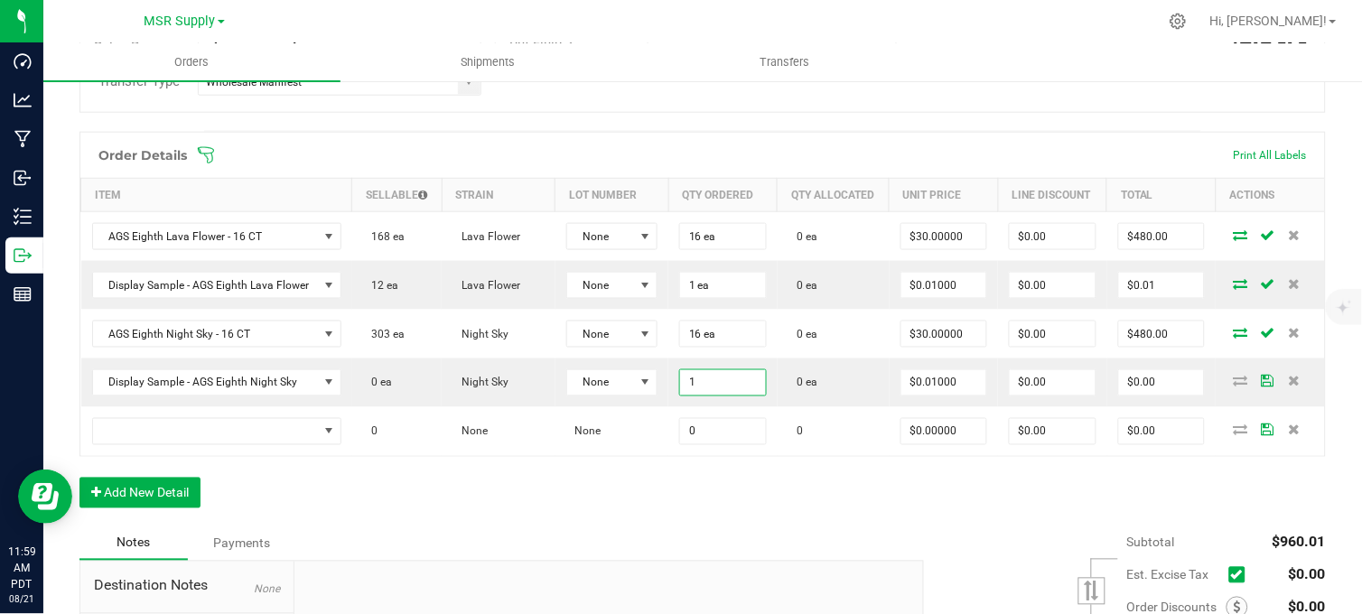
type input "1 ea"
type input "$0.01"
click at [445, 526] on div "Order Details Print All Labels Item Sellable Strain Lot Number Qty Ordered Qty …" at bounding box center [702, 329] width 1246 height 395
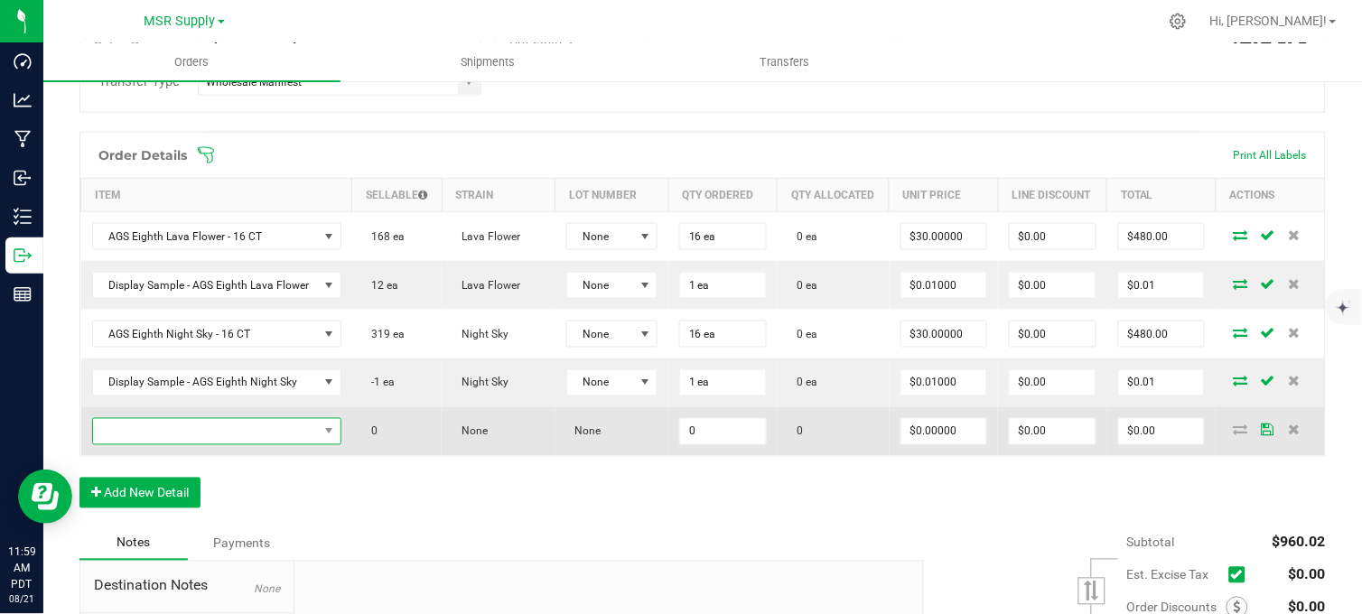
click at [247, 444] on span "NO DATA FOUND" at bounding box center [205, 431] width 225 height 25
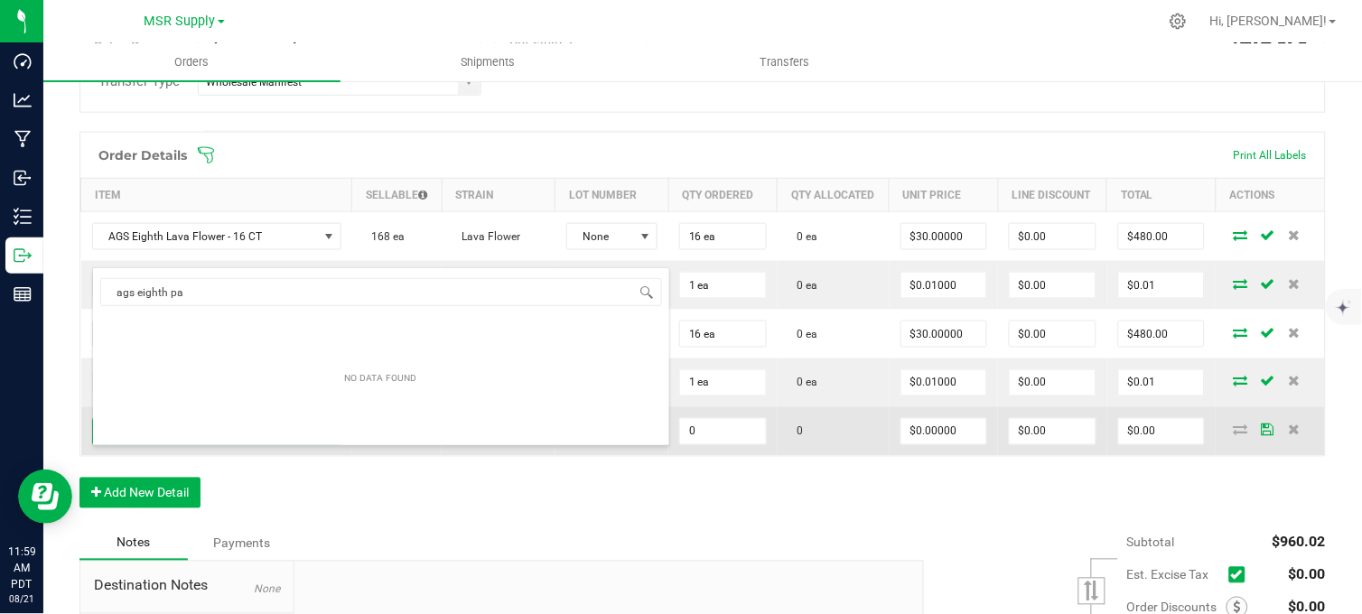
type input "ags eighth pal"
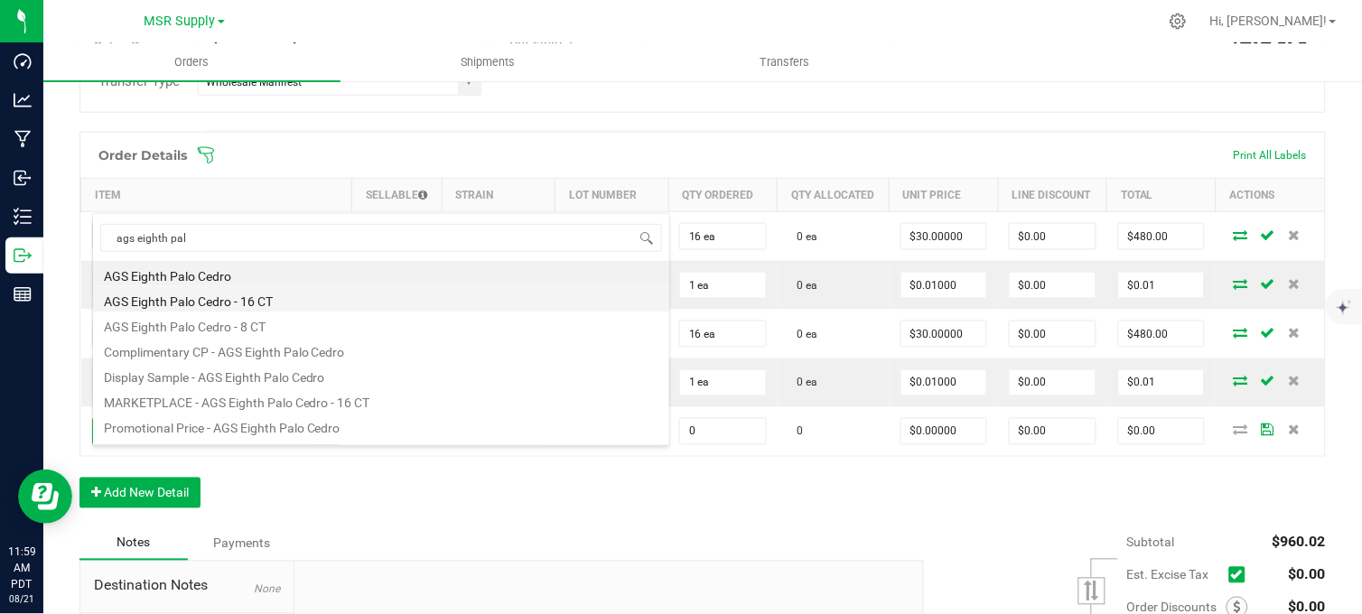
click at [264, 302] on li "AGS Eighth Palo Cedro - 16 CT" at bounding box center [381, 298] width 576 height 25
type input "0 ea"
type input "$30.00000"
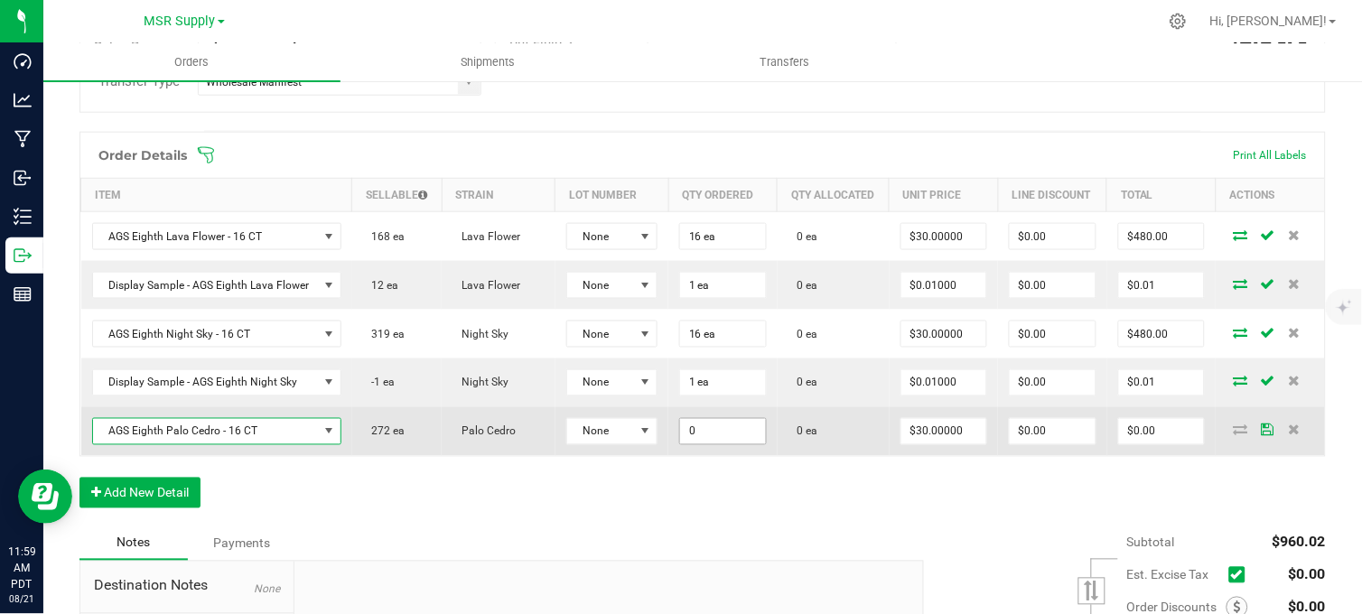
click at [727, 444] on input "0" at bounding box center [723, 431] width 86 height 25
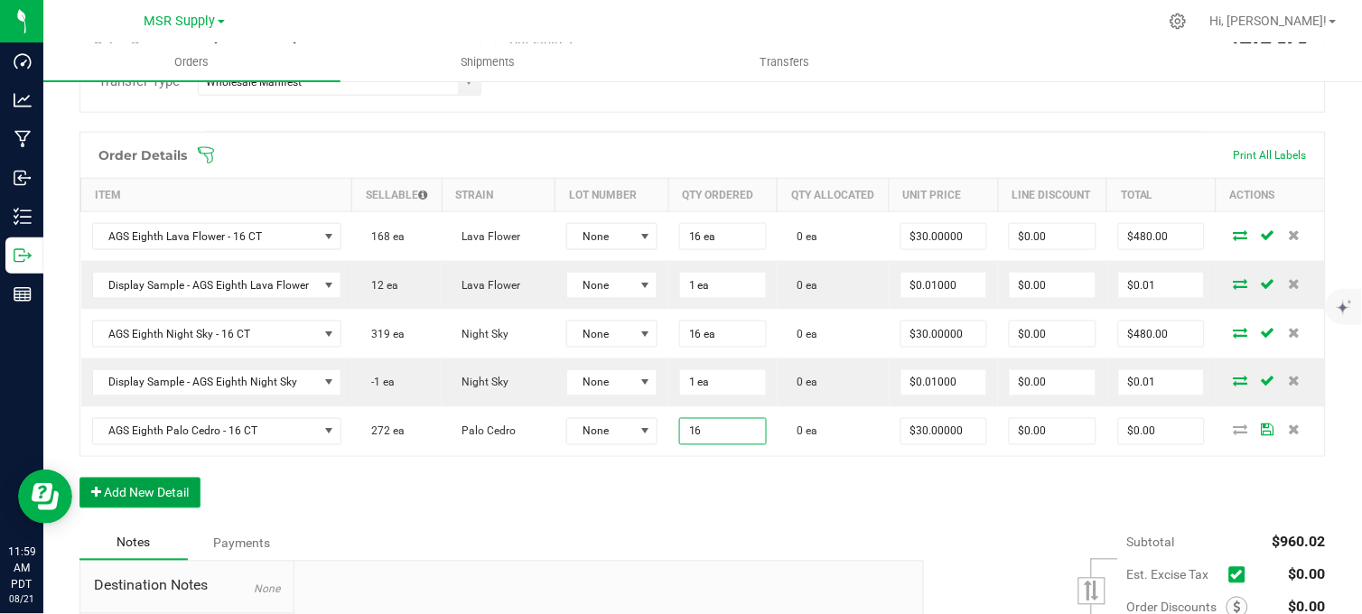
type input "16 ea"
type input "$480.00"
click at [185, 508] on button "Add New Detail" at bounding box center [139, 493] width 121 height 31
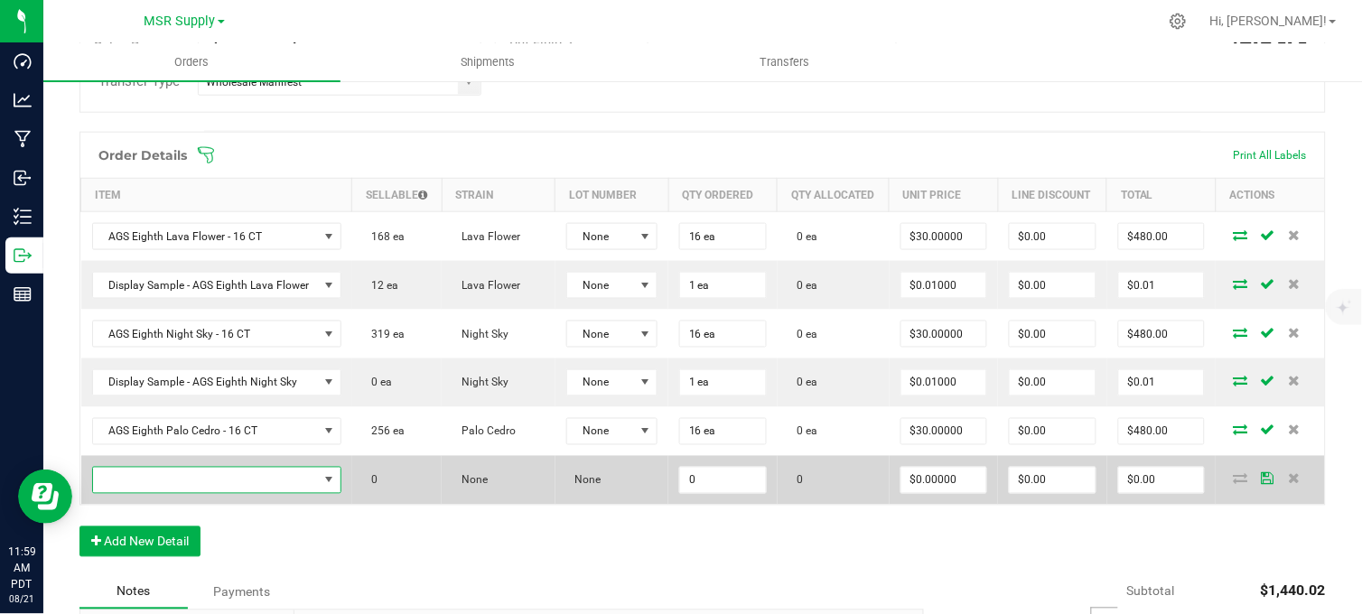
click at [210, 493] on span "NO DATA FOUND" at bounding box center [205, 480] width 225 height 25
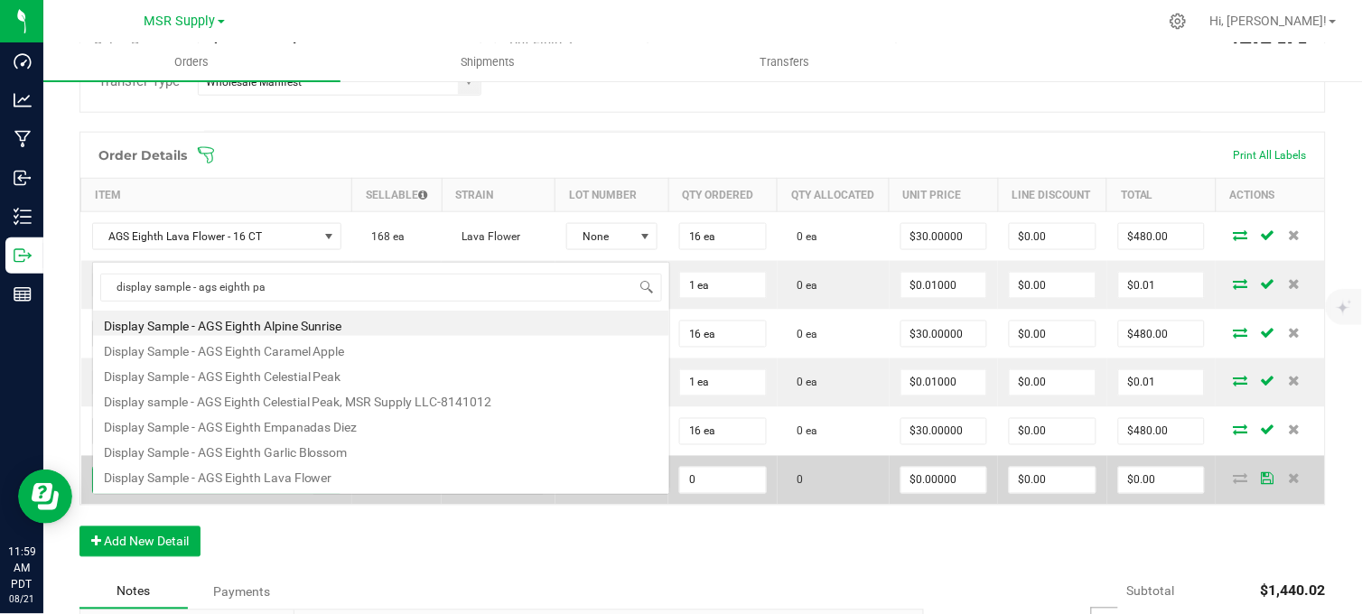
scroll to position [0, 0]
type input "display sample - ags eighth palo"
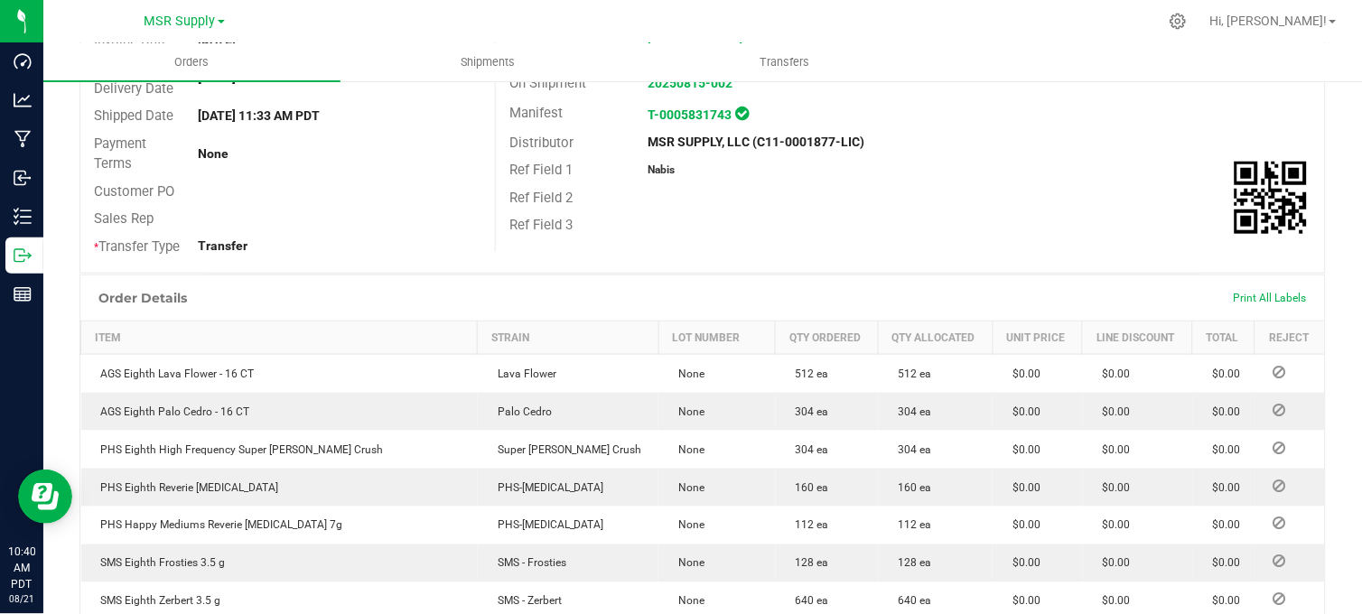
scroll to position [200, 0]
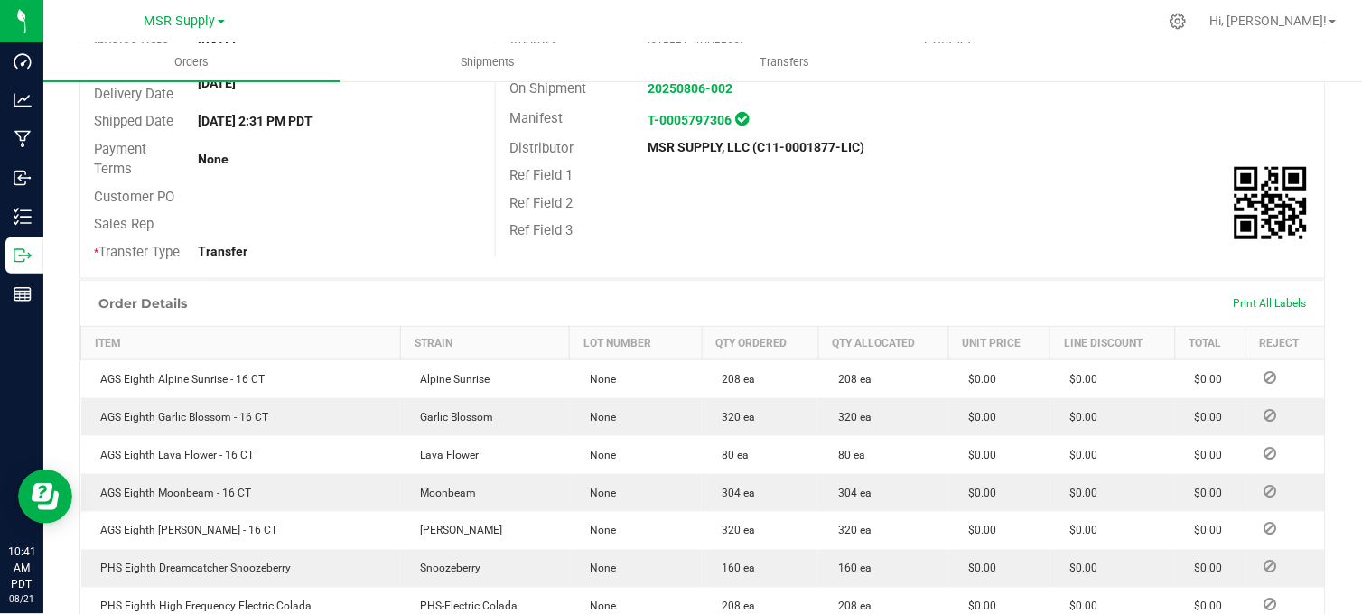
scroll to position [200, 0]
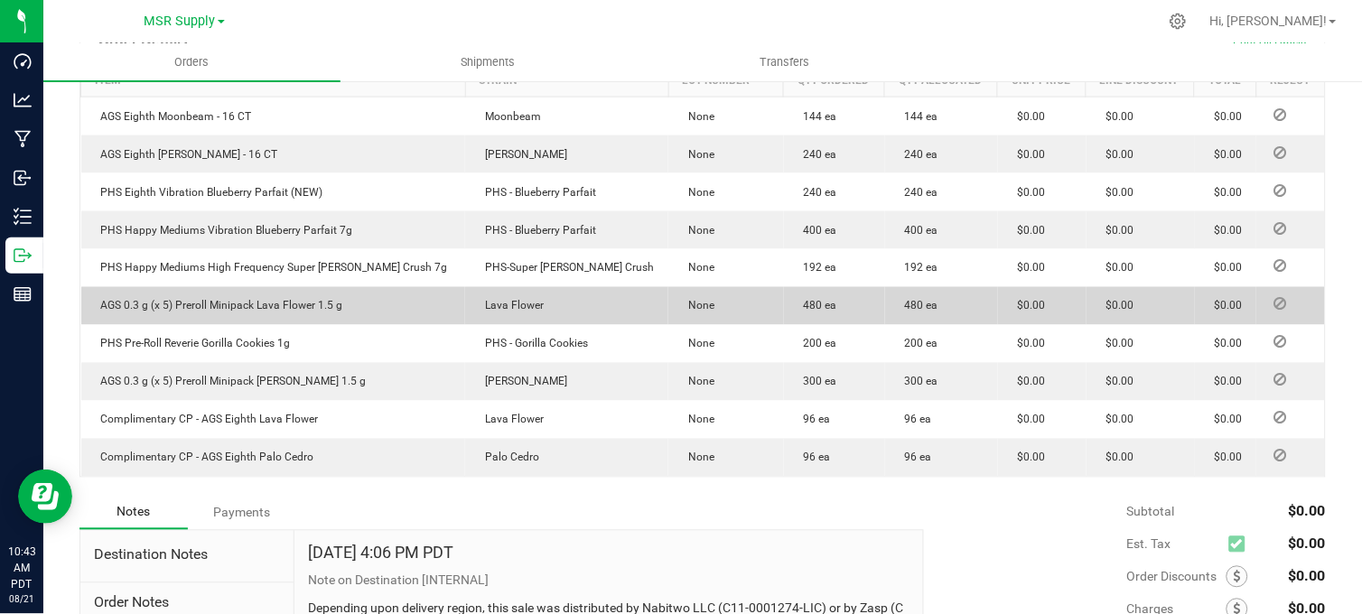
scroll to position [601, 0]
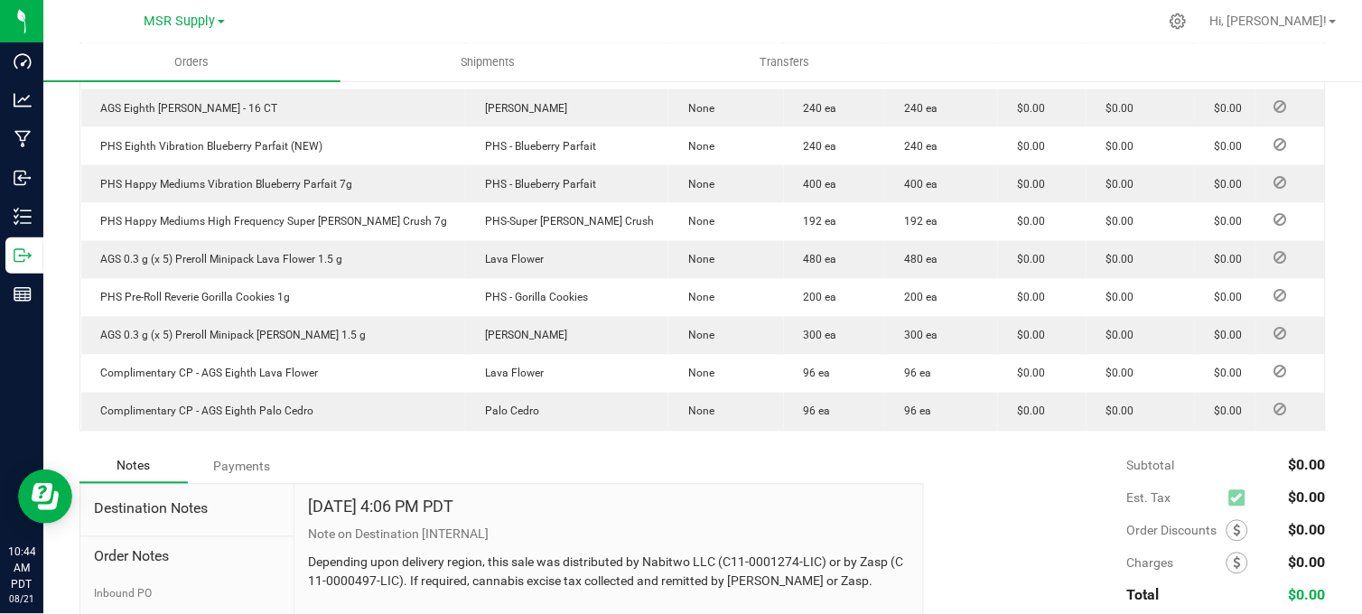
click at [692, 450] on div "Order Details Print All Labels Item Strain Lot Number Qty Ordered Qty Allocated…" at bounding box center [702, 210] width 1246 height 479
click at [669, 472] on div "Notes Payments" at bounding box center [494, 467] width 831 height 34
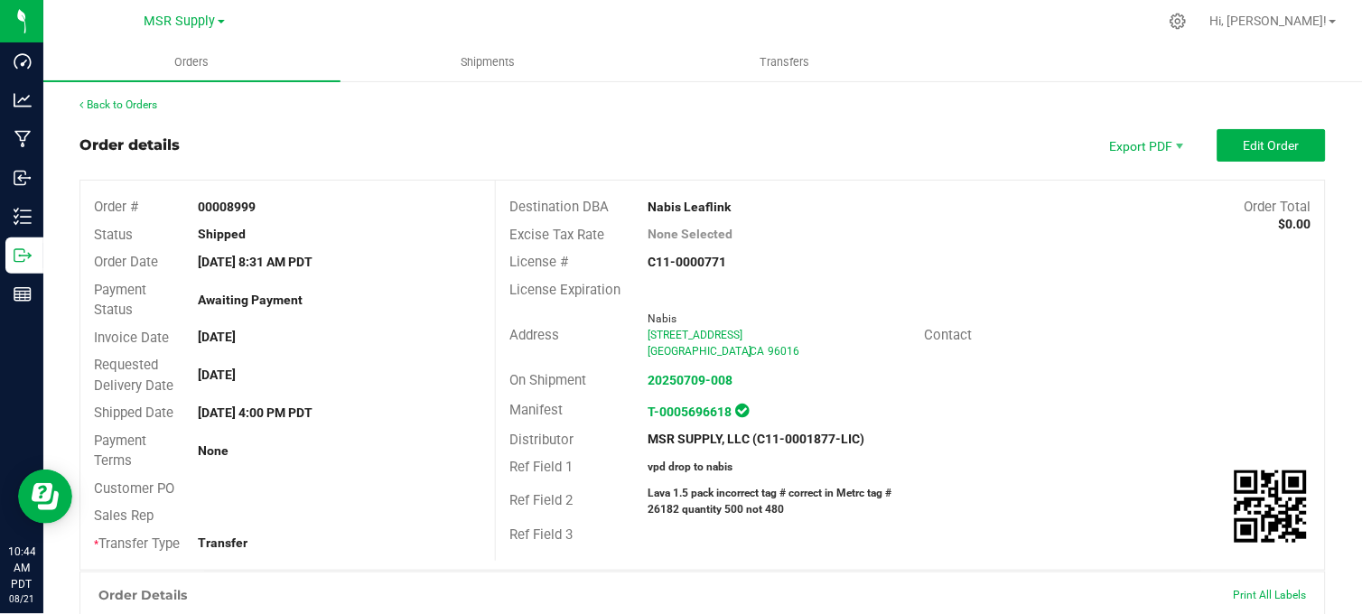
scroll to position [0, 0]
click at [534, 138] on div "Order details Export PDF Edit Order" at bounding box center [702, 146] width 1246 height 33
drag, startPoint x: 552, startPoint y: 101, endPoint x: 492, endPoint y: 200, distance: 115.8
click at [552, 102] on div "Back to Orders" at bounding box center [702, 106] width 1246 height 16
click at [433, 107] on div "Back to Orders" at bounding box center [702, 106] width 1246 height 16
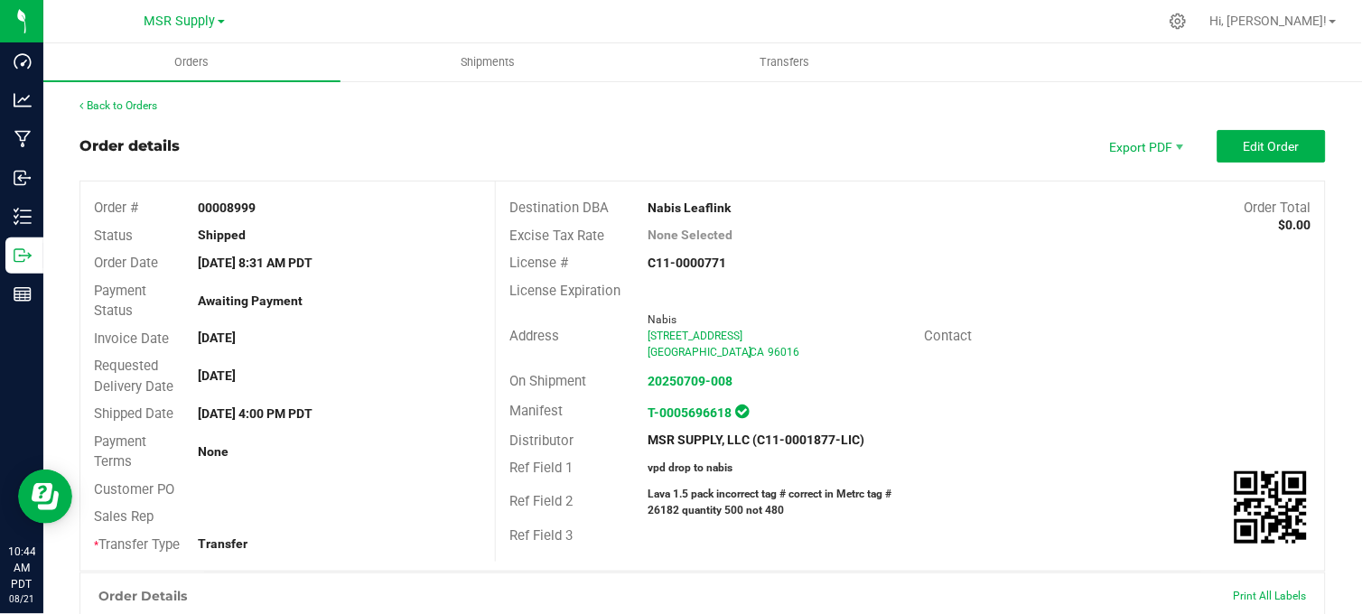
click at [435, 150] on div "Order details Export PDF Edit Order" at bounding box center [702, 146] width 1246 height 33
click at [679, 104] on div "Back to Orders" at bounding box center [702, 106] width 1246 height 16
click at [518, 105] on div "Back to Orders" at bounding box center [702, 106] width 1246 height 16
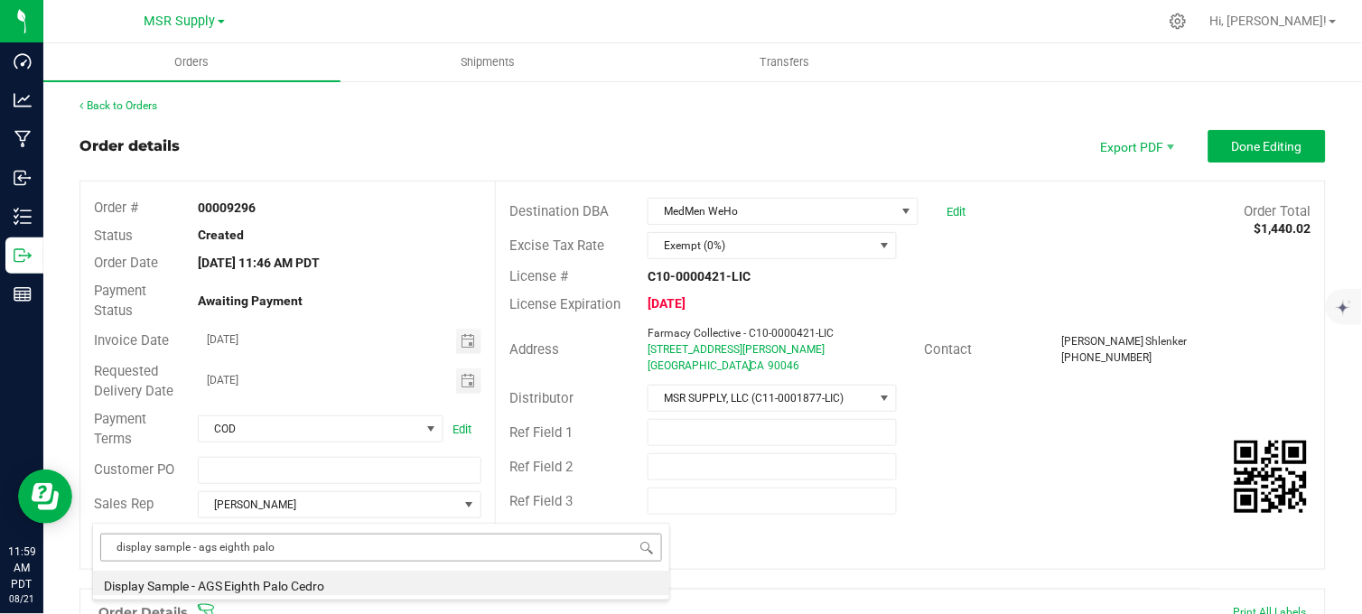
scroll to position [27, 245]
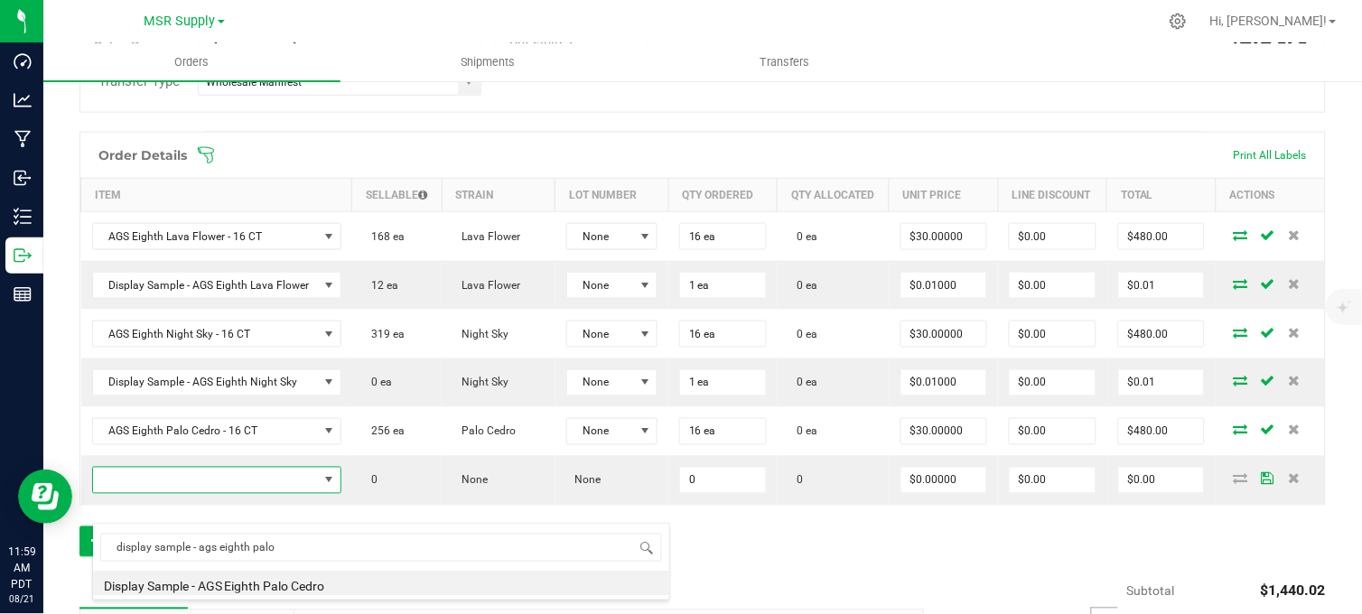
drag, startPoint x: 311, startPoint y: 582, endPoint x: 353, endPoint y: 584, distance: 42.5
click at [312, 582] on li "Display Sample - AGS Eighth Palo Cedro" at bounding box center [381, 583] width 576 height 25
type input "0 ea"
type input "$0.01000"
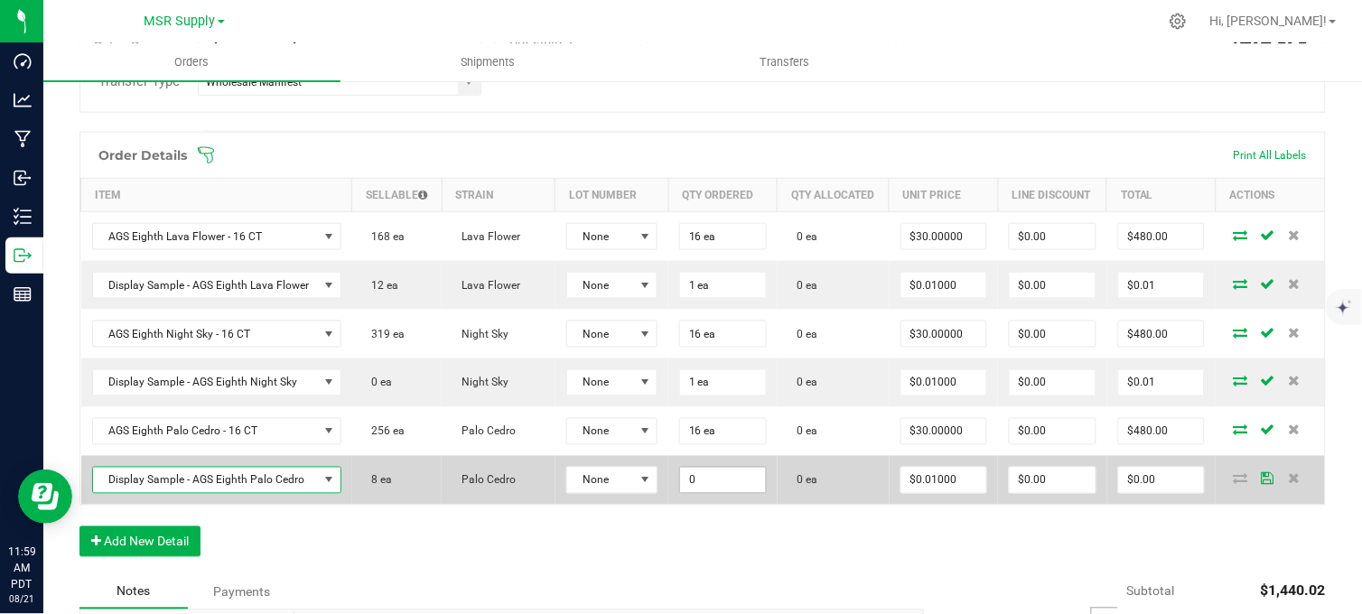
click at [725, 493] on input "0" at bounding box center [723, 480] width 86 height 25
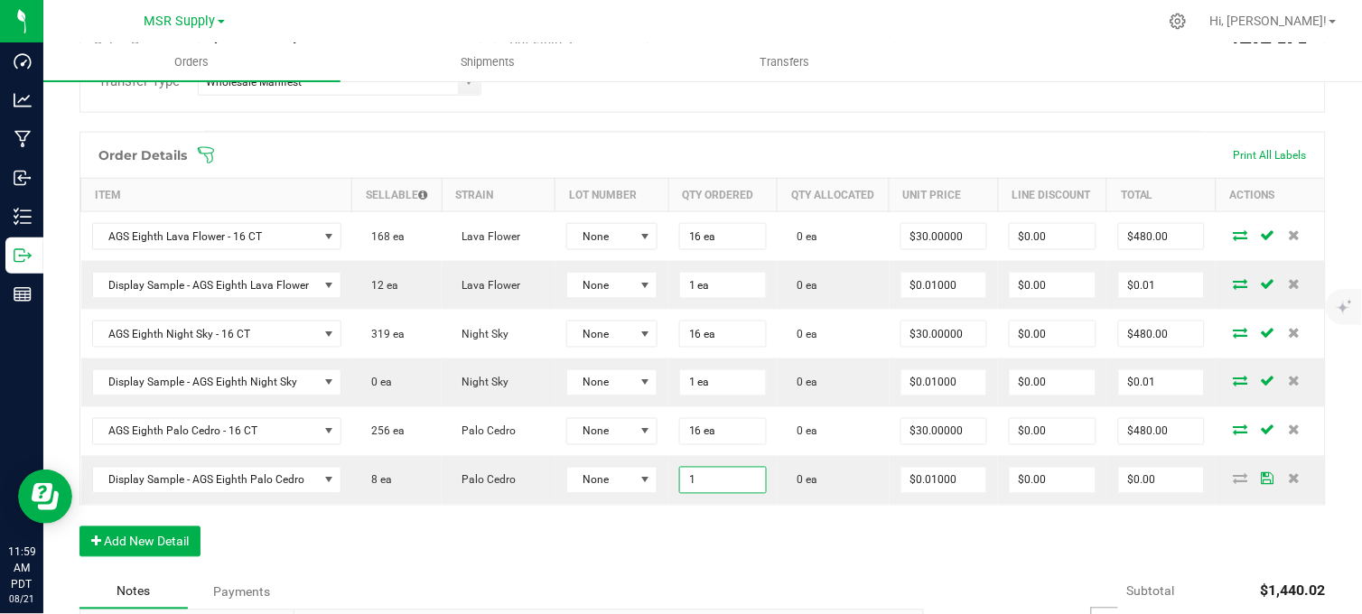
type input "1 ea"
type input "$0.01"
drag, startPoint x: 627, startPoint y: 570, endPoint x: 624, endPoint y: 558, distance: 12.0
click at [625, 570] on div "Order Details Print All Labels Item Sellable Strain Lot Number Qty Ordered Qty …" at bounding box center [702, 353] width 1246 height 443
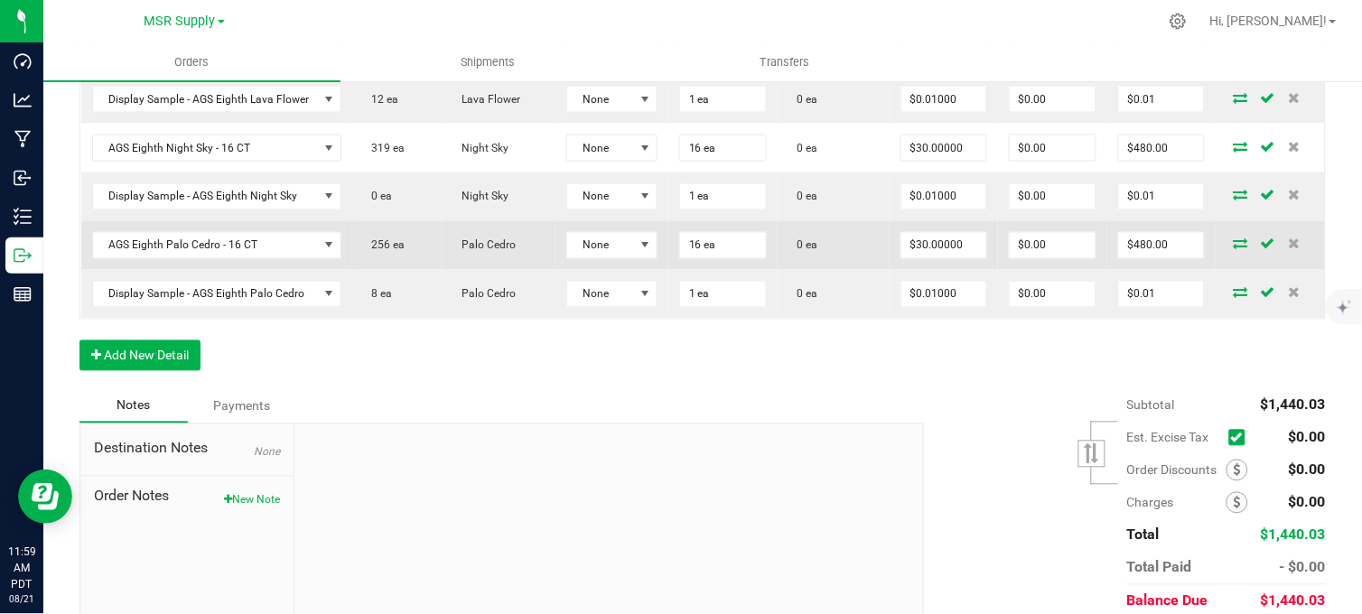
scroll to position [657, 0]
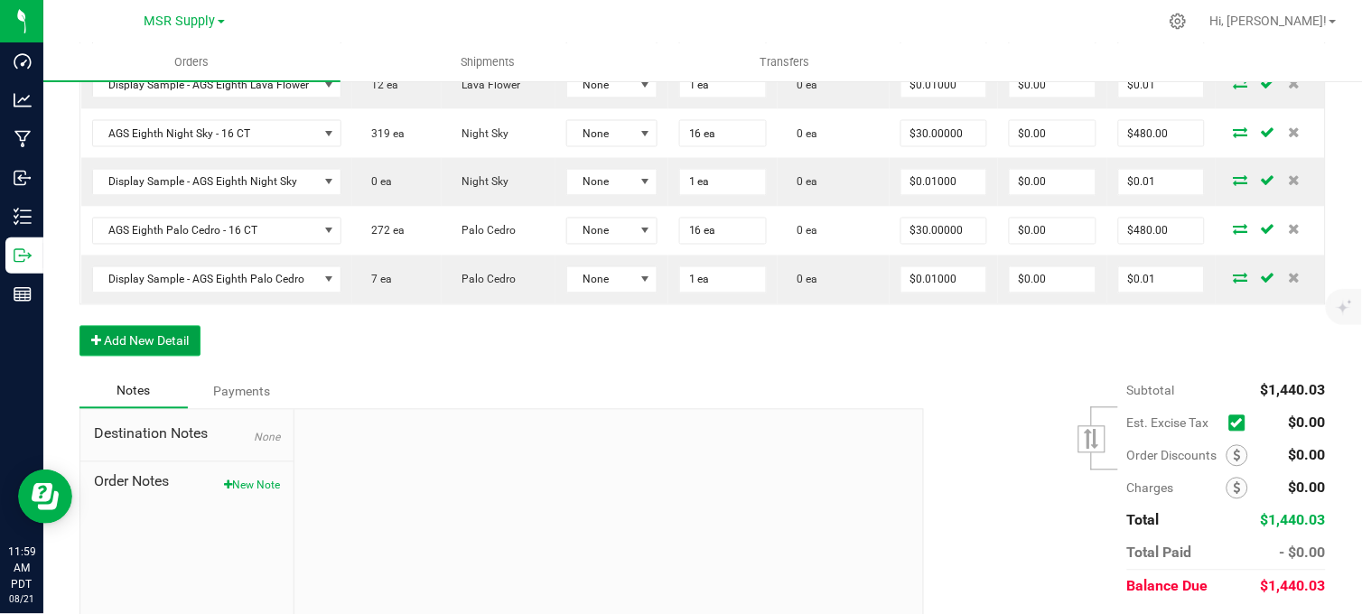
click at [166, 357] on button "Add New Detail" at bounding box center [139, 341] width 121 height 31
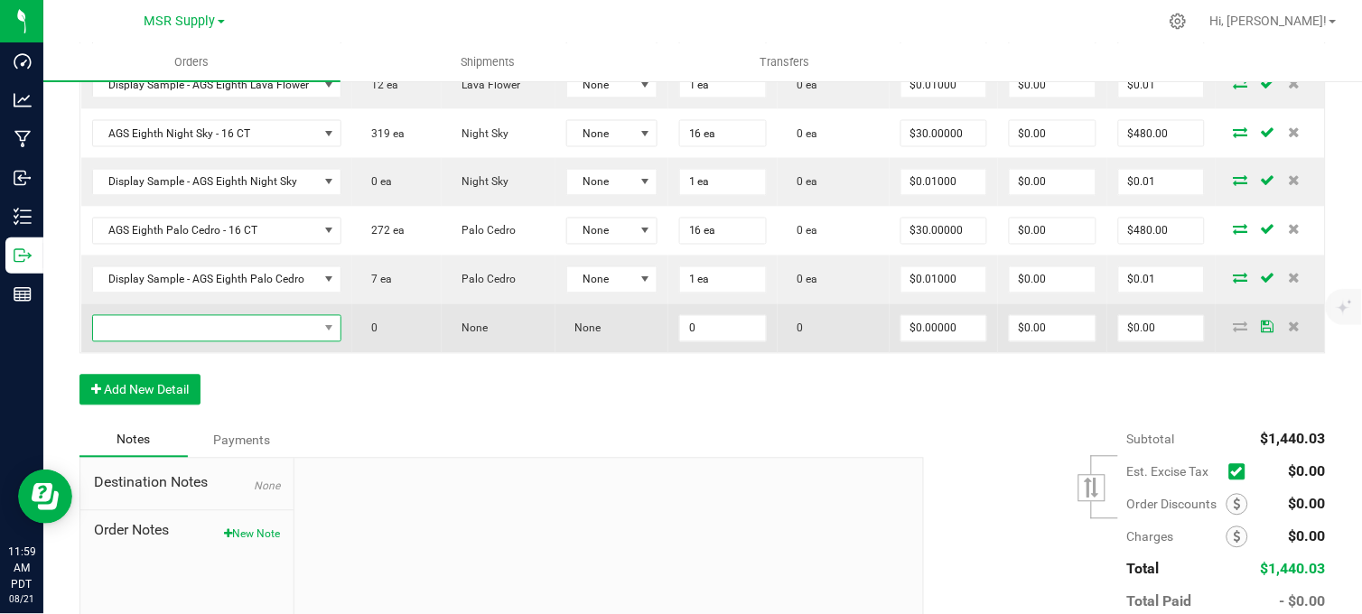
click at [163, 341] on span "NO DATA FOUND" at bounding box center [205, 328] width 225 height 25
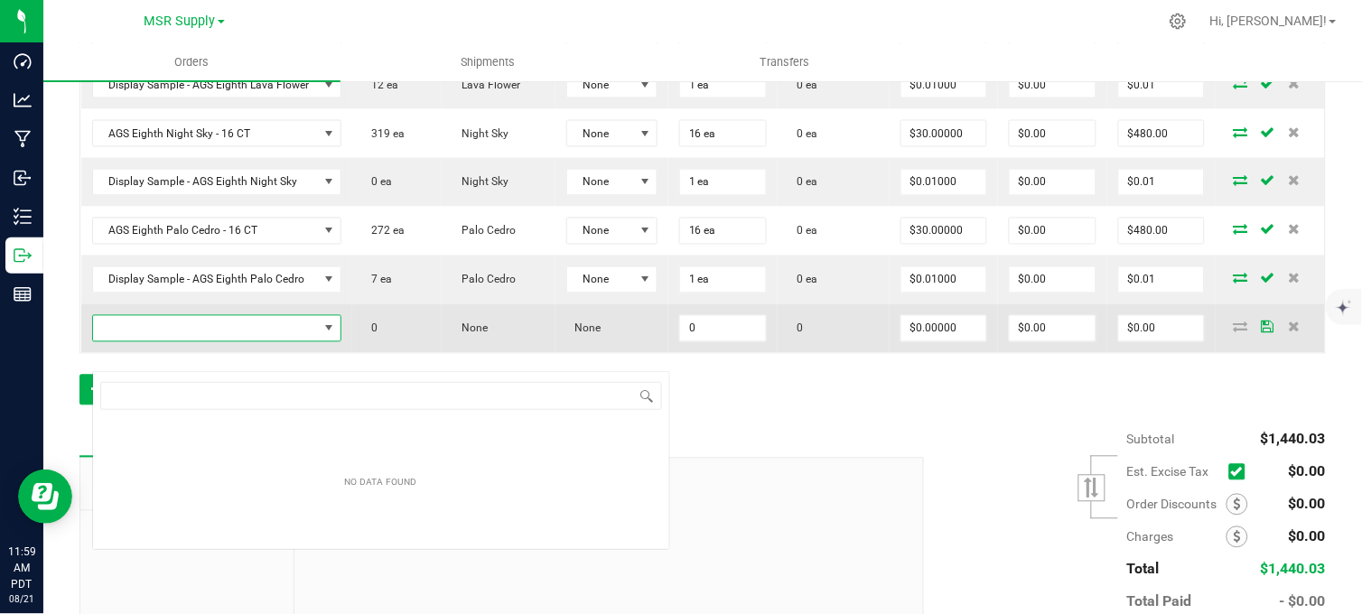
scroll to position [27, 245]
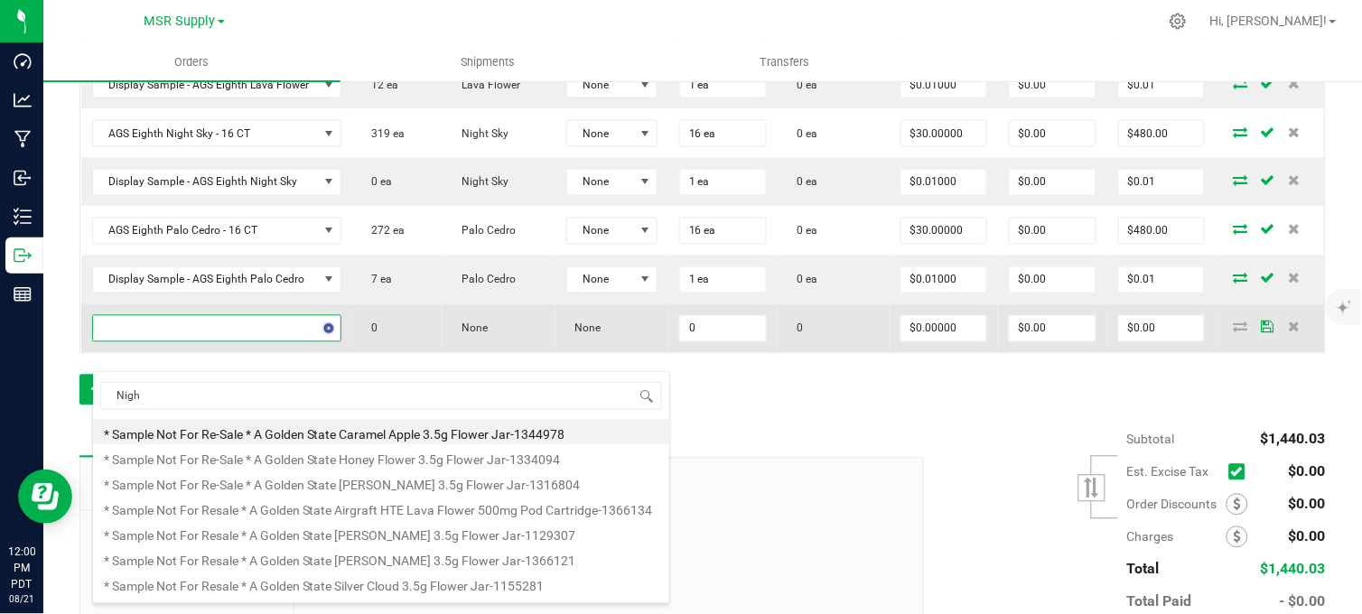
type input "Night"
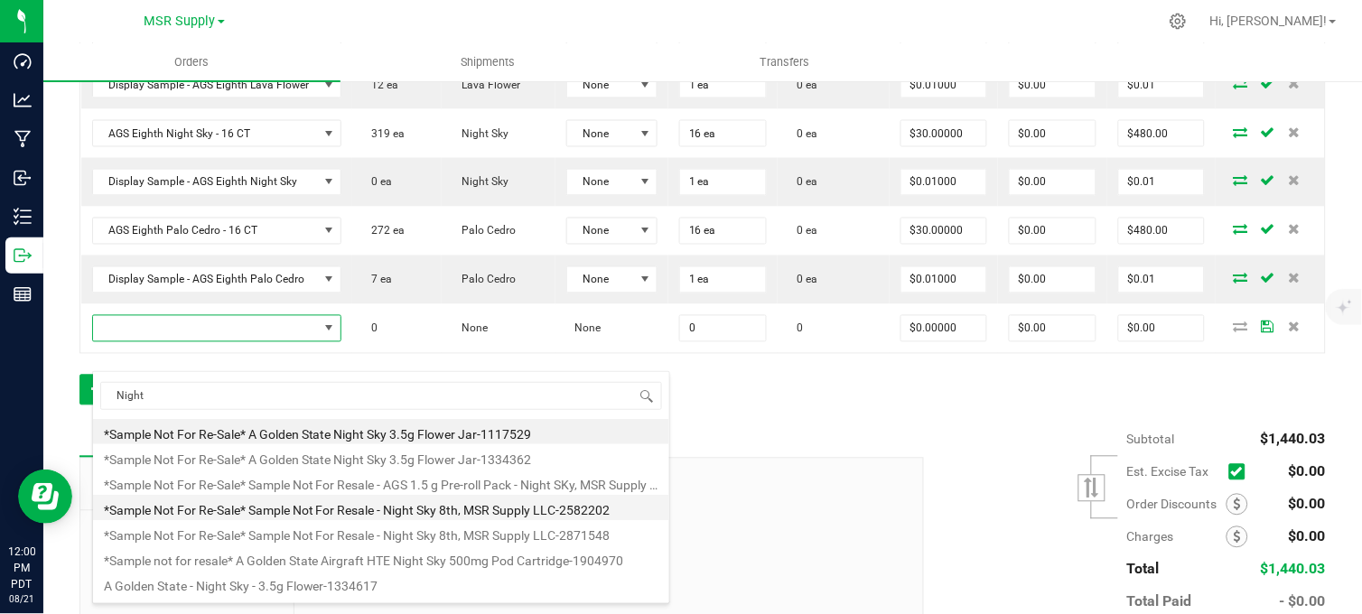
scroll to position [100, 0]
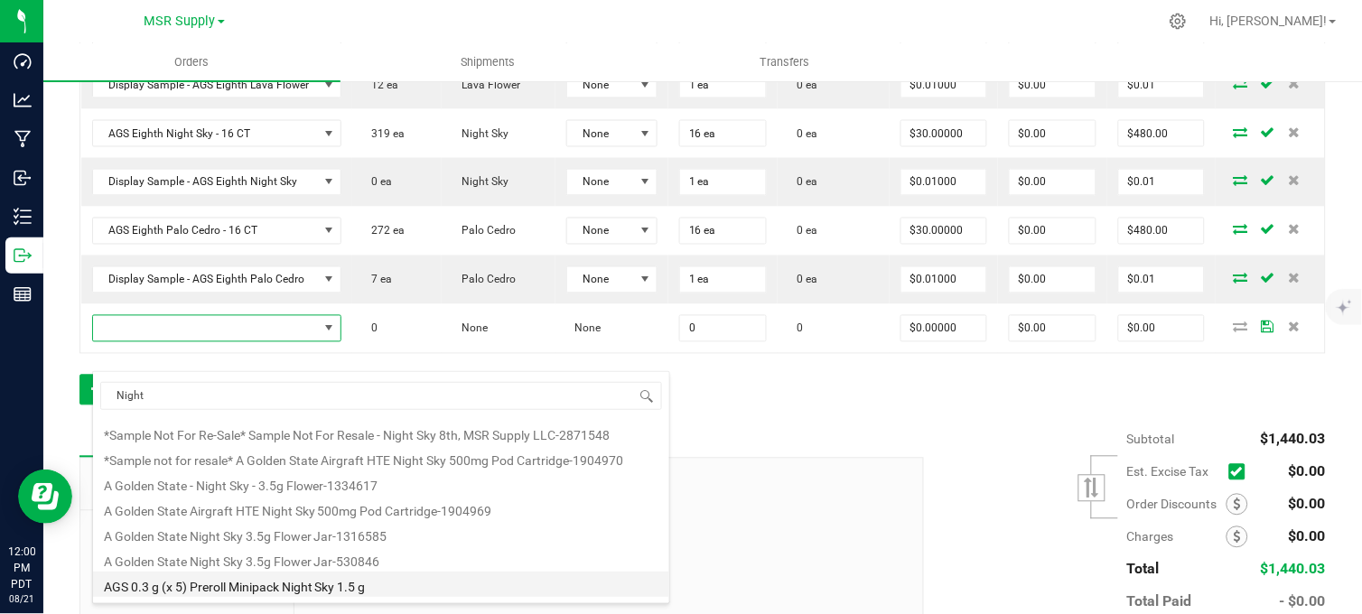
click at [320, 589] on li "AGS 0.3 g (x 5) Preroll Minipack Night Sky 1.5 g" at bounding box center [381, 584] width 576 height 25
type input "0 ea"
type input "$12.75000"
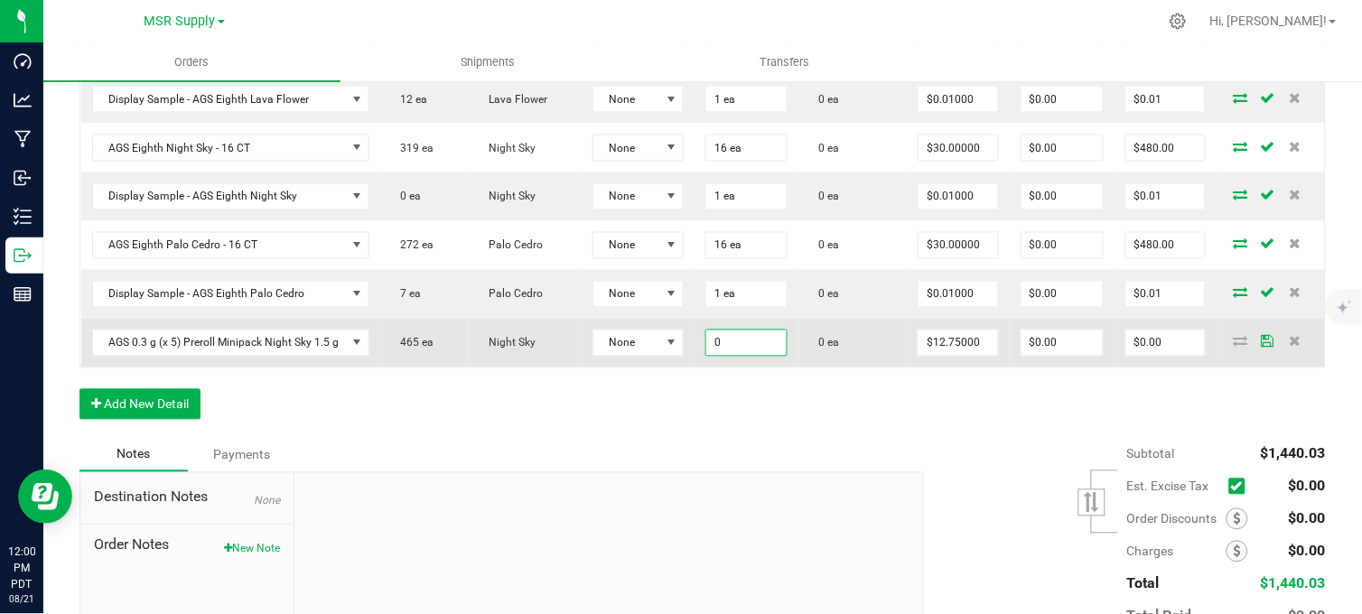
click at [741, 352] on input "0" at bounding box center [746, 342] width 81 height 25
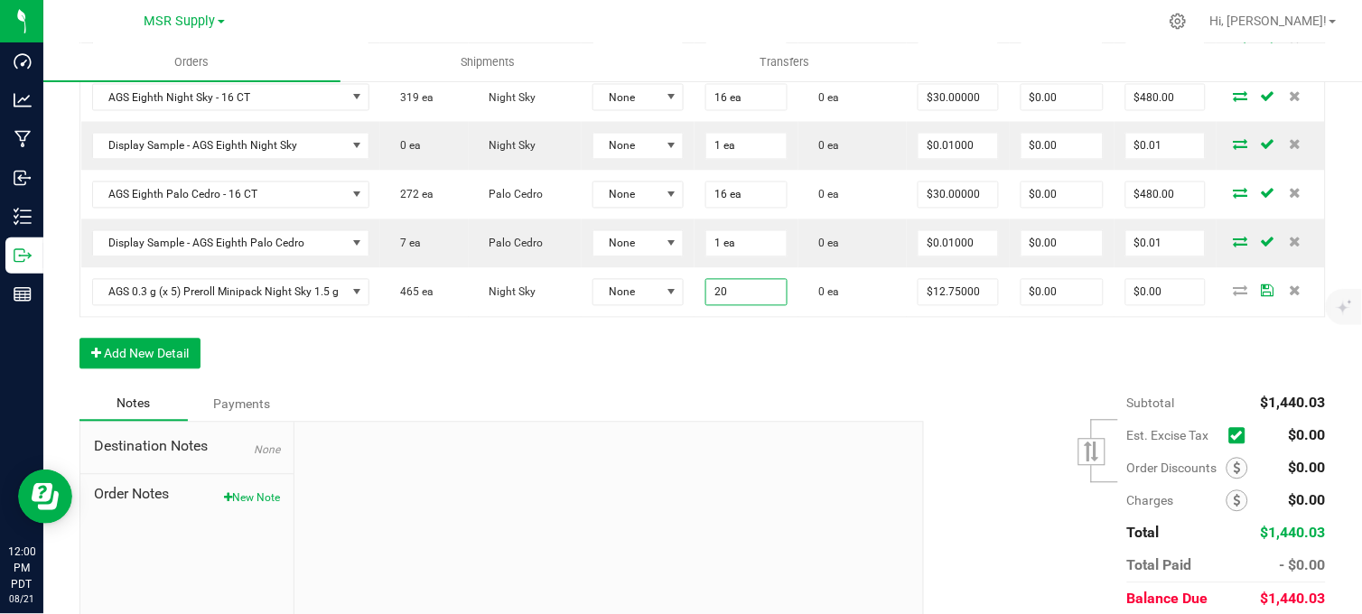
scroll to position [759, 0]
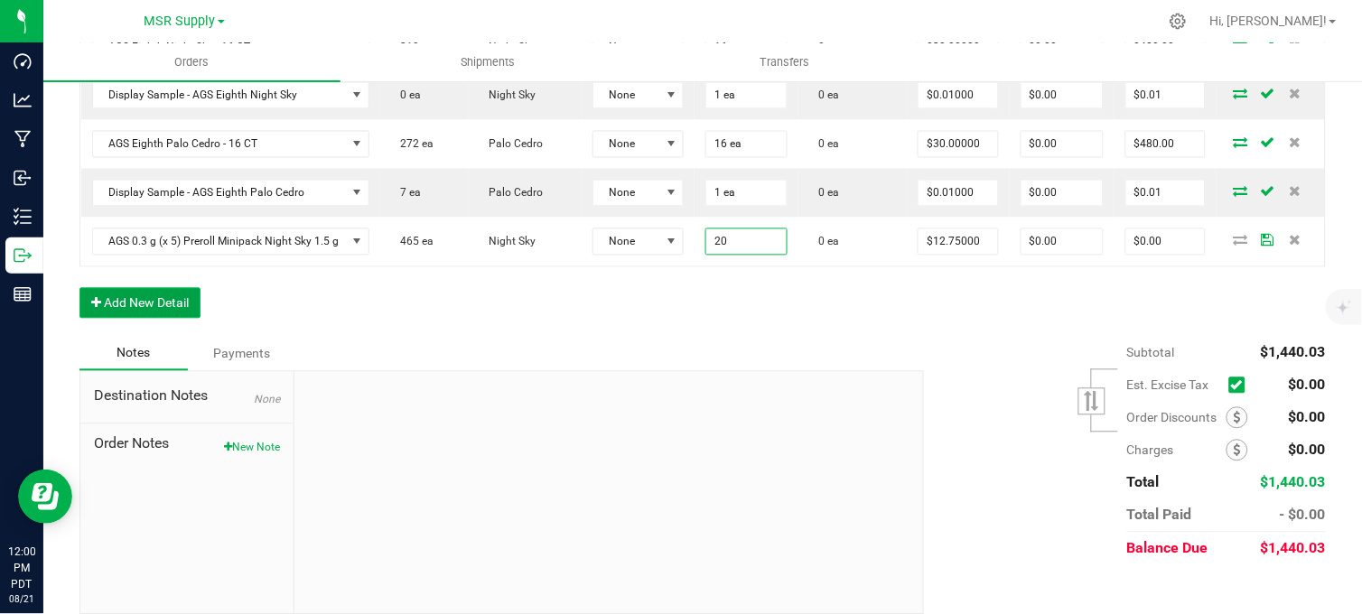
type input "20 ea"
type input "$255.00"
click at [187, 318] on button "Add New Detail" at bounding box center [139, 303] width 121 height 31
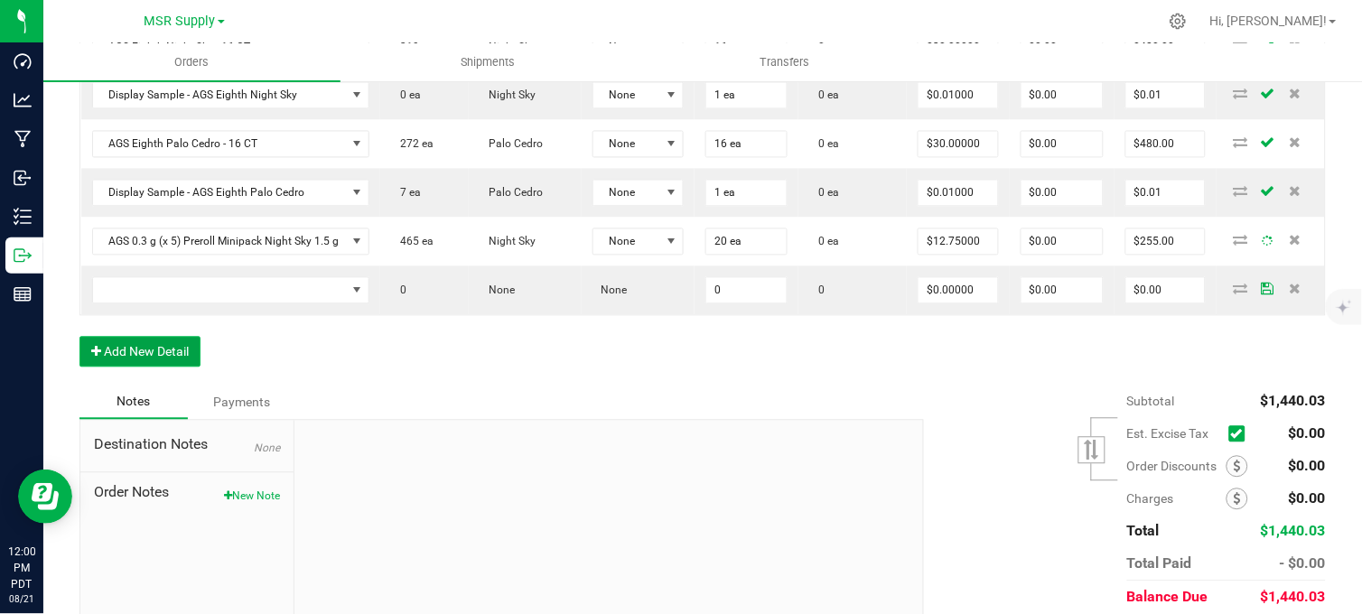
click at [165, 364] on button "Add New Detail" at bounding box center [139, 352] width 121 height 31
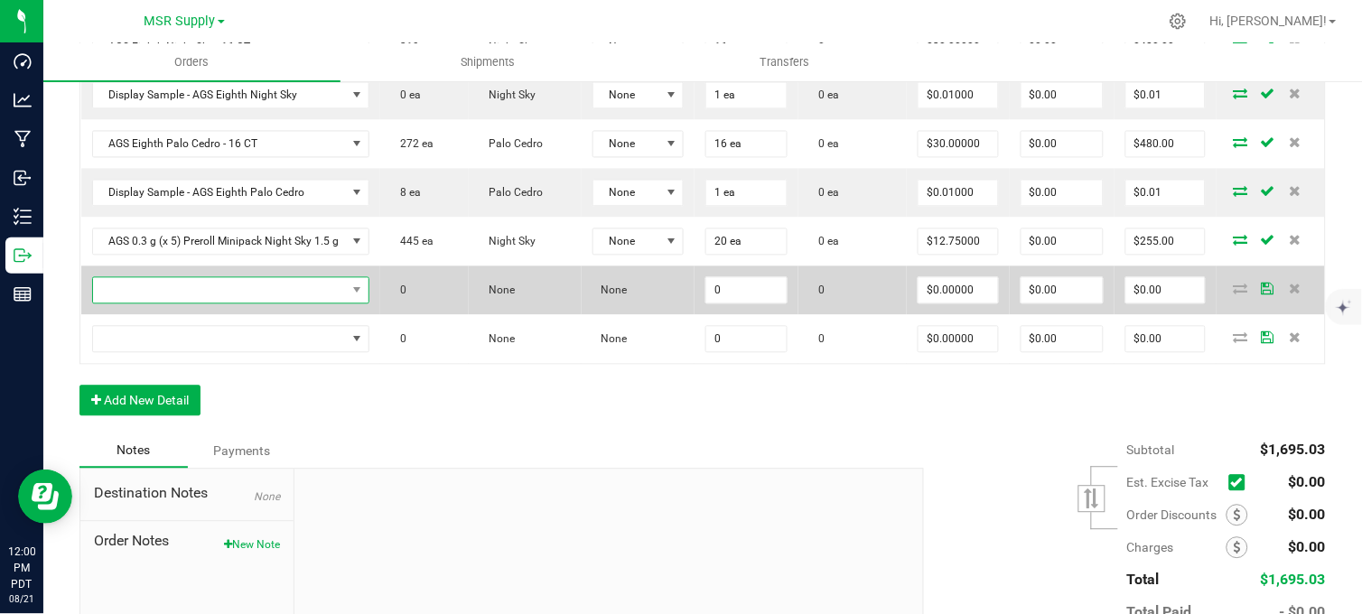
click at [172, 303] on span "NO DATA FOUND" at bounding box center [220, 290] width 254 height 25
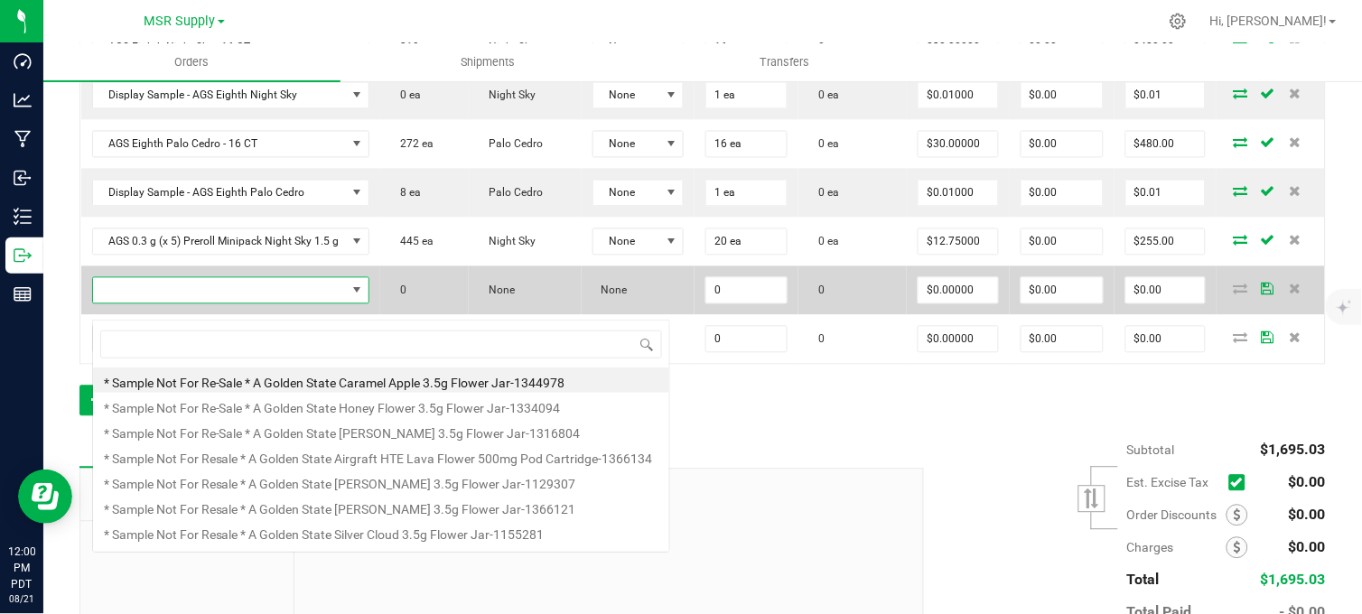
scroll to position [27, 275]
type input "moon"
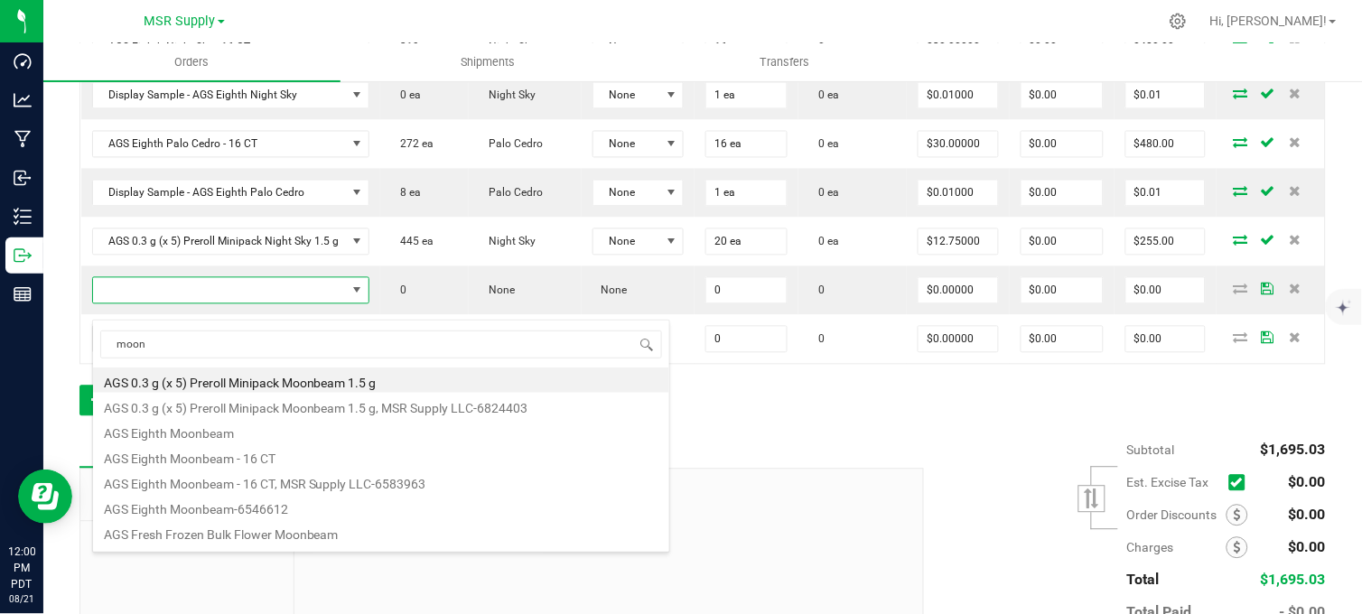
click at [323, 380] on li "AGS 0.3 g (x 5) Preroll Minipack Moonbeam 1.5 g" at bounding box center [381, 380] width 576 height 25
type input "0 ea"
type input "$12.75000"
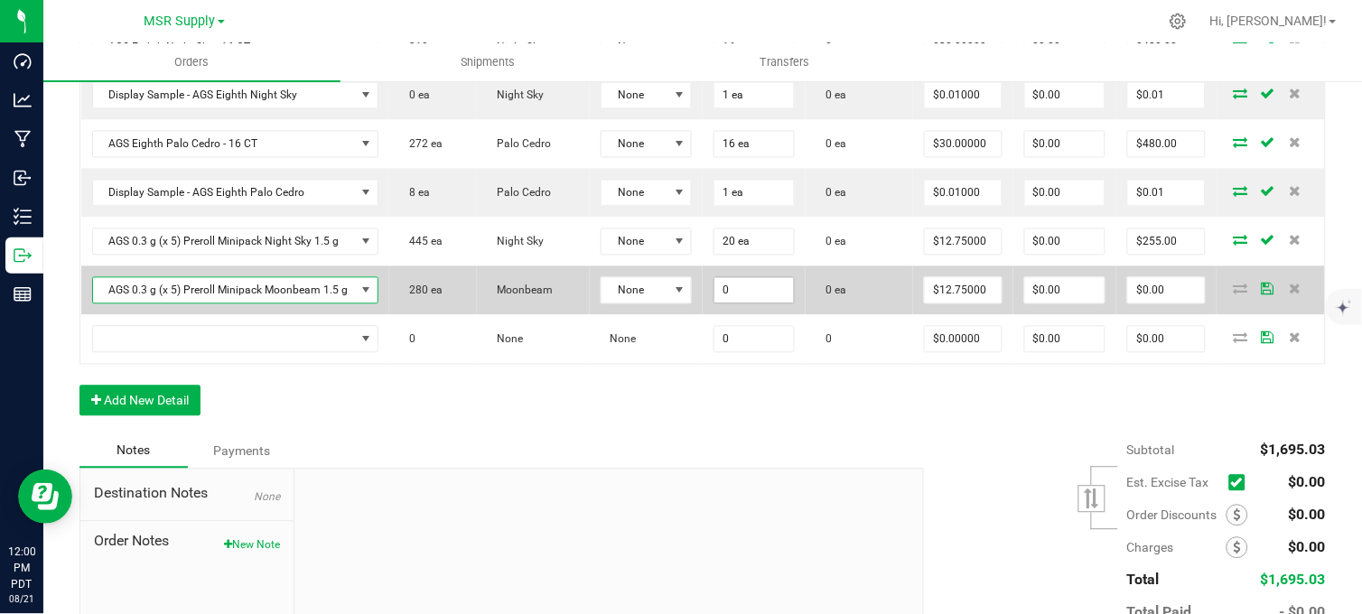
click at [731, 303] on input "0" at bounding box center [753, 290] width 79 height 25
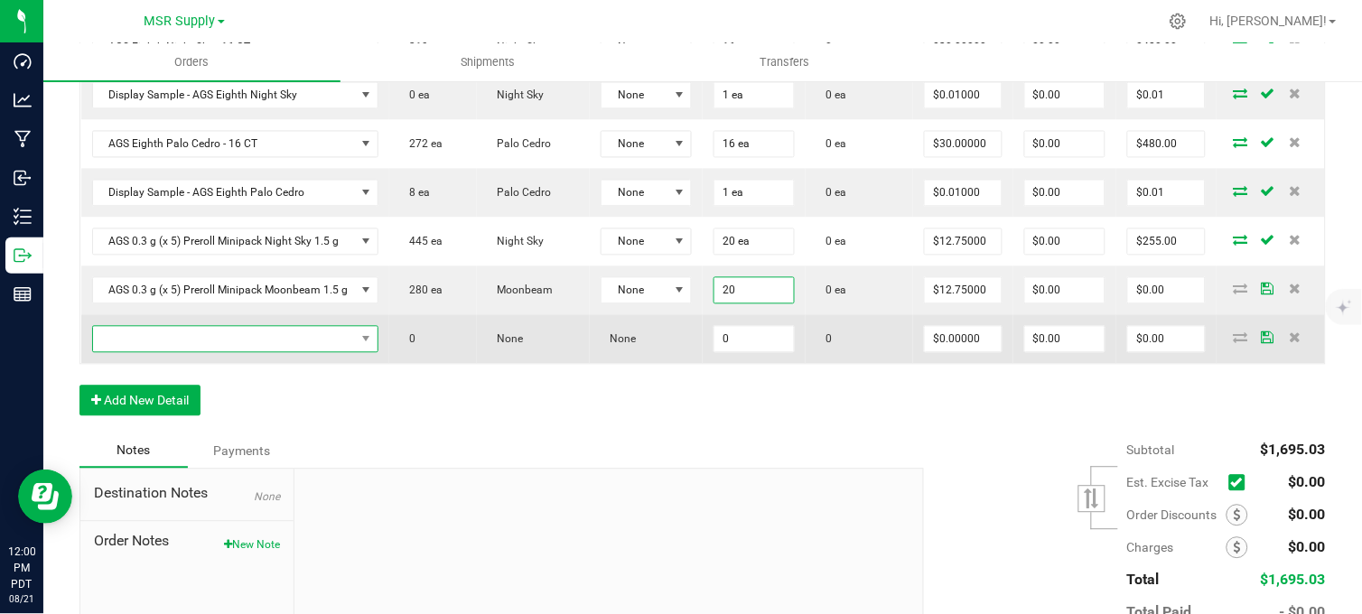
type input "20 ea"
type input "$255.00"
click at [274, 350] on span "NO DATA FOUND" at bounding box center [224, 339] width 263 height 25
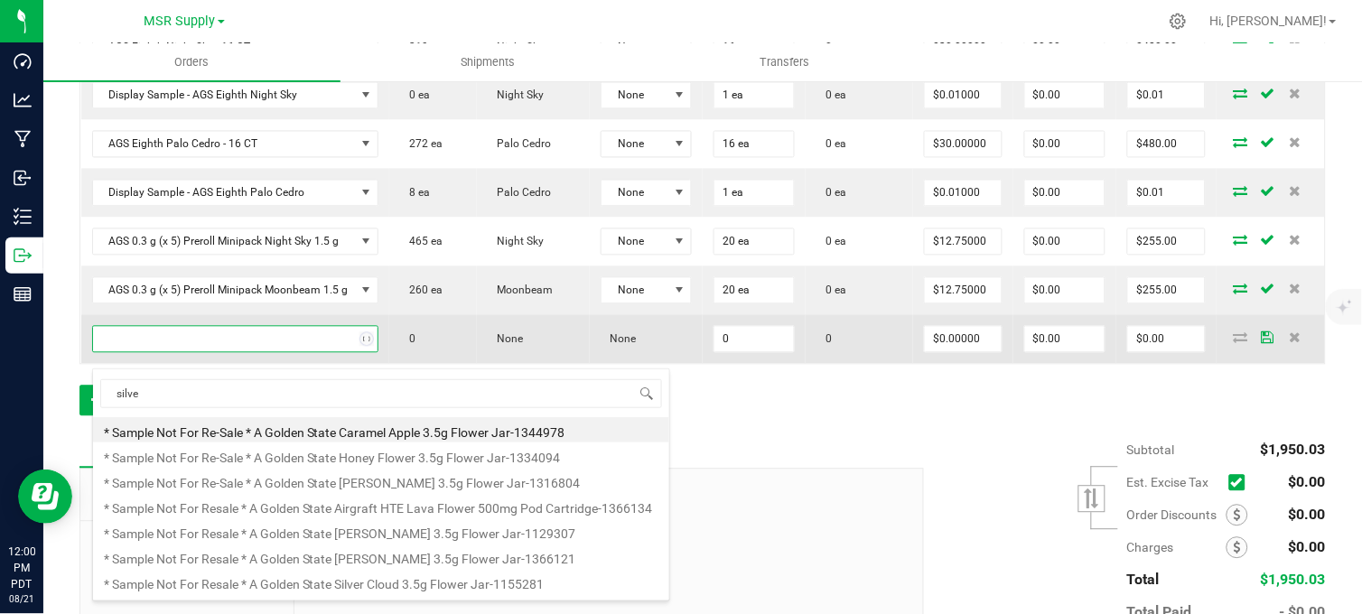
type input "silver"
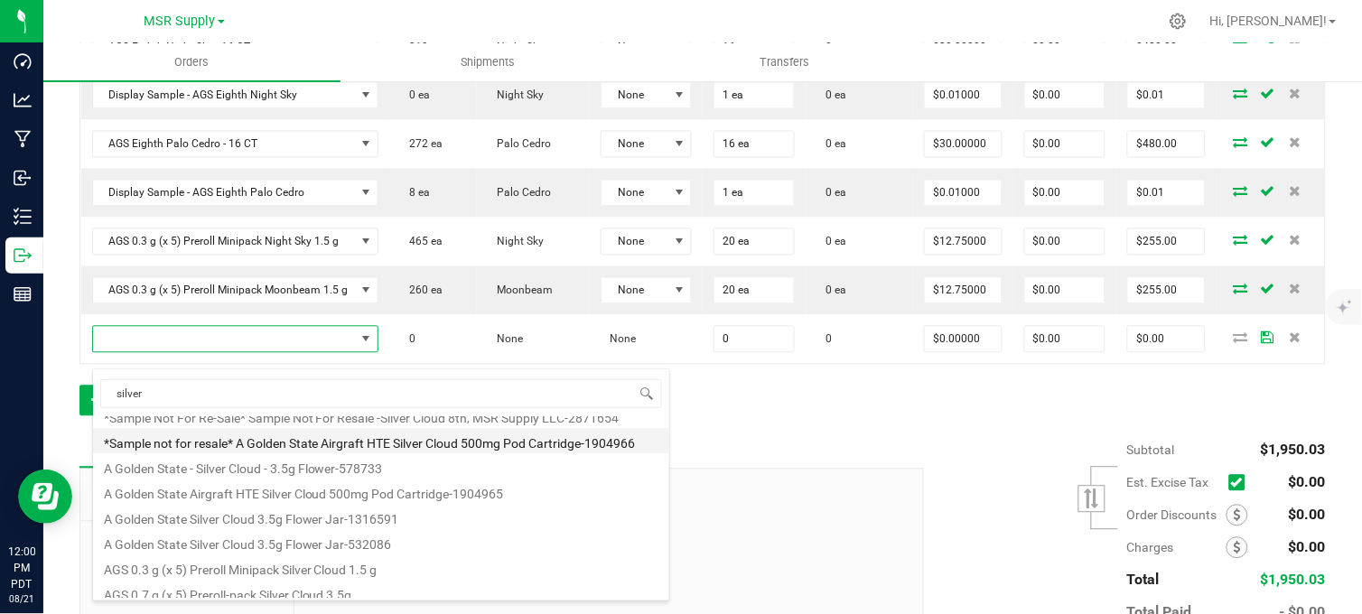
scroll to position [100, 0]
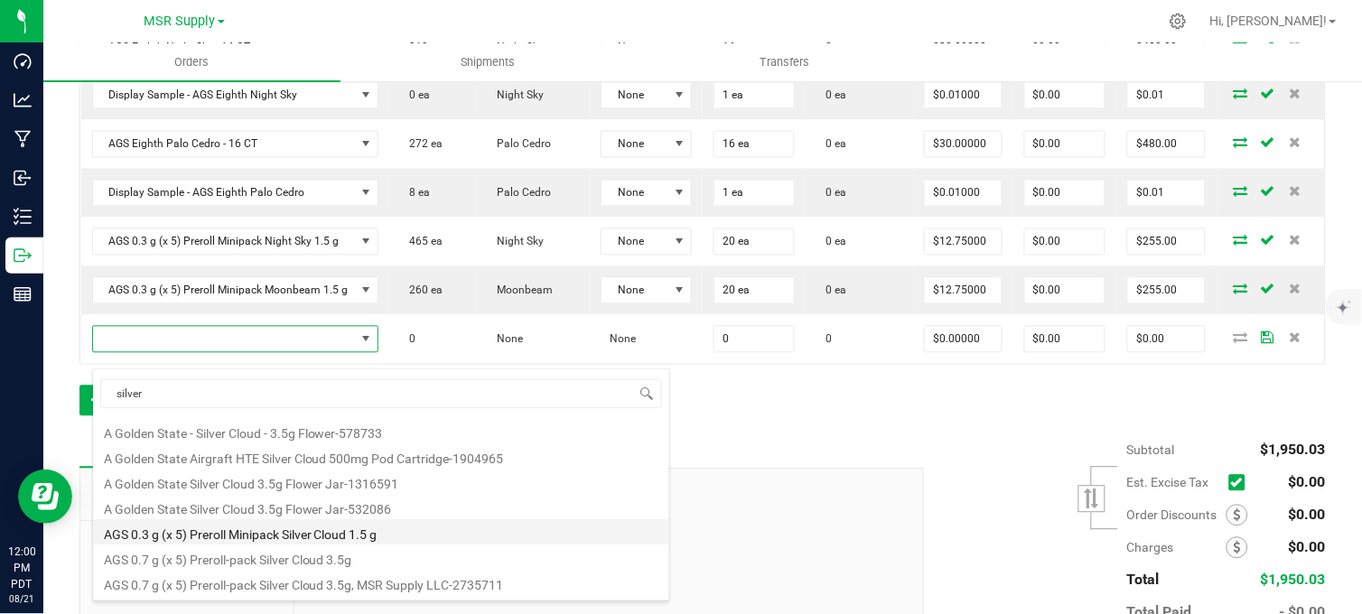
click at [283, 537] on li "AGS 0.3 g (x 5) Preroll Minipack Silver Cloud 1.5 g" at bounding box center [381, 531] width 576 height 25
type input "0 ea"
type input "$12.75000"
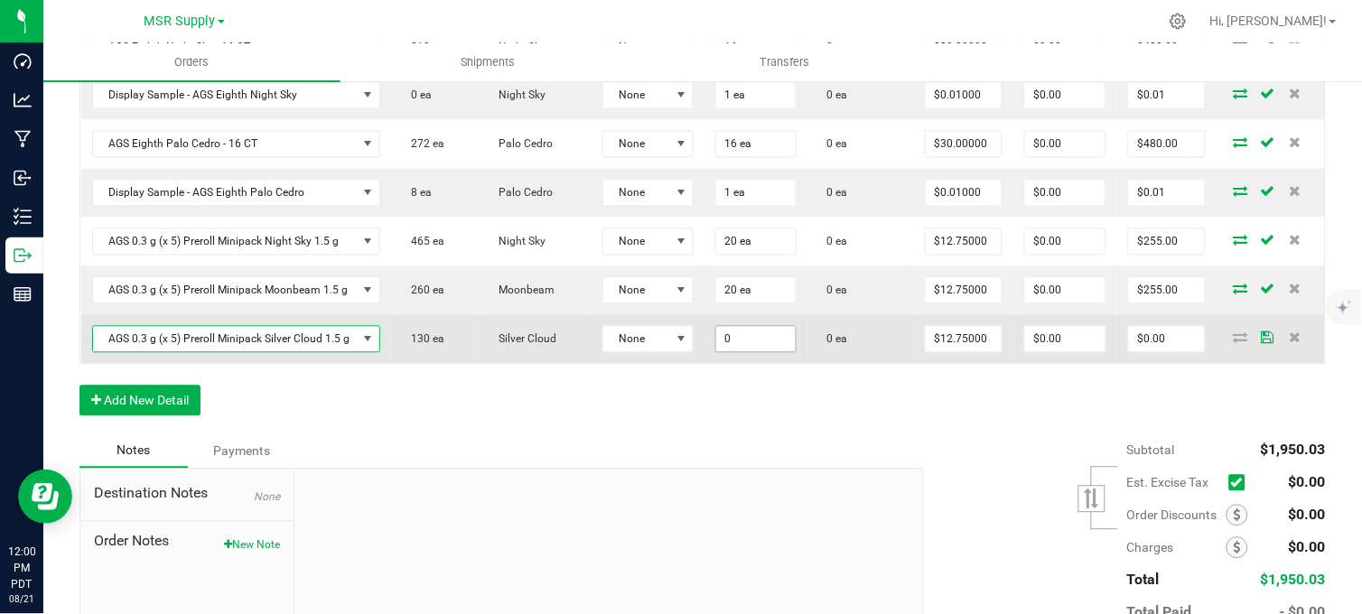
click at [735, 352] on input "0" at bounding box center [755, 339] width 79 height 25
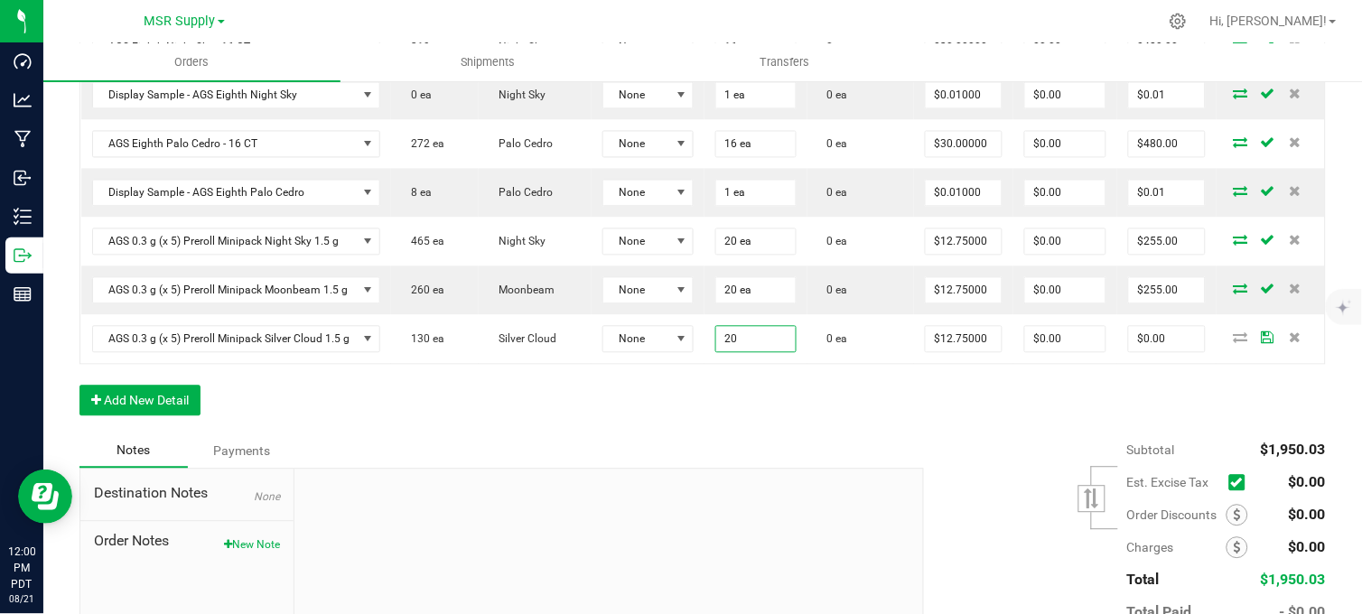
type input "20 ea"
type input "$255.00"
click at [760, 423] on div "Order Details Print All Labels Item Sellable Strain Lot Number Qty Ordered Qty …" at bounding box center [702, 132] width 1246 height 604
click at [706, 434] on div "Order Details Print All Labels Item Sellable Strain Lot Number Qty Ordered Qty …" at bounding box center [702, 132] width 1246 height 604
click at [720, 405] on div "Order Details Print All Labels Item Sellable Strain Lot Number Qty Ordered Qty …" at bounding box center [702, 132] width 1246 height 604
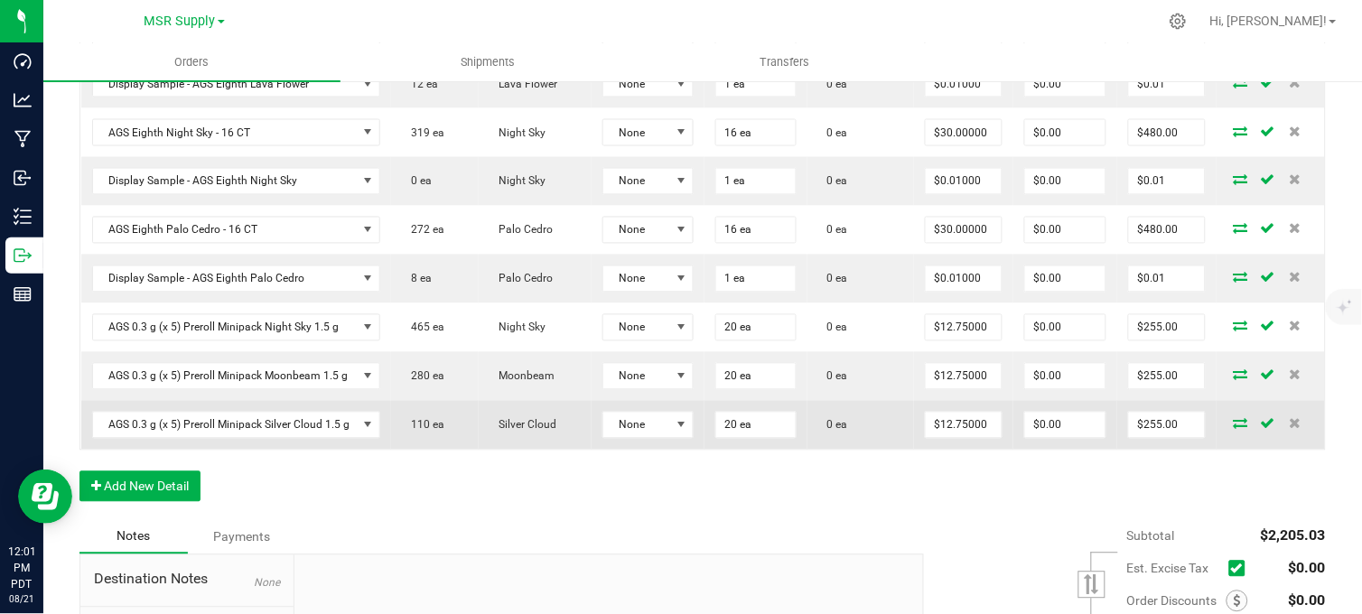
scroll to position [457, 0]
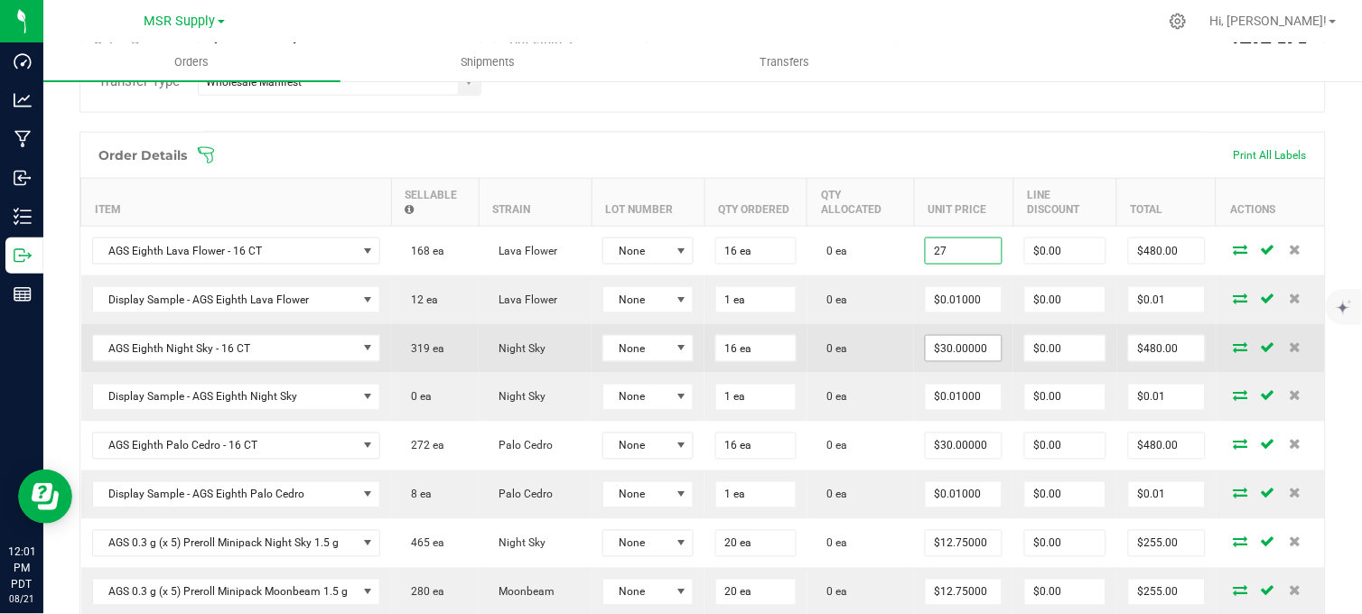
type input "$27.00000"
type input "$432.00"
click at [969, 361] on input "30" at bounding box center [964, 348] width 76 height 25
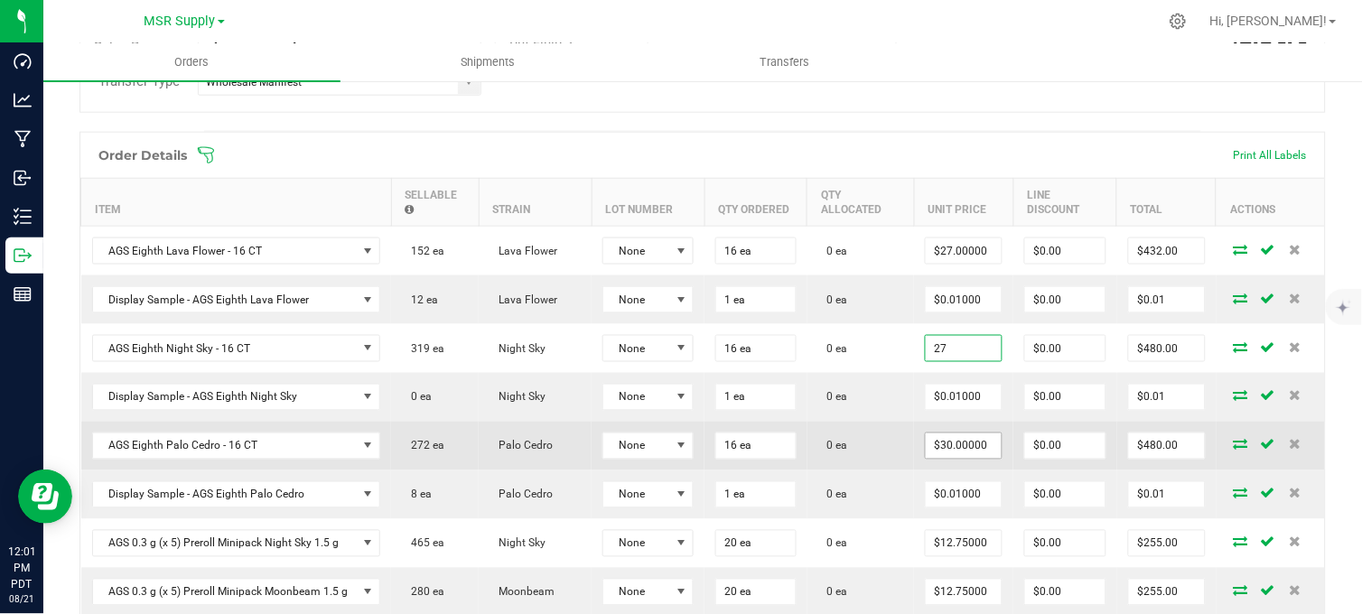
type input "$27.00000"
type input "$432.00"
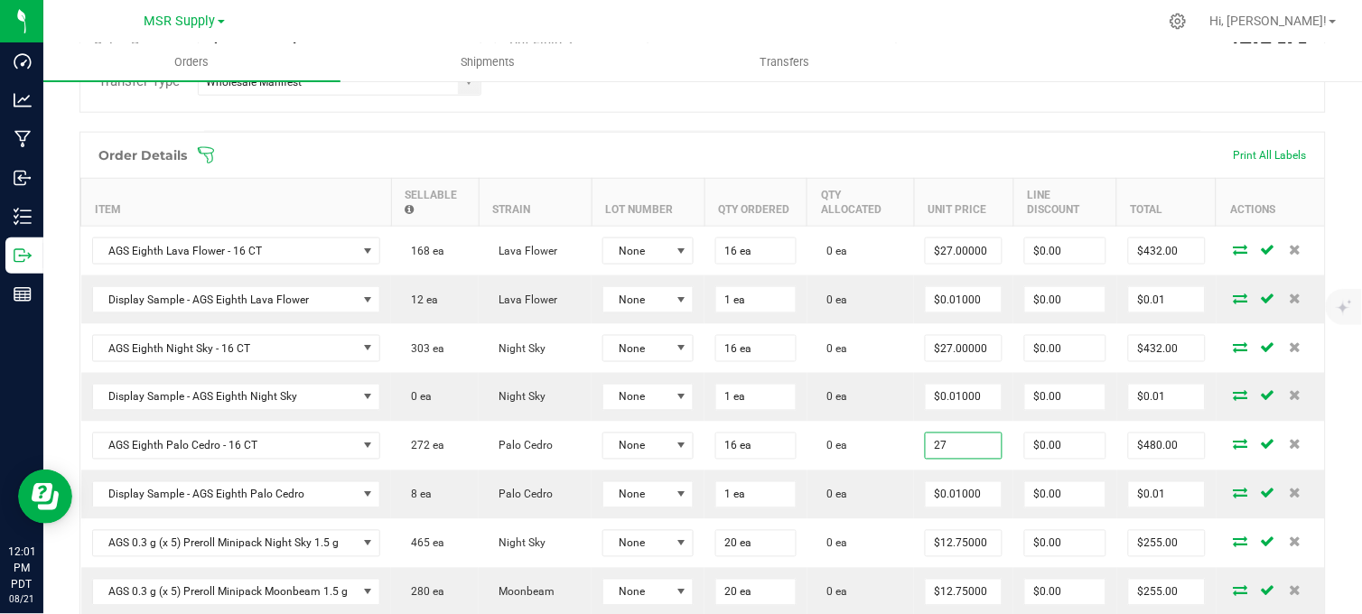
type input "$27.00000"
type input "$432.00"
click at [1069, 21] on div at bounding box center [740, 21] width 834 height 35
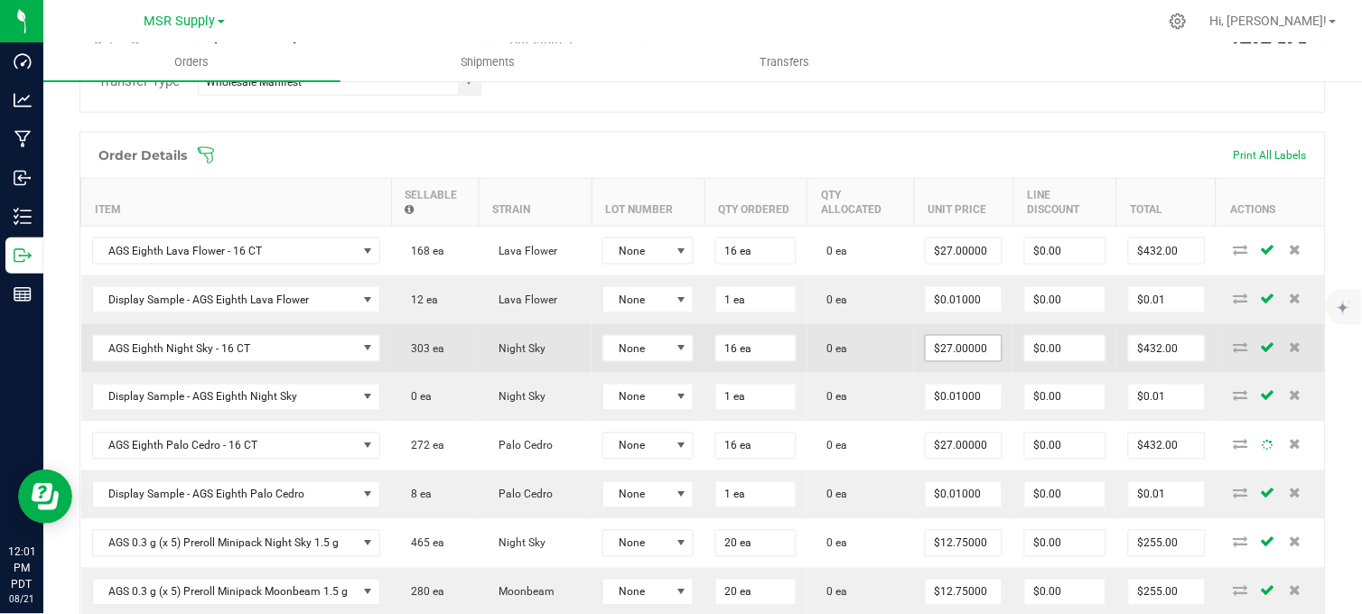
scroll to position [657, 0]
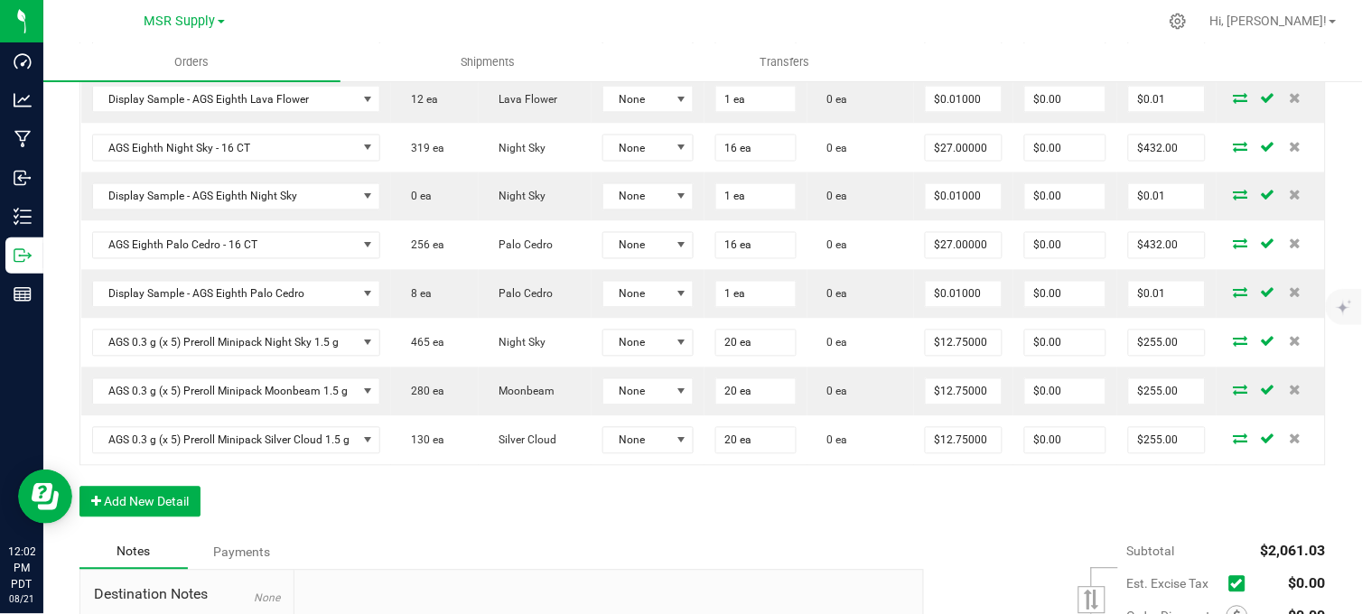
click at [450, 535] on div "Order Details Print All Labels Item Sellable Strain Lot Number Qty Ordered Qty …" at bounding box center [702, 233] width 1246 height 604
